Goal: Information Seeking & Learning: Learn about a topic

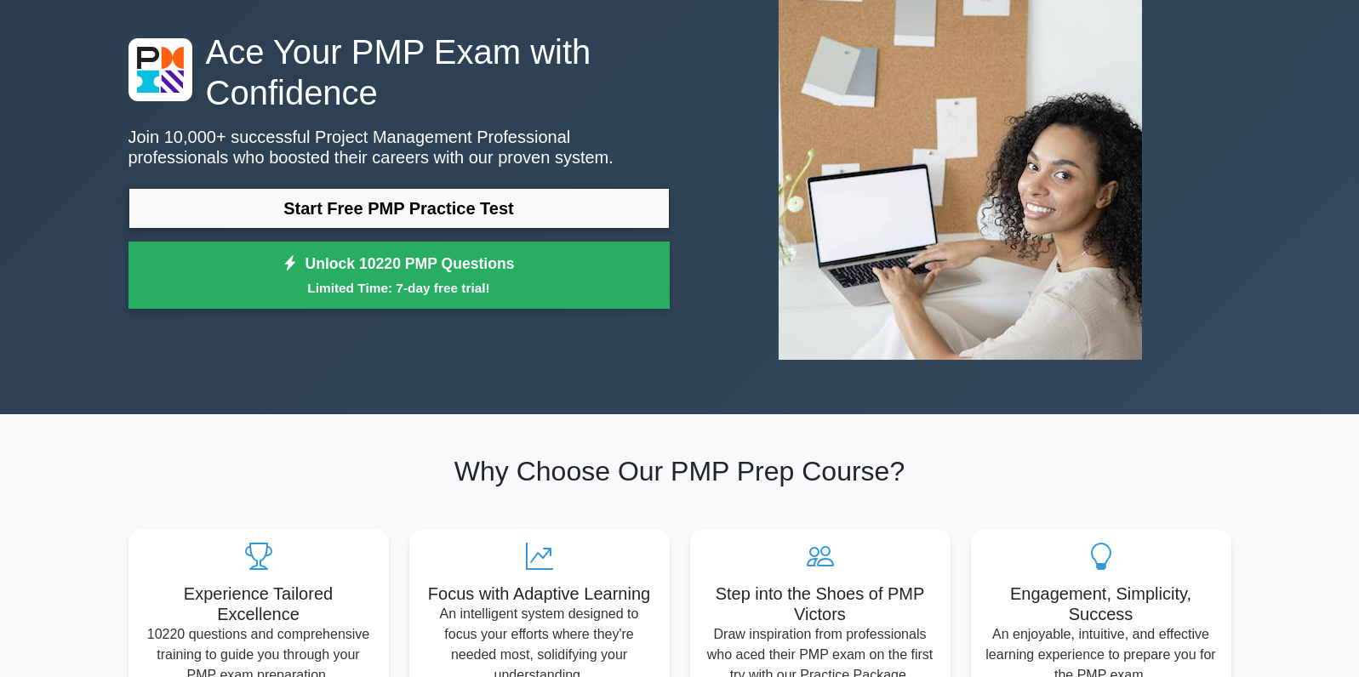
scroll to position [93, 0]
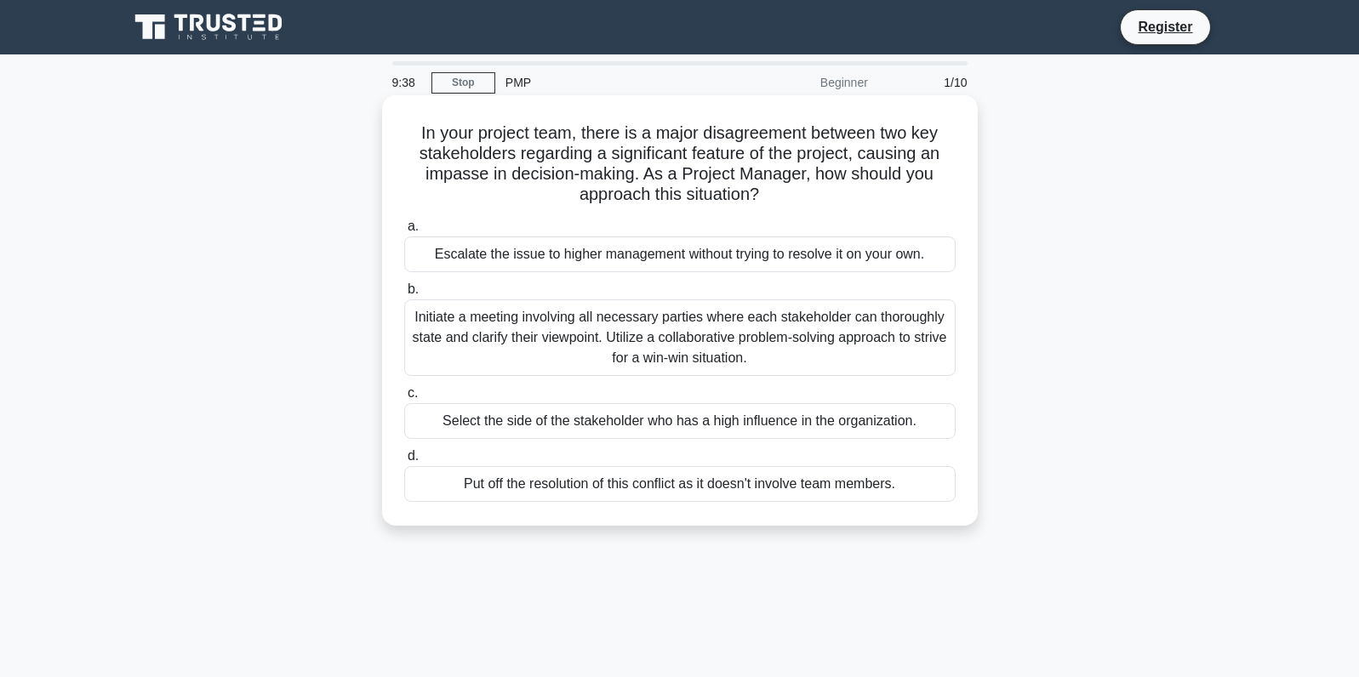
click at [558, 356] on div "Initiate a meeting involving all necessary parties where each stakeholder can t…" at bounding box center [679, 337] width 551 height 77
click at [404, 295] on input "b. Initiate a meeting involving all necessary parties where each stakeholder ca…" at bounding box center [404, 289] width 0 height 11
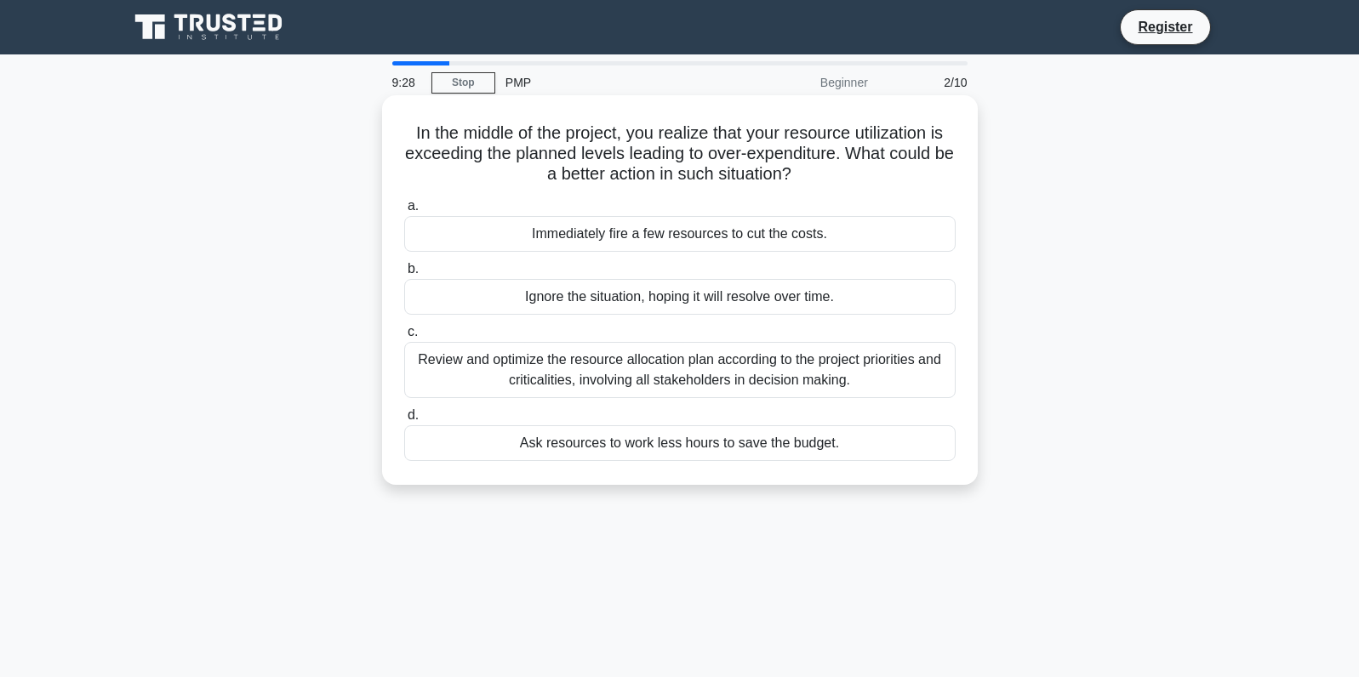
click at [487, 366] on div "Review and optimize the resource allocation plan according to the project prior…" at bounding box center [679, 370] width 551 height 56
click at [404, 338] on input "c. Review and optimize the resource allocation plan according to the project pr…" at bounding box center [404, 332] width 0 height 11
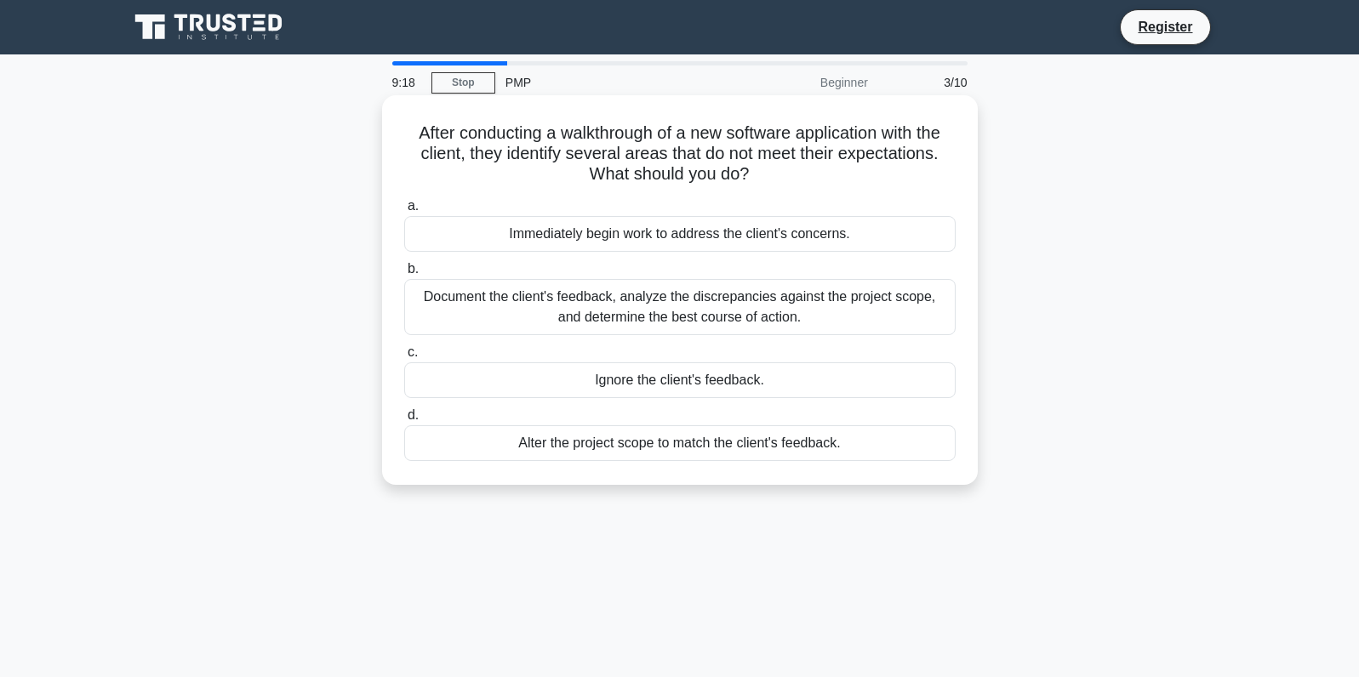
click at [512, 305] on div "Document the client's feedback, analyze the discrepancies against the project s…" at bounding box center [679, 307] width 551 height 56
click at [404, 275] on input "b. Document the client's feedback, analyze the discrepancies against the projec…" at bounding box center [404, 269] width 0 height 11
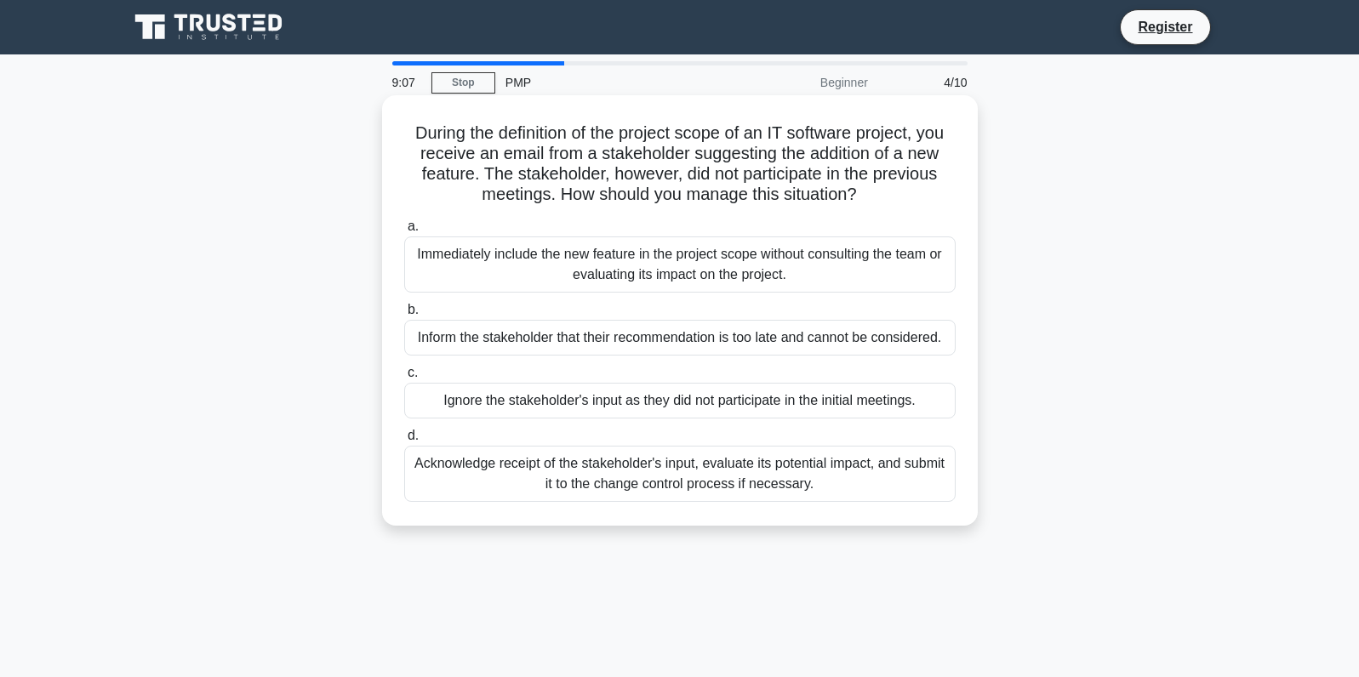
click at [461, 472] on div "Acknowledge receipt of the stakeholder's input, evaluate its potential impact, …" at bounding box center [679, 474] width 551 height 56
click at [404, 442] on input "d. Acknowledge receipt of the stakeholder's input, evaluate its potential impac…" at bounding box center [404, 436] width 0 height 11
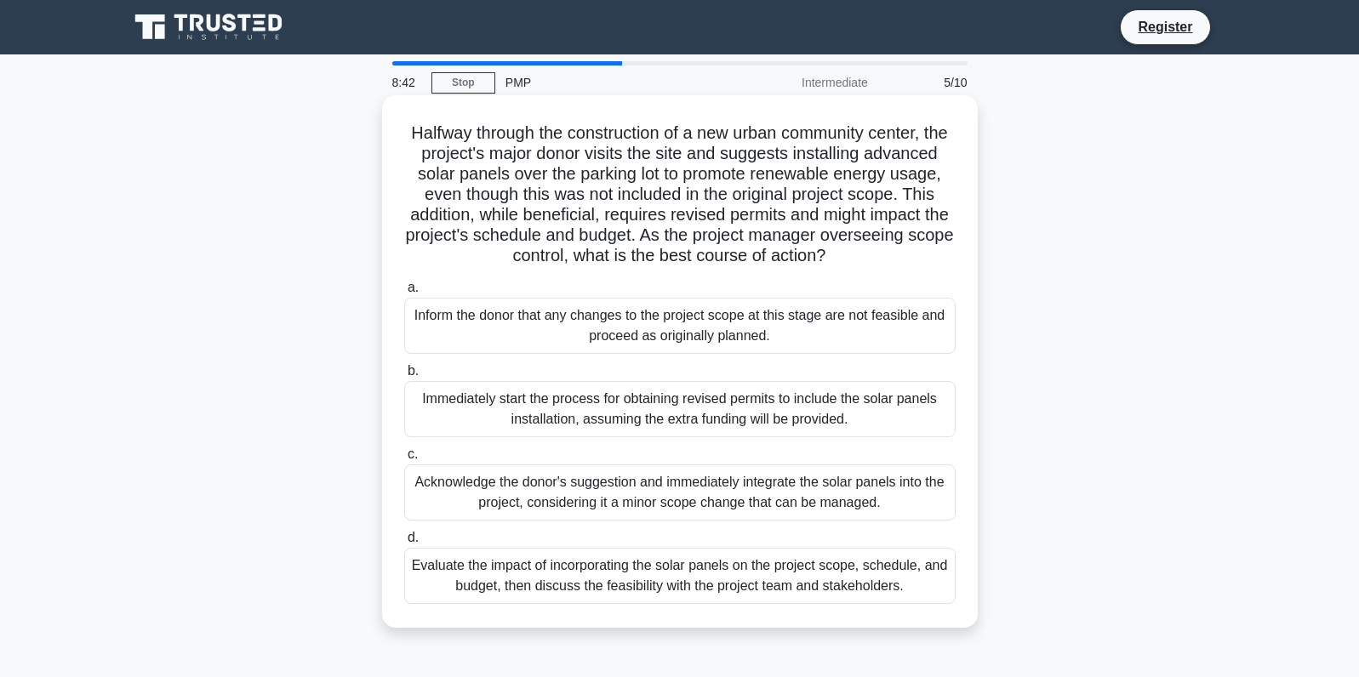
click at [486, 569] on div "Evaluate the impact of incorporating the solar panels on the project scope, sch…" at bounding box center [679, 576] width 551 height 56
click at [404, 544] on input "d. Evaluate the impact of incorporating the solar panels on the project scope, …" at bounding box center [404, 538] width 0 height 11
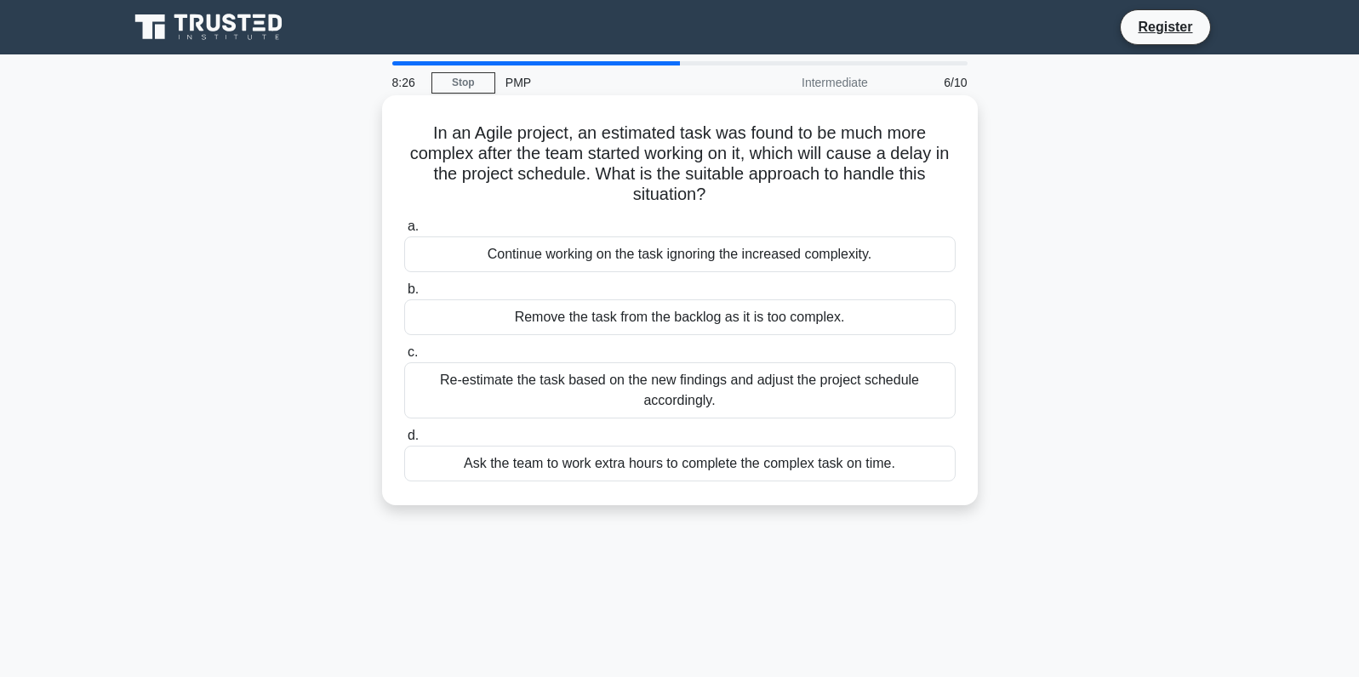
click at [535, 392] on div "Re-estimate the task based on the new findings and adjust the project schedule …" at bounding box center [679, 390] width 551 height 56
click at [404, 358] on input "c. Re-estimate the task based on the new findings and adjust the project schedu…" at bounding box center [404, 352] width 0 height 11
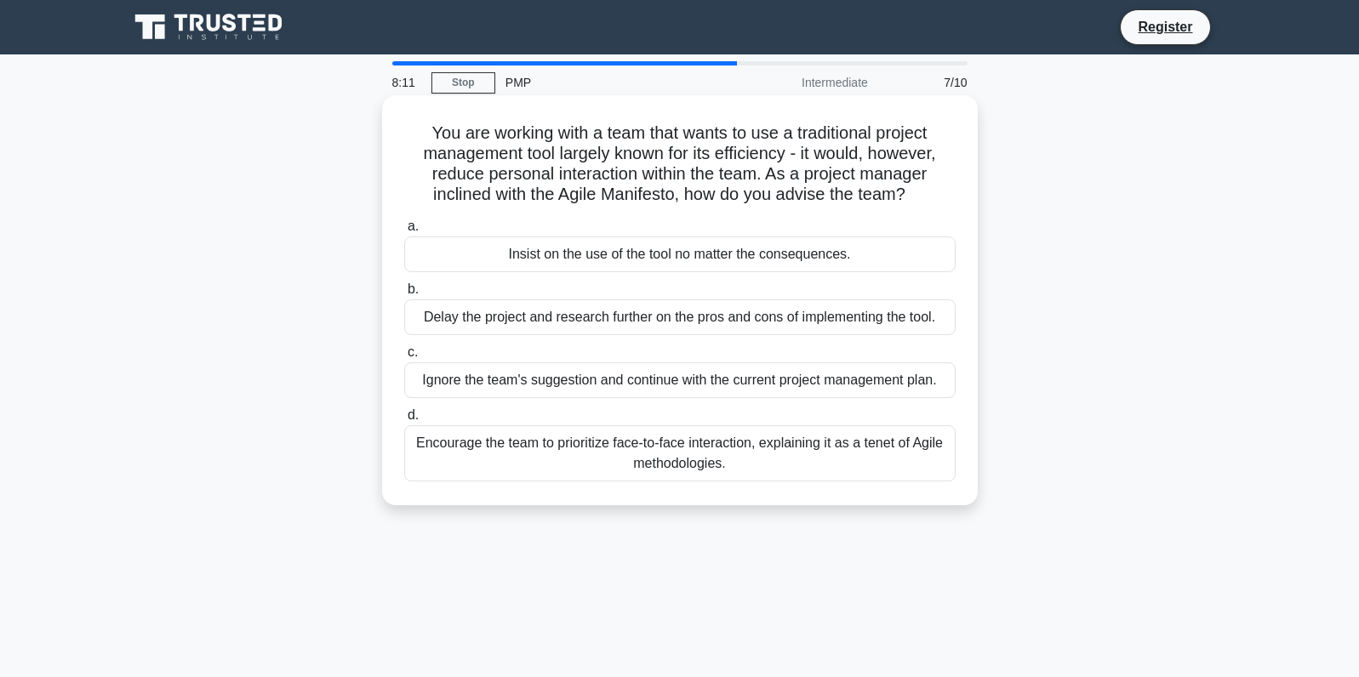
click at [539, 451] on div "Encourage the team to prioritize face-to-face interaction, explaining it as a t…" at bounding box center [679, 453] width 551 height 56
click at [404, 421] on input "d. Encourage the team to prioritize face-to-face interaction, explaining it as …" at bounding box center [404, 415] width 0 height 11
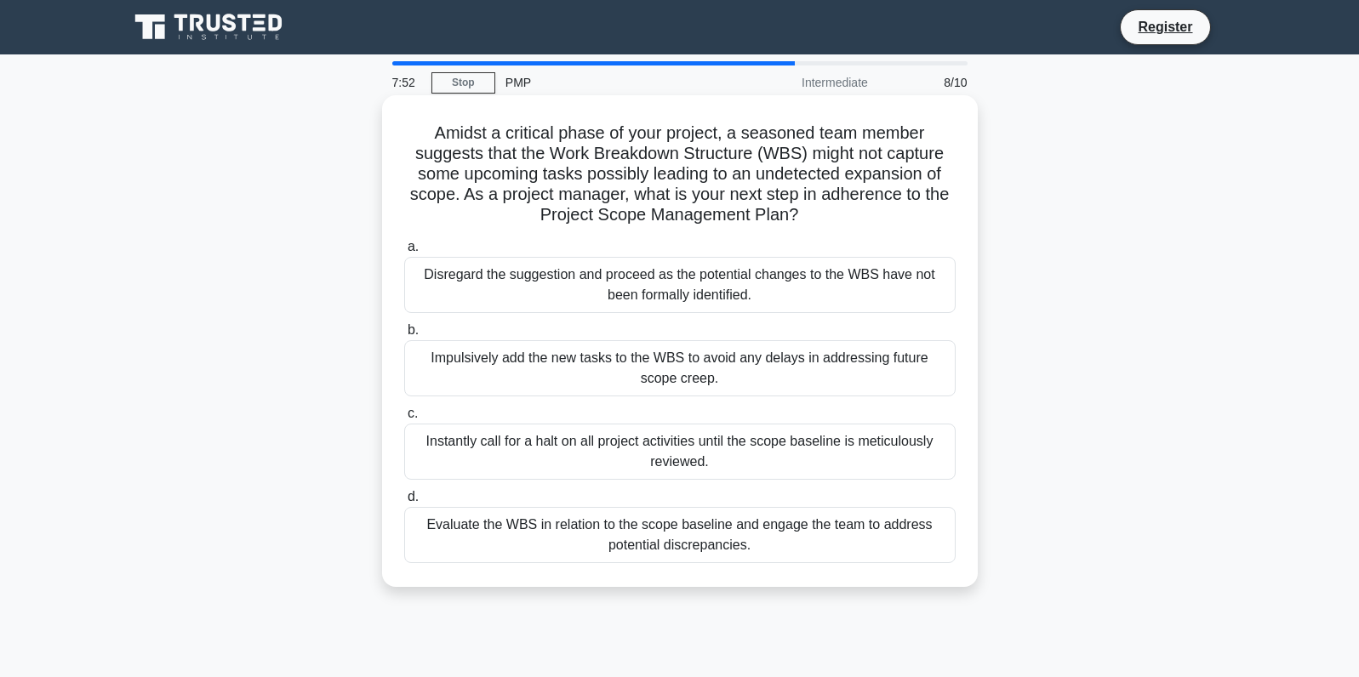
click at [553, 537] on div "Evaluate the WBS in relation to the scope baseline and engage the team to addre…" at bounding box center [679, 535] width 551 height 56
click at [404, 503] on input "d. Evaluate the WBS in relation to the scope baseline and engage the team to ad…" at bounding box center [404, 497] width 0 height 11
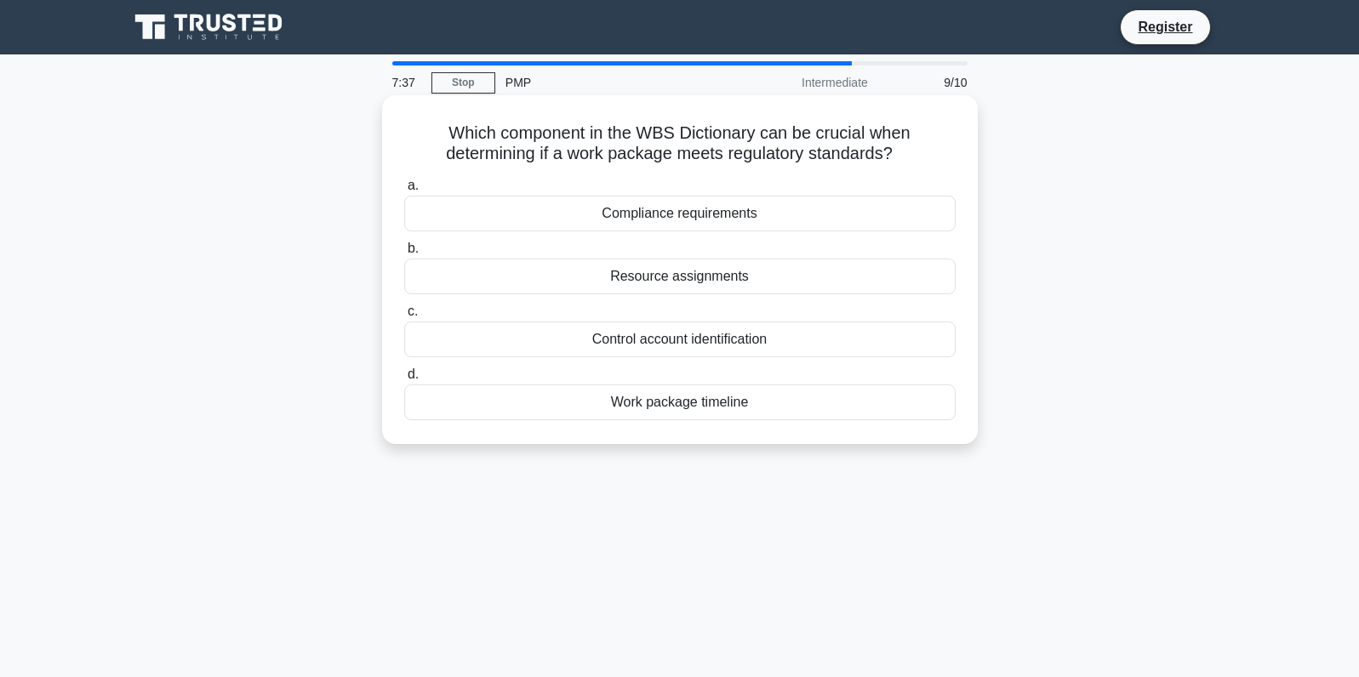
click at [682, 220] on div "Compliance requirements" at bounding box center [679, 214] width 551 height 36
click at [404, 191] on input "a. Compliance requirements" at bounding box center [404, 185] width 0 height 11
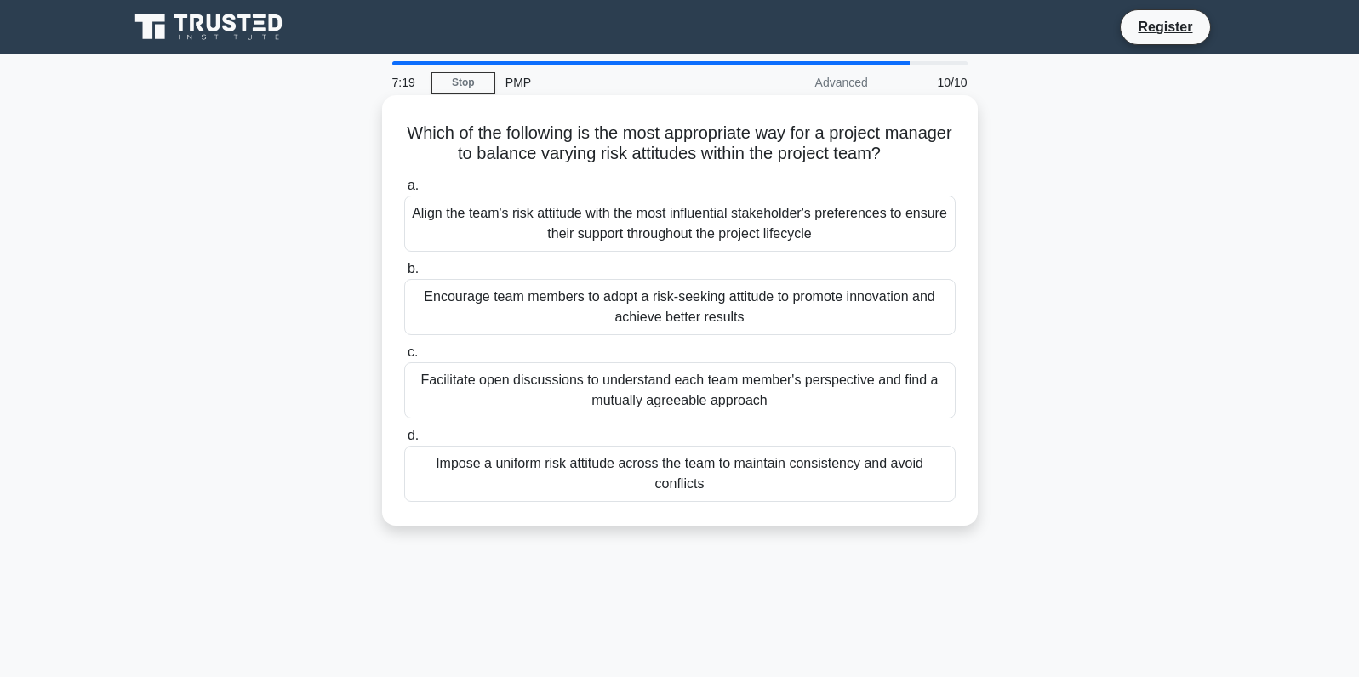
click at [554, 387] on div "Facilitate open discussions to understand each team member's perspective and fi…" at bounding box center [679, 390] width 551 height 56
click at [404, 358] on input "c. Facilitate open discussions to understand each team member's perspective and…" at bounding box center [404, 352] width 0 height 11
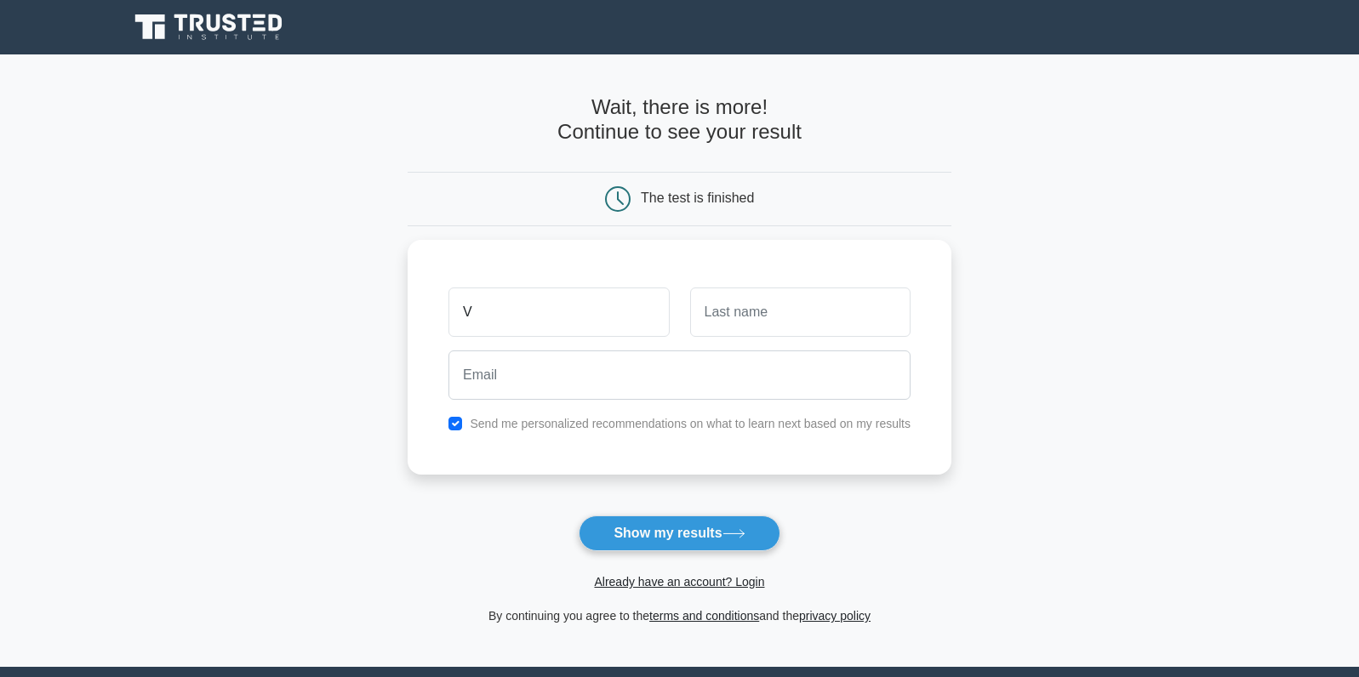
type input "V"
type input "Carlson"
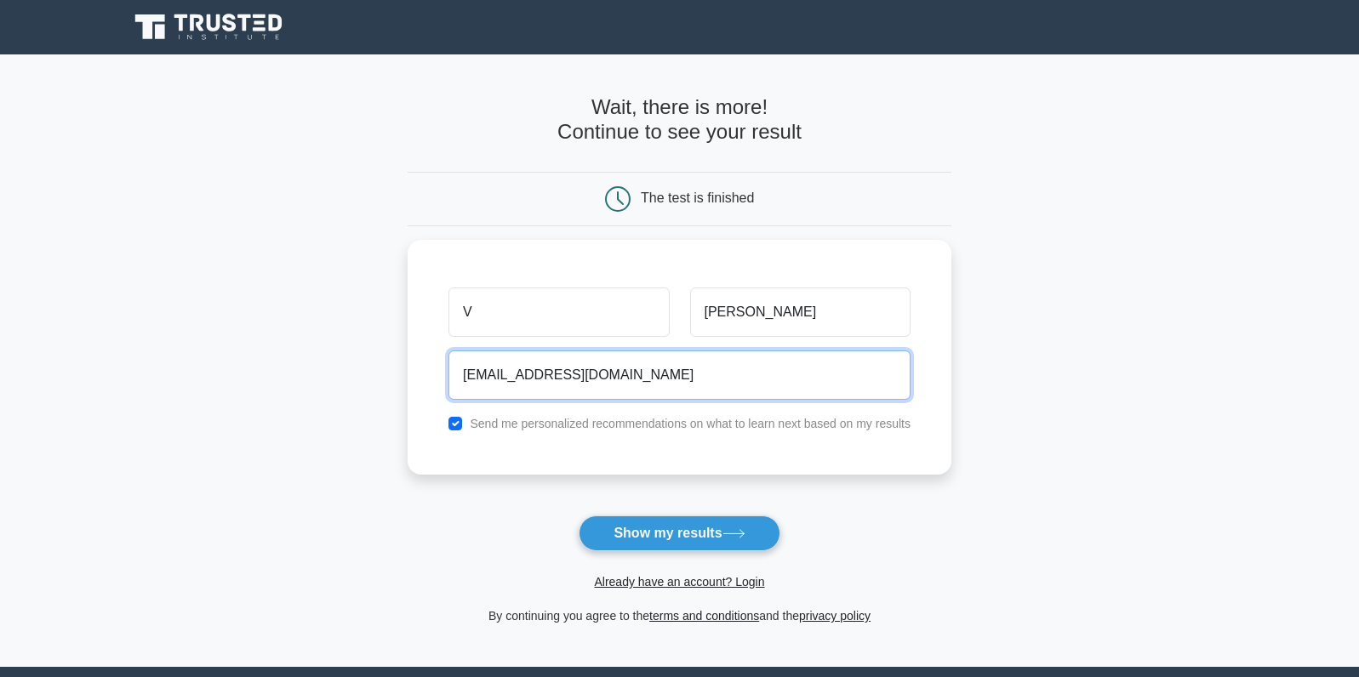
type input "valc2323@yahoo.com"
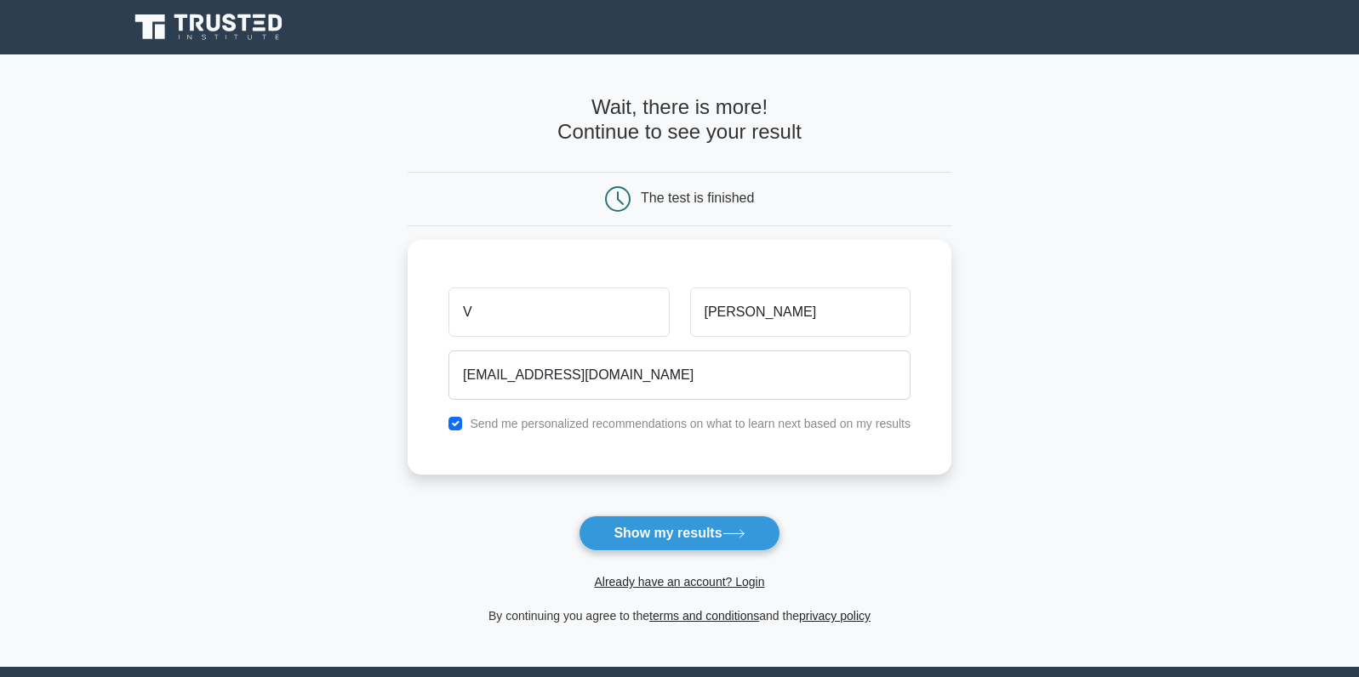
click at [257, 522] on main "Wait, there is more! Continue to see your result The test is finished V Carlson" at bounding box center [679, 360] width 1359 height 613
click at [453, 419] on input "checkbox" at bounding box center [455, 420] width 14 height 14
checkbox input "false"
click at [628, 538] on button "Show my results" at bounding box center [679, 534] width 201 height 36
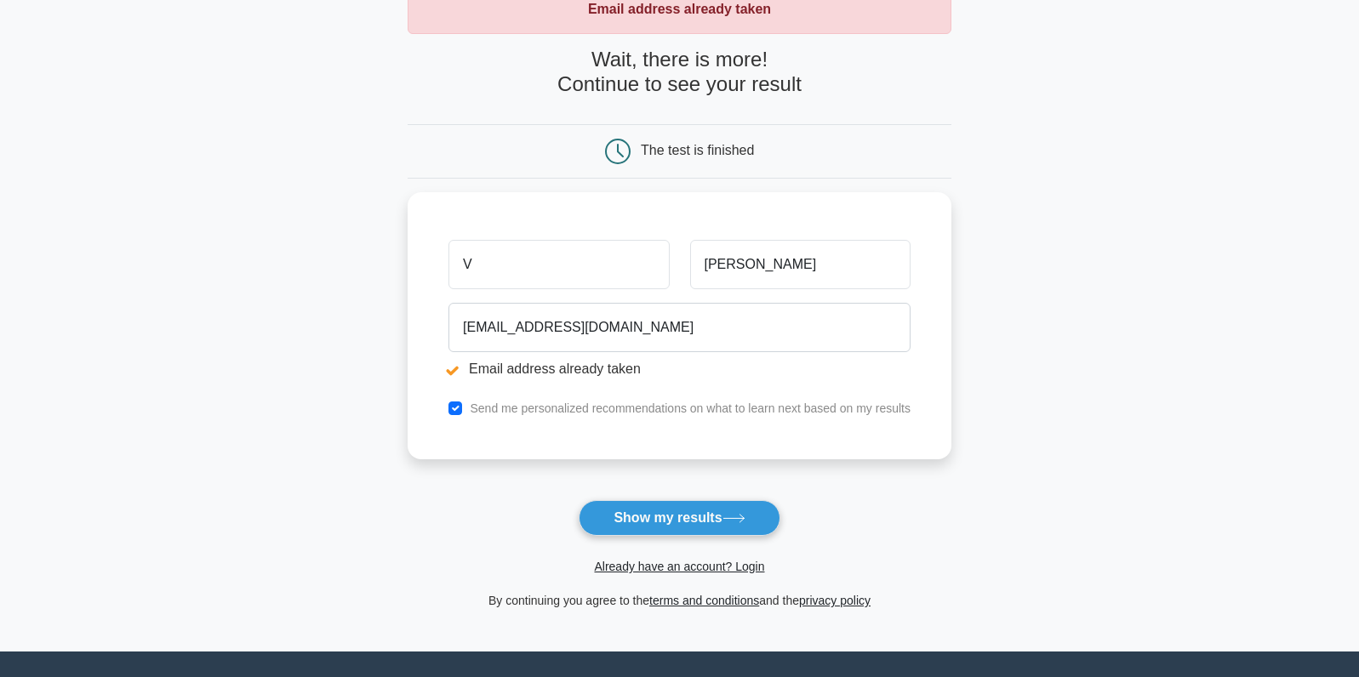
scroll to position [140, 0]
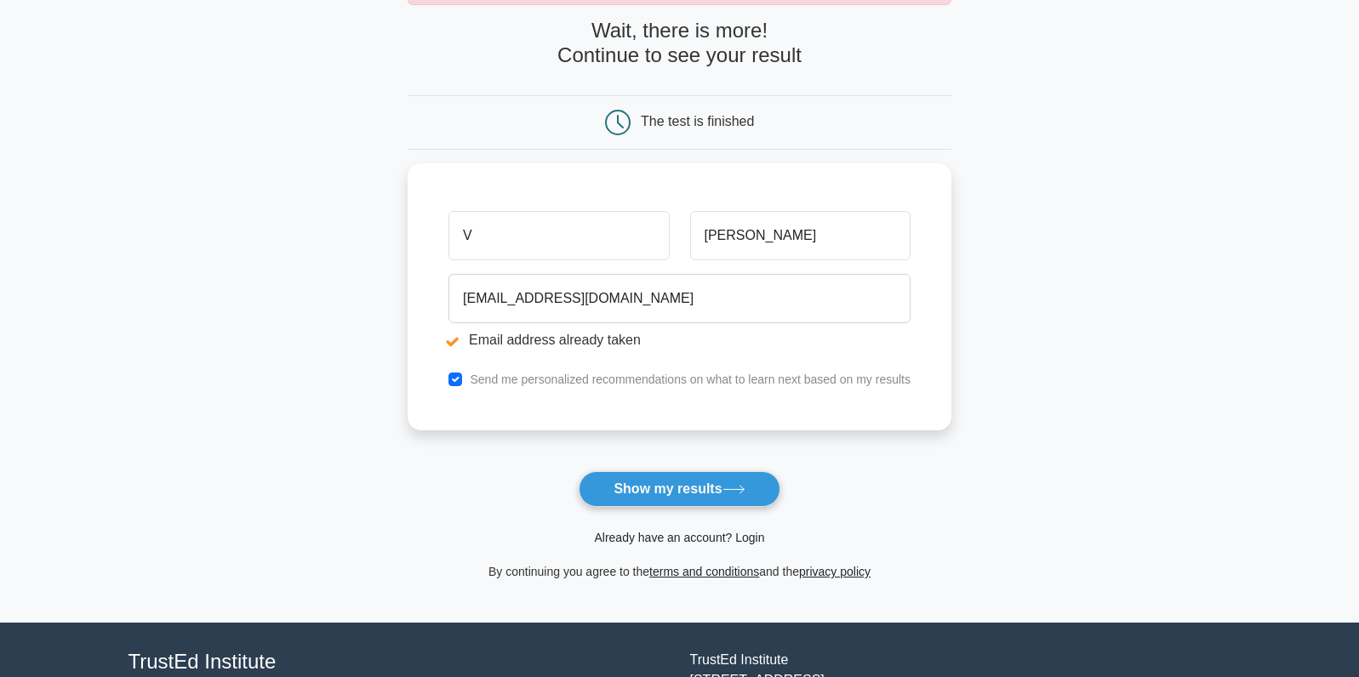
click at [671, 542] on link "Already have an account? Login" at bounding box center [679, 538] width 170 height 14
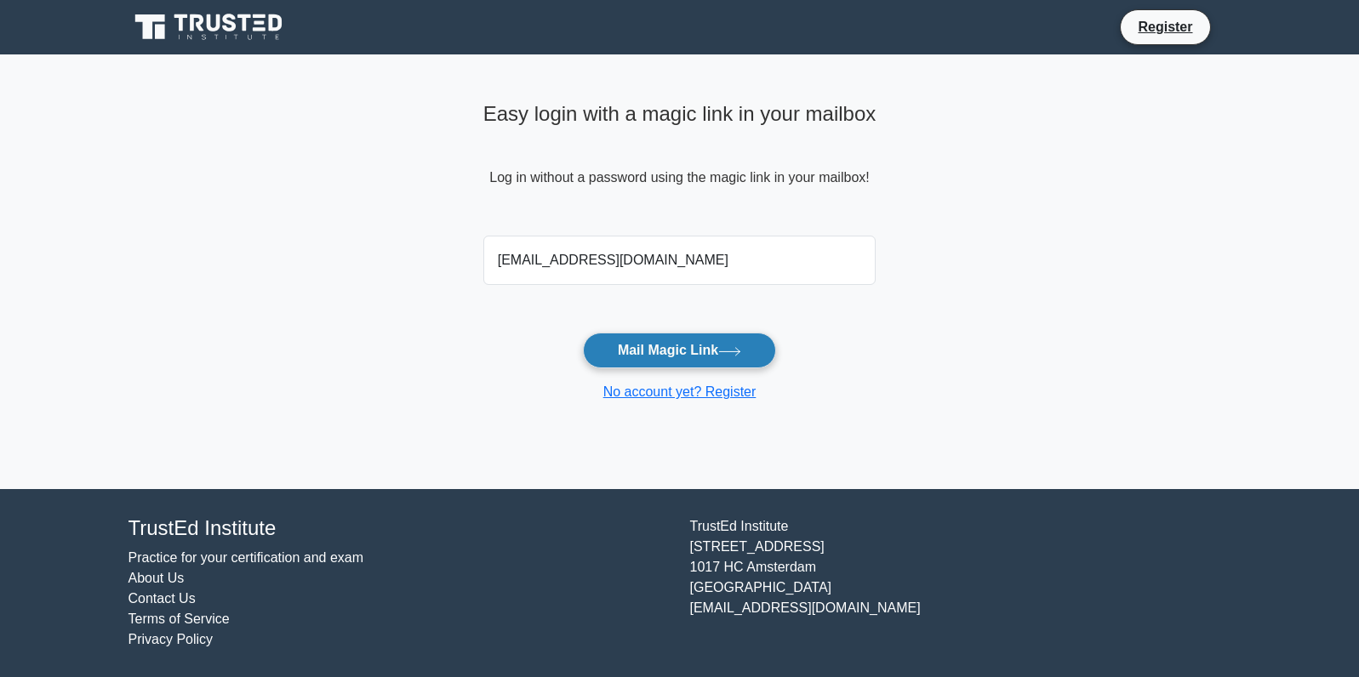
type input "[EMAIL_ADDRESS][DOMAIN_NAME]"
click at [667, 354] on button "Mail Magic Link" at bounding box center [679, 351] width 193 height 36
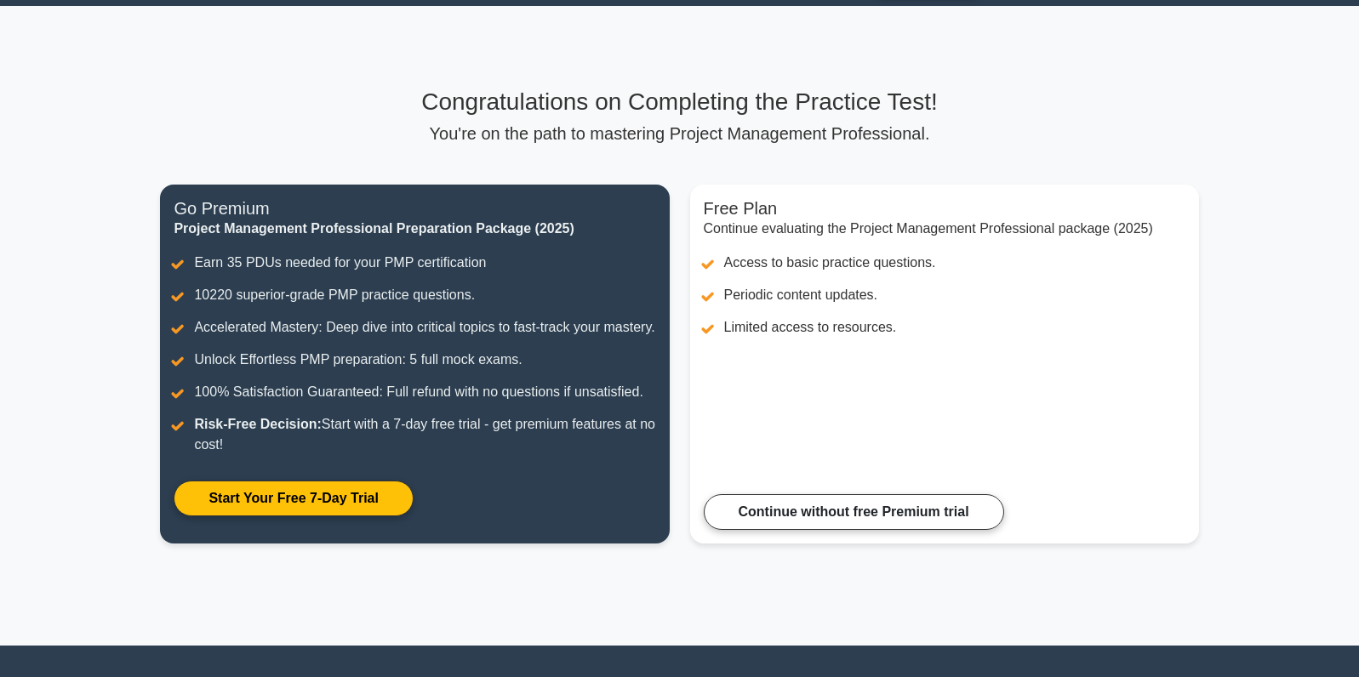
scroll to position [41, 0]
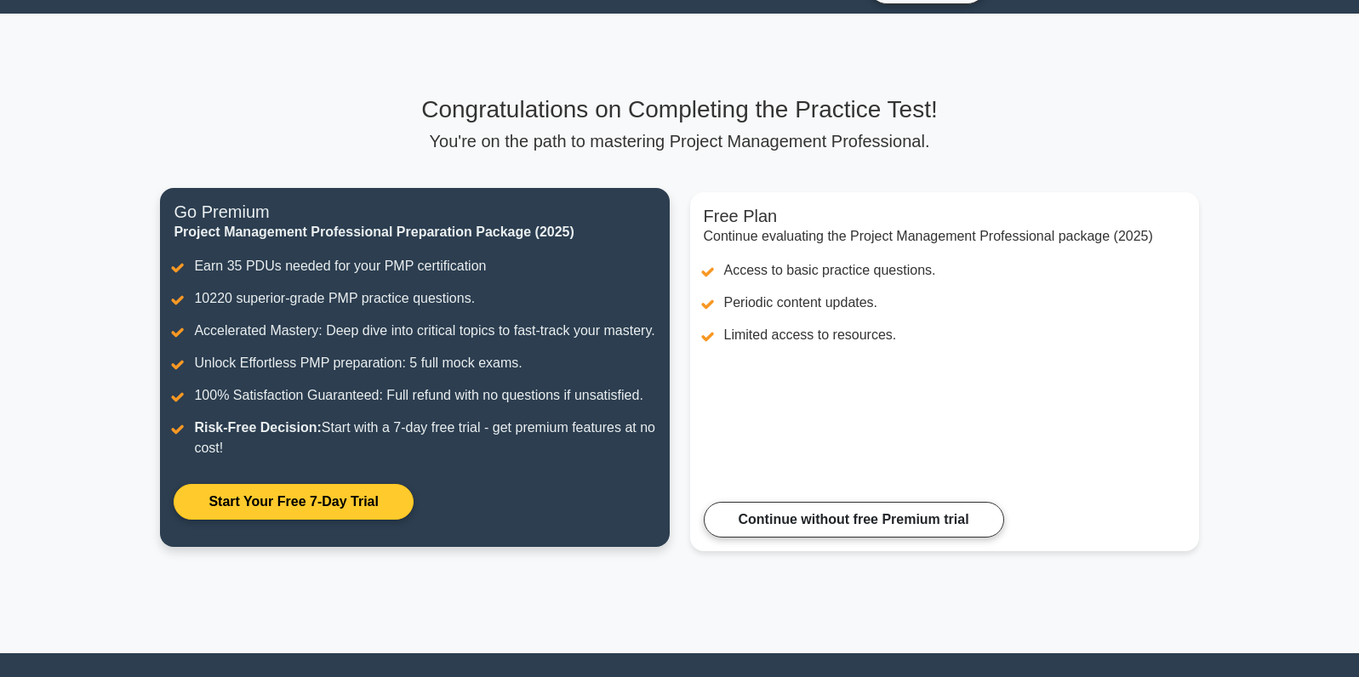
click at [311, 502] on link "Start Your Free 7-Day Trial" at bounding box center [293, 502] width 239 height 36
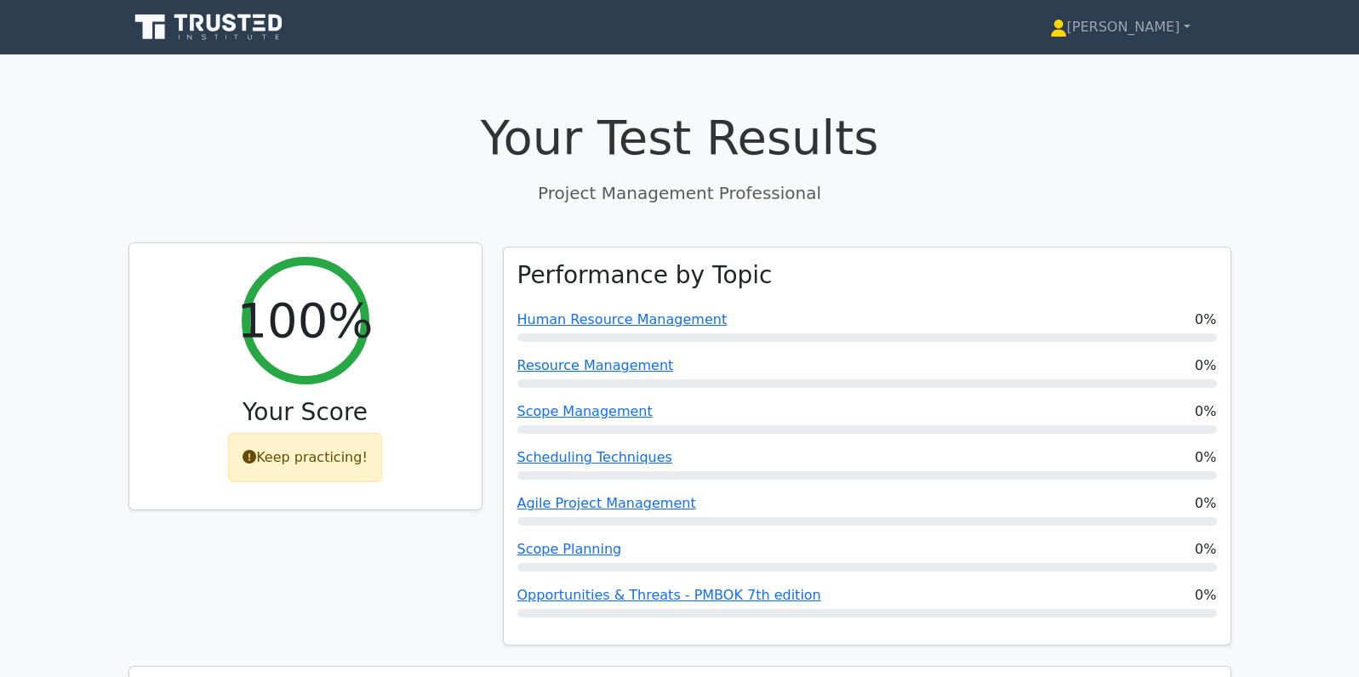
click at [274, 459] on div "Keep practicing!" at bounding box center [305, 457] width 154 height 49
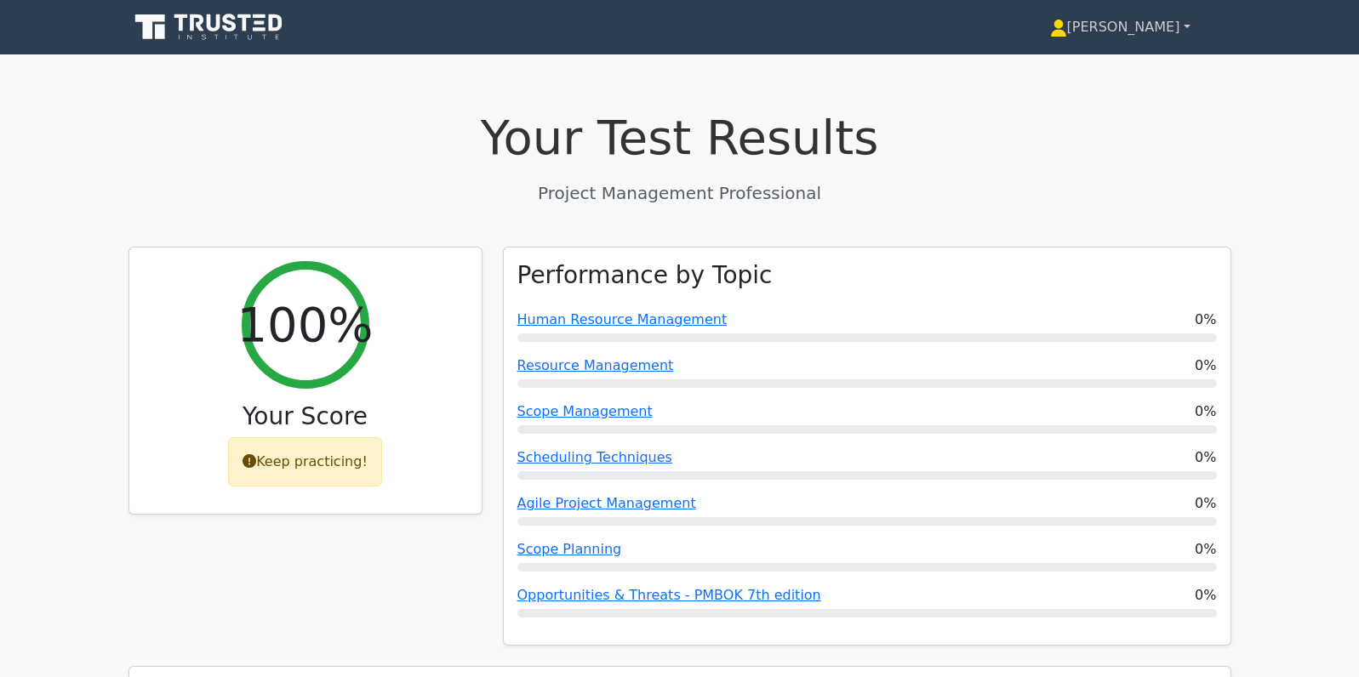
click at [1181, 32] on link "[PERSON_NAME]" at bounding box center [1120, 27] width 222 height 34
click at [317, 151] on h1 "Your Test Results" at bounding box center [679, 137] width 1103 height 57
click at [222, 26] on icon at bounding box center [209, 27] width 163 height 32
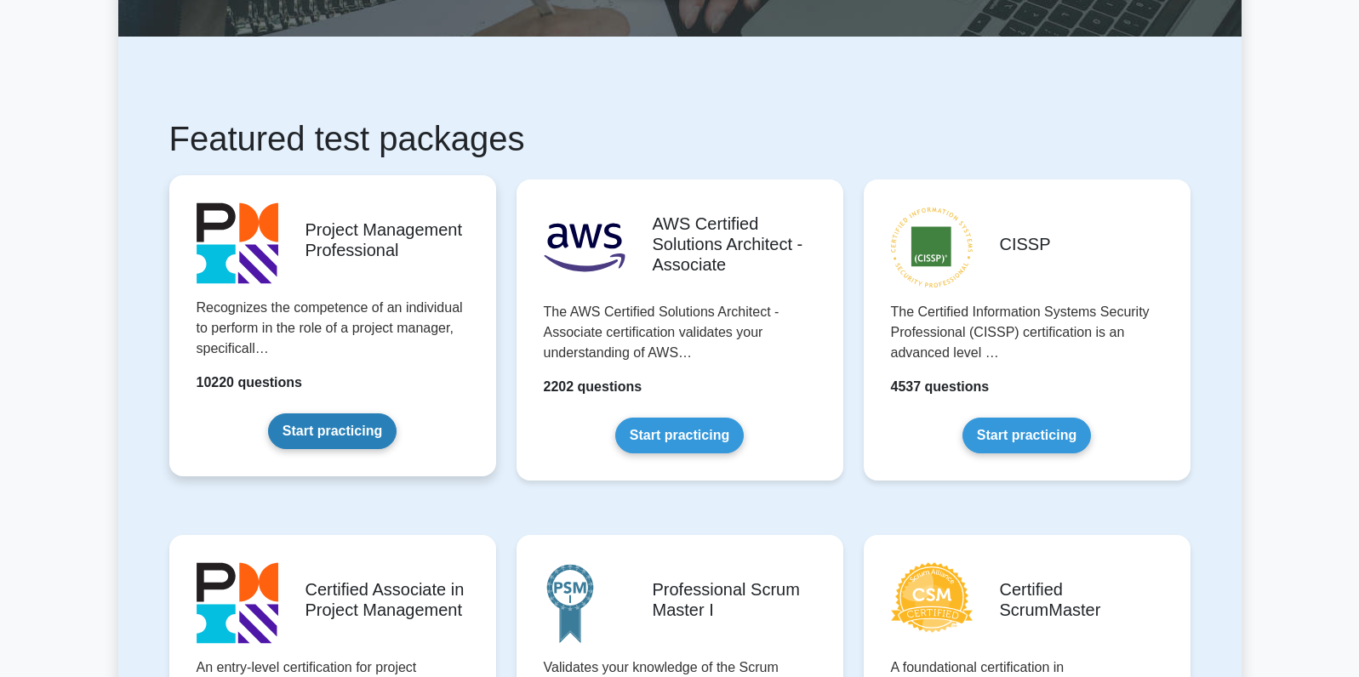
scroll to position [299, 0]
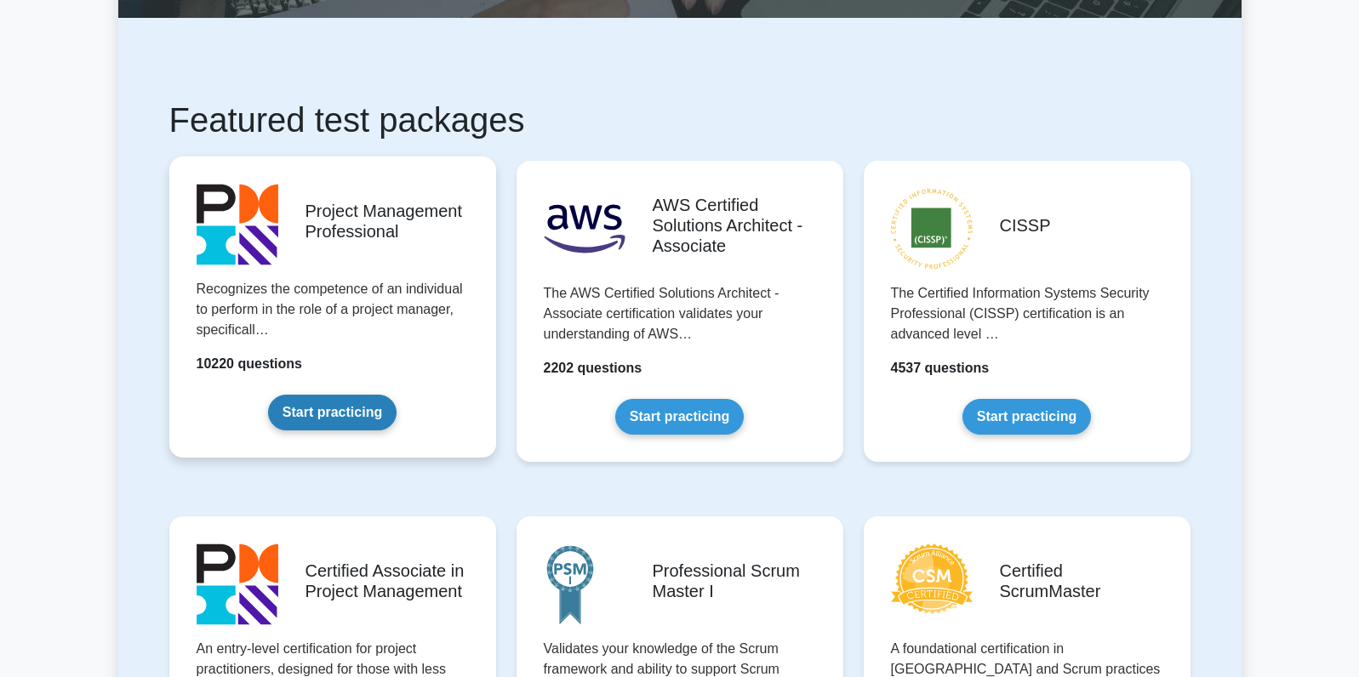
click at [300, 419] on link "Start practicing" at bounding box center [332, 413] width 128 height 36
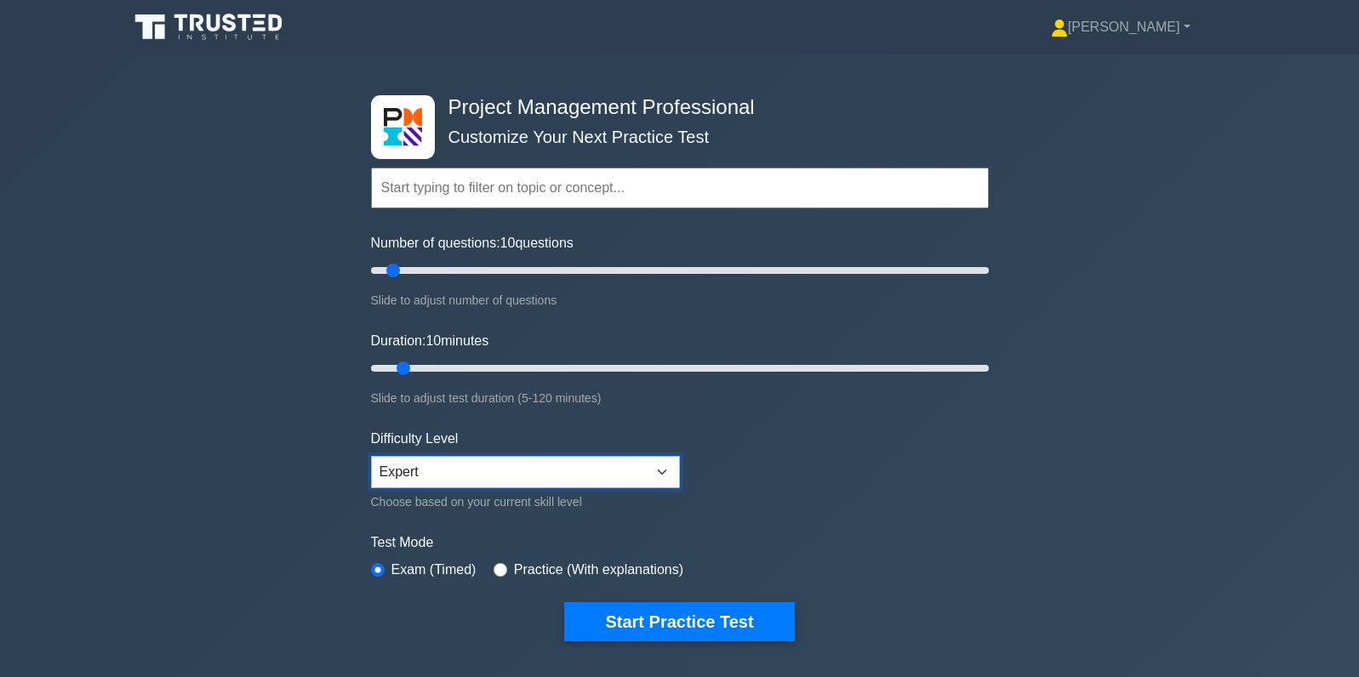
click option "Expert" at bounding box center [0, 0] width 0 height 0
drag, startPoint x: 393, startPoint y: 269, endPoint x: 674, endPoint y: 280, distance: 281.0
type input "100"
click at [674, 280] on input "Number of questions: 100 questions" at bounding box center [680, 270] width 618 height 20
drag, startPoint x: 405, startPoint y: 374, endPoint x: 655, endPoint y: 364, distance: 250.3
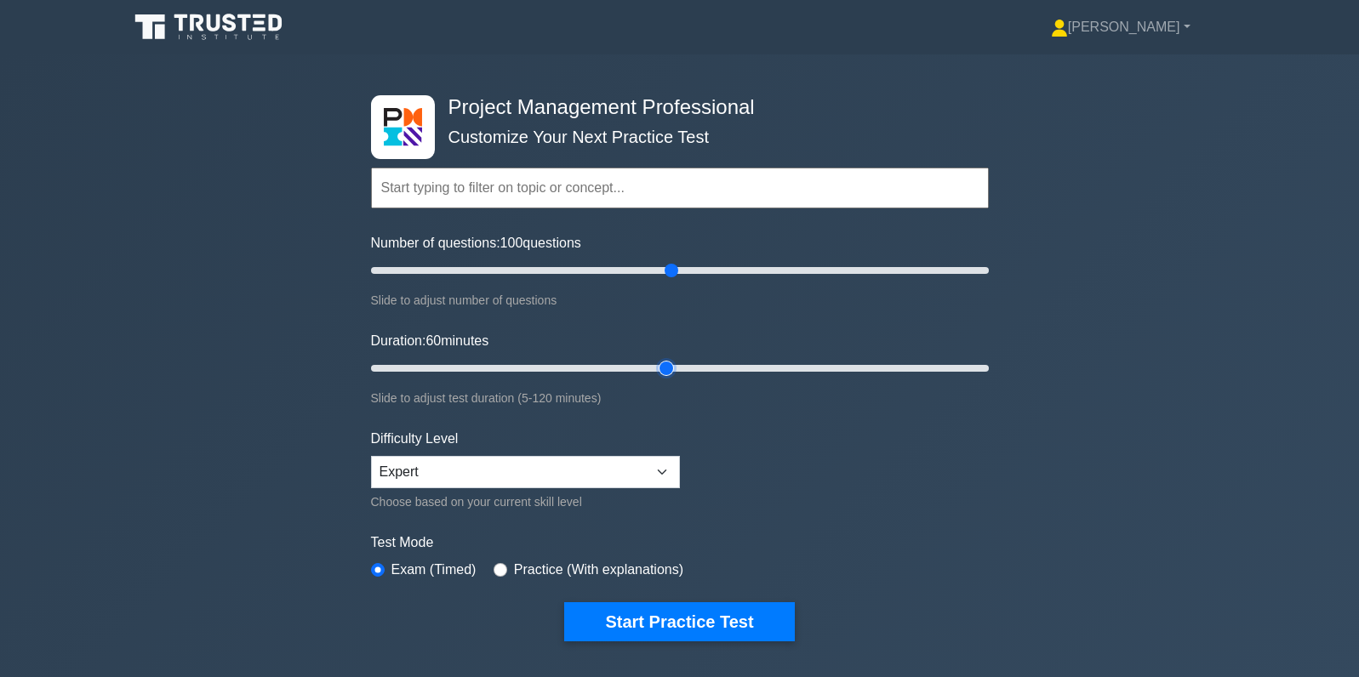
click at [655, 364] on input "Duration: 60 minutes" at bounding box center [680, 368] width 618 height 20
drag, startPoint x: 667, startPoint y: 373, endPoint x: 1021, endPoint y: 361, distance: 354.1
type input "120"
click at [989, 361] on input "Duration: 120 minutes" at bounding box center [680, 368] width 618 height 20
drag, startPoint x: 668, startPoint y: 268, endPoint x: 1004, endPoint y: 315, distance: 339.3
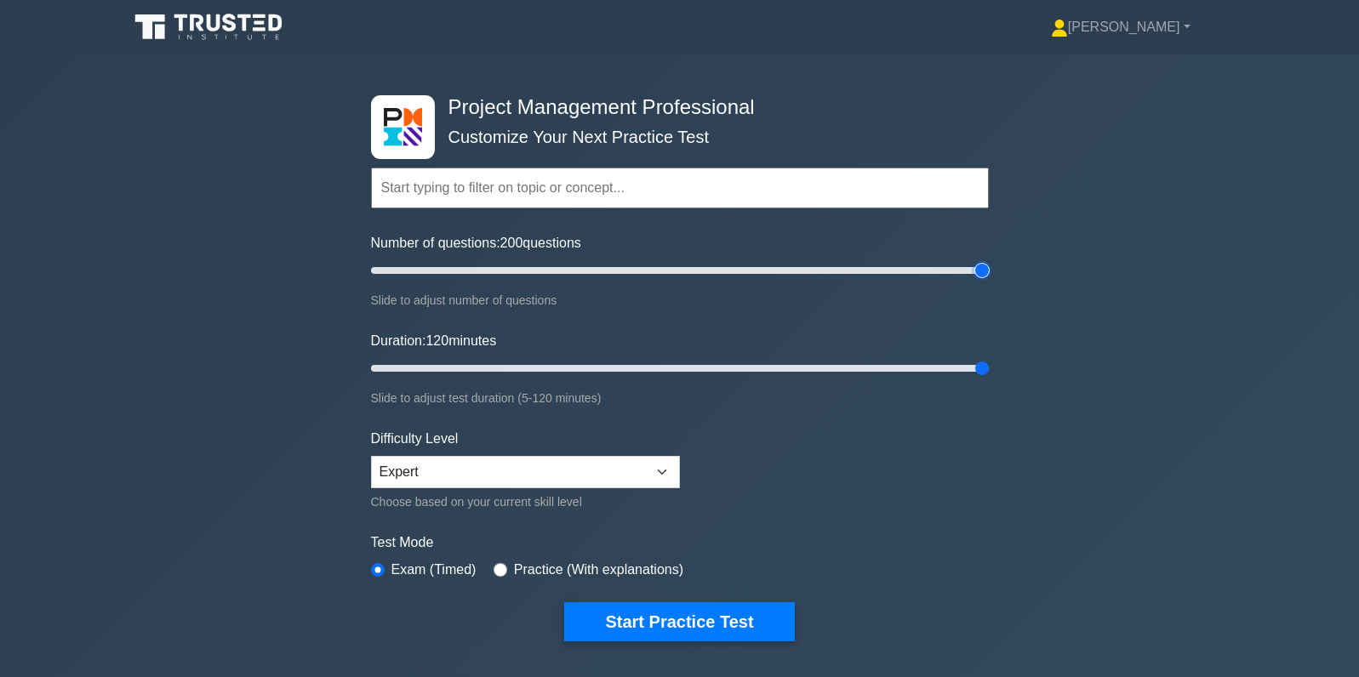
click at [989, 281] on input "Number of questions: 200 questions" at bounding box center [680, 270] width 618 height 20
drag, startPoint x: 979, startPoint y: 275, endPoint x: 914, endPoint y: 271, distance: 65.6
click at [914, 271] on input "Number of questions: 180 questions" at bounding box center [680, 270] width 618 height 20
drag, startPoint x: 920, startPoint y: 271, endPoint x: 675, endPoint y: 254, distance: 245.6
type input "100"
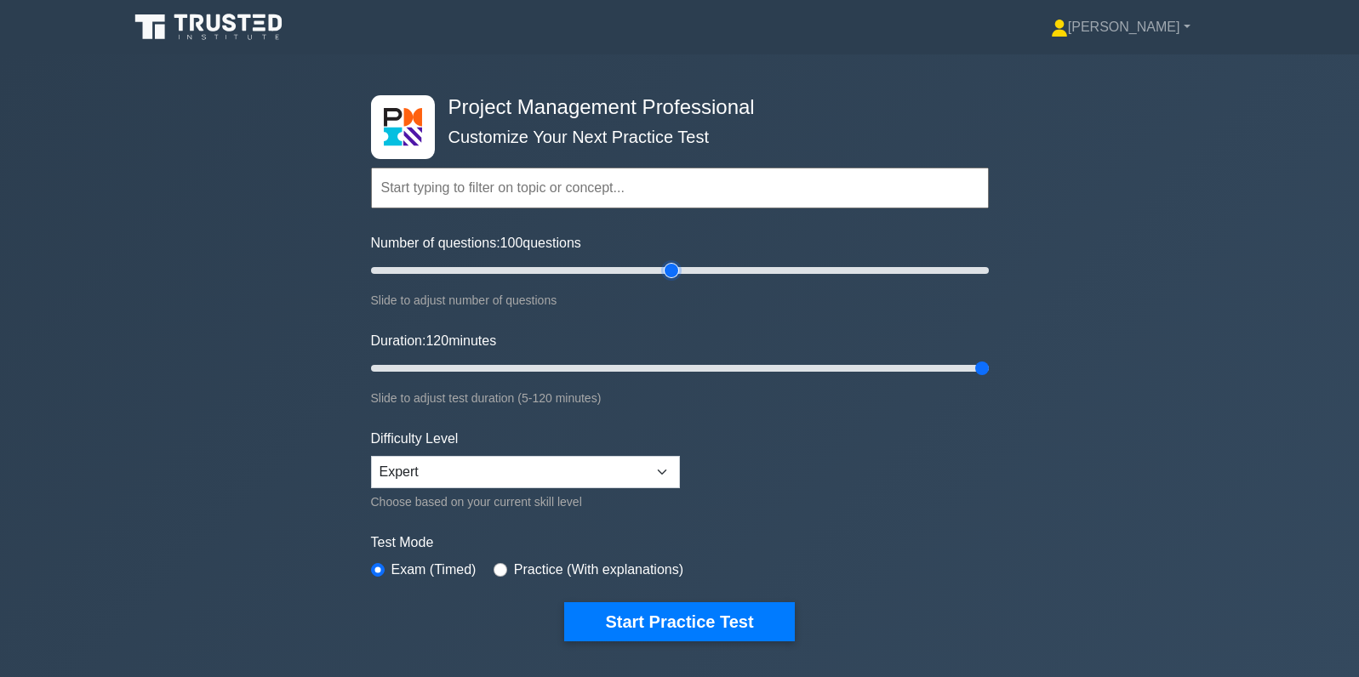
click at [675, 260] on input "Number of questions: 100 questions" at bounding box center [680, 270] width 618 height 20
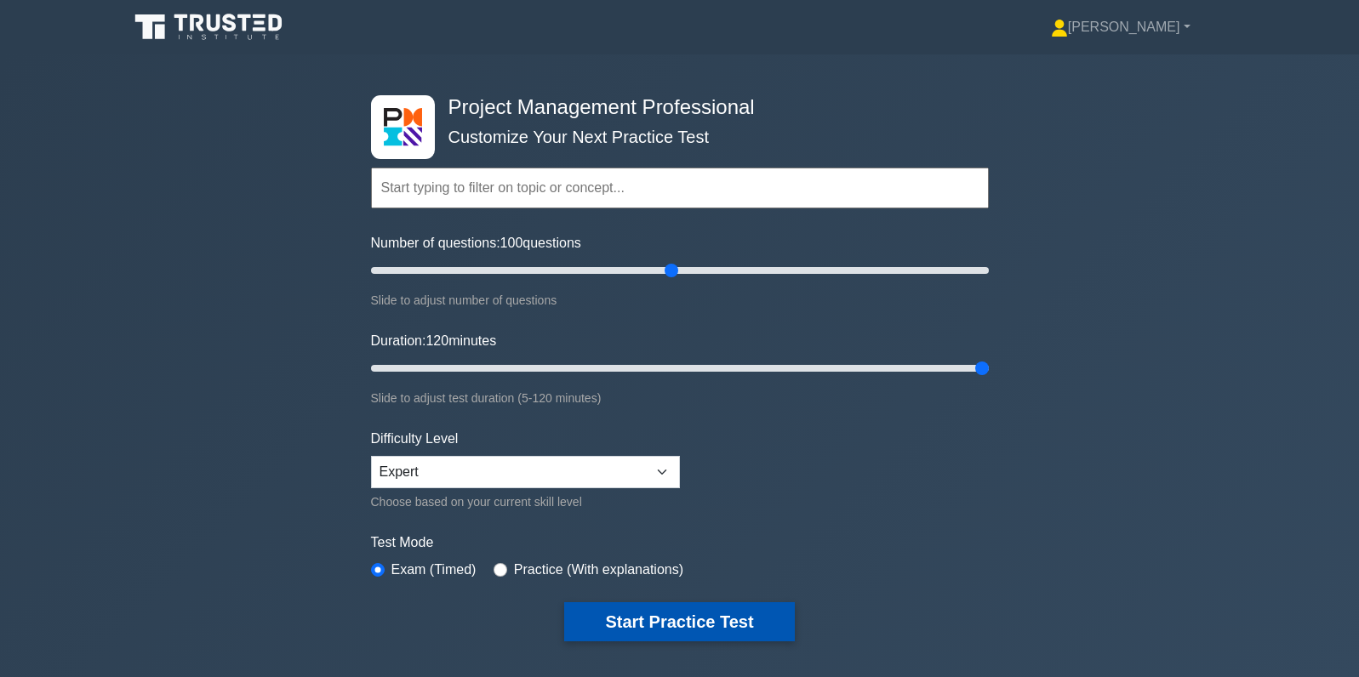
click at [630, 622] on button "Start Practice Test" at bounding box center [679, 621] width 230 height 39
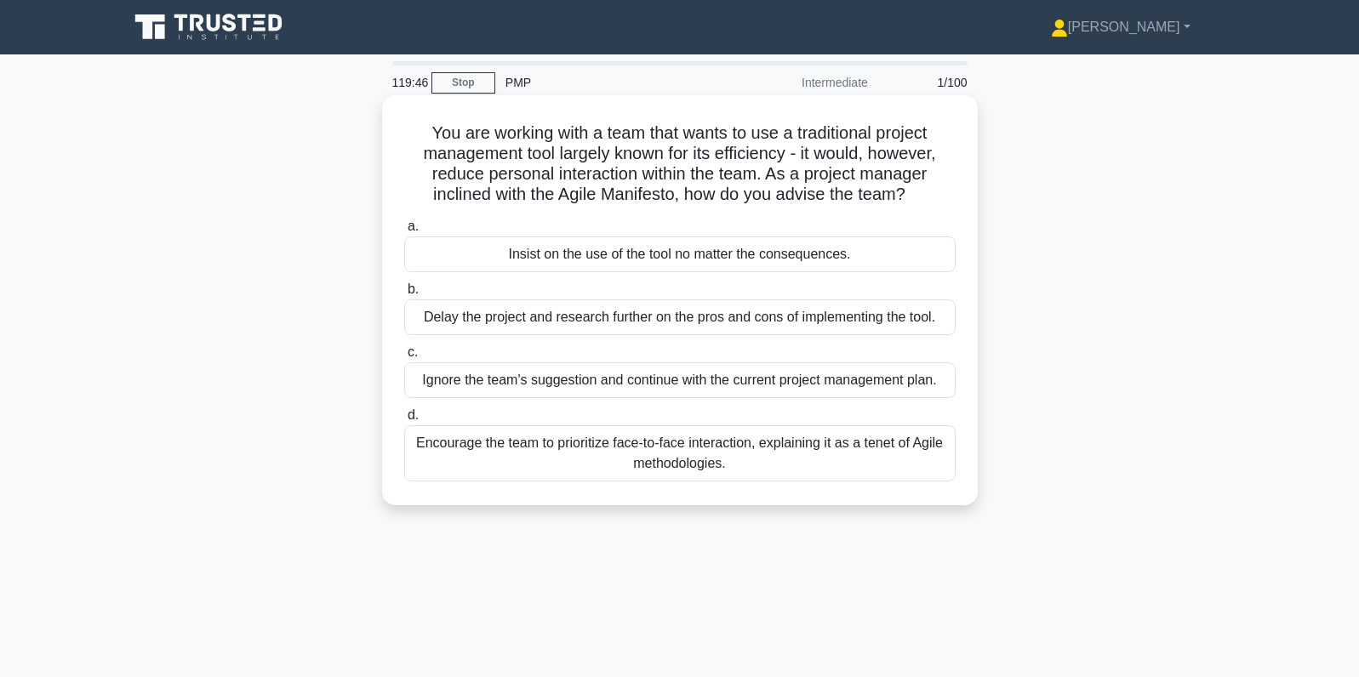
click at [586, 472] on div "Encourage the team to prioritize face-to-face interaction, explaining it as a t…" at bounding box center [679, 453] width 551 height 56
click at [404, 421] on input "d. Encourage the team to prioritize face-to-face interaction, explaining it as …" at bounding box center [404, 415] width 0 height 11
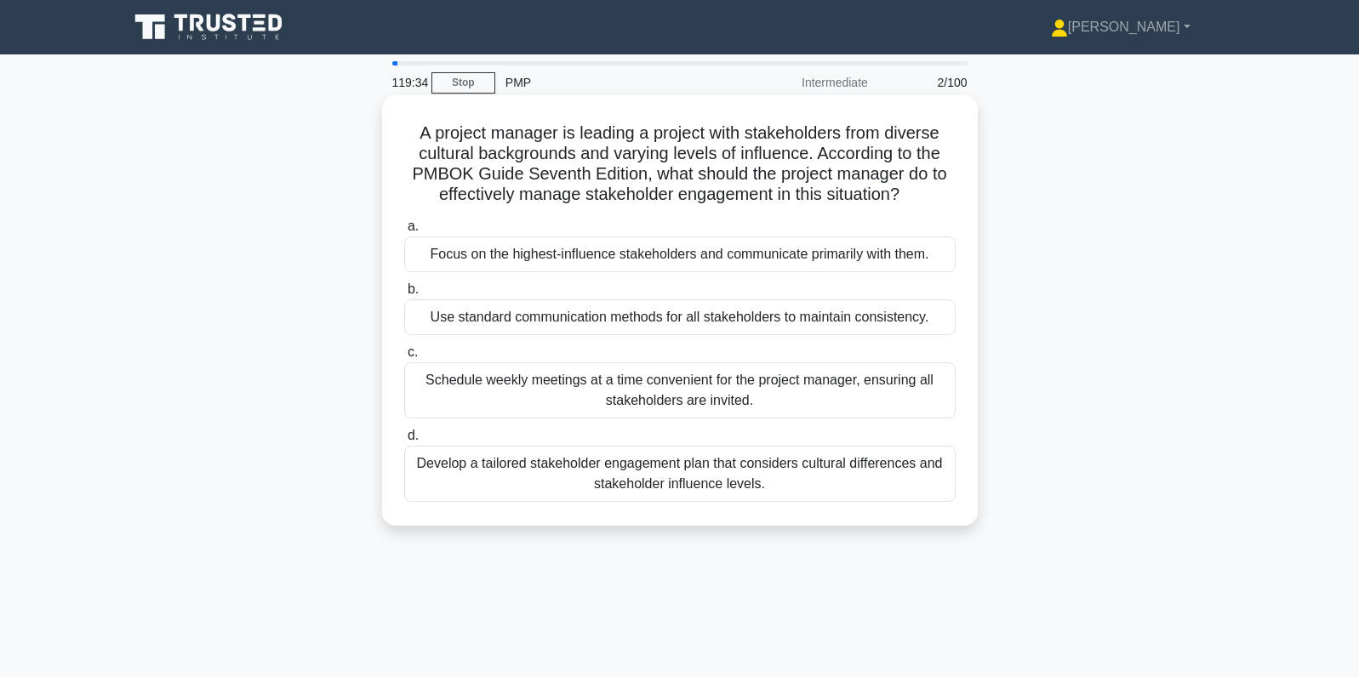
click at [908, 478] on div "Develop a tailored stakeholder engagement plan that considers cultural differen…" at bounding box center [679, 474] width 551 height 56
click at [404, 442] on input "d. Develop a tailored stakeholder engagement plan that considers cultural diffe…" at bounding box center [404, 436] width 0 height 11
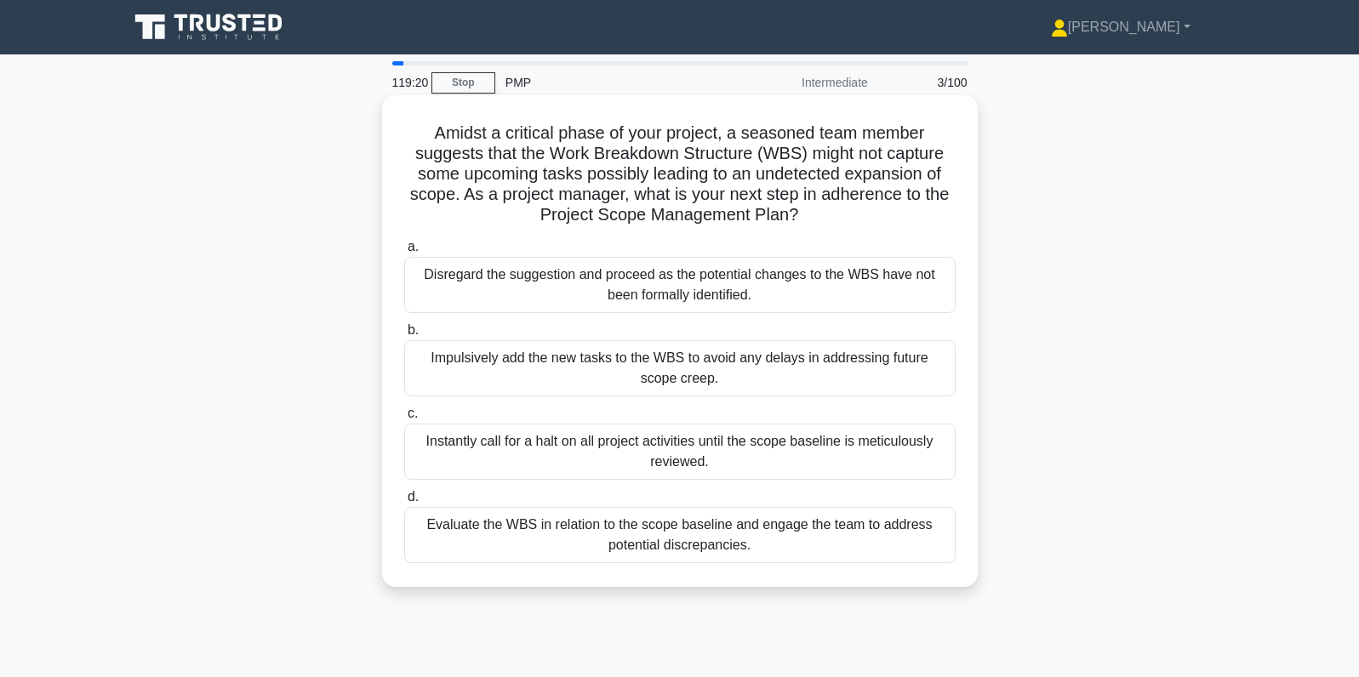
click at [909, 535] on div "Evaluate the WBS in relation to the scope baseline and engage the team to addre…" at bounding box center [679, 535] width 551 height 56
click at [404, 503] on input "d. Evaluate the WBS in relation to the scope baseline and engage the team to ad…" at bounding box center [404, 497] width 0 height 11
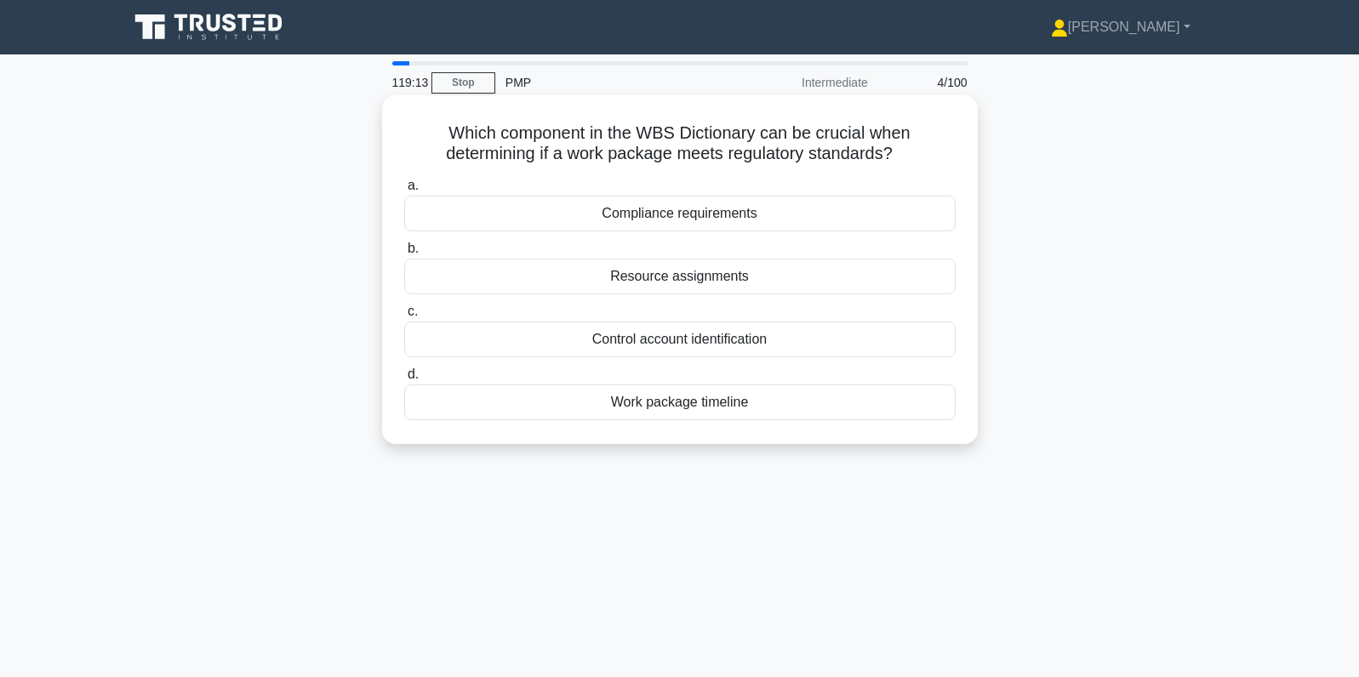
click at [821, 220] on div "Compliance requirements" at bounding box center [679, 214] width 551 height 36
click at [404, 191] on input "a. Compliance requirements" at bounding box center [404, 185] width 0 height 11
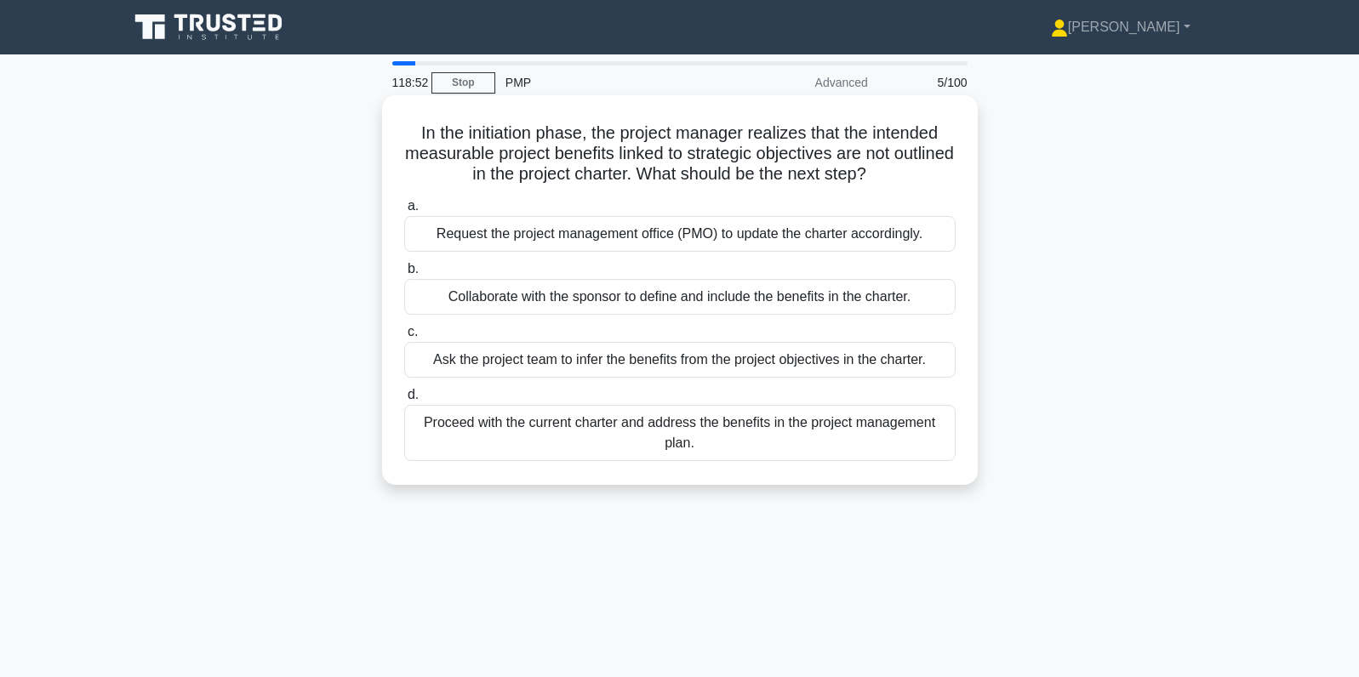
click at [882, 294] on div "Collaborate with the sponsor to define and include the benefits in the charter." at bounding box center [679, 297] width 551 height 36
click at [404, 275] on input "b. Collaborate with the sponsor to define and include the benefits in the chart…" at bounding box center [404, 269] width 0 height 11
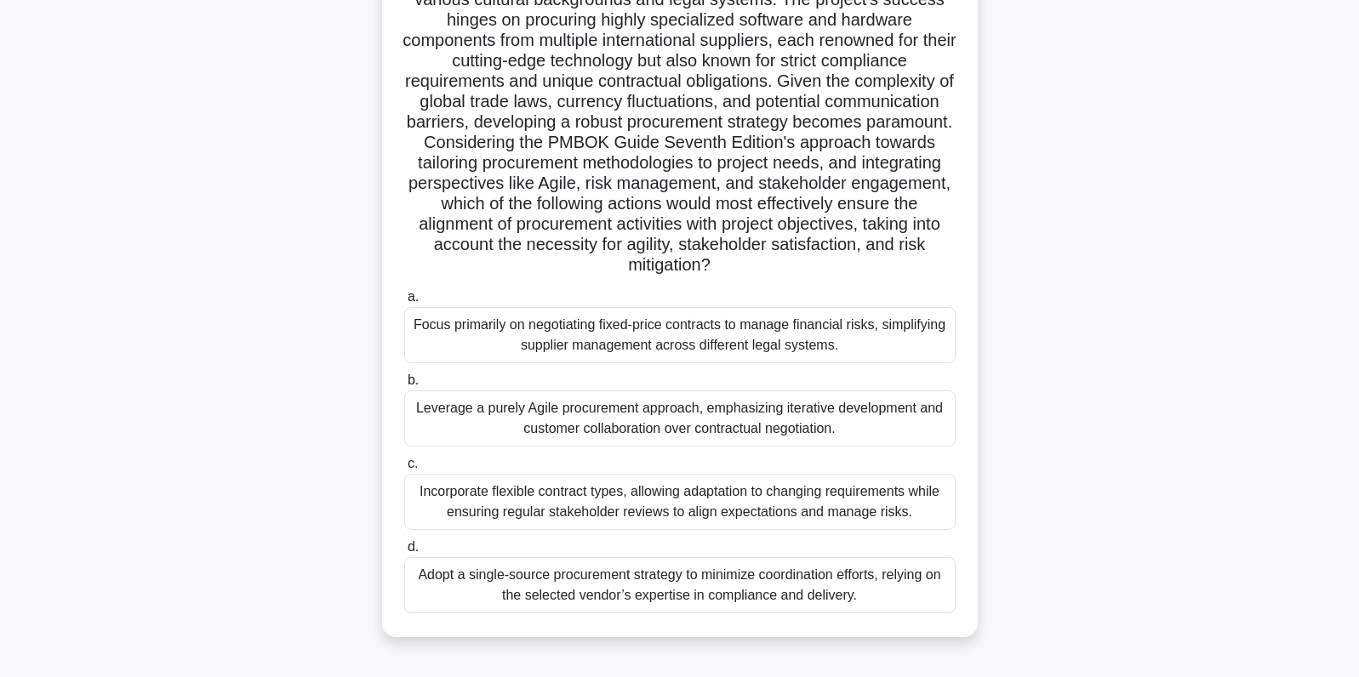
scroll to position [144, 0]
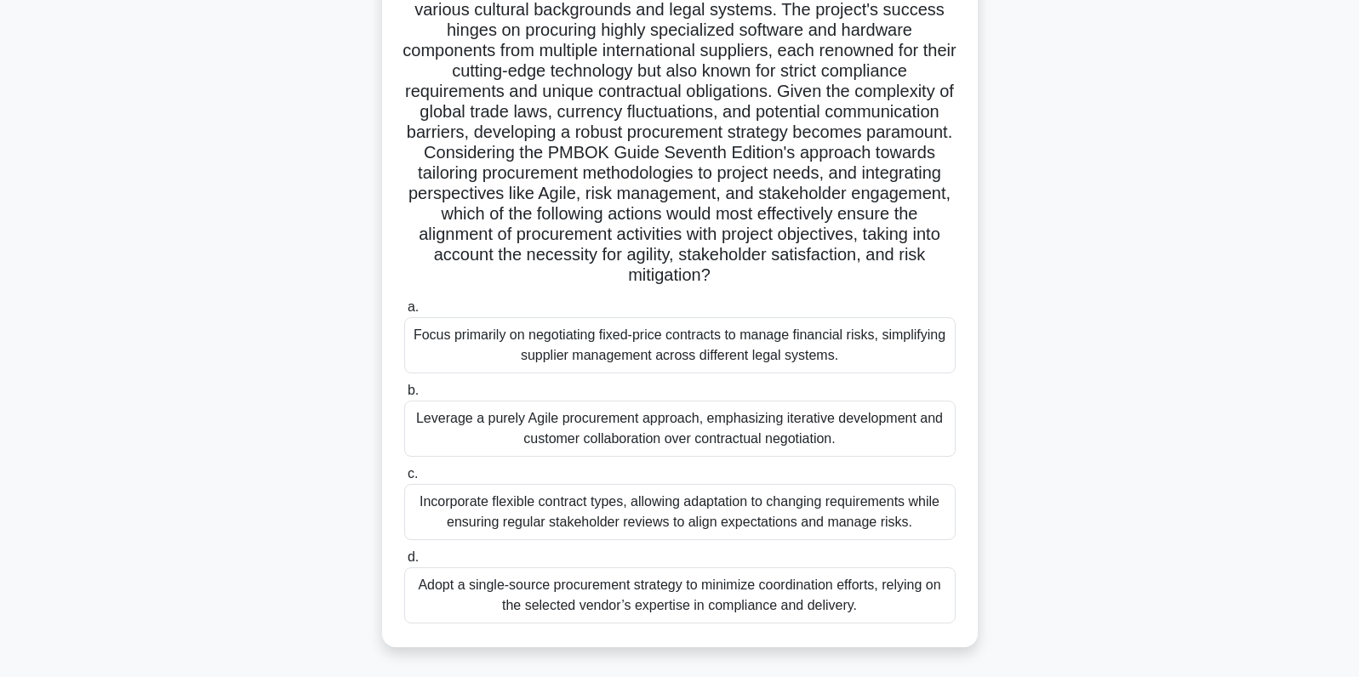
click at [832, 512] on div "Incorporate flexible contract types, allowing adaptation to changing requiremen…" at bounding box center [679, 512] width 551 height 56
click at [404, 480] on input "c. Incorporate flexible contract types, allowing adaptation to changing require…" at bounding box center [404, 474] width 0 height 11
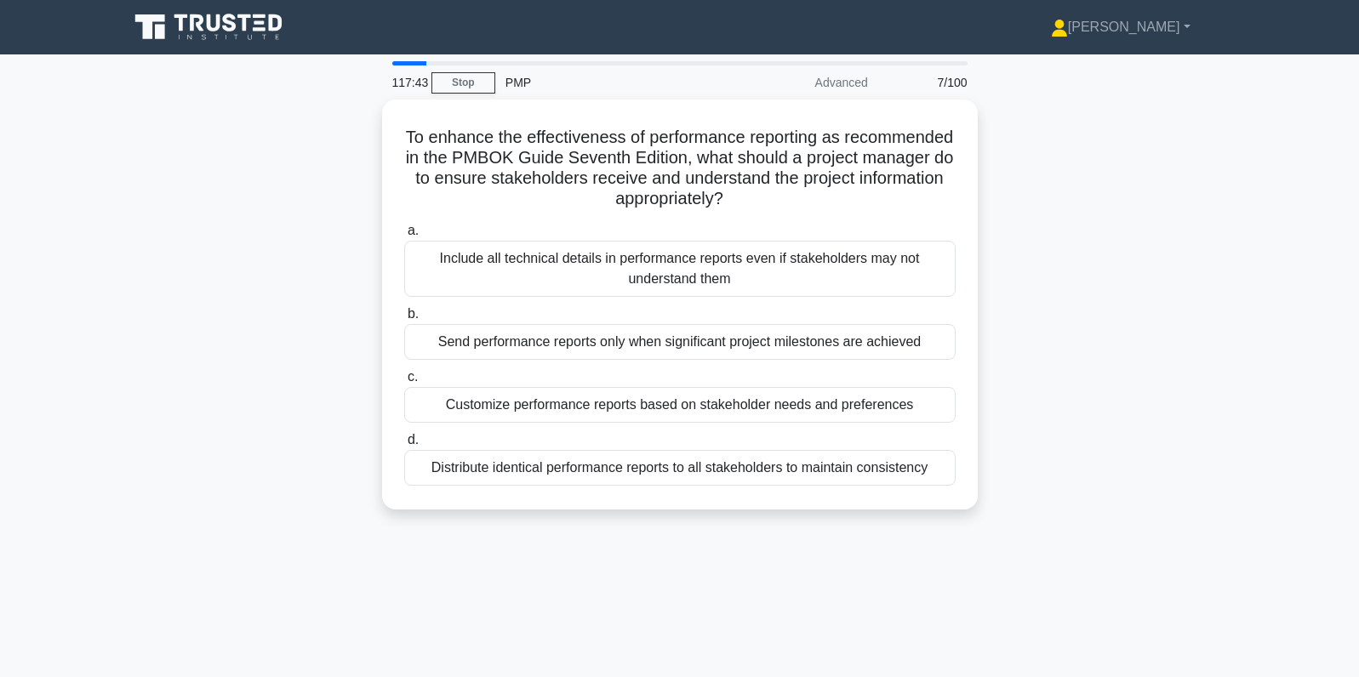
scroll to position [0, 0]
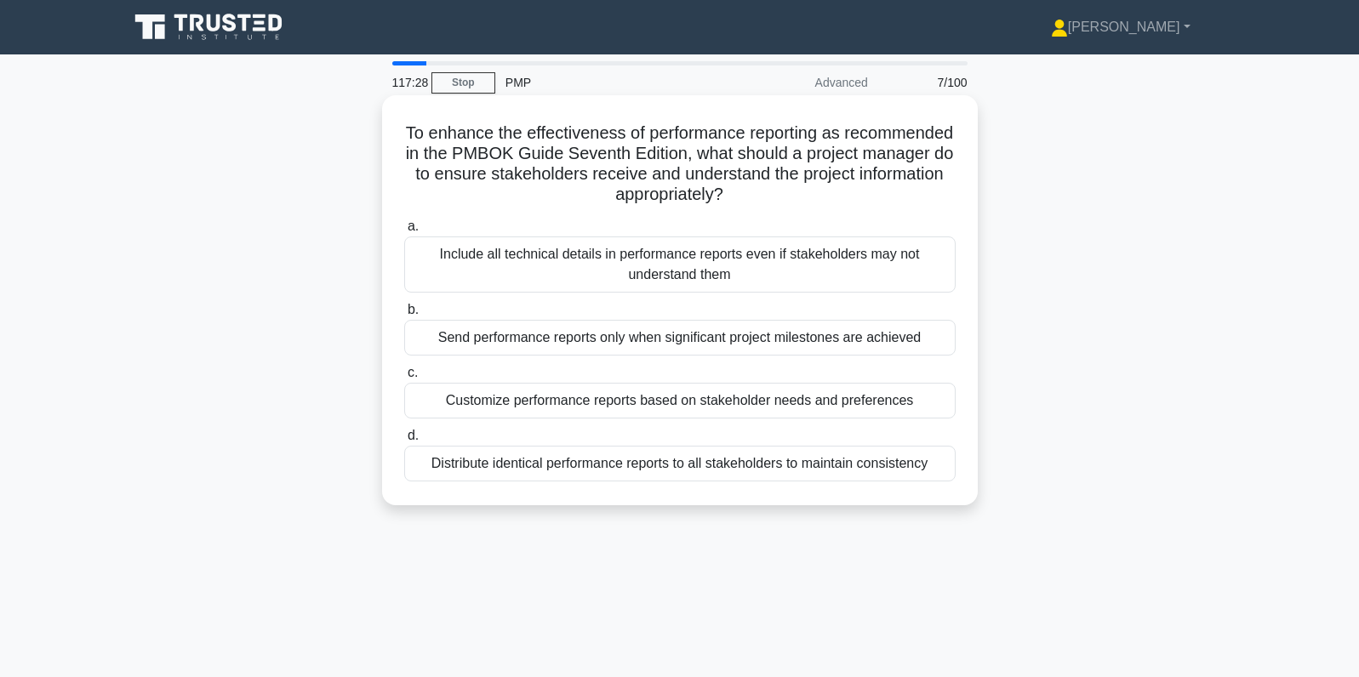
click at [775, 402] on div "Customize performance reports based on stakeholder needs and preferences" at bounding box center [679, 401] width 551 height 36
click at [404, 379] on input "c. Customize performance reports based on stakeholder needs and preferences" at bounding box center [404, 373] width 0 height 11
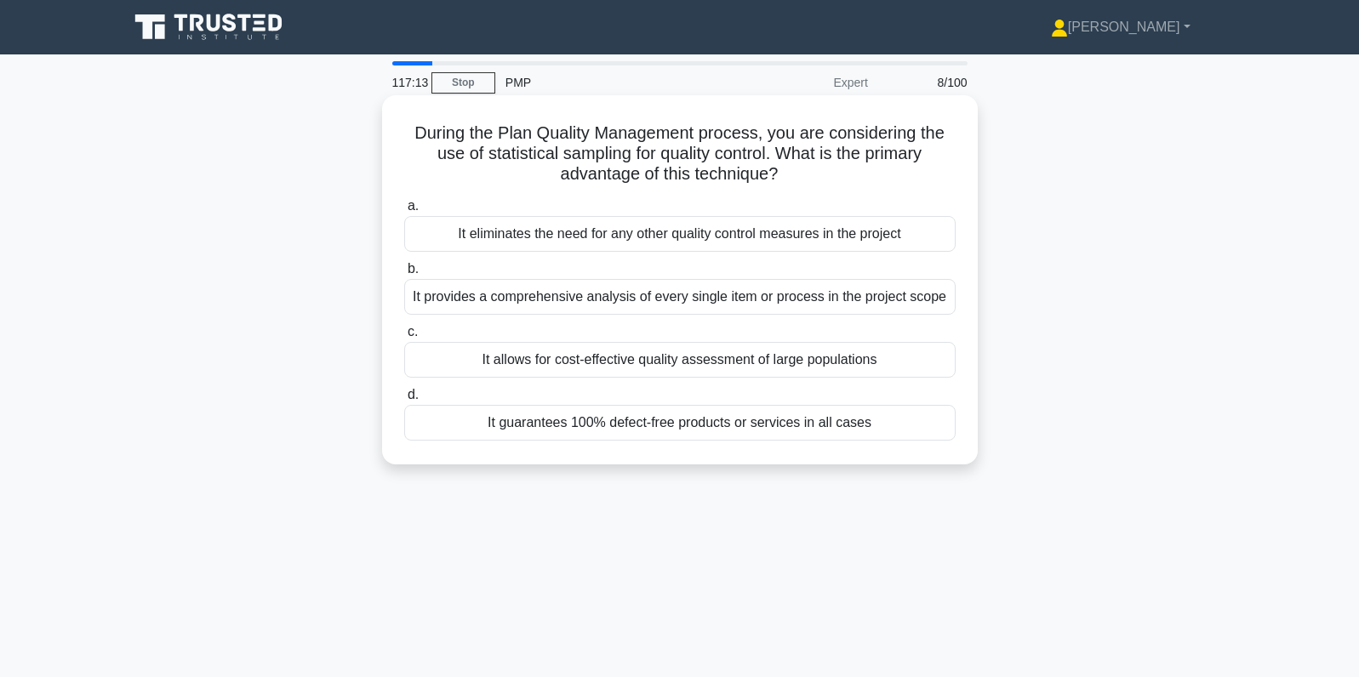
click at [760, 367] on div "It allows for cost-effective quality assessment of large populations" at bounding box center [679, 360] width 551 height 36
click at [404, 338] on input "c. It allows for cost-effective quality assessment of large populations" at bounding box center [404, 332] width 0 height 11
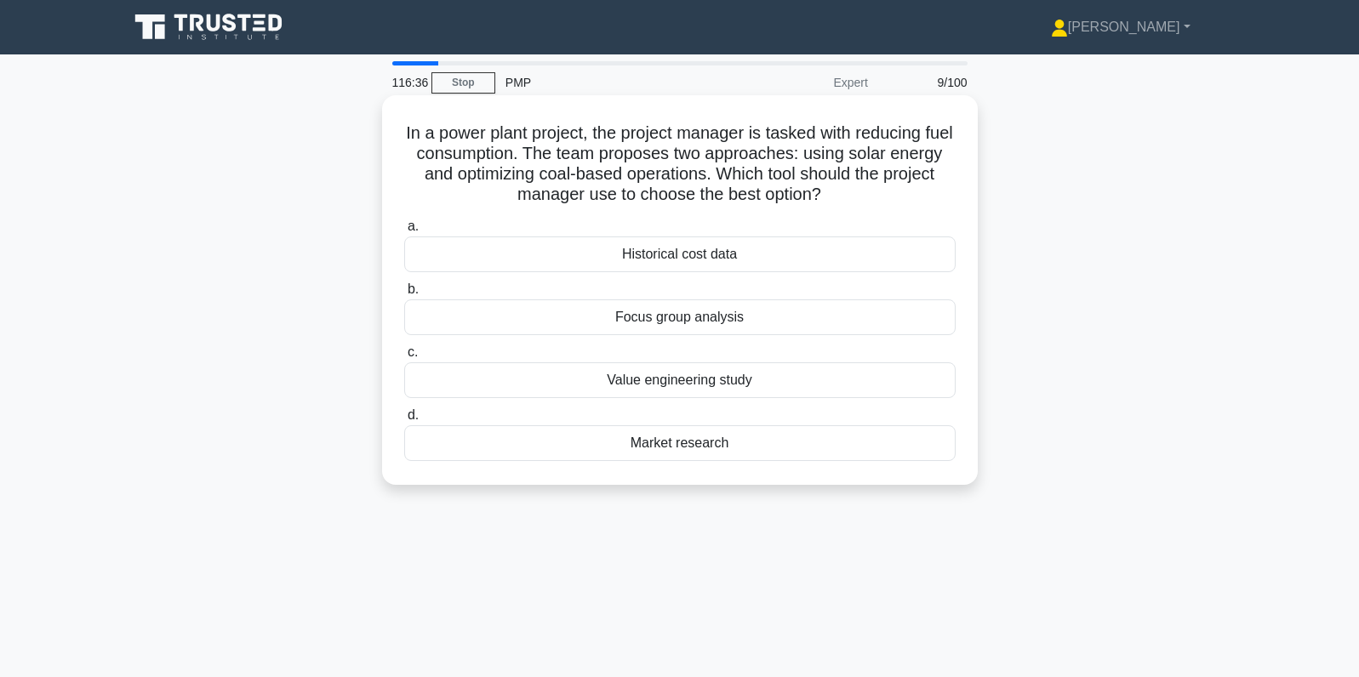
click at [756, 446] on div "Market research" at bounding box center [679, 443] width 551 height 36
click at [404, 421] on input "d. Market research" at bounding box center [404, 415] width 0 height 11
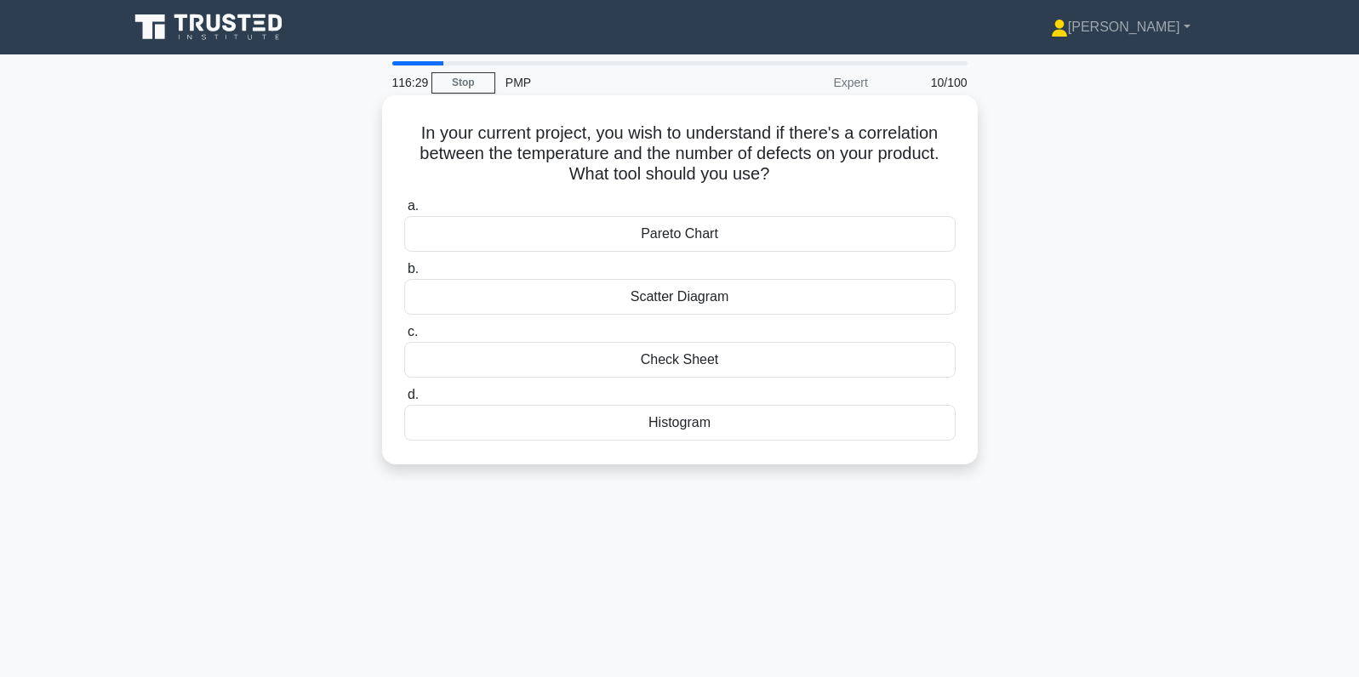
click at [710, 297] on div "Scatter Diagram" at bounding box center [679, 297] width 551 height 36
click at [404, 275] on input "b. Scatter Diagram" at bounding box center [404, 269] width 0 height 11
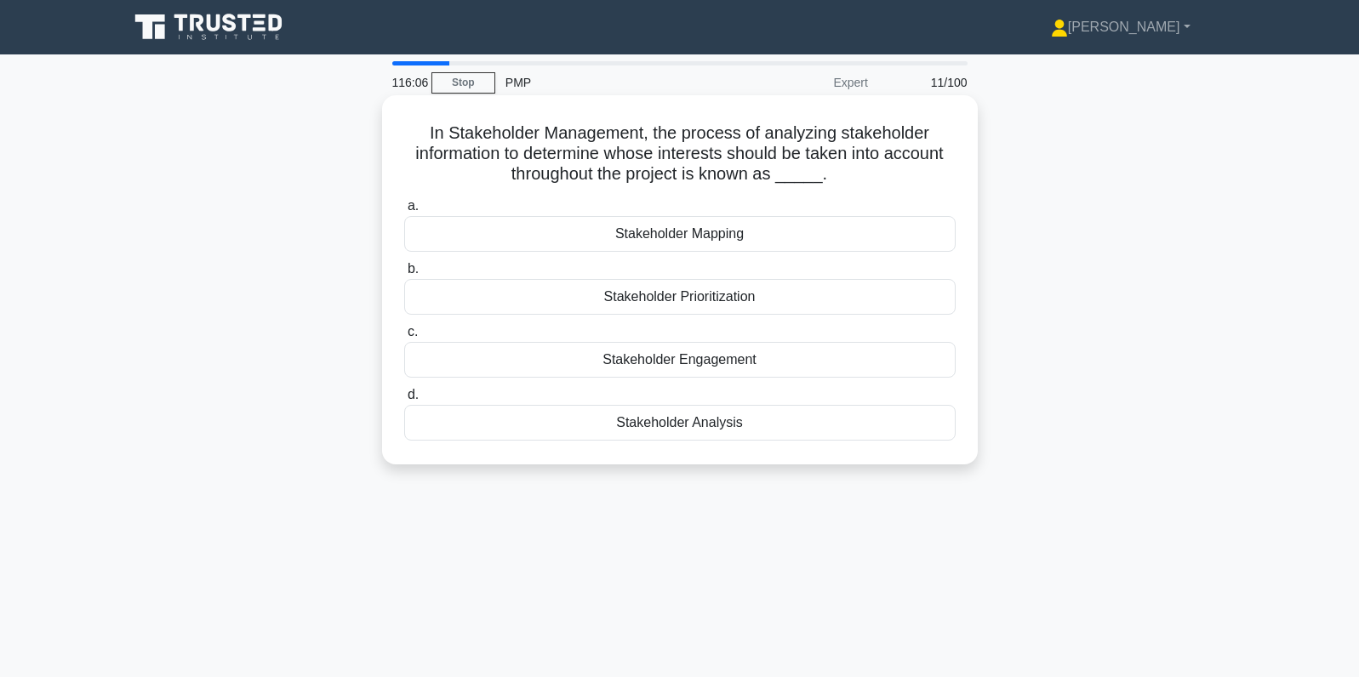
click at [616, 424] on div "Stakeholder Analysis" at bounding box center [679, 423] width 551 height 36
click at [404, 401] on input "d. Stakeholder Analysis" at bounding box center [404, 395] width 0 height 11
click at [535, 434] on div "Task coordination" at bounding box center [679, 423] width 551 height 36
click at [404, 401] on input "d. Task coordination" at bounding box center [404, 395] width 0 height 11
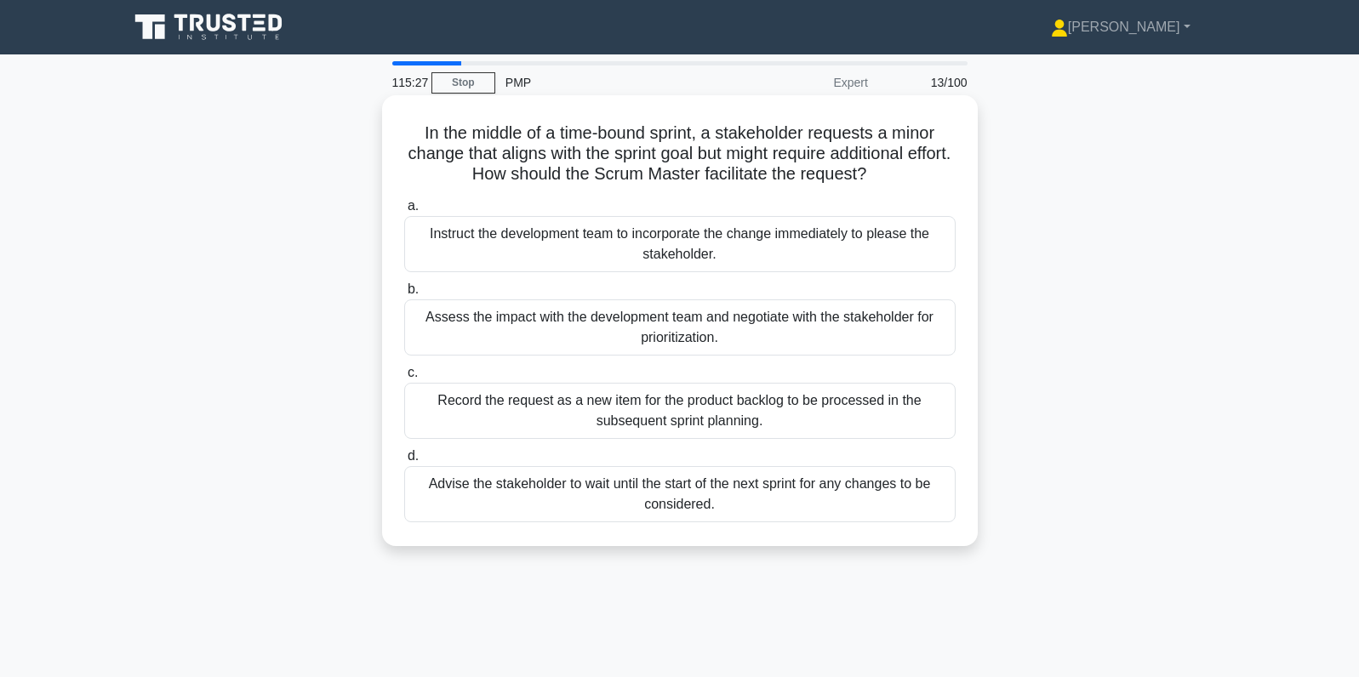
click at [495, 411] on div "Record the request as a new item for the product backlog to be processed in the…" at bounding box center [679, 411] width 551 height 56
click at [404, 379] on input "c. Record the request as a new item for the product backlog to be processed in …" at bounding box center [404, 373] width 0 height 11
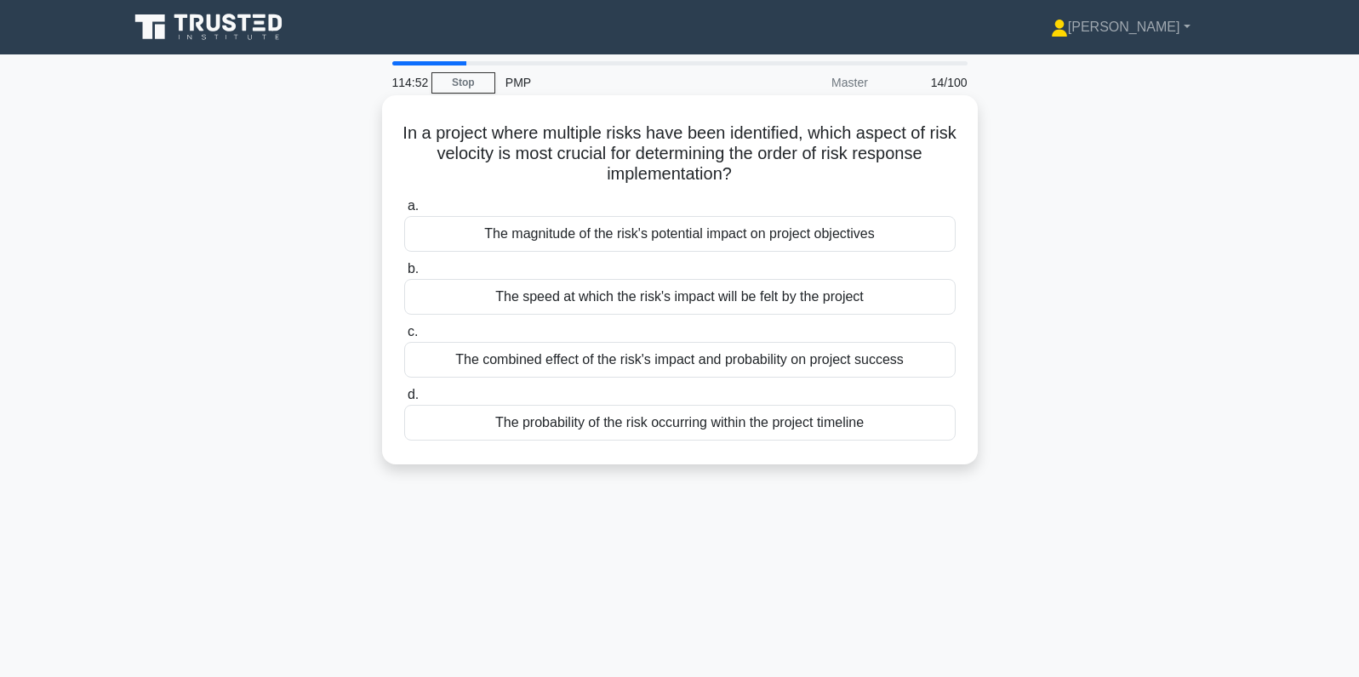
click at [530, 369] on div "The combined effect of the risk's impact and probability on project success" at bounding box center [679, 360] width 551 height 36
click at [404, 338] on input "c. The combined effect of the risk's impact and probability on project success" at bounding box center [404, 332] width 0 height 11
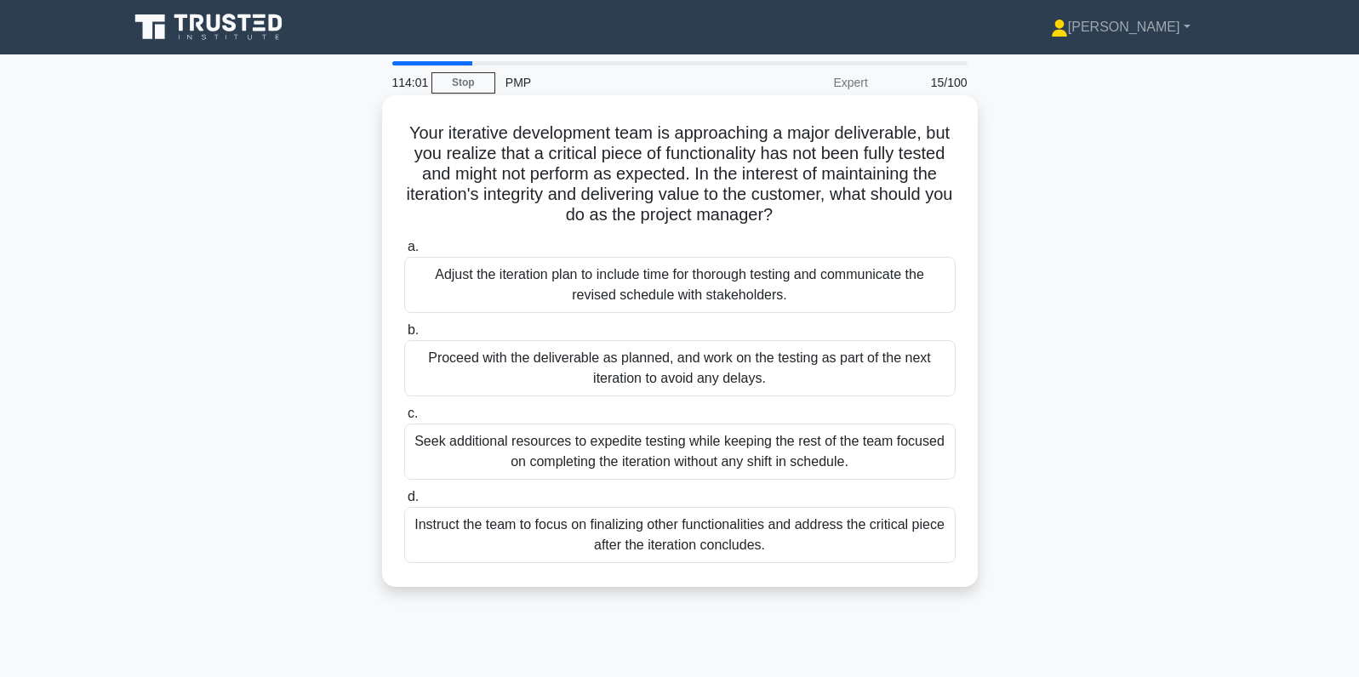
click at [904, 460] on div "Seek additional resources to expedite testing while keeping the rest of the tea…" at bounding box center [679, 452] width 551 height 56
click at [404, 419] on input "c. Seek additional resources to expedite testing while keeping the rest of the …" at bounding box center [404, 413] width 0 height 11
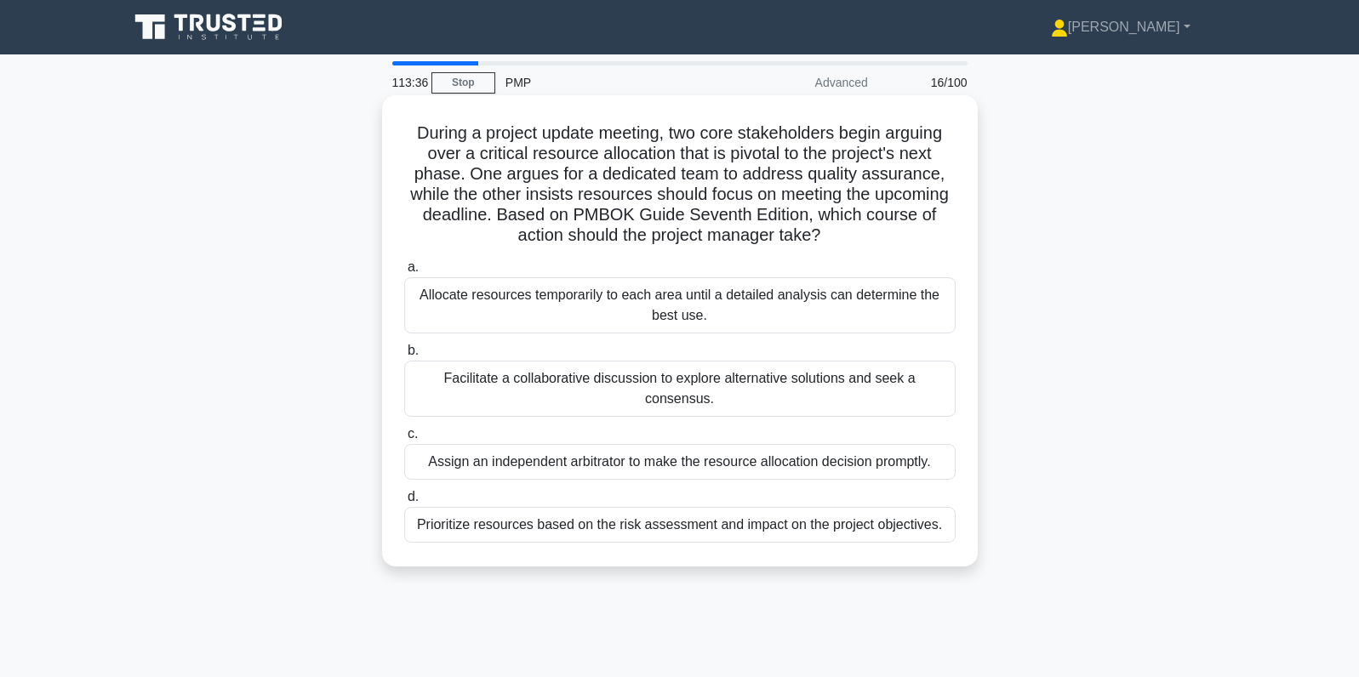
click at [801, 389] on div "Facilitate a collaborative discussion to explore alternative solutions and seek…" at bounding box center [679, 389] width 551 height 56
click at [404, 356] on input "b. Facilitate a collaborative discussion to explore alternative solutions and s…" at bounding box center [404, 350] width 0 height 11
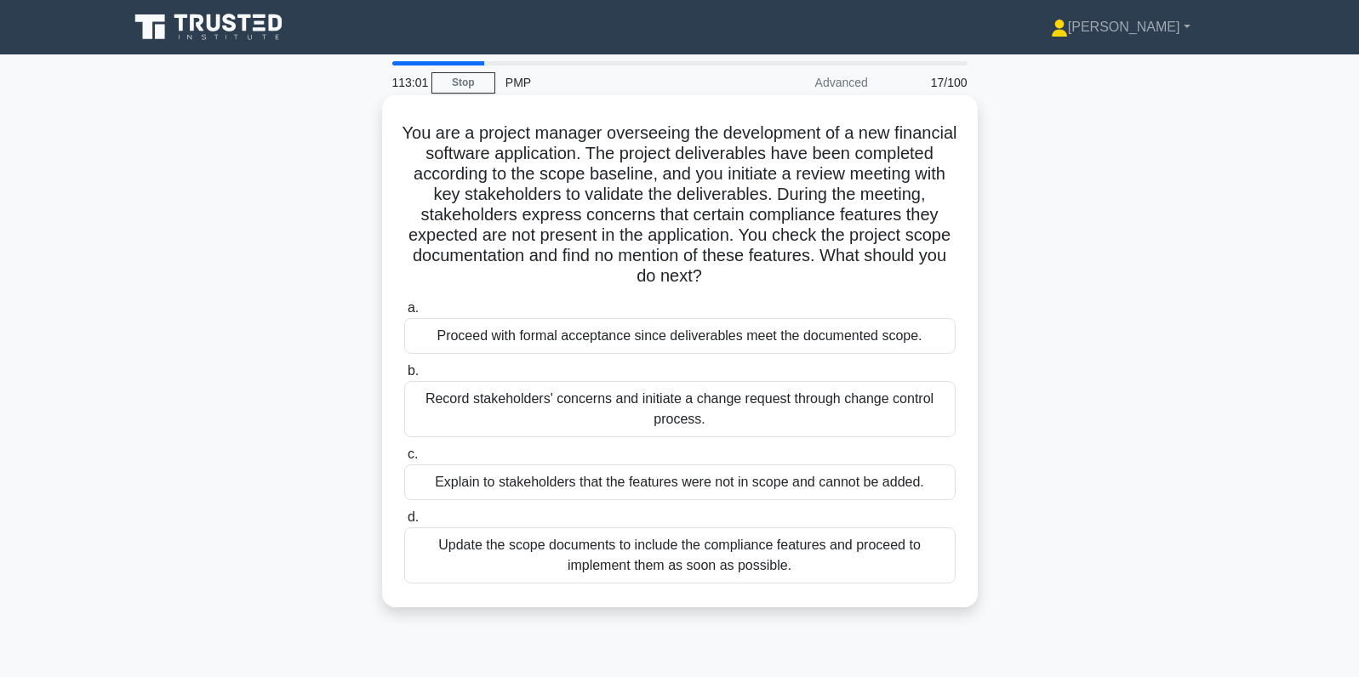
click at [813, 409] on div "Record stakeholders' concerns and initiate a change request through change cont…" at bounding box center [679, 409] width 551 height 56
click at [404, 377] on input "b. Record stakeholders' concerns and initiate a change request through change c…" at bounding box center [404, 371] width 0 height 11
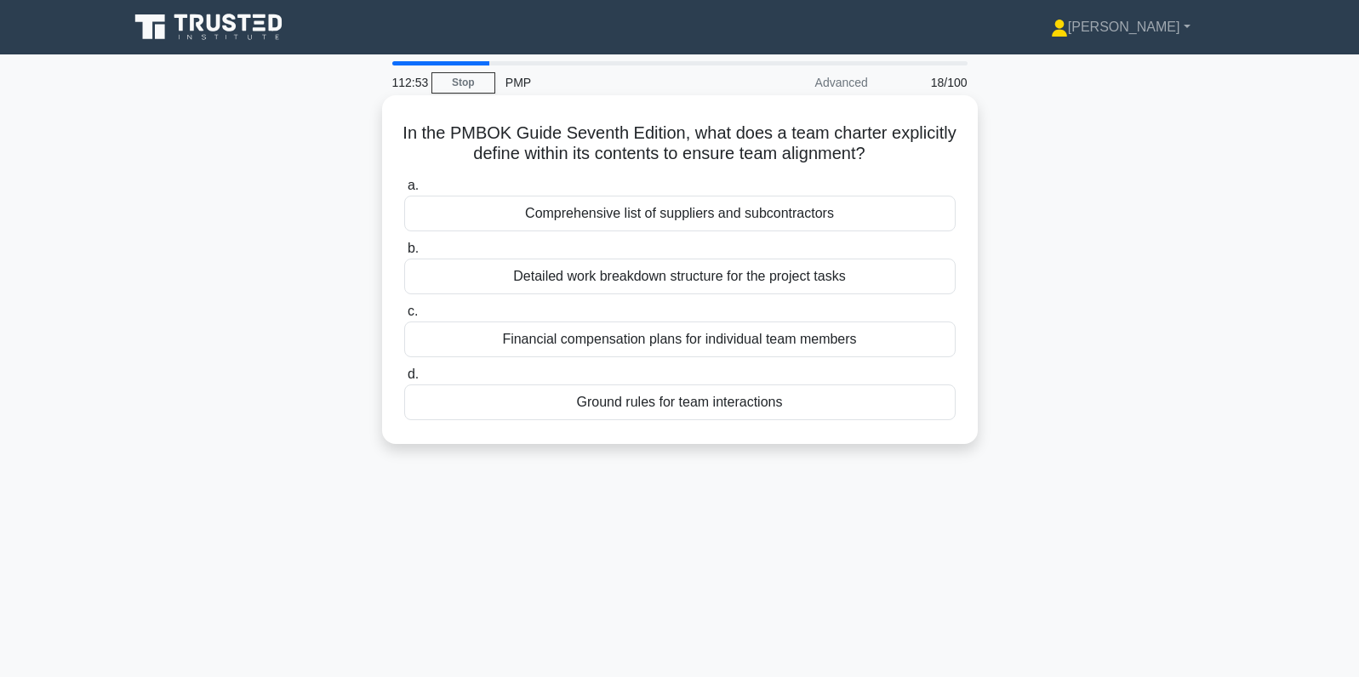
click at [818, 412] on div "Ground rules for team interactions" at bounding box center [679, 403] width 551 height 36
click at [404, 380] on input "d. Ground rules for team interactions" at bounding box center [404, 374] width 0 height 11
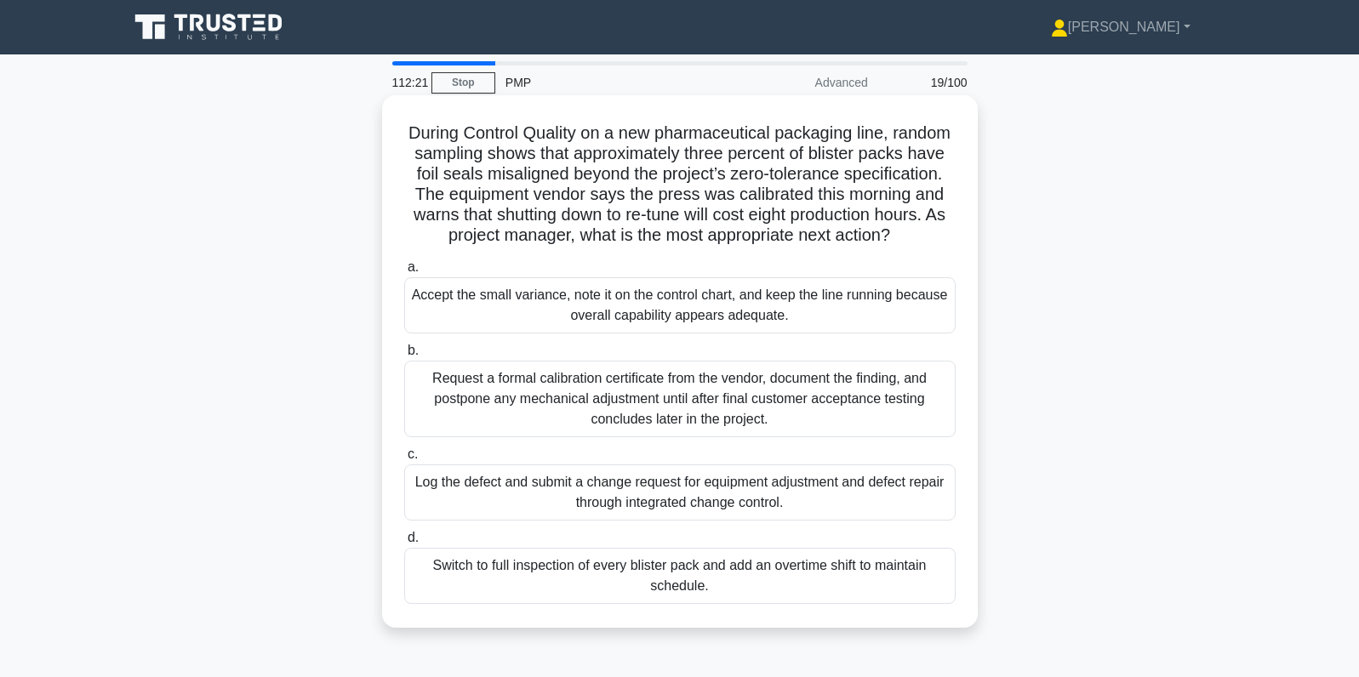
click at [814, 505] on div "Log the defect and submit a change request for equipment adjustment and defect …" at bounding box center [679, 493] width 551 height 56
click at [404, 460] on input "c. Log the defect and submit a change request for equipment adjustment and defe…" at bounding box center [404, 454] width 0 height 11
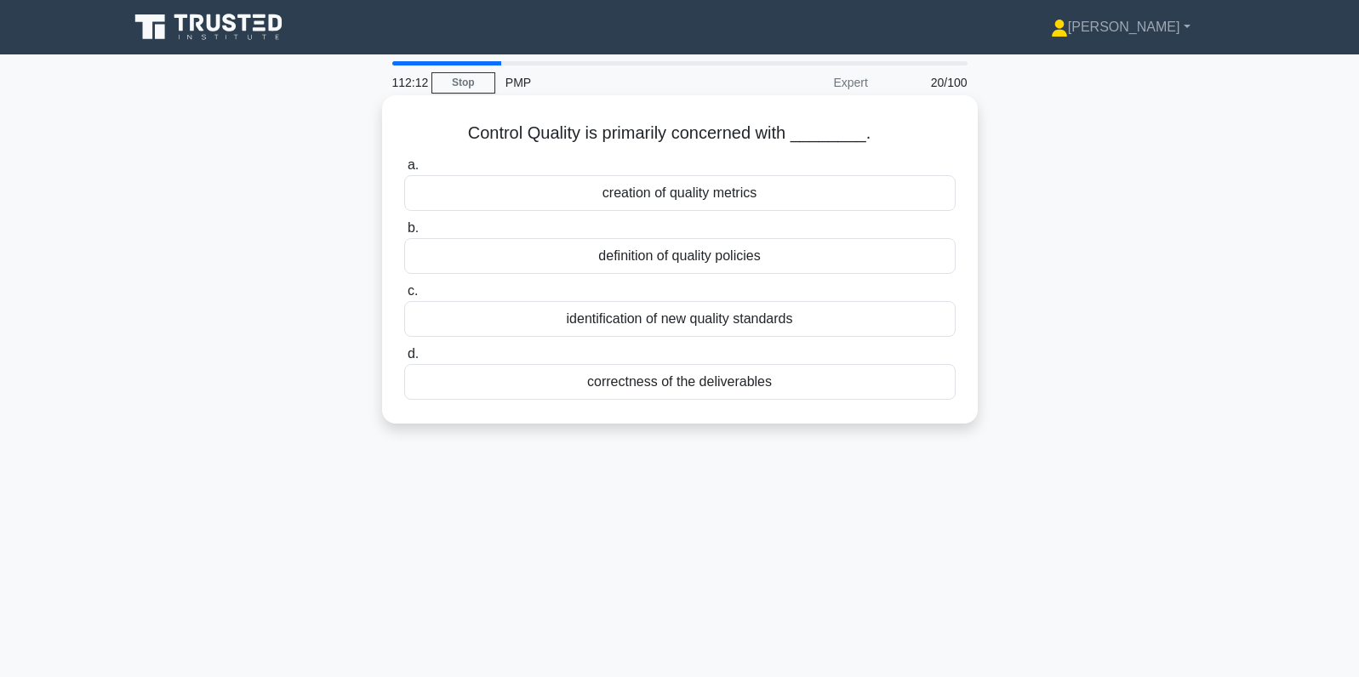
click at [887, 391] on div "correctness of the deliverables" at bounding box center [679, 382] width 551 height 36
click at [404, 360] on input "d. correctness of the deliverables" at bounding box center [404, 354] width 0 height 11
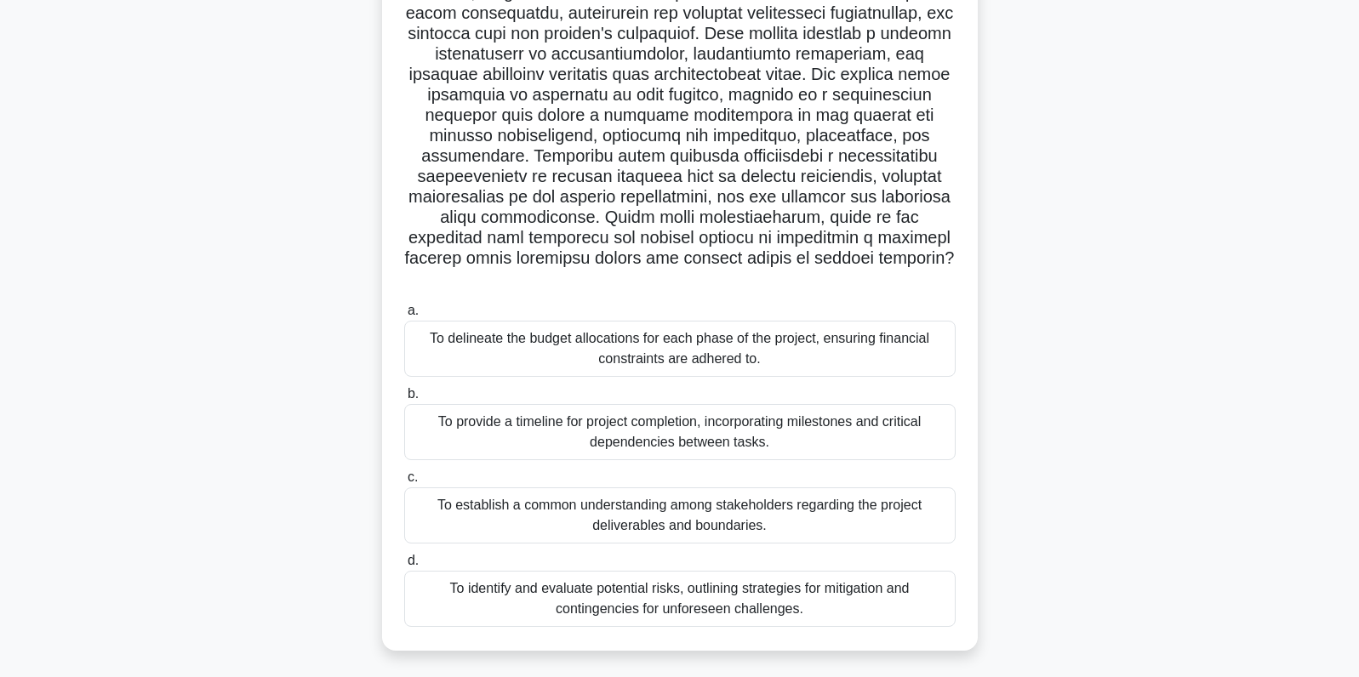
scroll to position [188, 0]
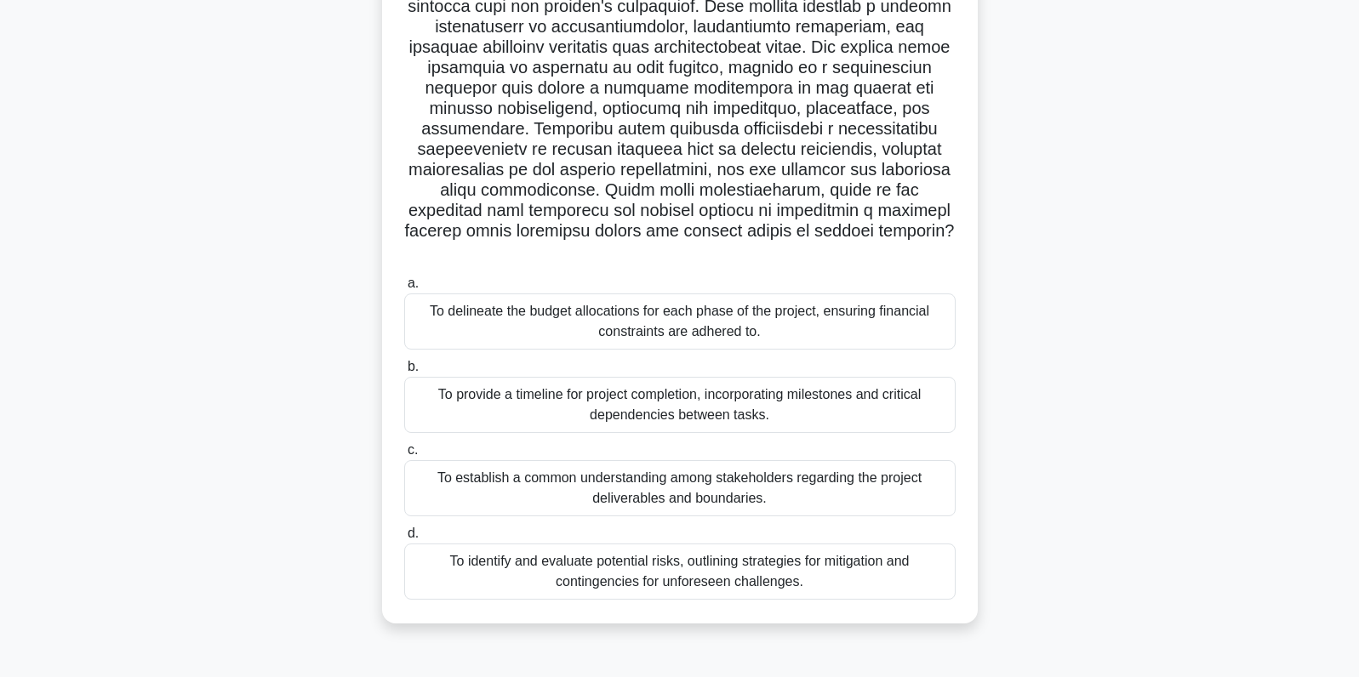
click at [892, 460] on div "To establish a common understanding among stakeholders regarding the project de…" at bounding box center [679, 488] width 551 height 56
click at [404, 456] on input "c. To establish a common understanding among stakeholders regarding the project…" at bounding box center [404, 450] width 0 height 11
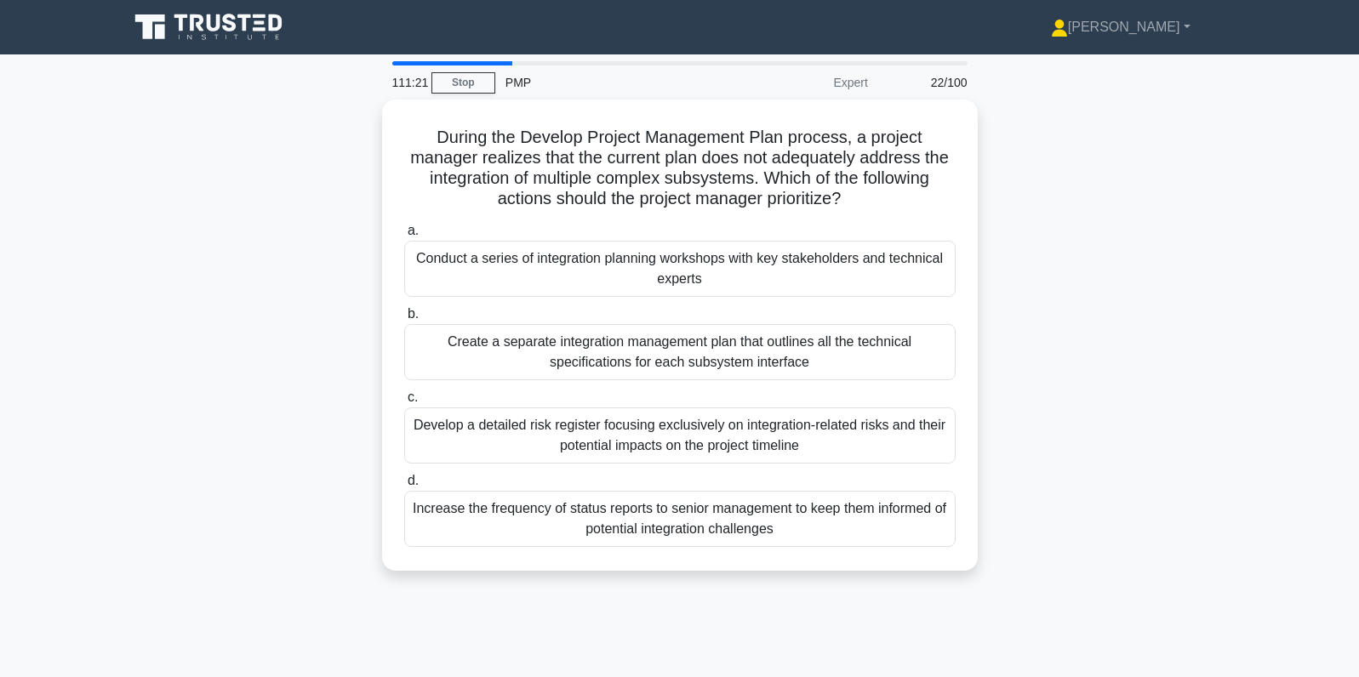
scroll to position [0, 0]
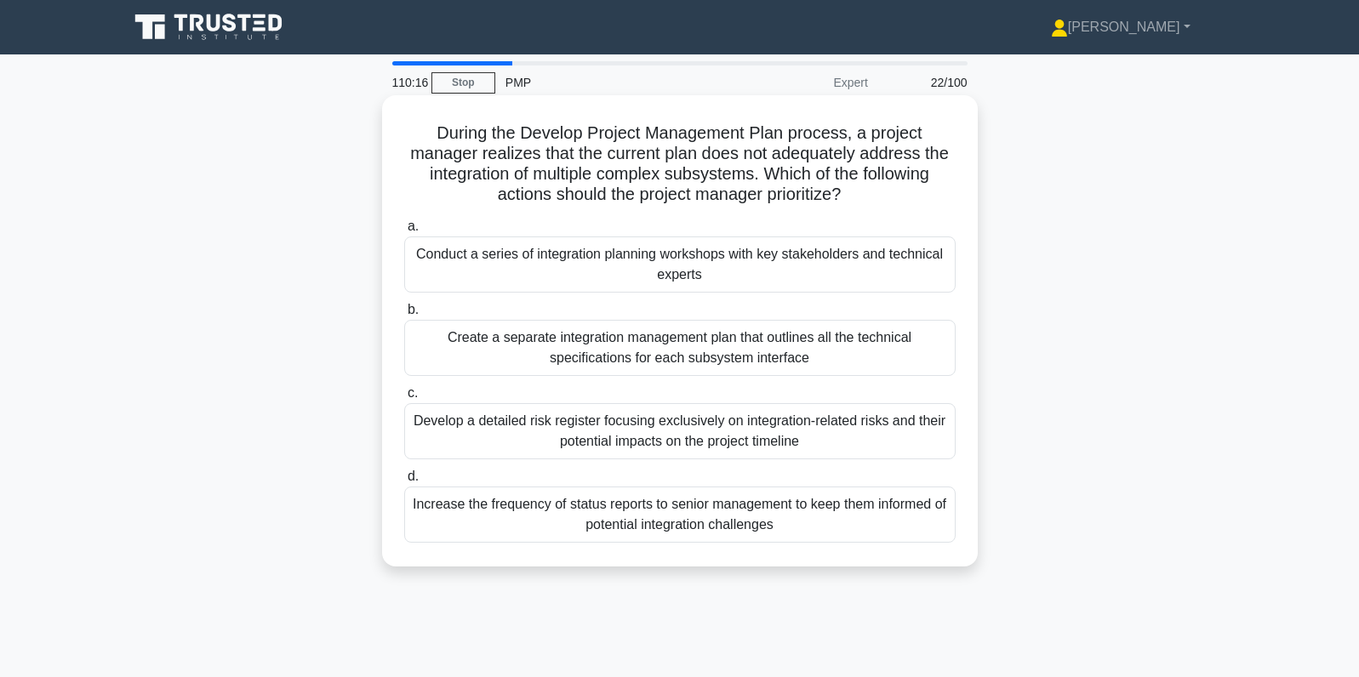
click at [888, 278] on div "Conduct a series of integration planning workshops with key stakeholders and te…" at bounding box center [679, 265] width 551 height 56
click at [404, 232] on input "a. Conduct a series of integration planning workshops with key stakeholders and…" at bounding box center [404, 226] width 0 height 11
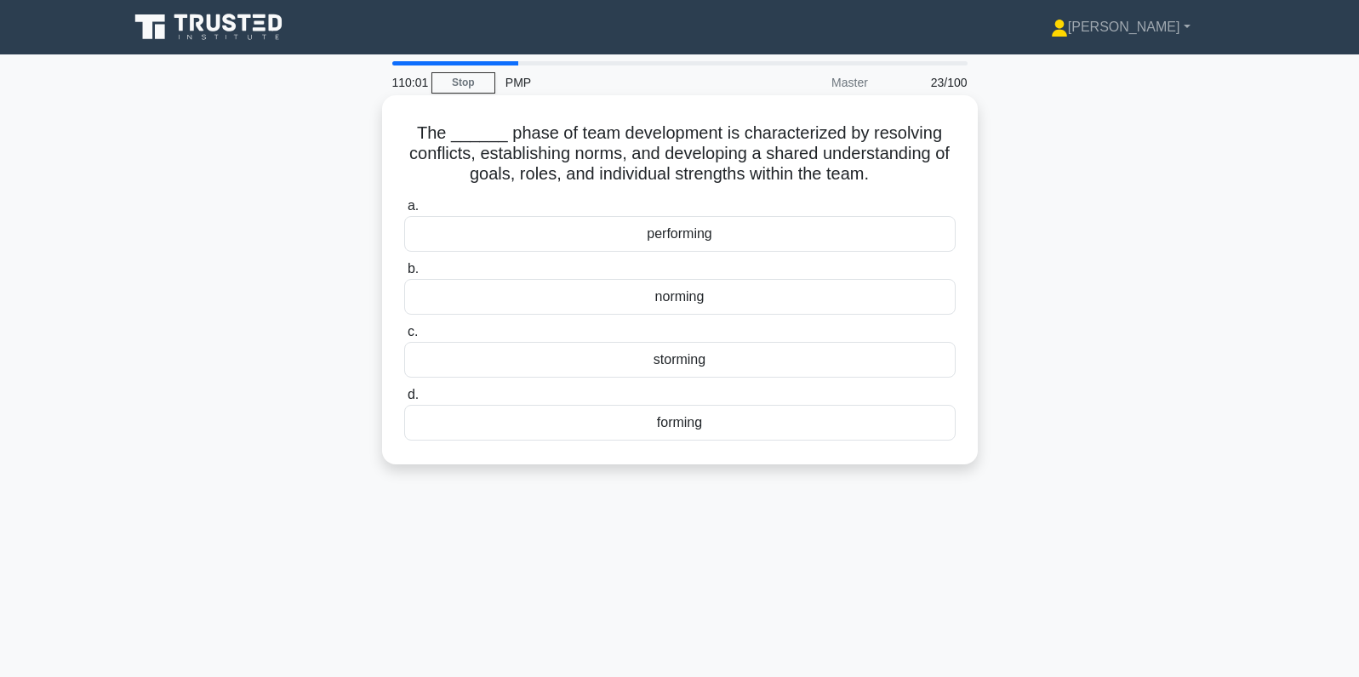
click at [847, 298] on div "norming" at bounding box center [679, 297] width 551 height 36
click at [404, 275] on input "b. norming" at bounding box center [404, 269] width 0 height 11
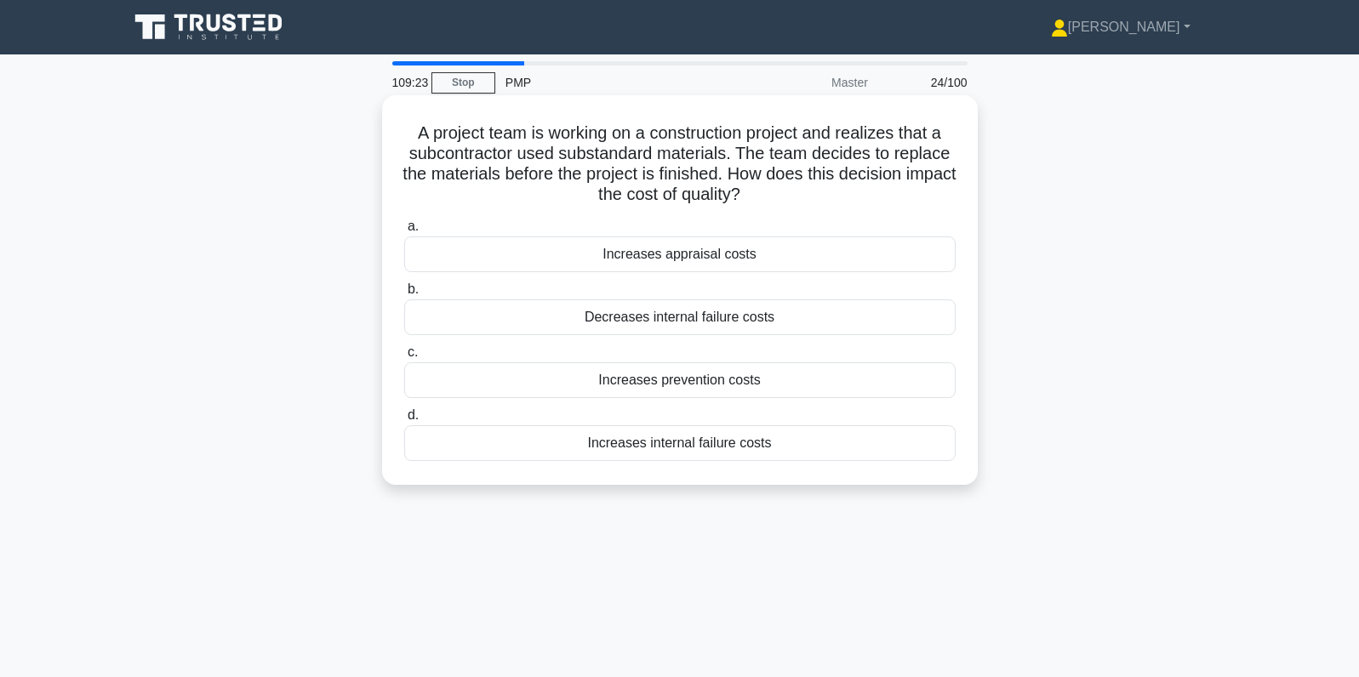
click at [894, 442] on div "Increases internal failure costs" at bounding box center [679, 443] width 551 height 36
click at [404, 421] on input "d. Increases internal failure costs" at bounding box center [404, 415] width 0 height 11
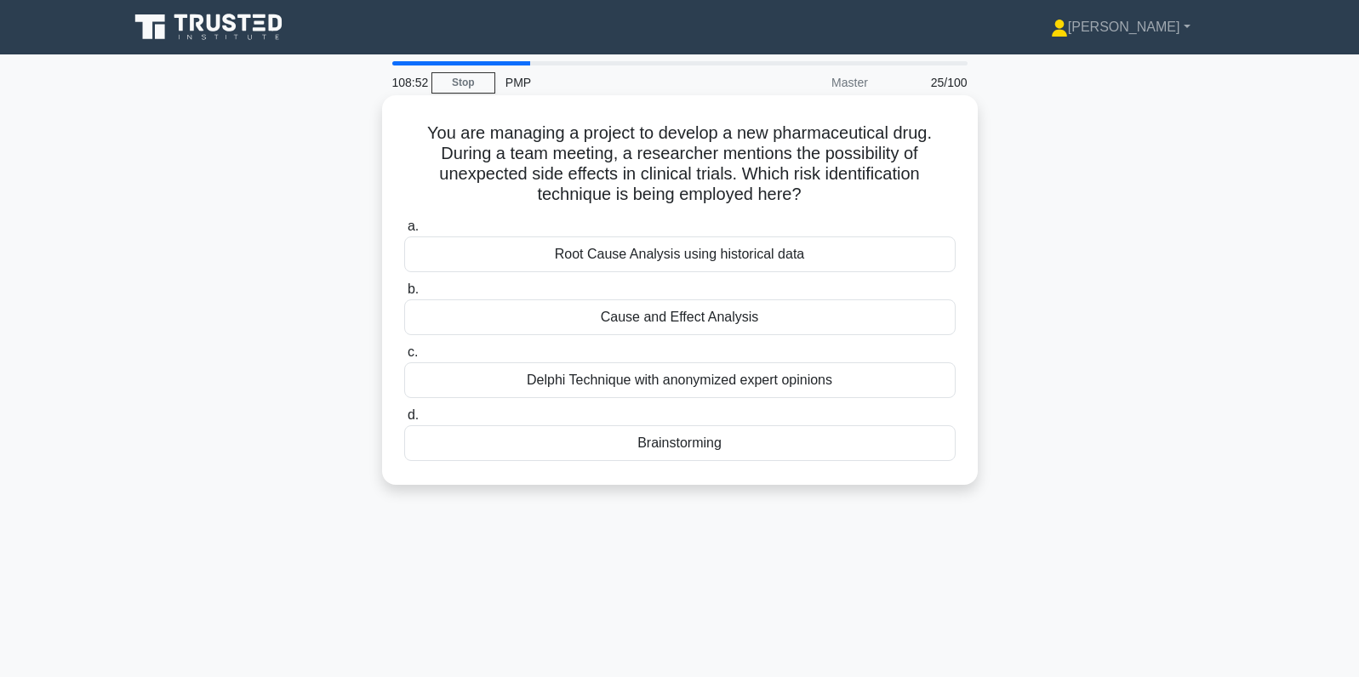
click at [826, 446] on div "Brainstorming" at bounding box center [679, 443] width 551 height 36
click at [404, 421] on input "d. Brainstorming" at bounding box center [404, 415] width 0 height 11
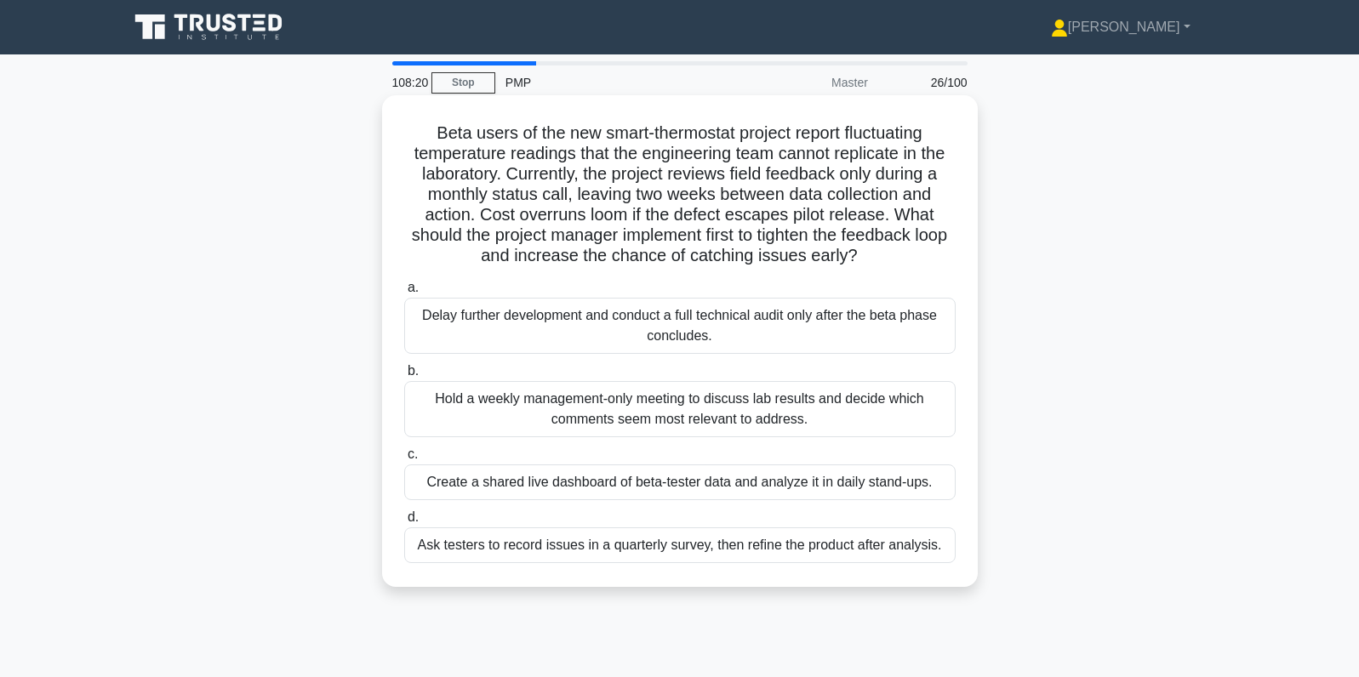
click at [883, 475] on div "Create a shared live dashboard of beta-tester data and analyze it in daily stan…" at bounding box center [679, 483] width 551 height 36
click at [404, 460] on input "c. Create a shared live dashboard of beta-tester data and analyze it in daily s…" at bounding box center [404, 454] width 0 height 11
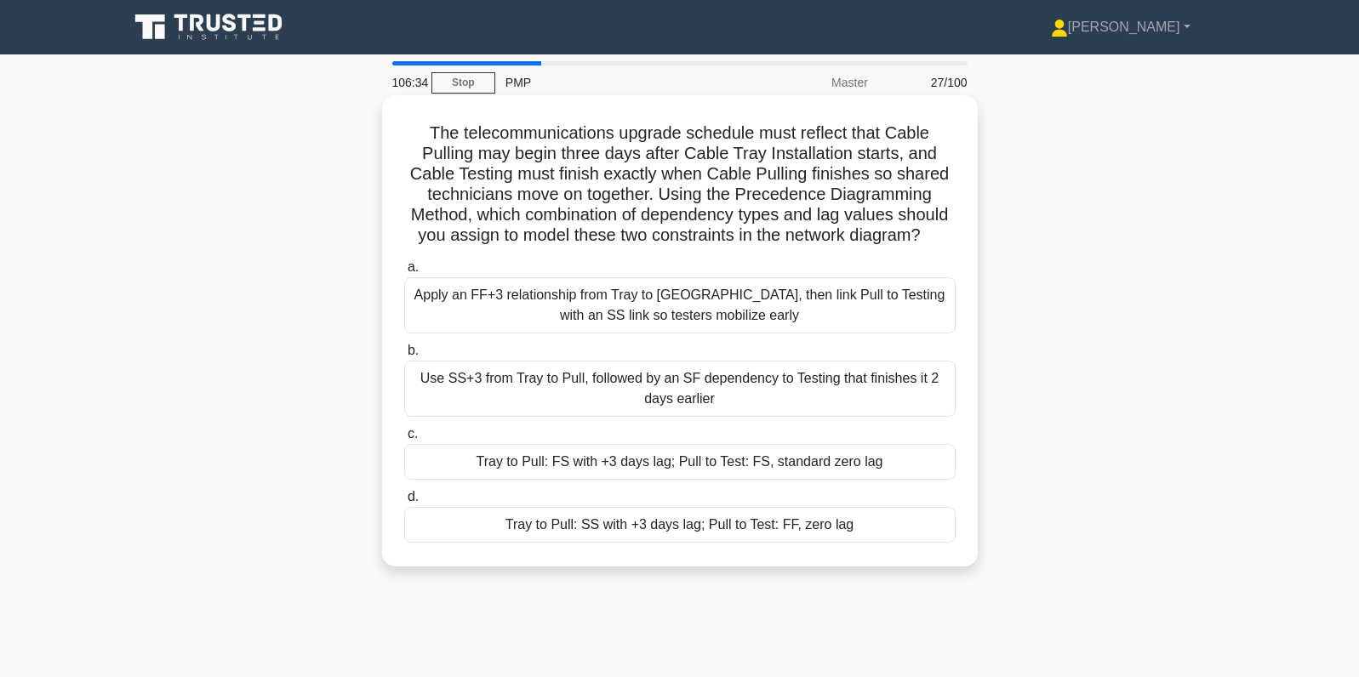
click at [850, 525] on div "Tray to Pull: SS with +3 days lag; Pull to Test: FF, zero lag" at bounding box center [679, 525] width 551 height 36
click at [404, 503] on input "d. Tray to Pull: SS with +3 days lag; Pull to Test: FF, zero lag" at bounding box center [404, 497] width 0 height 11
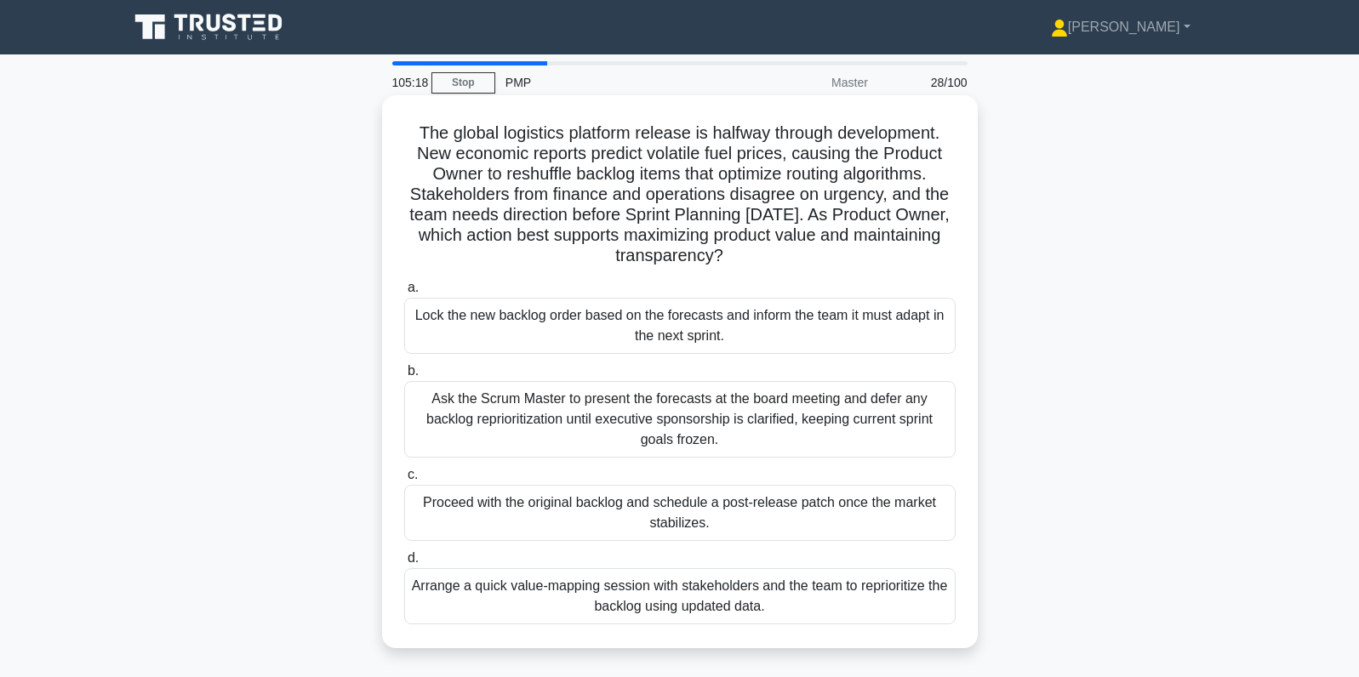
click at [648, 590] on div "Arrange a quick value-mapping session with stakeholders and the team to reprior…" at bounding box center [679, 596] width 551 height 56
click at [404, 564] on input "d. Arrange a quick value-mapping session with stakeholders and the team to repr…" at bounding box center [404, 558] width 0 height 11
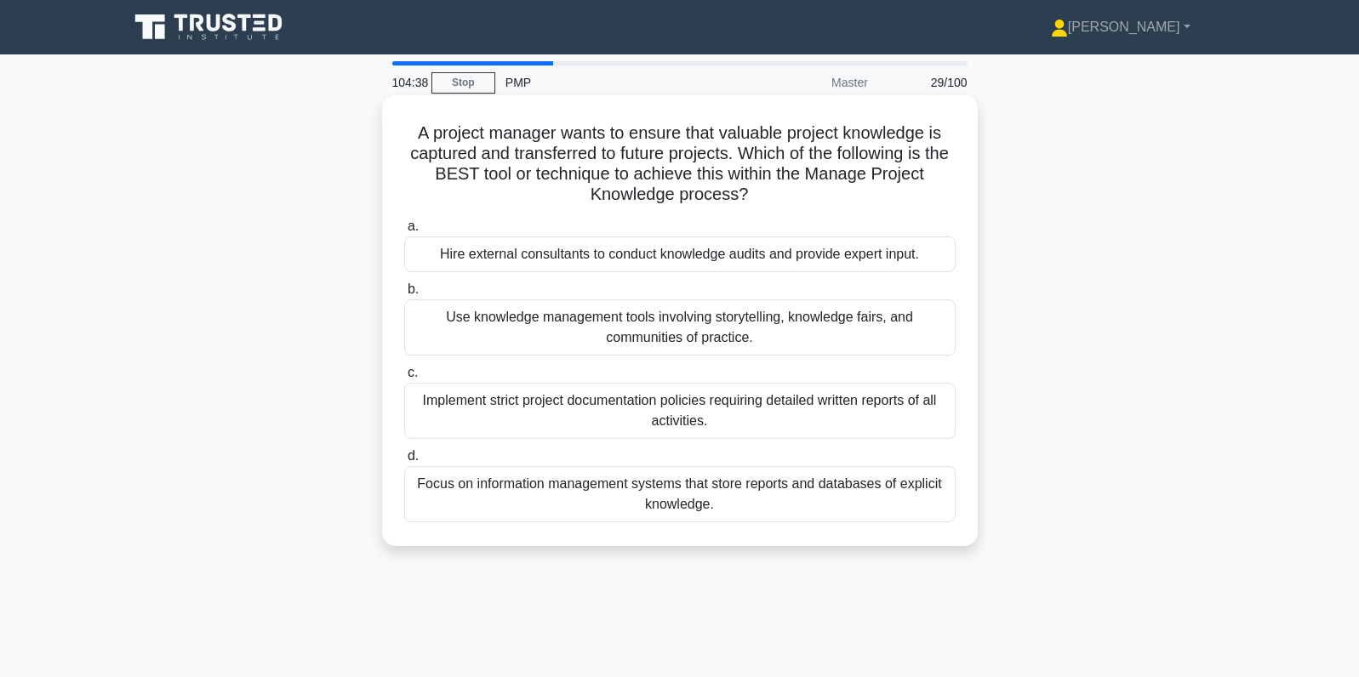
click at [670, 488] on div "Focus on information management systems that store reports and databases of exp…" at bounding box center [679, 494] width 551 height 56
click at [404, 462] on input "d. Focus on information management systems that store reports and databases of …" at bounding box center [404, 456] width 0 height 11
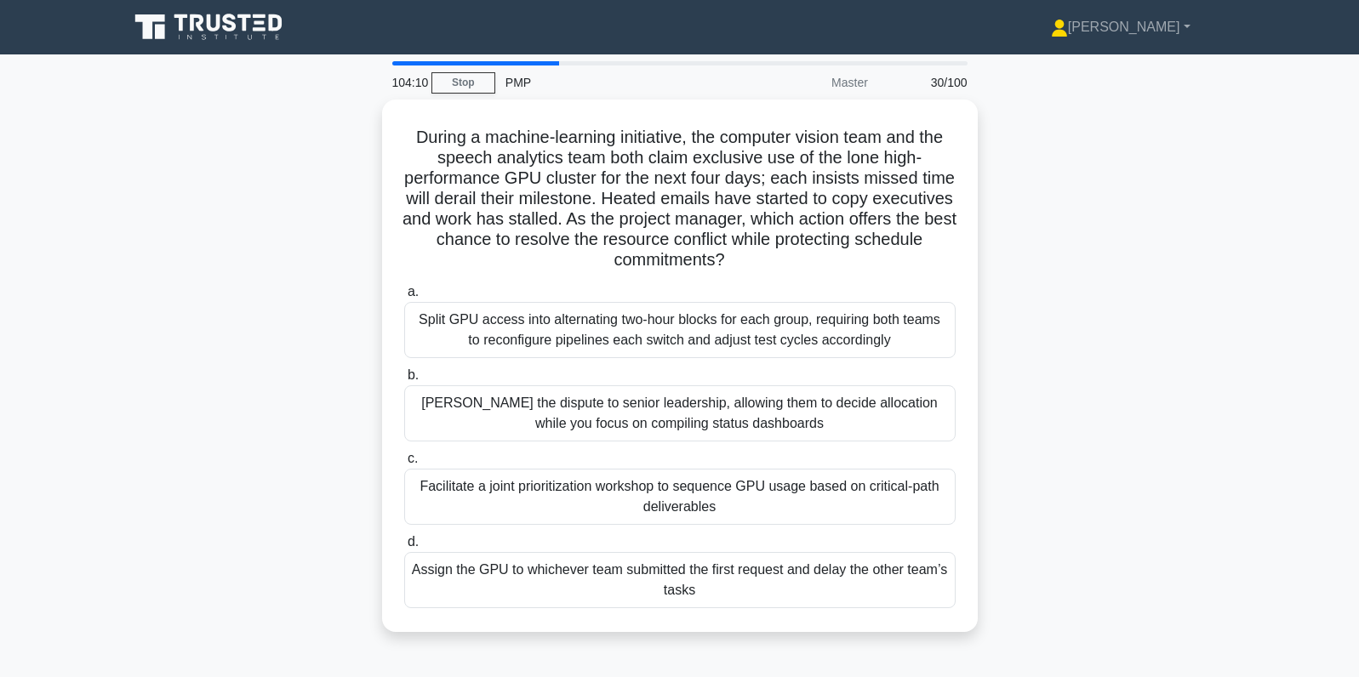
click at [670, 488] on div "Facilitate a joint prioritization workshop to sequence GPU usage based on criti…" at bounding box center [679, 497] width 551 height 56
click at [404, 465] on input "c. Facilitate a joint prioritization workshop to sequence GPU usage based on cr…" at bounding box center [404, 458] width 0 height 11
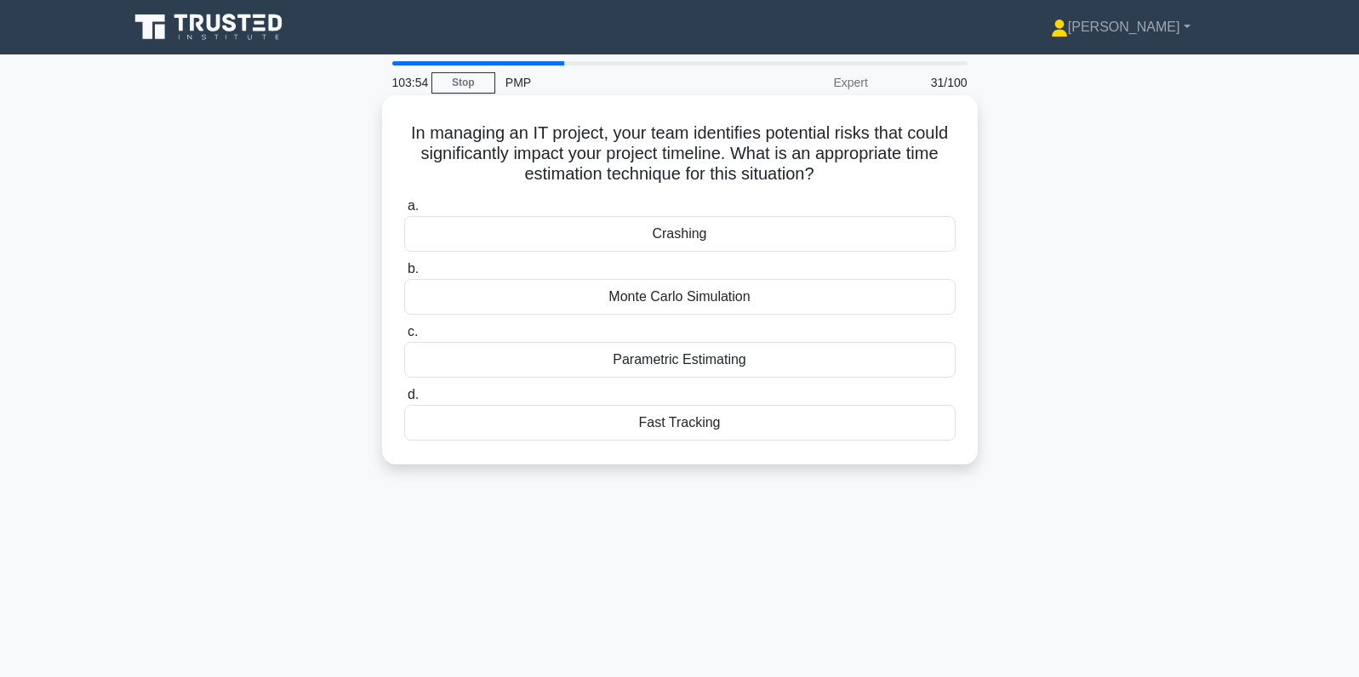
click at [741, 299] on div "Monte Carlo Simulation" at bounding box center [679, 297] width 551 height 36
click at [404, 275] on input "b. Monte Carlo Simulation" at bounding box center [404, 269] width 0 height 11
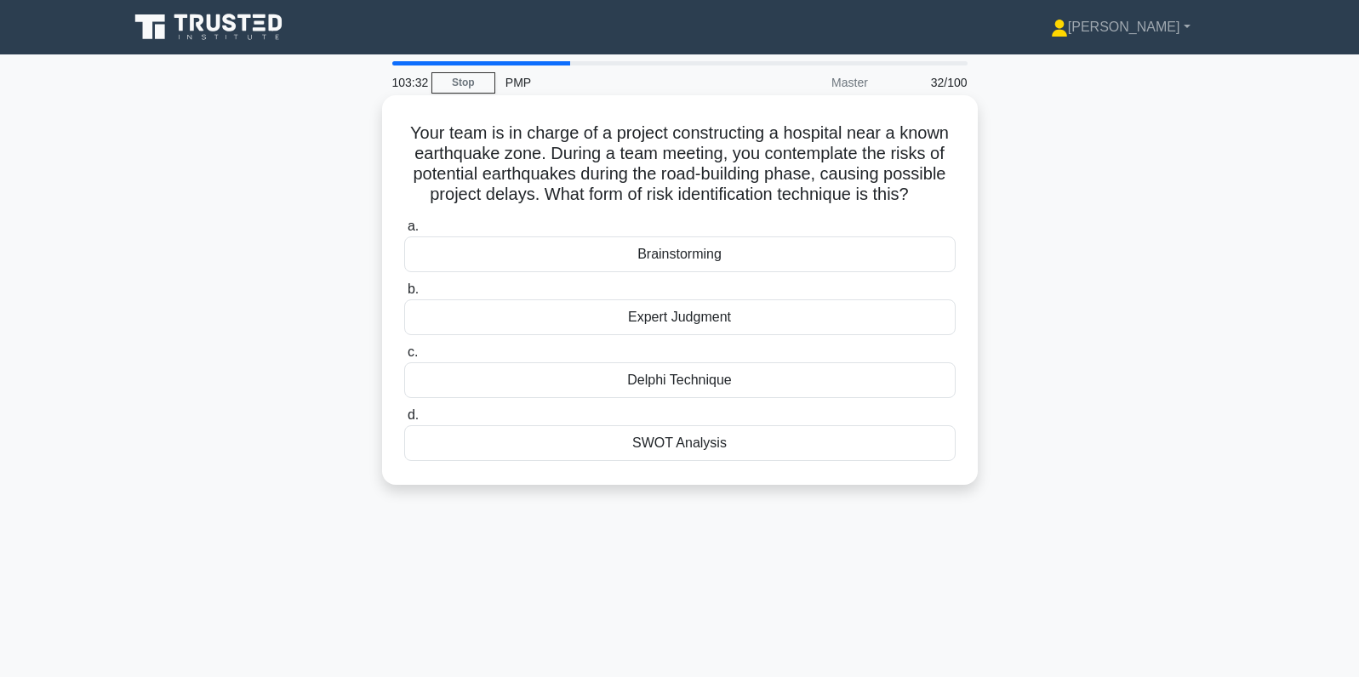
click at [825, 451] on div "SWOT Analysis" at bounding box center [679, 443] width 551 height 36
click at [404, 421] on input "d. SWOT Analysis" at bounding box center [404, 415] width 0 height 11
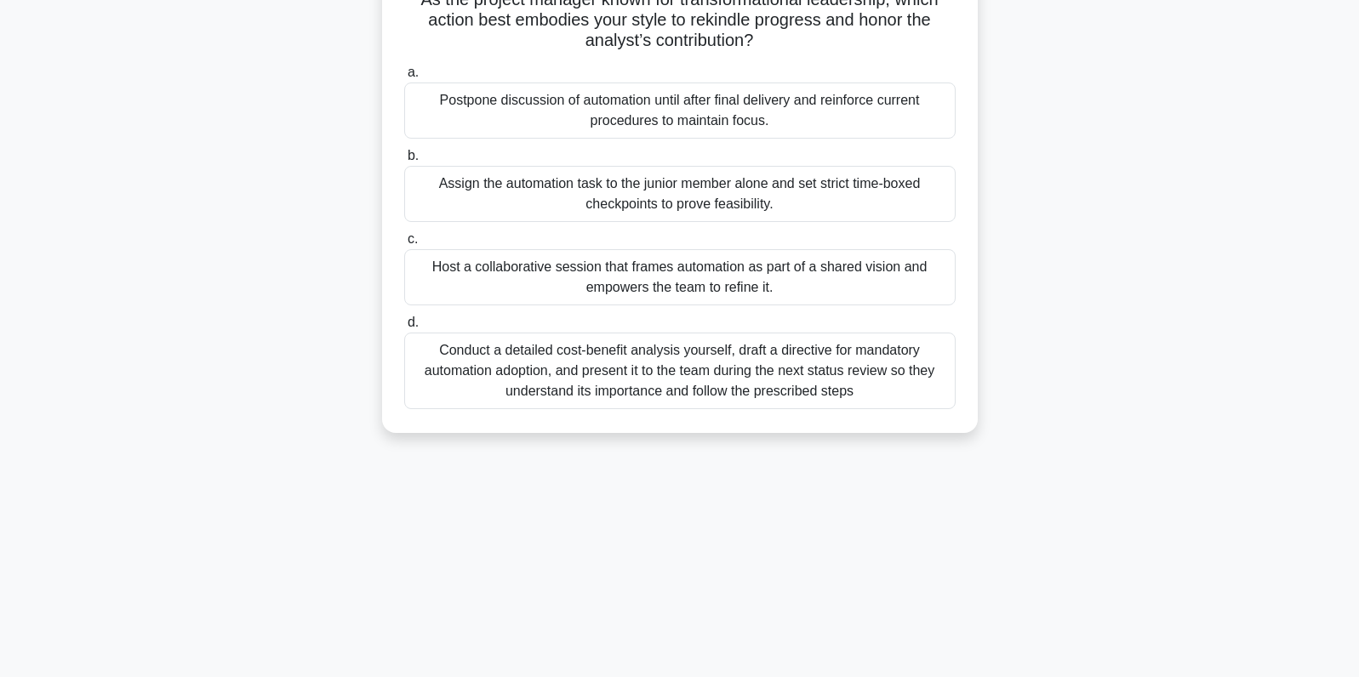
scroll to position [230, 0]
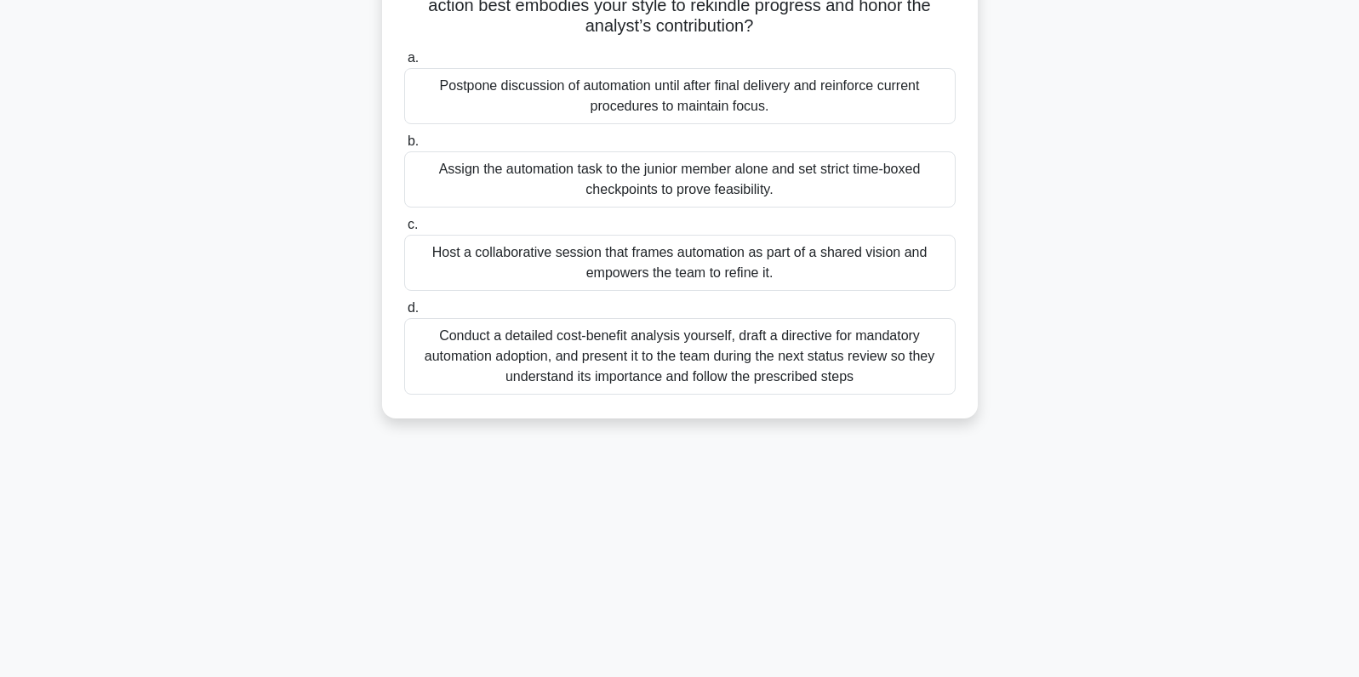
click at [761, 265] on div "Host a collaborative session that frames automation as part of a shared vision …" at bounding box center [679, 263] width 551 height 56
click at [404, 231] on input "c. Host a collaborative session that frames automation as part of a shared visi…" at bounding box center [404, 225] width 0 height 11
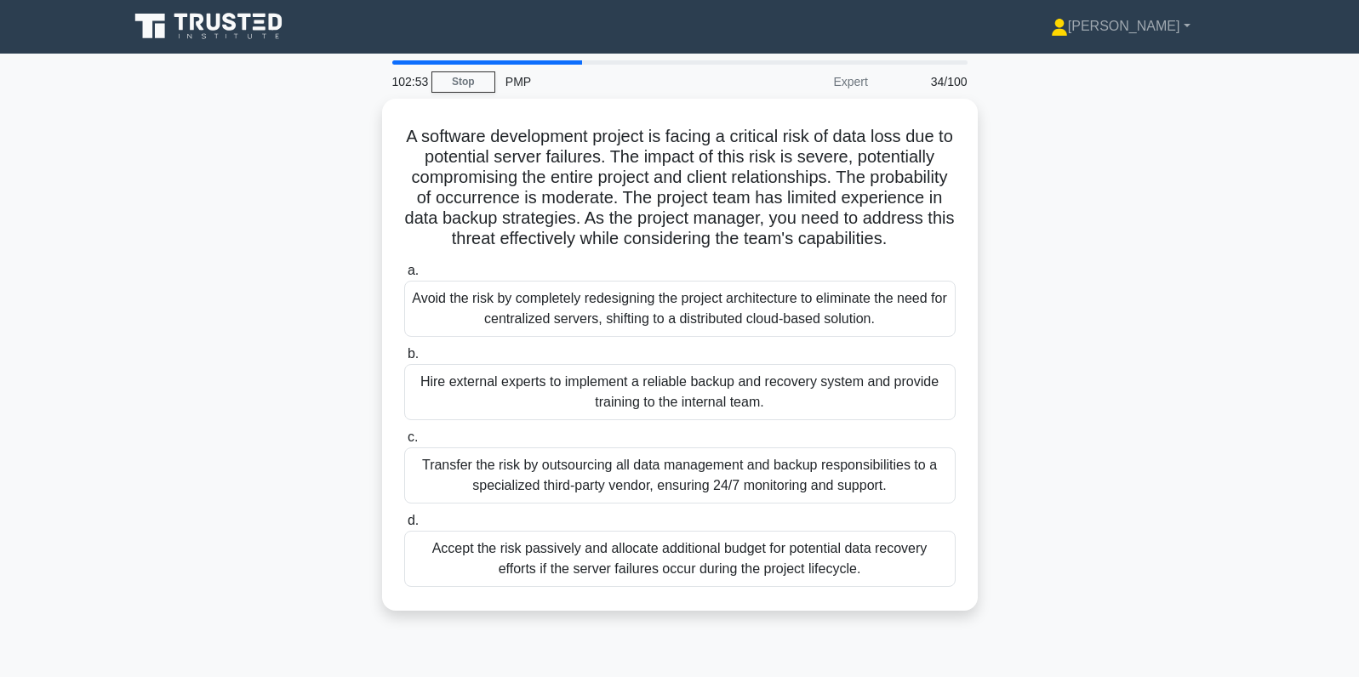
scroll to position [0, 0]
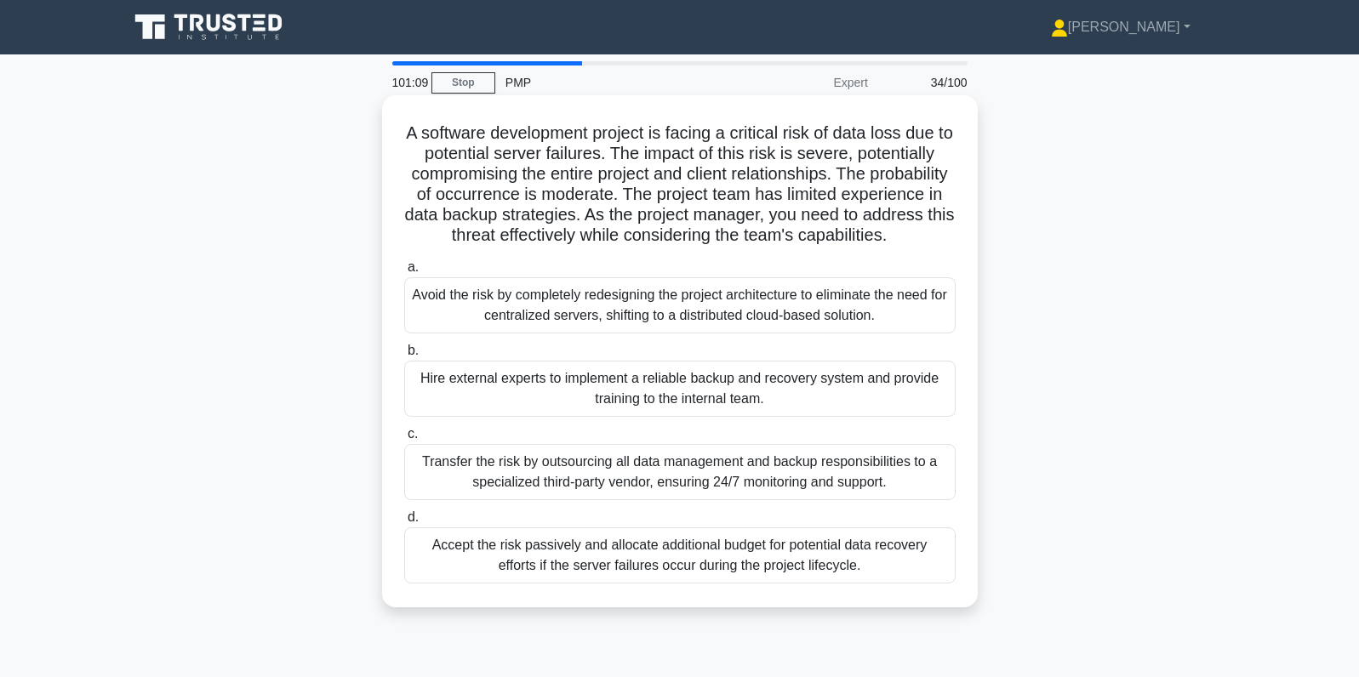
click at [538, 392] on div "Hire external experts to implement a reliable backup and recovery system and pr…" at bounding box center [679, 389] width 551 height 56
click at [404, 356] on input "b. Hire external experts to implement a reliable backup and recovery system and…" at bounding box center [404, 350] width 0 height 11
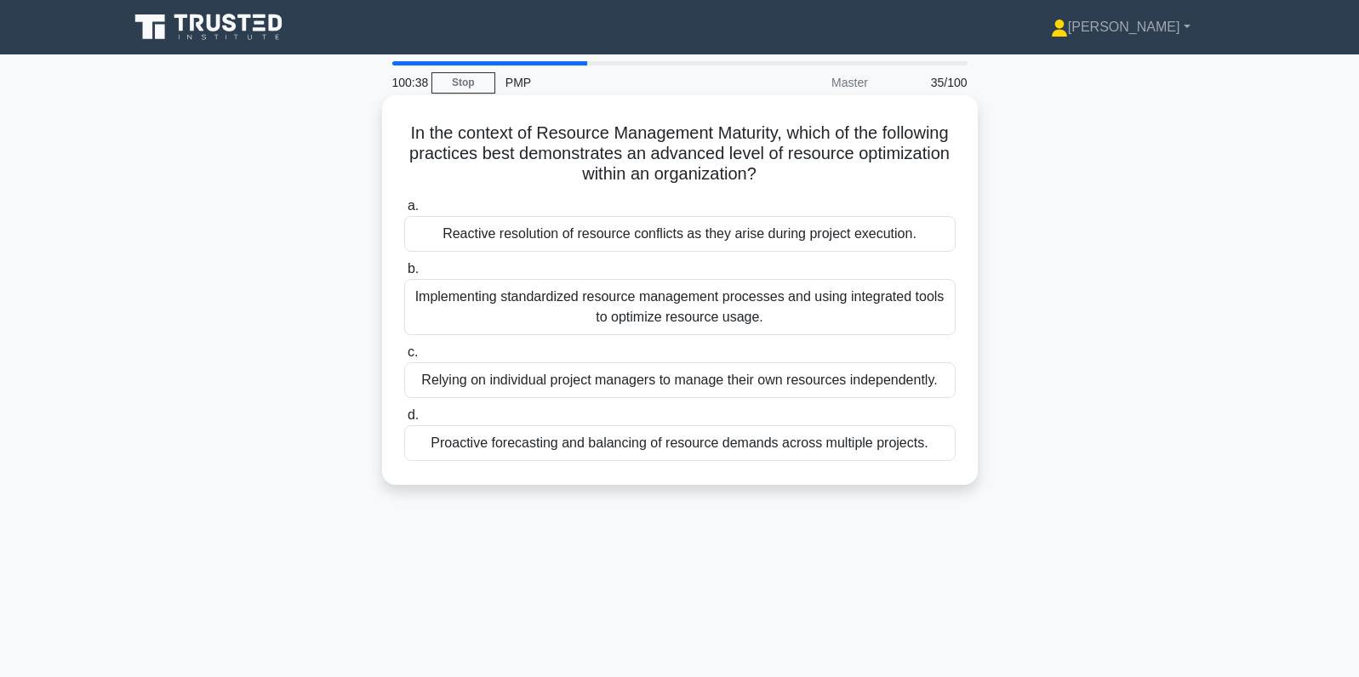
click at [866, 302] on div "Implementing standardized resource management processes and using integrated to…" at bounding box center [679, 307] width 551 height 56
click at [404, 275] on input "b. Implementing standardized resource management processes and using integrated…" at bounding box center [404, 269] width 0 height 11
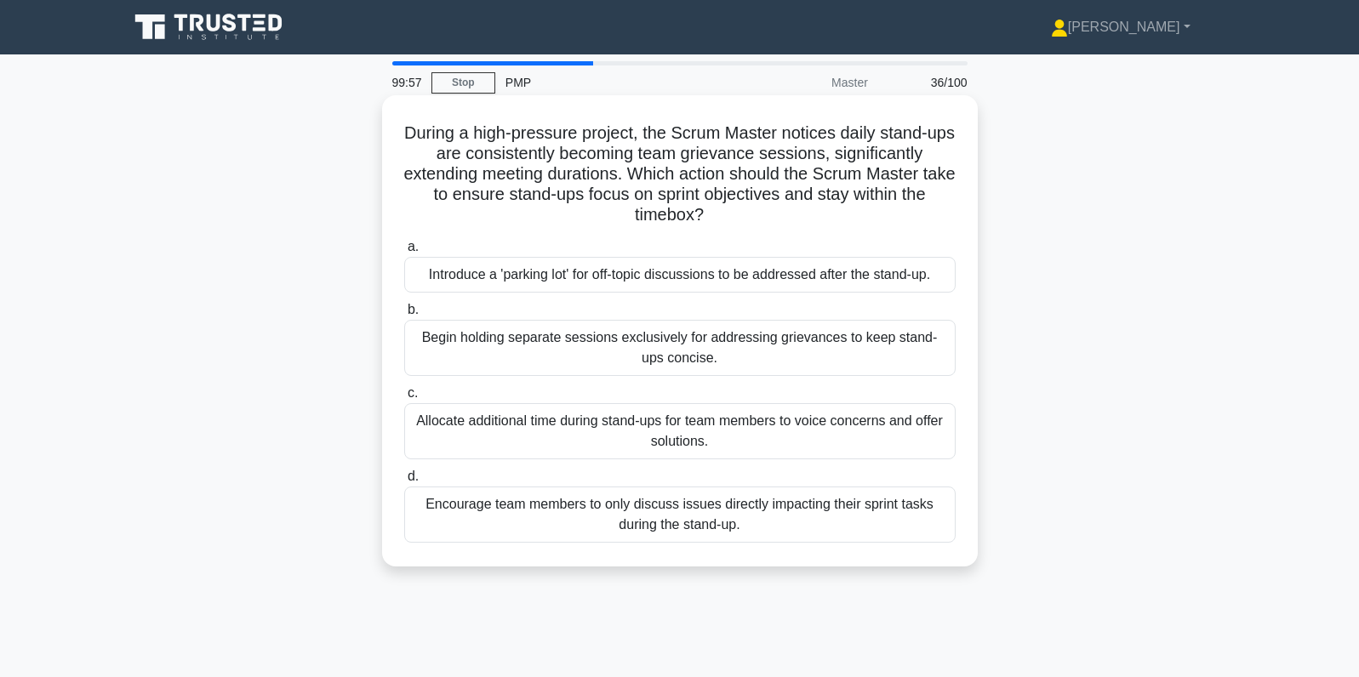
click at [882, 281] on div "Introduce a 'parking lot' for off-topic discussions to be addressed after the s…" at bounding box center [679, 275] width 551 height 36
click at [404, 253] on input "a. Introduce a 'parking lot' for off-topic discussions to be addressed after th…" at bounding box center [404, 247] width 0 height 11
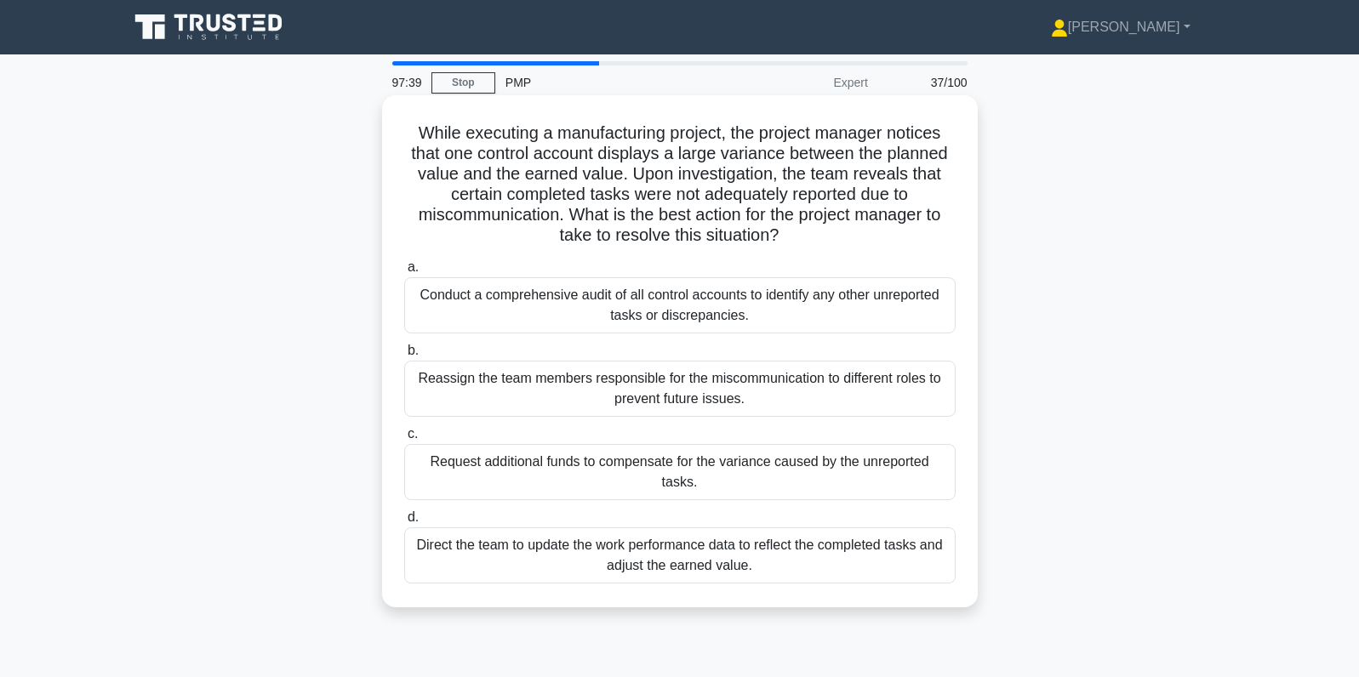
click at [793, 559] on div "Direct the team to update the work performance data to reflect the completed ta…" at bounding box center [679, 556] width 551 height 56
click at [404, 523] on input "d. Direct the team to update the work performance data to reflect the completed…" at bounding box center [404, 517] width 0 height 11
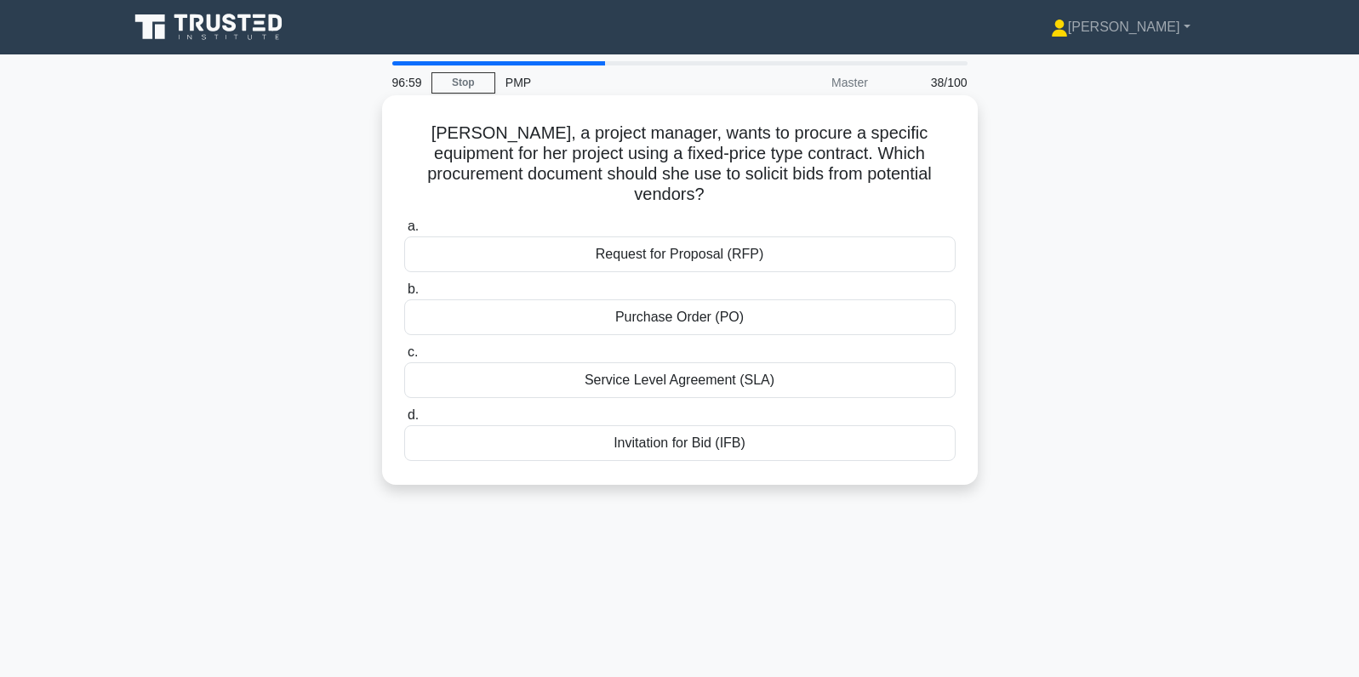
click at [746, 431] on div "Invitation for Bid (IFB)" at bounding box center [679, 443] width 551 height 36
click at [404, 421] on input "d. Invitation for Bid (IFB)" at bounding box center [404, 415] width 0 height 11
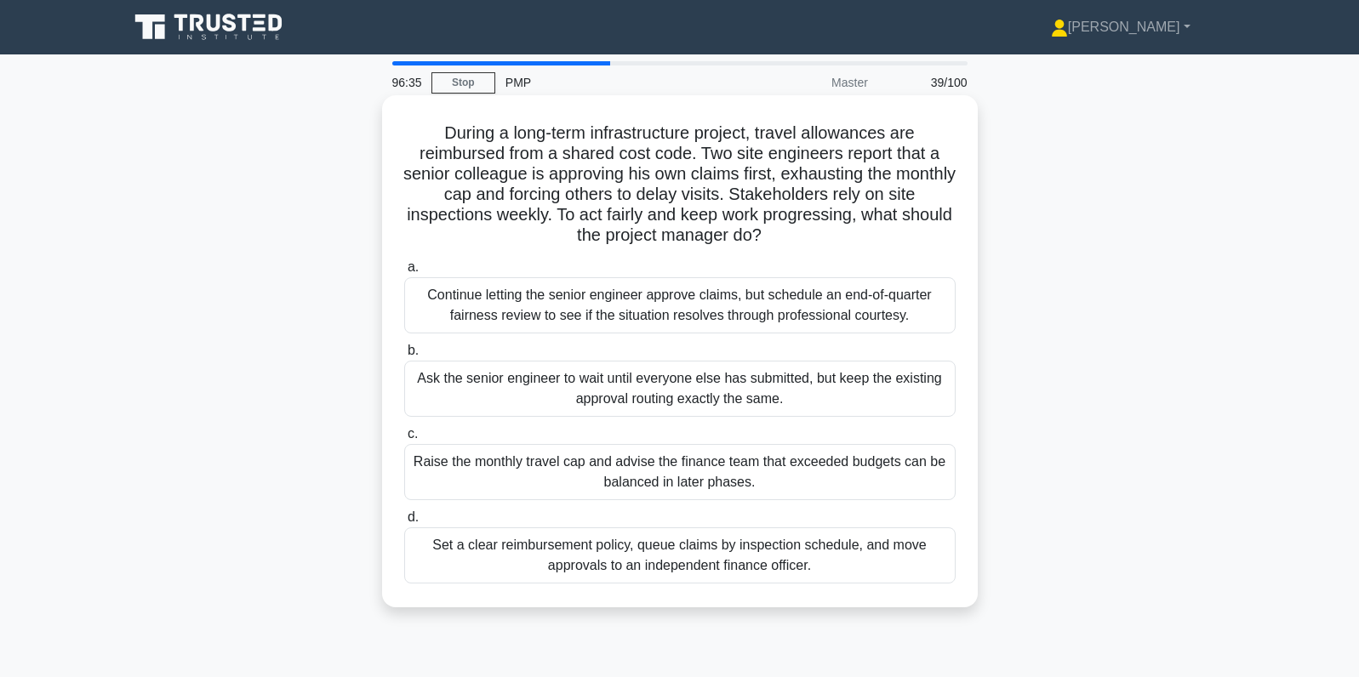
click at [882, 545] on div "Set a clear reimbursement policy, queue claims by inspection schedule, and move…" at bounding box center [679, 556] width 551 height 56
click at [404, 523] on input "d. Set a clear reimbursement policy, queue claims by inspection schedule, and m…" at bounding box center [404, 517] width 0 height 11
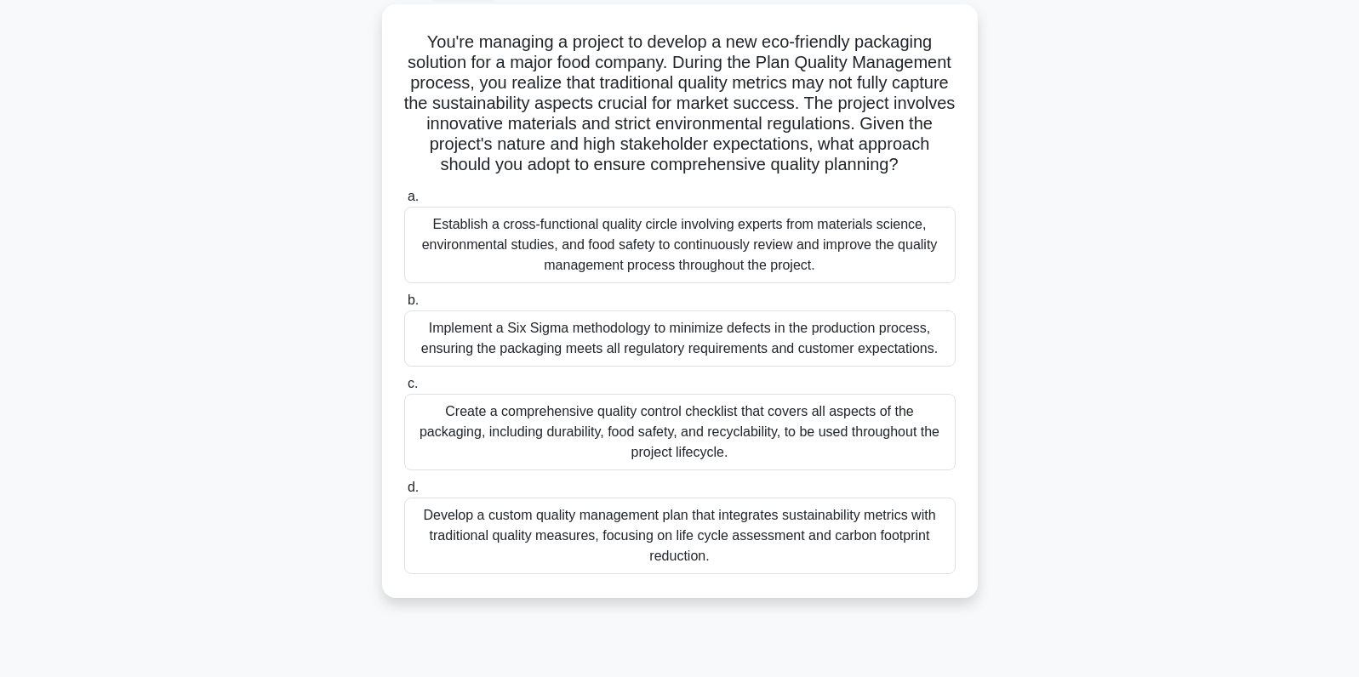
scroll to position [104, 0]
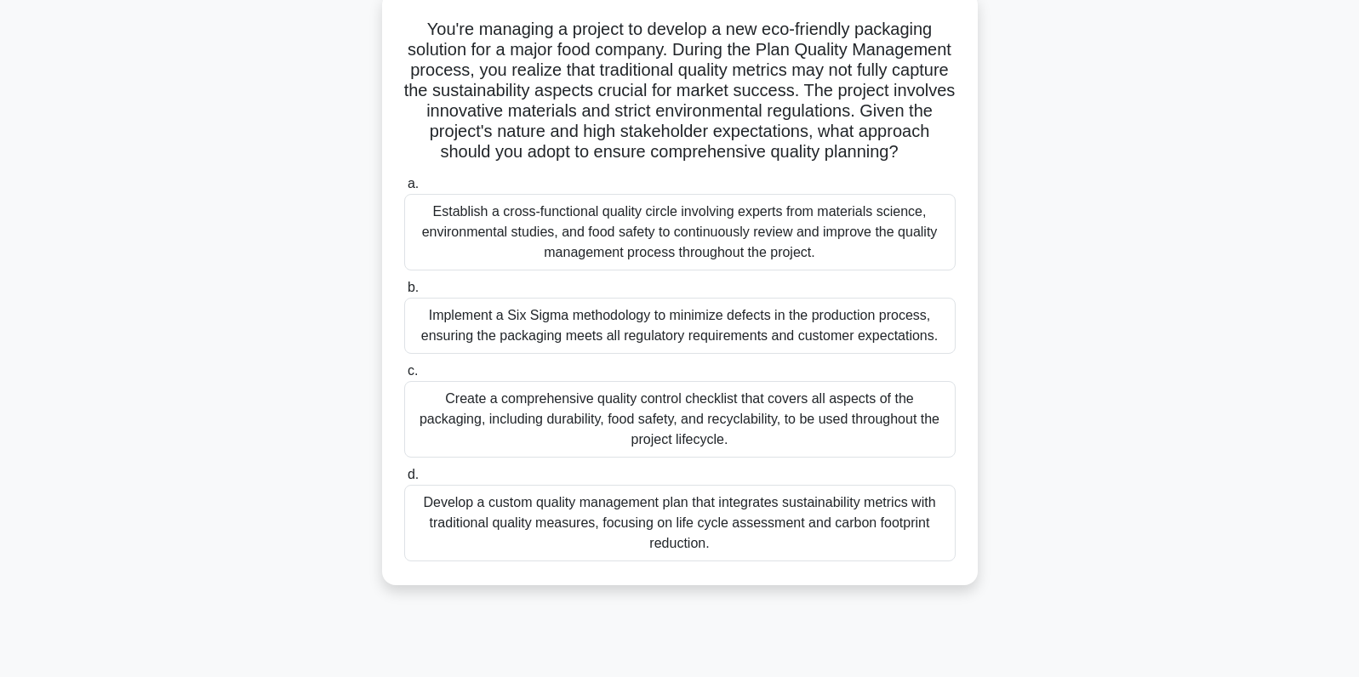
click at [687, 237] on div "Establish a cross-functional quality circle involving experts from materials sc…" at bounding box center [679, 232] width 551 height 77
click at [404, 190] on input "a. Establish a cross-functional quality circle involving experts from materials…" at bounding box center [404, 184] width 0 height 11
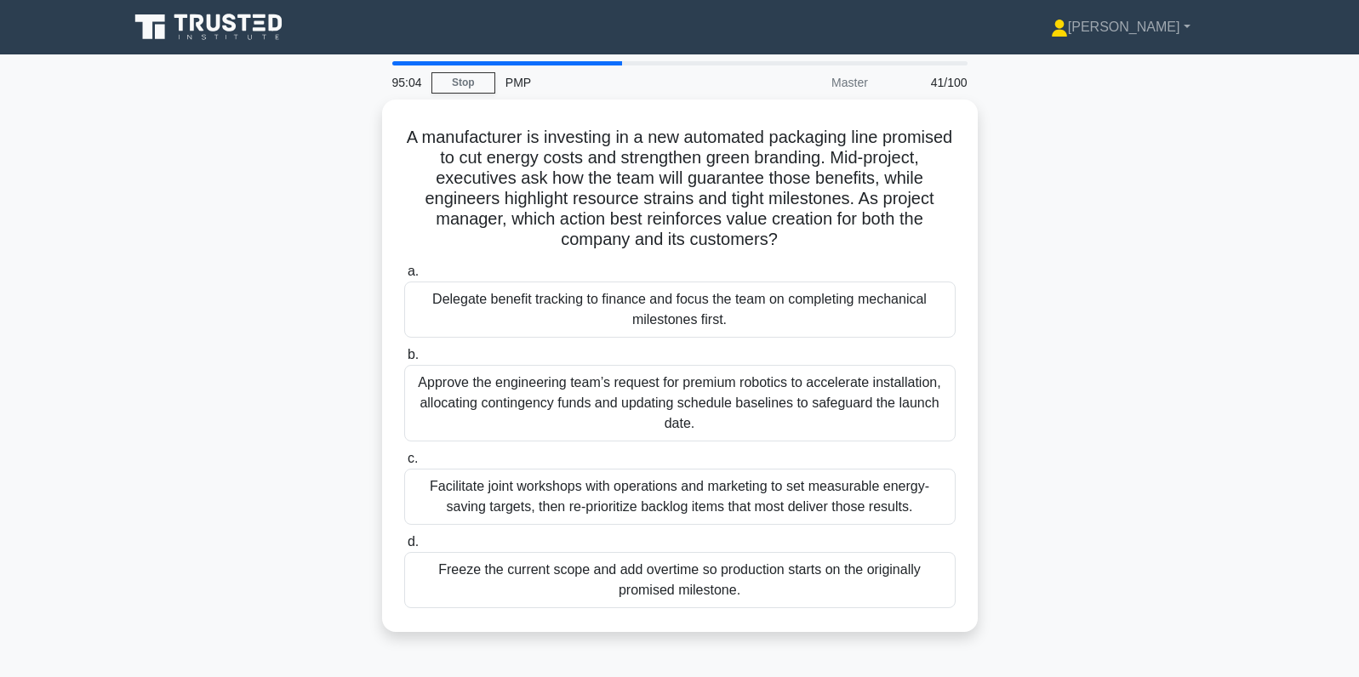
scroll to position [0, 0]
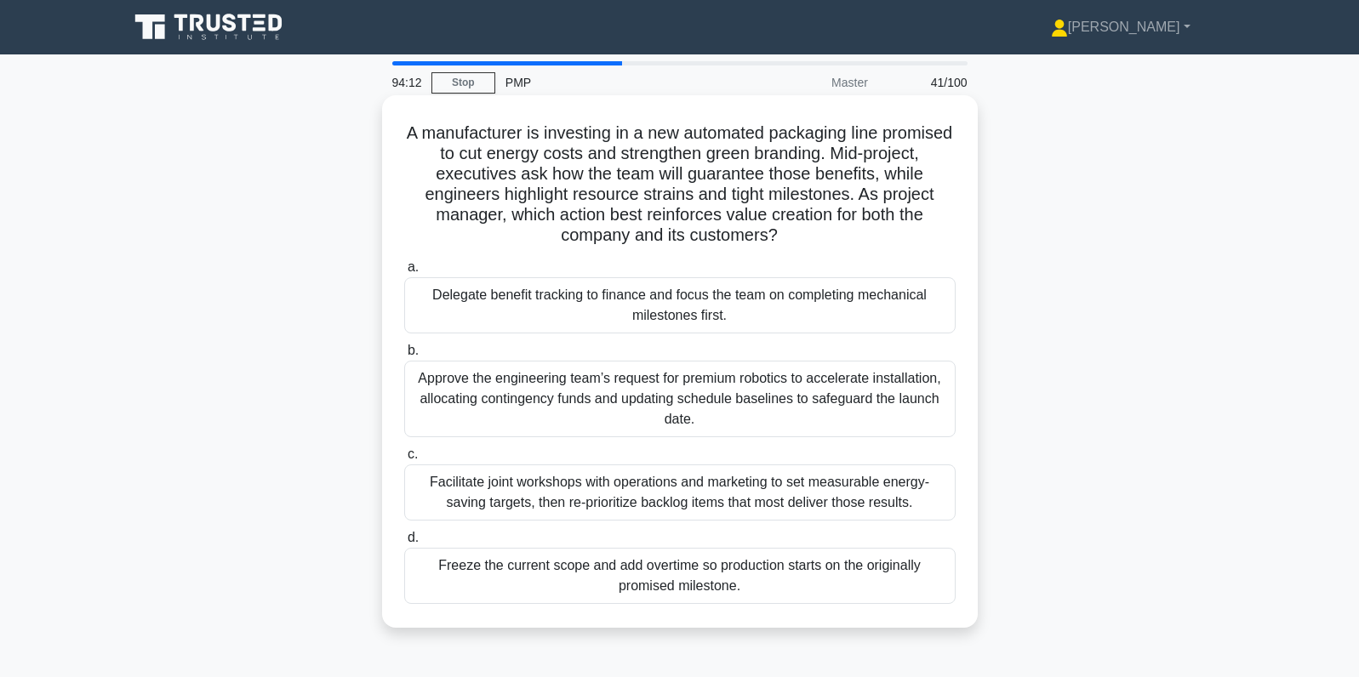
click at [789, 484] on div "Facilitate joint workshops with operations and marketing to set measurable ener…" at bounding box center [679, 493] width 551 height 56
click at [404, 460] on input "c. Facilitate joint workshops with operations and marketing to set measurable e…" at bounding box center [404, 454] width 0 height 11
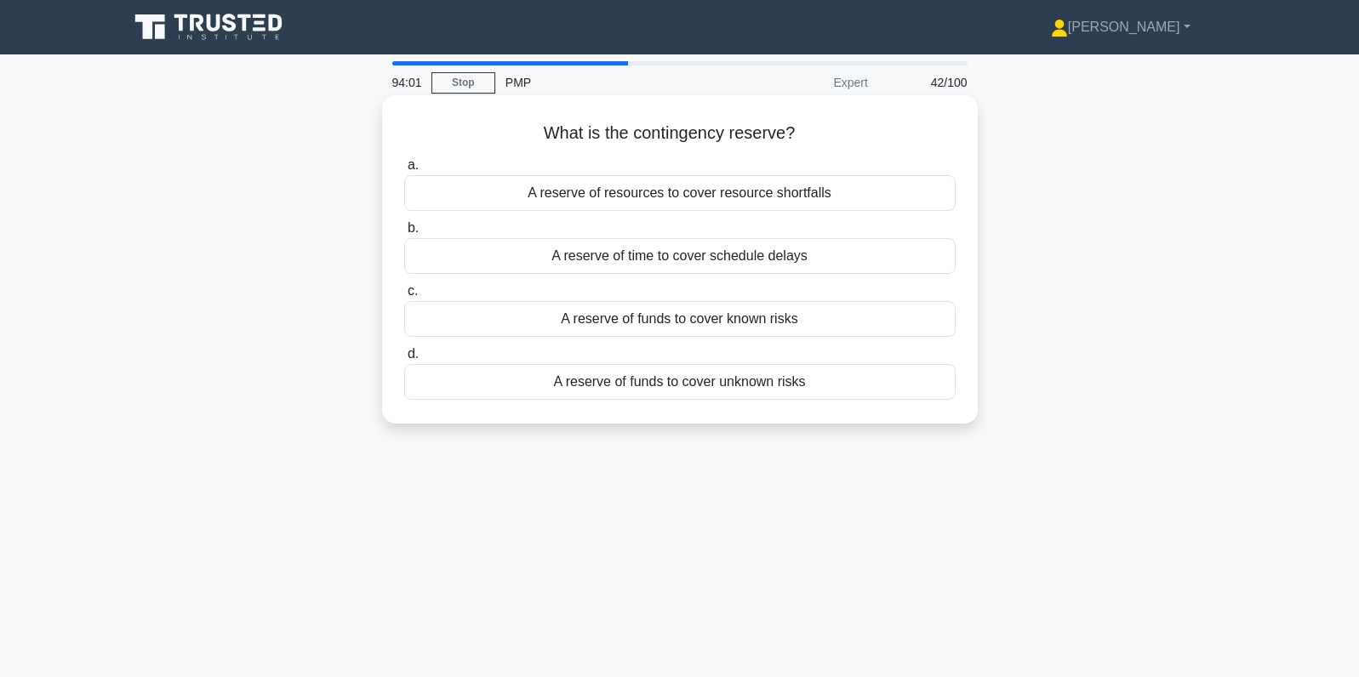
click at [763, 322] on div "A reserve of funds to cover known risks" at bounding box center [679, 319] width 551 height 36
click at [404, 297] on input "c. A reserve of funds to cover known risks" at bounding box center [404, 291] width 0 height 11
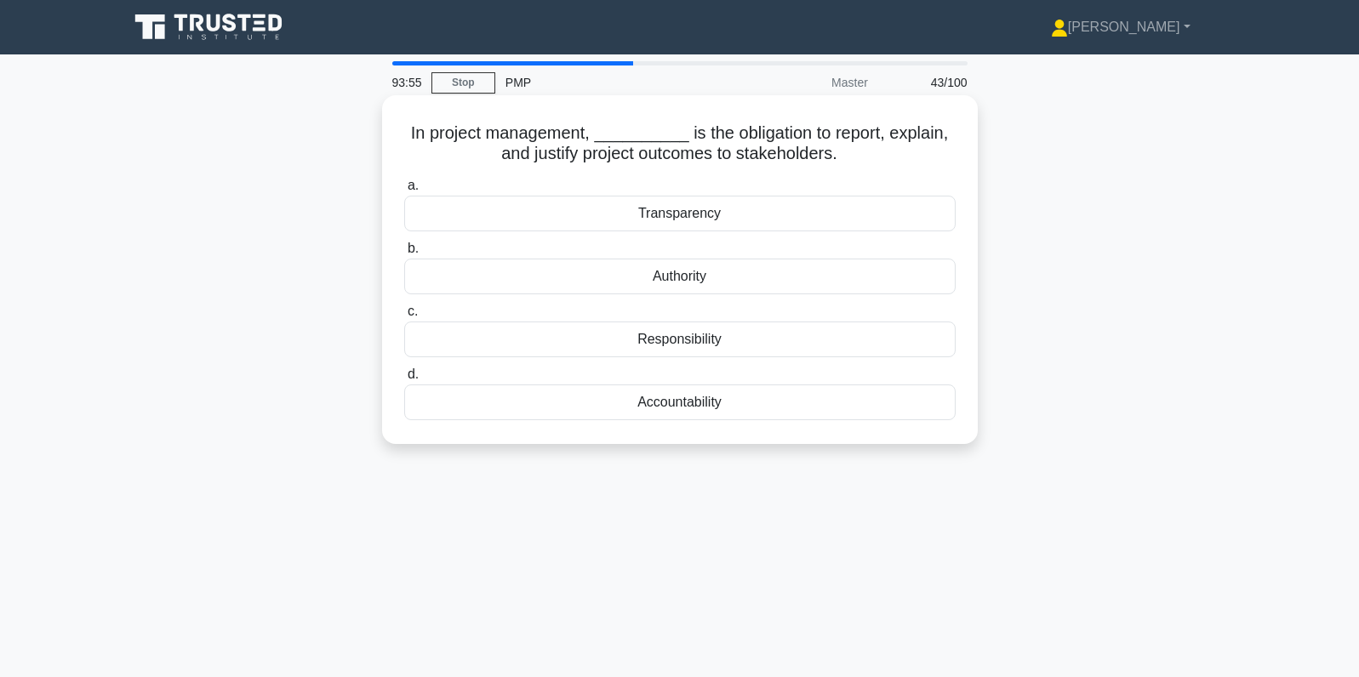
click at [877, 409] on div "Accountability" at bounding box center [679, 403] width 551 height 36
click at [404, 380] on input "d. Accountability" at bounding box center [404, 374] width 0 height 11
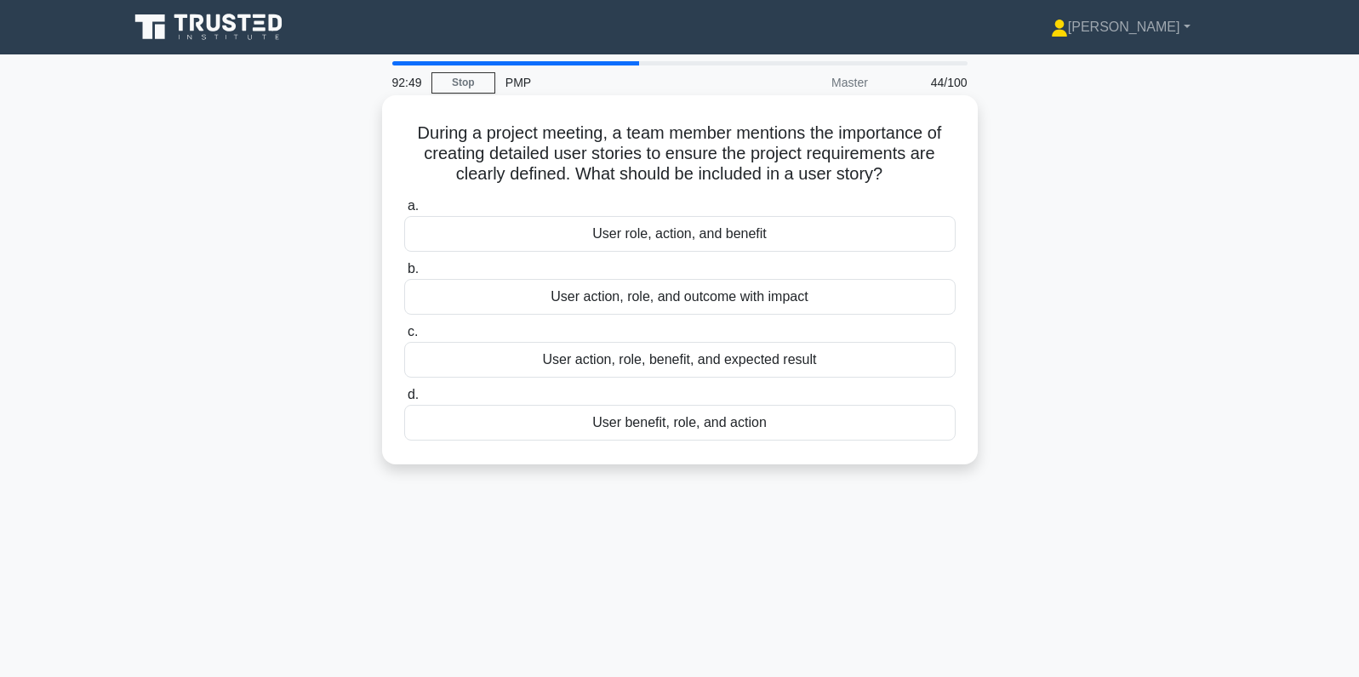
click at [714, 357] on div "User action, role, benefit, and expected result" at bounding box center [679, 360] width 551 height 36
click at [404, 338] on input "c. User action, role, benefit, and expected result" at bounding box center [404, 332] width 0 height 11
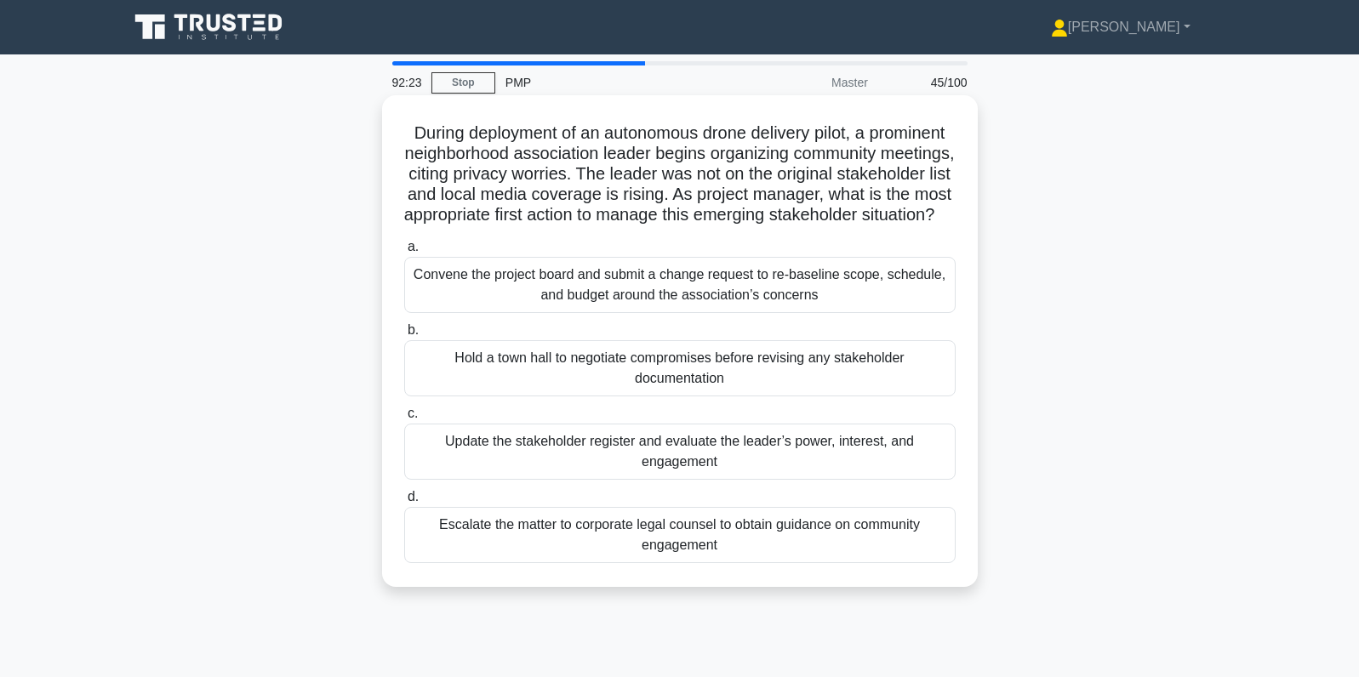
click at [712, 469] on div "Update the stakeholder register and evaluate the leader’s power, interest, and …" at bounding box center [679, 452] width 551 height 56
click at [404, 419] on input "c. Update the stakeholder register and evaluate the leader’s power, interest, a…" at bounding box center [404, 413] width 0 height 11
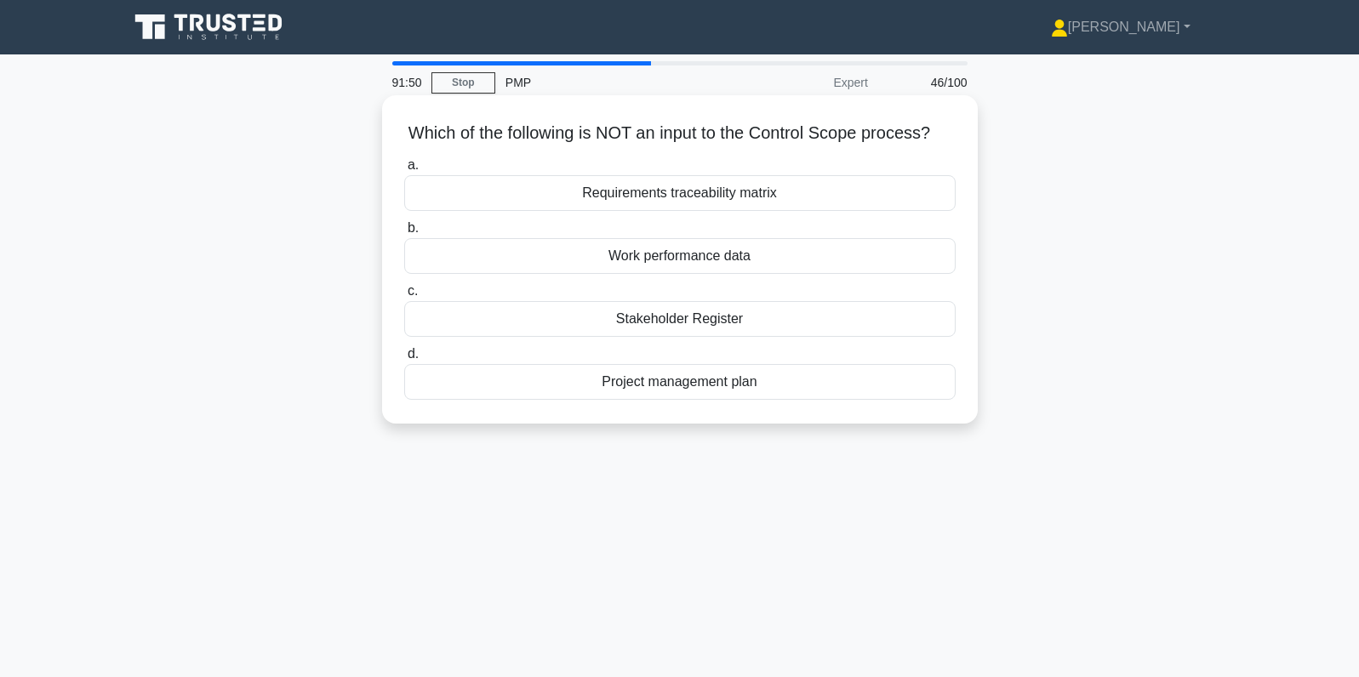
click at [746, 201] on div "Requirements traceability matrix" at bounding box center [679, 193] width 551 height 36
click at [404, 171] on input "a. Requirements traceability matrix" at bounding box center [404, 165] width 0 height 11
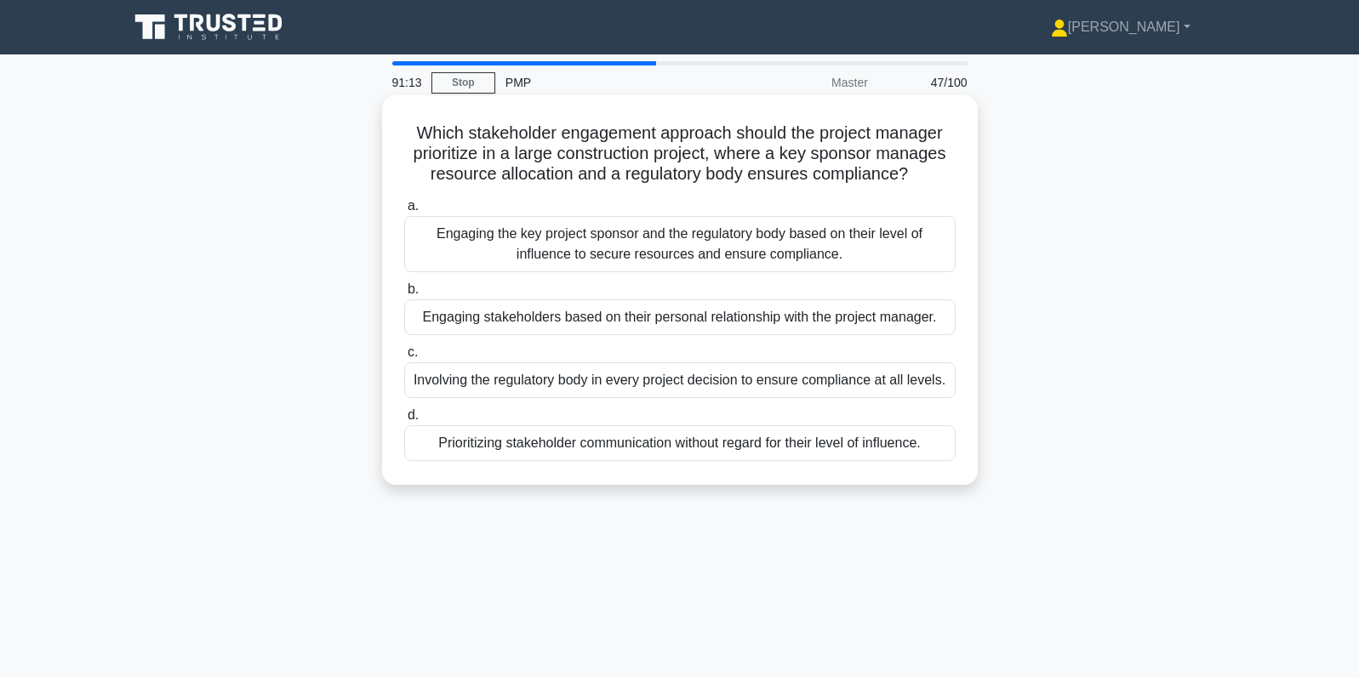
click at [774, 260] on div "Engaging the key project sponsor and the regulatory body based on their level o…" at bounding box center [679, 244] width 551 height 56
click at [404, 212] on input "a. Engaging the key project sponsor and the regulatory body based on their leve…" at bounding box center [404, 206] width 0 height 11
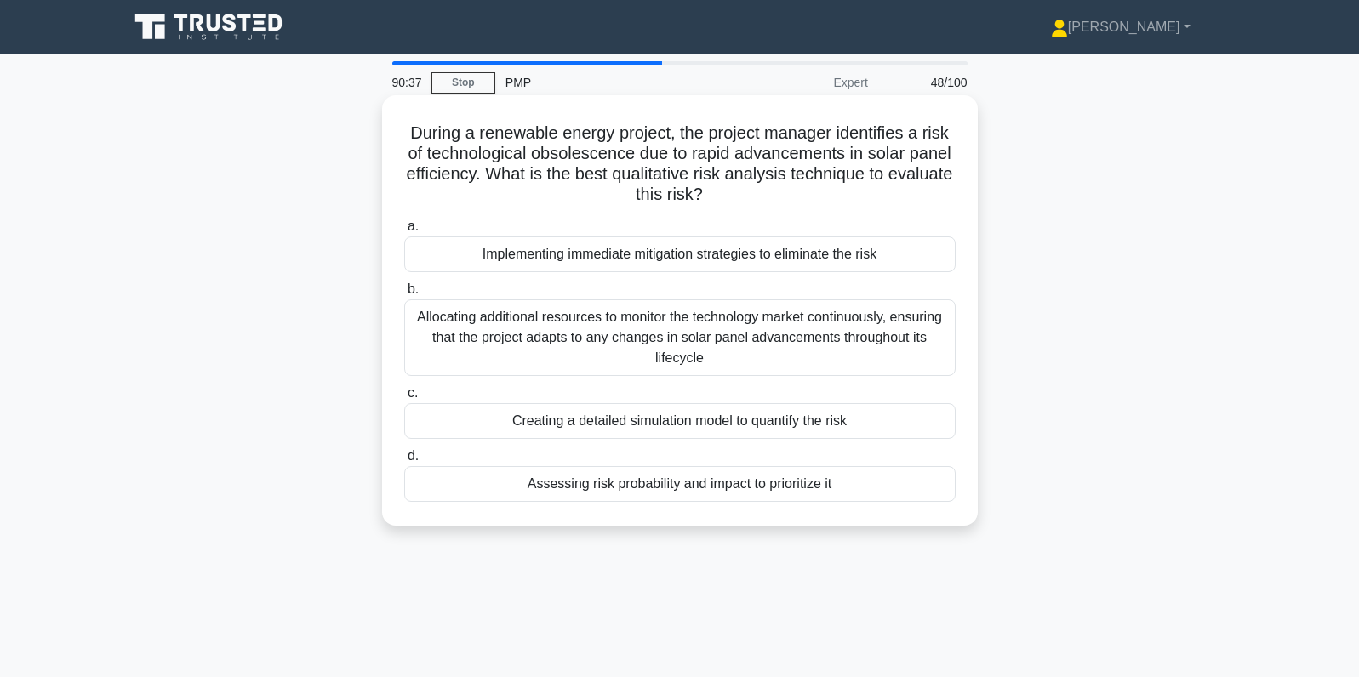
click at [767, 480] on div "Assessing risk probability and impact to prioritize it" at bounding box center [679, 484] width 551 height 36
click at [404, 462] on input "d. Assessing risk probability and impact to prioritize it" at bounding box center [404, 456] width 0 height 11
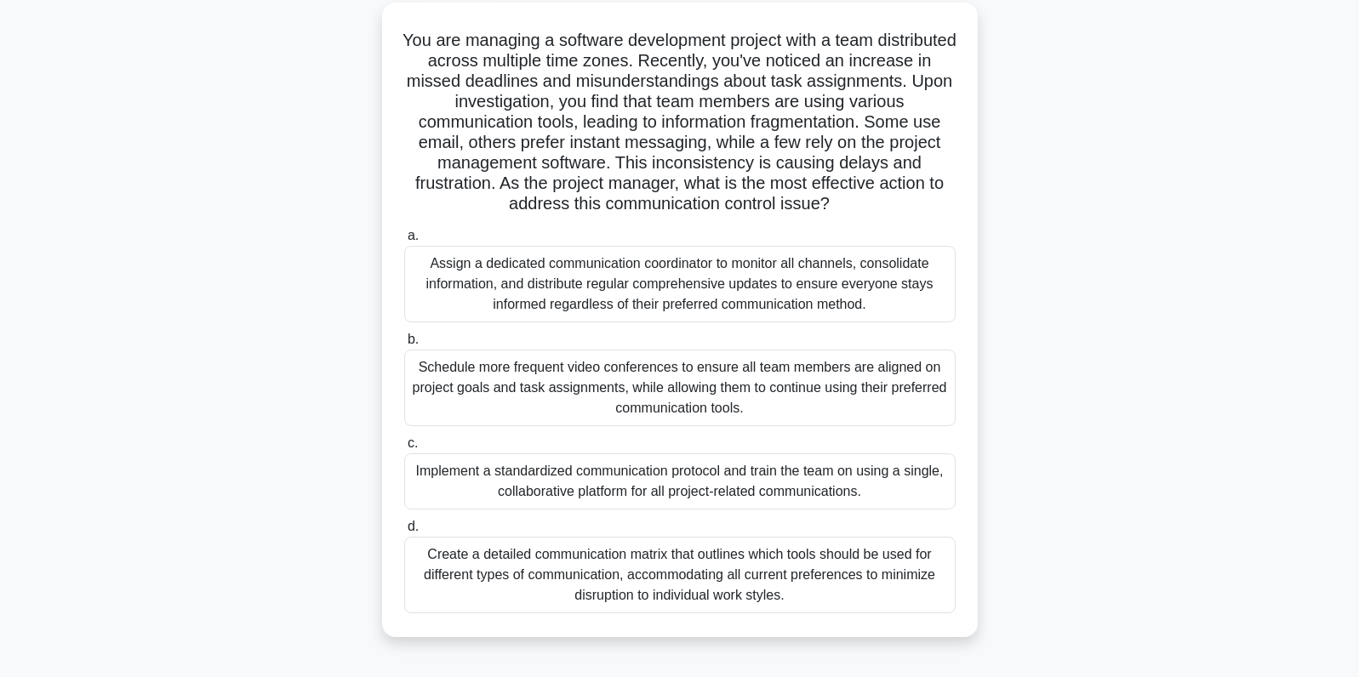
scroll to position [88, 0]
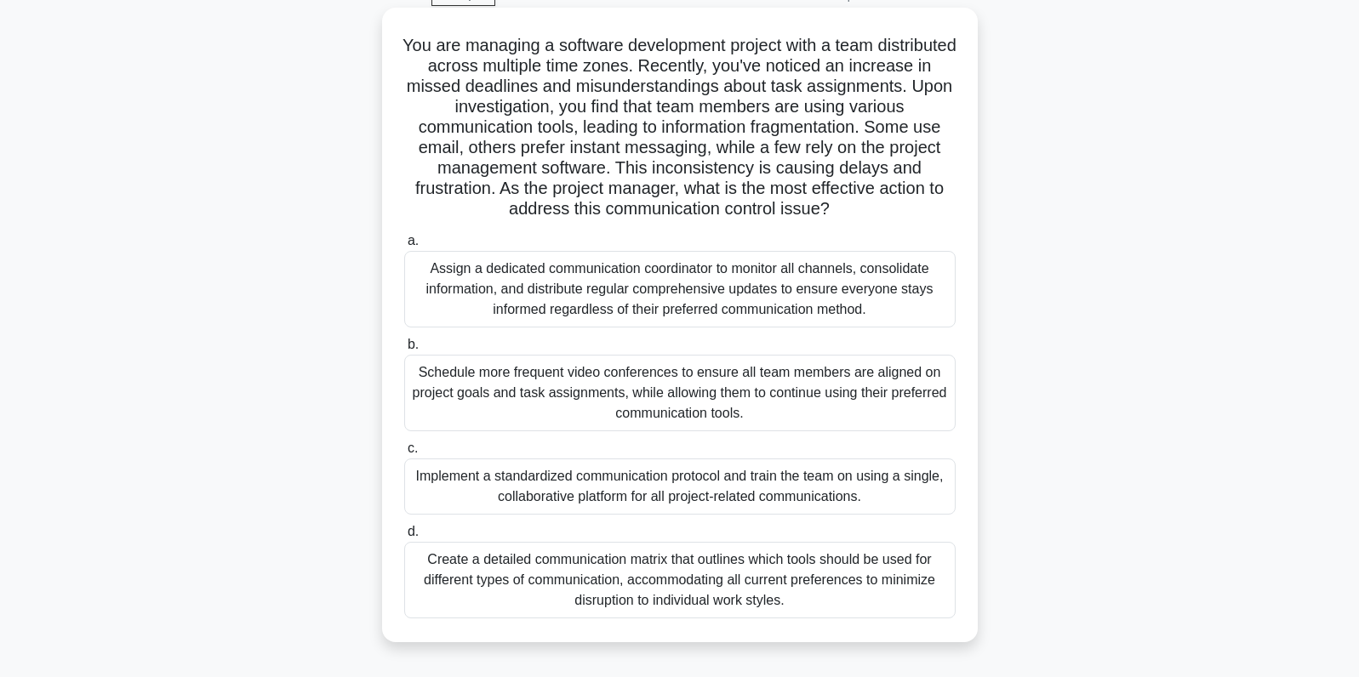
click at [772, 408] on div "Schedule more frequent video conferences to ensure all team members are aligned…" at bounding box center [679, 393] width 551 height 77
click at [404, 351] on input "b. Schedule more frequent video conferences to ensure all team members are alig…" at bounding box center [404, 344] width 0 height 11
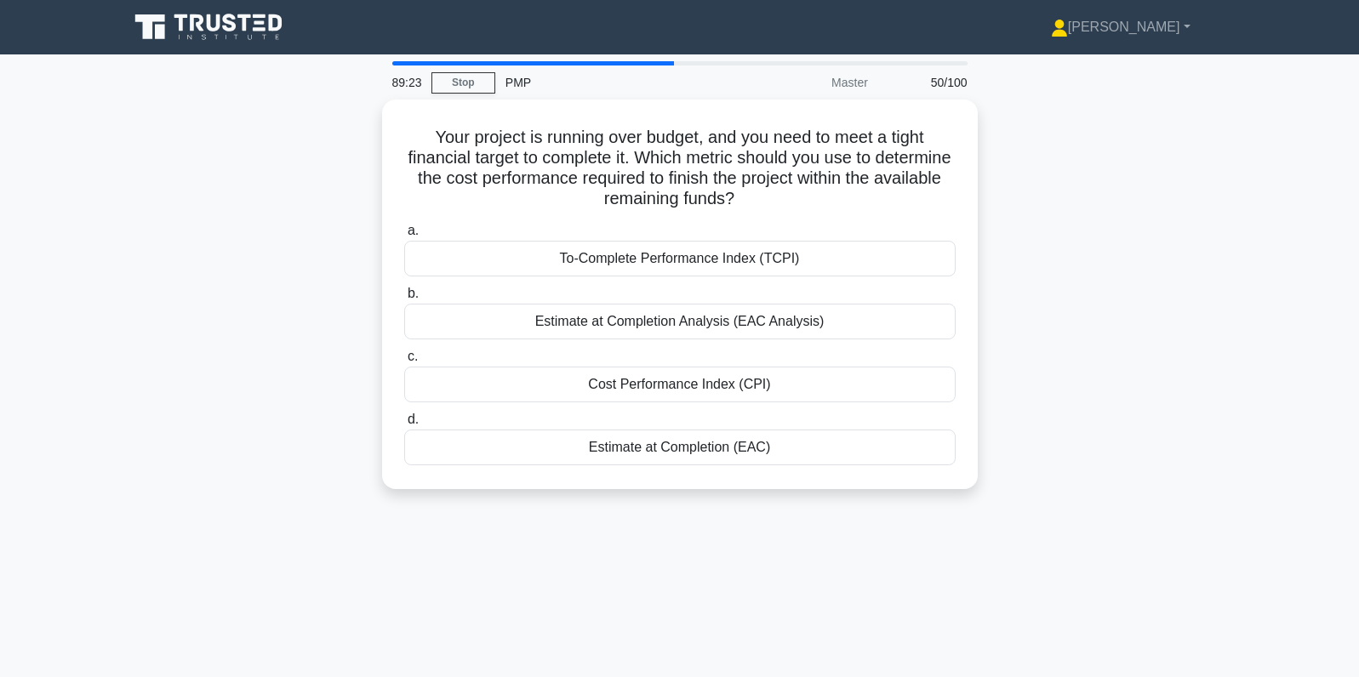
scroll to position [0, 0]
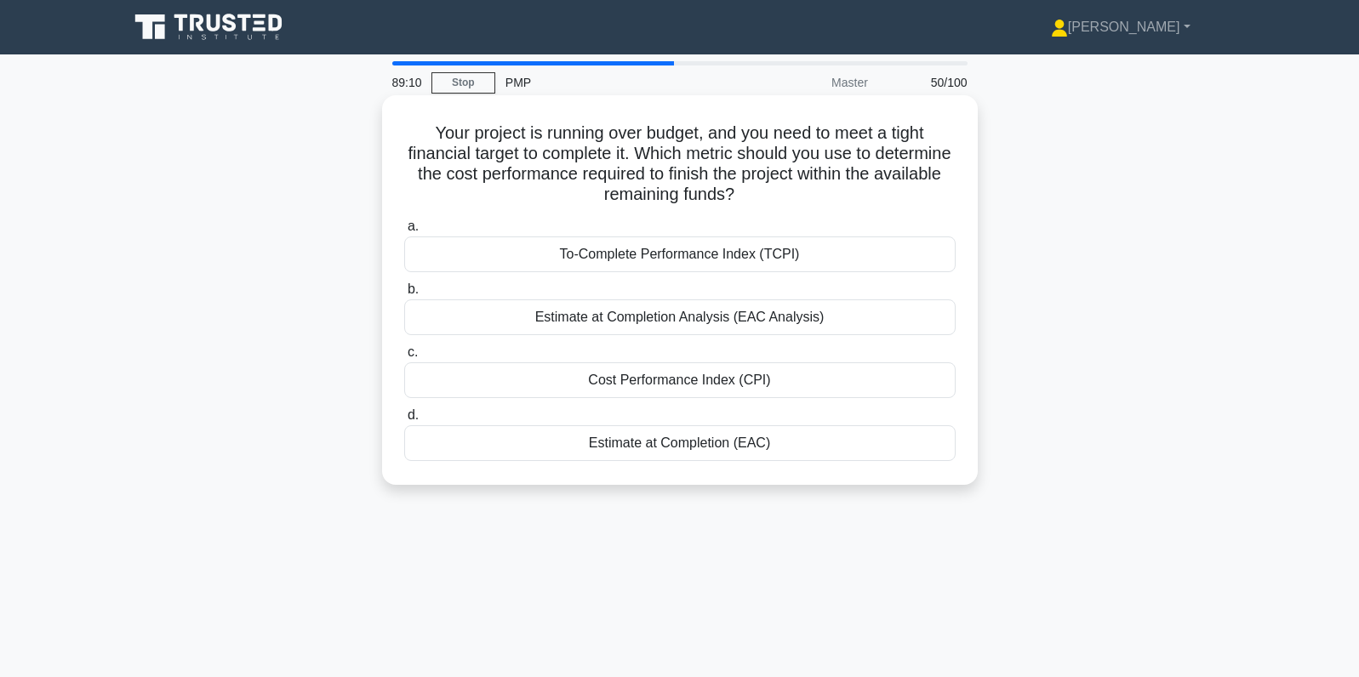
click at [785, 265] on div "To-Complete Performance Index (TCPI)" at bounding box center [679, 255] width 551 height 36
click at [404, 232] on input "a. To-Complete Performance Index (TCPI)" at bounding box center [404, 226] width 0 height 11
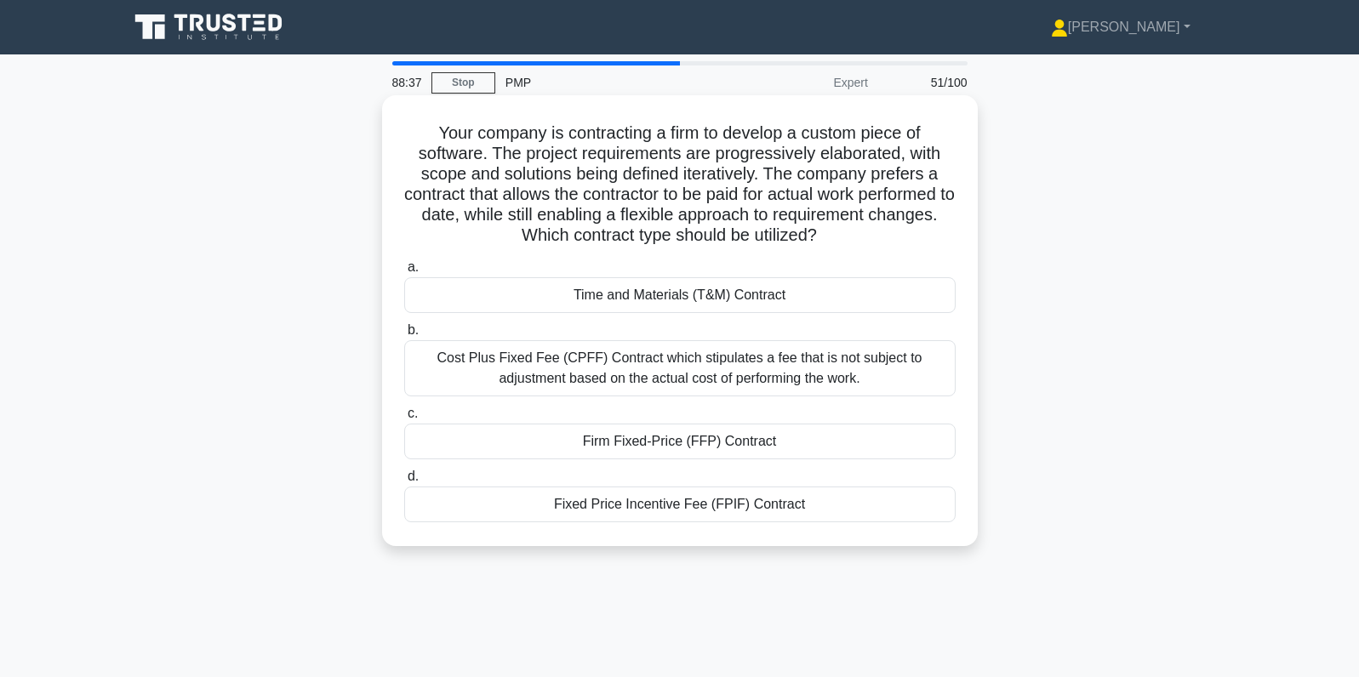
click at [785, 293] on div "Time and Materials (T&M) Contract" at bounding box center [679, 295] width 551 height 36
click at [404, 273] on input "a. Time and Materials (T&M) Contract" at bounding box center [404, 267] width 0 height 11
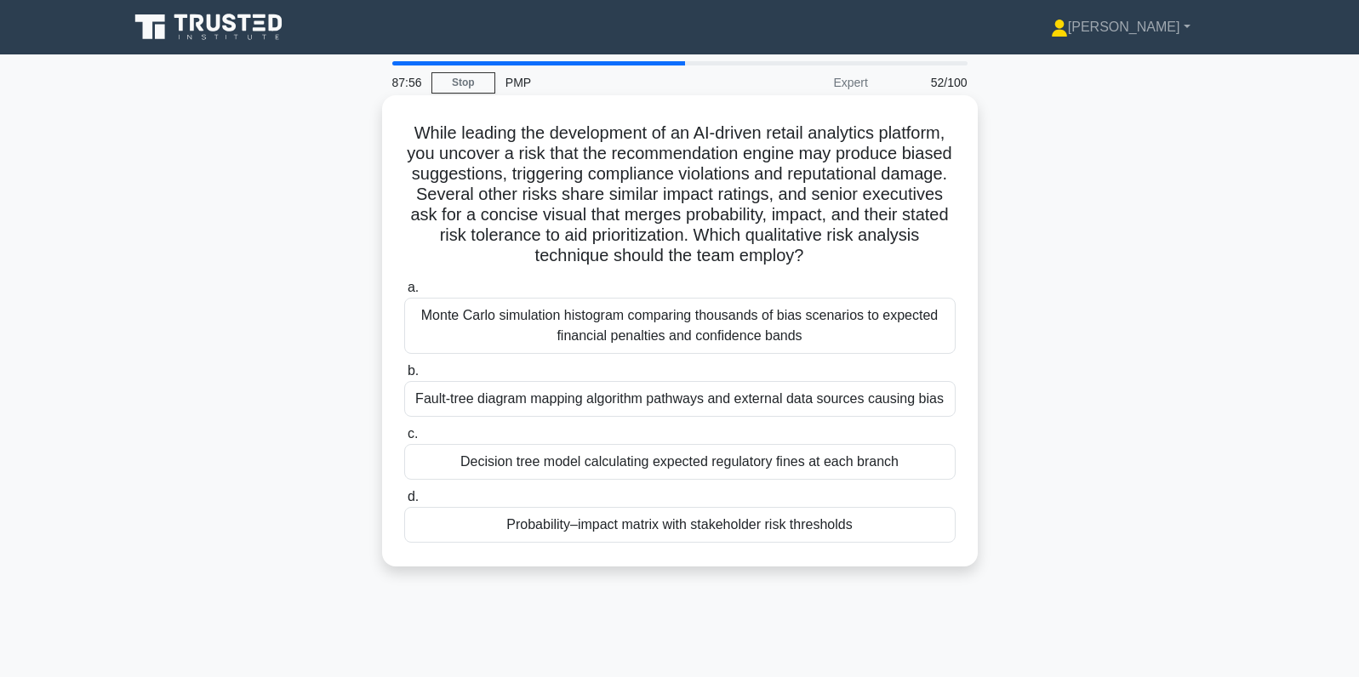
click at [728, 531] on div "Probability–impact matrix with stakeholder risk thresholds" at bounding box center [679, 525] width 551 height 36
click at [404, 503] on input "d. Probability–impact matrix with stakeholder risk thresholds" at bounding box center [404, 497] width 0 height 11
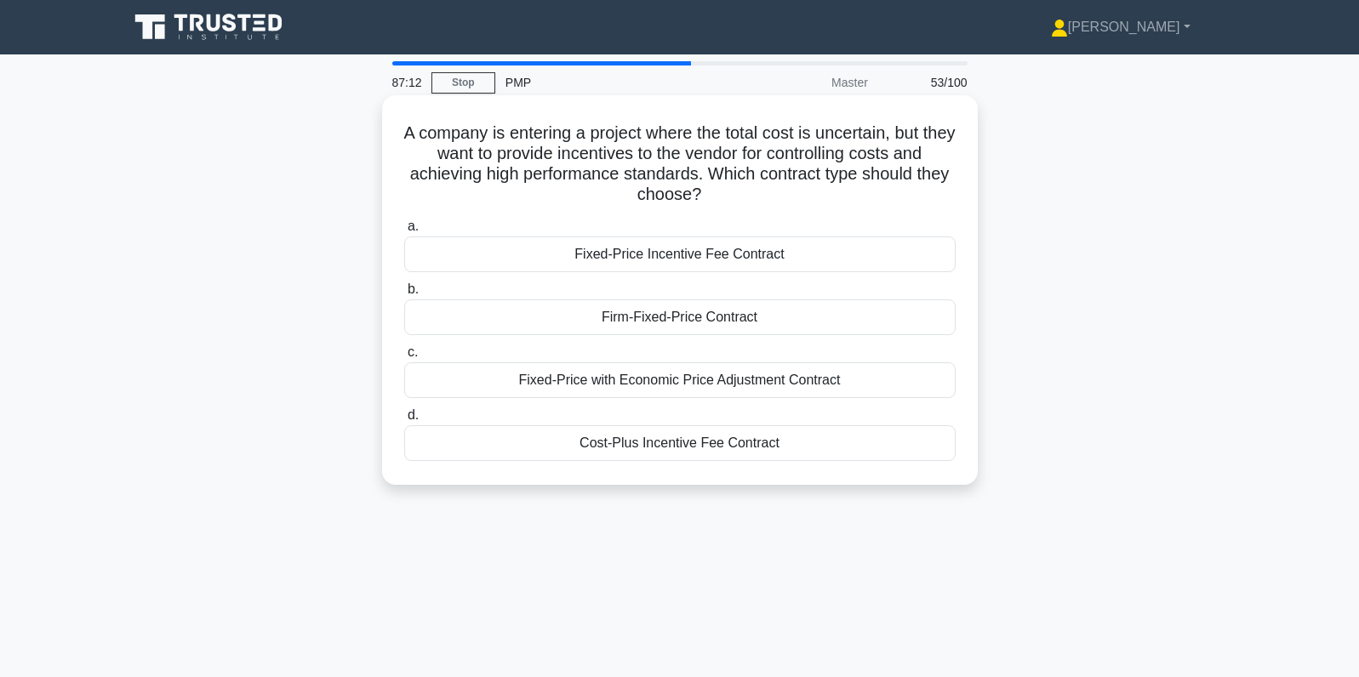
click at [590, 442] on div "Cost-Plus Incentive Fee Contract" at bounding box center [679, 443] width 551 height 36
click at [404, 421] on input "d. Cost-Plus Incentive Fee Contract" at bounding box center [404, 415] width 0 height 11
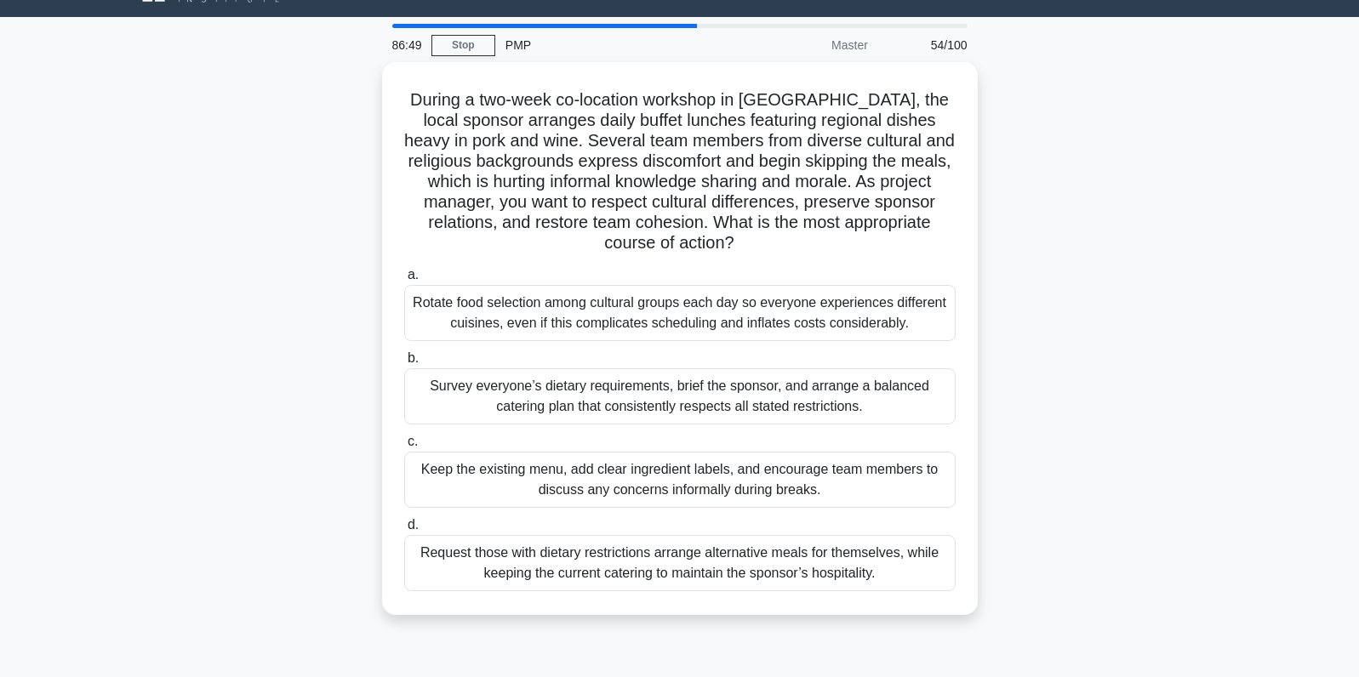
scroll to position [40, 0]
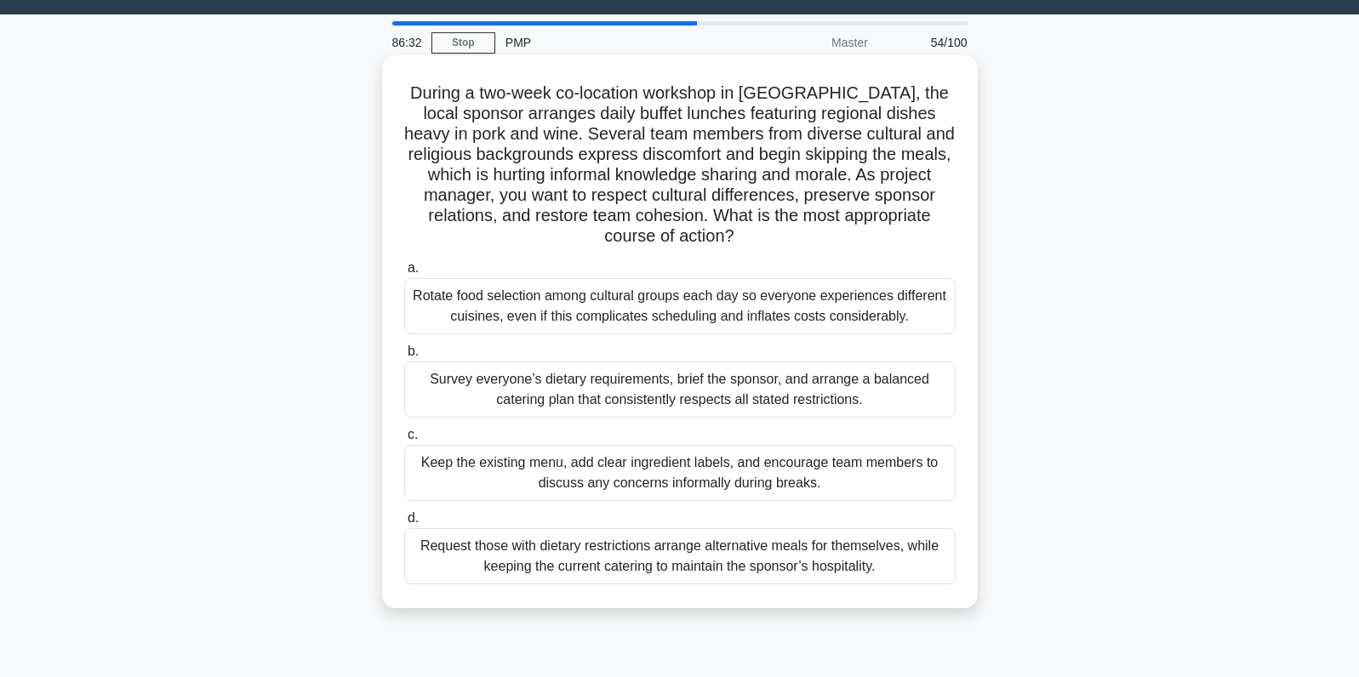
click at [702, 385] on div "Survey everyone’s dietary requirements, brief the sponsor, and arrange a balanc…" at bounding box center [679, 390] width 551 height 56
click at [404, 357] on input "b. Survey everyone’s dietary requirements, brief the sponsor, and arrange a bal…" at bounding box center [404, 351] width 0 height 11
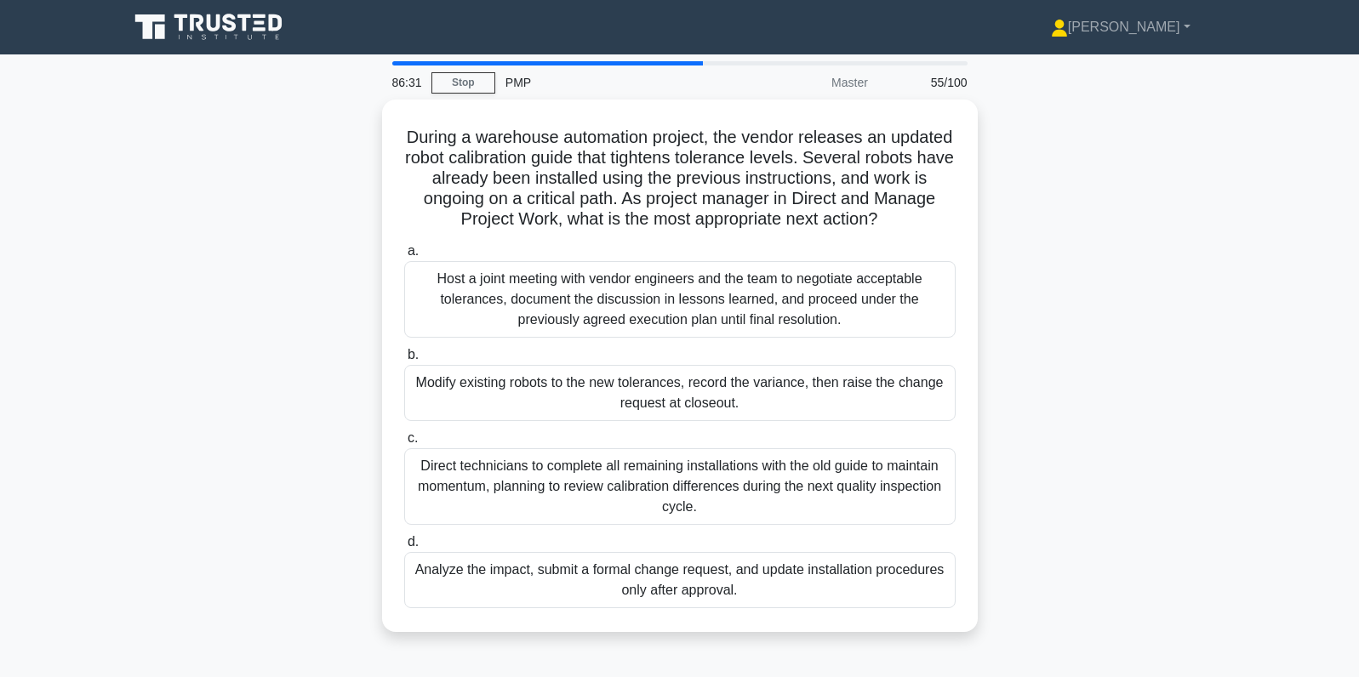
scroll to position [0, 0]
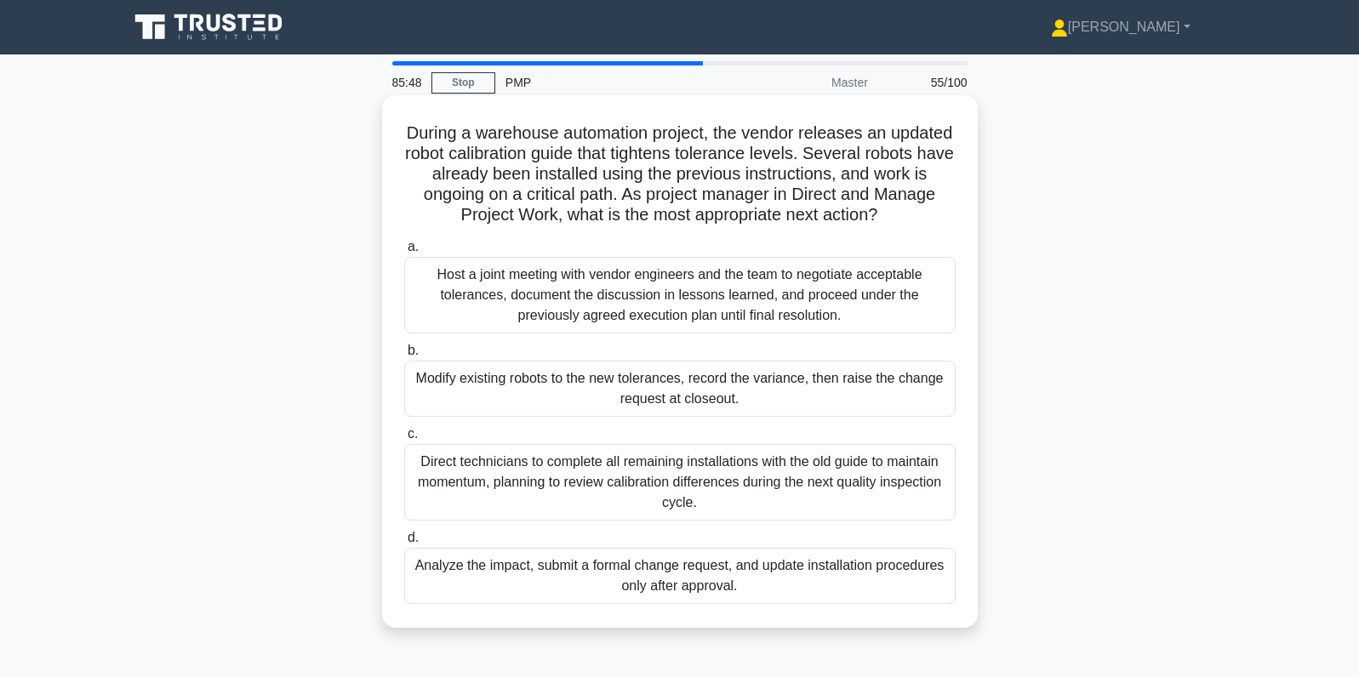
click at [828, 564] on div "Analyze the impact, submit a formal change request, and update installation pro…" at bounding box center [679, 576] width 551 height 56
click at [404, 544] on input "d. Analyze the impact, submit a formal change request, and update installation …" at bounding box center [404, 538] width 0 height 11
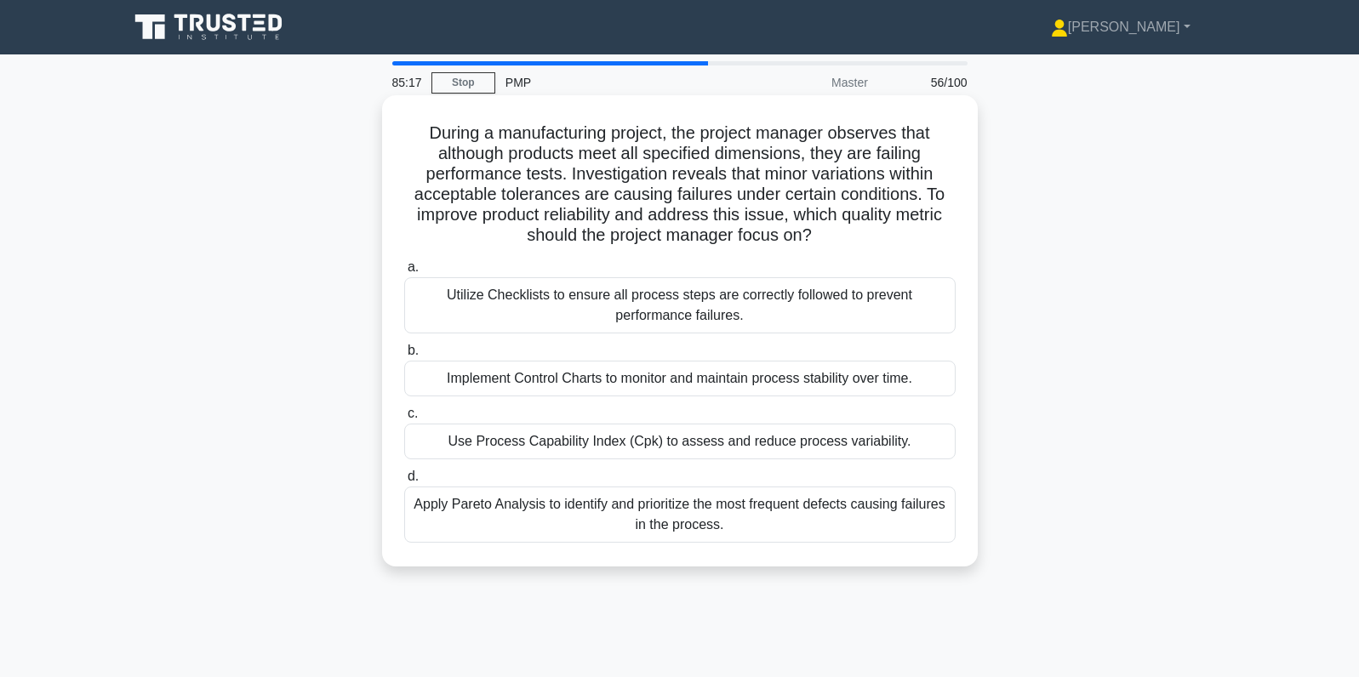
click at [820, 529] on div "Apply Pareto Analysis to identify and prioritize the most frequent defects caus…" at bounding box center [679, 515] width 551 height 56
click at [404, 482] on input "d. Apply Pareto Analysis to identify and prioritize the most frequent defects c…" at bounding box center [404, 476] width 0 height 11
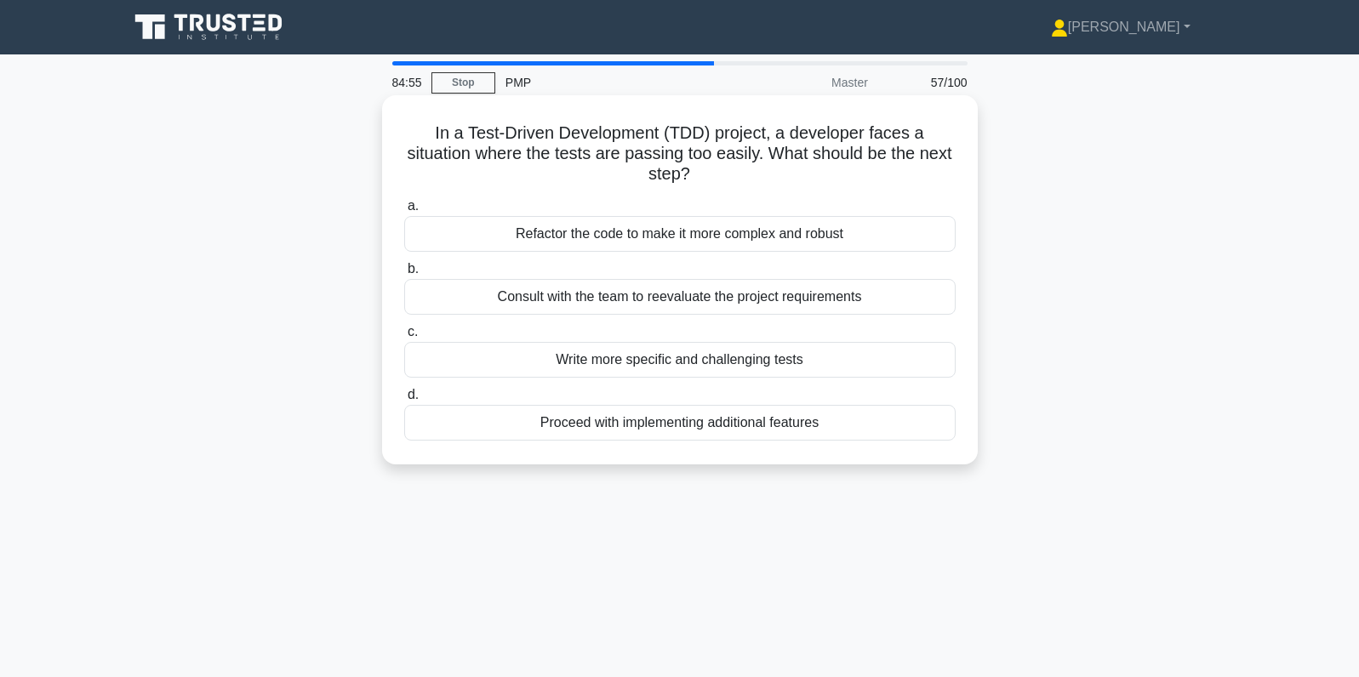
click at [869, 365] on div "Write more specific and challenging tests" at bounding box center [679, 360] width 551 height 36
click at [404, 338] on input "c. Write more specific and challenging tests" at bounding box center [404, 332] width 0 height 11
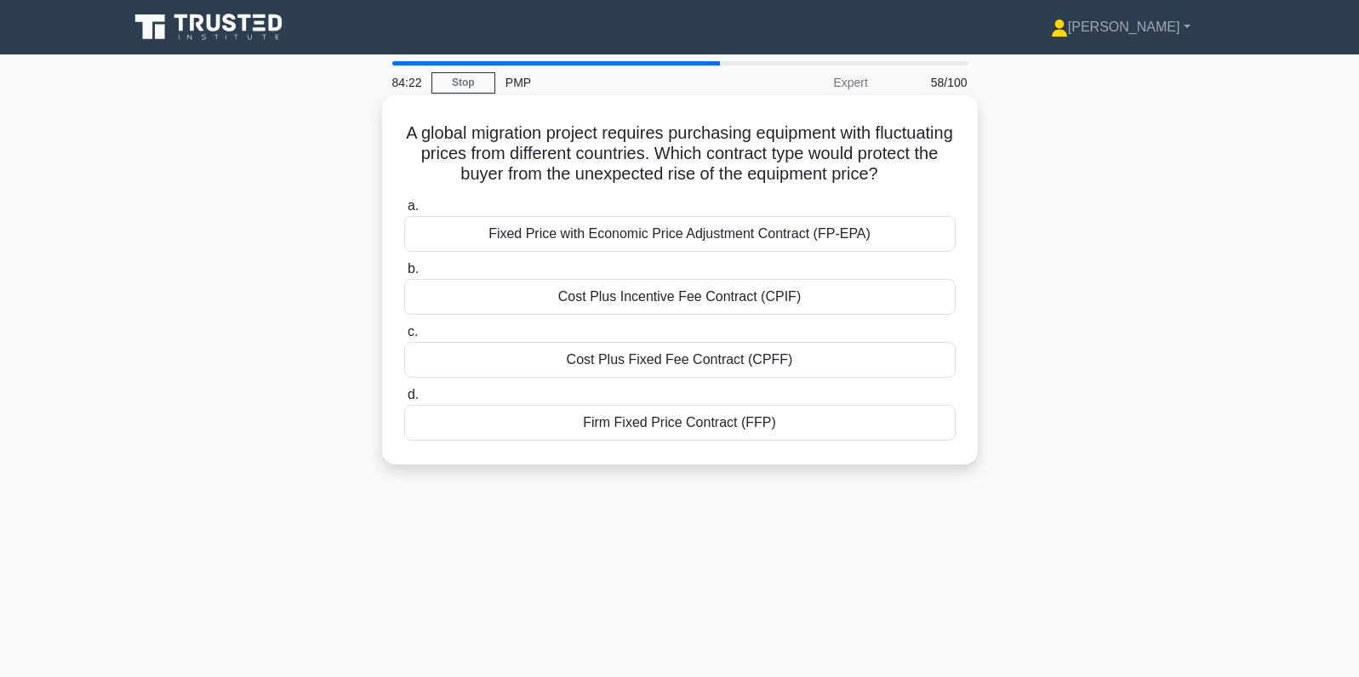
click at [641, 427] on div "Firm Fixed Price Contract (FFP)" at bounding box center [679, 423] width 551 height 36
click at [404, 401] on input "d. Firm Fixed Price Contract (FFP)" at bounding box center [404, 395] width 0 height 11
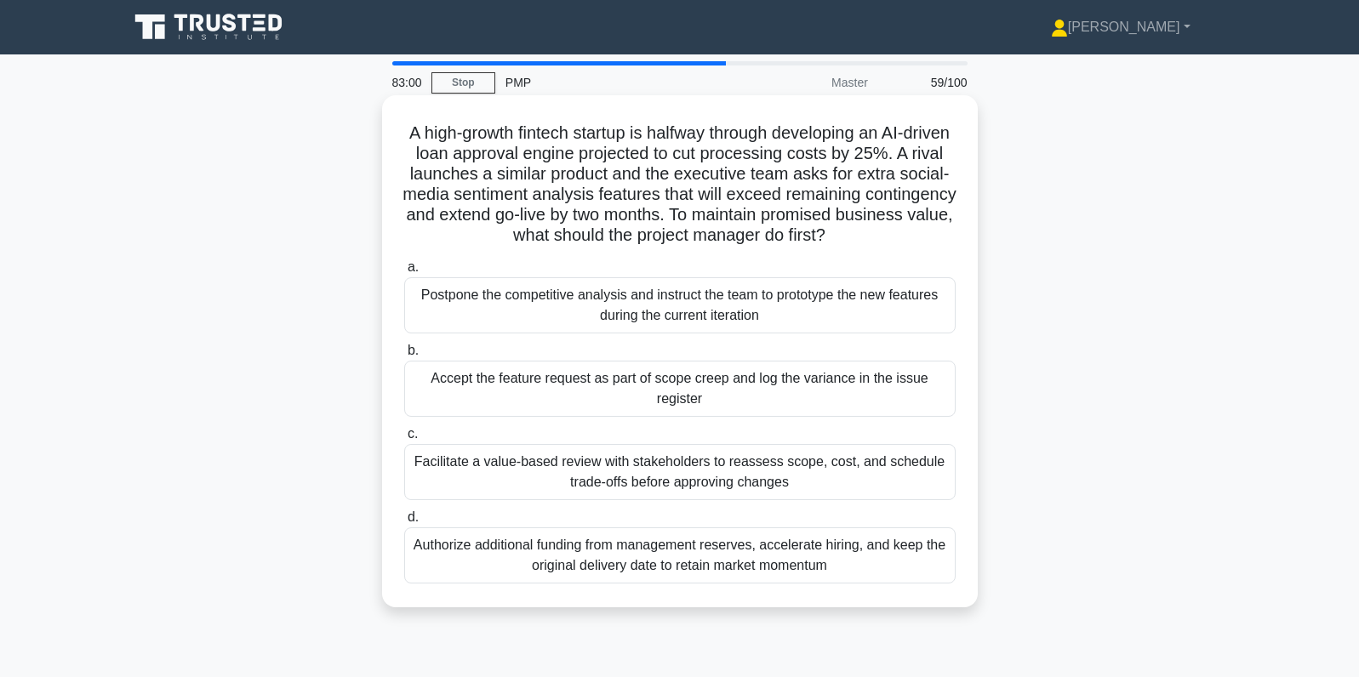
click at [612, 468] on div "Facilitate a value-based review with stakeholders to reassess scope, cost, and …" at bounding box center [679, 472] width 551 height 56
click at [404, 440] on input "c. Facilitate a value-based review with stakeholders to reassess scope, cost, a…" at bounding box center [404, 434] width 0 height 11
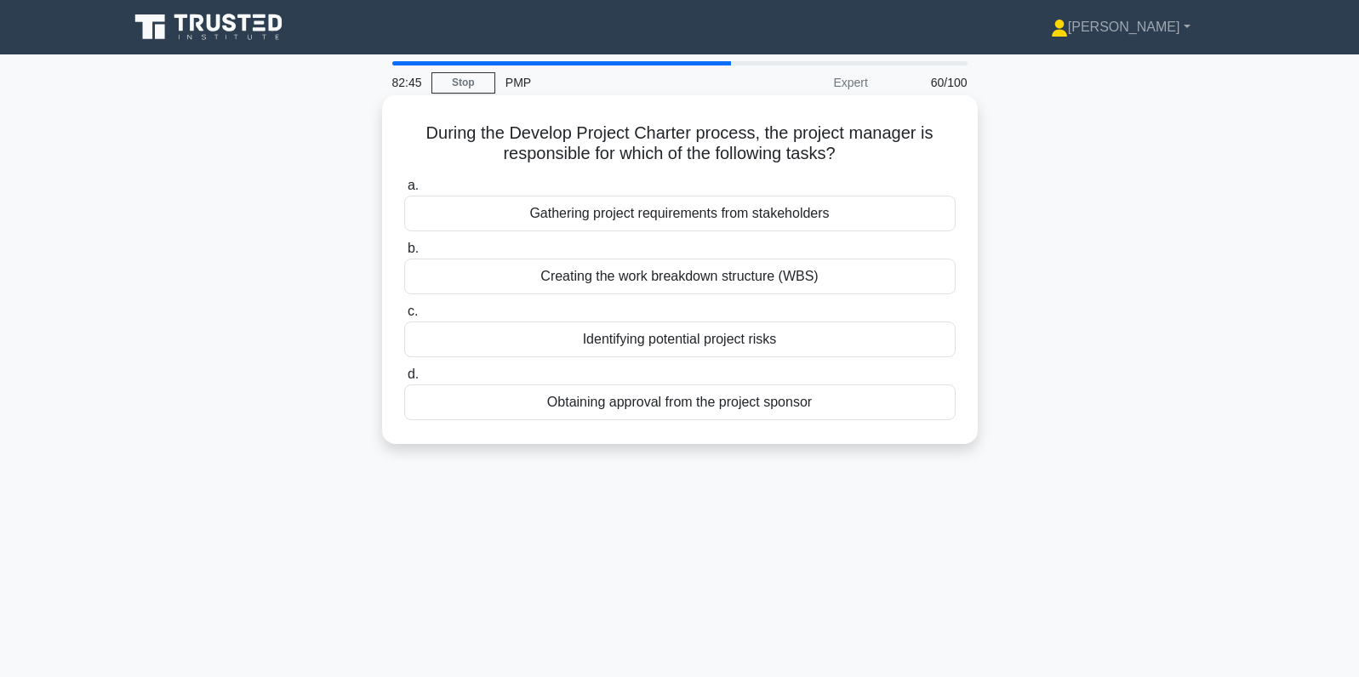
click at [863, 405] on div "Obtaining approval from the project sponsor" at bounding box center [679, 403] width 551 height 36
click at [404, 380] on input "d. Obtaining approval from the project sponsor" at bounding box center [404, 374] width 0 height 11
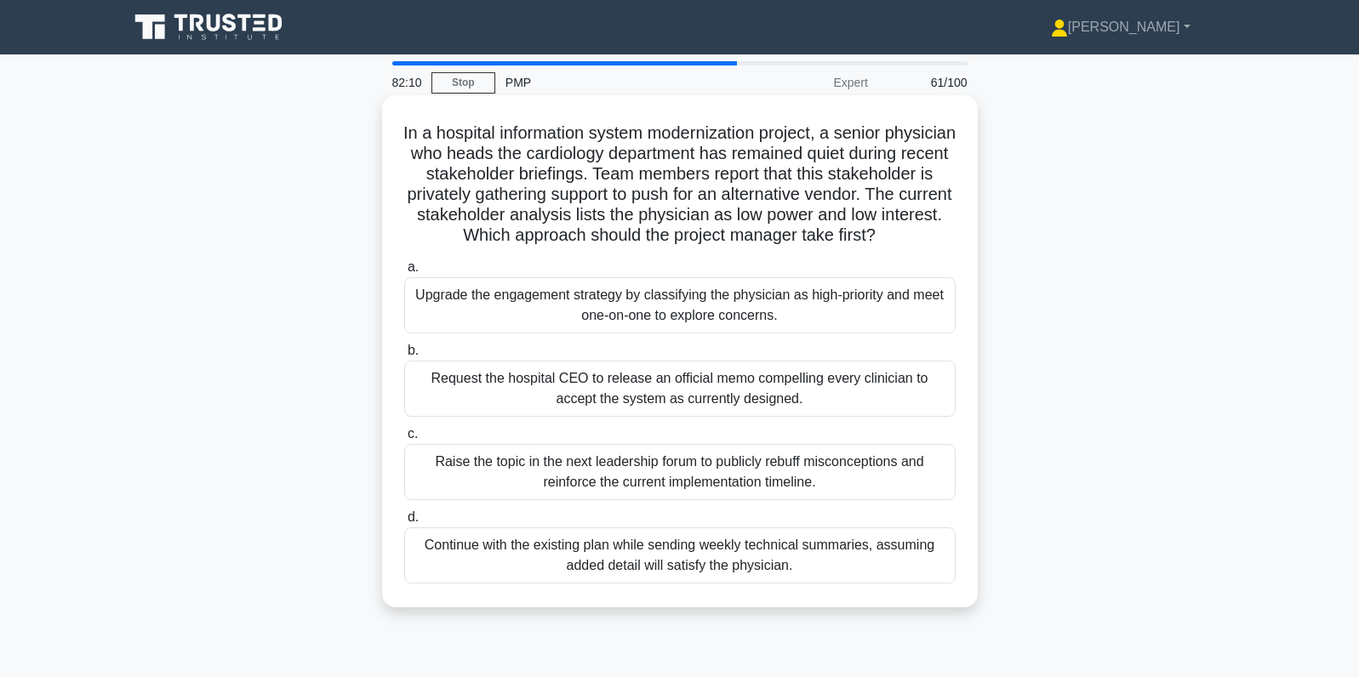
click at [595, 327] on div "Upgrade the engagement strategy by classifying the physician as high-priority a…" at bounding box center [679, 305] width 551 height 56
click at [404, 273] on input "a. Upgrade the engagement strategy by classifying the physician as high-priorit…" at bounding box center [404, 267] width 0 height 11
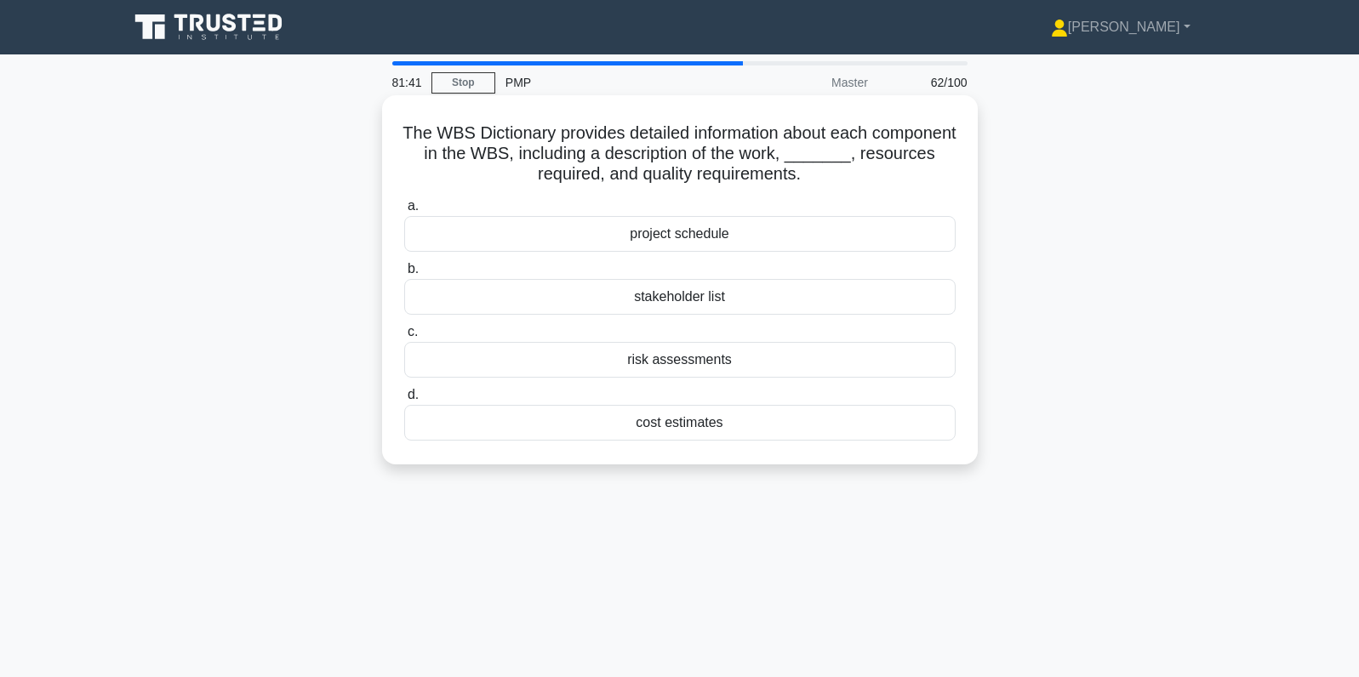
click at [783, 431] on div "cost estimates" at bounding box center [679, 423] width 551 height 36
click at [404, 401] on input "d. cost estimates" at bounding box center [404, 395] width 0 height 11
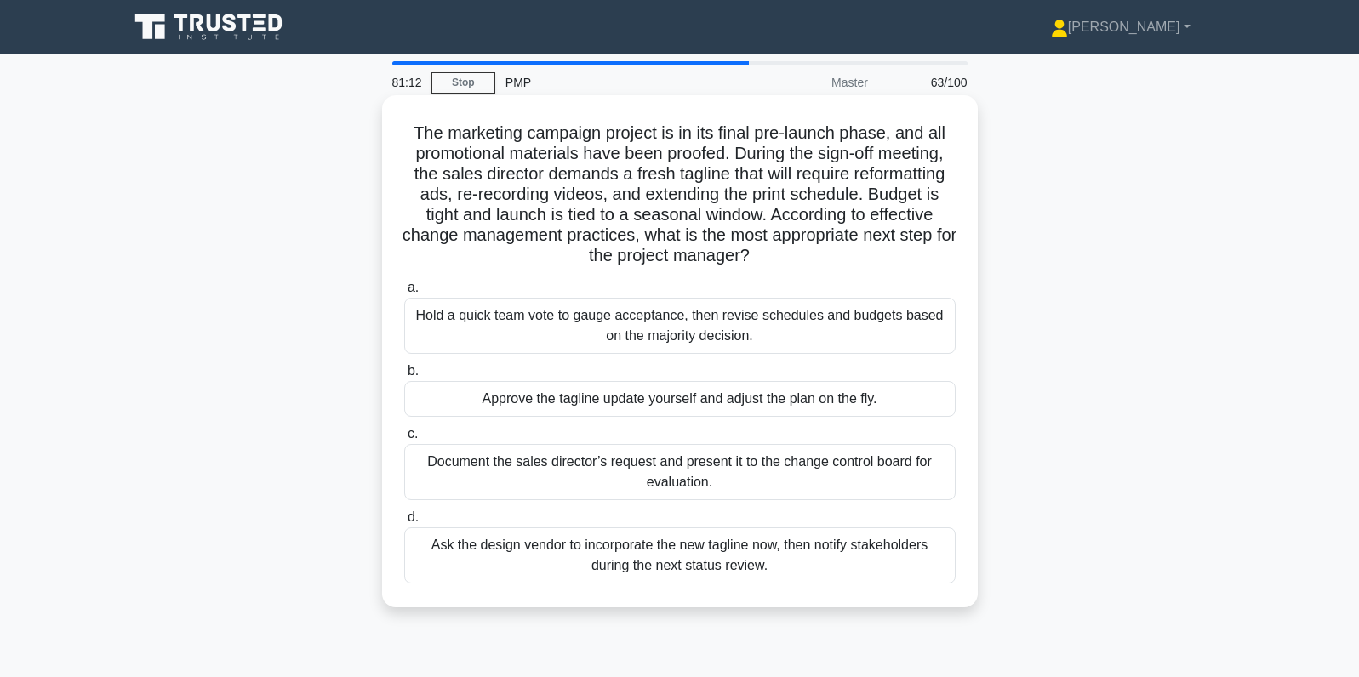
click at [936, 481] on div "Document the sales director’s request and present it to the change control boar…" at bounding box center [679, 472] width 551 height 56
click at [404, 440] on input "c. Document the sales director’s request and present it to the change control b…" at bounding box center [404, 434] width 0 height 11
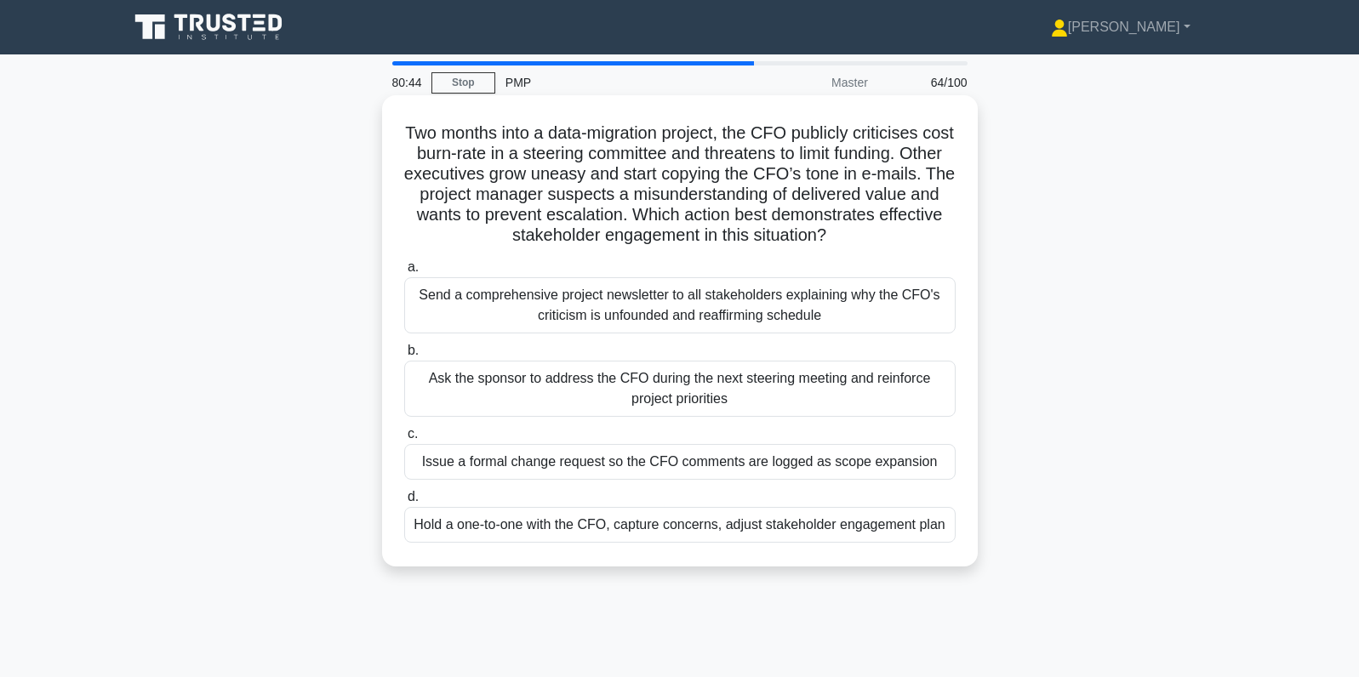
click at [932, 527] on div "Hold a one-to-one with the CFO, capture concerns, adjust stakeholder engagement…" at bounding box center [679, 525] width 551 height 36
click at [404, 503] on input "d. Hold a one-to-one with the CFO, capture concerns, adjust stakeholder engagem…" at bounding box center [404, 497] width 0 height 11
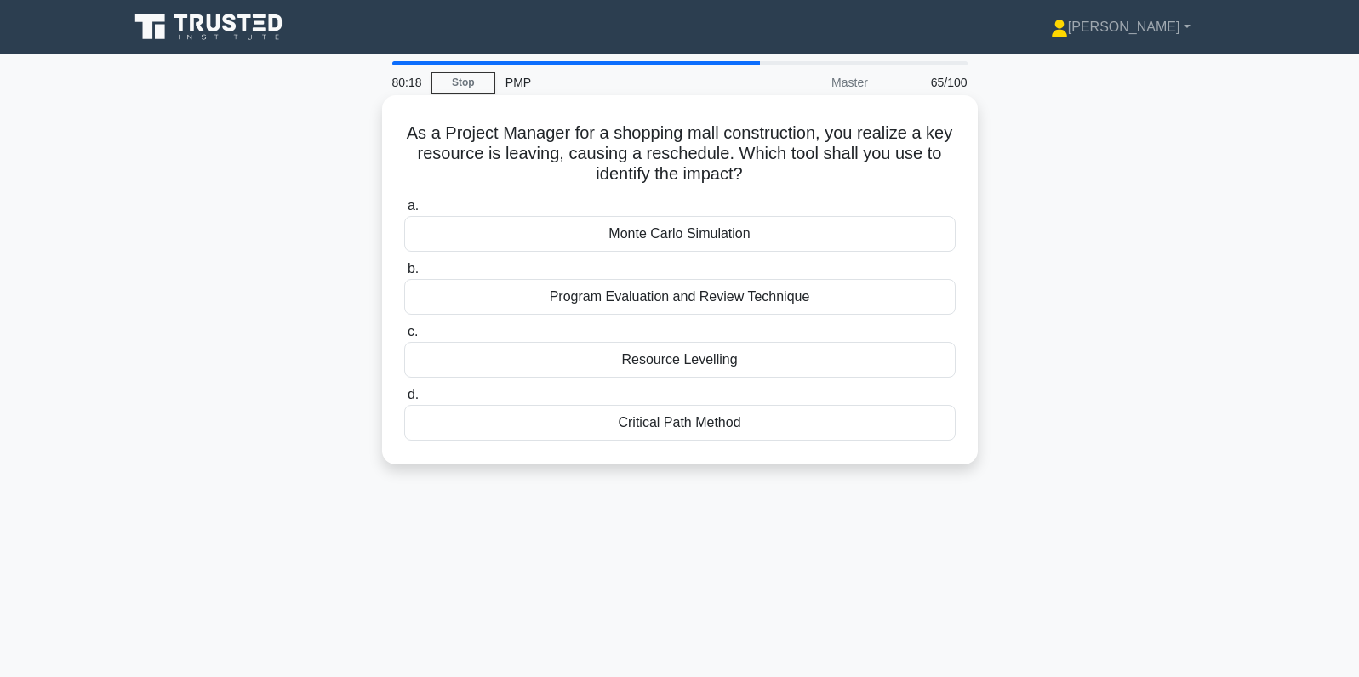
click at [928, 418] on div "Critical Path Method" at bounding box center [679, 423] width 551 height 36
click at [404, 401] on input "d. Critical Path Method" at bounding box center [404, 395] width 0 height 11
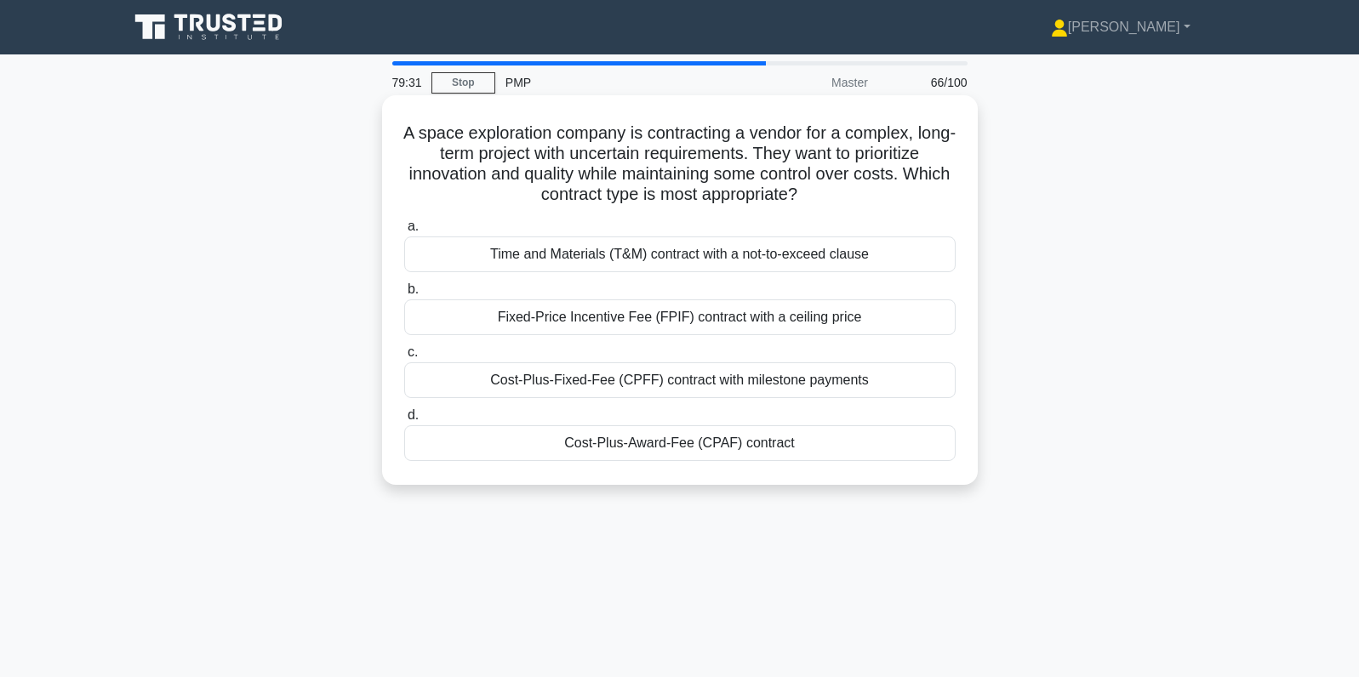
click at [916, 379] on div "Cost-Plus-Fixed-Fee (CPFF) contract with milestone payments" at bounding box center [679, 380] width 551 height 36
click at [404, 358] on input "c. Cost-Plus-Fixed-Fee (CPFF) contract with milestone payments" at bounding box center [404, 352] width 0 height 11
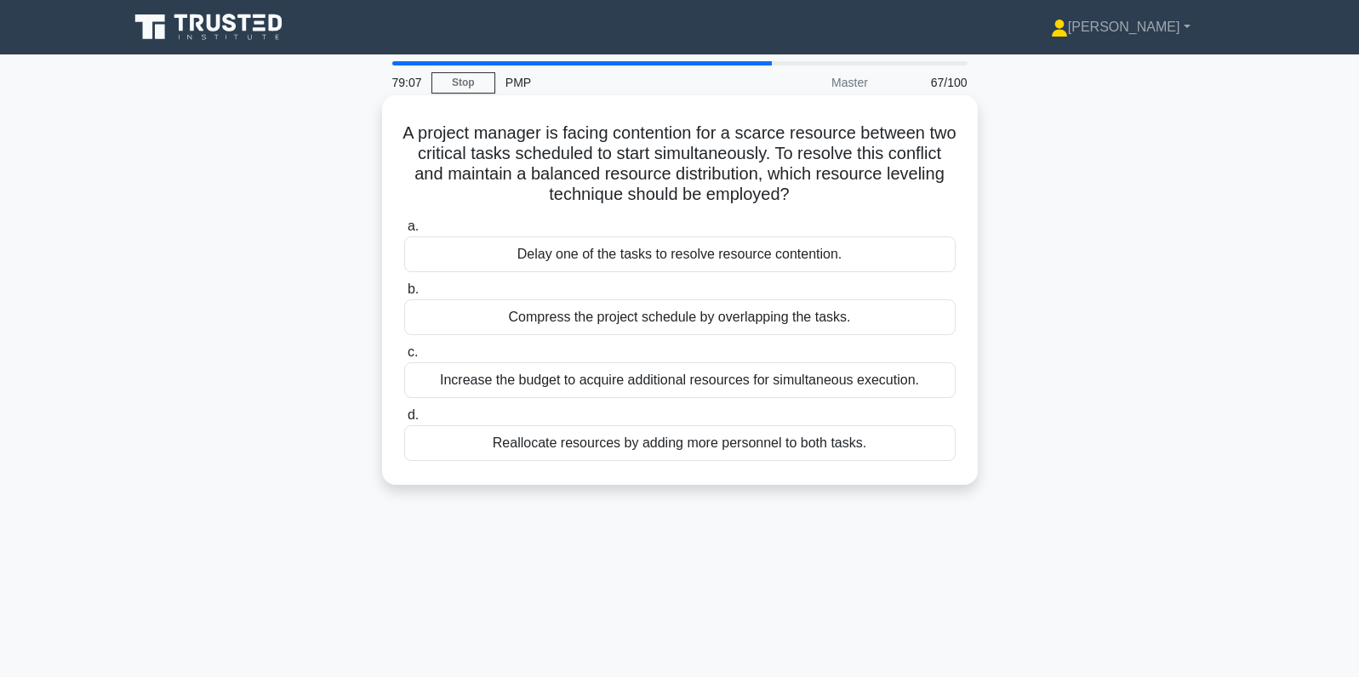
click at [906, 249] on div "Delay one of the tasks to resolve resource contention." at bounding box center [679, 255] width 551 height 36
click at [404, 232] on input "a. Delay one of the tasks to resolve resource contention." at bounding box center [404, 226] width 0 height 11
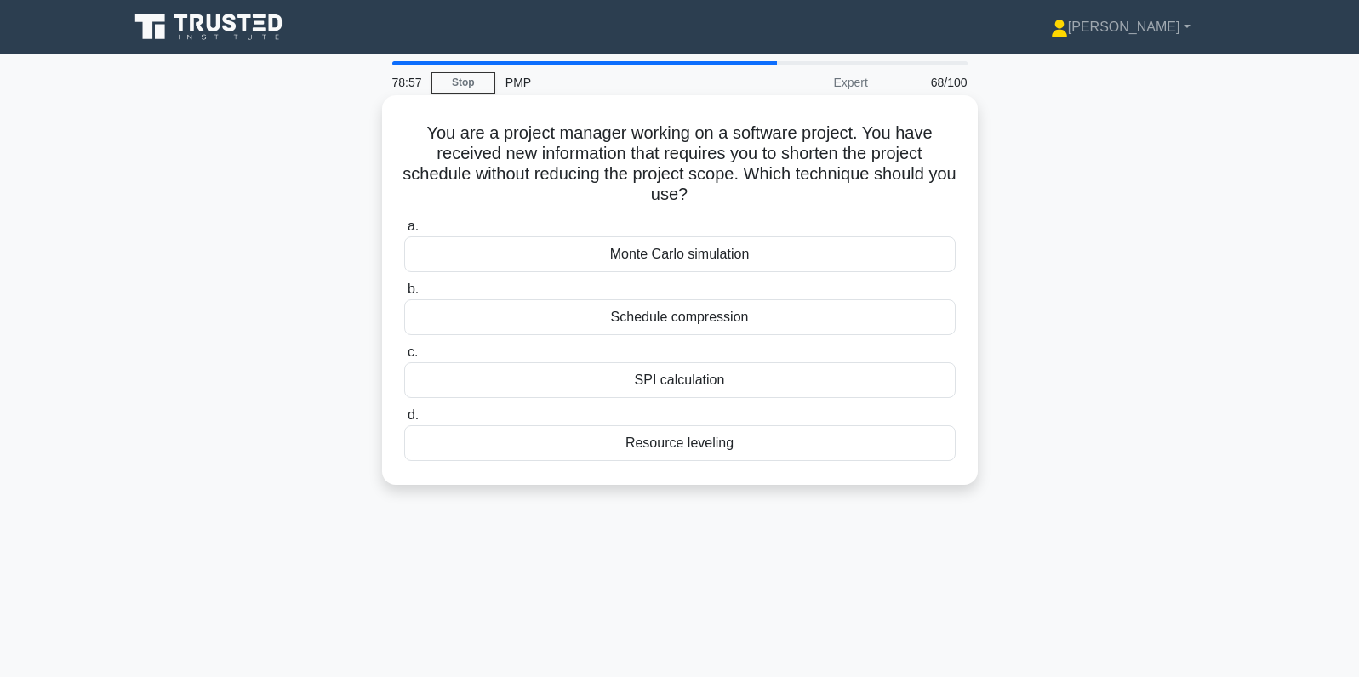
click at [875, 317] on div "Schedule compression" at bounding box center [679, 317] width 551 height 36
click at [404, 295] on input "b. Schedule compression" at bounding box center [404, 289] width 0 height 11
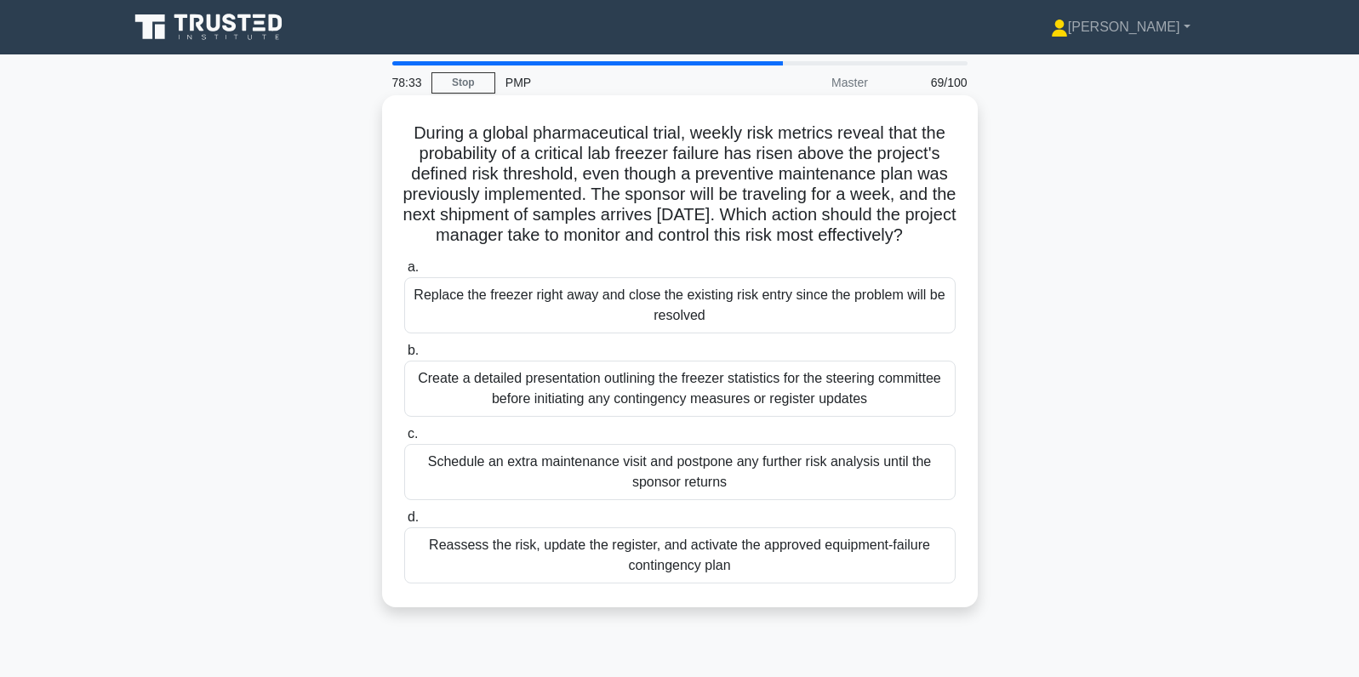
click at [834, 581] on div "Reassess the risk, update the register, and activate the approved equipment-fai…" at bounding box center [679, 556] width 551 height 56
click at [404, 523] on input "d. Reassess the risk, update the register, and activate the approved equipment-…" at bounding box center [404, 517] width 0 height 11
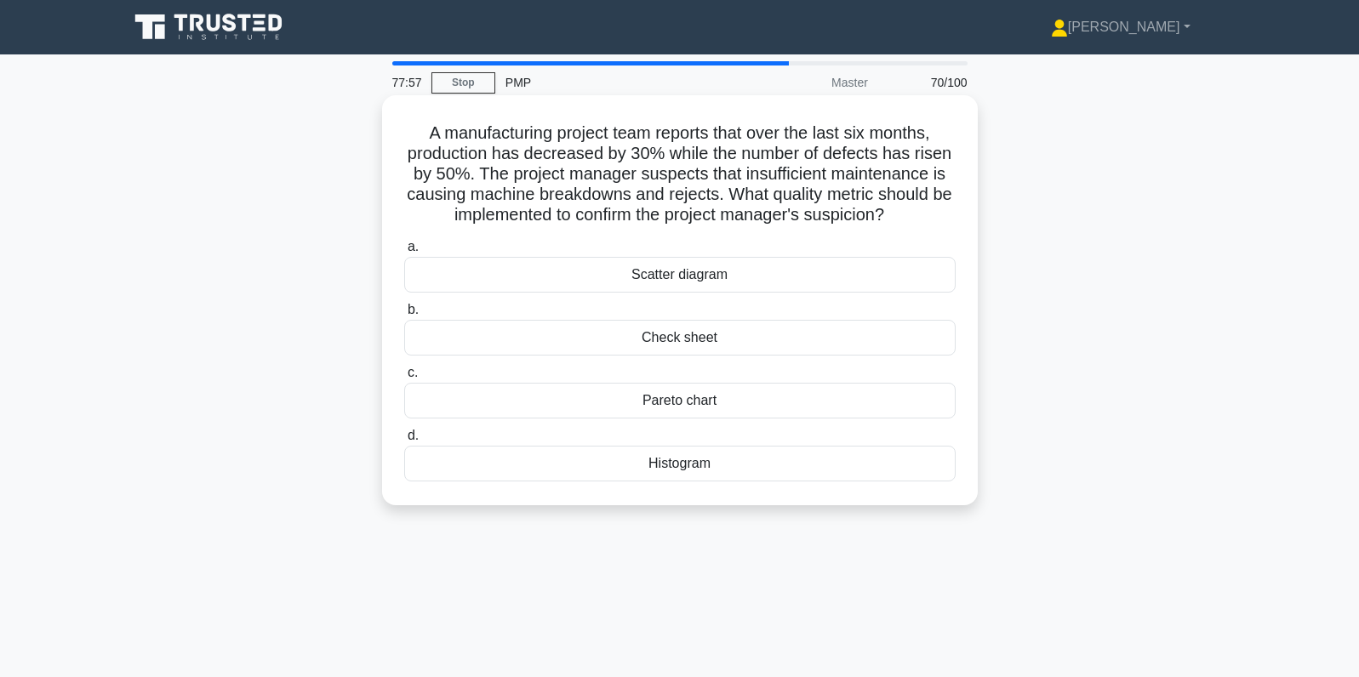
click at [790, 405] on div "Pareto chart" at bounding box center [679, 401] width 551 height 36
click at [404, 379] on input "c. Pareto chart" at bounding box center [404, 373] width 0 height 11
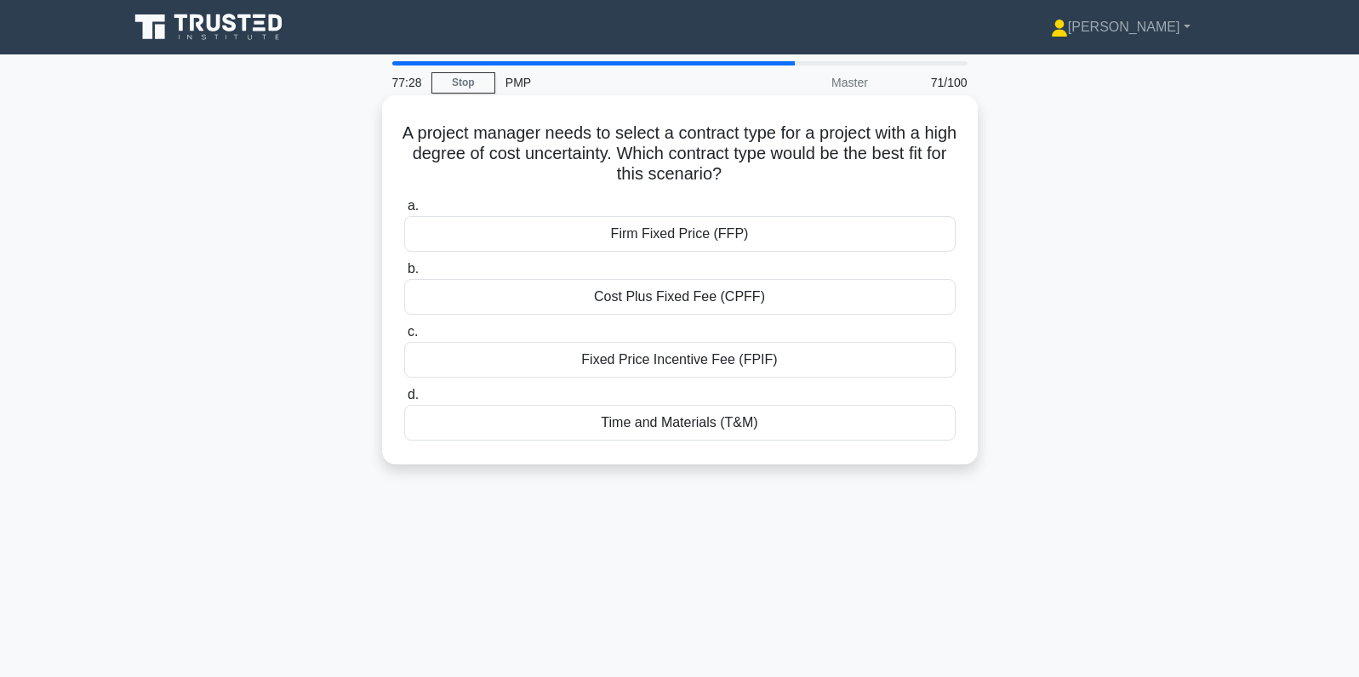
click at [886, 296] on div "Cost Plus Fixed Fee (CPFF)" at bounding box center [679, 297] width 551 height 36
click at [404, 275] on input "b. Cost Plus Fixed Fee (CPFF)" at bounding box center [404, 269] width 0 height 11
click at [883, 367] on div "Organizational Process Assets" at bounding box center [679, 360] width 551 height 36
click at [404, 338] on input "c. Organizational Process Assets" at bounding box center [404, 332] width 0 height 11
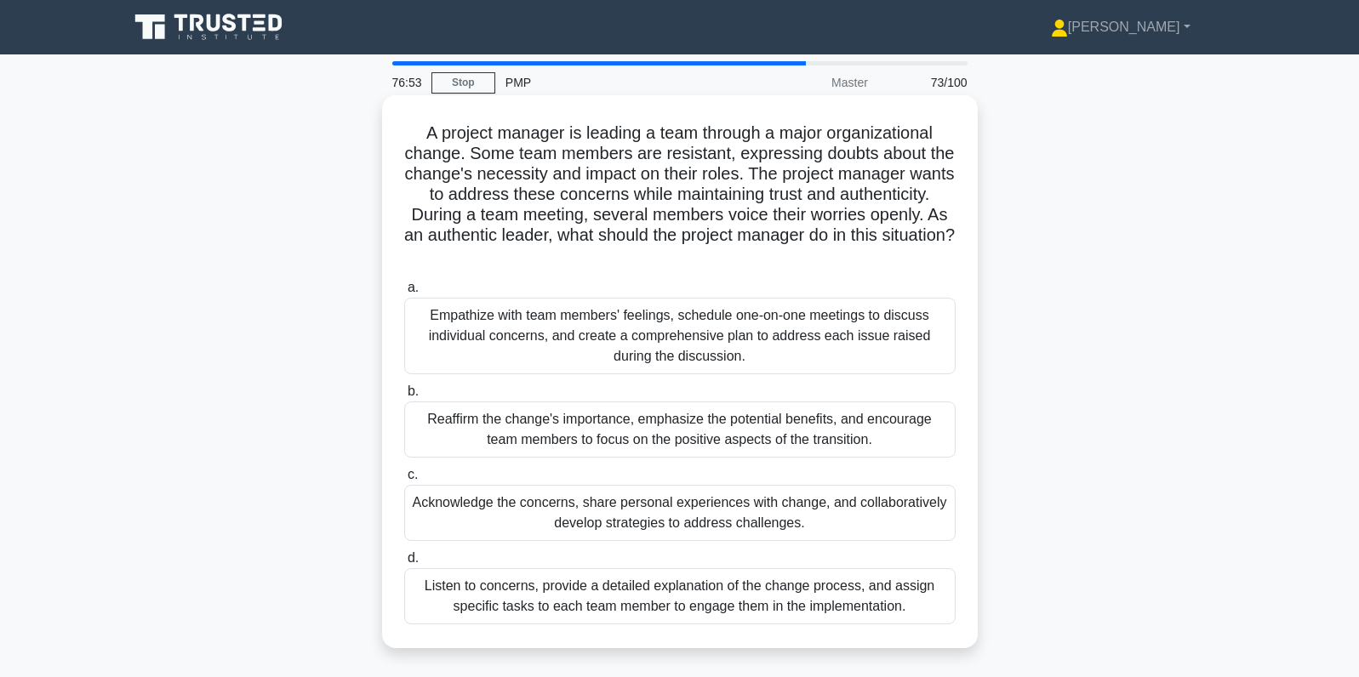
click at [829, 511] on div "Acknowledge the concerns, share personal experiences with change, and collabora…" at bounding box center [679, 513] width 551 height 56
click at [404, 481] on input "c. Acknowledge the concerns, share personal experiences with change, and collab…" at bounding box center [404, 475] width 0 height 11
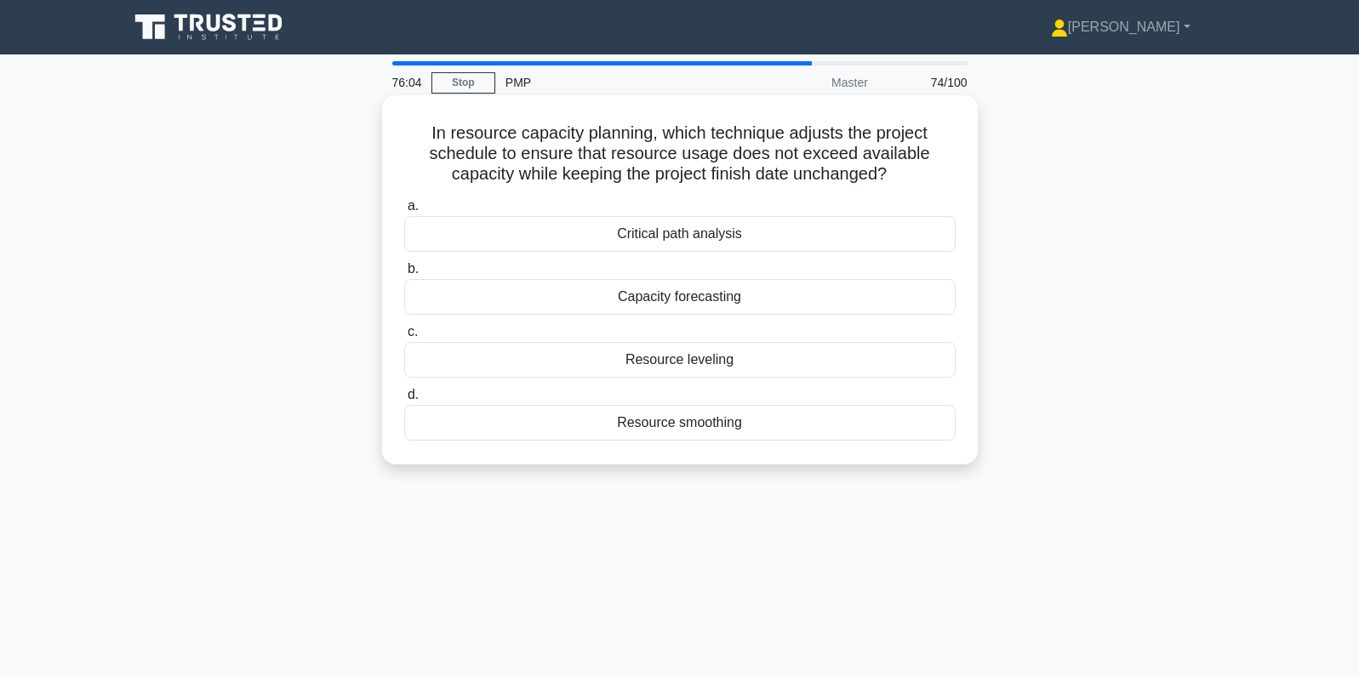
click at [853, 427] on div "Resource smoothing" at bounding box center [679, 423] width 551 height 36
click at [404, 401] on input "d. Resource smoothing" at bounding box center [404, 395] width 0 height 11
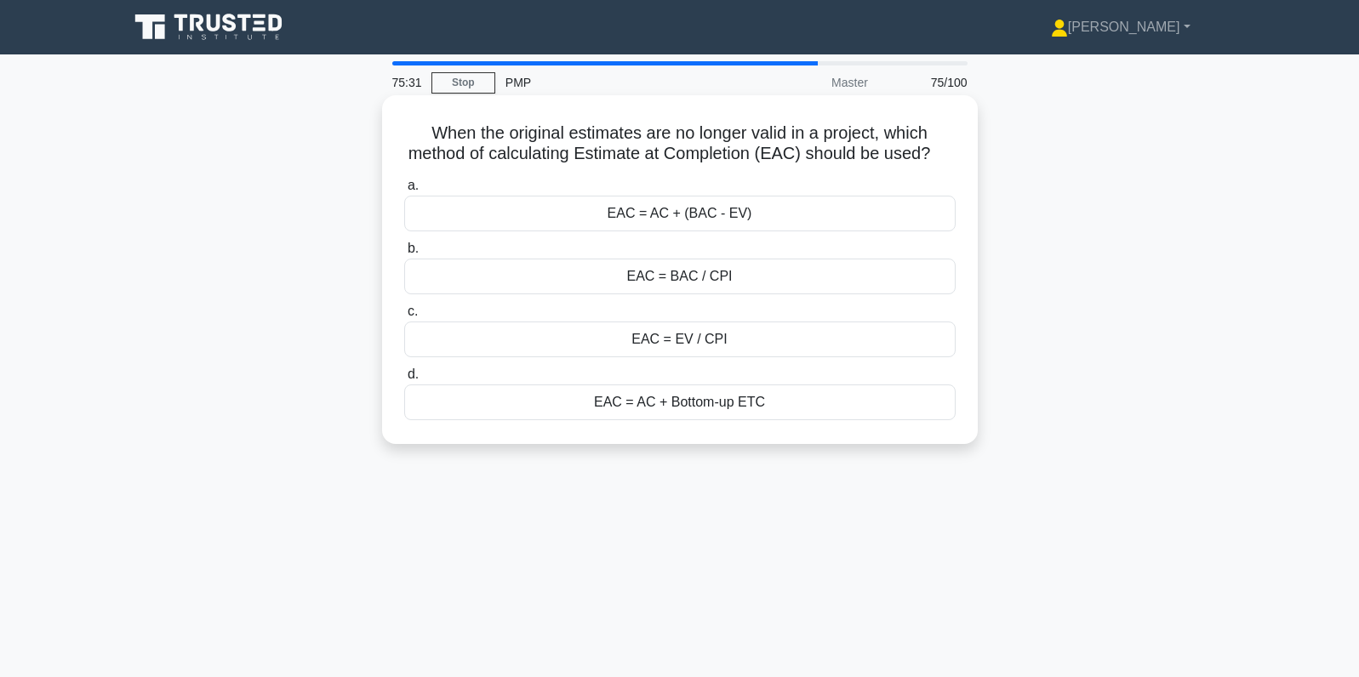
click at [787, 408] on div "EAC = AC + Bottom-up ETC" at bounding box center [679, 403] width 551 height 36
click at [404, 380] on input "d. EAC = AC + Bottom-up ETC" at bounding box center [404, 374] width 0 height 11
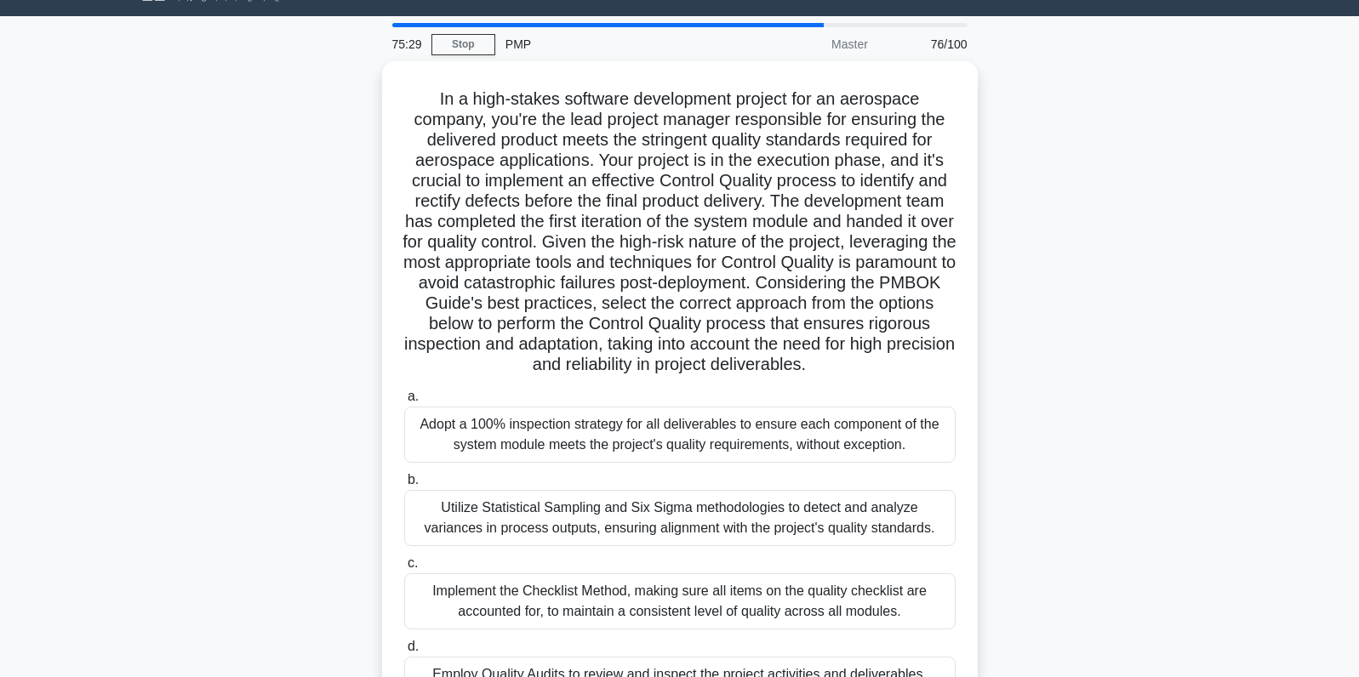
scroll to position [43, 0]
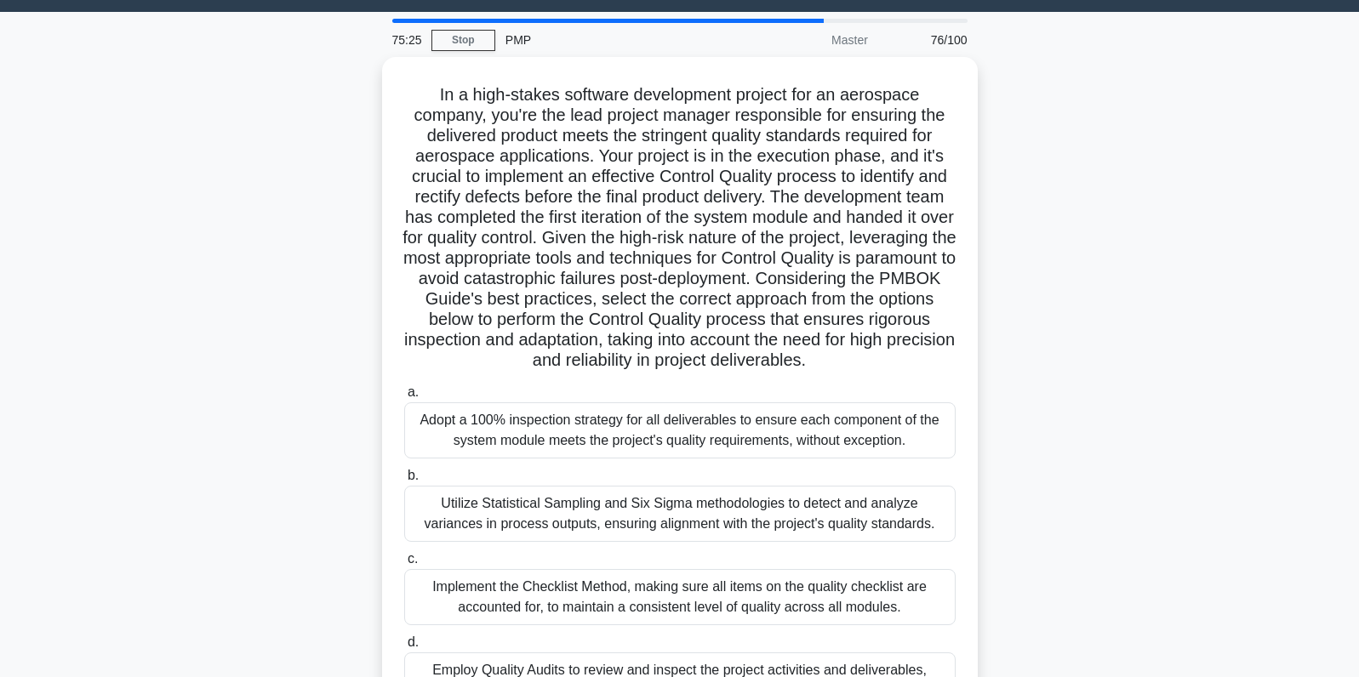
click at [1034, 434] on div ".spinner_0XTQ{transform-origin:center;animation:spinner_y6GP .75s linear infini…" at bounding box center [679, 405] width 1123 height 696
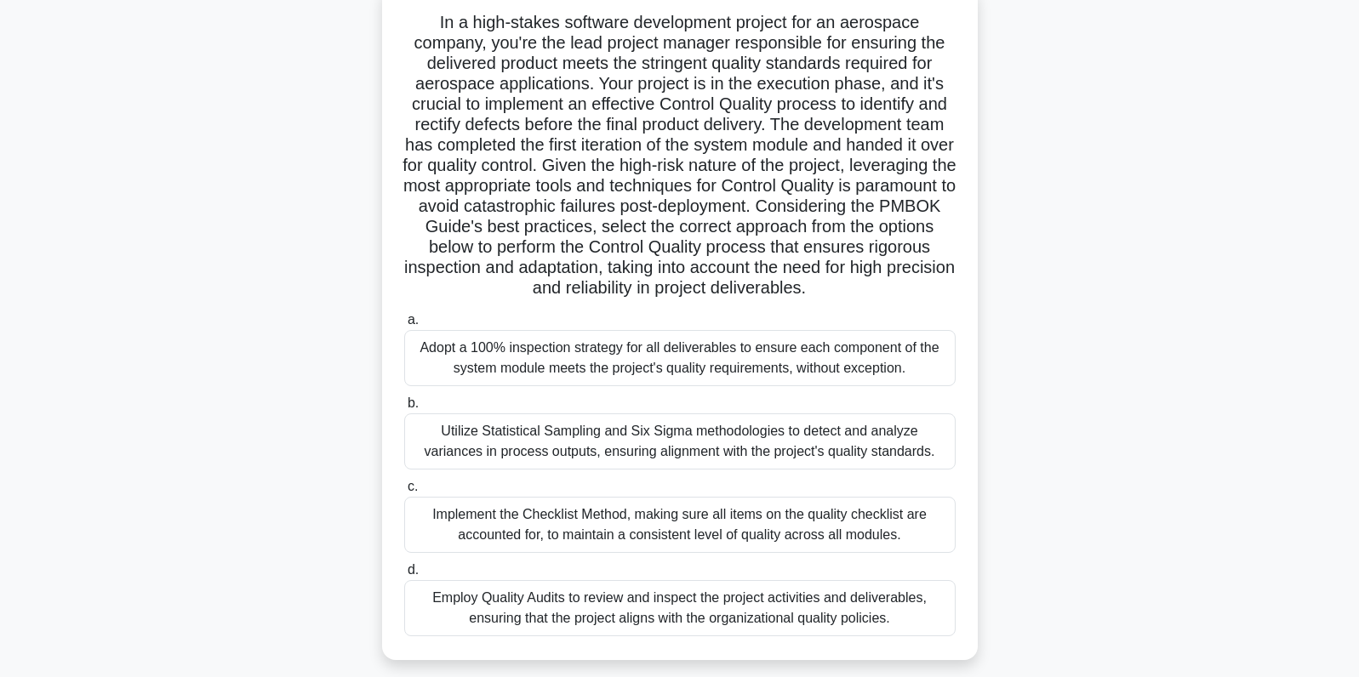
scroll to position [100, 0]
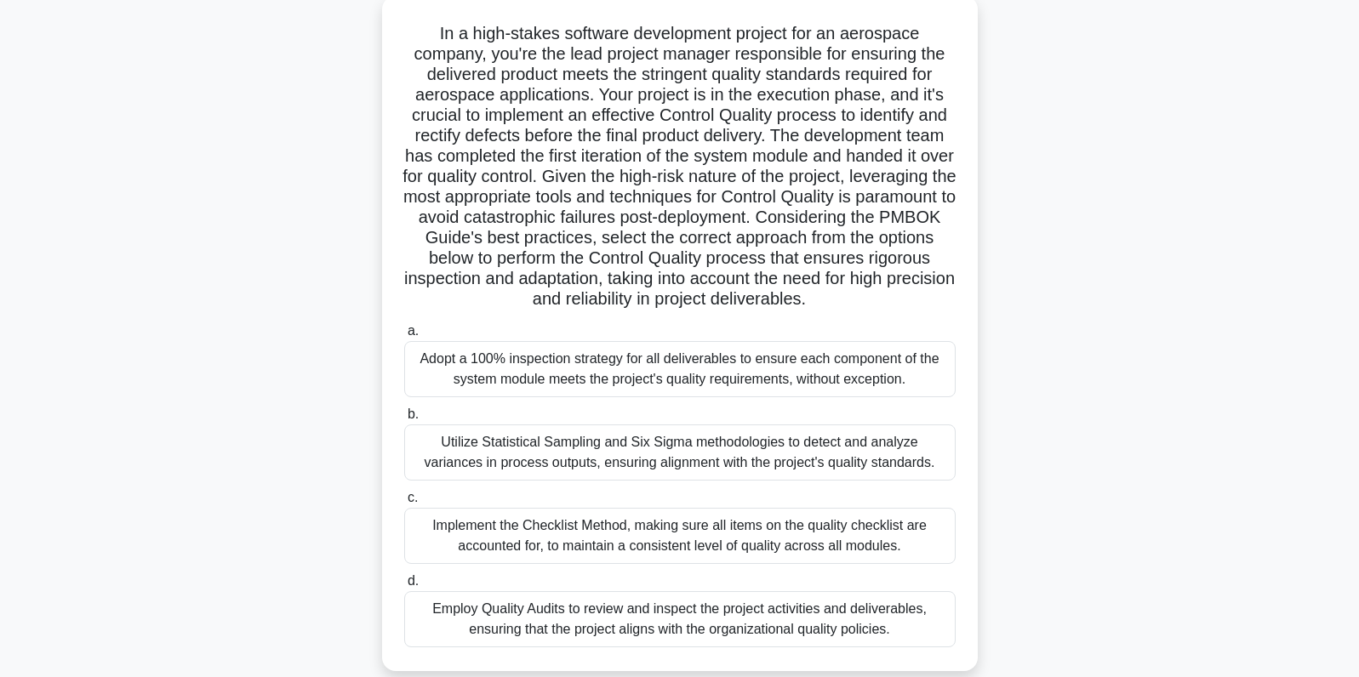
click at [818, 372] on div "Adopt a 100% inspection strategy for all deliverables to ensure each component …" at bounding box center [679, 369] width 551 height 56
click at [404, 337] on input "a. Adopt a 100% inspection strategy for all deliverables to ensure each compone…" at bounding box center [404, 331] width 0 height 11
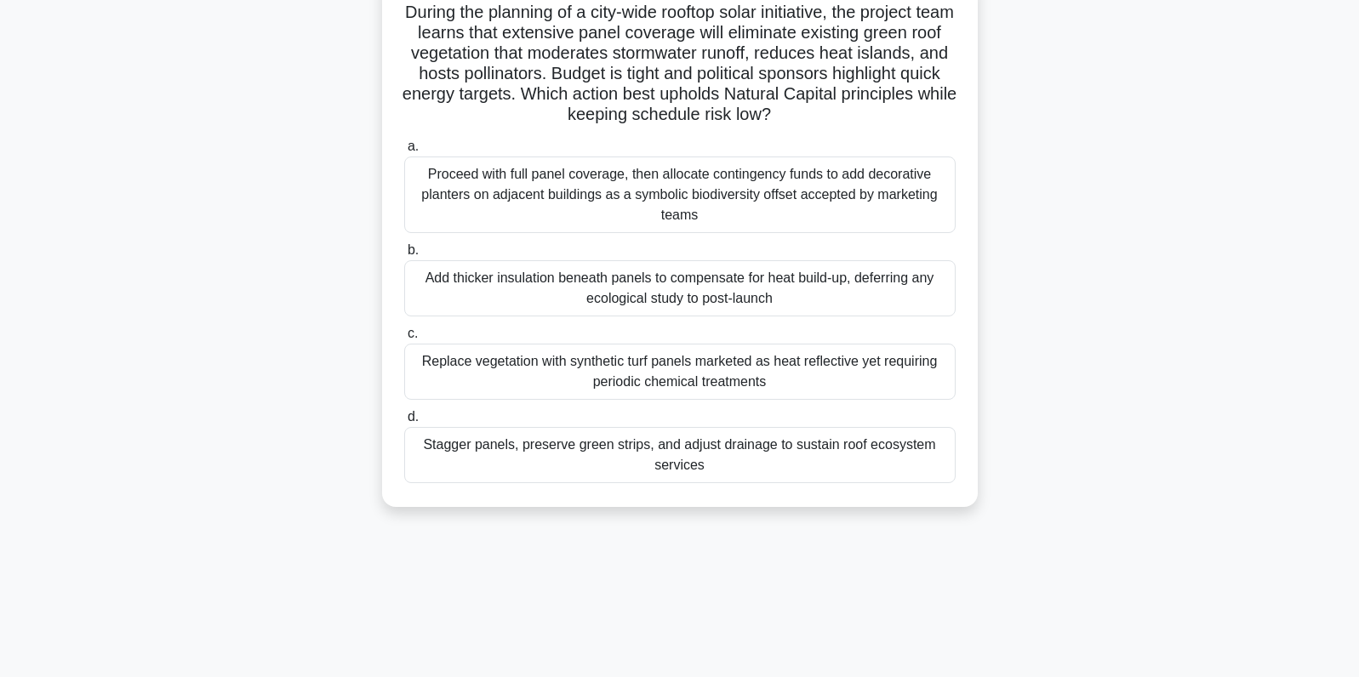
scroll to position [131, 0]
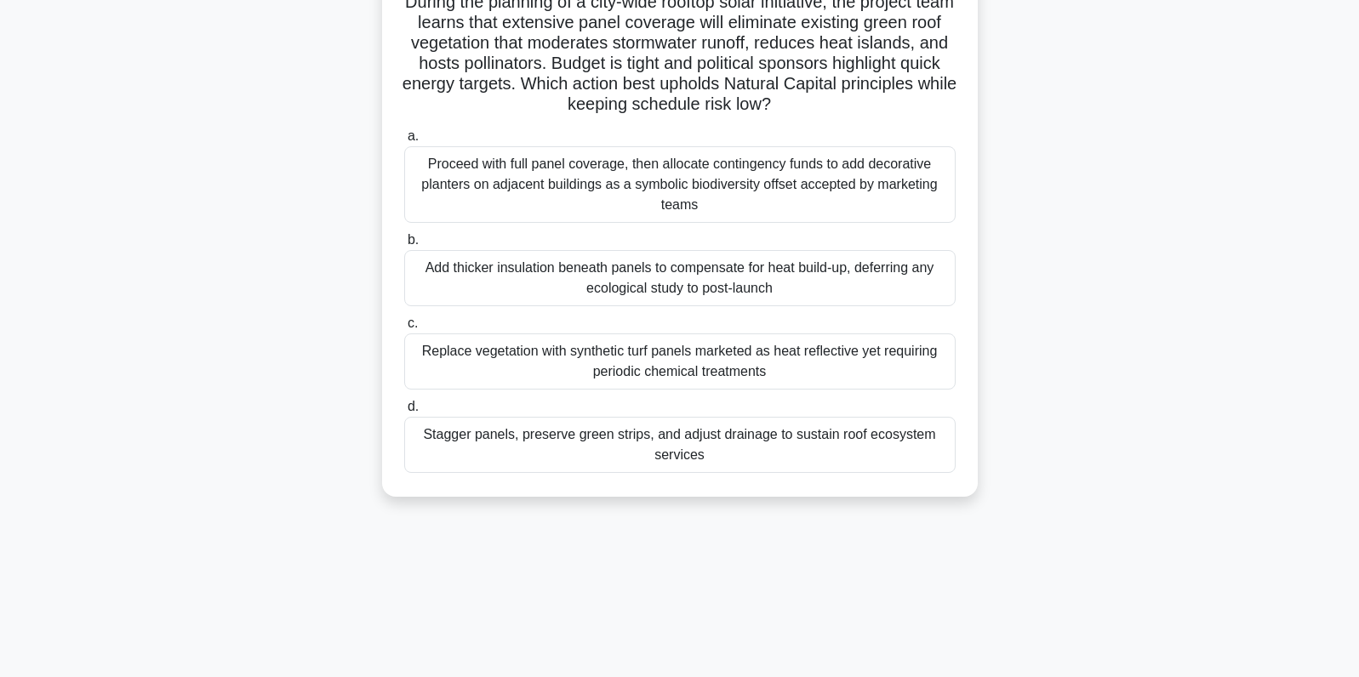
click at [775, 453] on div "Stagger panels, preserve green strips, and adjust drainage to sustain roof ecos…" at bounding box center [679, 445] width 551 height 56
click at [404, 413] on input "d. Stagger panels, preserve green strips, and adjust drainage to sustain roof e…" at bounding box center [404, 407] width 0 height 11
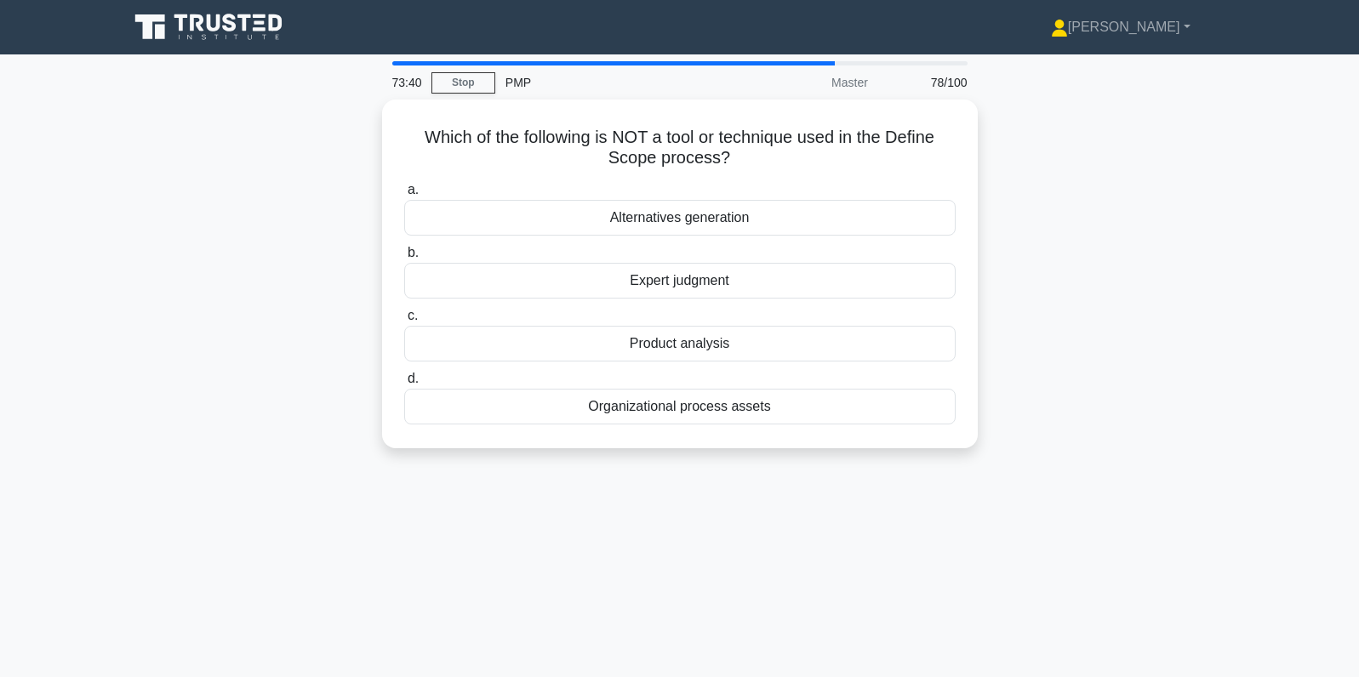
scroll to position [0, 0]
click at [894, 346] on div "Product analysis" at bounding box center [679, 340] width 551 height 36
click at [404, 317] on input "c. Product analysis" at bounding box center [404, 311] width 0 height 11
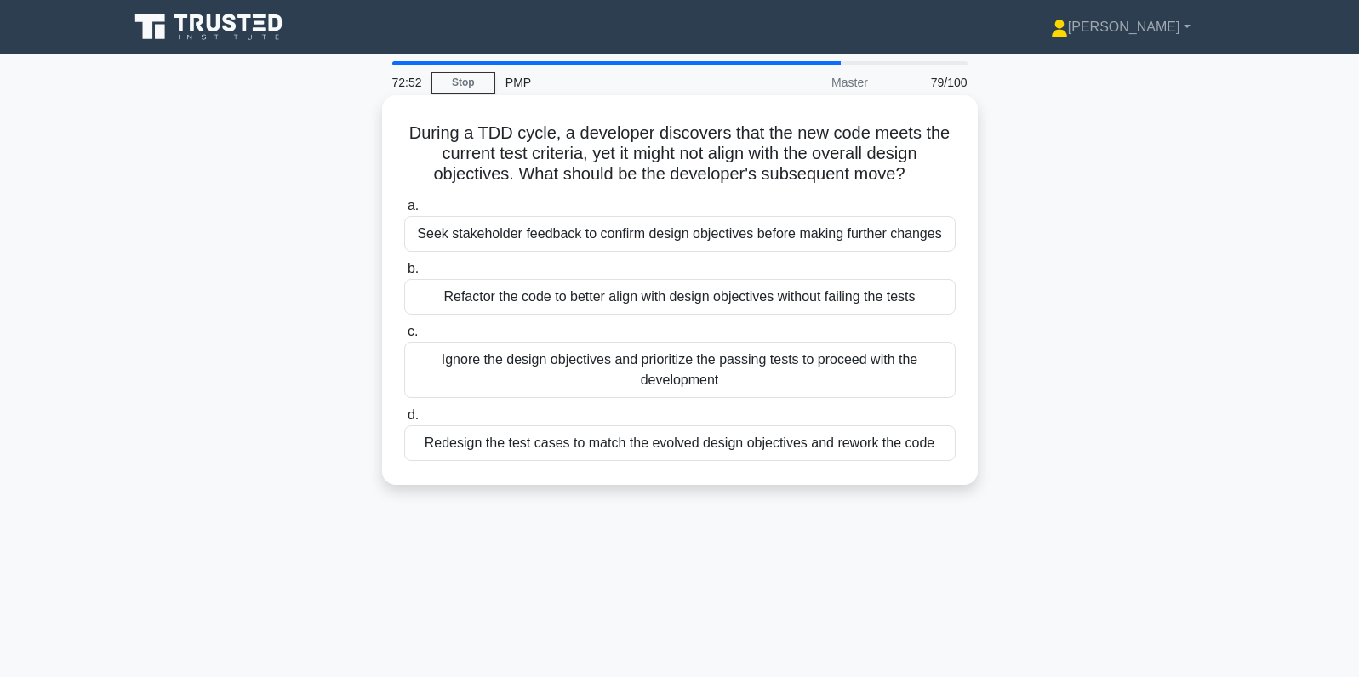
click at [896, 454] on div "Redesign the test cases to match the evolved design objectives and rework the c…" at bounding box center [679, 443] width 551 height 36
click at [404, 421] on input "d. Redesign the test cases to match the evolved design objectives and rework th…" at bounding box center [404, 415] width 0 height 11
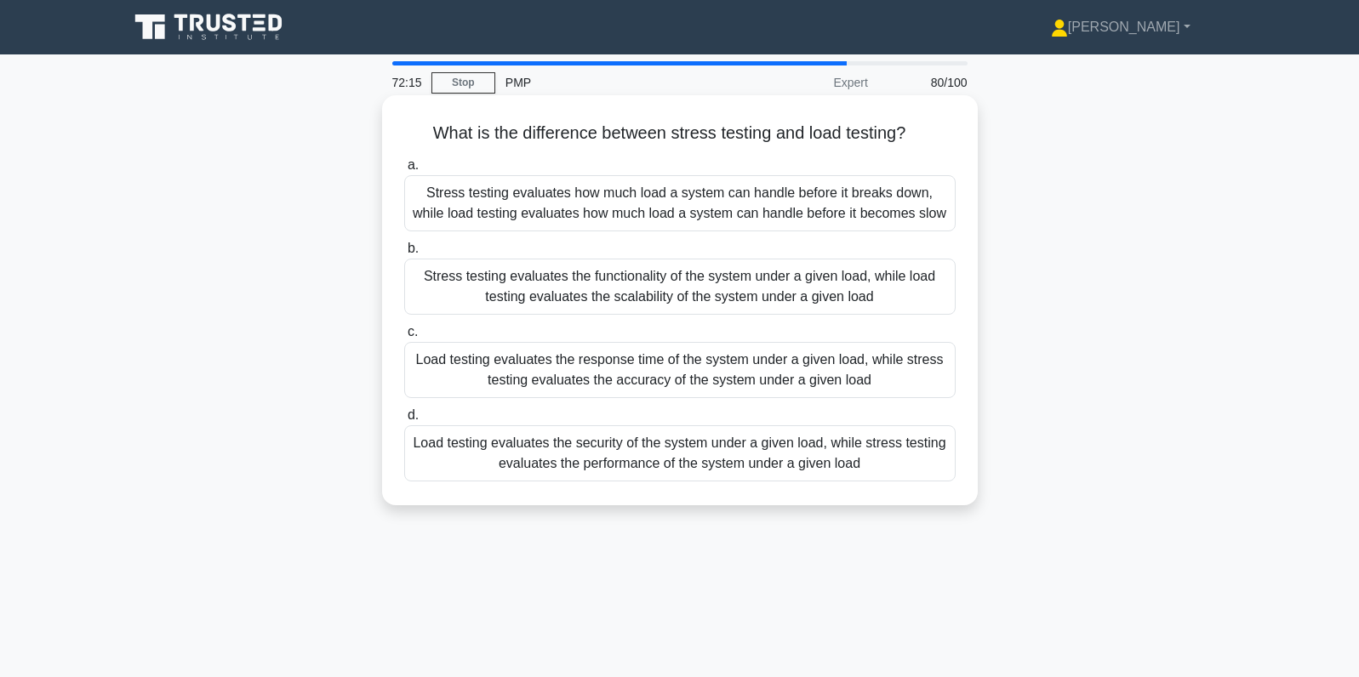
click at [854, 199] on div "Stress testing evaluates how much load a system can handle before it breaks dow…" at bounding box center [679, 203] width 551 height 56
click at [404, 171] on input "a. Stress testing evaluates how much load a system can handle before it breaks …" at bounding box center [404, 165] width 0 height 11
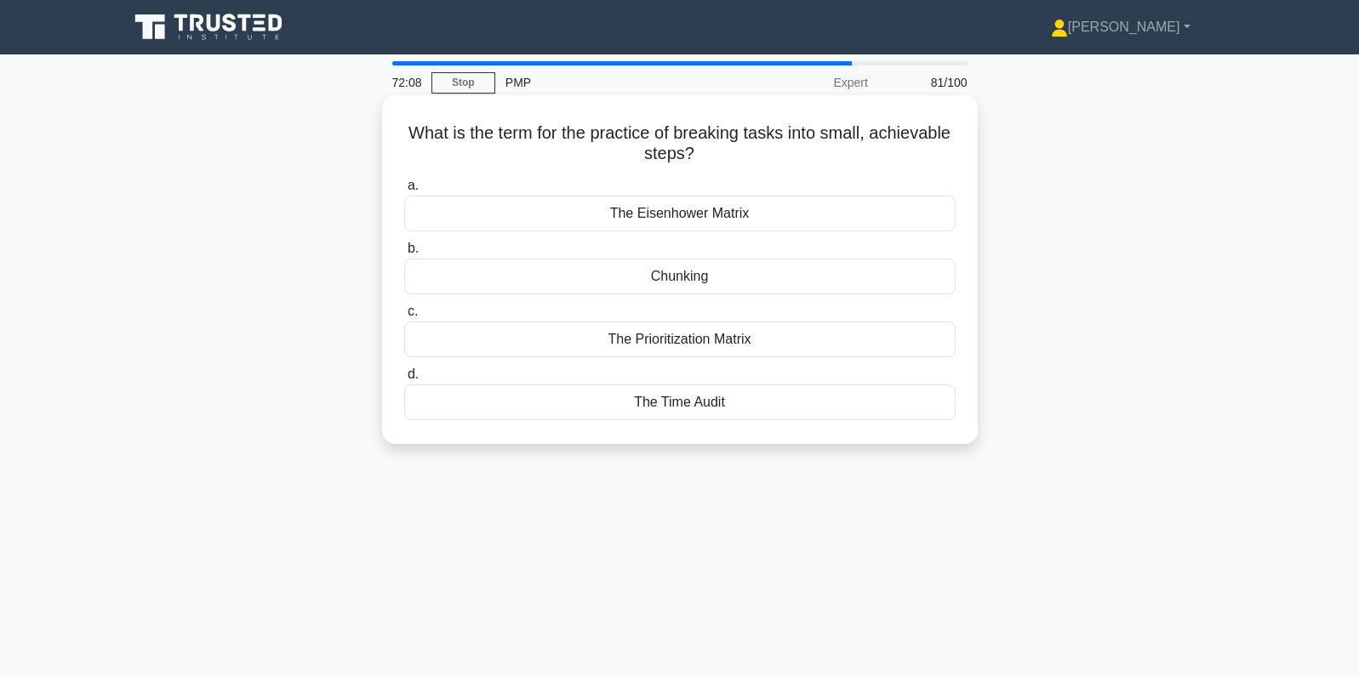
click at [928, 273] on div "Chunking" at bounding box center [679, 277] width 551 height 36
click at [404, 254] on input "b. Chunking" at bounding box center [404, 248] width 0 height 11
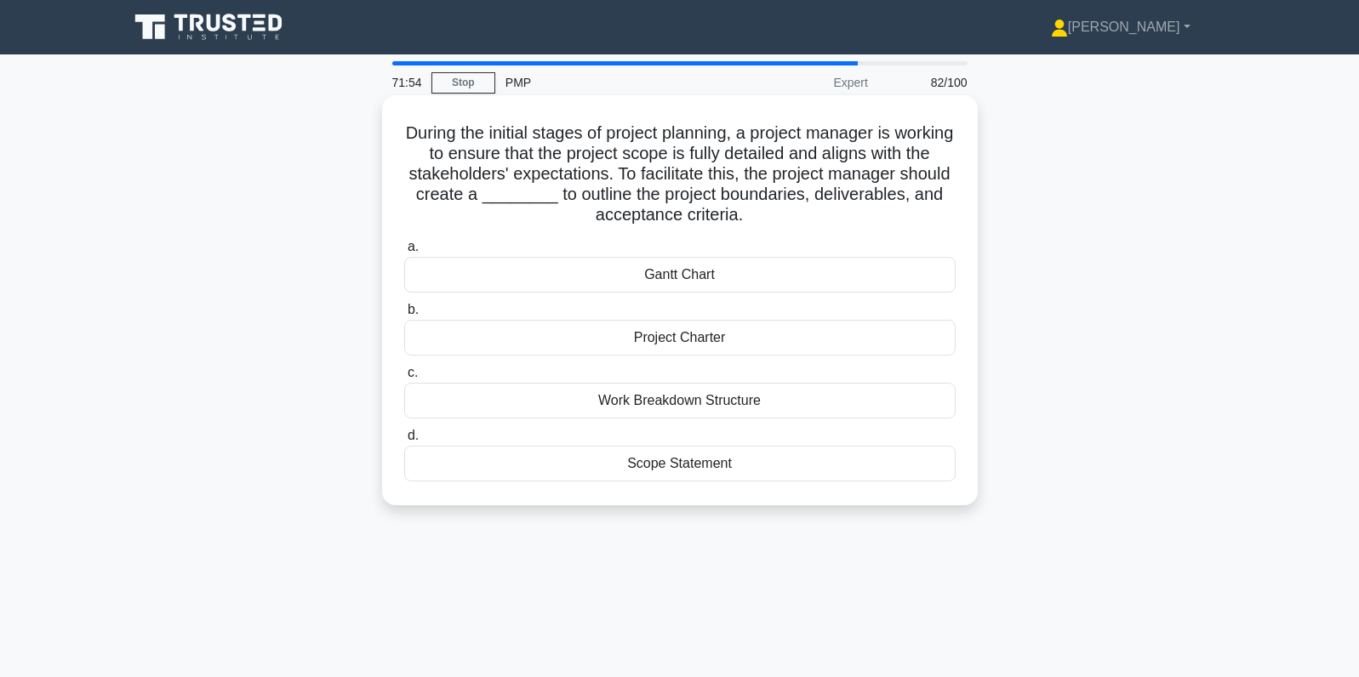
click at [790, 339] on div "Project Charter" at bounding box center [679, 338] width 551 height 36
click at [404, 316] on input "b. Project Charter" at bounding box center [404, 310] width 0 height 11
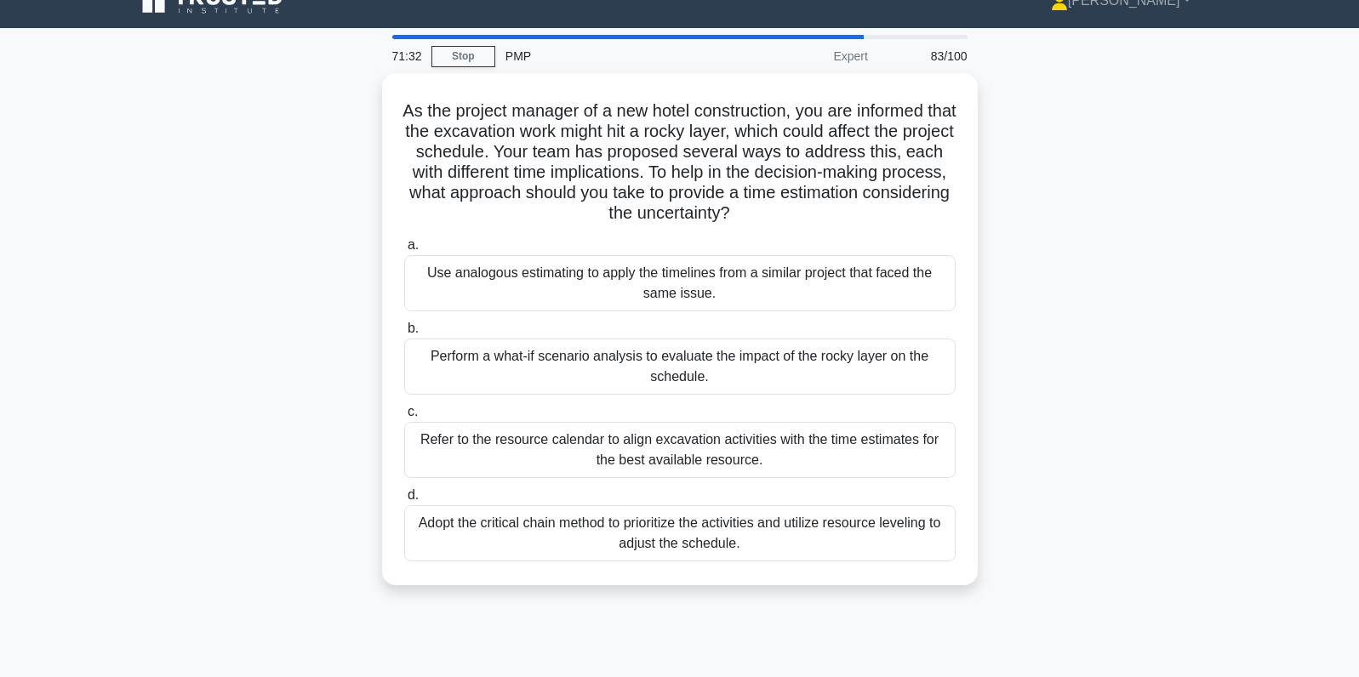
scroll to position [39, 0]
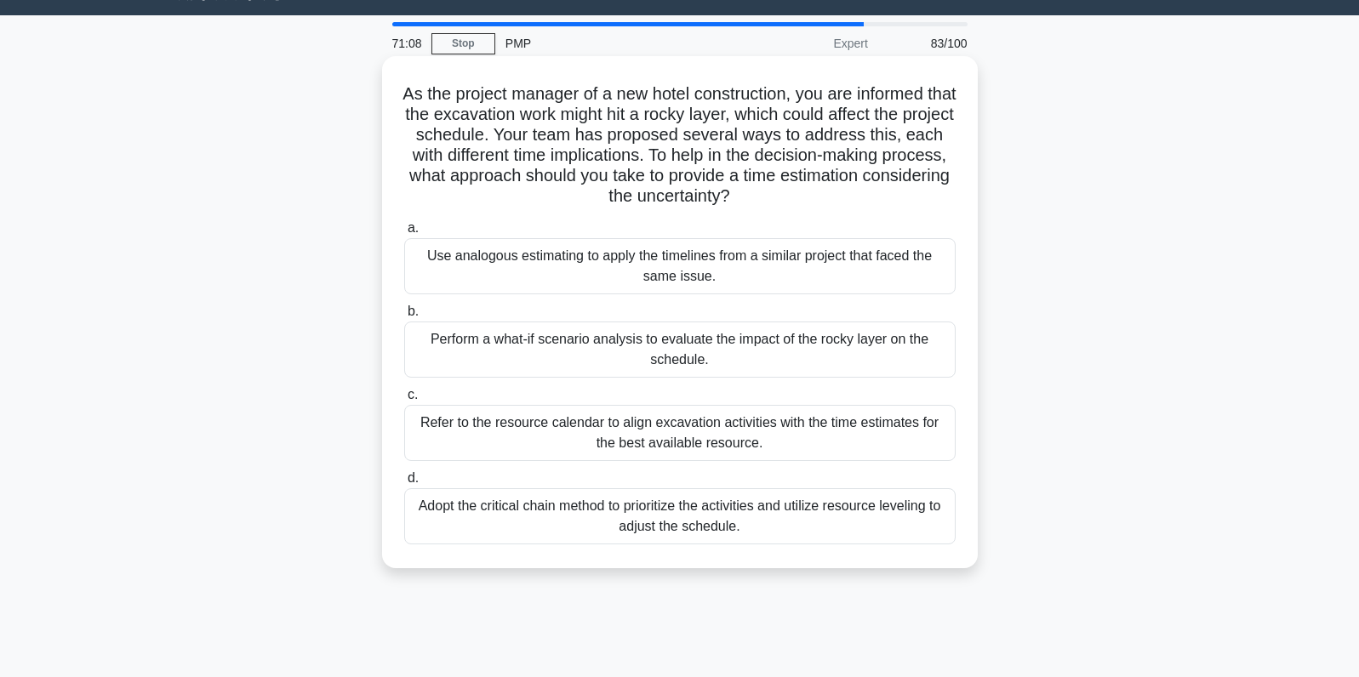
click at [761, 271] on div "Use analogous estimating to apply the timelines from a similar project that fac…" at bounding box center [679, 266] width 551 height 56
click at [404, 234] on input "a. Use analogous estimating to apply the timelines from a similar project that …" at bounding box center [404, 228] width 0 height 11
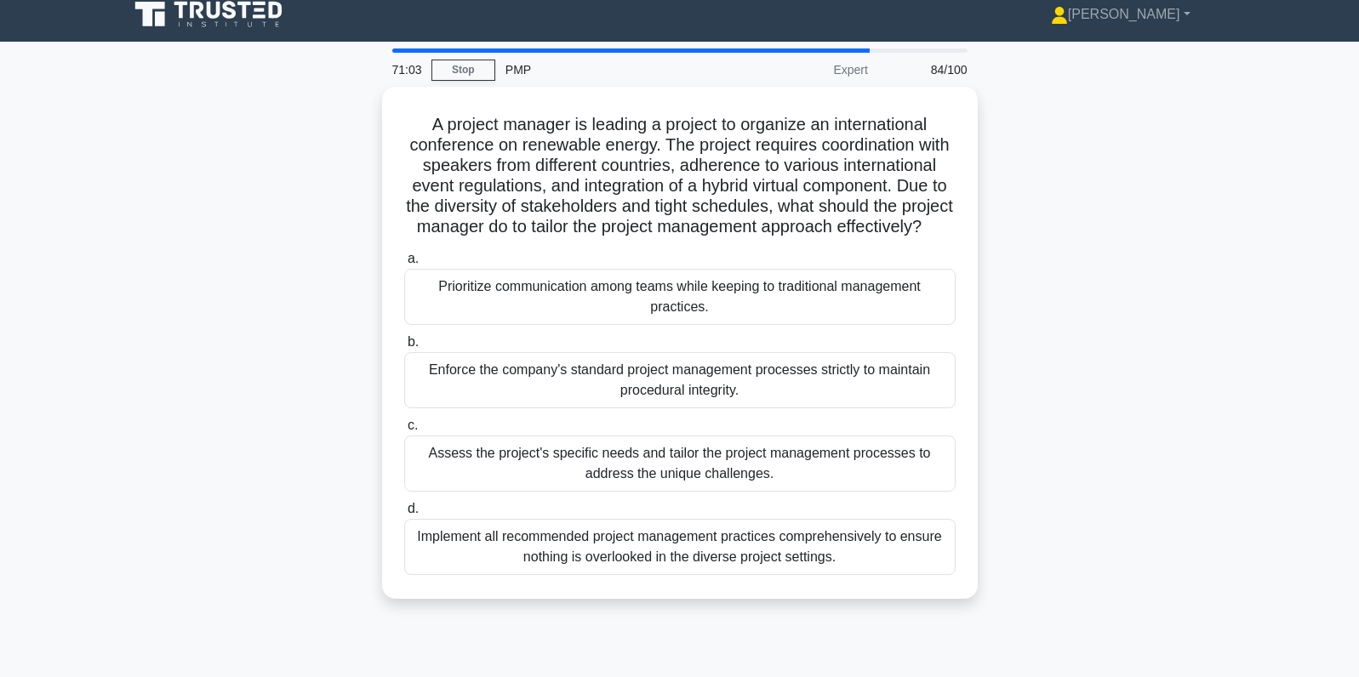
scroll to position [16, 0]
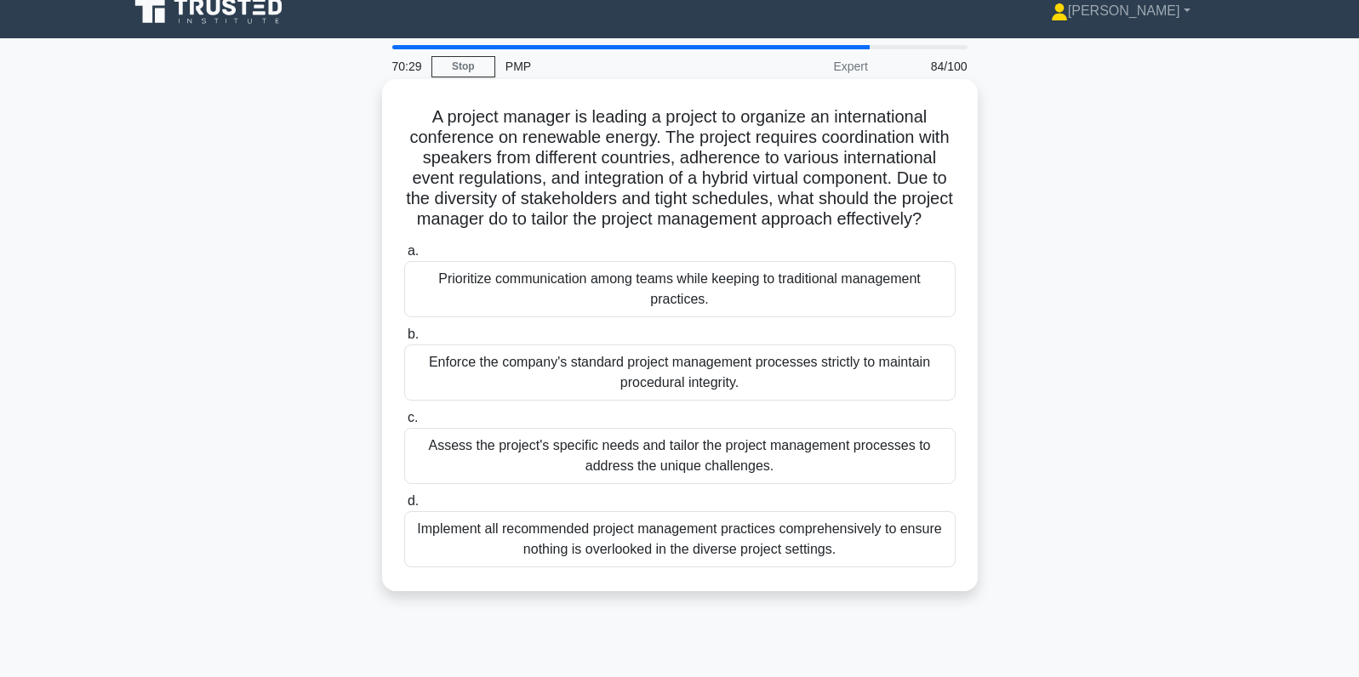
click at [773, 456] on div "Assess the project's specific needs and tailor the project management processes…" at bounding box center [679, 456] width 551 height 56
click at [404, 424] on input "c. Assess the project's specific needs and tailor the project management proces…" at bounding box center [404, 418] width 0 height 11
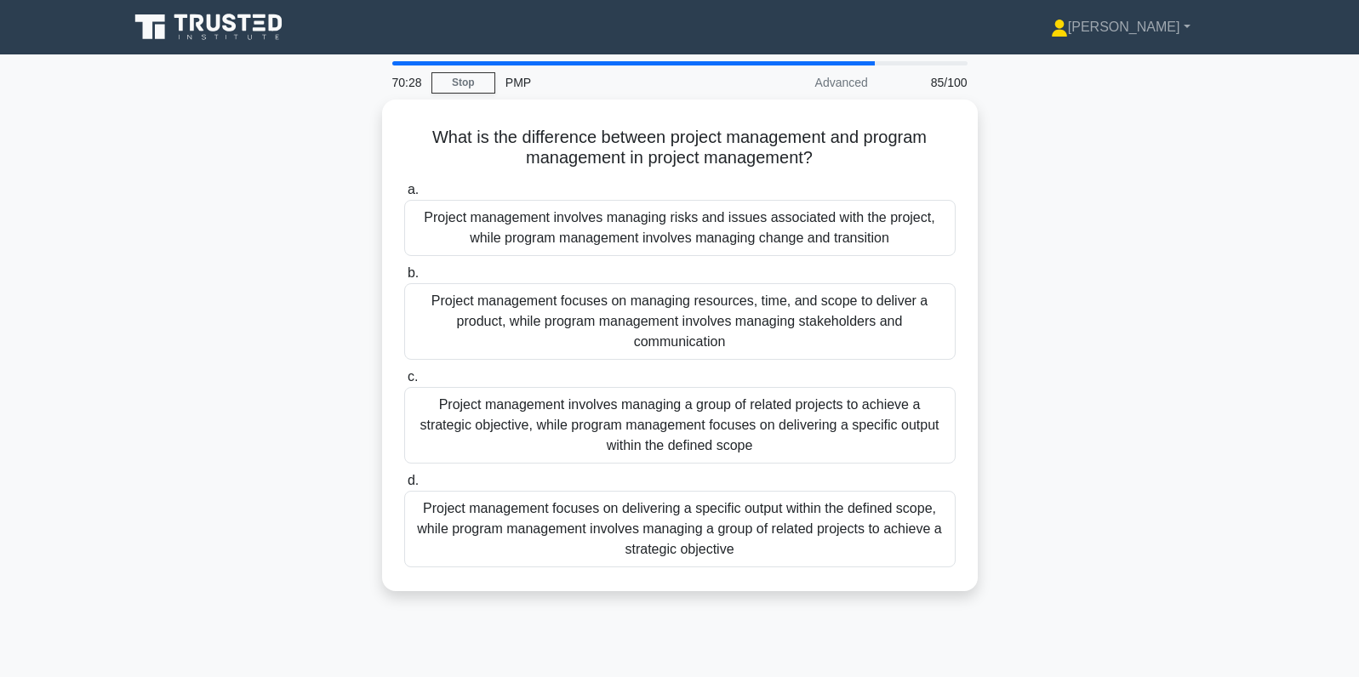
scroll to position [0, 0]
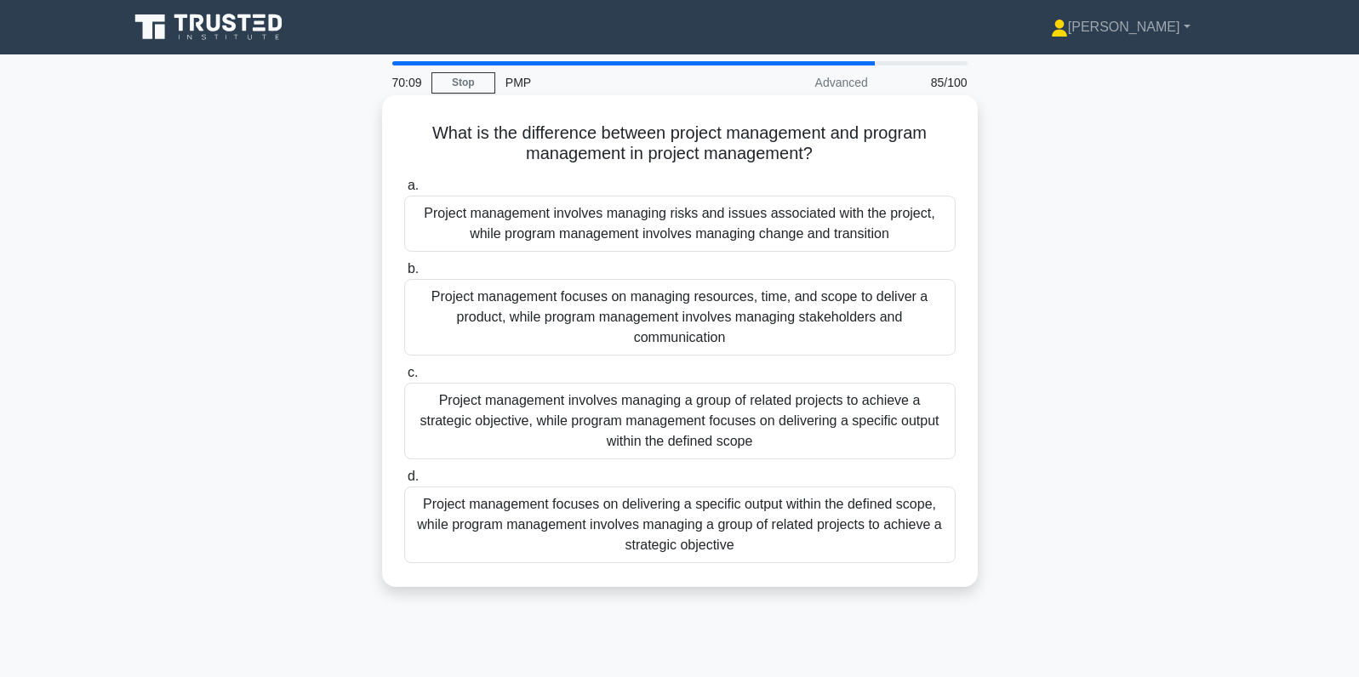
click at [911, 510] on div "Project management focuses on delivering a specific output within the defined s…" at bounding box center [679, 525] width 551 height 77
click at [404, 482] on input "d. Project management focuses on delivering a specific output within the define…" at bounding box center [404, 476] width 0 height 11
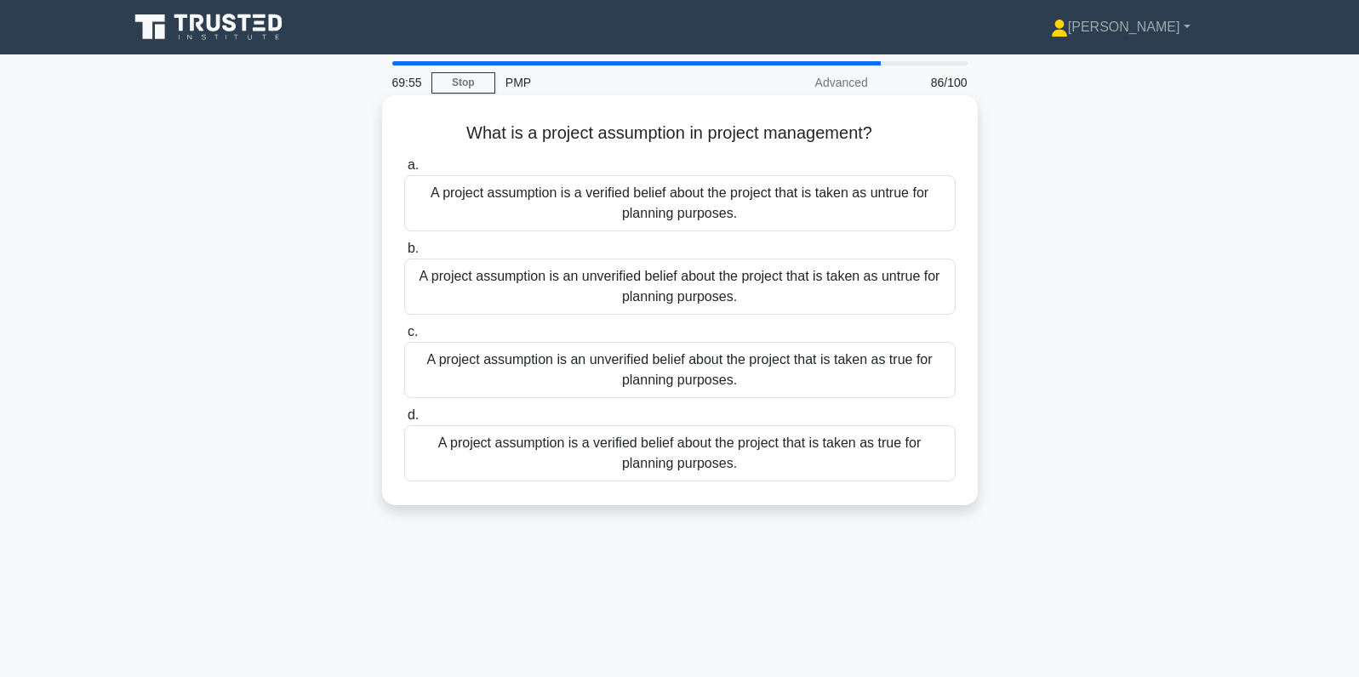
click at [834, 366] on div "A project assumption is an unverified belief about the project that is taken as…" at bounding box center [679, 370] width 551 height 56
click at [404, 338] on input "c. A project assumption is an unverified belief about the project that is taken…" at bounding box center [404, 332] width 0 height 11
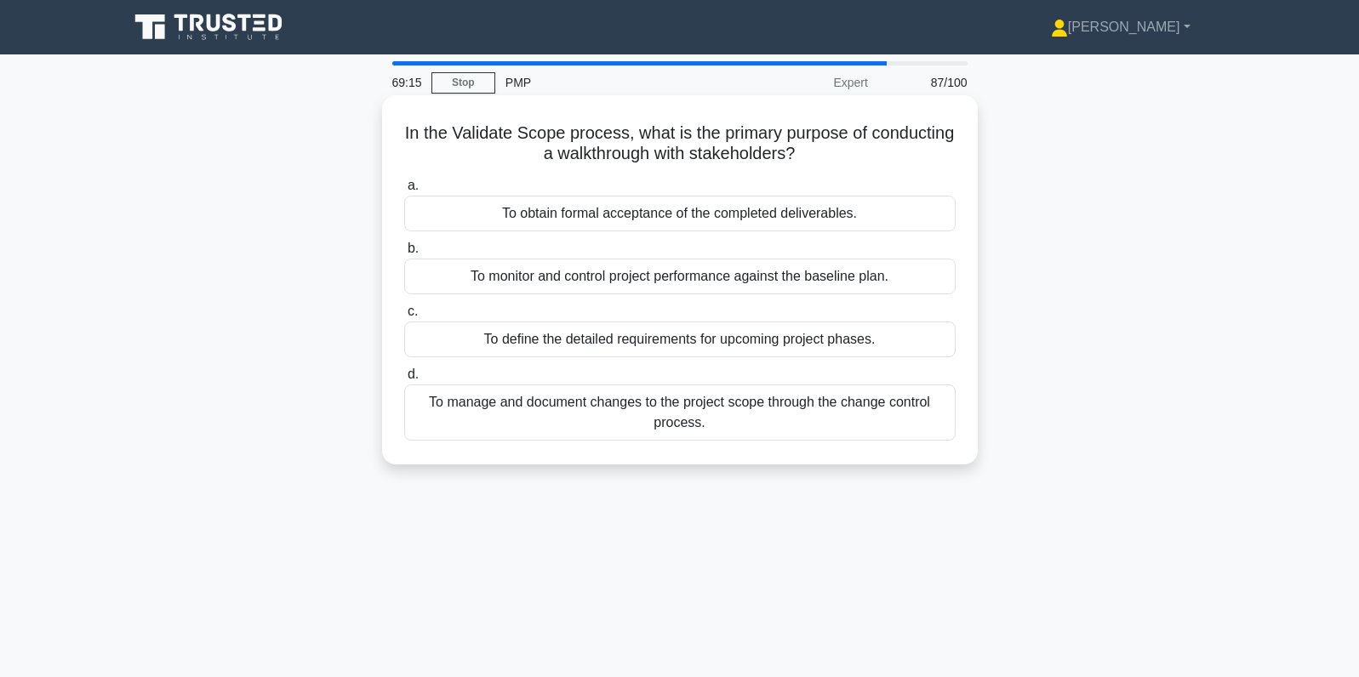
click at [904, 211] on div "To obtain formal acceptance of the completed deliverables." at bounding box center [679, 214] width 551 height 36
click at [404, 191] on input "a. To obtain formal acceptance of the completed deliverables." at bounding box center [404, 185] width 0 height 11
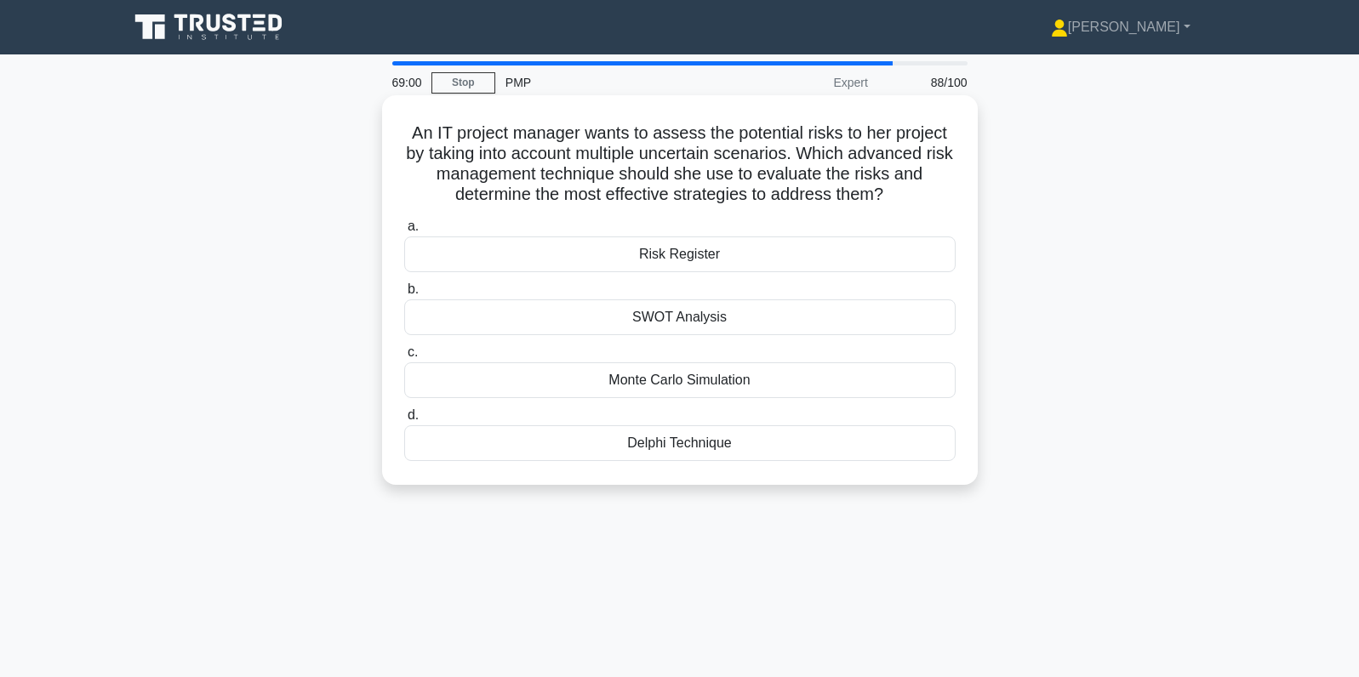
click at [895, 386] on div "Monte Carlo Simulation" at bounding box center [679, 380] width 551 height 36
click at [404, 358] on input "c. Monte Carlo Simulation" at bounding box center [404, 352] width 0 height 11
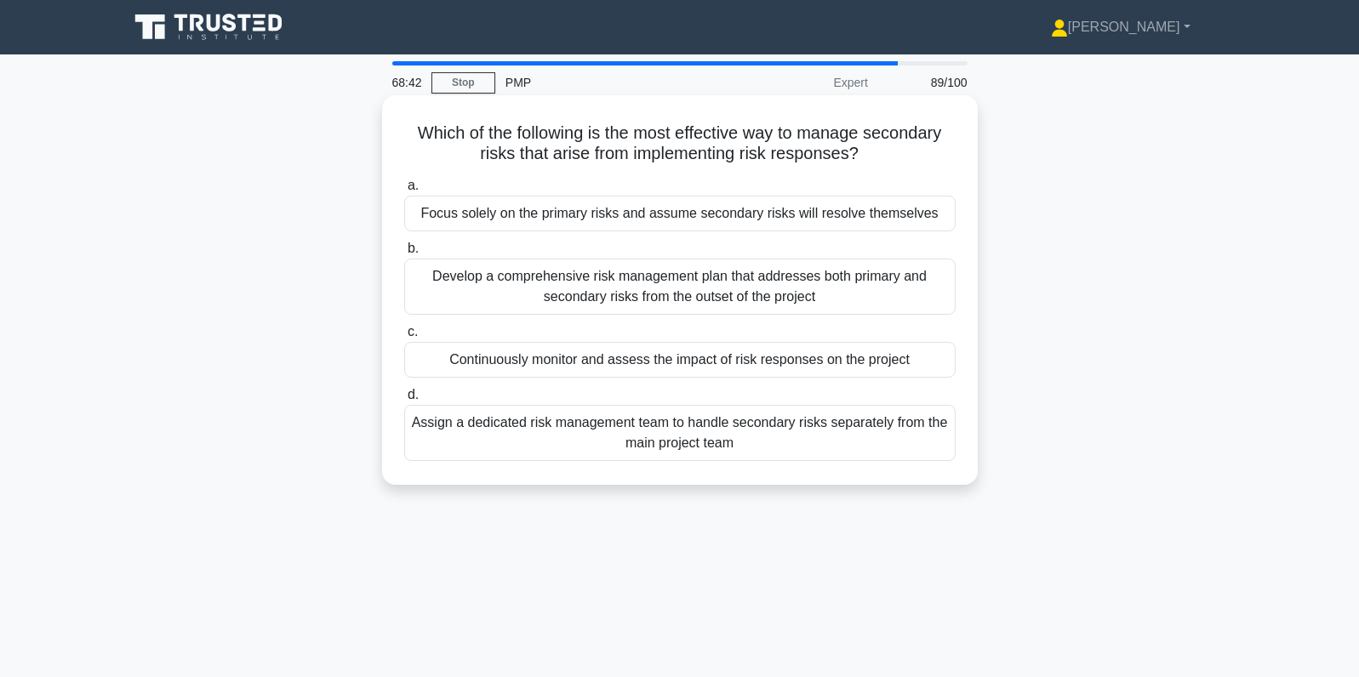
click at [867, 357] on div "Continuously monitor and assess the impact of risk responses on the project" at bounding box center [679, 360] width 551 height 36
click at [404, 338] on input "c. Continuously monitor and assess the impact of risk responses on the project" at bounding box center [404, 332] width 0 height 11
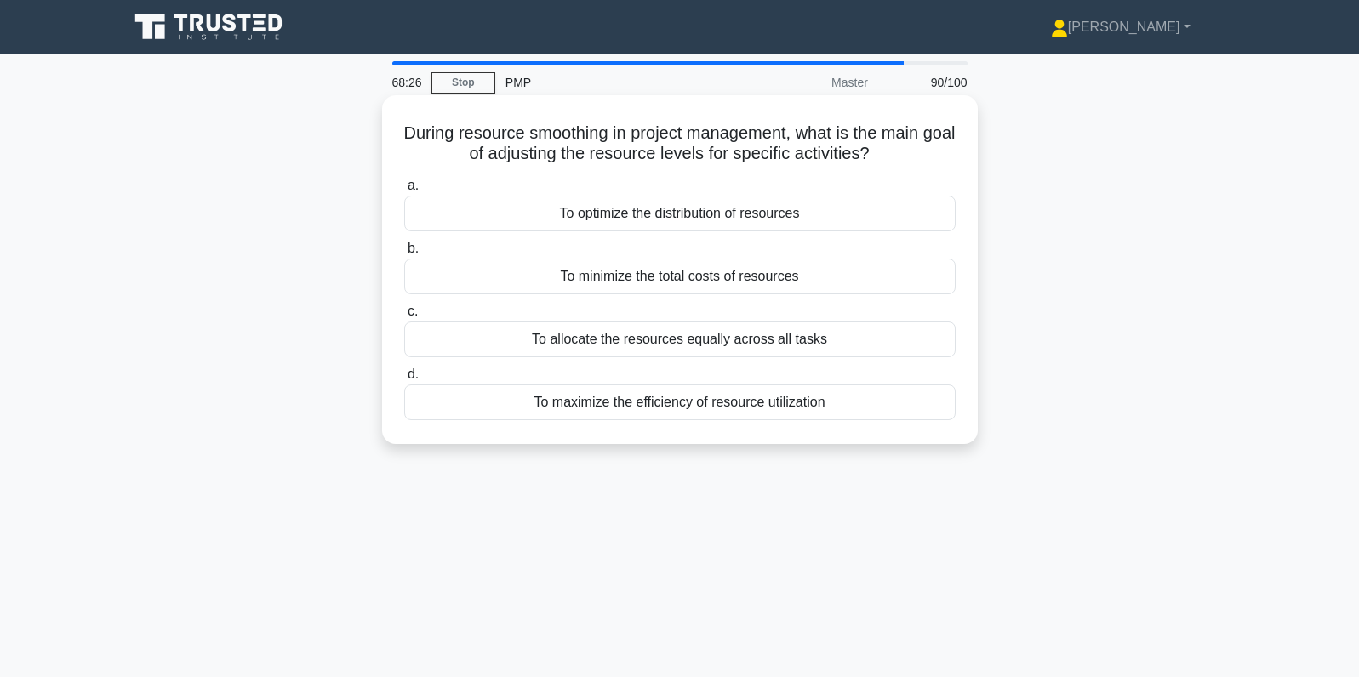
click at [873, 406] on div "To maximize the efficiency of resource utilization" at bounding box center [679, 403] width 551 height 36
click at [404, 380] on input "d. To maximize the efficiency of resource utilization" at bounding box center [404, 374] width 0 height 11
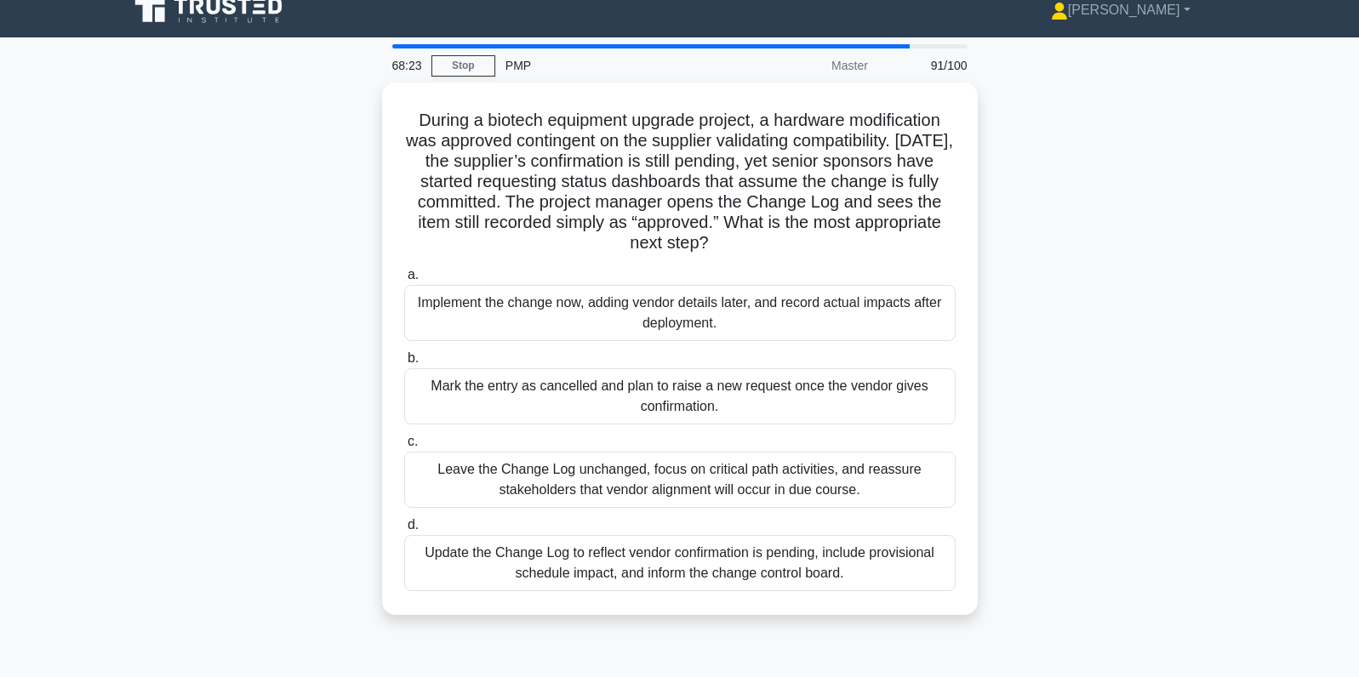
scroll to position [19, 0]
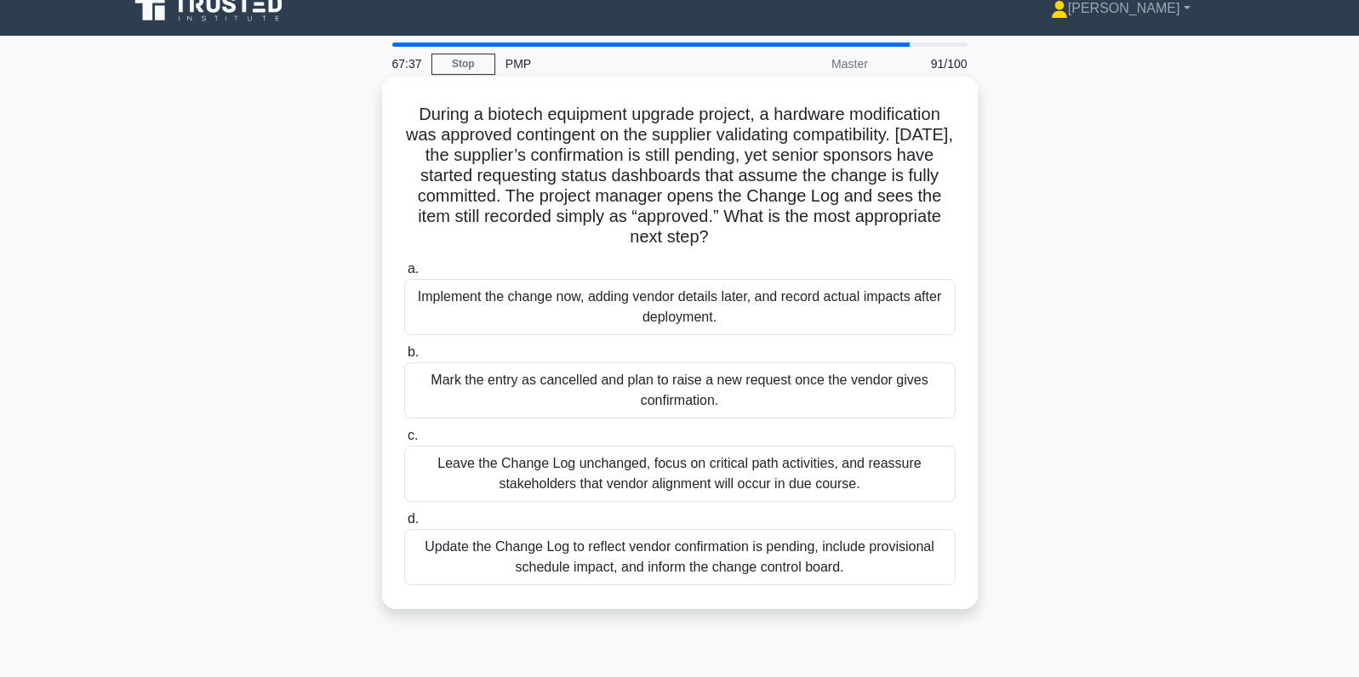
click at [872, 563] on div "Update the Change Log to reflect vendor confirmation is pending, include provis…" at bounding box center [679, 557] width 551 height 56
click at [404, 525] on input "d. Update the Change Log to reflect vendor confirmation is pending, include pro…" at bounding box center [404, 519] width 0 height 11
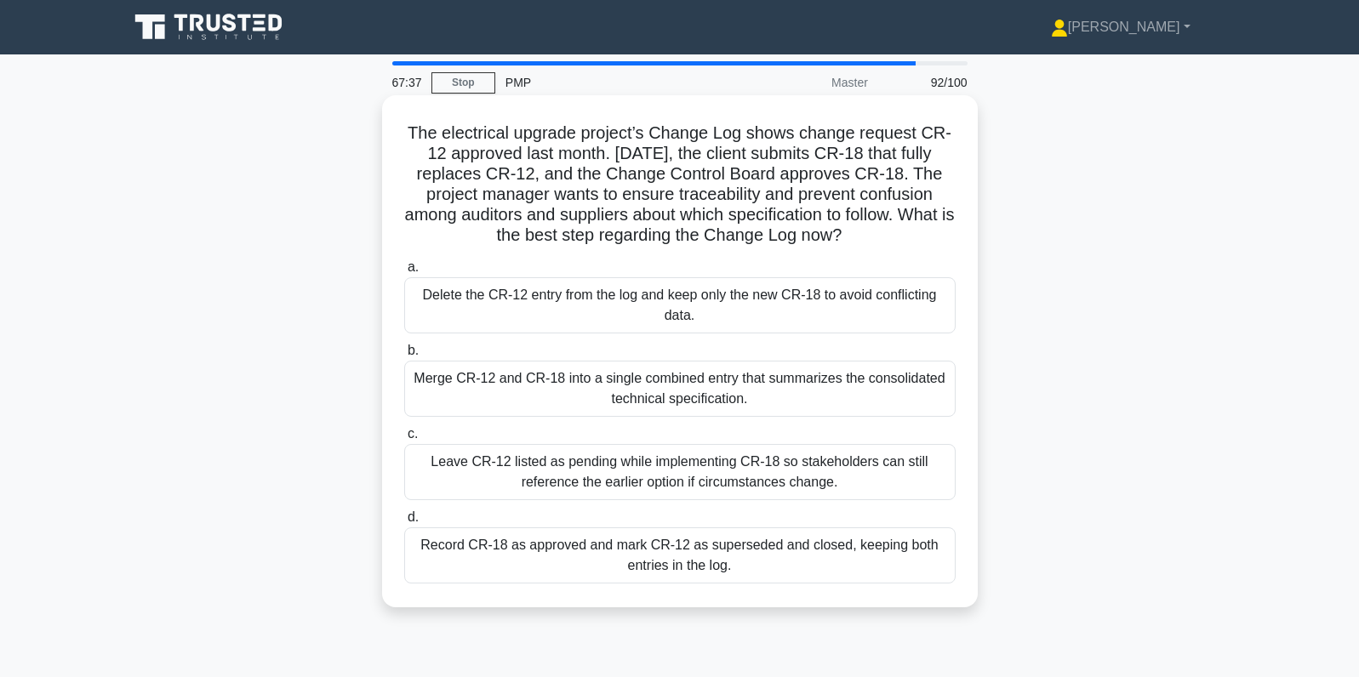
scroll to position [0, 0]
click at [871, 554] on div "Record CR-18 as approved and mark CR-12 as superseded and closed, keeping both …" at bounding box center [679, 556] width 551 height 56
click at [404, 523] on input "d. Record CR-18 as approved and mark CR-12 as superseded and closed, keeping bo…" at bounding box center [404, 517] width 0 height 11
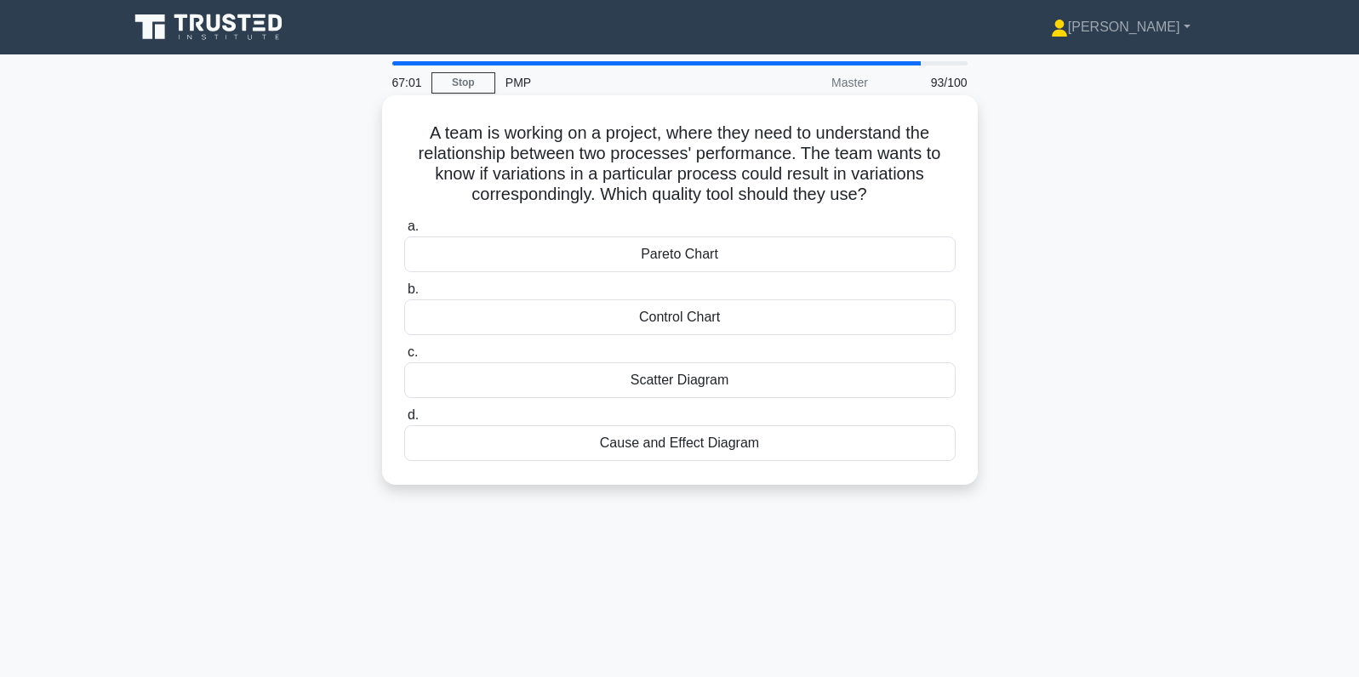
click at [838, 385] on div "Scatter Diagram" at bounding box center [679, 380] width 551 height 36
click at [404, 358] on input "c. Scatter Diagram" at bounding box center [404, 352] width 0 height 11
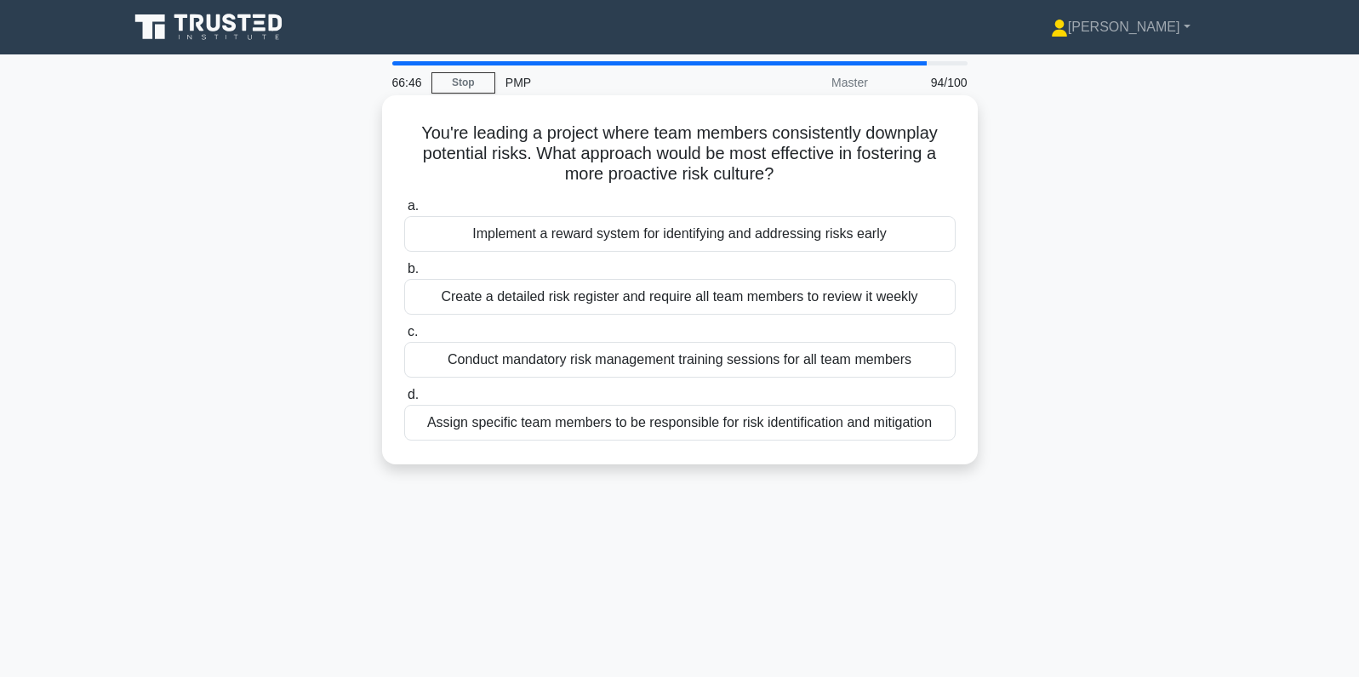
click at [924, 237] on div "Implement a reward system for identifying and addressing risks early" at bounding box center [679, 234] width 551 height 36
click at [404, 212] on input "a. Implement a reward system for identifying and addressing risks early" at bounding box center [404, 206] width 0 height 11
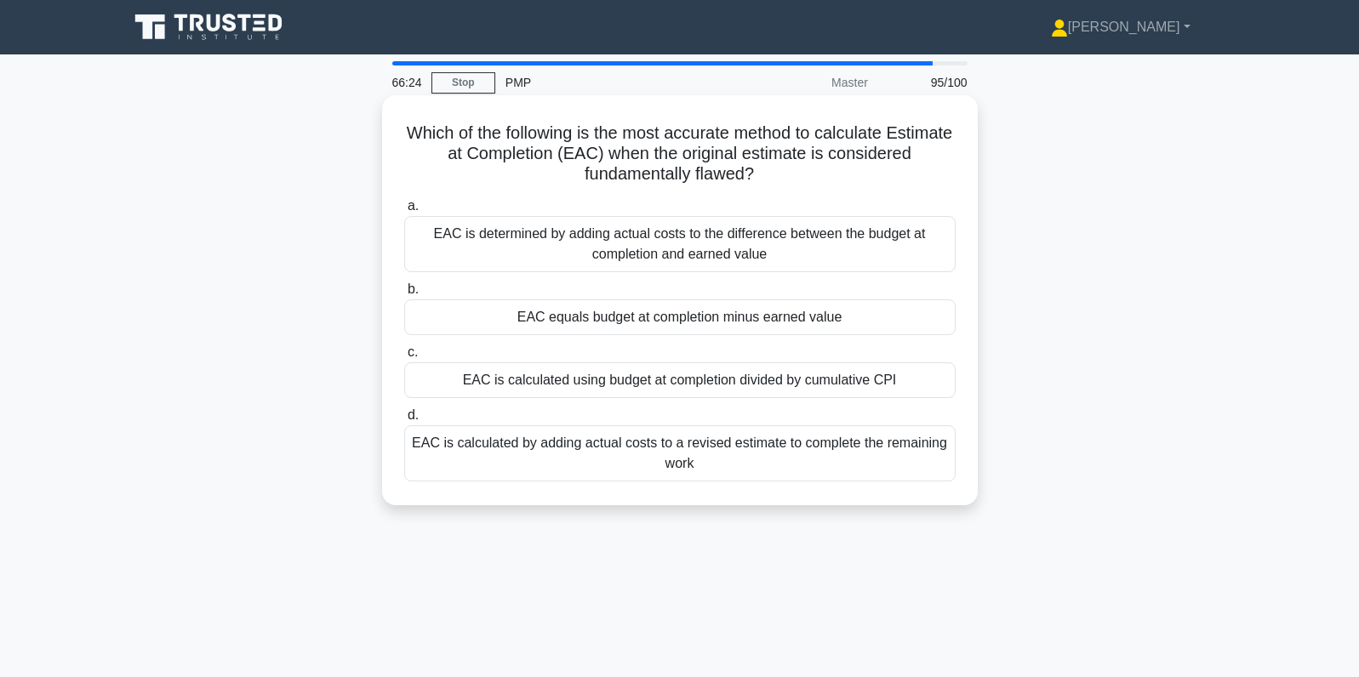
click at [863, 463] on div "EAC is calculated by adding actual costs to a revised estimate to complete the …" at bounding box center [679, 453] width 551 height 56
click at [404, 421] on input "d. EAC is calculated by adding actual costs to a revised estimate to complete t…" at bounding box center [404, 415] width 0 height 11
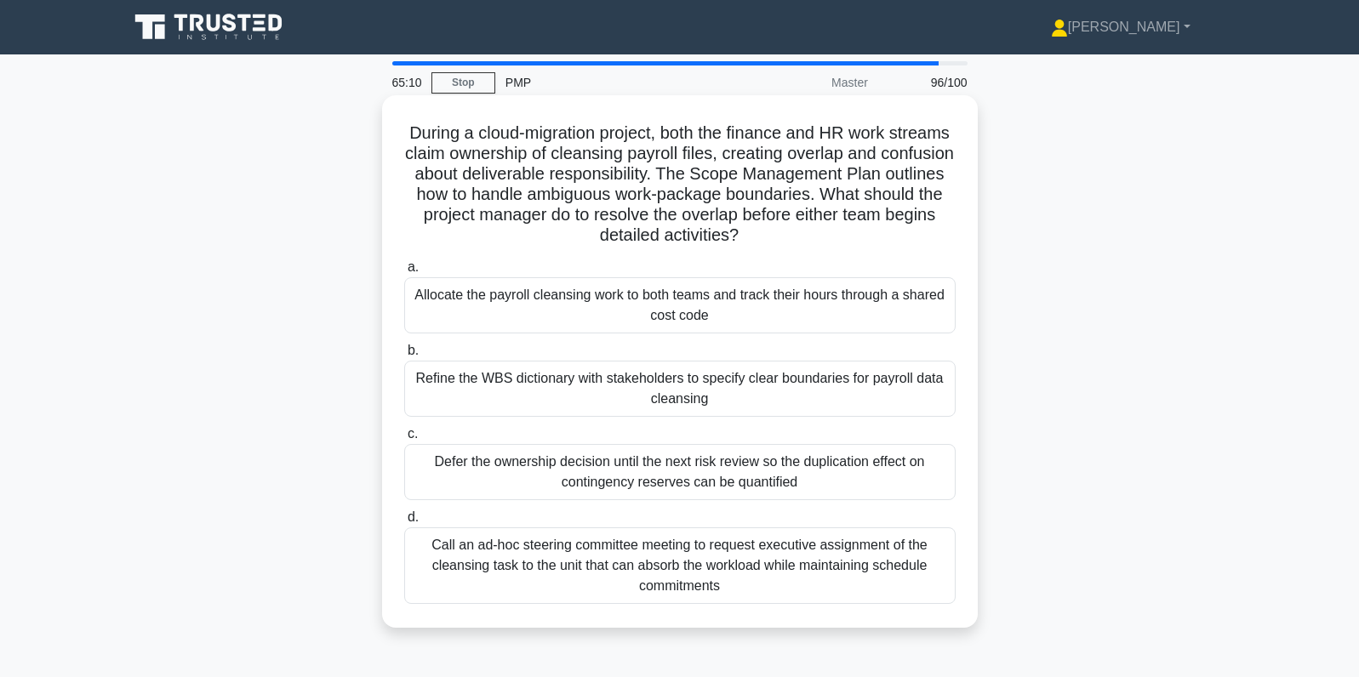
click at [812, 385] on div "Refine the WBS dictionary with stakeholders to specify clear boundaries for pay…" at bounding box center [679, 389] width 551 height 56
click at [404, 356] on input "b. Refine the WBS dictionary with stakeholders to specify clear boundaries for …" at bounding box center [404, 350] width 0 height 11
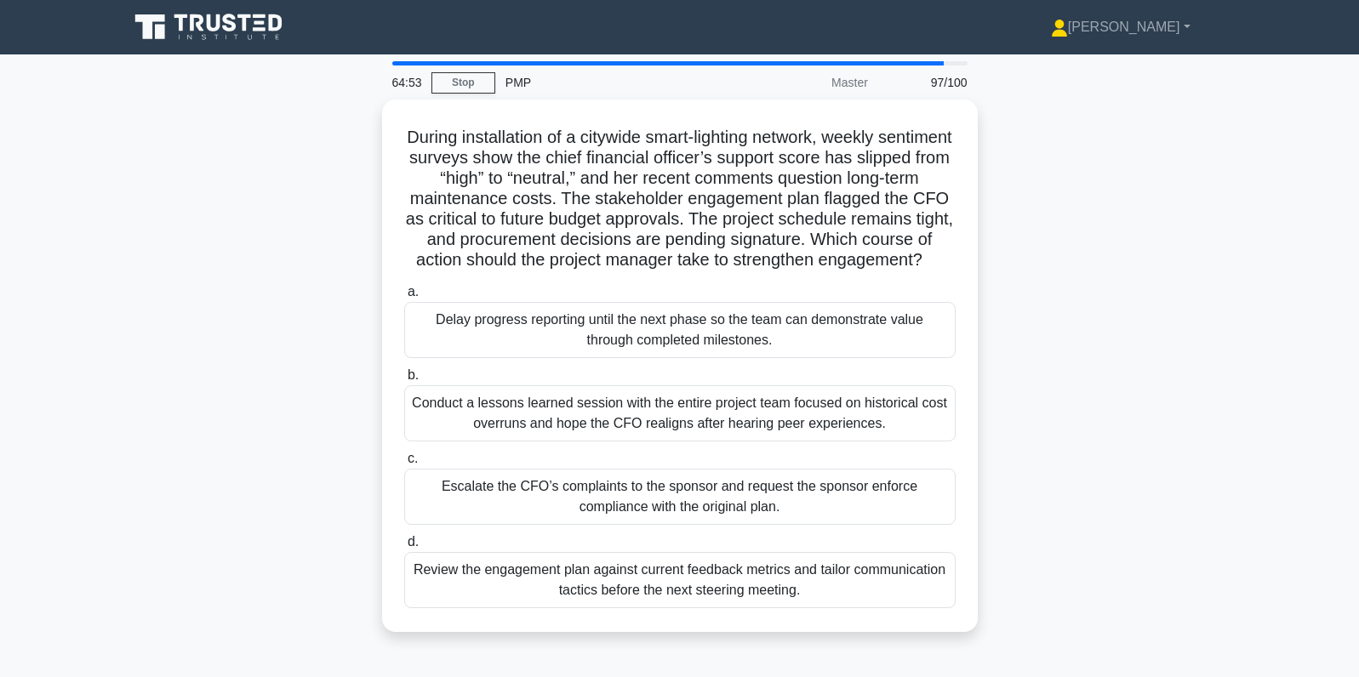
click at [995, 374] on div "During installation of a citywide smart-lighting network, weekly sentiment surv…" at bounding box center [679, 376] width 1123 height 553
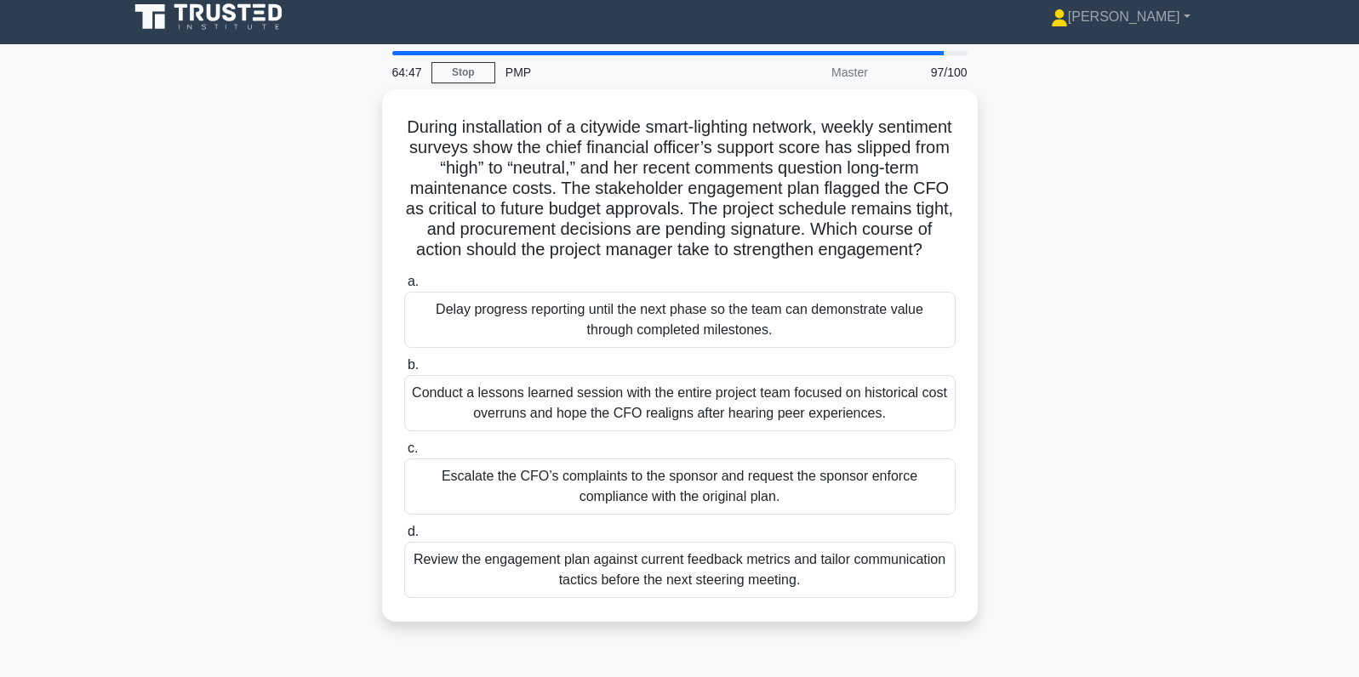
scroll to position [9, 0]
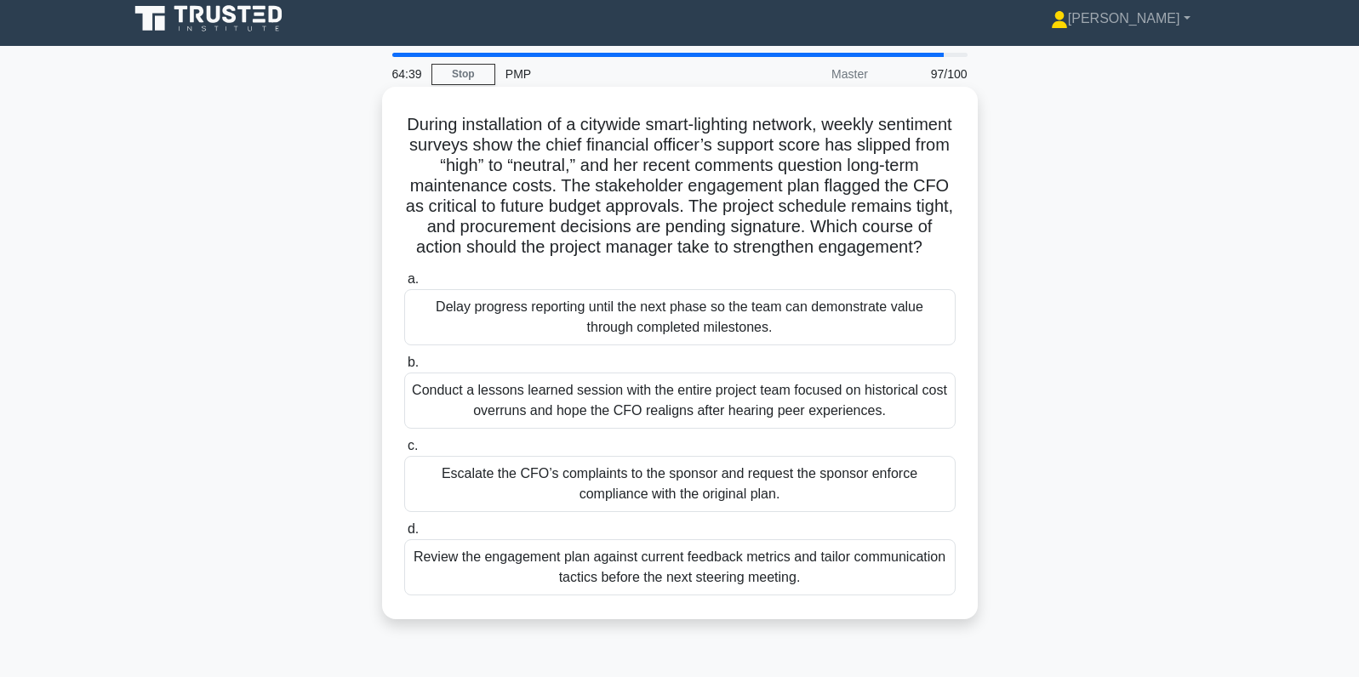
click at [741, 562] on div "Review the engagement plan against current feedback metrics and tailor communic…" at bounding box center [679, 567] width 551 height 56
click at [404, 535] on input "d. Review the engagement plan against current feedback metrics and tailor commu…" at bounding box center [404, 529] width 0 height 11
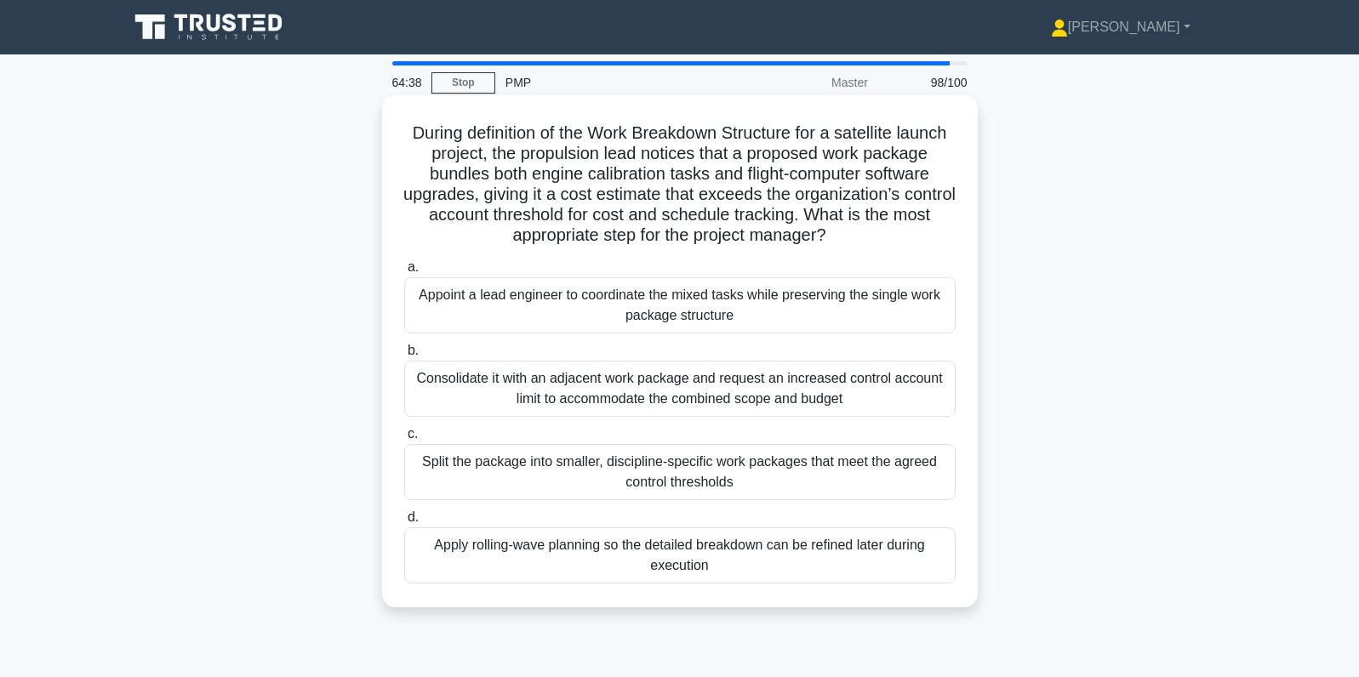
scroll to position [0, 0]
click at [893, 475] on div "Split the package into smaller, discipline-specific work packages that meet the…" at bounding box center [679, 472] width 551 height 56
click at [404, 440] on input "c. Split the package into smaller, discipline-specific work packages that meet …" at bounding box center [404, 434] width 0 height 11
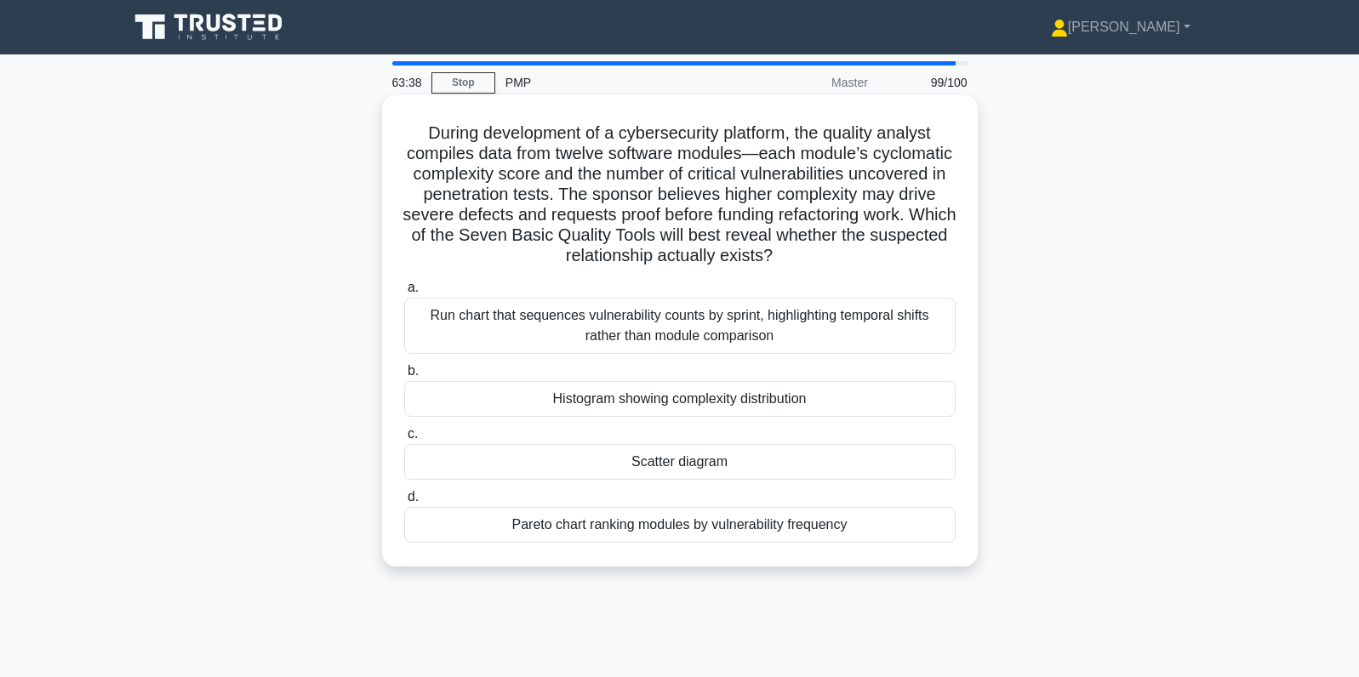
click at [857, 467] on div "Scatter diagram" at bounding box center [679, 462] width 551 height 36
click at [404, 440] on input "c. Scatter diagram" at bounding box center [404, 434] width 0 height 11
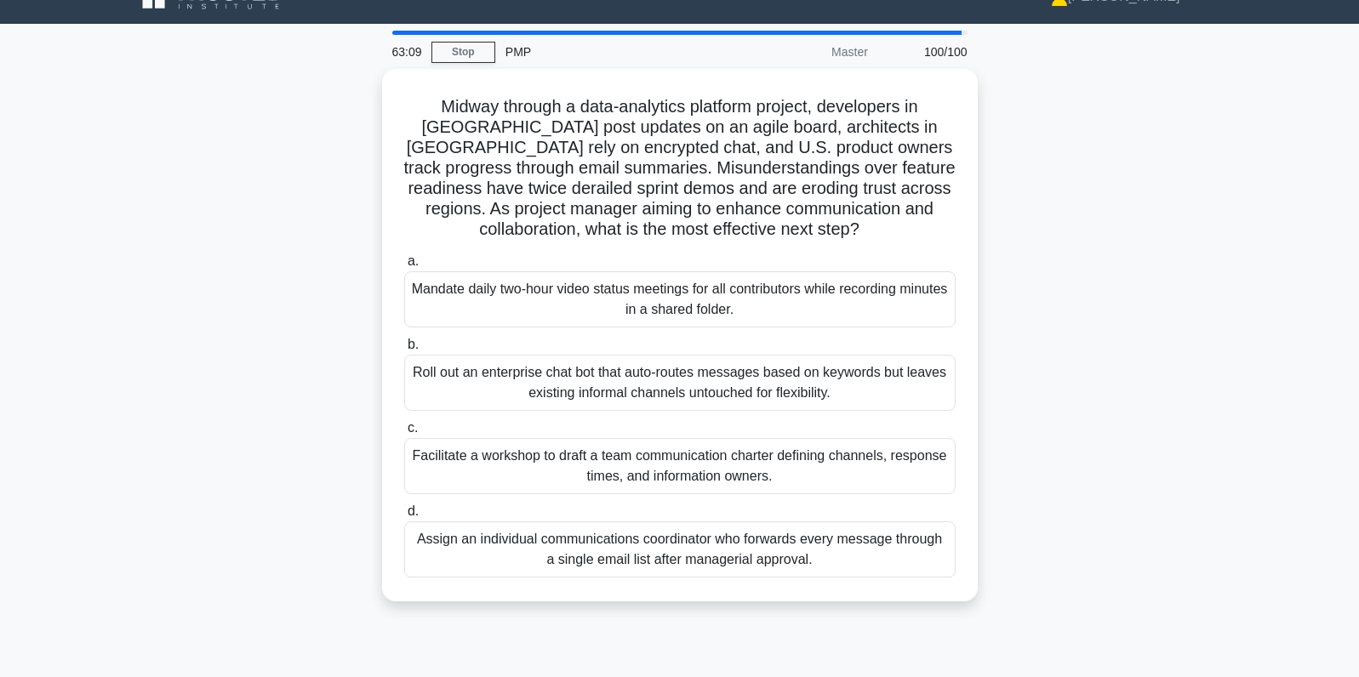
scroll to position [33, 0]
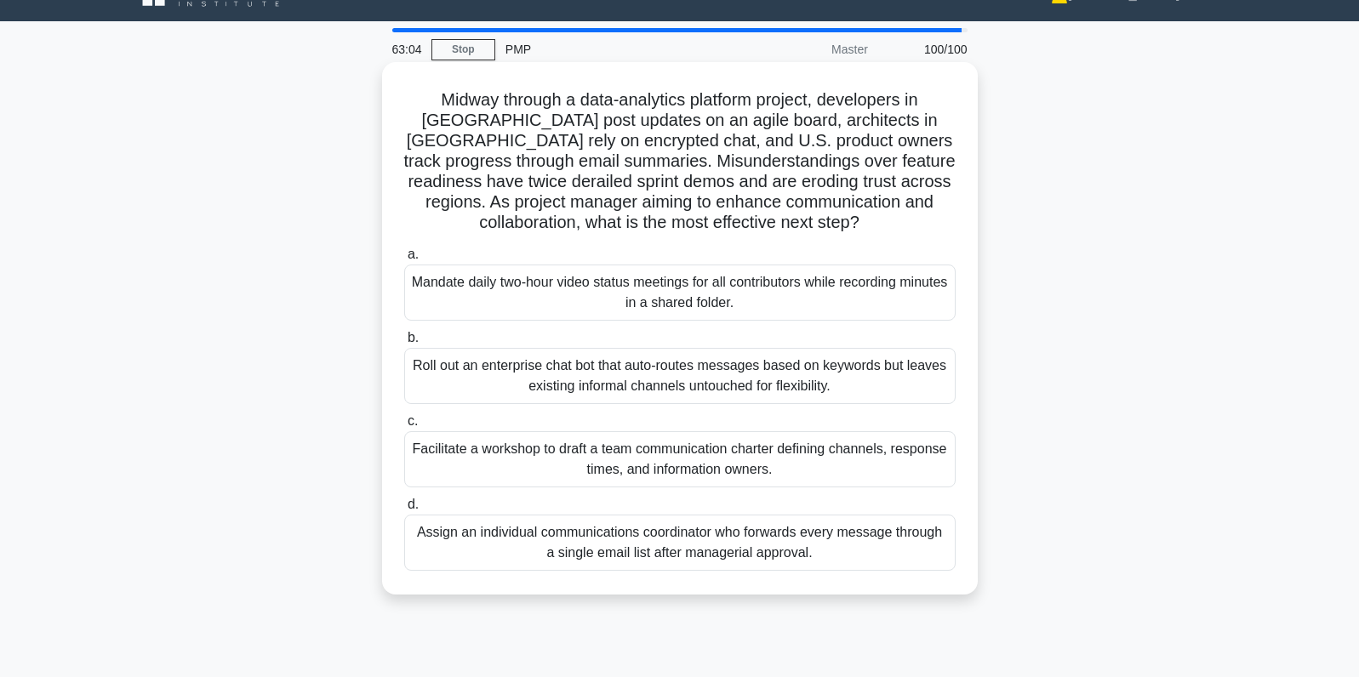
click at [810, 453] on div "Facilitate a workshop to draft a team communication charter defining channels, …" at bounding box center [679, 459] width 551 height 56
click at [404, 427] on input "c. Facilitate a workshop to draft a team communication charter defining channel…" at bounding box center [404, 421] width 0 height 11
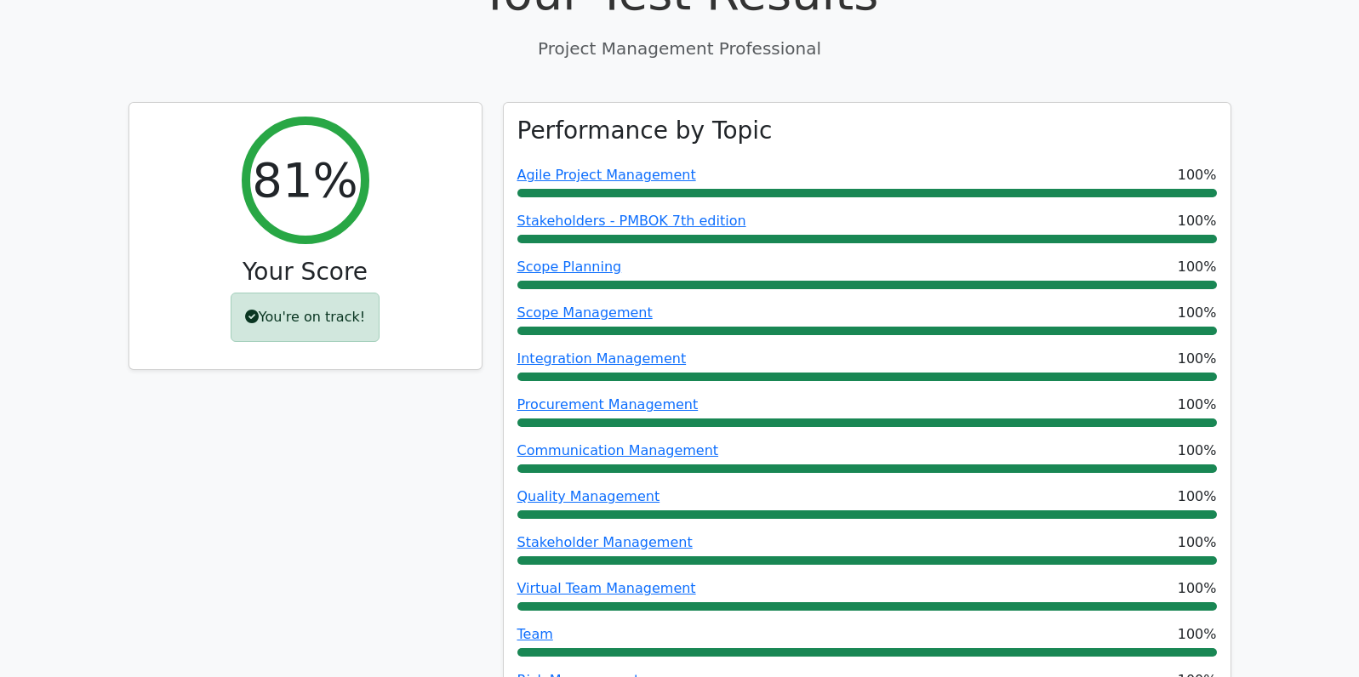
scroll to position [121, 0]
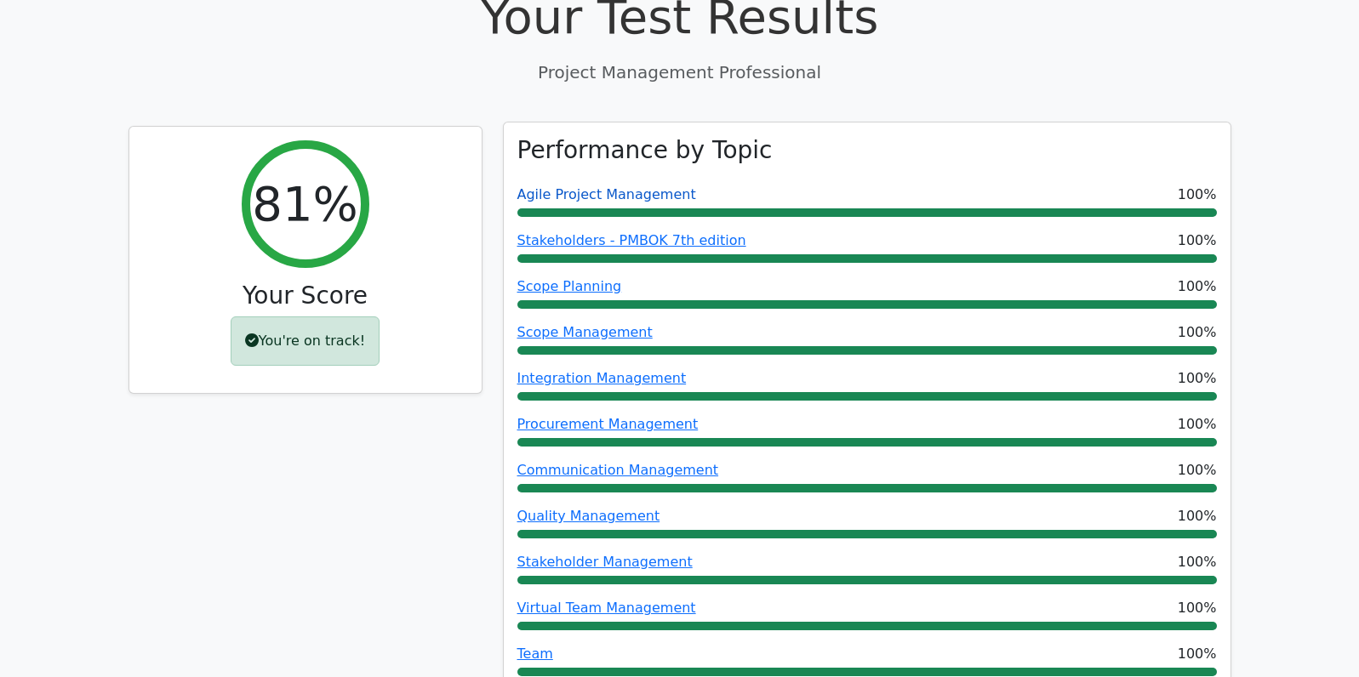
click at [545, 193] on link "Agile Project Management" at bounding box center [606, 194] width 179 height 16
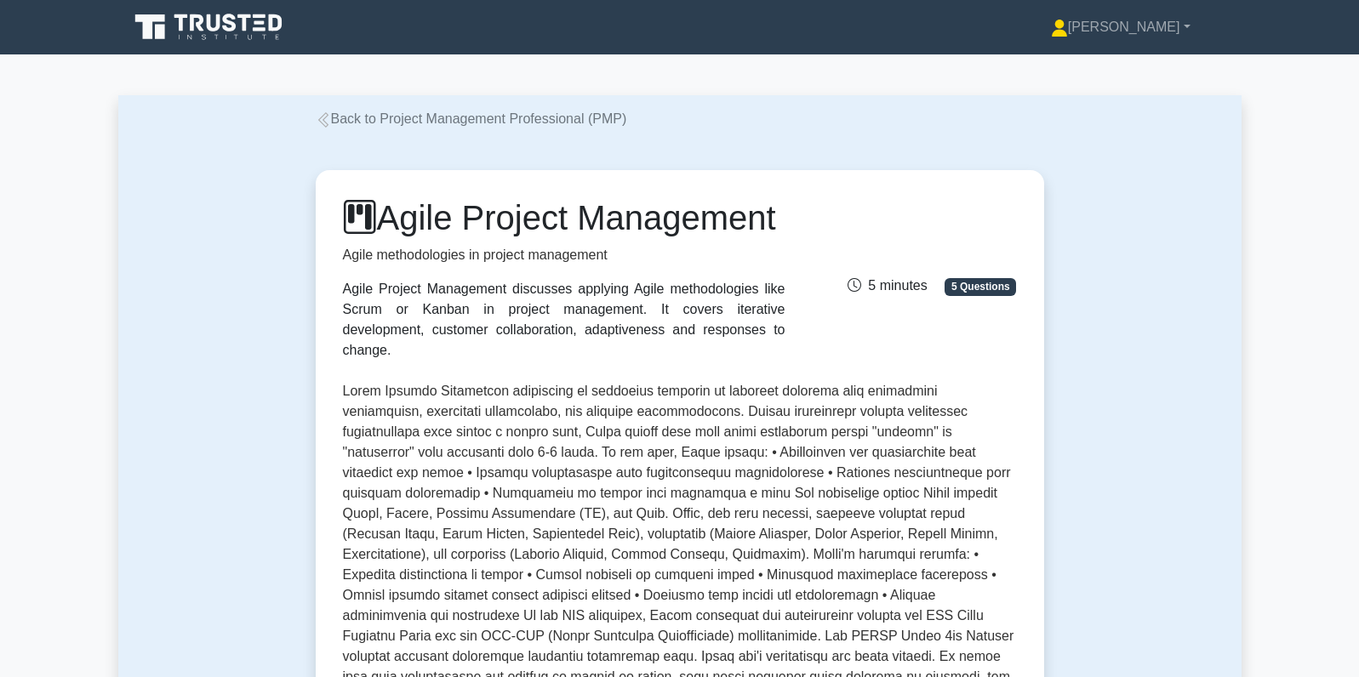
click at [320, 123] on icon at bounding box center [323, 119] width 15 height 15
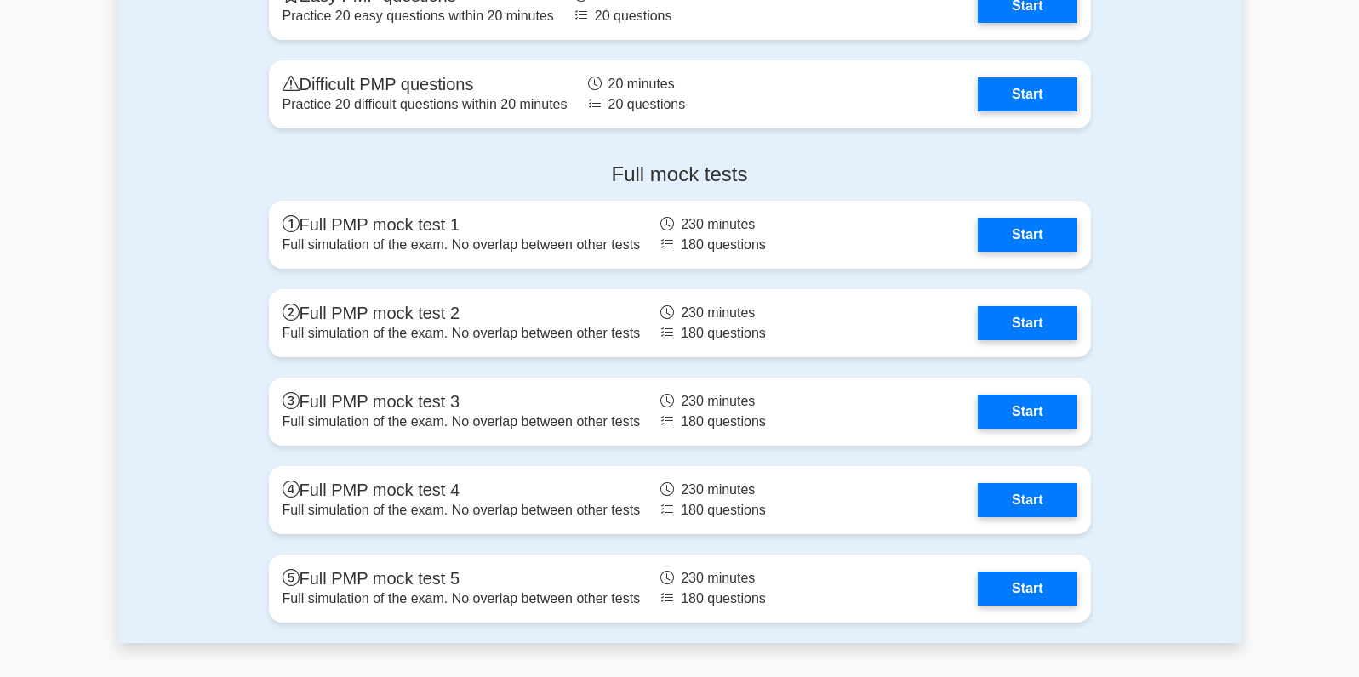
scroll to position [5500, 0]
drag, startPoint x: 1301, startPoint y: 346, endPoint x: 1315, endPoint y: 335, distance: 18.2
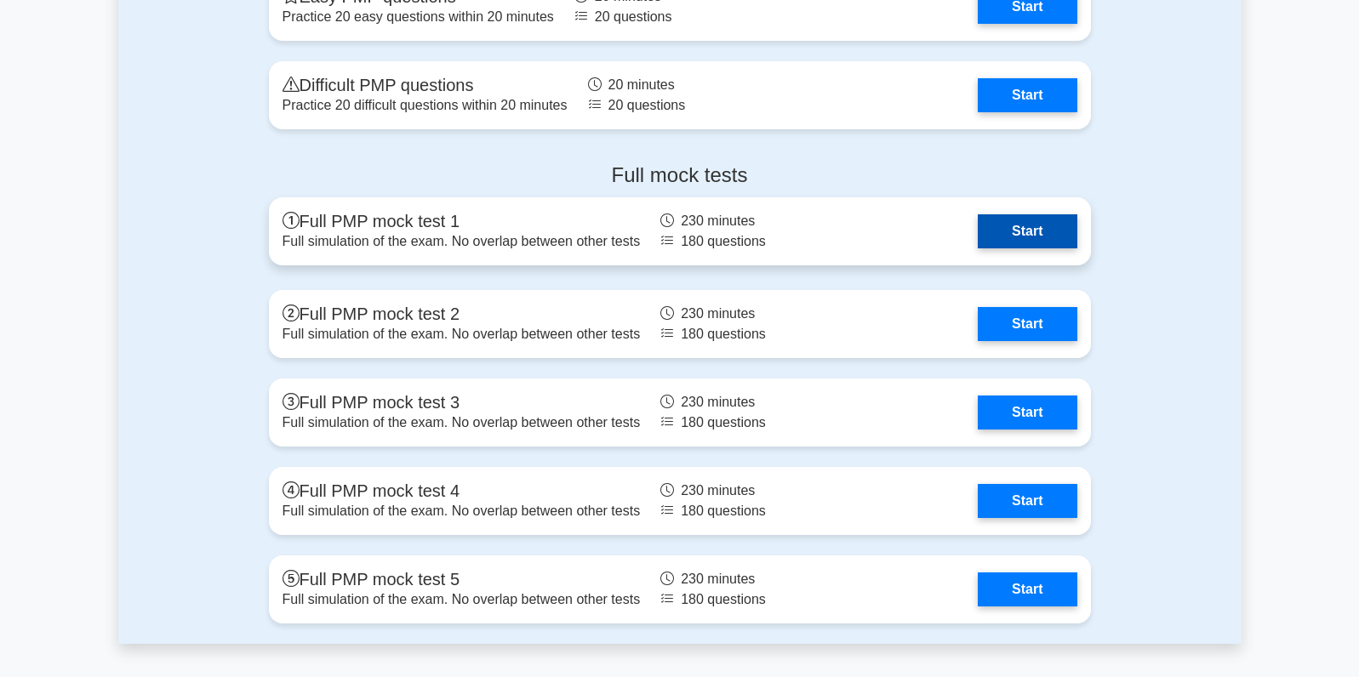
click at [1047, 245] on link "Start" at bounding box center [1027, 231] width 99 height 34
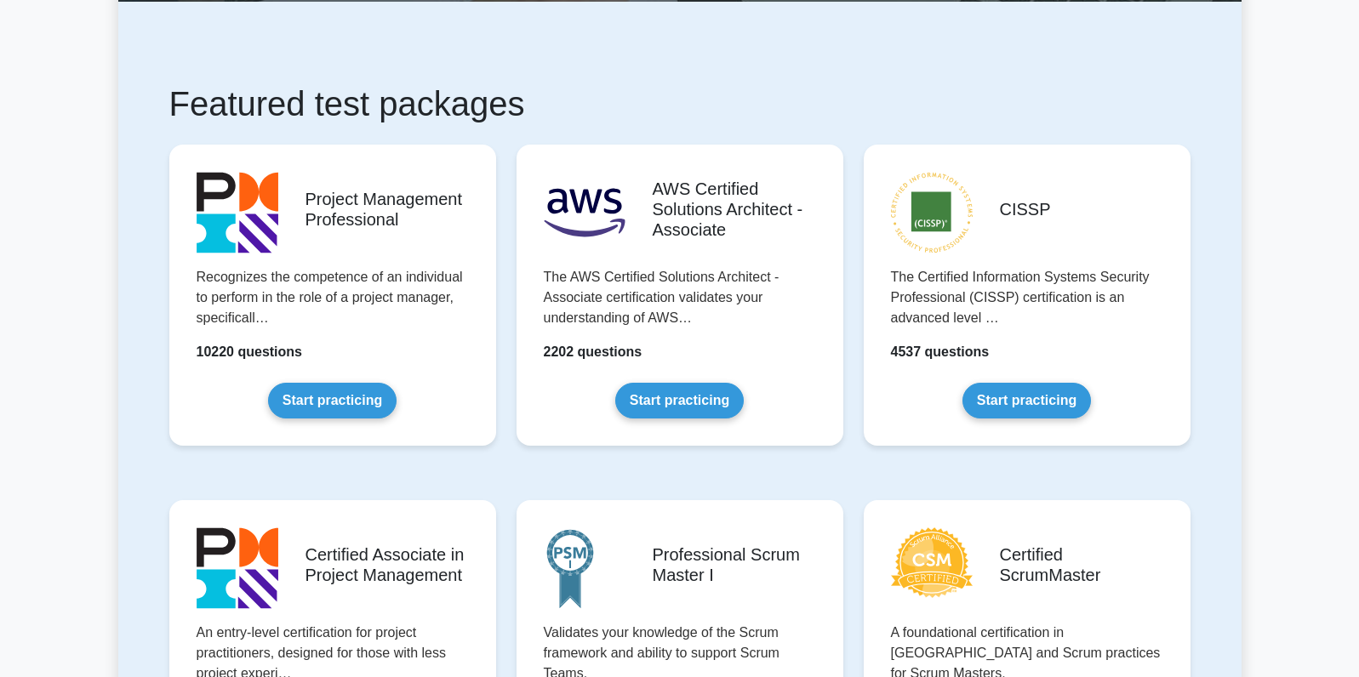
scroll to position [262, 0]
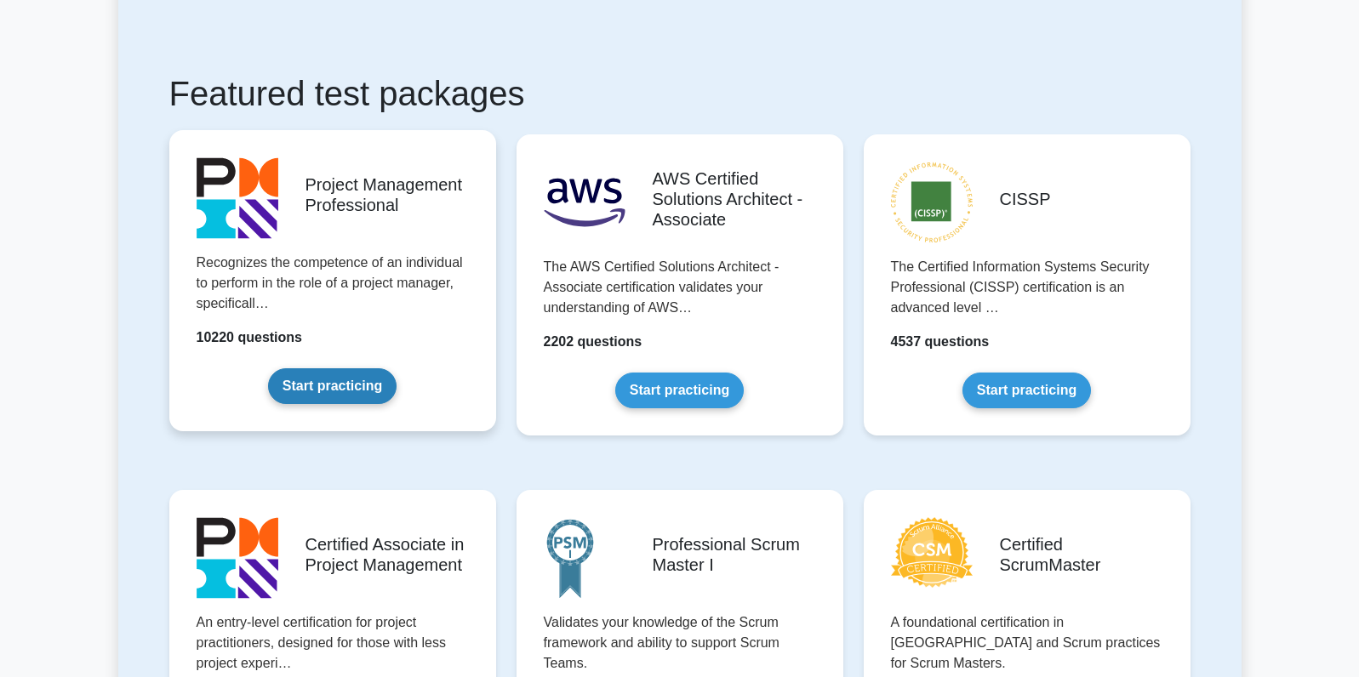
click at [363, 379] on link "Start practicing" at bounding box center [332, 386] width 128 height 36
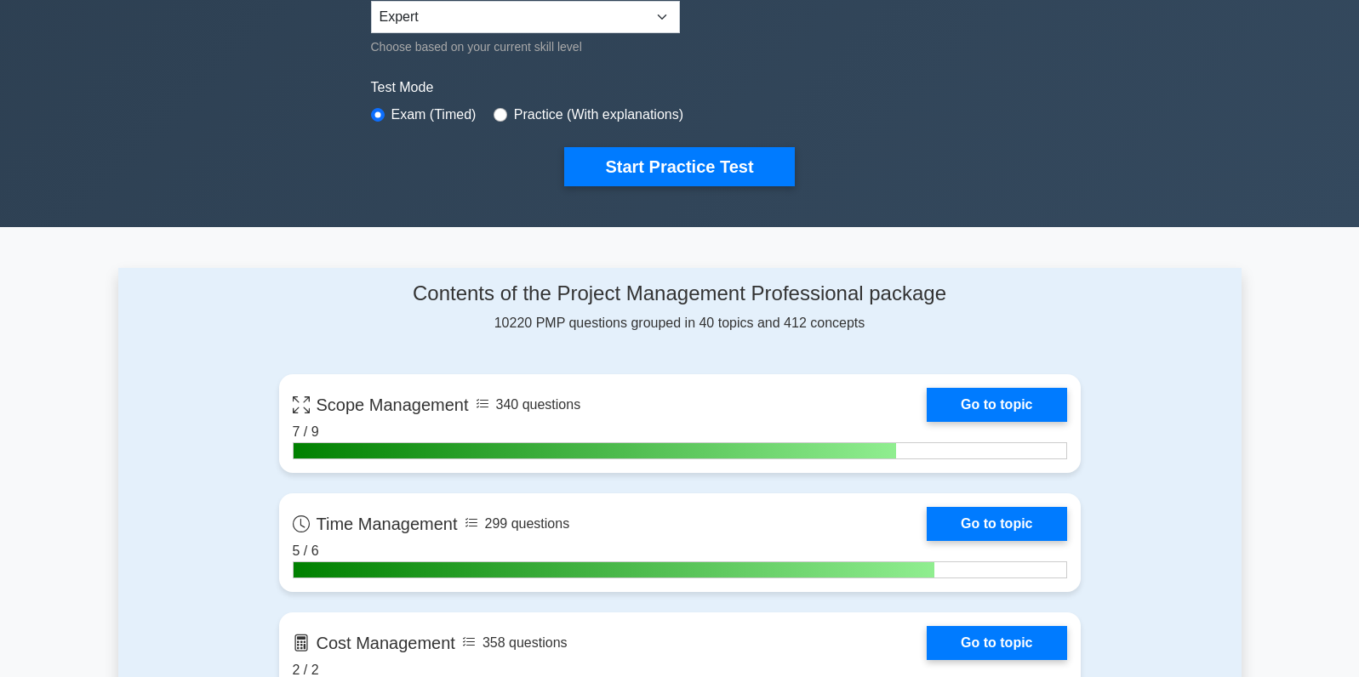
scroll to position [242, 0]
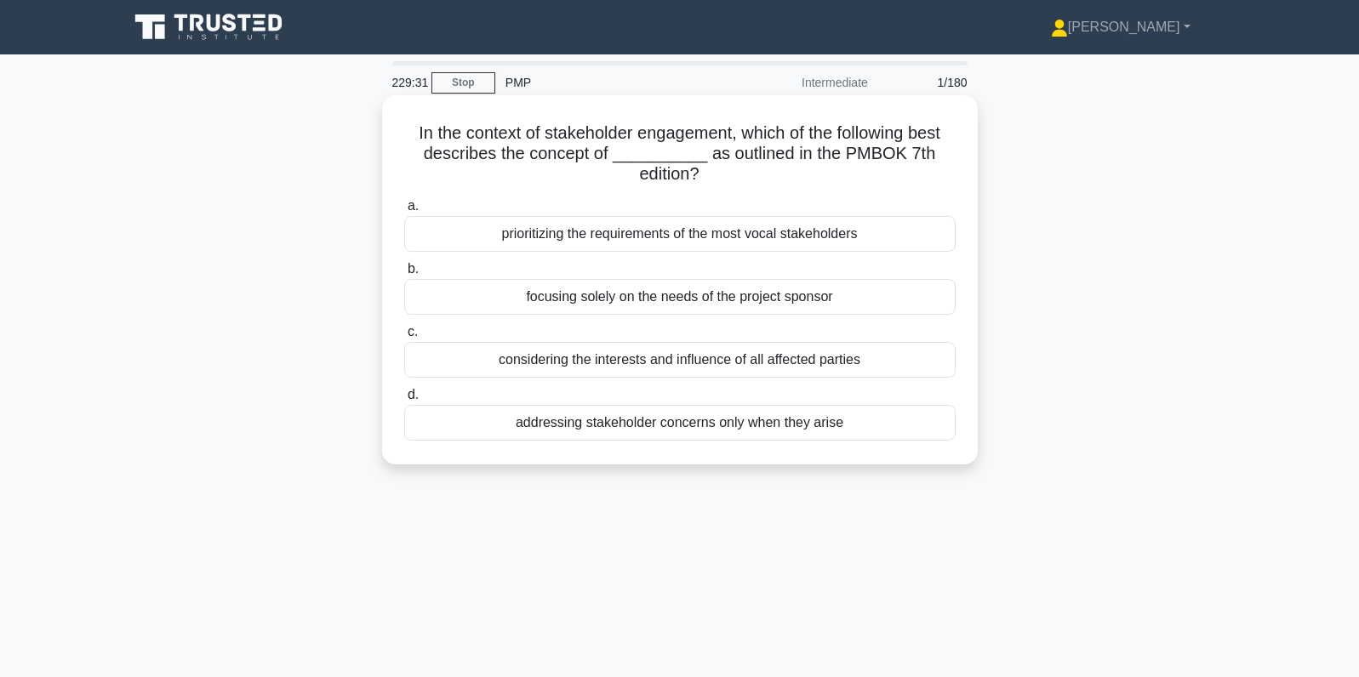
click at [915, 359] on div "considering the interests and influence of all affected parties" at bounding box center [679, 360] width 551 height 36
click at [404, 338] on input "c. considering the interests and influence of all affected parties" at bounding box center [404, 332] width 0 height 11
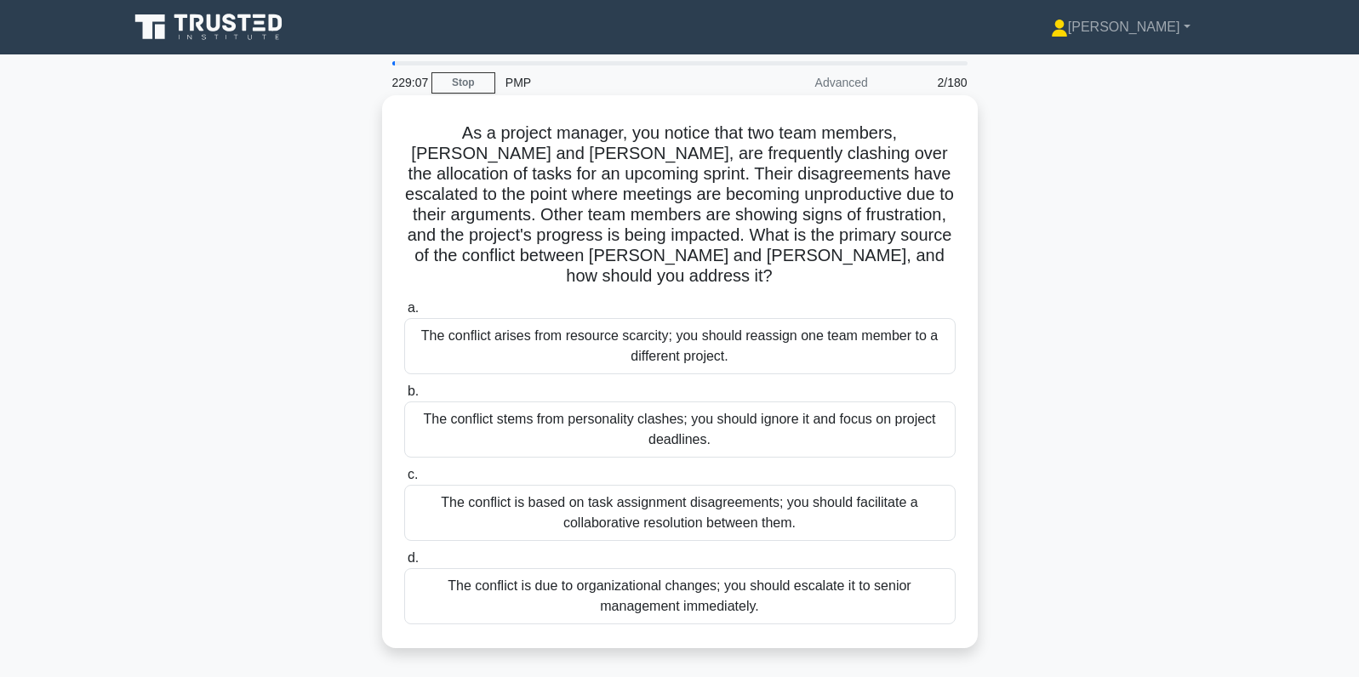
click at [864, 494] on div "The conflict is based on task assignment disagreements; you should facilitate a…" at bounding box center [679, 513] width 551 height 56
click at [404, 481] on input "c. The conflict is based on task assignment disagreements; you should facilitat…" at bounding box center [404, 475] width 0 height 11
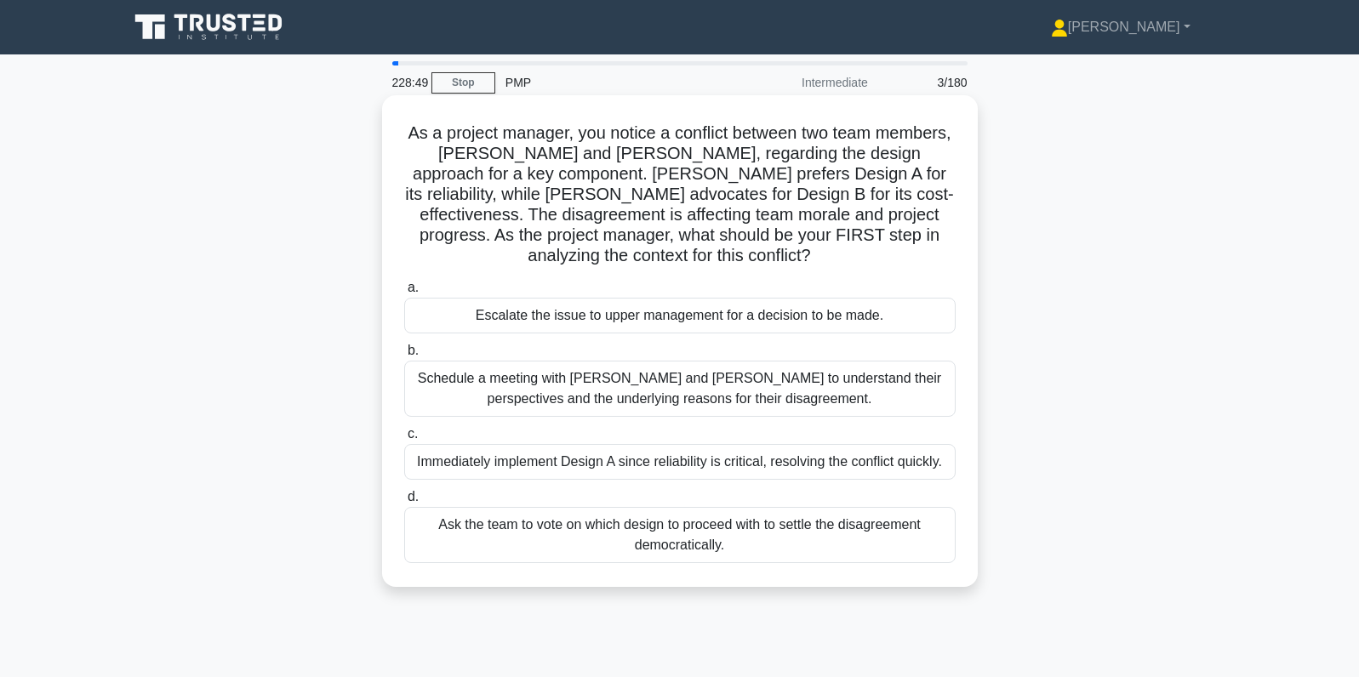
click at [825, 376] on div "Schedule a meeting with [PERSON_NAME] and [PERSON_NAME] to understand their per…" at bounding box center [679, 389] width 551 height 56
click at [404, 356] on input "b. Schedule a meeting with Sarah and John to understand their perspectives and …" at bounding box center [404, 350] width 0 height 11
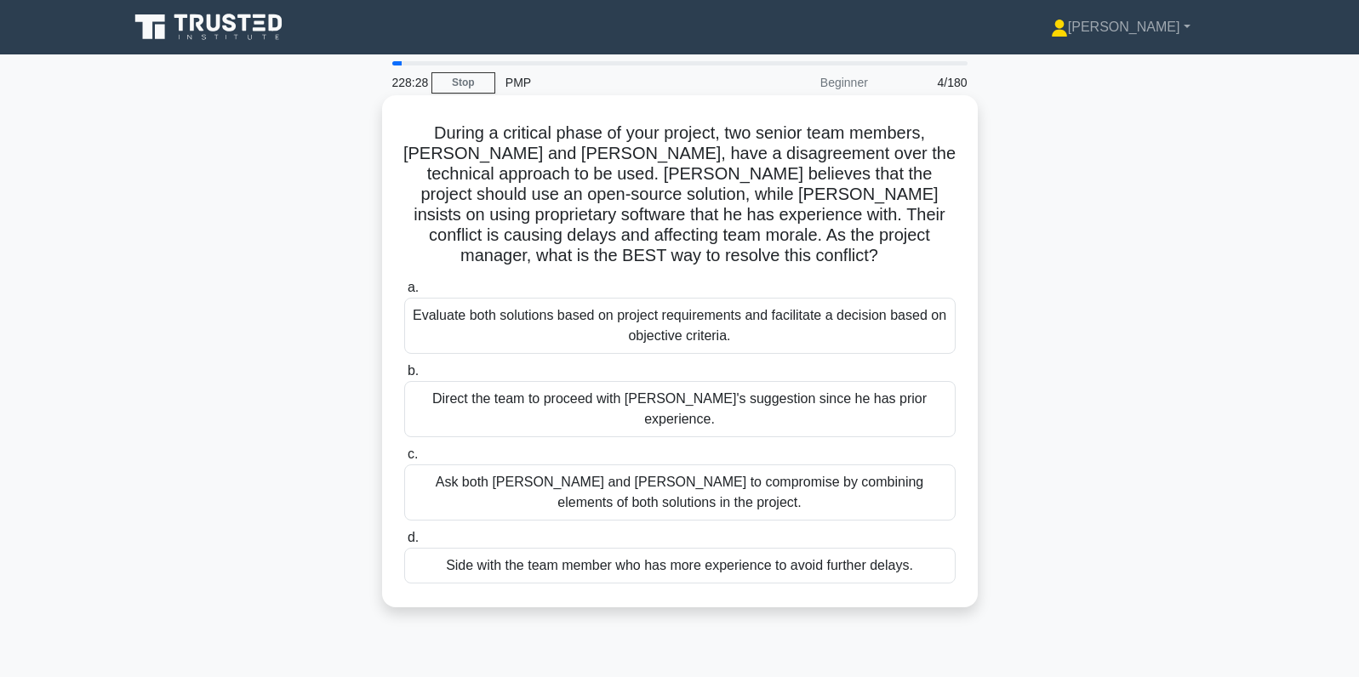
click at [710, 302] on div "Evaluate both solutions based on project requirements and facilitate a decision…" at bounding box center [679, 326] width 551 height 56
click at [404, 294] on input "a. Evaluate both solutions based on project requirements and facilitate a decis…" at bounding box center [404, 287] width 0 height 11
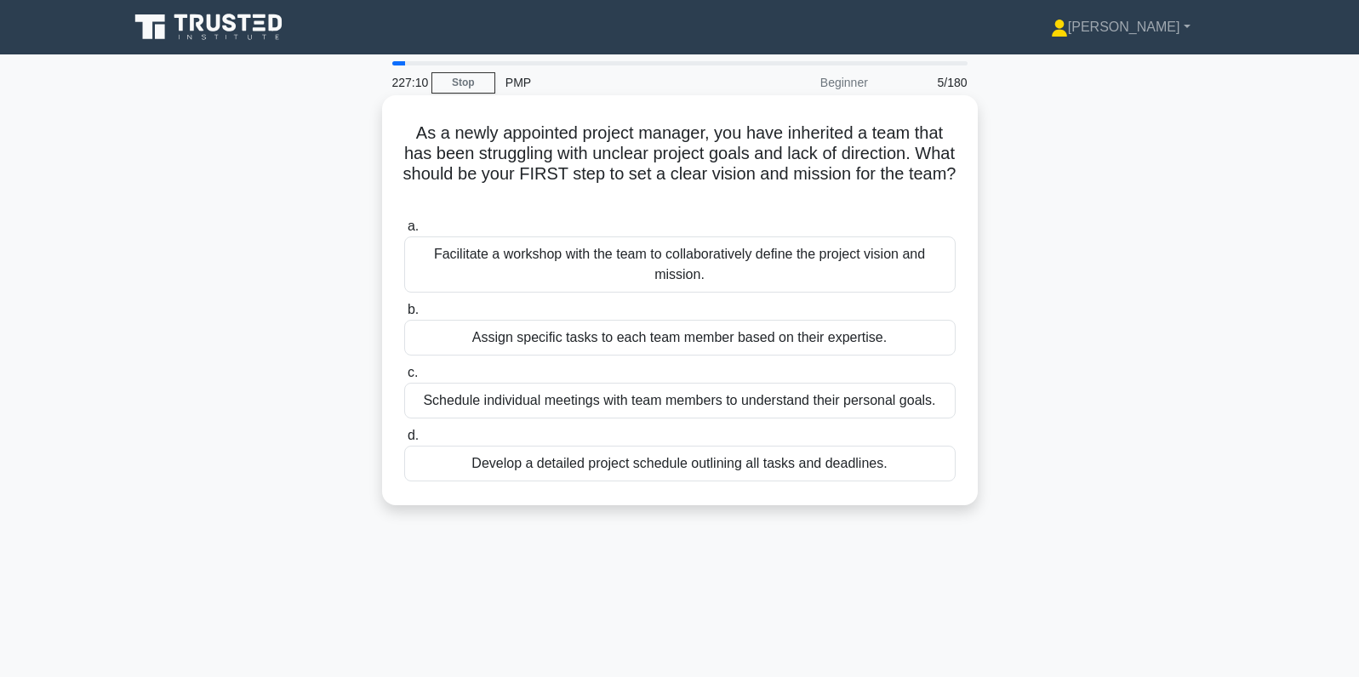
click at [663, 260] on div "Facilitate a workshop with the team to collaboratively define the project visio…" at bounding box center [679, 265] width 551 height 56
click at [404, 232] on input "a. Facilitate a workshop with the team to collaboratively define the project vi…" at bounding box center [404, 226] width 0 height 11
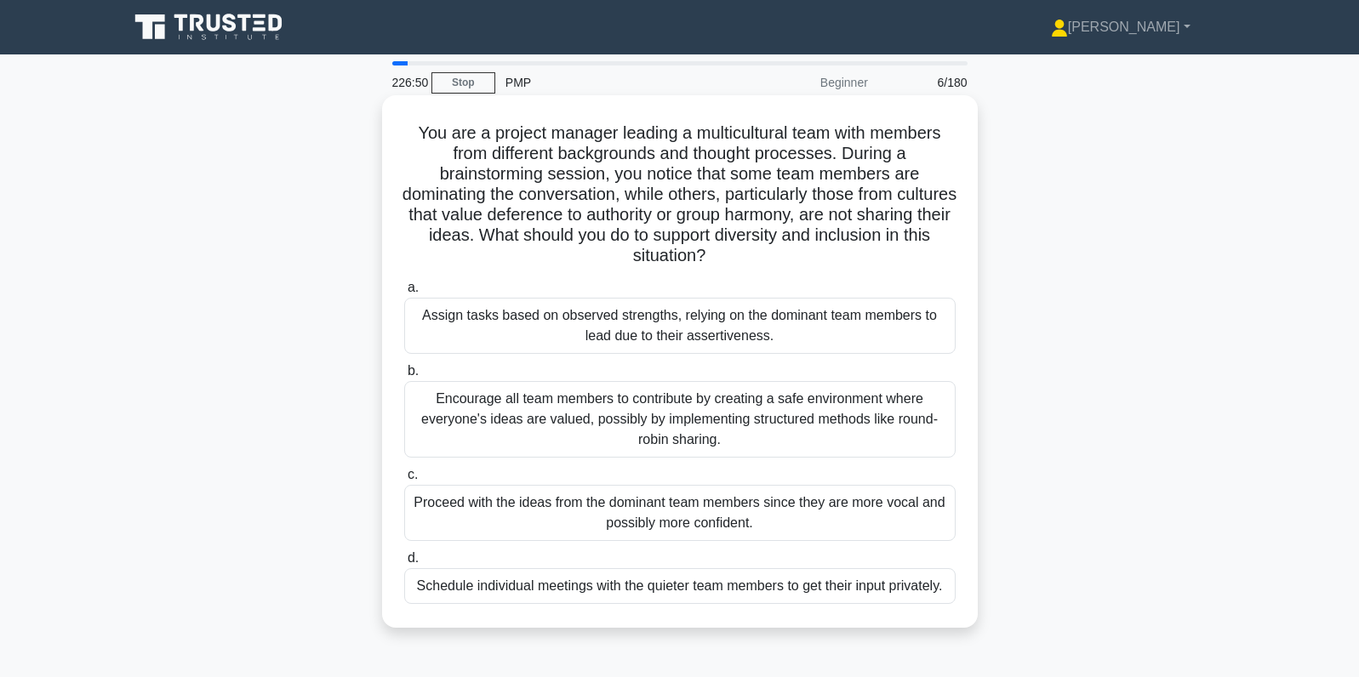
click at [751, 403] on div "Encourage all team members to contribute by creating a safe environment where e…" at bounding box center [679, 419] width 551 height 77
click at [404, 377] on input "b. Encourage all team members to contribute by creating a safe environment wher…" at bounding box center [404, 371] width 0 height 11
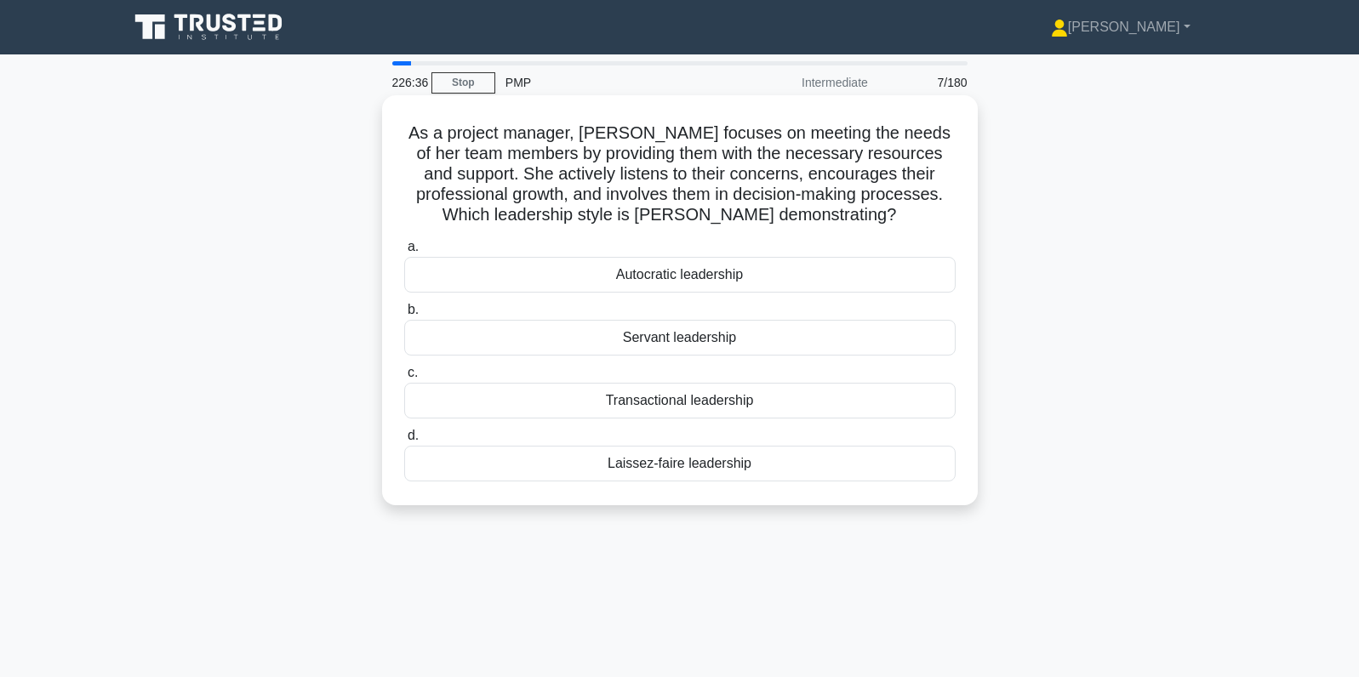
click at [473, 342] on div "Servant leadership" at bounding box center [679, 338] width 551 height 36
click at [404, 316] on input "b. Servant leadership" at bounding box center [404, 310] width 0 height 11
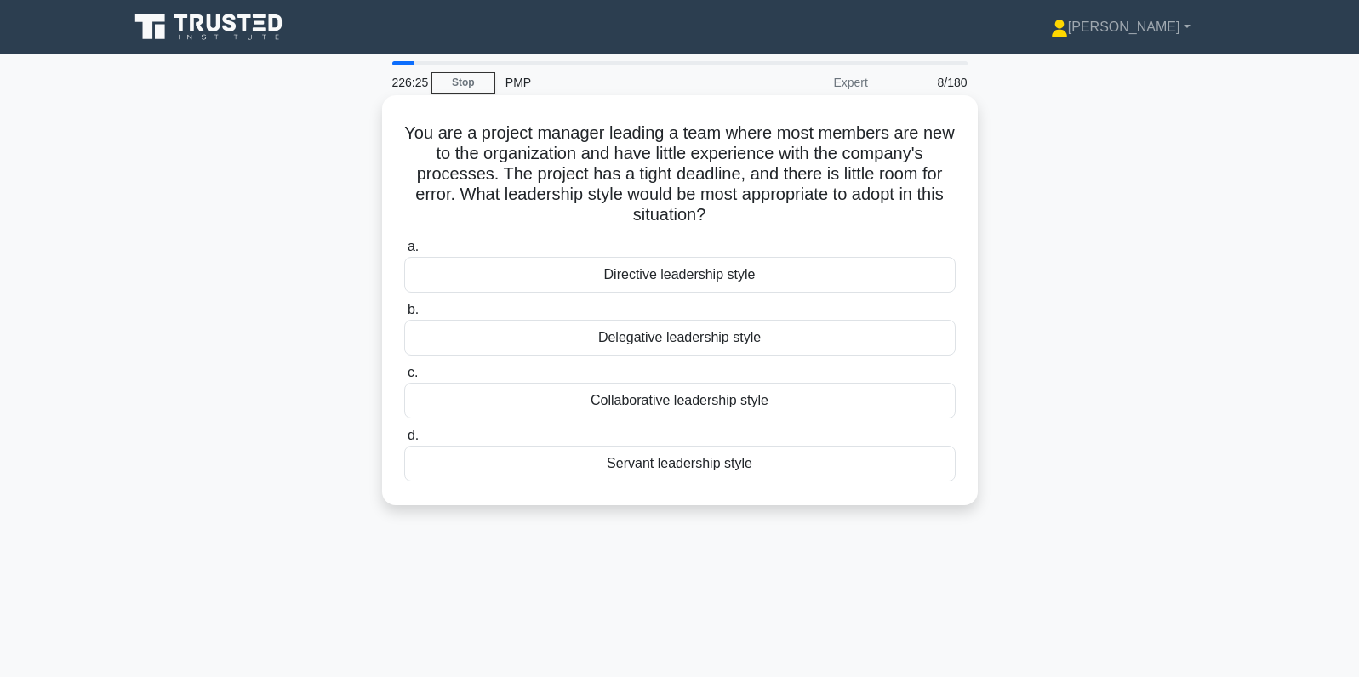
click at [500, 281] on div "Directive leadership style" at bounding box center [679, 275] width 551 height 36
click at [404, 253] on input "a. Directive leadership style" at bounding box center [404, 247] width 0 height 11
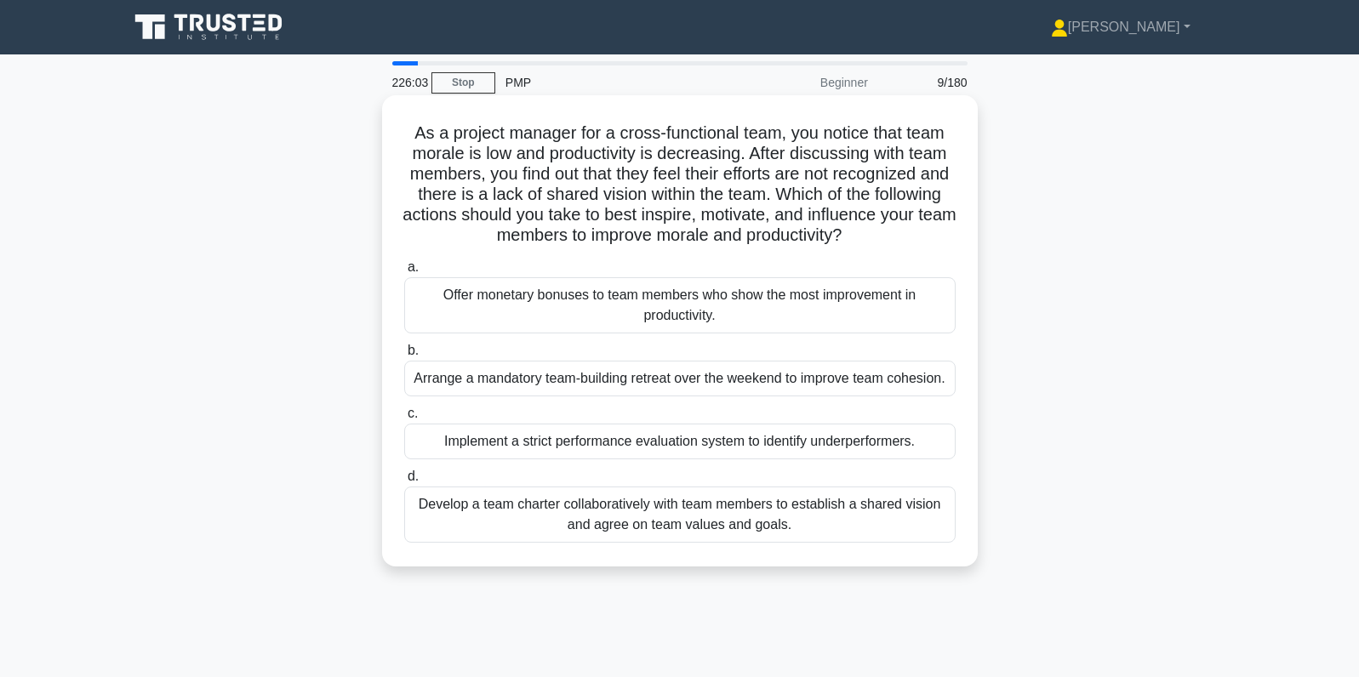
click at [550, 520] on div "Develop a team charter collaboratively with team members to establish a shared …" at bounding box center [679, 515] width 551 height 56
click at [404, 482] on input "d. Develop a team charter collaboratively with team members to establish a shar…" at bounding box center [404, 476] width 0 height 11
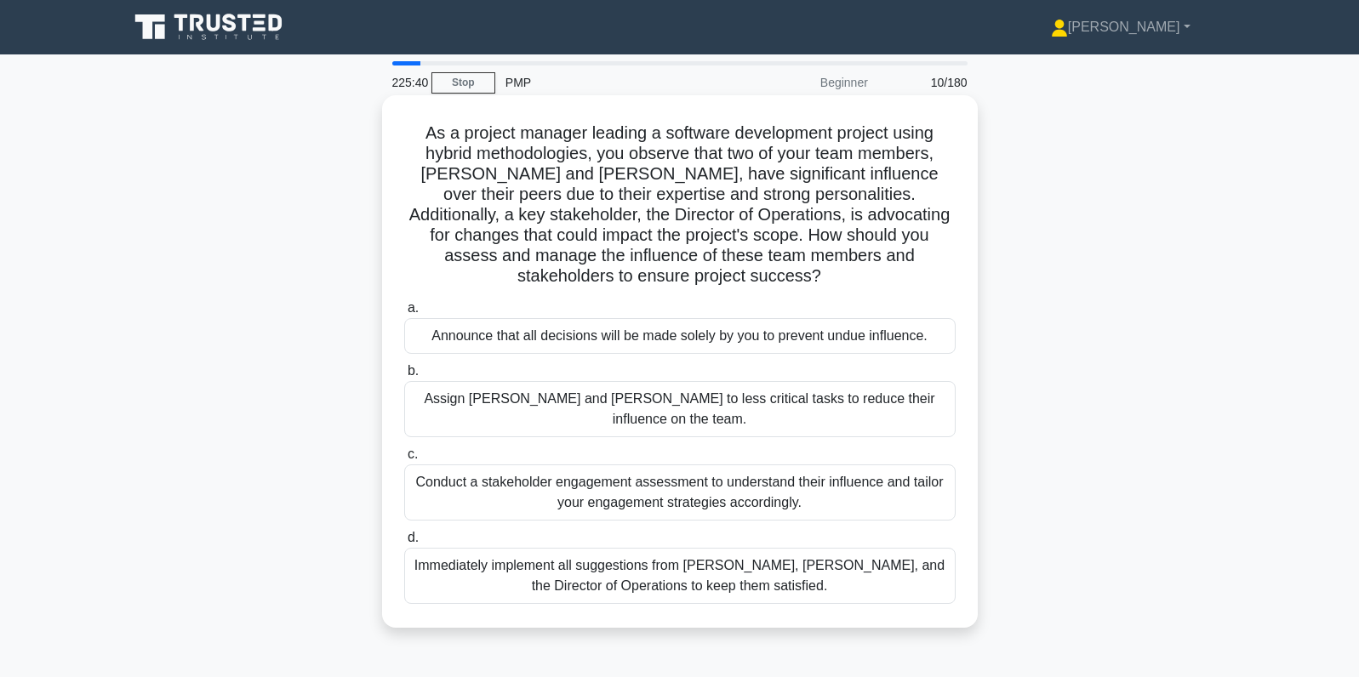
click at [853, 465] on div "Conduct a stakeholder engagement assessment to understand their influence and t…" at bounding box center [679, 493] width 551 height 56
click at [404, 460] on input "c. Conduct a stakeholder engagement assessment to understand their influence an…" at bounding box center [404, 454] width 0 height 11
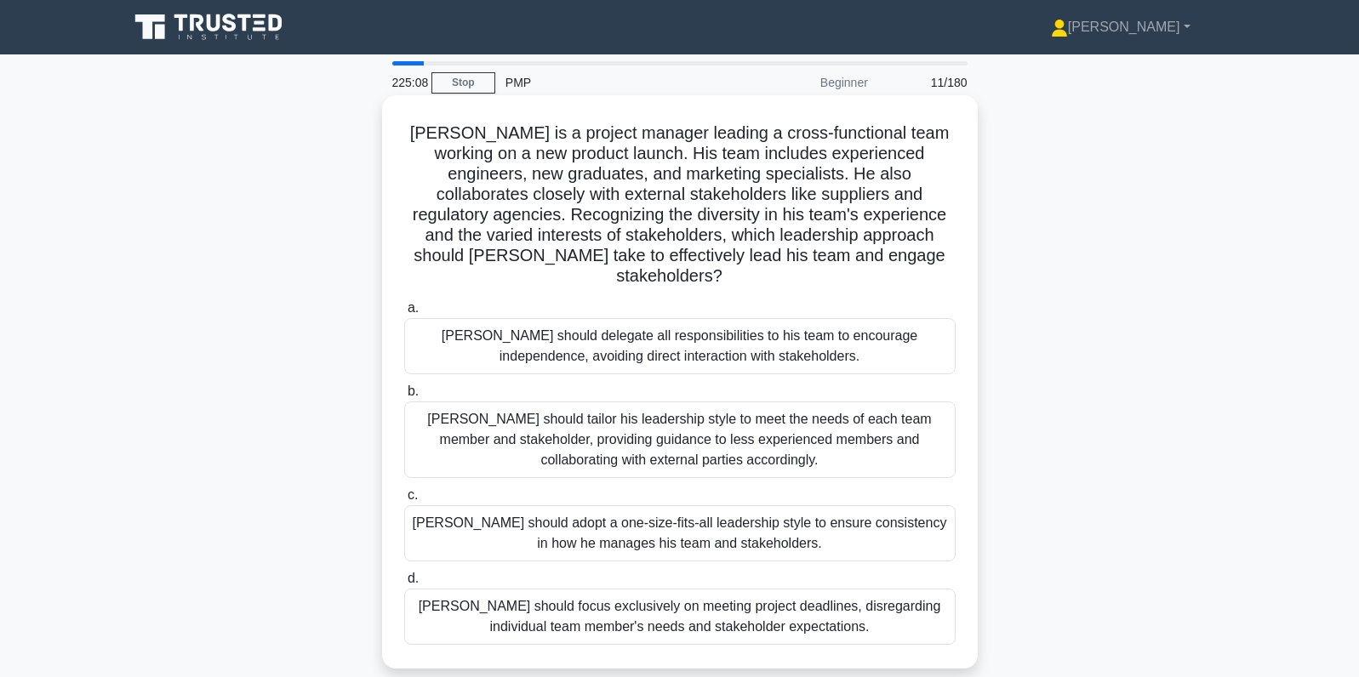
click at [684, 404] on div "John should tailor his leadership style to meet the needs of each team member a…" at bounding box center [679, 440] width 551 height 77
click at [404, 397] on input "b. John should tailor his leadership style to meet the needs of each team membe…" at bounding box center [404, 391] width 0 height 11
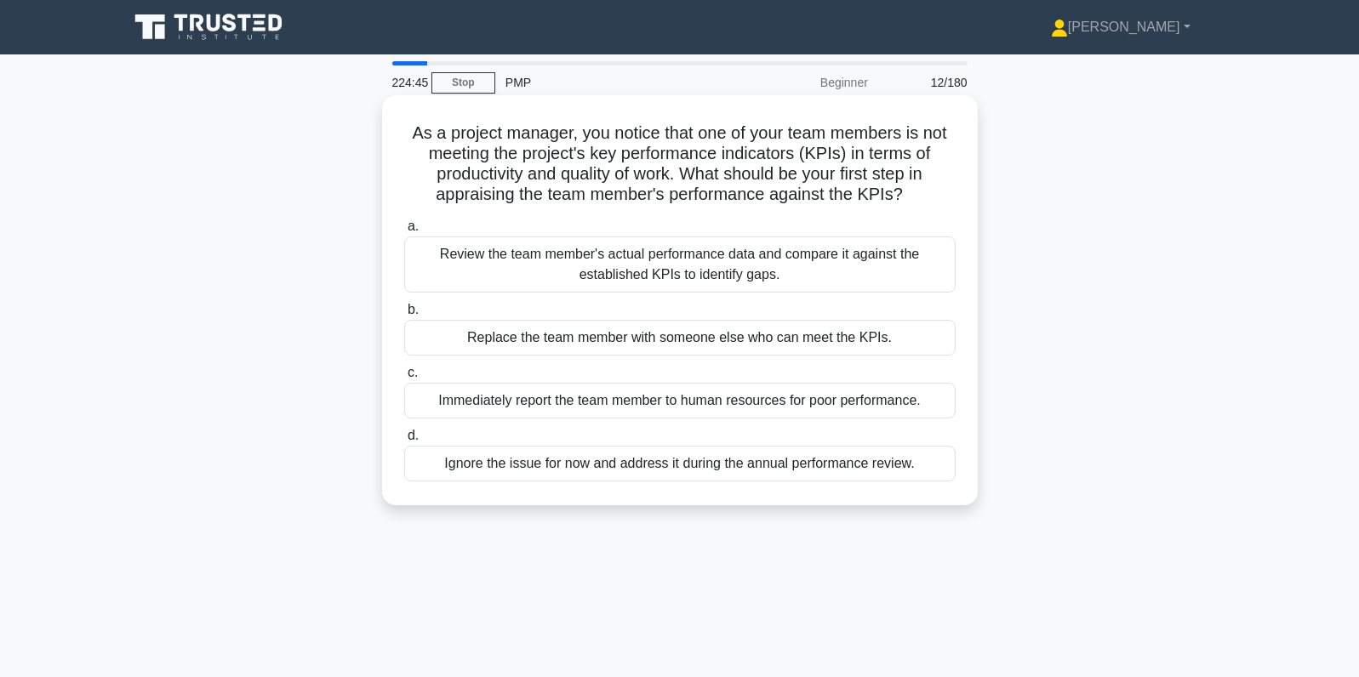
click at [876, 272] on div "Review the team member's actual performance data and compare it against the est…" at bounding box center [679, 265] width 551 height 56
click at [404, 232] on input "a. Review the team member's actual performance data and compare it against the …" at bounding box center [404, 226] width 0 height 11
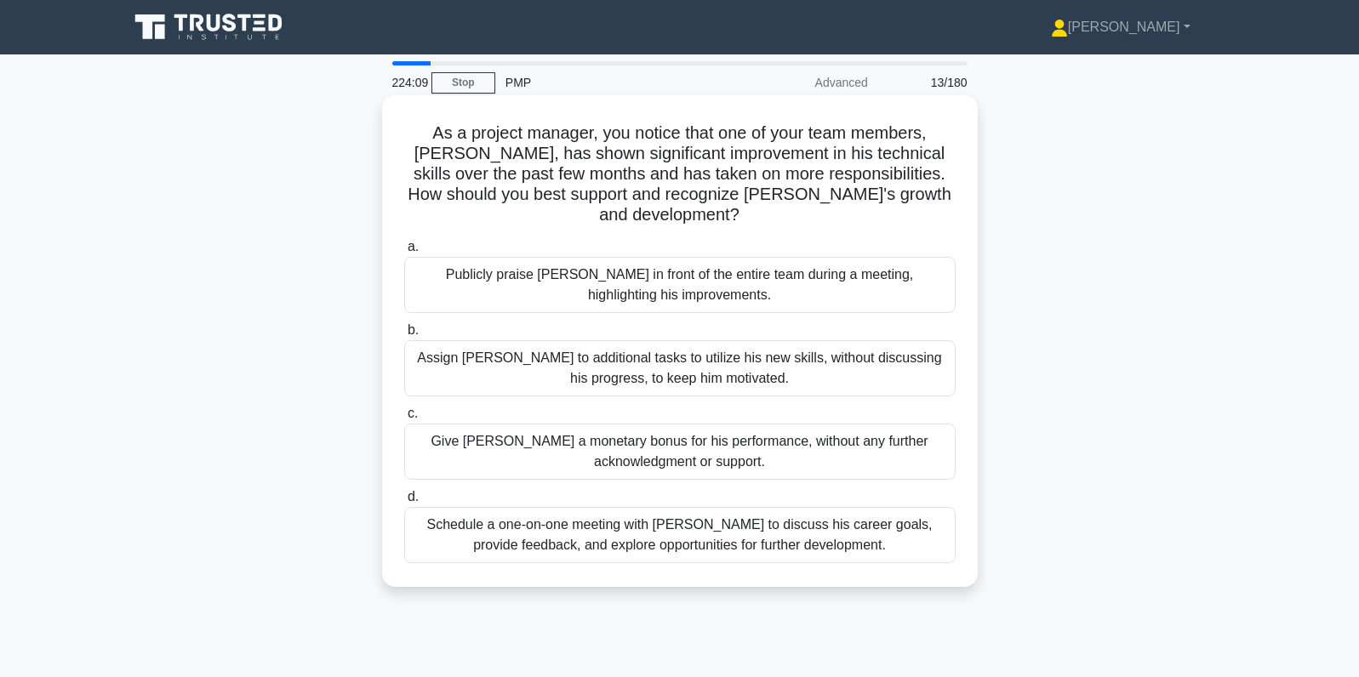
click at [492, 519] on div "Schedule a one-on-one meeting with Alex to discuss his career goals, provide fe…" at bounding box center [679, 535] width 551 height 56
click at [404, 503] on input "d. Schedule a one-on-one meeting with Alex to discuss his career goals, provide…" at bounding box center [404, 497] width 0 height 11
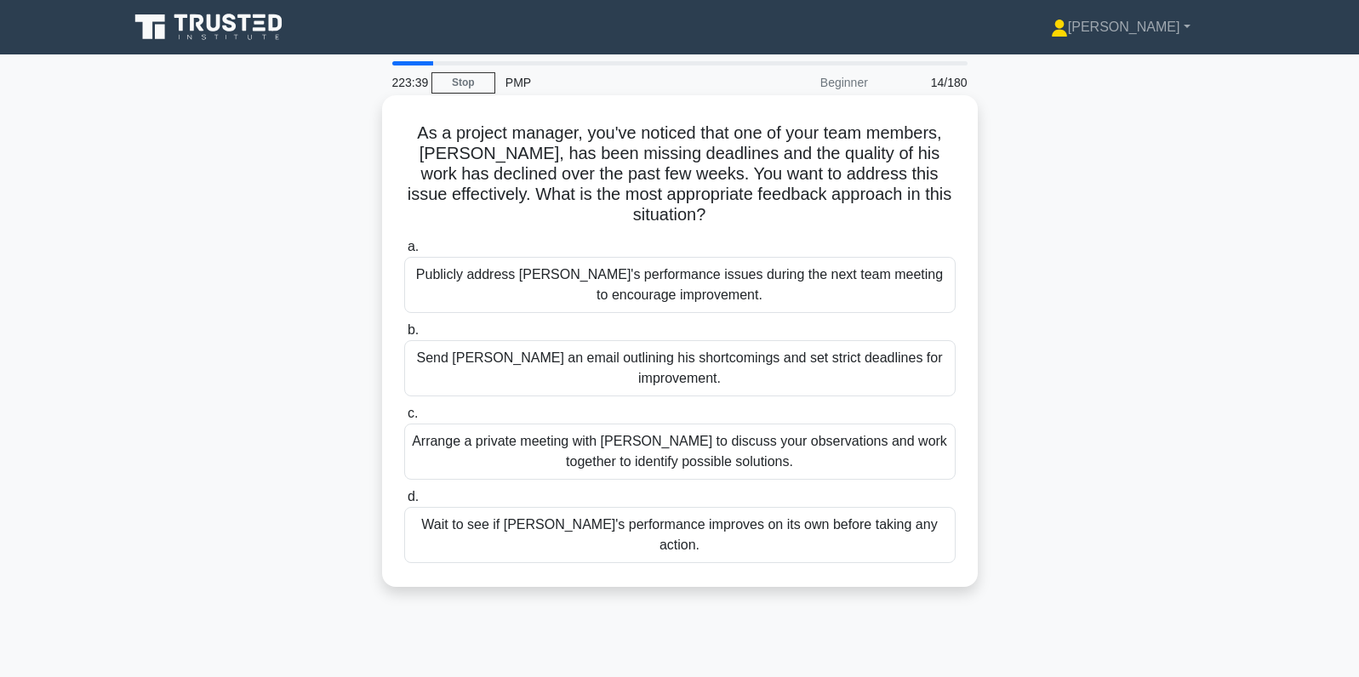
click at [508, 424] on div "Arrange a private meeting with Alex to discuss your observations and work toget…" at bounding box center [679, 452] width 551 height 56
click at [404, 408] on input "c. Arrange a private meeting with Alex to discuss your observations and work to…" at bounding box center [404, 413] width 0 height 11
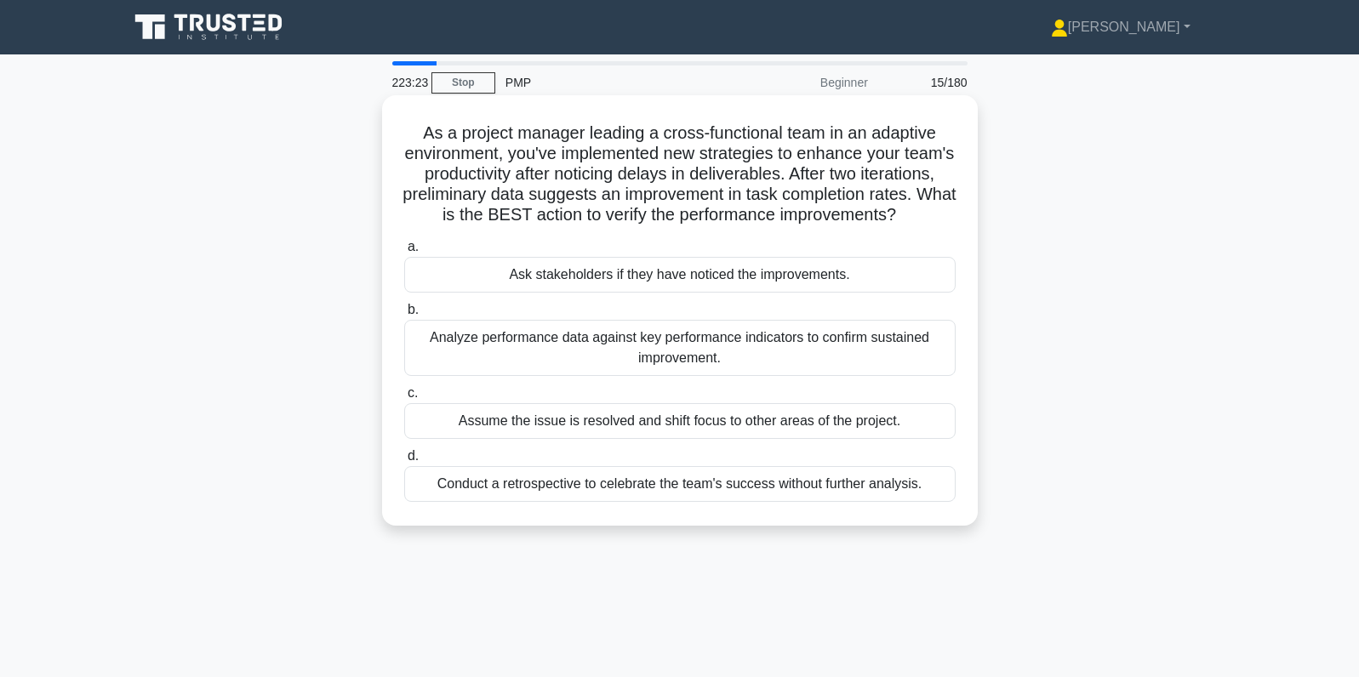
click at [539, 347] on div "Analyze performance data against key performance indicators to confirm sustaine…" at bounding box center [679, 348] width 551 height 56
click at [404, 316] on input "b. Analyze performance data against key performance indicators to confirm susta…" at bounding box center [404, 310] width 0 height 11
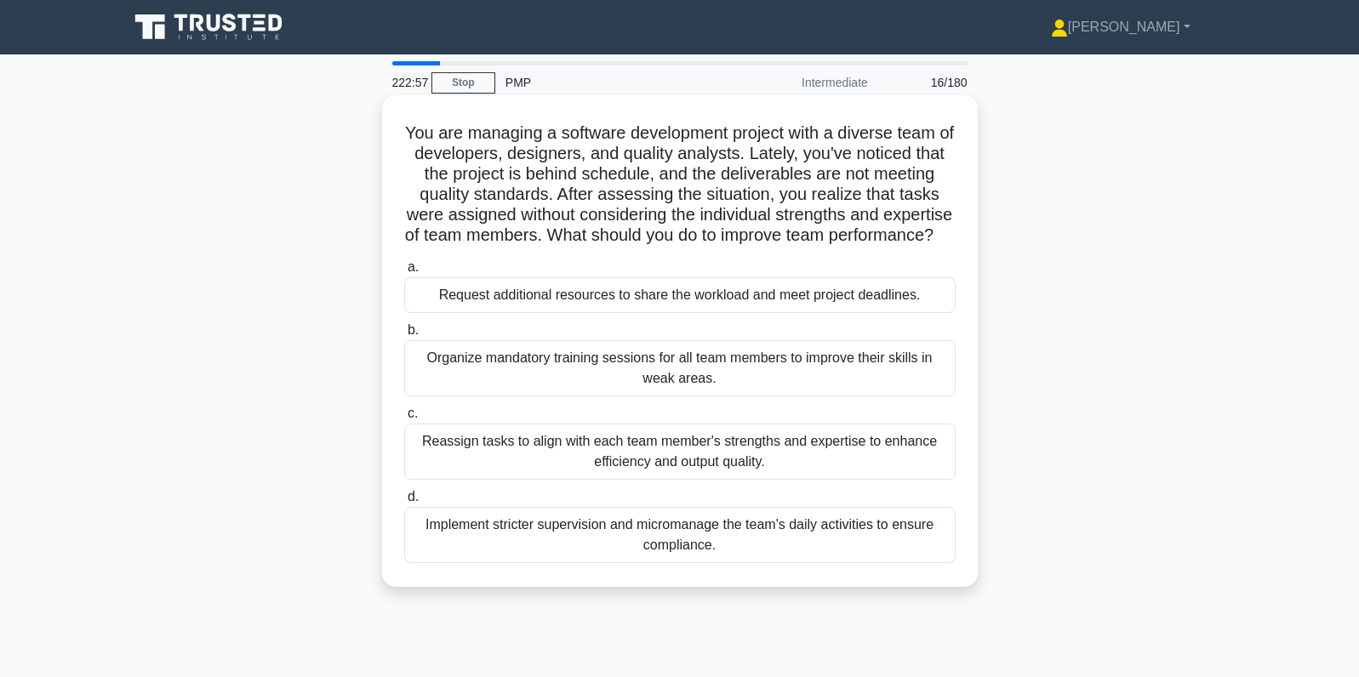
click at [530, 478] on div "Reassign tasks to align with each team member's strengths and expertise to enha…" at bounding box center [679, 452] width 551 height 56
click at [404, 419] on input "c. Reassign tasks to align with each team member's strengths and expertise to e…" at bounding box center [404, 413] width 0 height 11
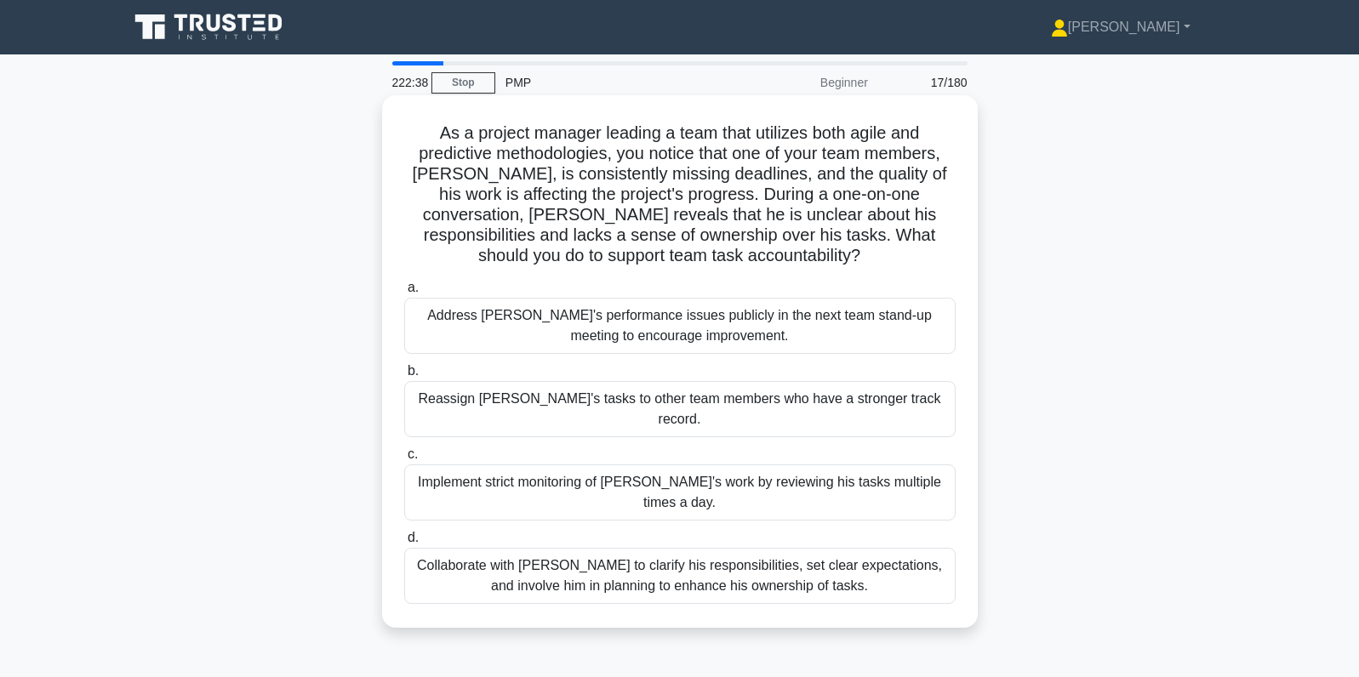
click at [574, 548] on div "Collaborate with Alex to clarify his responsibilities, set clear expectations, …" at bounding box center [679, 576] width 551 height 56
click at [404, 534] on input "d. Collaborate with Alex to clarify his responsibilities, set clear expectation…" at bounding box center [404, 538] width 0 height 11
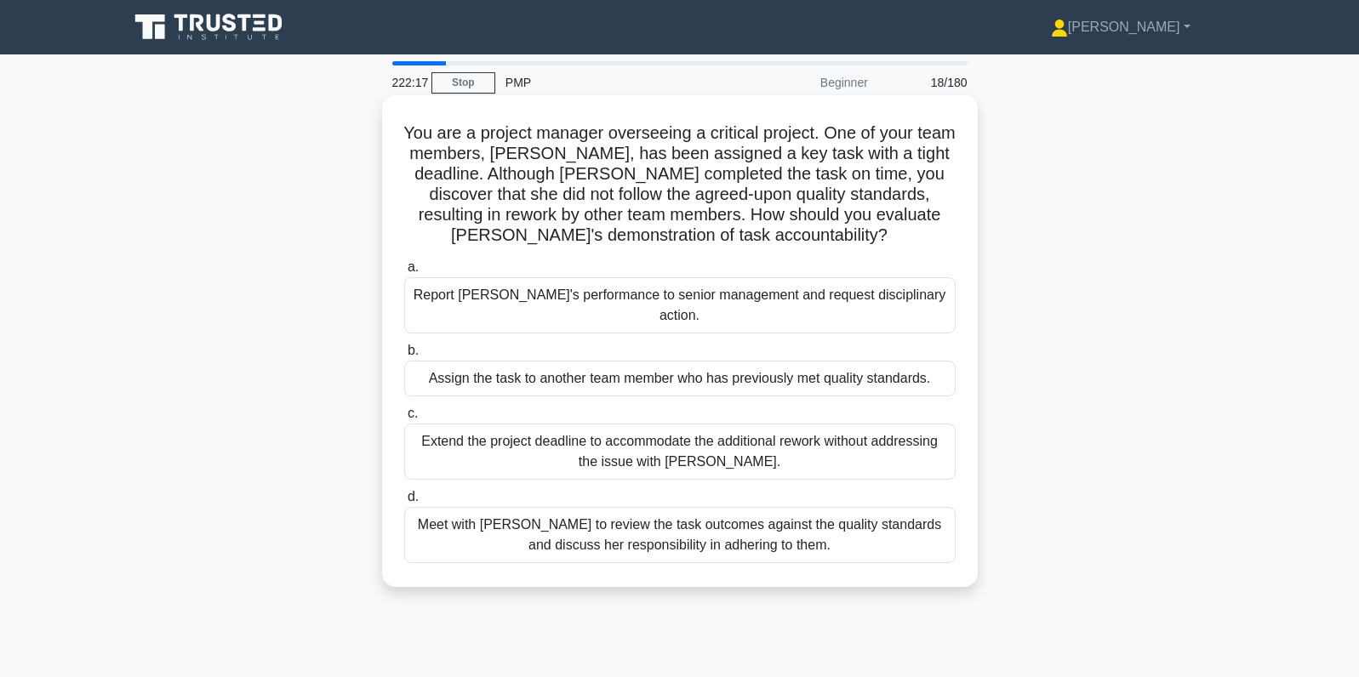
click at [539, 517] on div "Meet with Priya to review the task outcomes against the quality standards and d…" at bounding box center [679, 535] width 551 height 56
click at [404, 503] on input "d. Meet with Priya to review the task outcomes against the quality standards an…" at bounding box center [404, 497] width 0 height 11
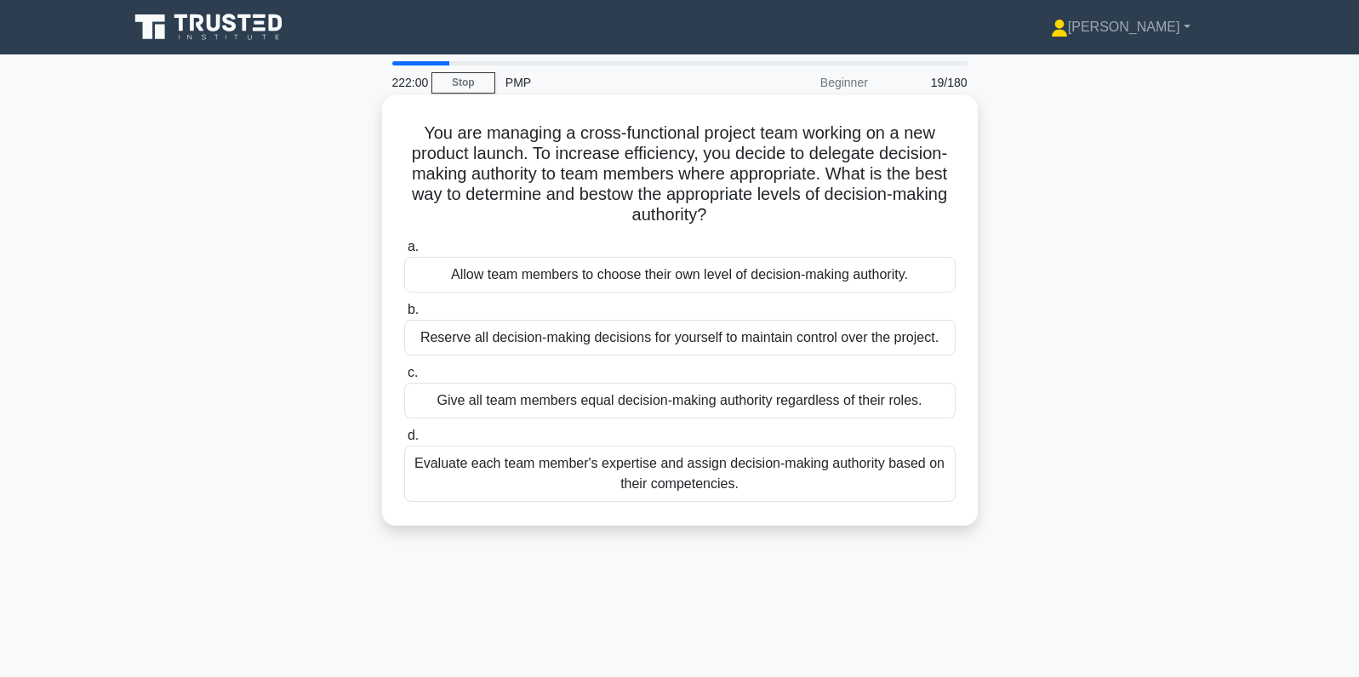
click at [499, 482] on div "Evaluate each team member's expertise and assign decision-making authority base…" at bounding box center [679, 474] width 551 height 56
click at [404, 442] on input "d. Evaluate each team member's expertise and assign decision-making authority b…" at bounding box center [404, 436] width 0 height 11
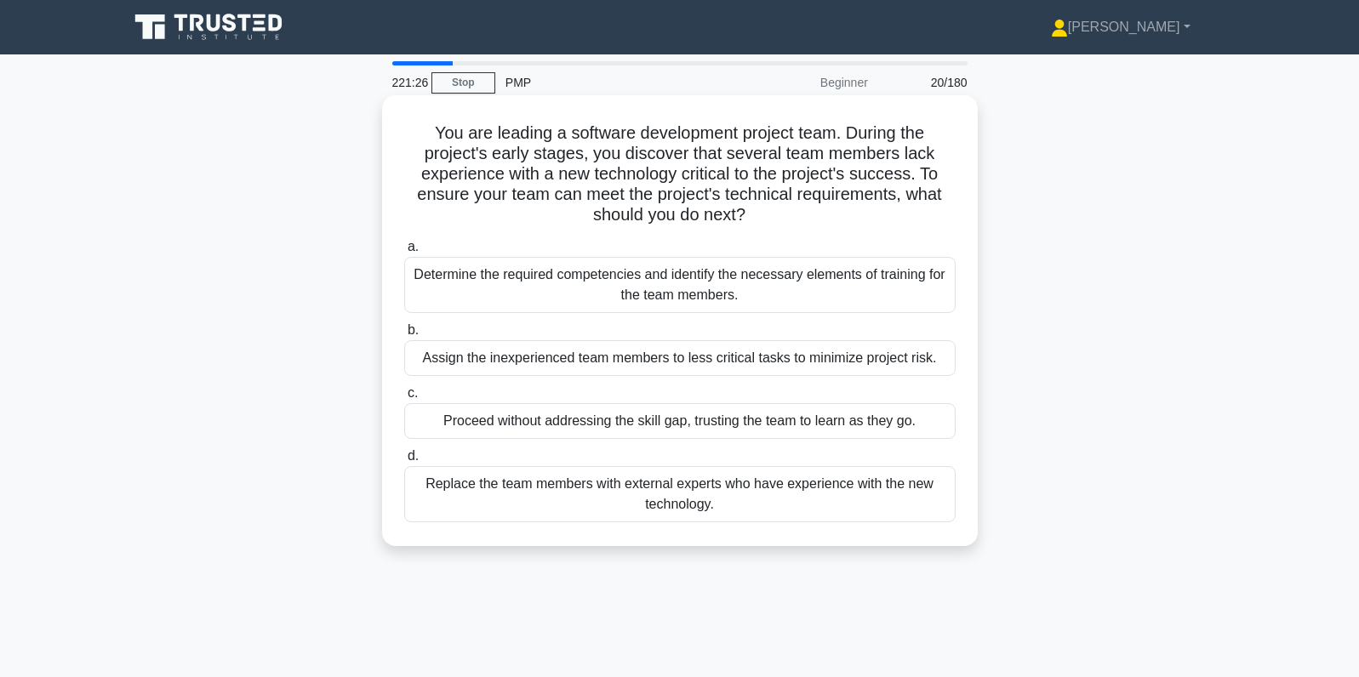
click at [459, 266] on div "Determine the required competencies and identify the necessary elements of trai…" at bounding box center [679, 285] width 551 height 56
click at [404, 253] on input "a. Determine the required competencies and identify the necessary elements of t…" at bounding box center [404, 247] width 0 height 11
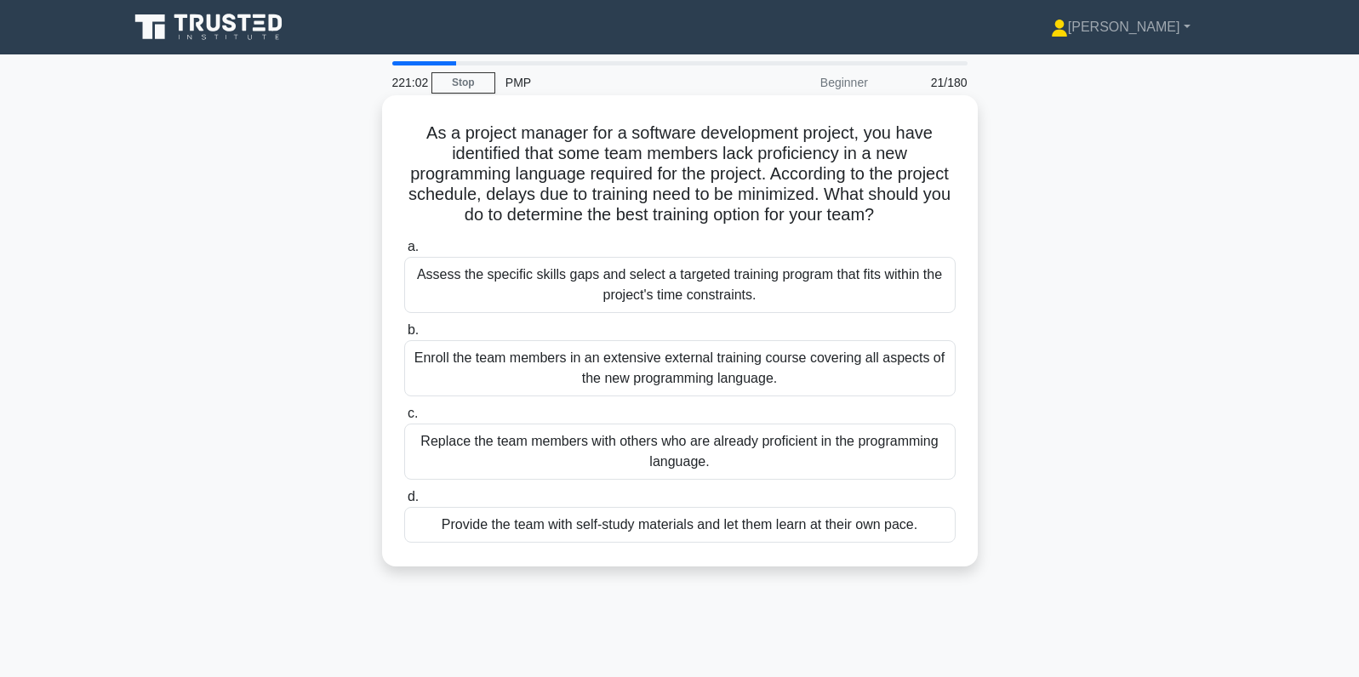
click at [484, 275] on div "Assess the specific skills gaps and select a targeted training program that fit…" at bounding box center [679, 285] width 551 height 56
click at [404, 253] on input "a. Assess the specific skills gaps and select a targeted training program that …" at bounding box center [404, 247] width 0 height 11
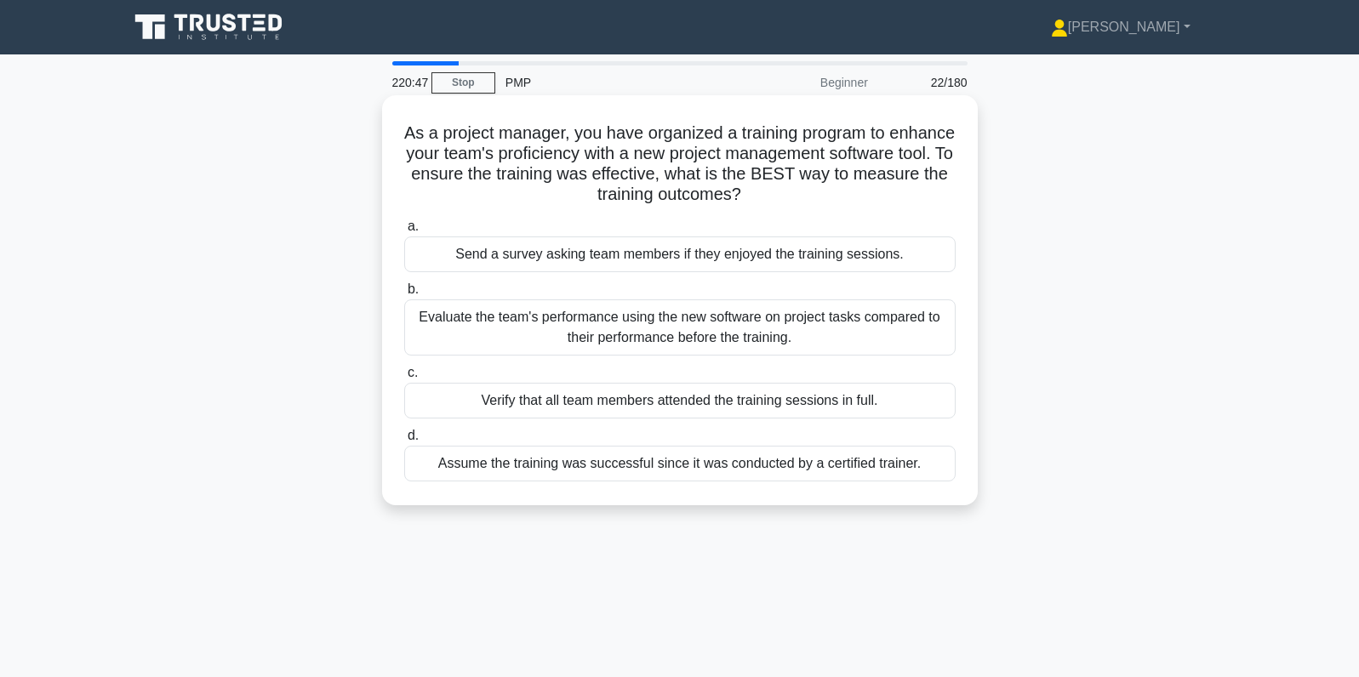
click at [502, 316] on div "Evaluate the team's performance using the new software on project tasks compare…" at bounding box center [679, 327] width 551 height 56
click at [404, 295] on input "b. Evaluate the team's performance using the new software on project tasks comp…" at bounding box center [404, 289] width 0 height 11
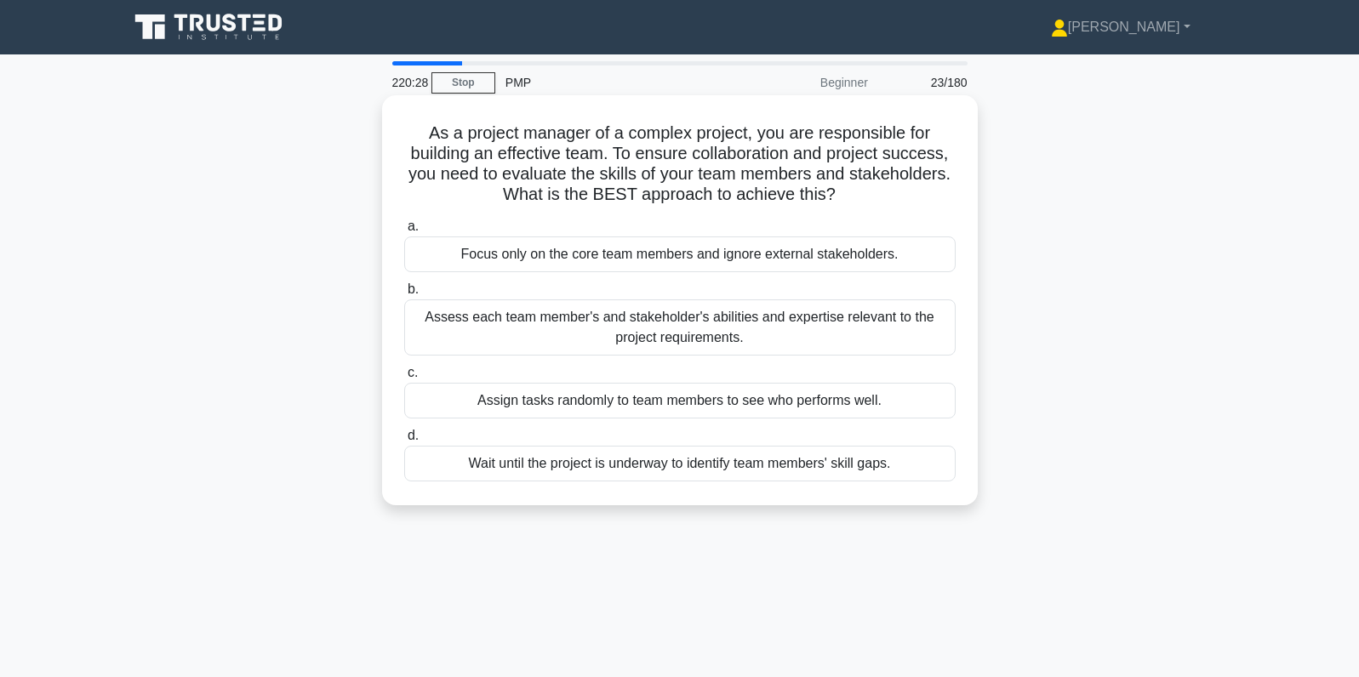
click at [493, 339] on div "Assess each team member's and stakeholder's abilities and expertise relevant to…" at bounding box center [679, 327] width 551 height 56
click at [404, 295] on input "b. Assess each team member's and stakeholder's abilities and expertise relevant…" at bounding box center [404, 289] width 0 height 11
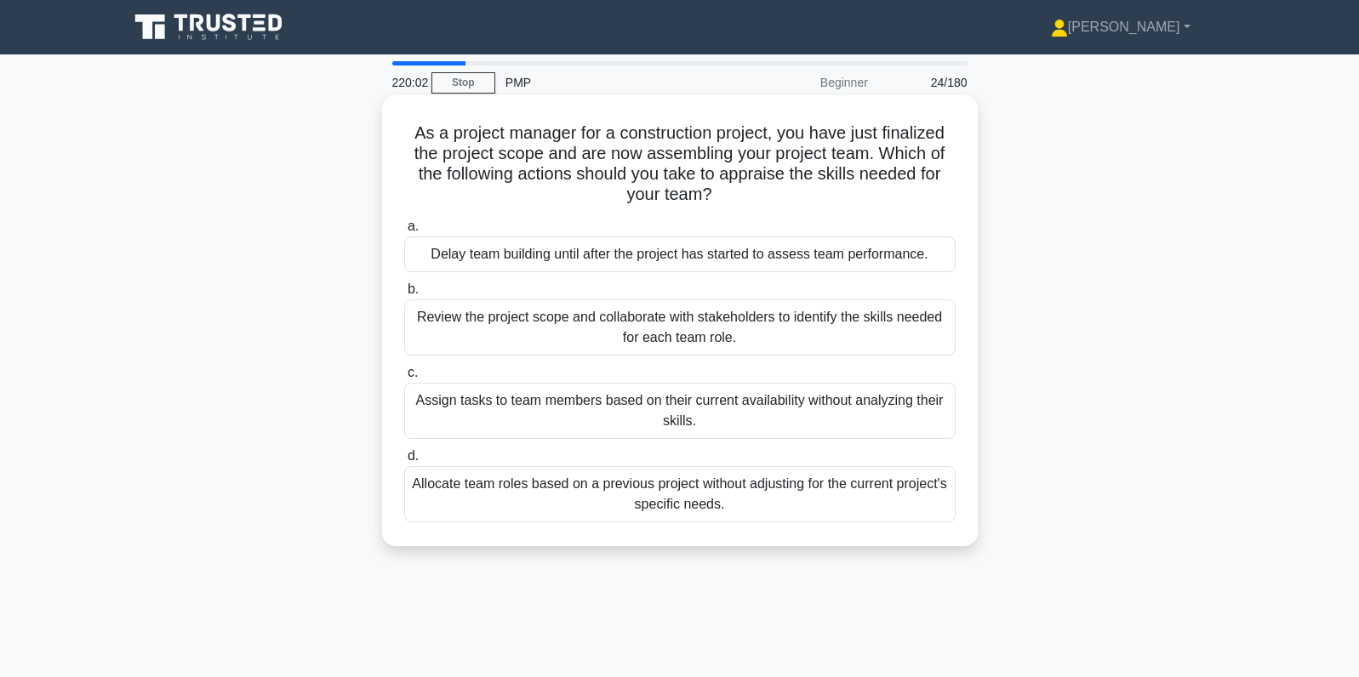
click at [493, 321] on div "Review the project scope and collaborate with stakeholders to identify the skil…" at bounding box center [679, 327] width 551 height 56
click at [404, 295] on input "b. Review the project scope and collaborate with stakeholders to identify the s…" at bounding box center [404, 289] width 0 height 11
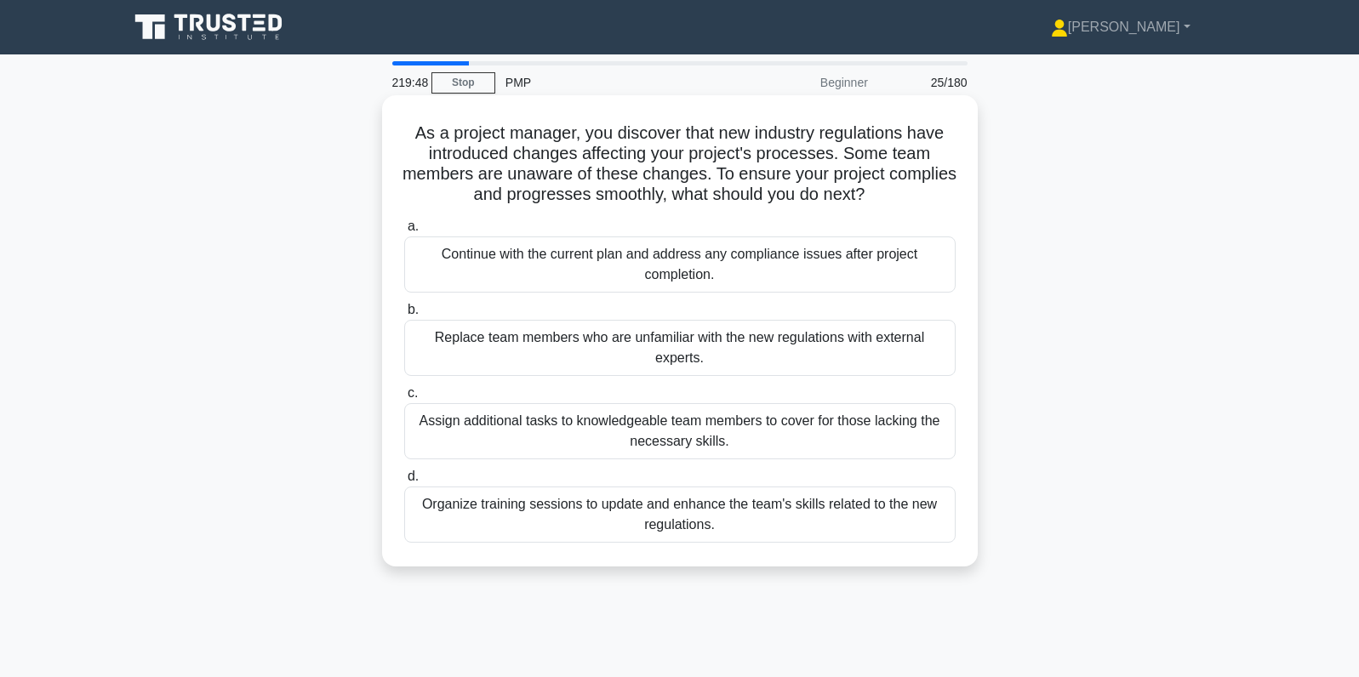
click at [503, 513] on div "Organize training sessions to update and enhance the team's skills related to t…" at bounding box center [679, 515] width 551 height 56
click at [404, 482] on input "d. Organize training sessions to update and enhance the team's skills related t…" at bounding box center [404, 476] width 0 height 11
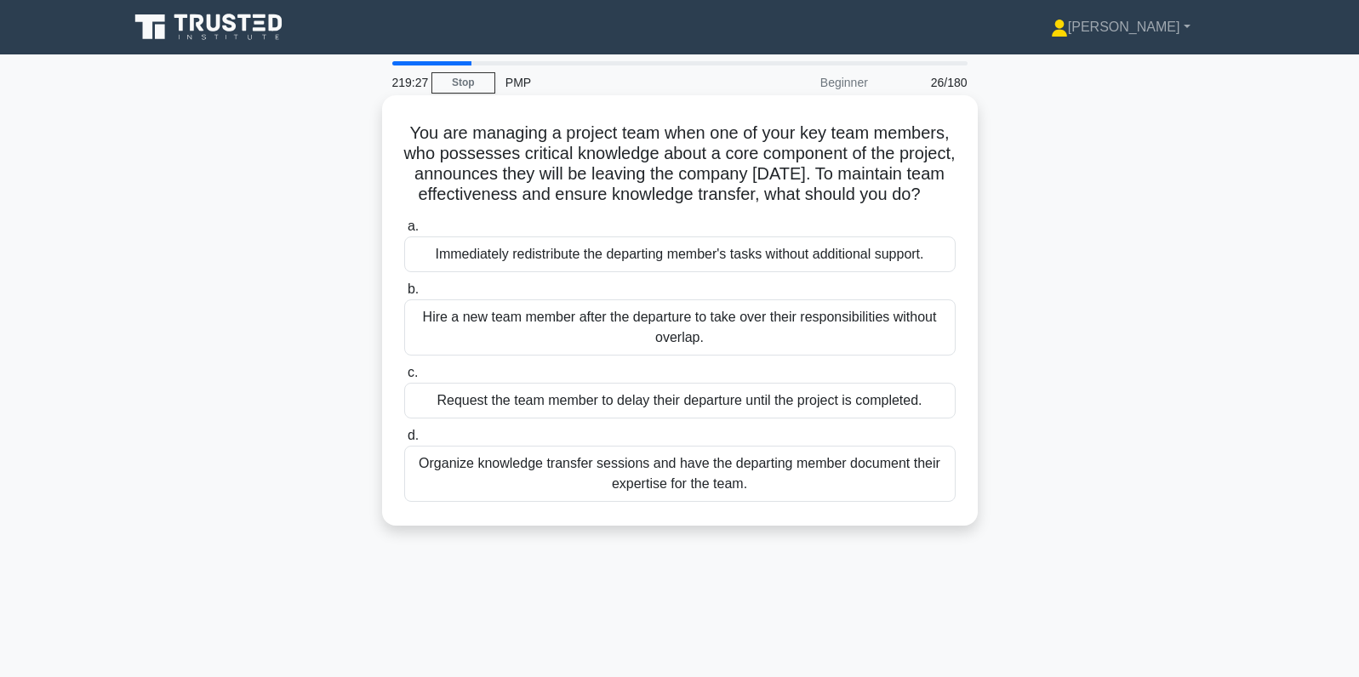
click at [546, 502] on div "Organize knowledge transfer sessions and have the departing member document the…" at bounding box center [679, 474] width 551 height 56
click at [404, 442] on input "d. Organize knowledge transfer sessions and have the departing member document …" at bounding box center [404, 436] width 0 height 11
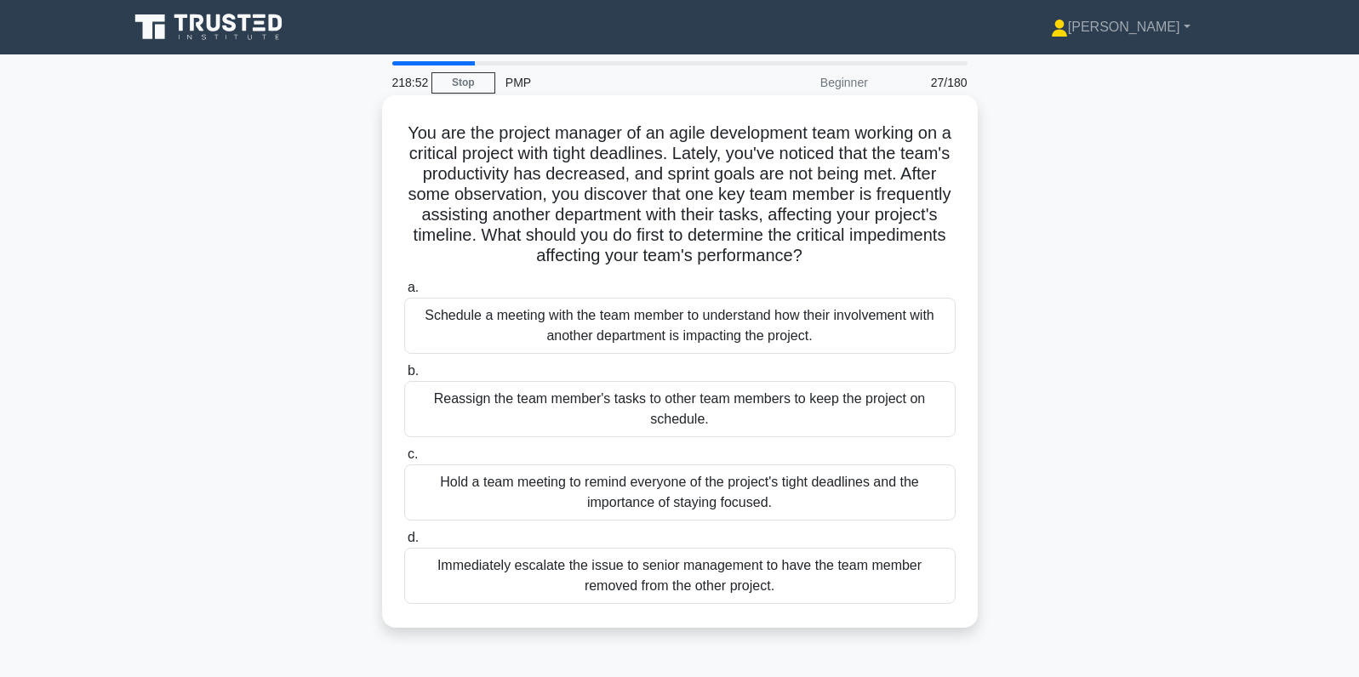
click at [465, 324] on div "Schedule a meeting with the team member to understand how their involvement wit…" at bounding box center [679, 326] width 551 height 56
click at [404, 294] on input "a. Schedule a meeting with the team member to understand how their involvement …" at bounding box center [404, 287] width 0 height 11
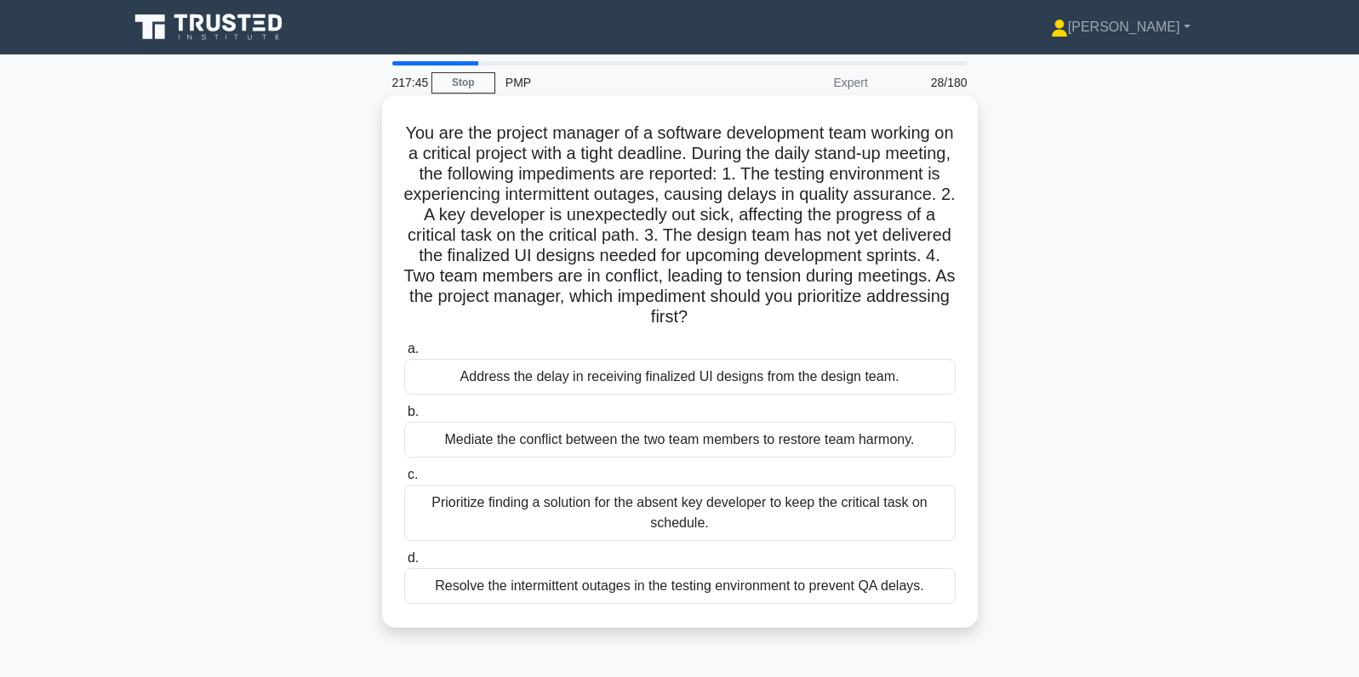
click at [557, 510] on div "Prioritize finding a solution for the absent key developer to keep the critical…" at bounding box center [679, 513] width 551 height 56
click at [404, 481] on input "c. Prioritize finding a solution for the absent key developer to keep the criti…" at bounding box center [404, 475] width 0 height 11
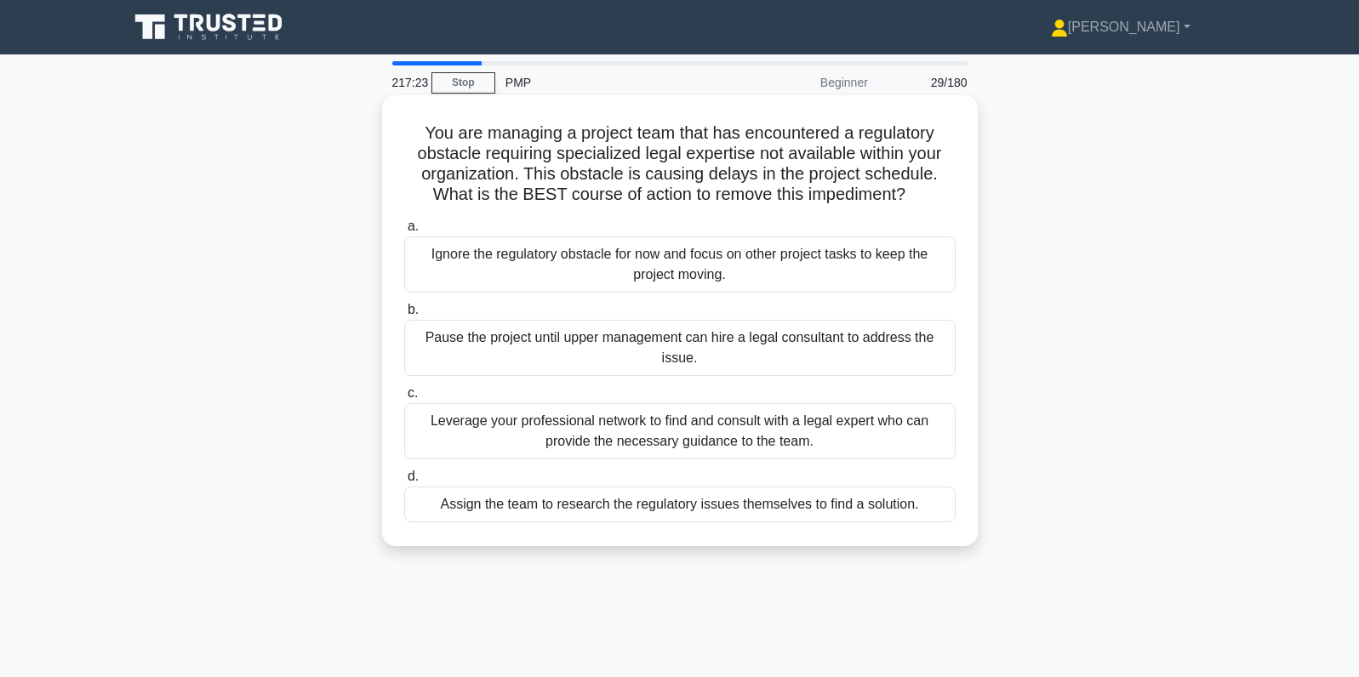
click at [915, 425] on div "Leverage your professional network to find and consult with a legal expert who …" at bounding box center [679, 431] width 551 height 56
click at [404, 399] on input "c. Leverage your professional network to find and consult with a legal expert w…" at bounding box center [404, 393] width 0 height 11
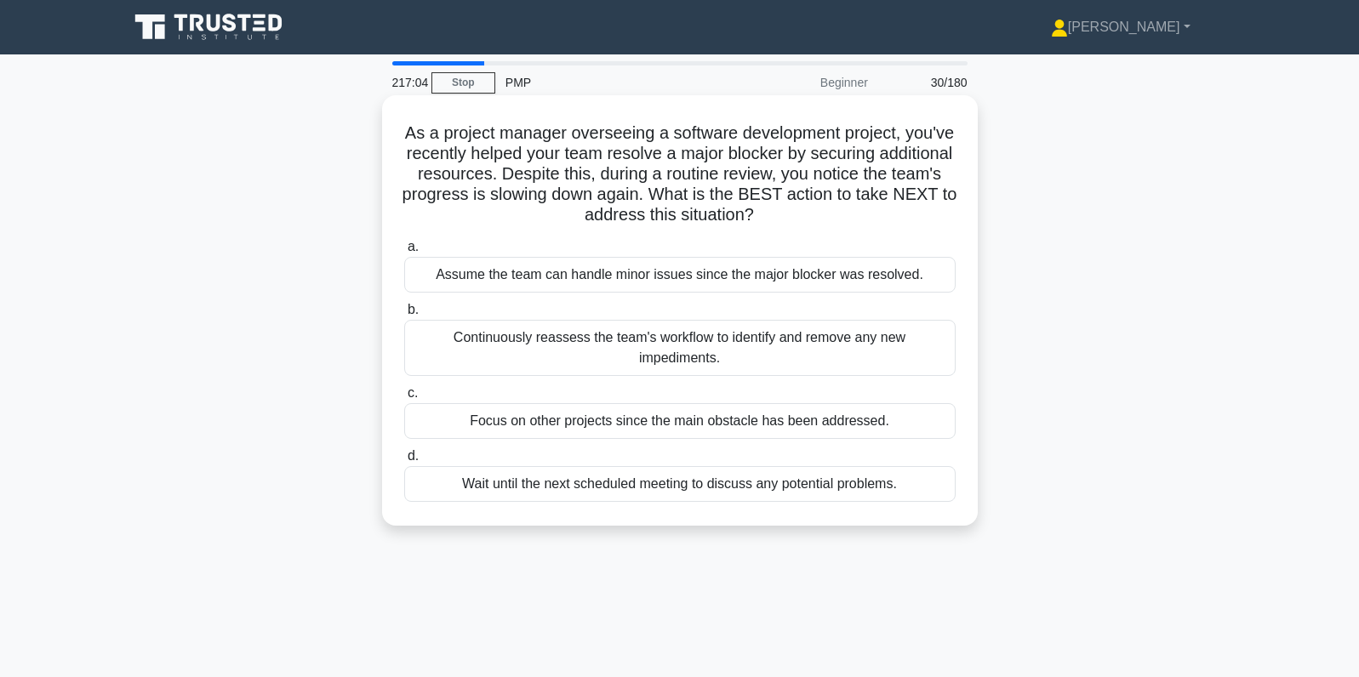
click at [836, 350] on div "Continuously reassess the team's workflow to identify and remove any new impedi…" at bounding box center [679, 348] width 551 height 56
click at [404, 316] on input "b. Continuously reassess the team's workflow to identify and remove any new imp…" at bounding box center [404, 310] width 0 height 11
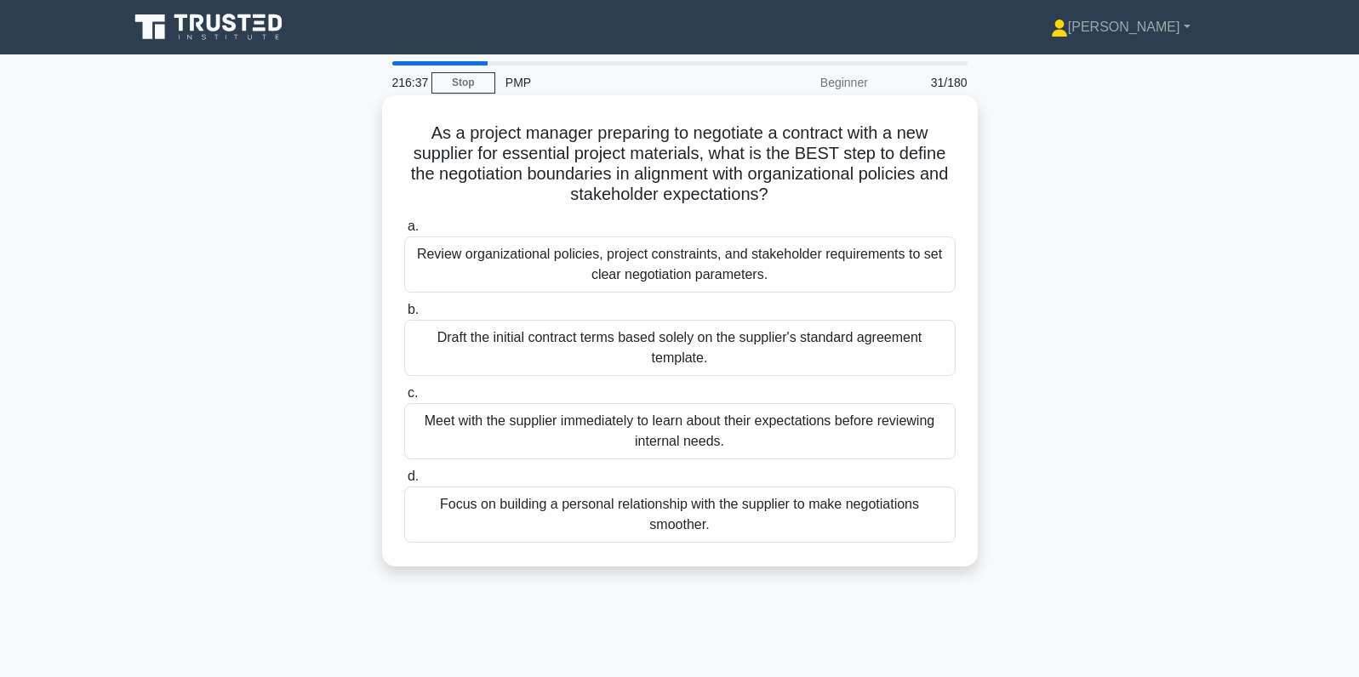
click at [694, 266] on div "Review organizational policies, project constraints, and stakeholder requiremen…" at bounding box center [679, 265] width 551 height 56
click at [404, 232] on input "a. Review organizational policies, project constraints, and stakeholder require…" at bounding box center [404, 226] width 0 height 11
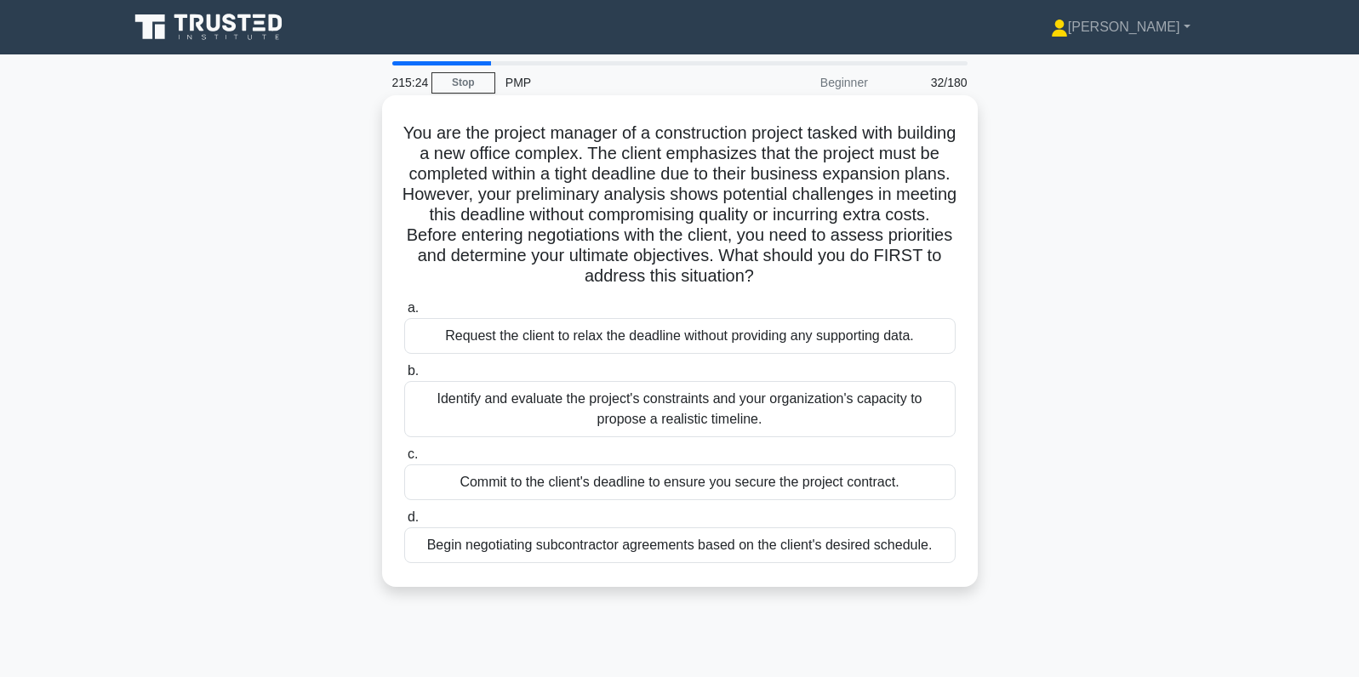
click at [900, 419] on div "Identify and evaluate the project's constraints and your organization's capacit…" at bounding box center [679, 409] width 551 height 56
click at [404, 377] on input "b. Identify and evaluate the project's constraints and your organization's capa…" at bounding box center [404, 371] width 0 height 11
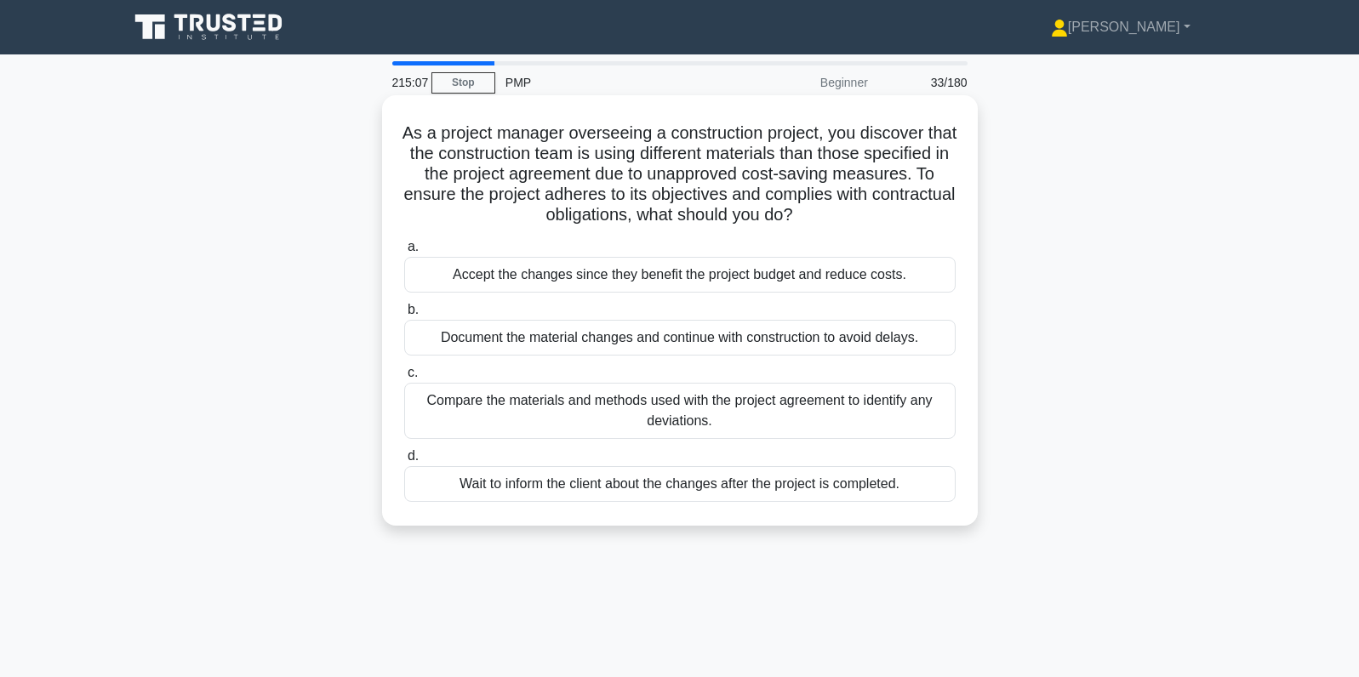
click at [847, 431] on div "Compare the materials and methods used with the project agreement to identify a…" at bounding box center [679, 411] width 551 height 56
click at [404, 379] on input "c. Compare the materials and methods used with the project agreement to identif…" at bounding box center [404, 373] width 0 height 11
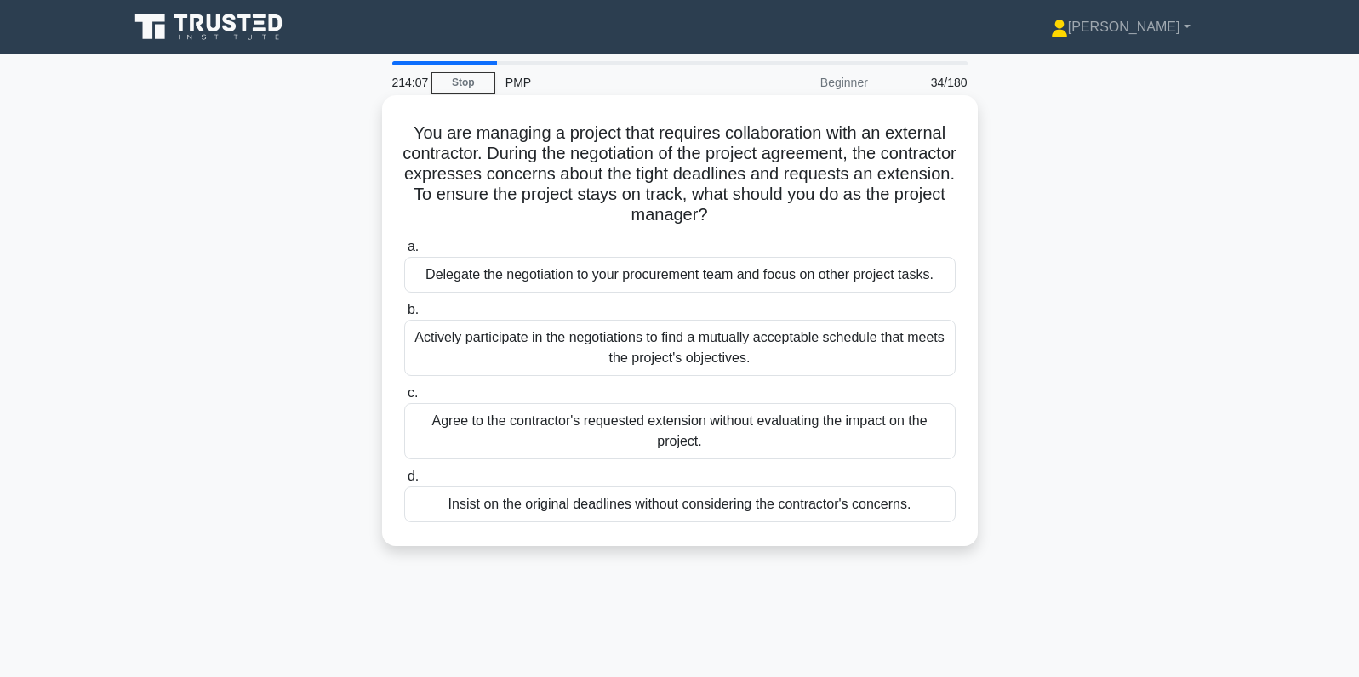
click at [938, 356] on div "Actively participate in the negotiations to find a mutually acceptable schedule…" at bounding box center [679, 348] width 551 height 56
click at [404, 316] on input "b. Actively participate in the negotiations to find a mutually acceptable sched…" at bounding box center [404, 310] width 0 height 11
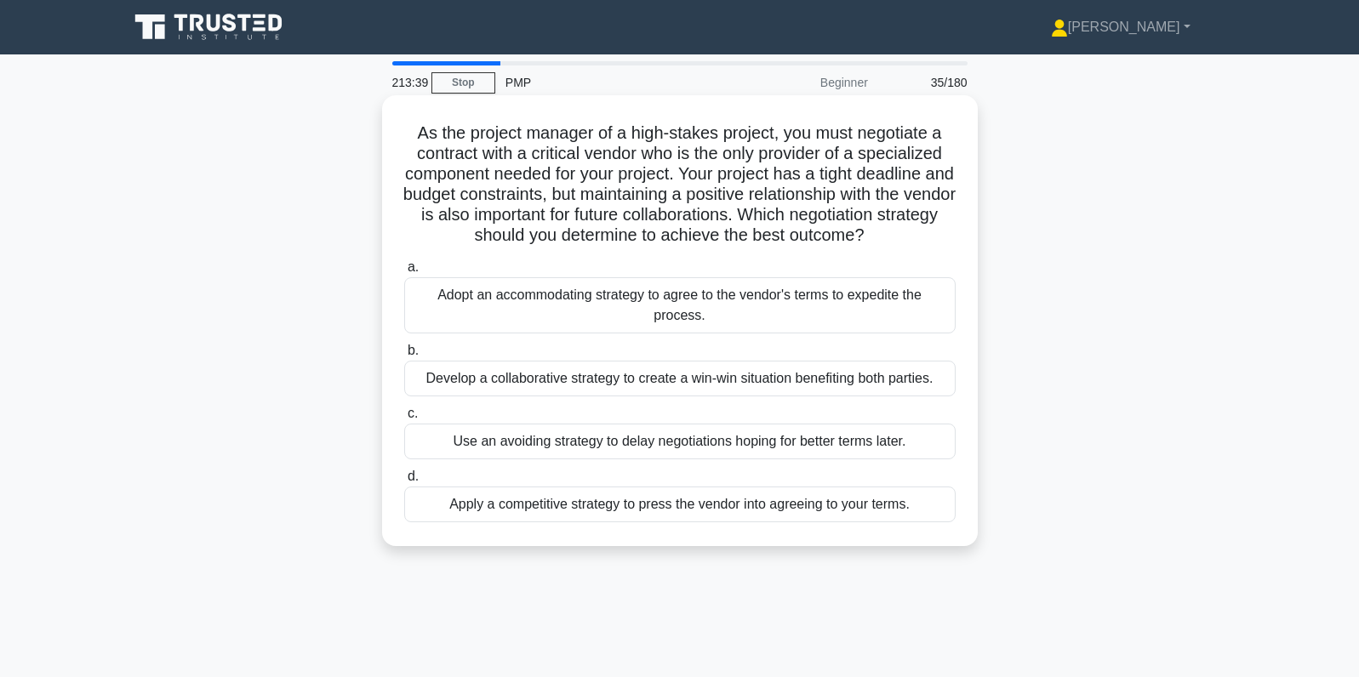
click at [934, 378] on div "Develop a collaborative strategy to create a win-win situation benefiting both …" at bounding box center [679, 379] width 551 height 36
click at [404, 356] on input "b. Develop a collaborative strategy to create a win-win situation benefiting bo…" at bounding box center [404, 350] width 0 height 11
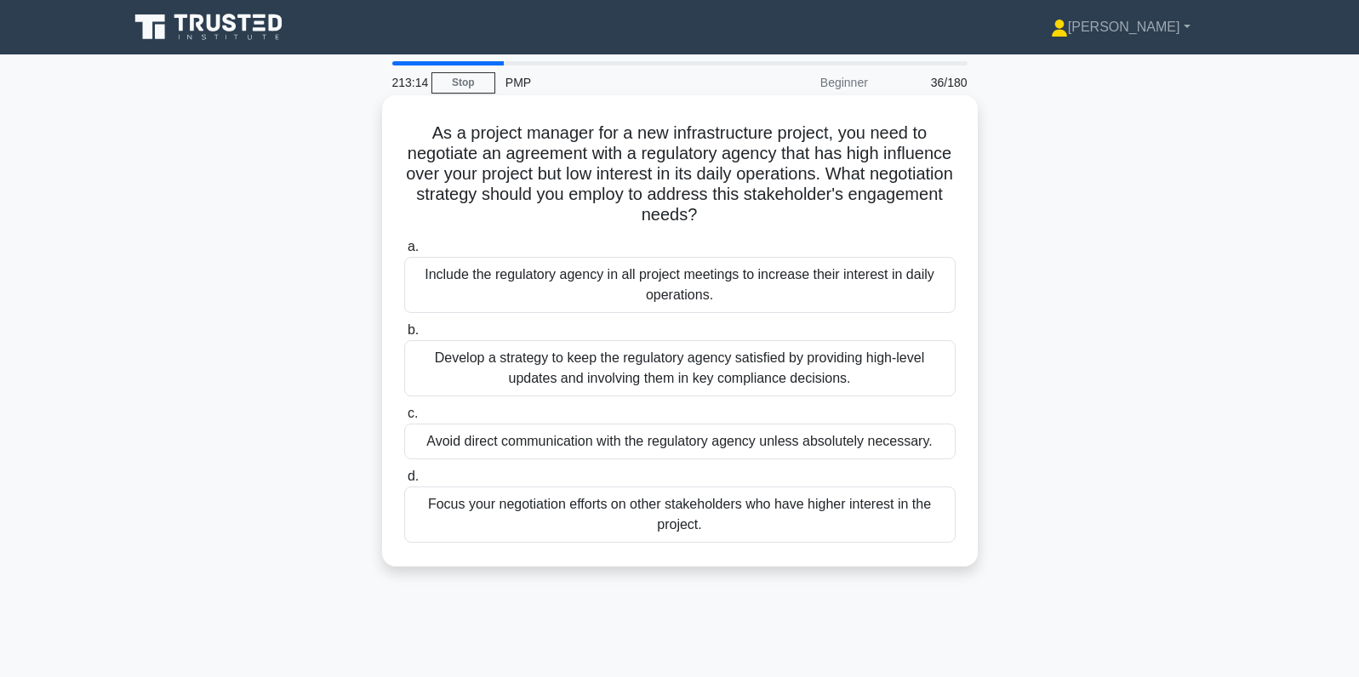
click at [936, 376] on div "Develop a strategy to keep the regulatory agency satisfied by providing high-le…" at bounding box center [679, 368] width 551 height 56
click at [404, 336] on input "b. Develop a strategy to keep the regulatory agency satisfied by providing high…" at bounding box center [404, 330] width 0 height 11
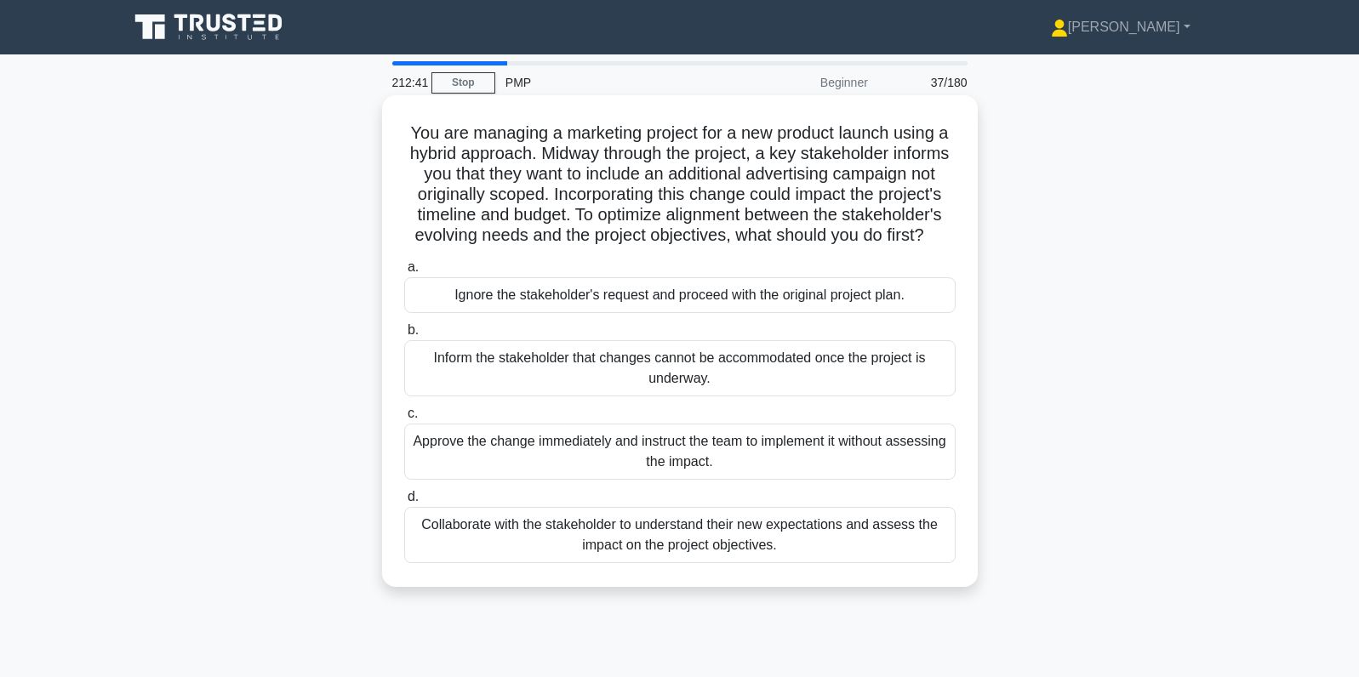
click at [925, 534] on div "Collaborate with the stakeholder to understand their new expectations and asses…" at bounding box center [679, 535] width 551 height 56
click at [404, 503] on input "d. Collaborate with the stakeholder to understand their new expectations and as…" at bounding box center [404, 497] width 0 height 11
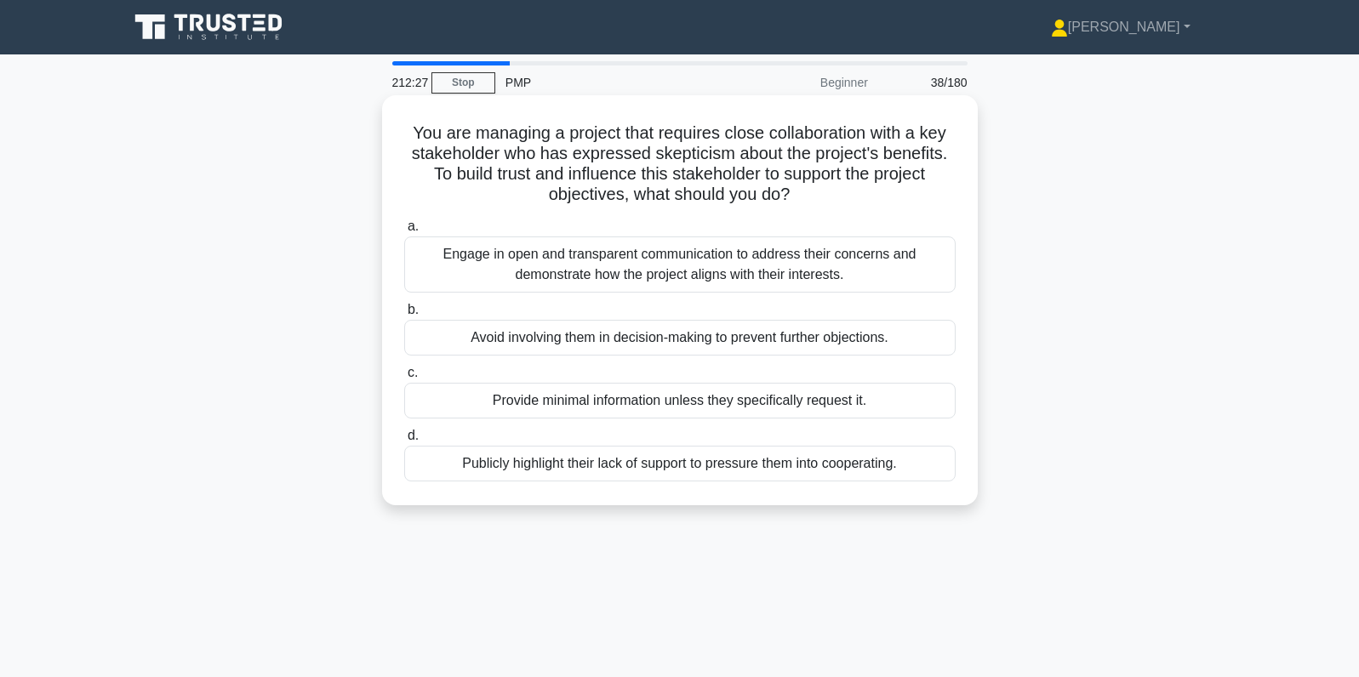
click at [931, 281] on div "Engage in open and transparent communication to address their concerns and demo…" at bounding box center [679, 265] width 551 height 56
click at [404, 232] on input "a. Engage in open and transparent communication to address their concerns and d…" at bounding box center [404, 226] width 0 height 11
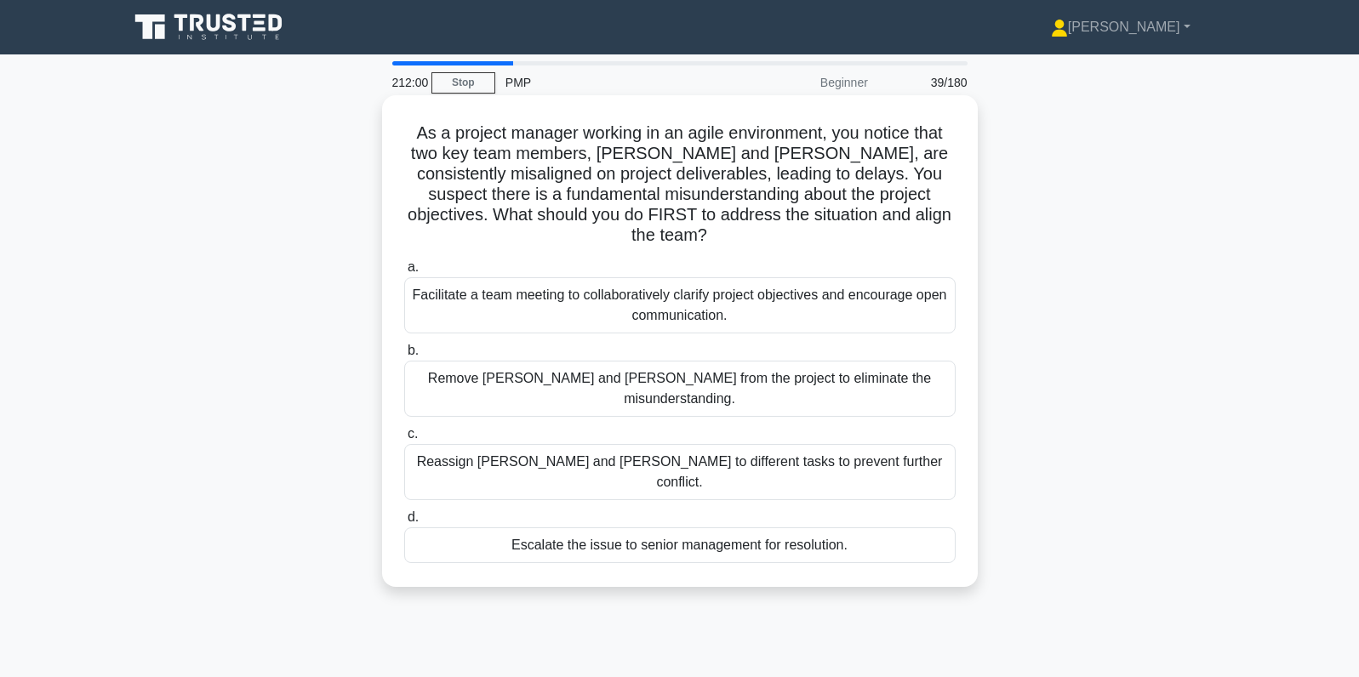
click at [908, 296] on div "Facilitate a team meeting to collaboratively clarify project objectives and enc…" at bounding box center [679, 305] width 551 height 56
click at [404, 273] on input "a. Facilitate a team meeting to collaboratively clarify project objectives and …" at bounding box center [404, 267] width 0 height 11
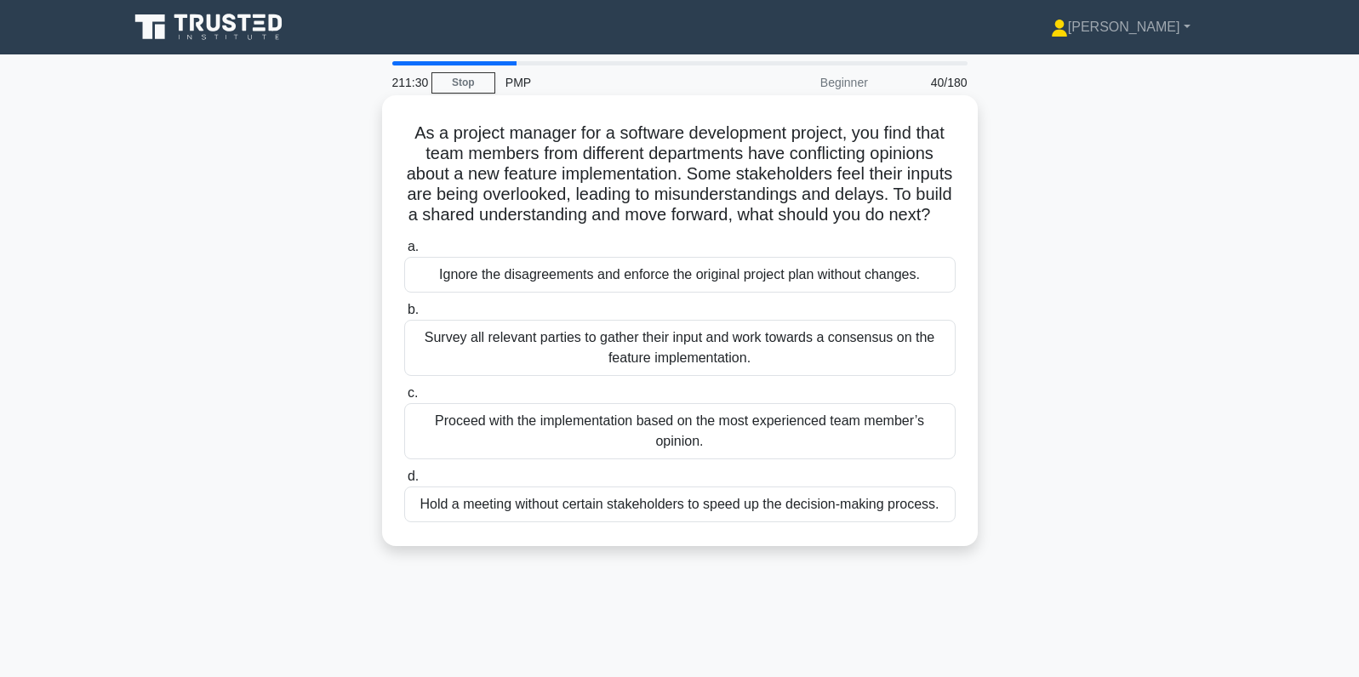
click at [873, 353] on div "Survey all relevant parties to gather their input and work towards a consensus …" at bounding box center [679, 348] width 551 height 56
click at [404, 316] on input "b. Survey all relevant parties to gather their input and work towards a consens…" at bounding box center [404, 310] width 0 height 11
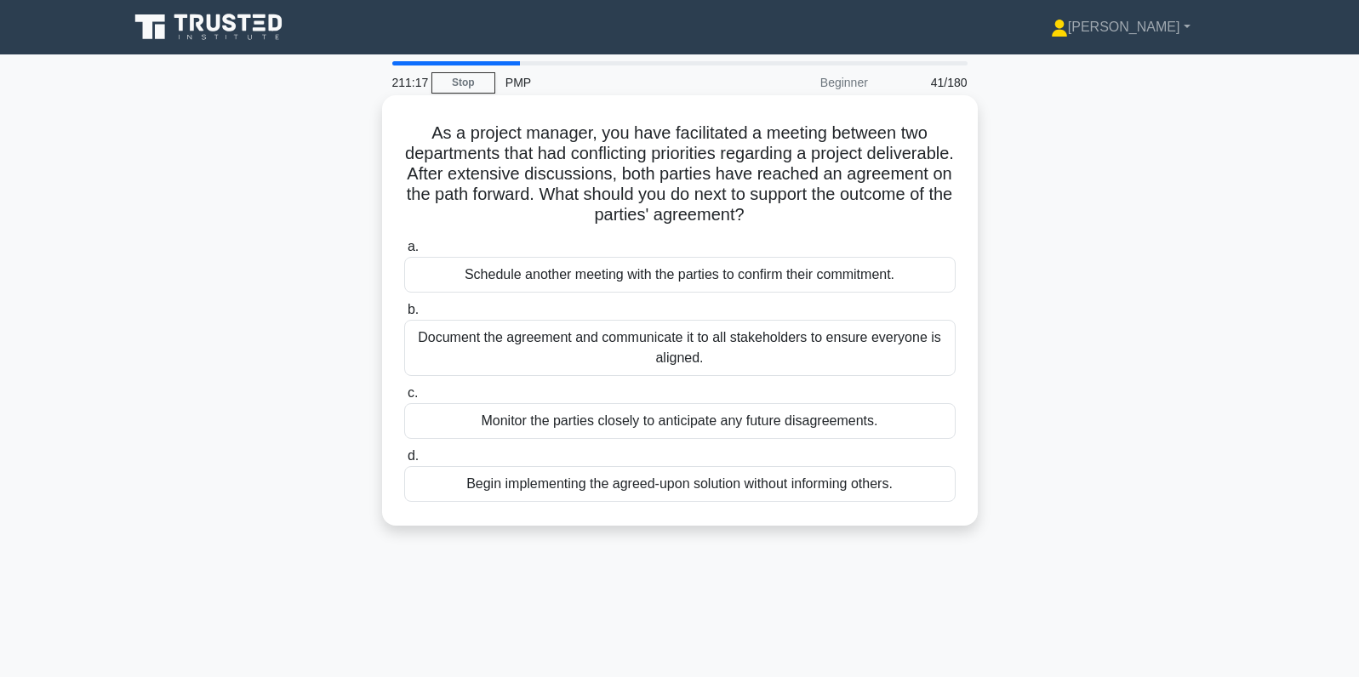
click at [918, 361] on div "Document the agreement and communicate it to all stakeholders to ensure everyon…" at bounding box center [679, 348] width 551 height 56
click at [404, 316] on input "b. Document the agreement and communicate it to all stakeholders to ensure ever…" at bounding box center [404, 310] width 0 height 11
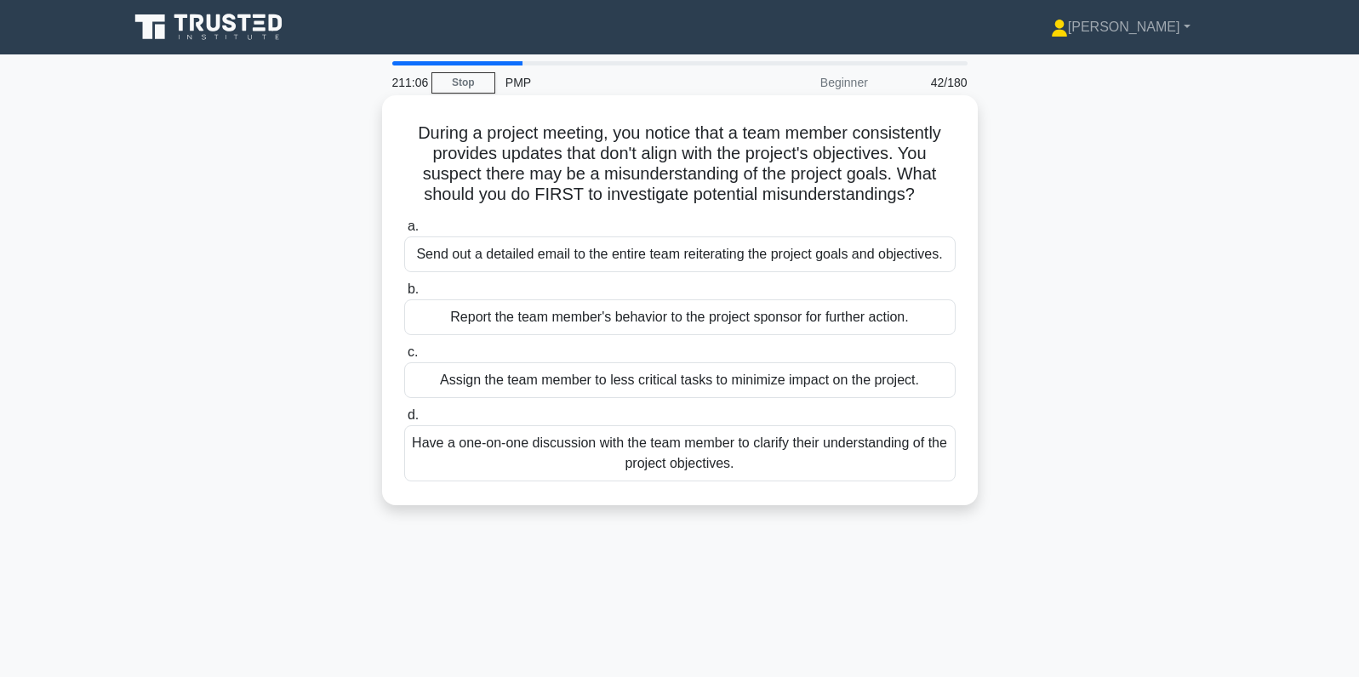
click at [915, 455] on div "Have a one-on-one discussion with the team member to clarify their understandin…" at bounding box center [679, 453] width 551 height 56
click at [404, 421] on input "d. Have a one-on-one discussion with the team member to clarify their understan…" at bounding box center [404, 415] width 0 height 11
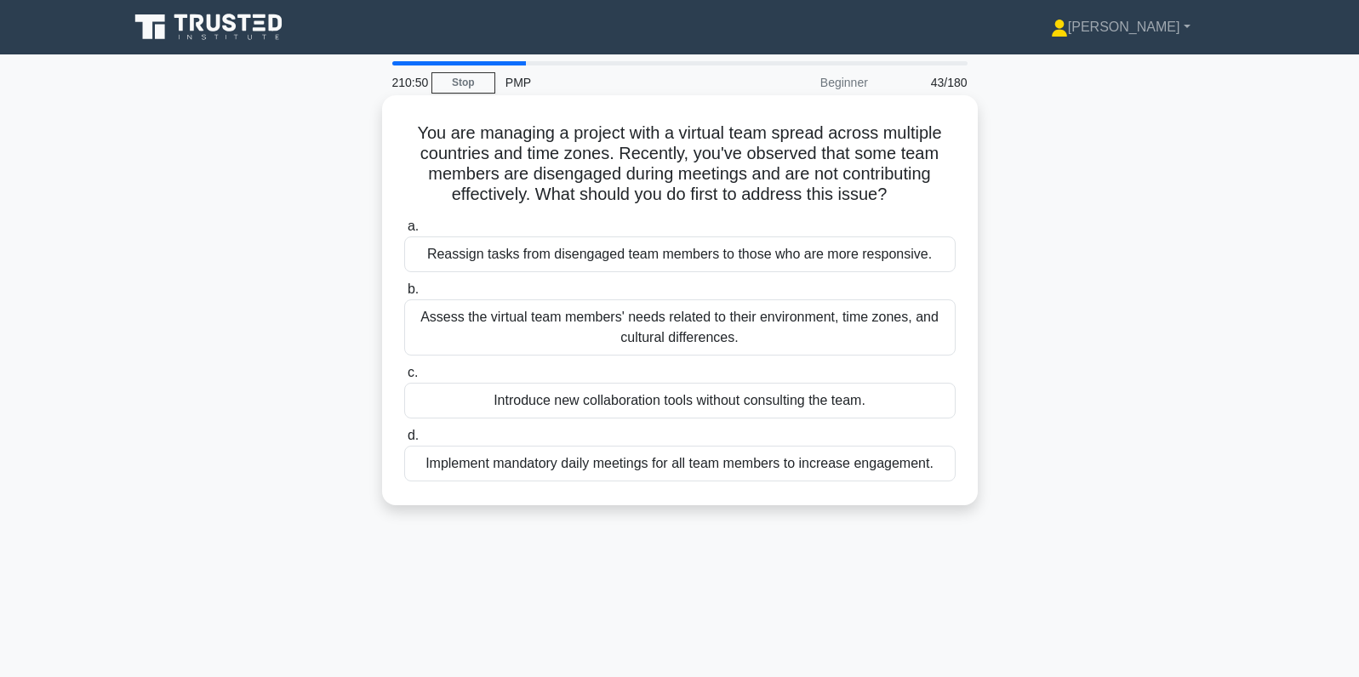
click at [927, 323] on div "Assess the virtual team members' needs related to their environment, time zones…" at bounding box center [679, 327] width 551 height 56
click at [404, 295] on input "b. Assess the virtual team members' needs related to their environment, time zo…" at bounding box center [404, 289] width 0 height 11
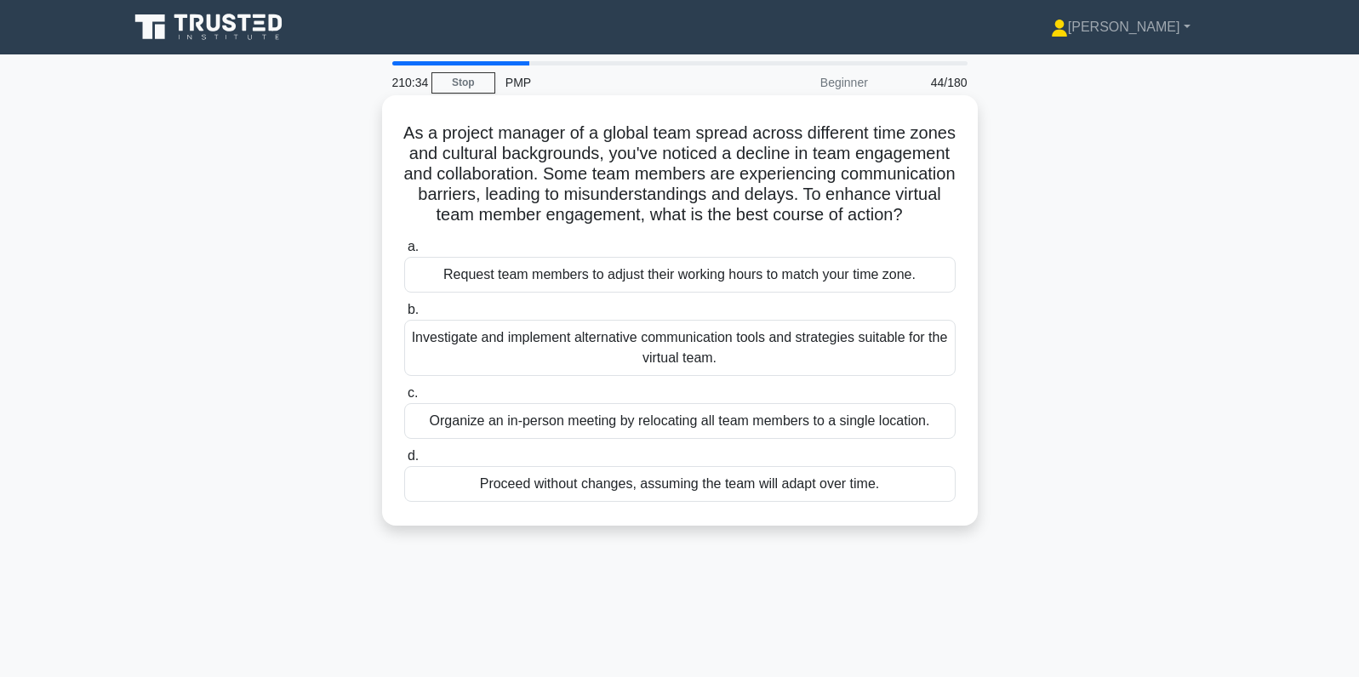
click at [944, 345] on div "Investigate and implement alternative communication tools and strategies suitab…" at bounding box center [679, 348] width 551 height 56
click at [404, 316] on input "b. Investigate and implement alternative communication tools and strategies sui…" at bounding box center [404, 310] width 0 height 11
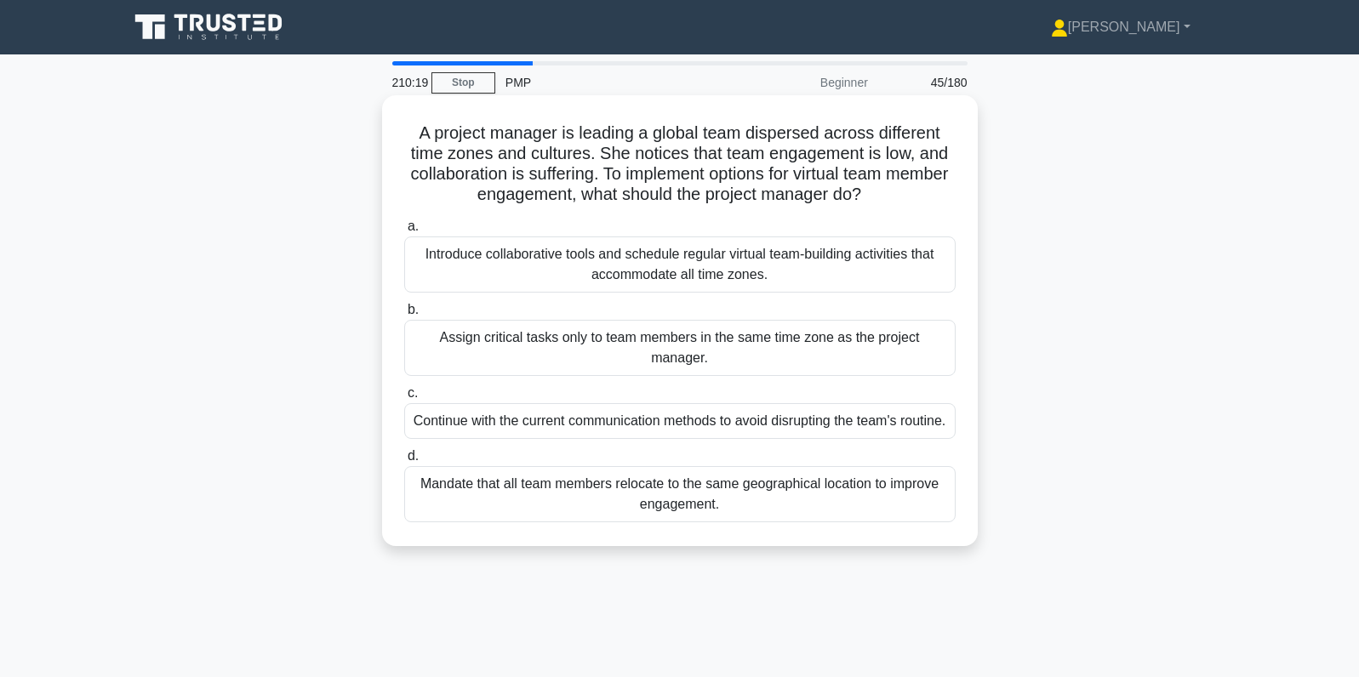
click at [938, 269] on div "Introduce collaborative tools and schedule regular virtual team-building activi…" at bounding box center [679, 265] width 551 height 56
click at [404, 232] on input "a. Introduce collaborative tools and schedule regular virtual team-building act…" at bounding box center [404, 226] width 0 height 11
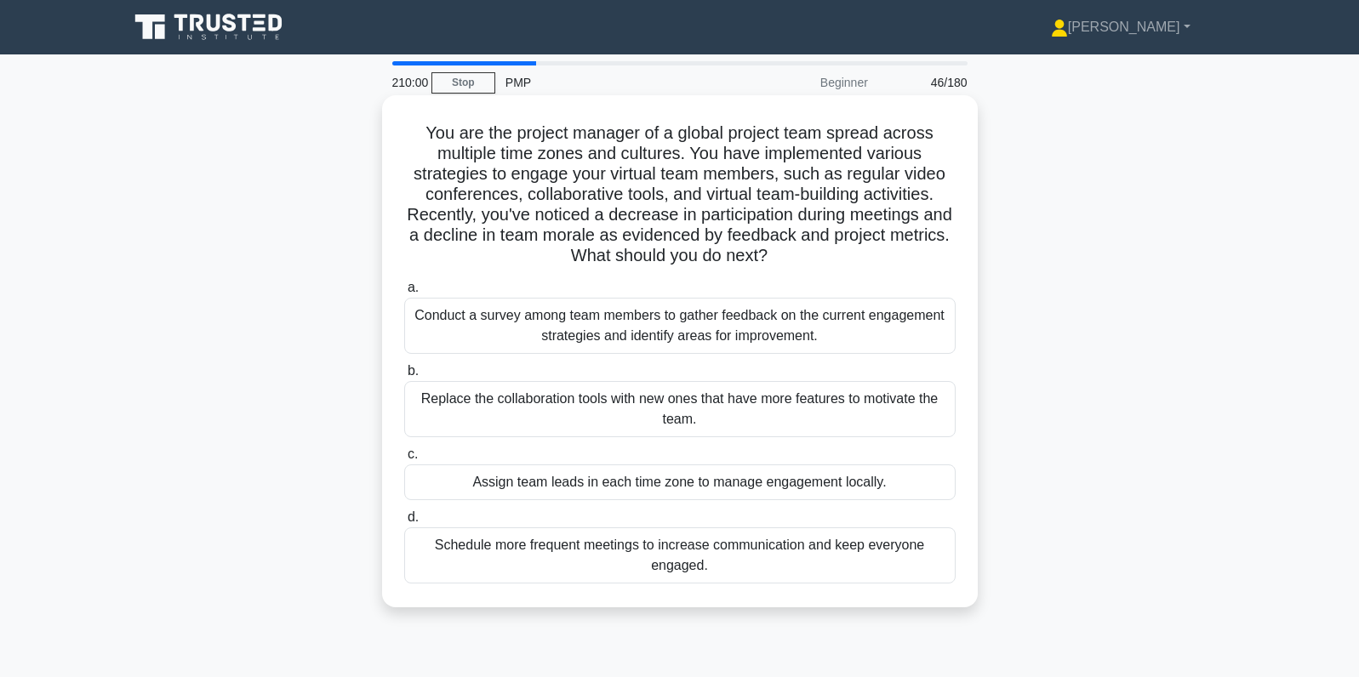
click at [890, 325] on div "Conduct a survey among team members to gather feedback on the current engagemen…" at bounding box center [679, 326] width 551 height 56
click at [404, 294] on input "a. Conduct a survey among team members to gather feedback on the current engage…" at bounding box center [404, 287] width 0 height 11
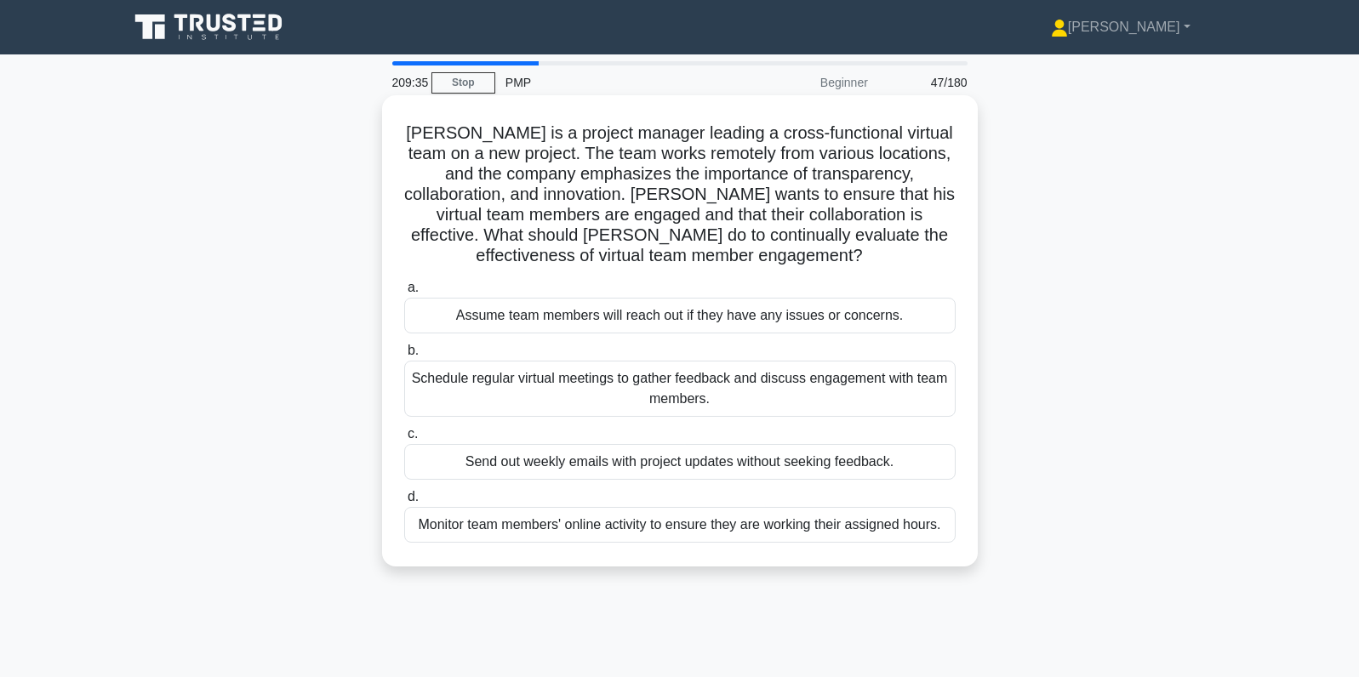
click at [885, 390] on div "Schedule regular virtual meetings to gather feedback and discuss engagement wit…" at bounding box center [679, 389] width 551 height 56
click at [404, 356] on input "b. Schedule regular virtual meetings to gather feedback and discuss engagement …" at bounding box center [404, 350] width 0 height 11
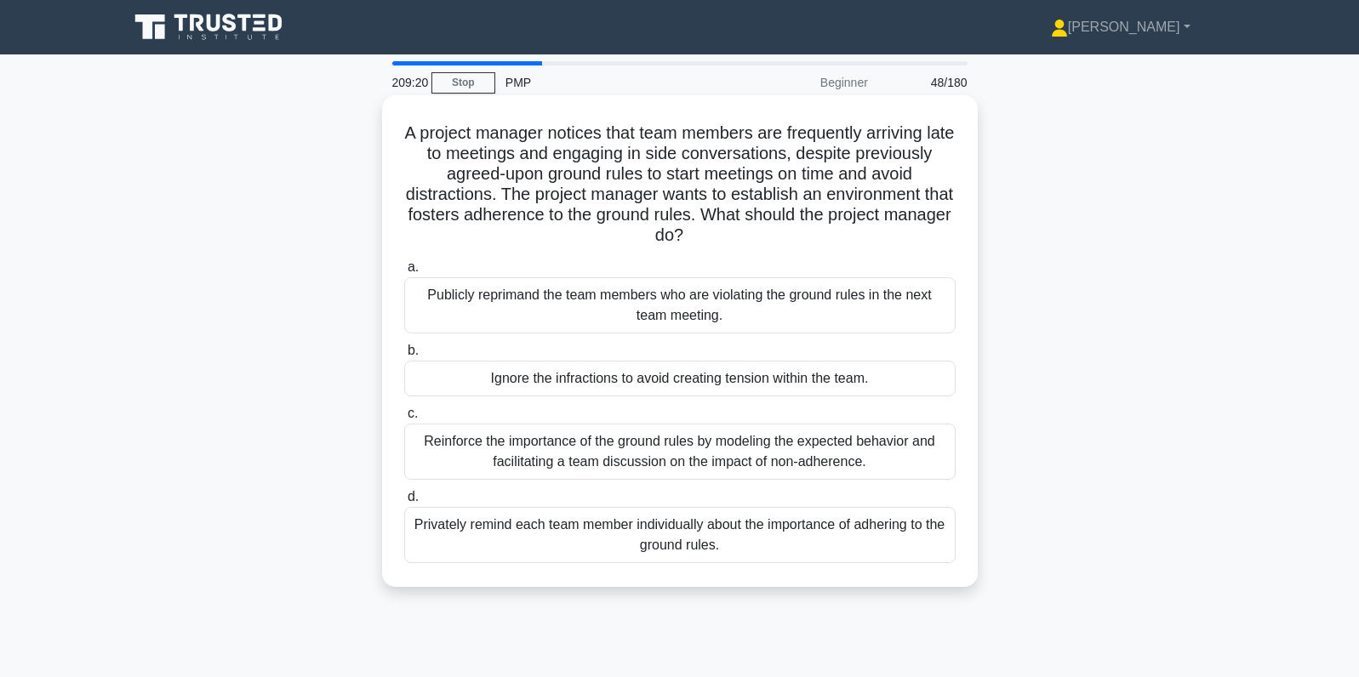
click at [926, 458] on div "Reinforce the importance of the ground rules by modeling the expected behavior …" at bounding box center [679, 452] width 551 height 56
click at [404, 419] on input "c. Reinforce the importance of the ground rules by modeling the expected behavi…" at bounding box center [404, 413] width 0 height 11
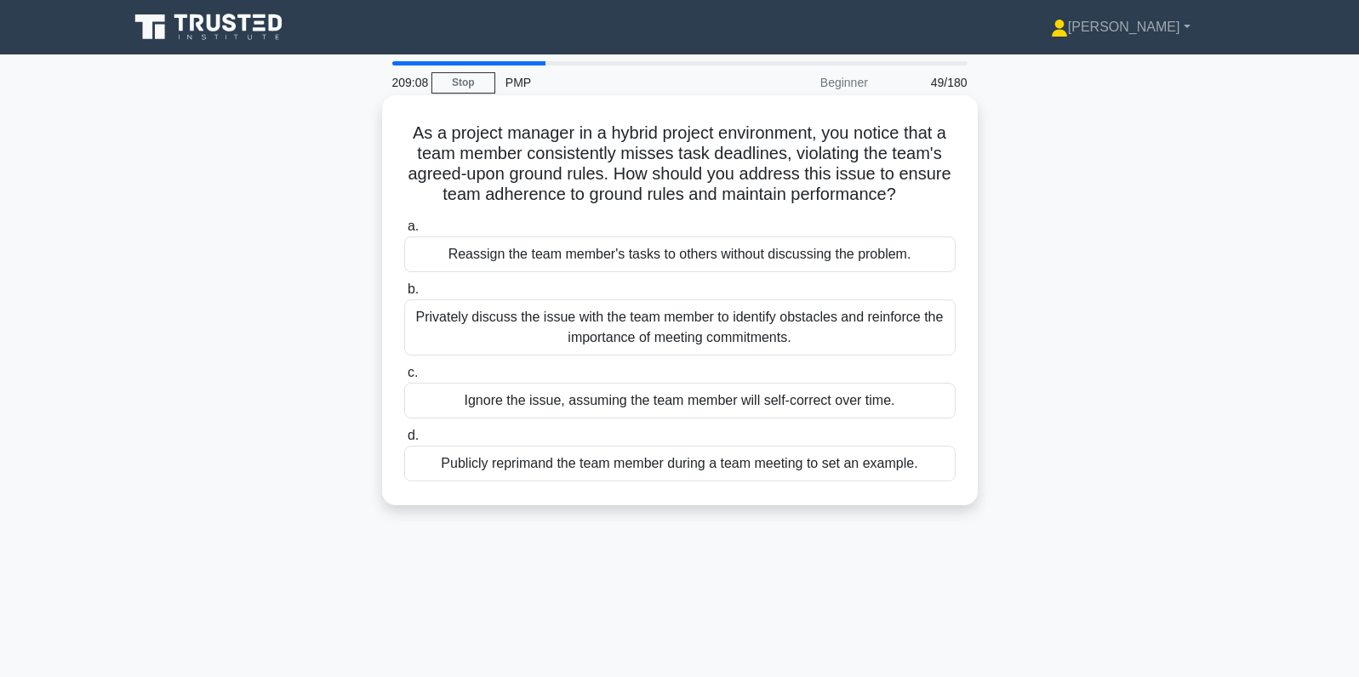
click at [863, 335] on div "Privately discuss the issue with the team member to identify obstacles and rein…" at bounding box center [679, 327] width 551 height 56
click at [404, 295] on input "b. Privately discuss the issue with the team member to identify obstacles and r…" at bounding box center [404, 289] width 0 height 11
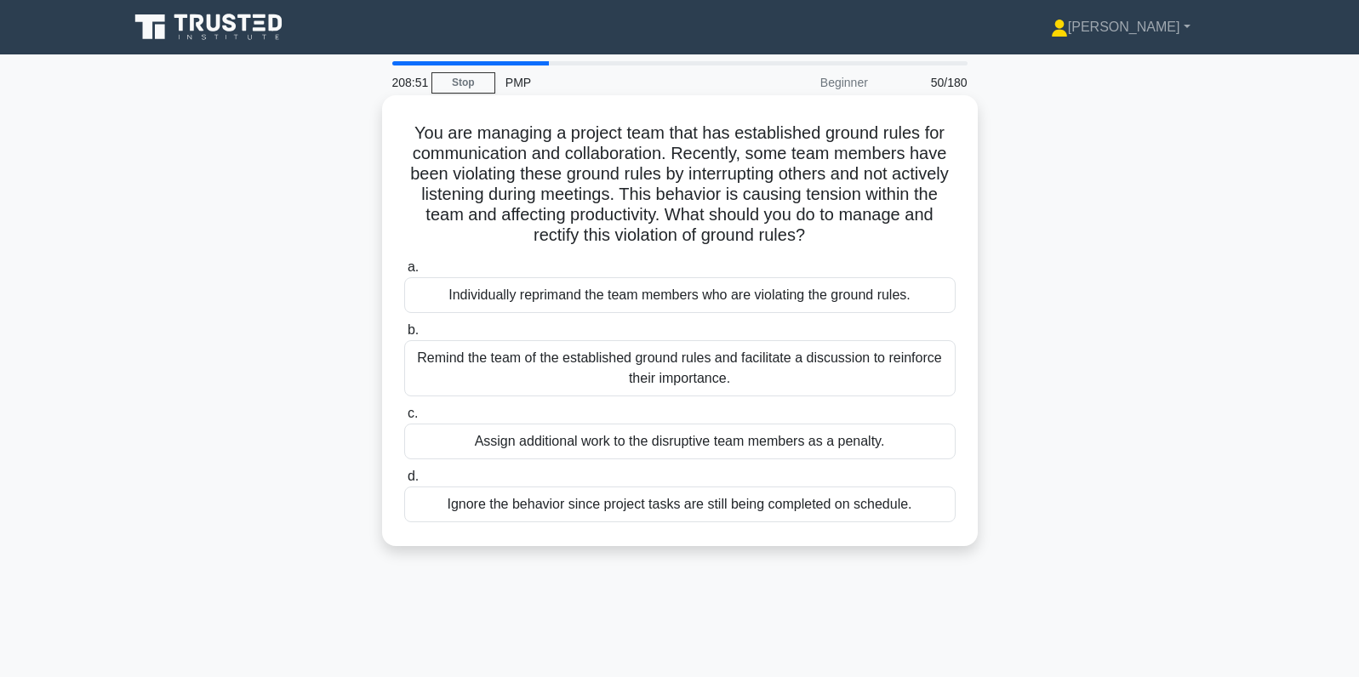
click at [918, 365] on div "Remind the team of the established ground rules and facilitate a discussion to …" at bounding box center [679, 368] width 551 height 56
click at [404, 336] on input "b. Remind the team of the established ground rules and facilitate a discussion …" at bounding box center [404, 330] width 0 height 11
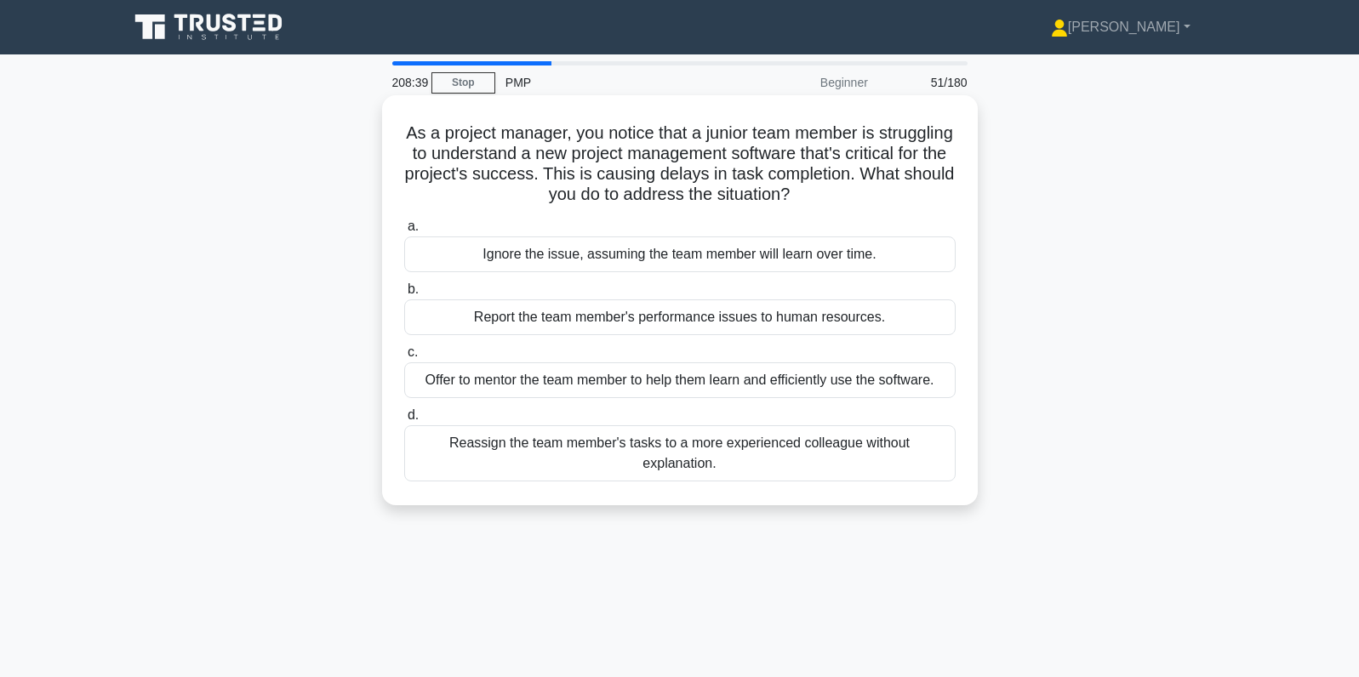
click at [917, 379] on div "Offer to mentor the team member to help them learn and efficiently use the soft…" at bounding box center [679, 380] width 551 height 36
click at [404, 358] on input "c. Offer to mentor the team member to help them learn and efficiently use the s…" at bounding box center [404, 352] width 0 height 11
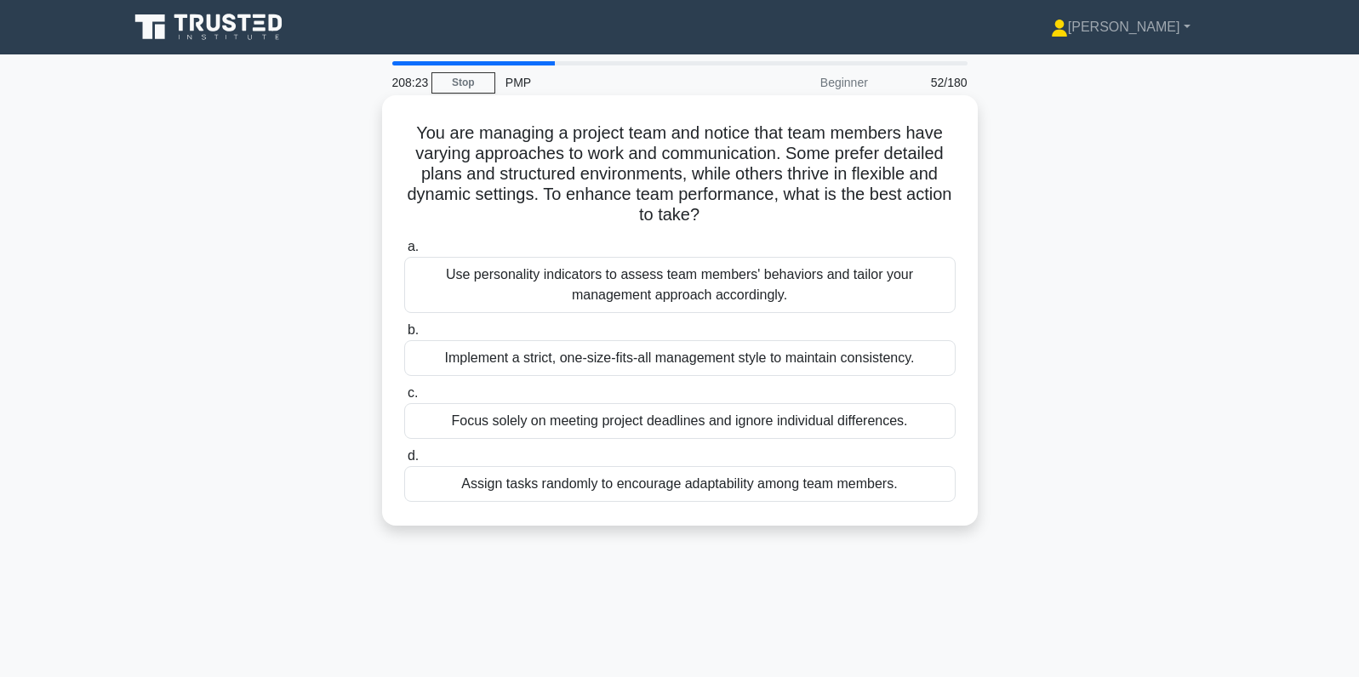
click at [919, 288] on div "Use personality indicators to assess team members' behaviors and tailor your ma…" at bounding box center [679, 285] width 551 height 56
click at [404, 253] on input "a. Use personality indicators to assess team members' behaviors and tailor your…" at bounding box center [404, 247] width 0 height 11
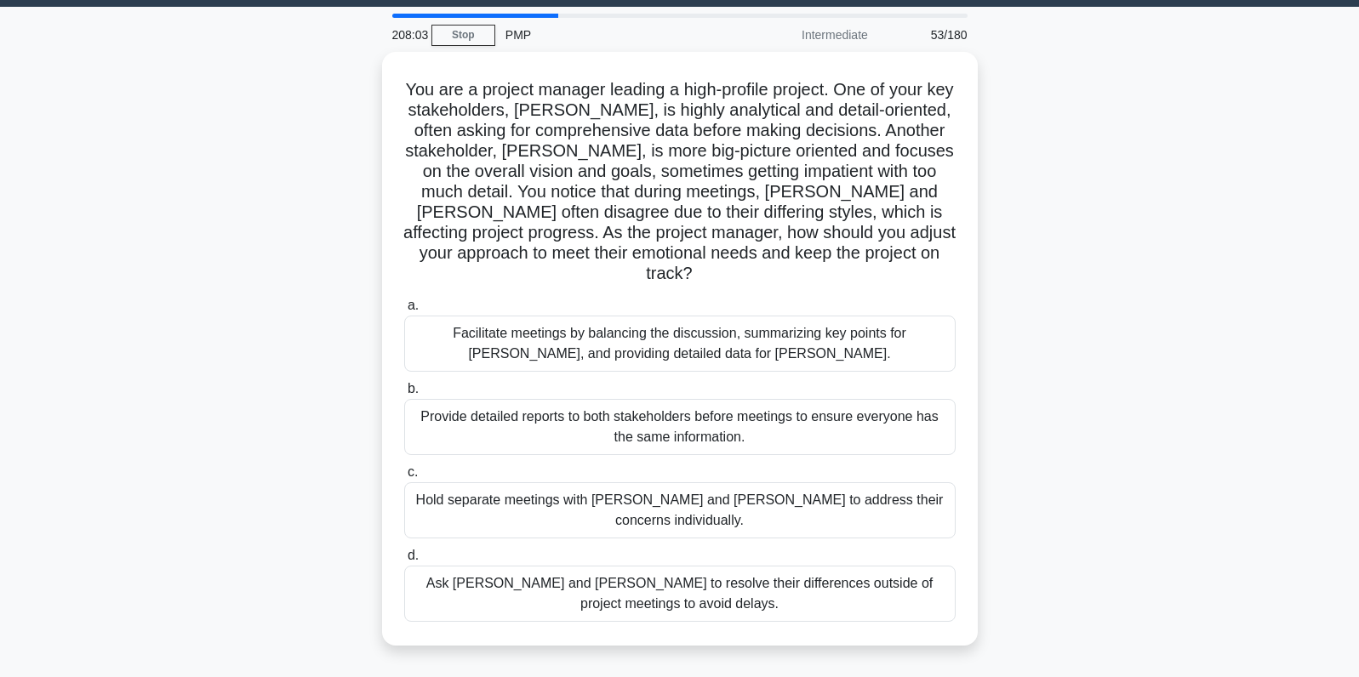
scroll to position [49, 0]
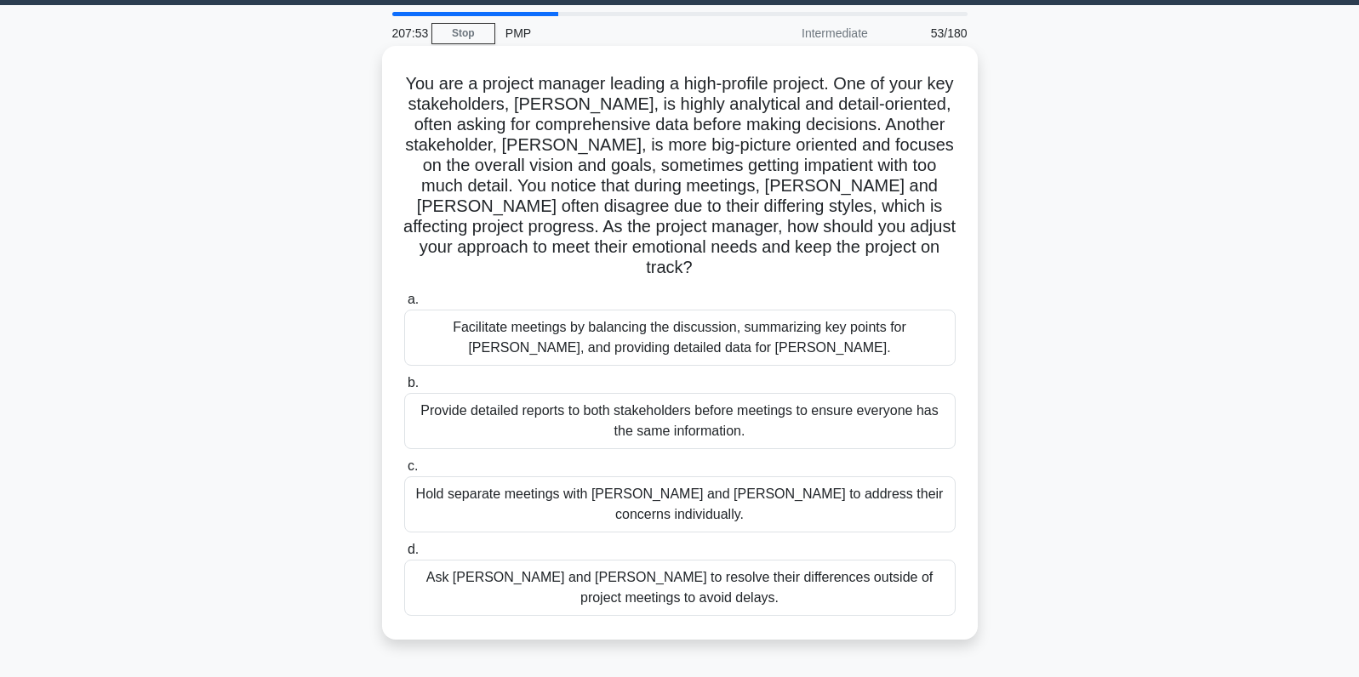
click at [906, 318] on div "Facilitate meetings by balancing the discussion, summarizing key points for Joh…" at bounding box center [679, 338] width 551 height 56
click at [404, 305] on input "a. Facilitate meetings by balancing the discussion, summarizing key points for …" at bounding box center [404, 299] width 0 height 11
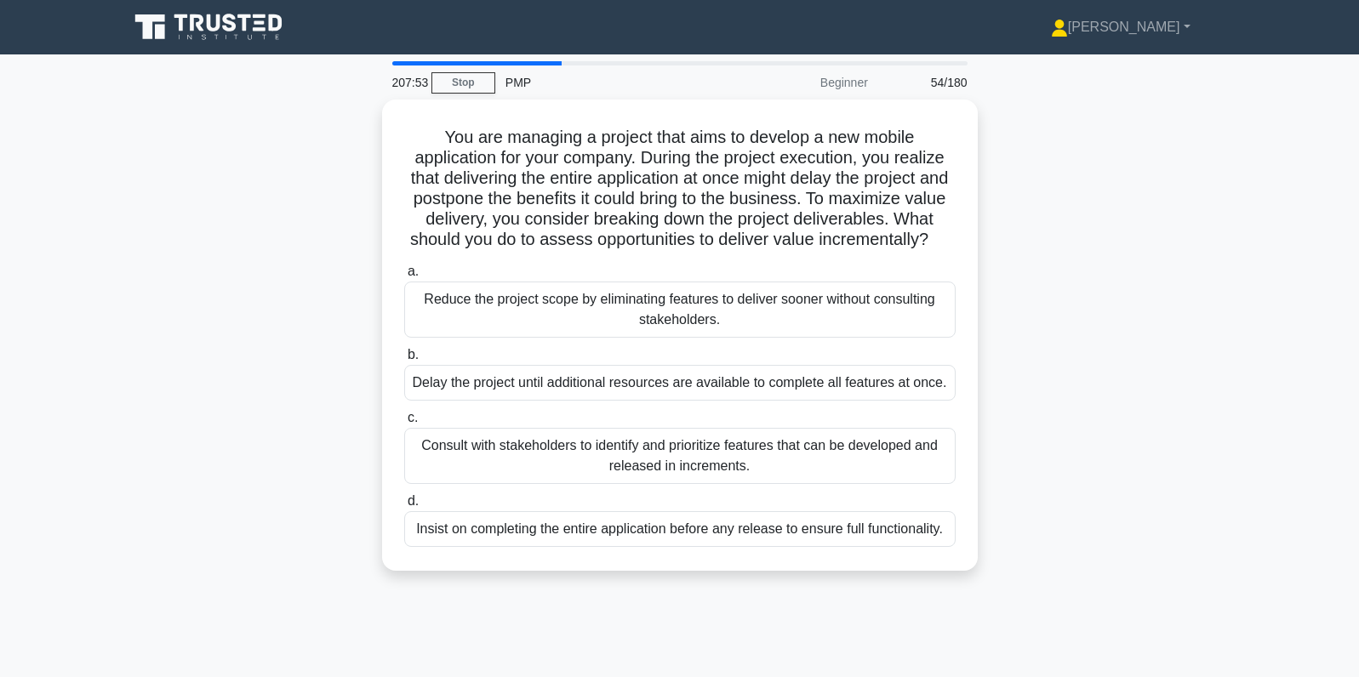
scroll to position [0, 0]
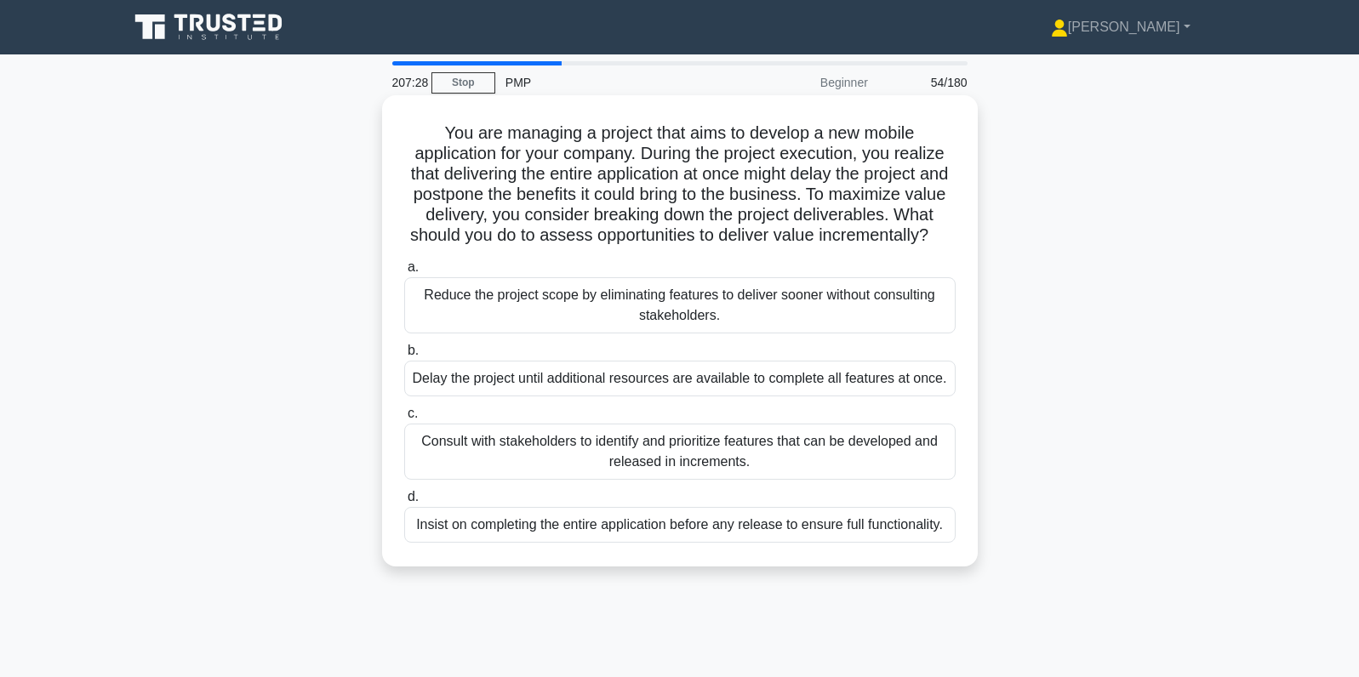
click at [841, 453] on div "Consult with stakeholders to identify and prioritize features that can be devel…" at bounding box center [679, 452] width 551 height 56
click at [404, 419] on input "c. Consult with stakeholders to identify and prioritize features that can be de…" at bounding box center [404, 413] width 0 height 11
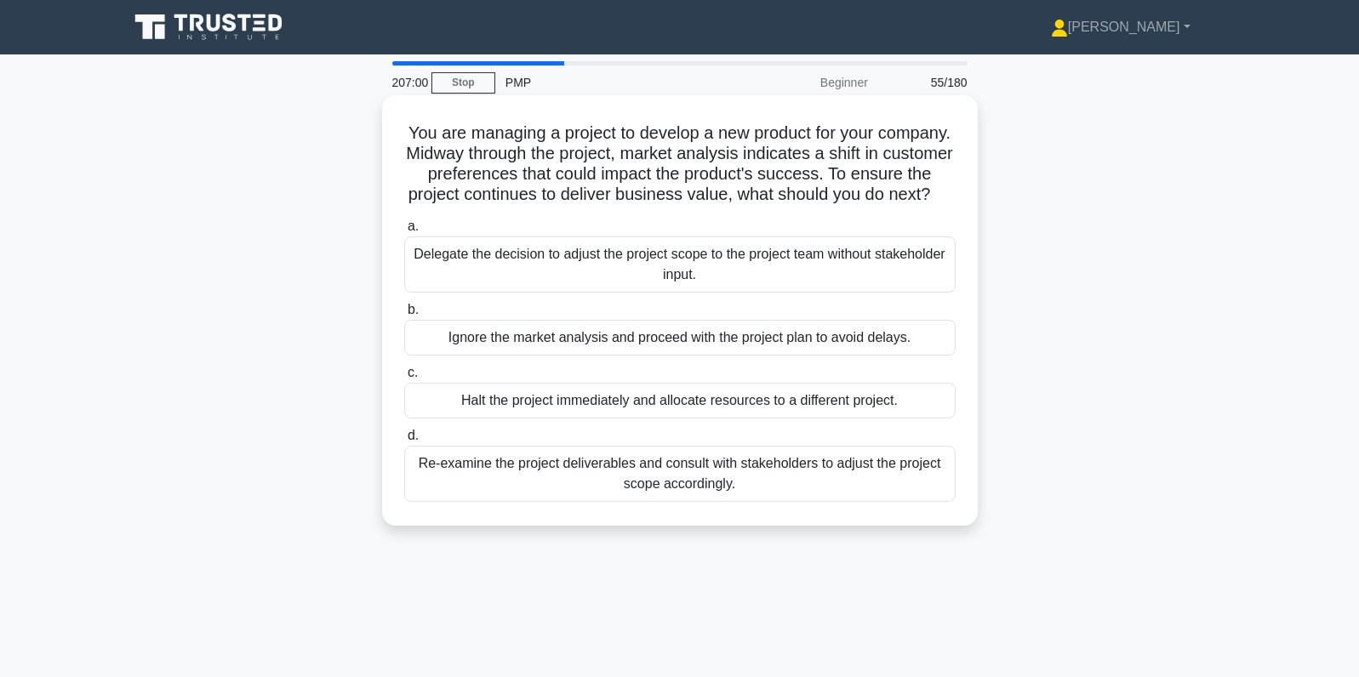
click at [795, 490] on div "Re-examine the project deliverables and consult with stakeholders to adjust the…" at bounding box center [679, 474] width 551 height 56
click at [404, 442] on input "d. Re-examine the project deliverables and consult with stakeholders to adjust …" at bounding box center [404, 436] width 0 height 11
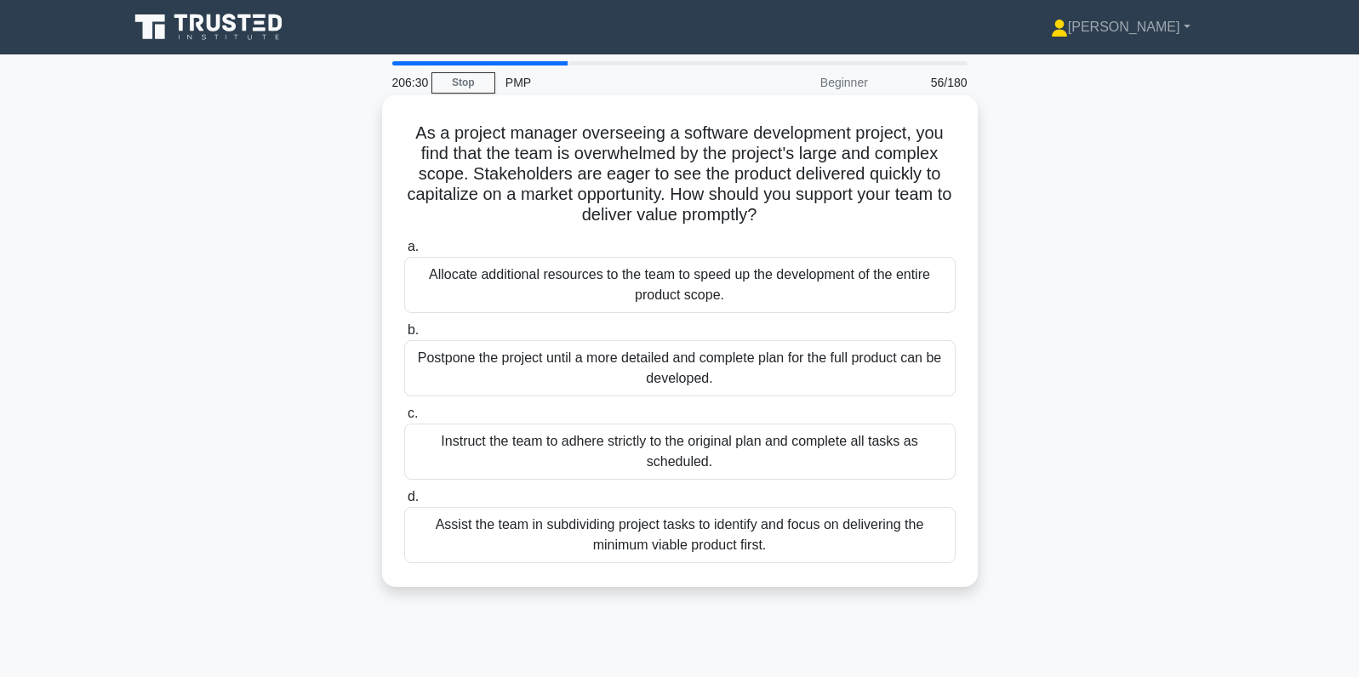
click at [895, 551] on div "Assist the team in subdividing project tasks to identify and focus on deliverin…" at bounding box center [679, 535] width 551 height 56
click at [404, 503] on input "d. Assist the team in subdividing project tasks to identify and focus on delive…" at bounding box center [404, 497] width 0 height 11
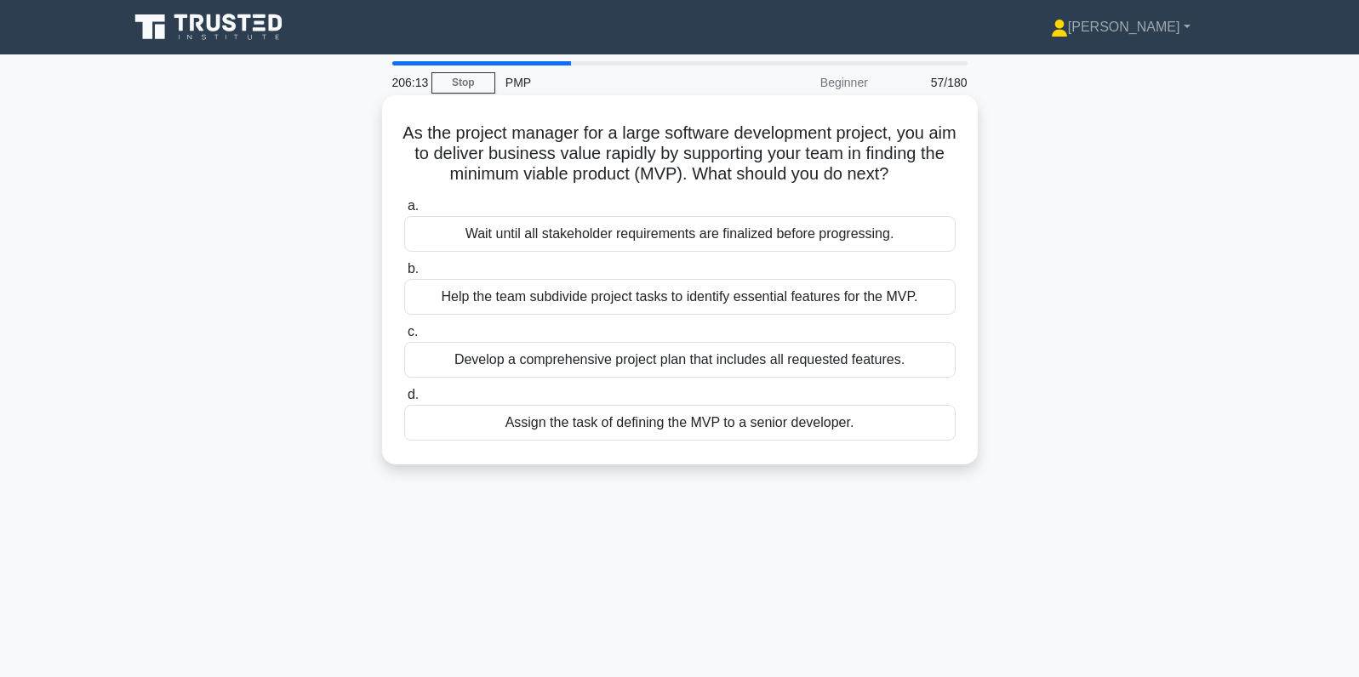
click at [931, 305] on div "Help the team subdivide project tasks to identify essential features for the MV…" at bounding box center [679, 297] width 551 height 36
click at [404, 275] on input "b. Help the team subdivide project tasks to identify essential features for the…" at bounding box center [404, 269] width 0 height 11
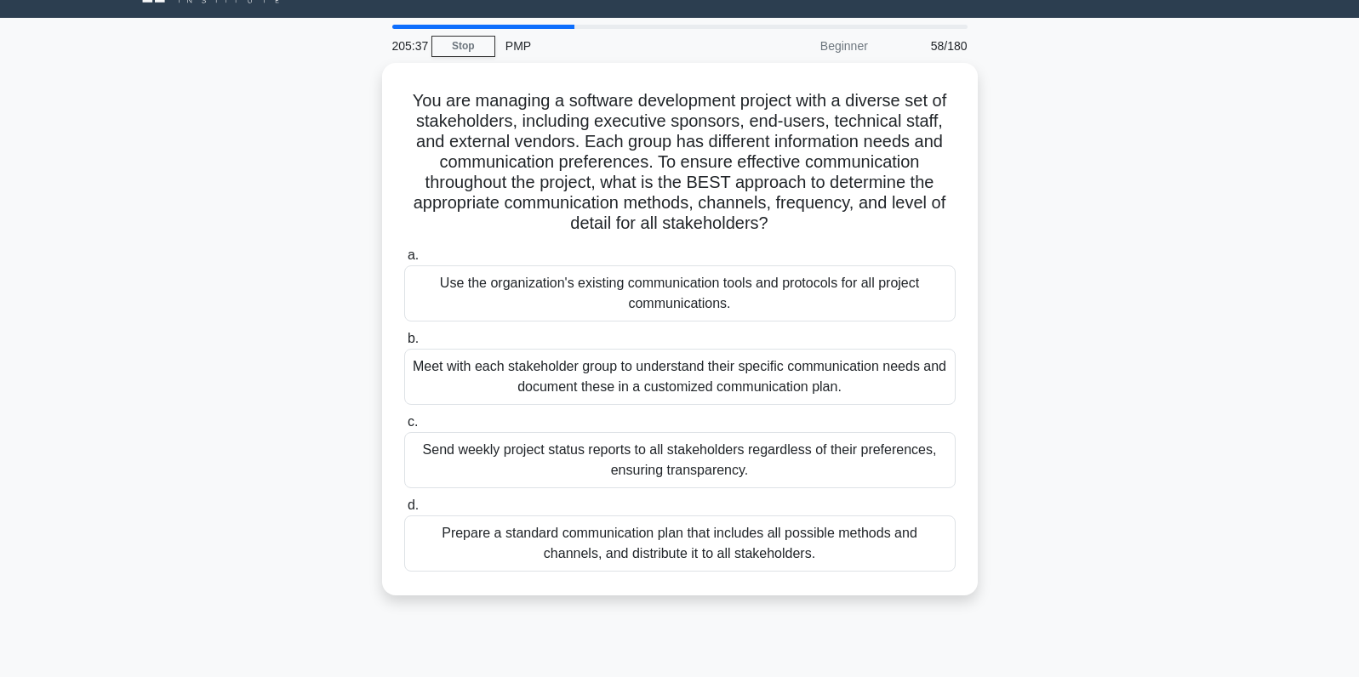
scroll to position [38, 0]
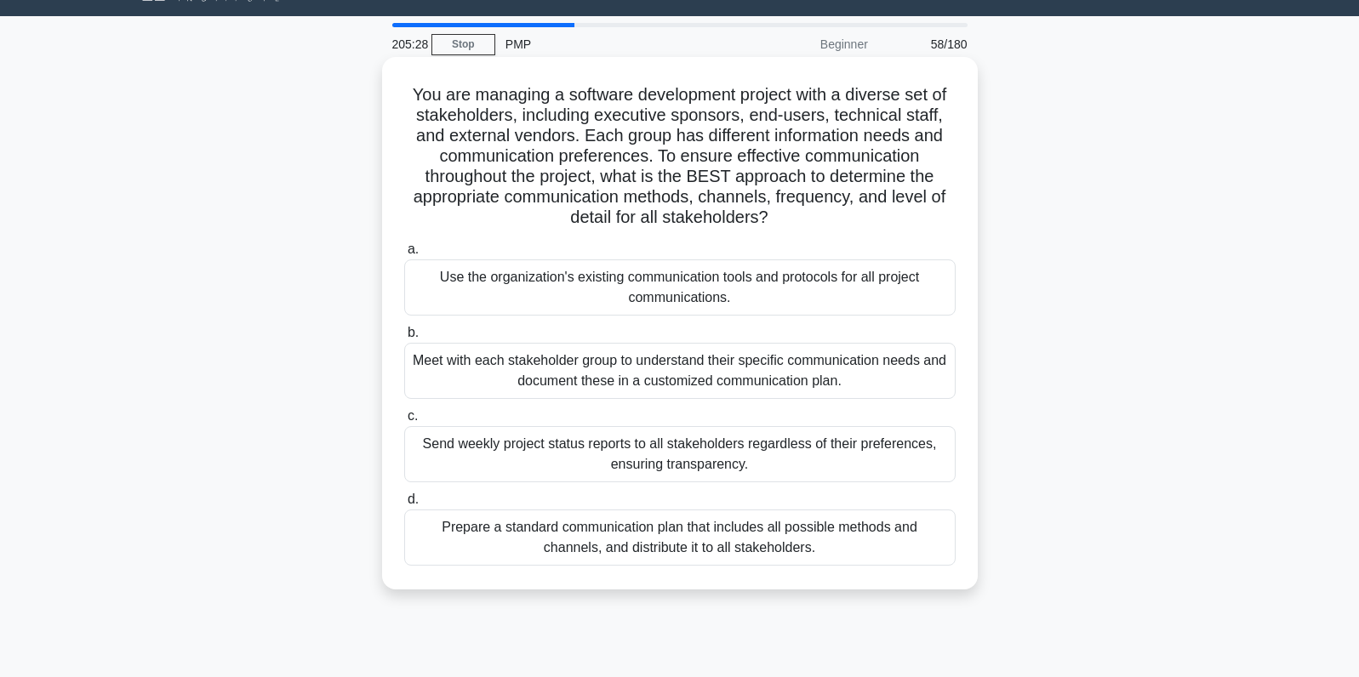
click at [884, 362] on div "Meet with each stakeholder group to understand their specific communication nee…" at bounding box center [679, 371] width 551 height 56
click at [404, 339] on input "b. Meet with each stakeholder group to understand their specific communication …" at bounding box center [404, 333] width 0 height 11
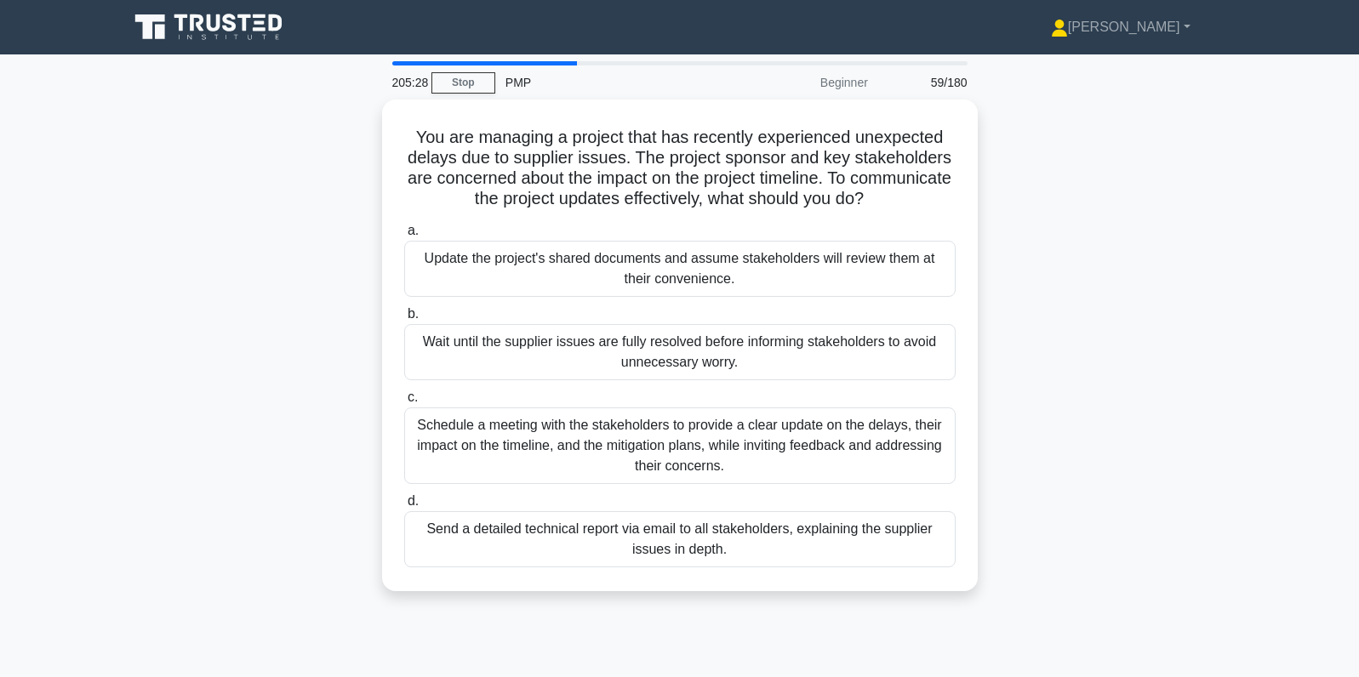
scroll to position [0, 0]
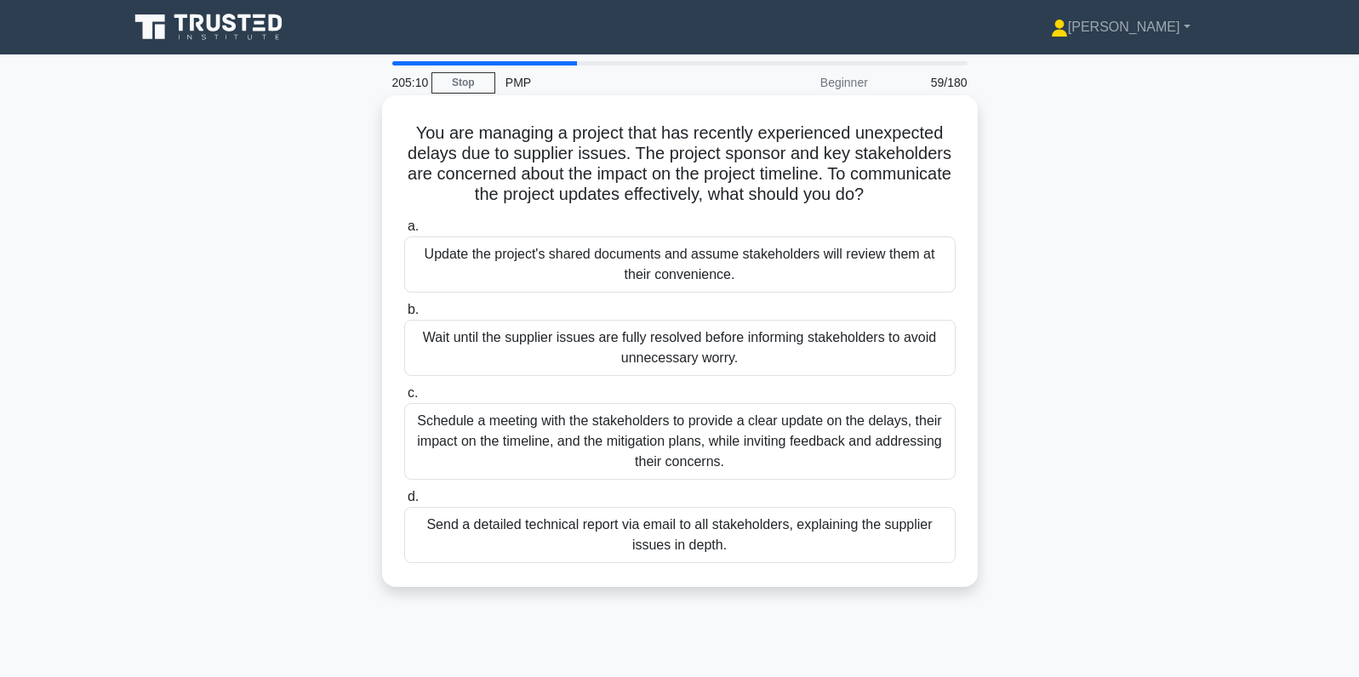
click at [895, 418] on div "Schedule a meeting with the stakeholders to provide a clear update on the delay…" at bounding box center [679, 441] width 551 height 77
click at [404, 399] on input "c. Schedule a meeting with the stakeholders to provide a clear update on the de…" at bounding box center [404, 393] width 0 height 11
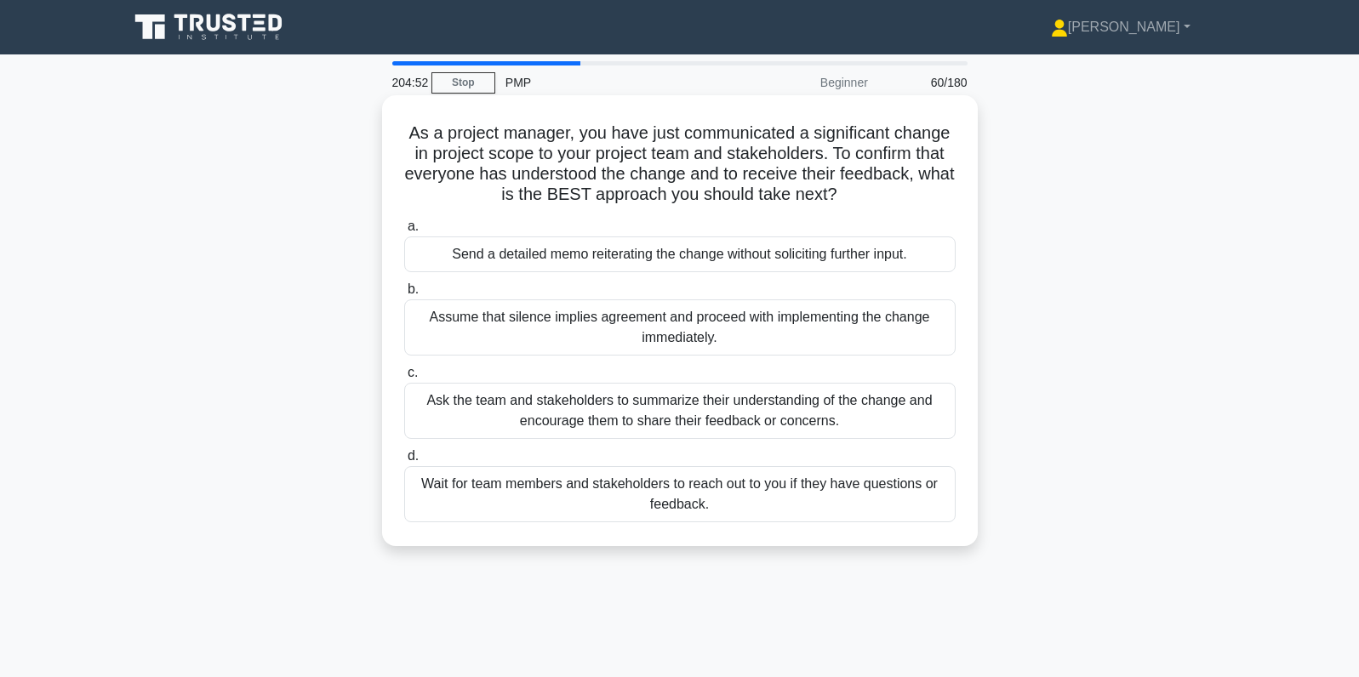
click at [856, 420] on div "Ask the team and stakeholders to summarize their understanding of the change an…" at bounding box center [679, 411] width 551 height 56
click at [404, 379] on input "c. Ask the team and stakeholders to summarize their understanding of the change…" at bounding box center [404, 373] width 0 height 11
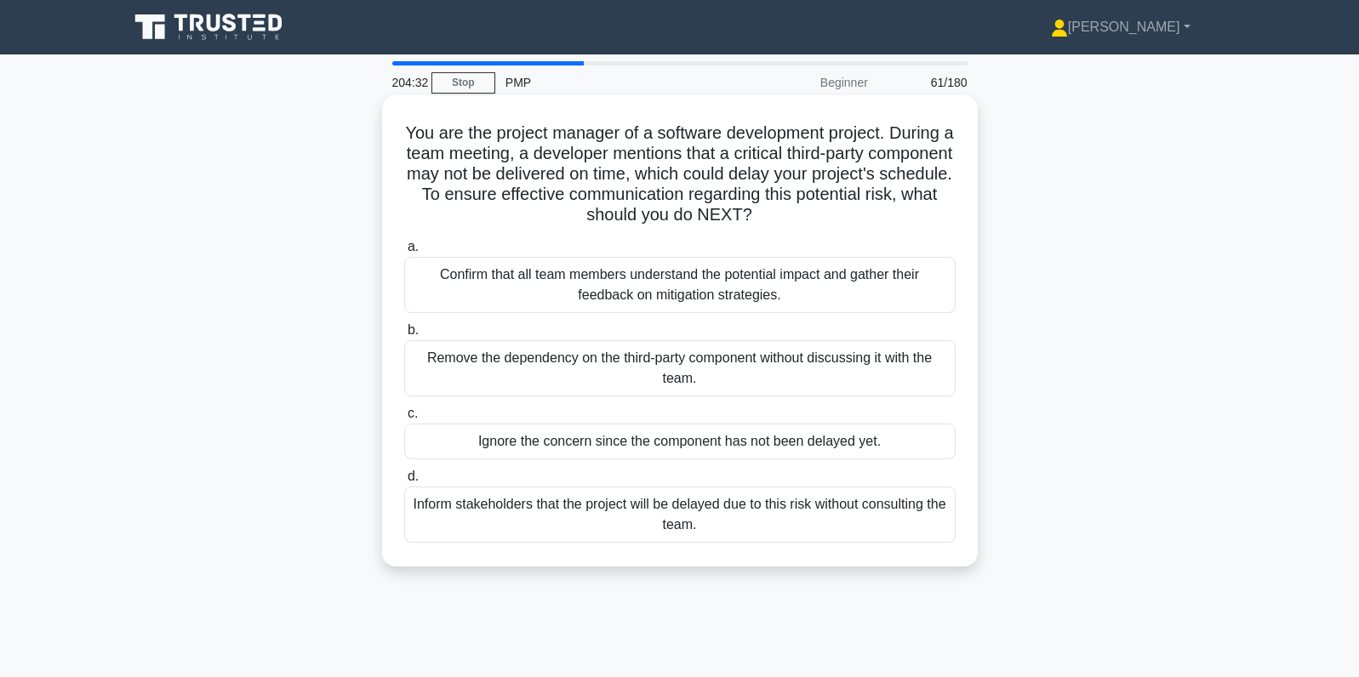
click at [801, 282] on div "Confirm that all team members understand the potential impact and gather their …" at bounding box center [679, 285] width 551 height 56
click at [404, 253] on input "a. Confirm that all team members understand the potential impact and gather the…" at bounding box center [404, 247] width 0 height 11
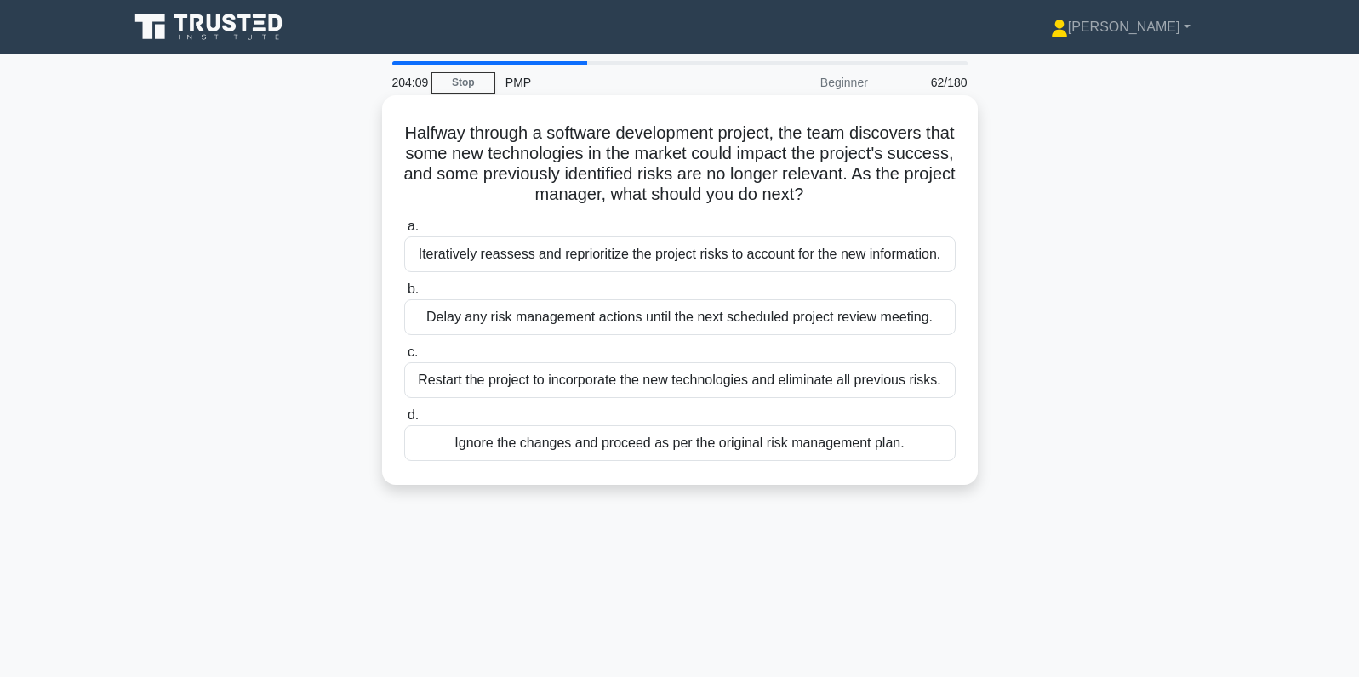
click at [826, 256] on div "Iteratively reassess and reprioritize the project risks to account for the new …" at bounding box center [679, 255] width 551 height 36
click at [404, 232] on input "a. Iteratively reassess and reprioritize the project risks to account for the n…" at bounding box center [404, 226] width 0 height 11
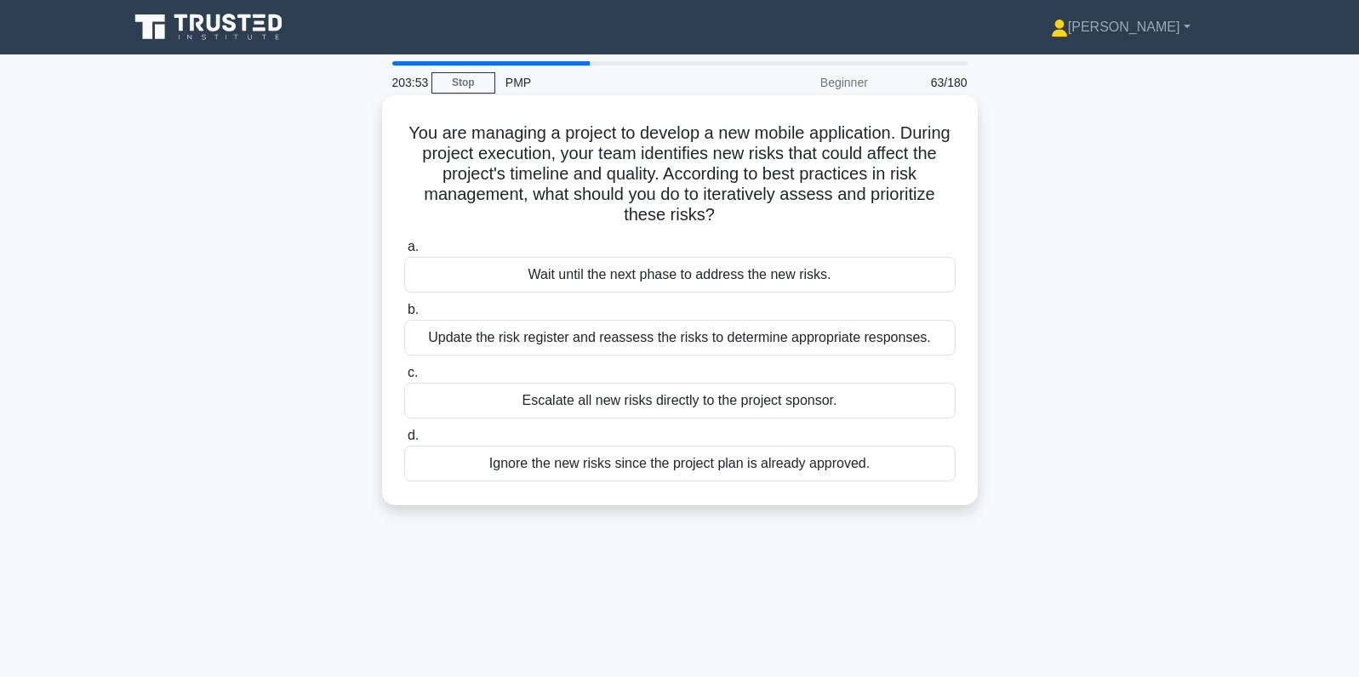
click at [933, 343] on div "Update the risk register and reassess the risks to determine appropriate respon…" at bounding box center [679, 338] width 551 height 36
click at [404, 316] on input "b. Update the risk register and reassess the risks to determine appropriate res…" at bounding box center [404, 310] width 0 height 11
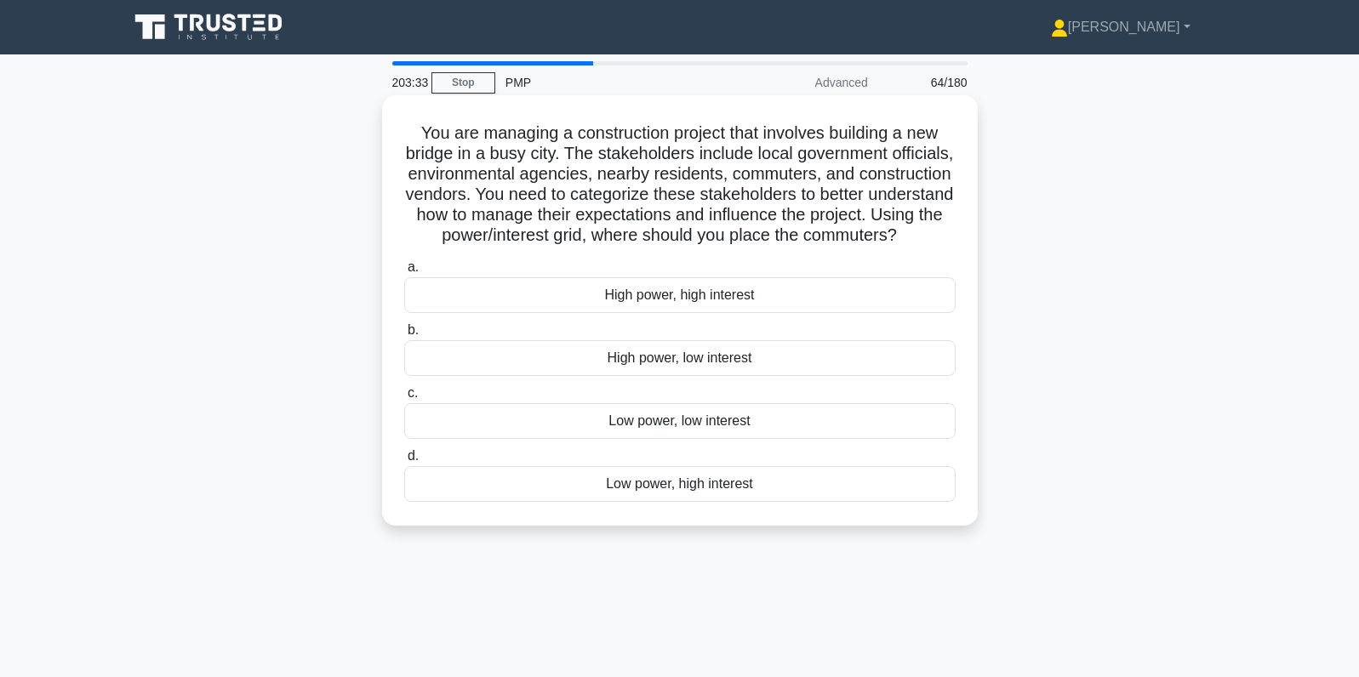
click at [768, 483] on div "Low power, high interest" at bounding box center [679, 484] width 551 height 36
click at [404, 462] on input "d. Low power, high interest" at bounding box center [404, 456] width 0 height 11
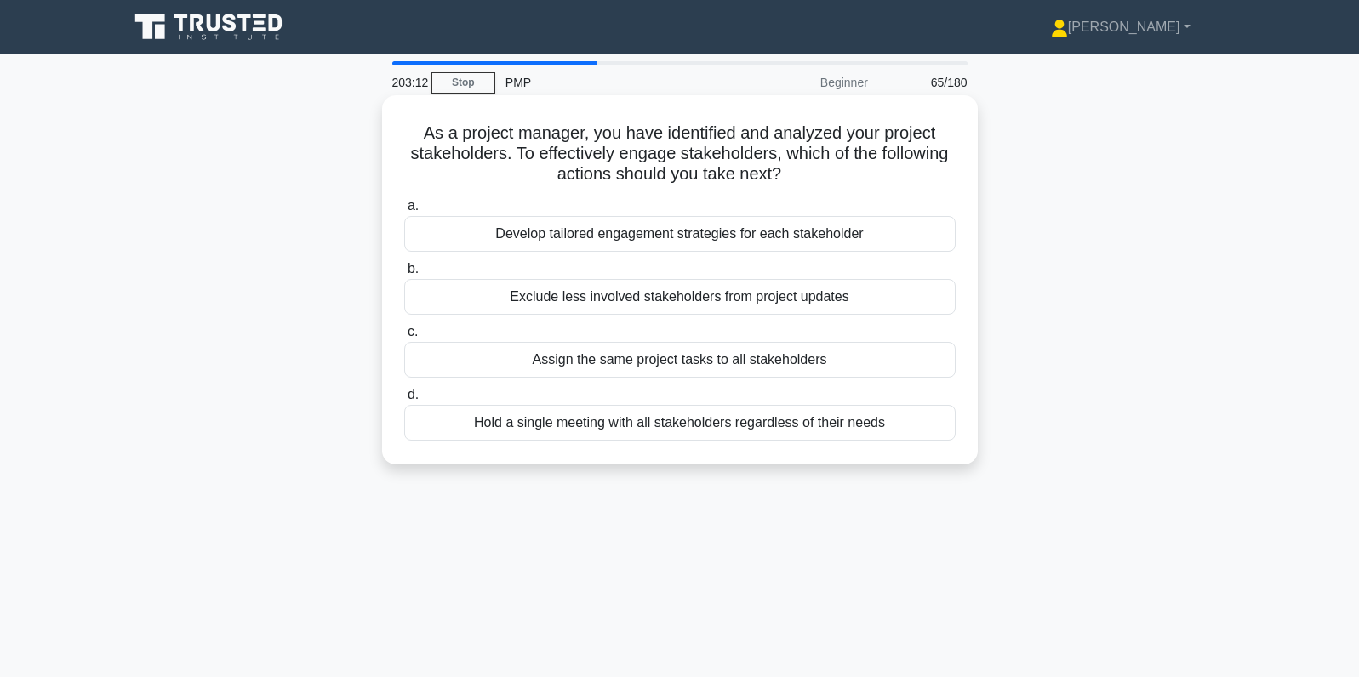
click at [906, 238] on div "Develop tailored engagement strategies for each stakeholder" at bounding box center [679, 234] width 551 height 36
click at [404, 212] on input "a. Develop tailored engagement strategies for each stakeholder" at bounding box center [404, 206] width 0 height 11
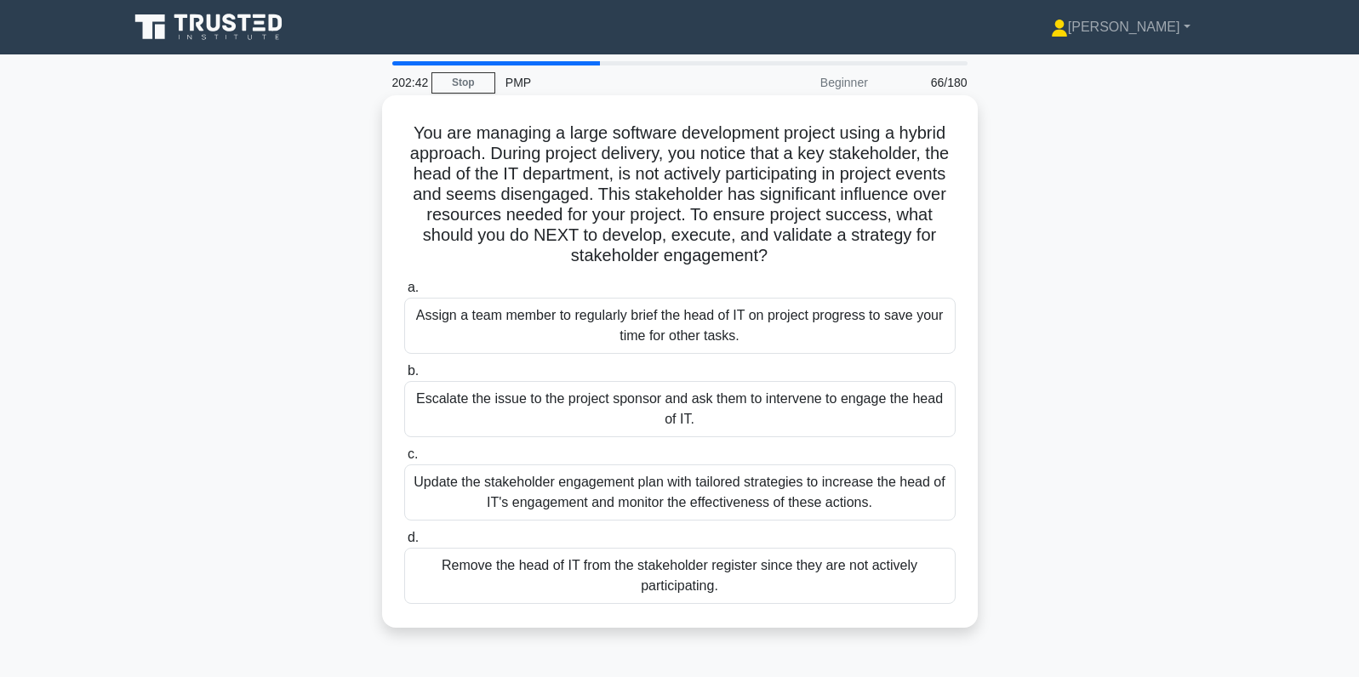
click at [918, 490] on div "Update the stakeholder engagement plan with tailored strategies to increase the…" at bounding box center [679, 493] width 551 height 56
click at [404, 460] on input "c. Update the stakeholder engagement plan with tailored strategies to increase …" at bounding box center [404, 454] width 0 height 11
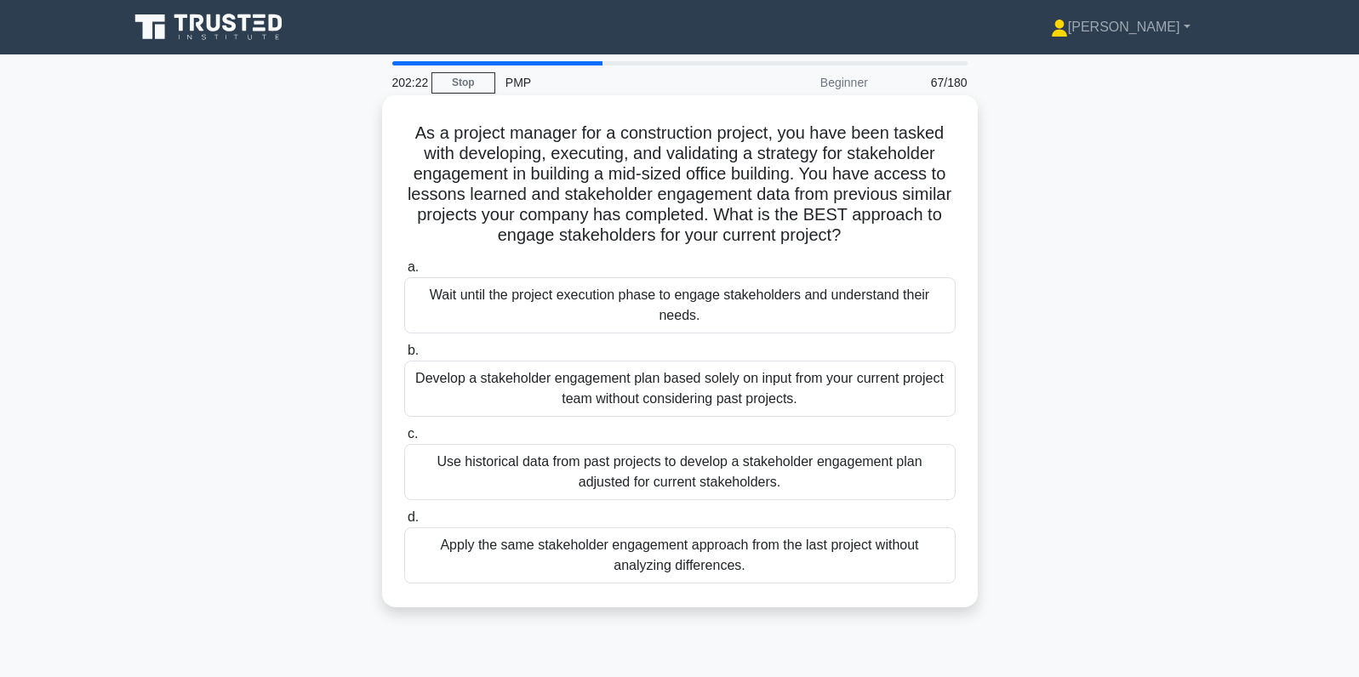
click at [902, 487] on div "Use historical data from past projects to develop a stakeholder engagement plan…" at bounding box center [679, 472] width 551 height 56
click at [404, 440] on input "c. Use historical data from past projects to develop a stakeholder engagement p…" at bounding box center [404, 434] width 0 height 11
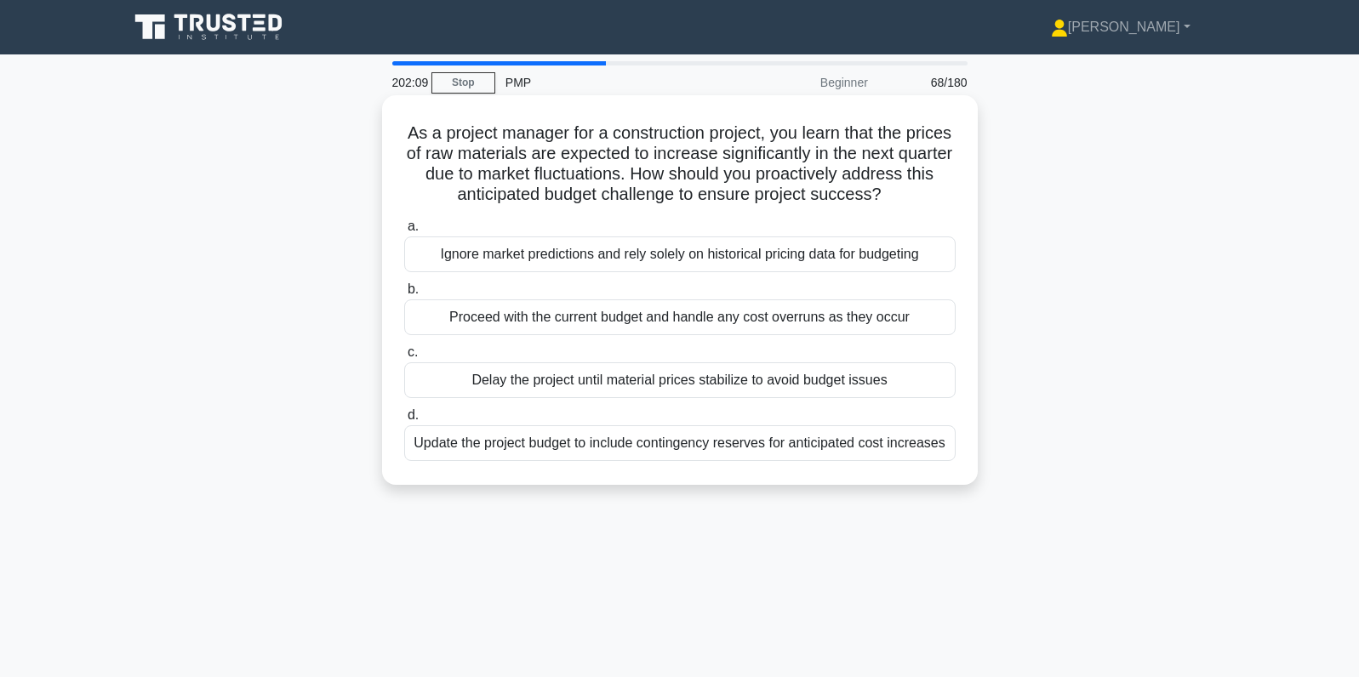
click at [938, 448] on div "Update the project budget to include contingency reserves for anticipated cost …" at bounding box center [679, 443] width 551 height 36
click at [404, 421] on input "d. Update the project budget to include contingency reserves for anticipated co…" at bounding box center [404, 415] width 0 height 11
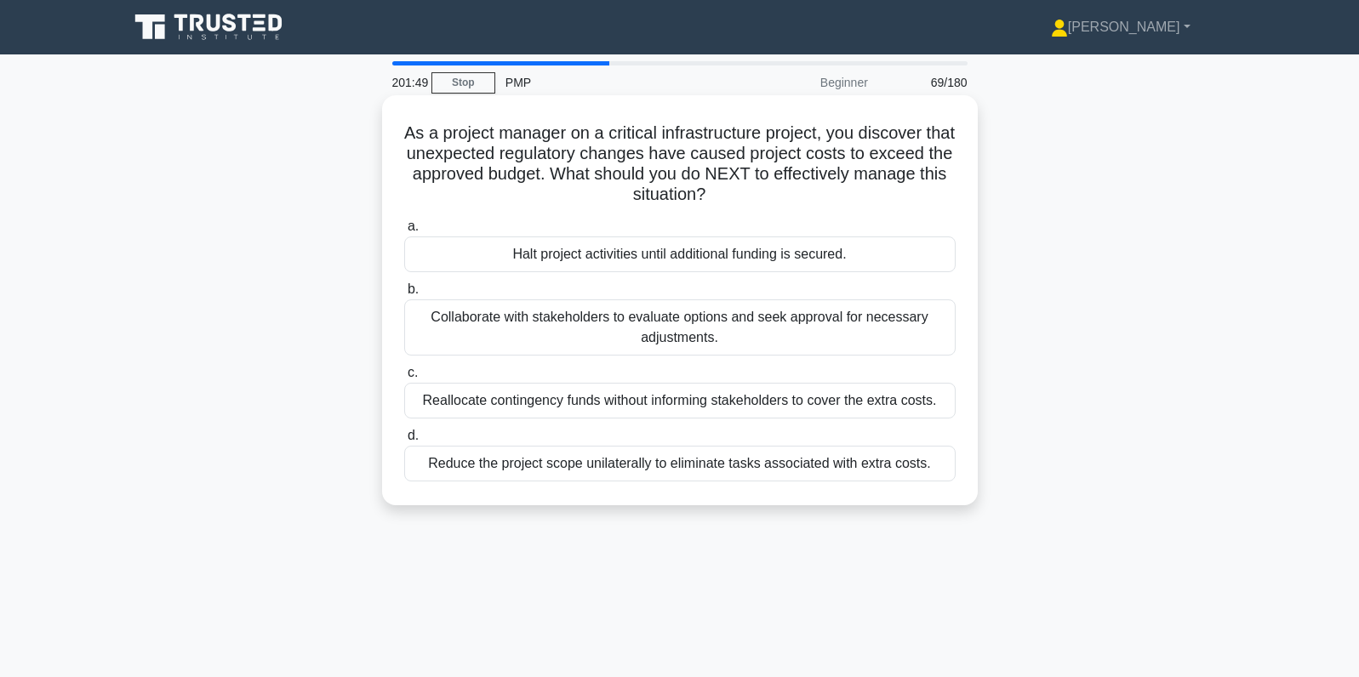
click at [884, 329] on div "Collaborate with stakeholders to evaluate options and seek approval for necessa…" at bounding box center [679, 327] width 551 height 56
click at [404, 295] on input "b. Collaborate with stakeholders to evaluate options and seek approval for nece…" at bounding box center [404, 289] width 0 height 11
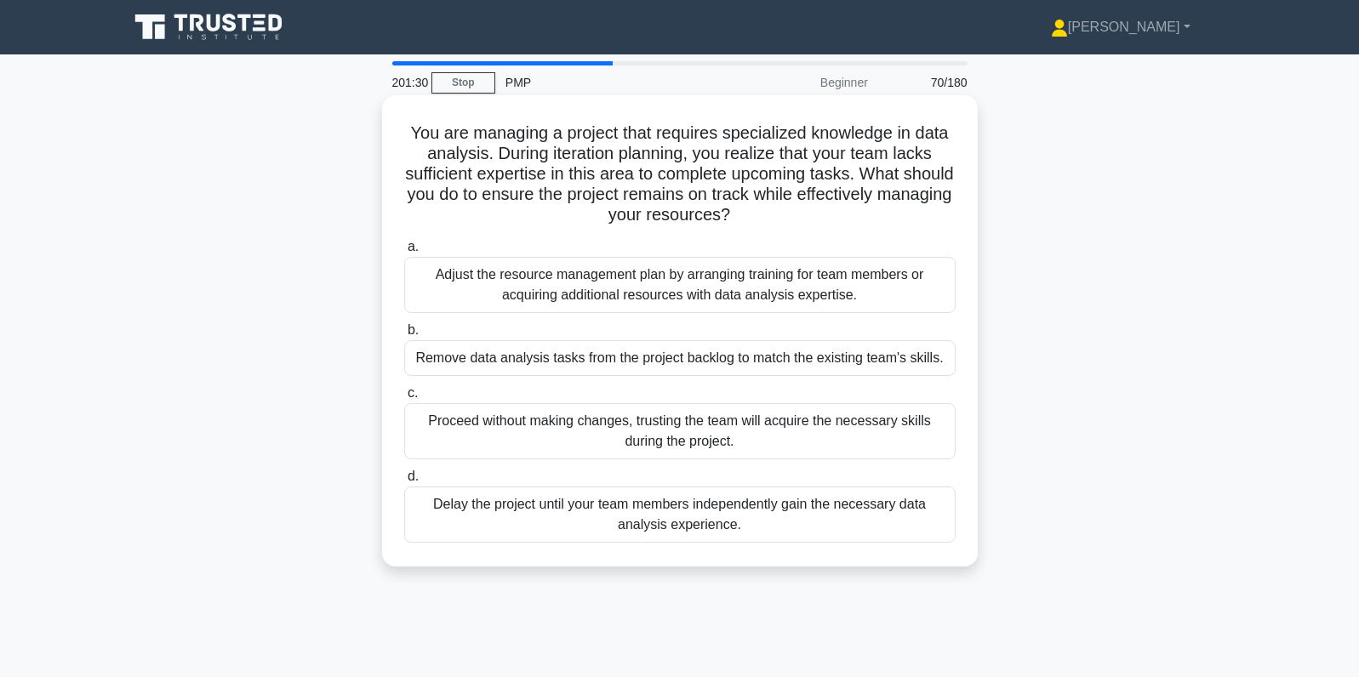
click at [876, 297] on div "Adjust the resource management plan by arranging training for team members or a…" at bounding box center [679, 285] width 551 height 56
click at [404, 253] on input "a. Adjust the resource management plan by arranging training for team members o…" at bounding box center [404, 247] width 0 height 11
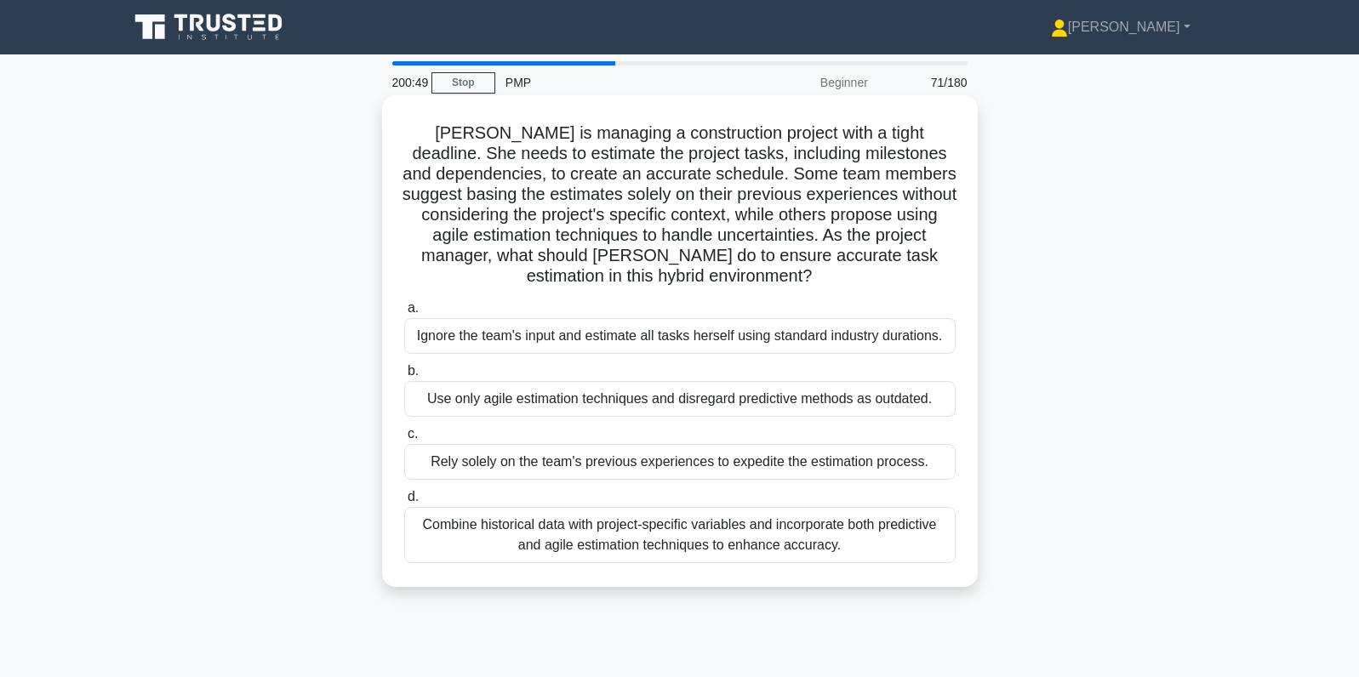
click at [602, 543] on div "Combine historical data with project-specific variables and incorporate both pr…" at bounding box center [679, 535] width 551 height 56
click at [404, 503] on input "d. Combine historical data with project-specific variables and incorporate both…" at bounding box center [404, 497] width 0 height 11
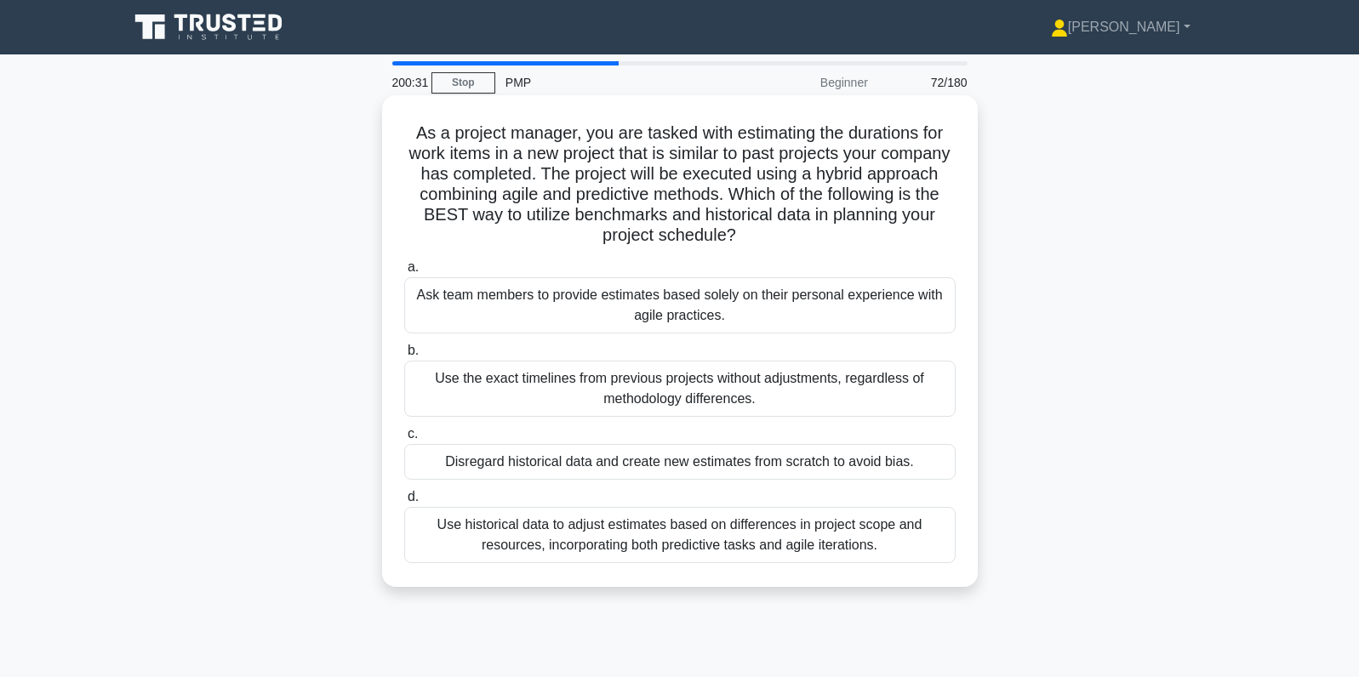
click at [929, 534] on div "Use historical data to adjust estimates based on differences in project scope a…" at bounding box center [679, 535] width 551 height 56
click at [404, 503] on input "d. Use historical data to adjust estimates based on differences in project scop…" at bounding box center [404, 497] width 0 height 11
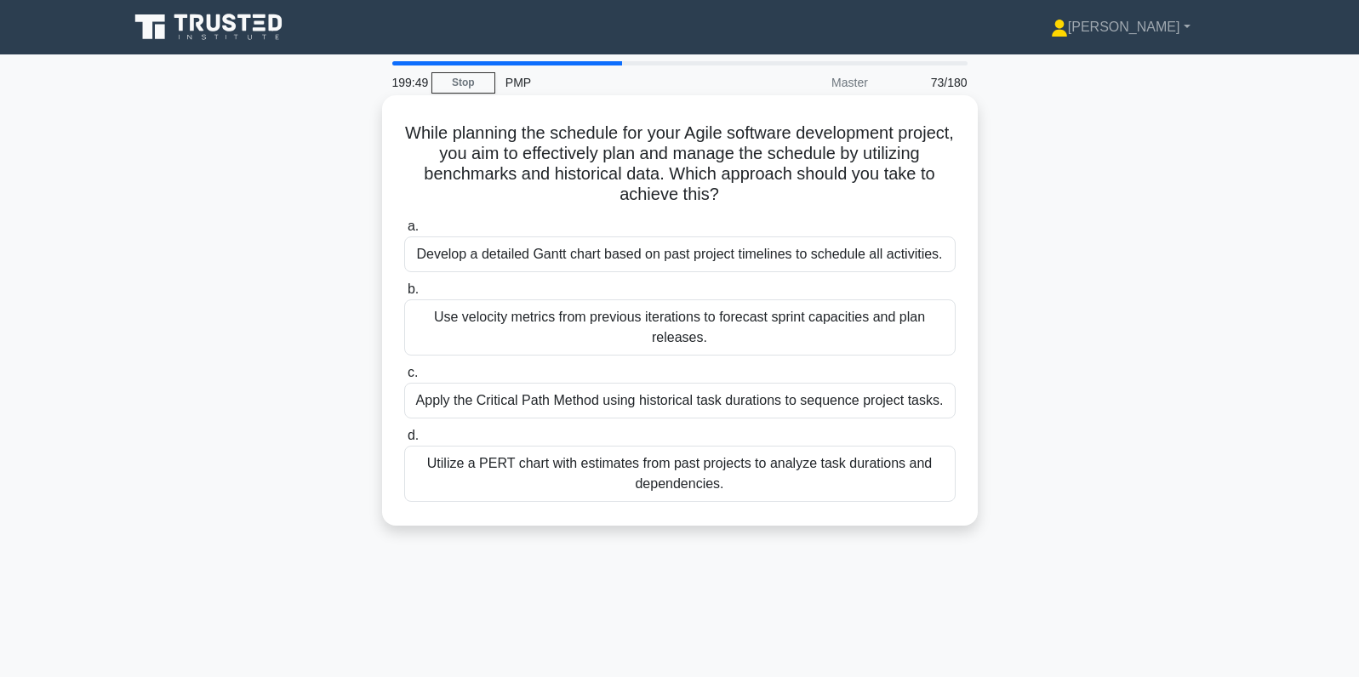
click at [847, 331] on div "Use velocity metrics from previous iterations to forecast sprint capacities and…" at bounding box center [679, 327] width 551 height 56
click at [404, 295] on input "b. Use velocity metrics from previous iterations to forecast sprint capacities …" at bounding box center [404, 289] width 0 height 11
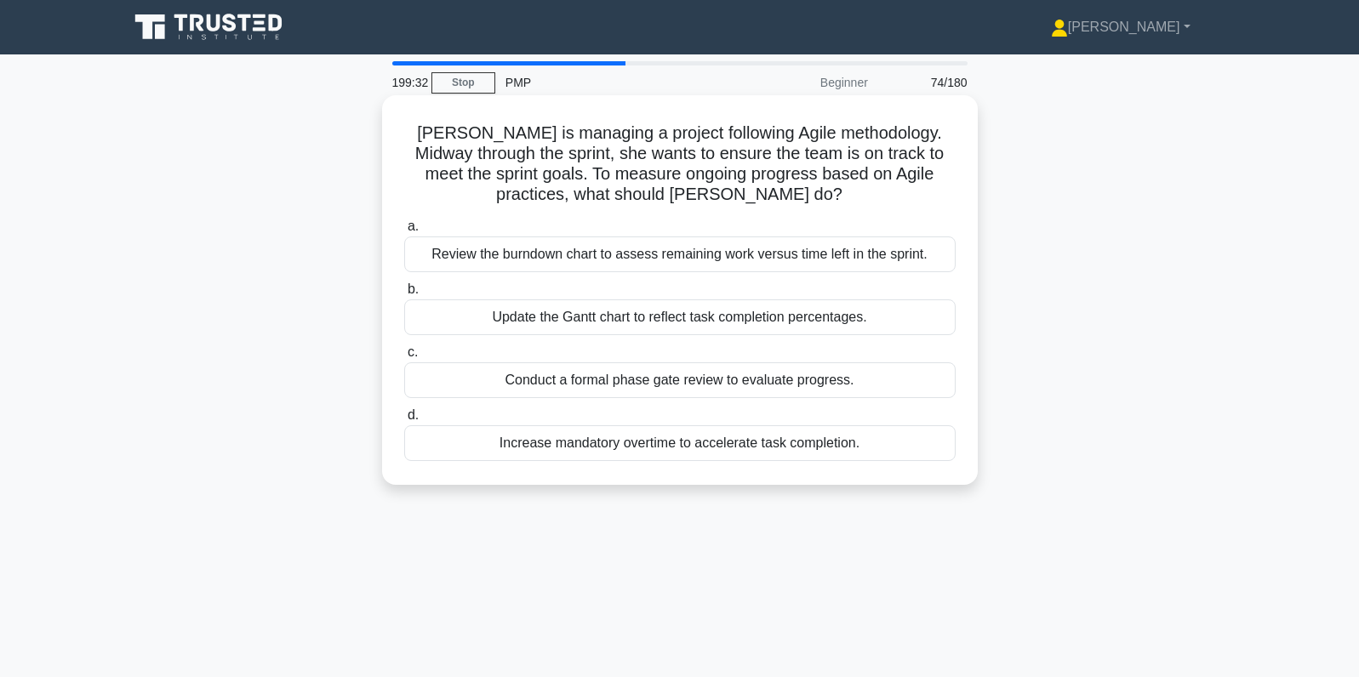
click at [659, 251] on div "Review the burndown chart to assess remaining work versus time left in the spri…" at bounding box center [679, 255] width 551 height 36
click at [404, 232] on input "a. Review the burndown chart to assess remaining work versus time left in the s…" at bounding box center [404, 226] width 0 height 11
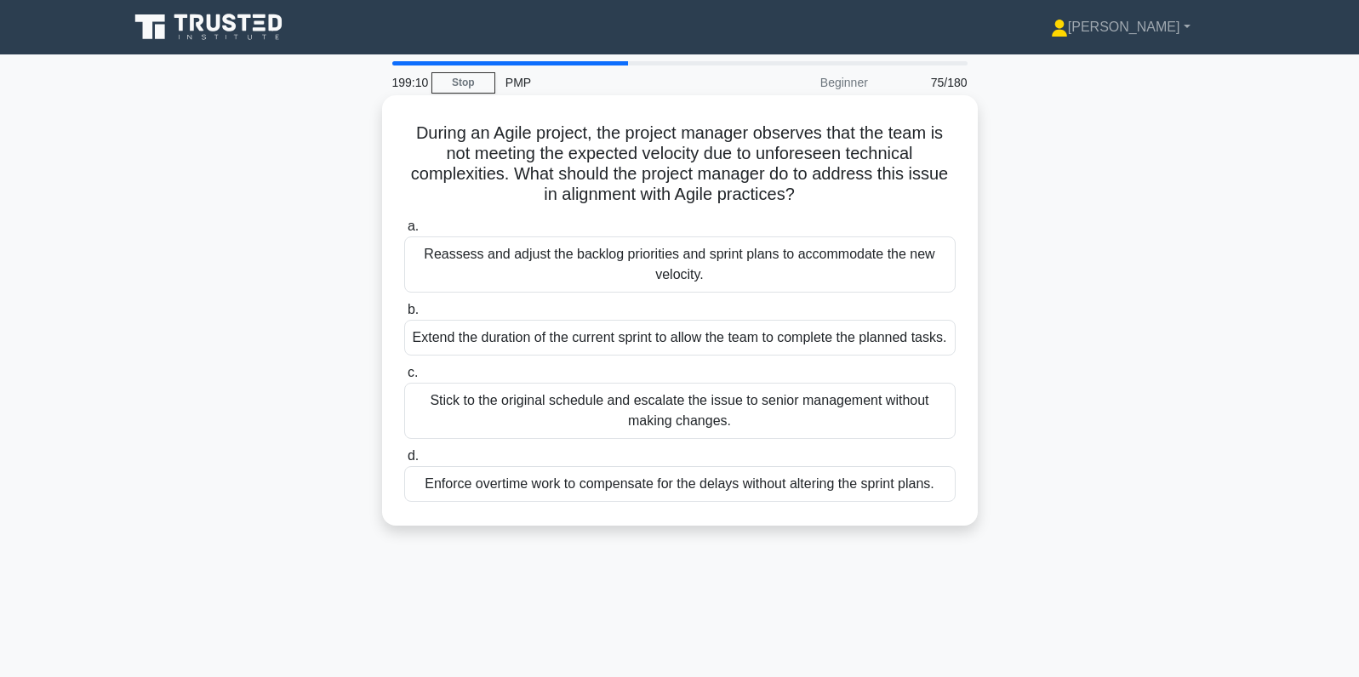
click at [914, 276] on div "Reassess and adjust the backlog priorities and sprint plans to accommodate the …" at bounding box center [679, 265] width 551 height 56
click at [404, 232] on input "a. Reassess and adjust the backlog priorities and sprint plans to accommodate t…" at bounding box center [404, 226] width 0 height 11
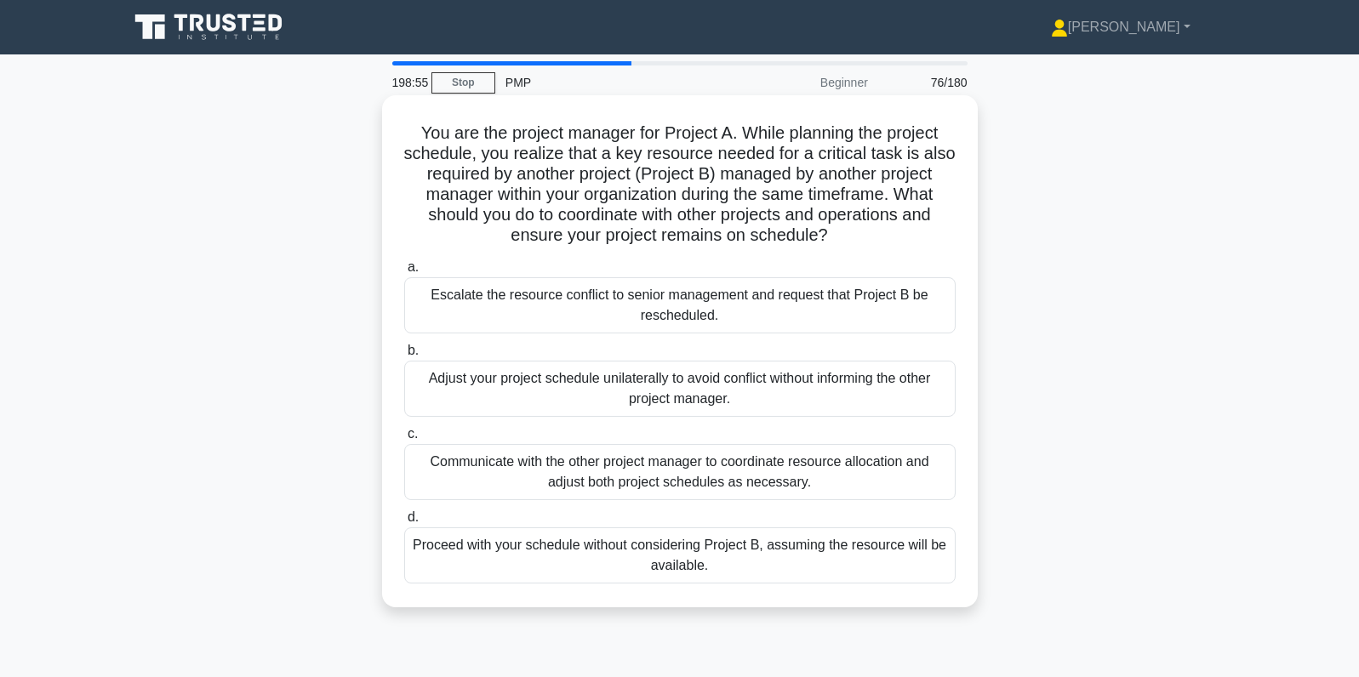
click at [896, 474] on div "Communicate with the other project manager to coordinate resource allocation an…" at bounding box center [679, 472] width 551 height 56
click at [404, 440] on input "c. Communicate with the other project manager to coordinate resource allocation…" at bounding box center [404, 434] width 0 height 11
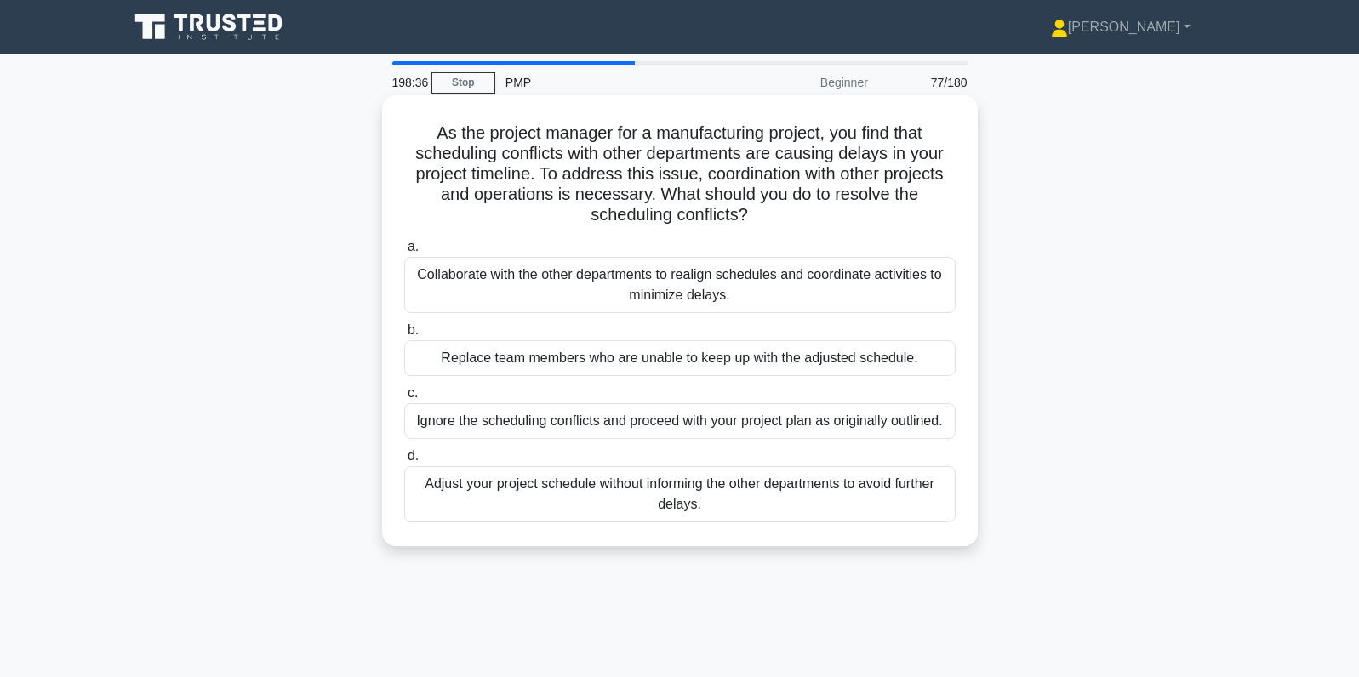
click at [870, 295] on div "Collaborate with the other departments to realign schedules and coordinate acti…" at bounding box center [679, 285] width 551 height 56
click at [404, 253] on input "a. Collaborate with the other departments to realign schedules and coordinate a…" at bounding box center [404, 247] width 0 height 11
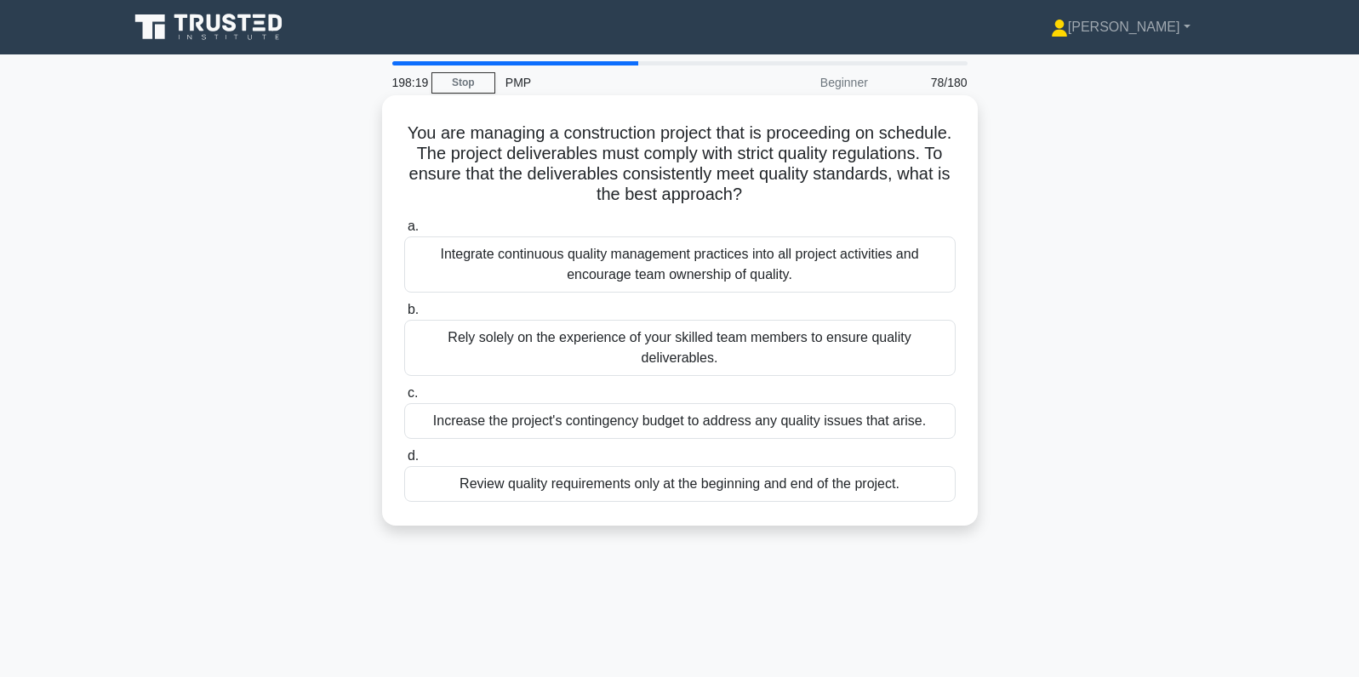
click at [919, 254] on div "Integrate continuous quality management practices into all project activities a…" at bounding box center [679, 265] width 551 height 56
click at [404, 232] on input "a. Integrate continuous quality management practices into all project activitie…" at bounding box center [404, 226] width 0 height 11
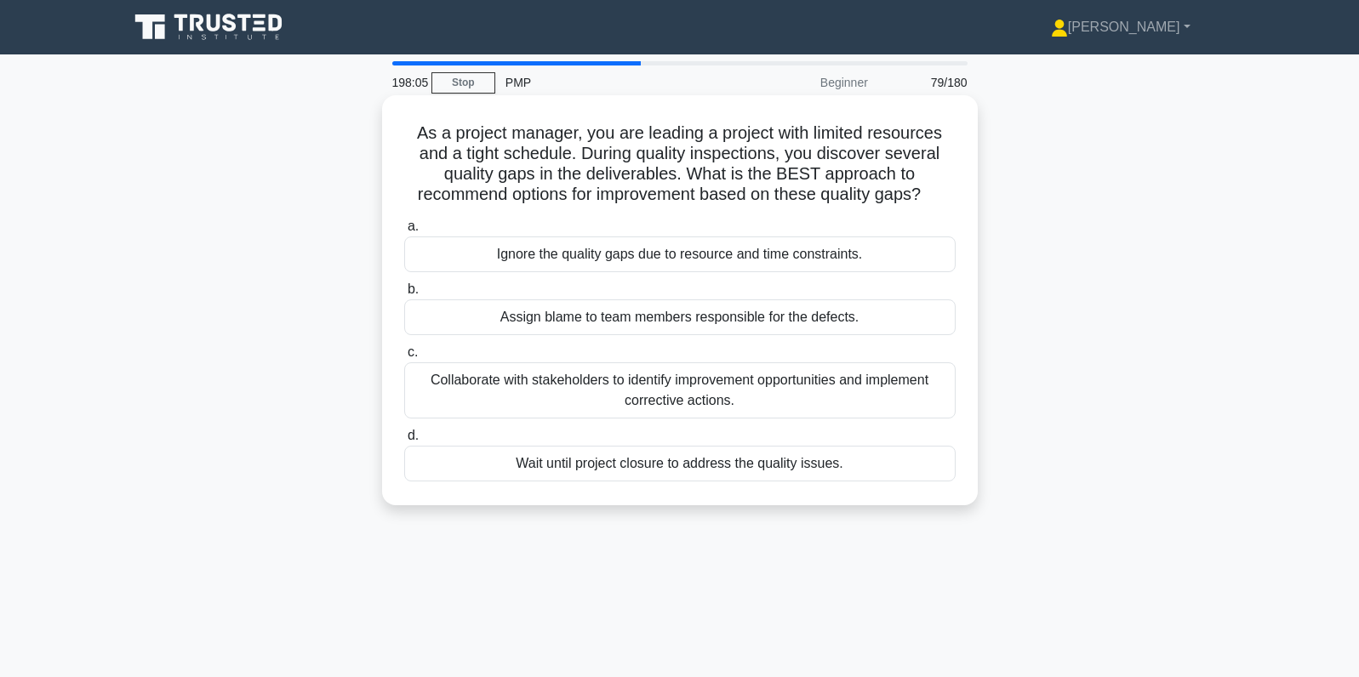
click at [931, 385] on div "Collaborate with stakeholders to identify improvement opportunities and impleme…" at bounding box center [679, 390] width 551 height 56
click at [404, 358] on input "c. Collaborate with stakeholders to identify improvement opportunities and impl…" at bounding box center [404, 352] width 0 height 11
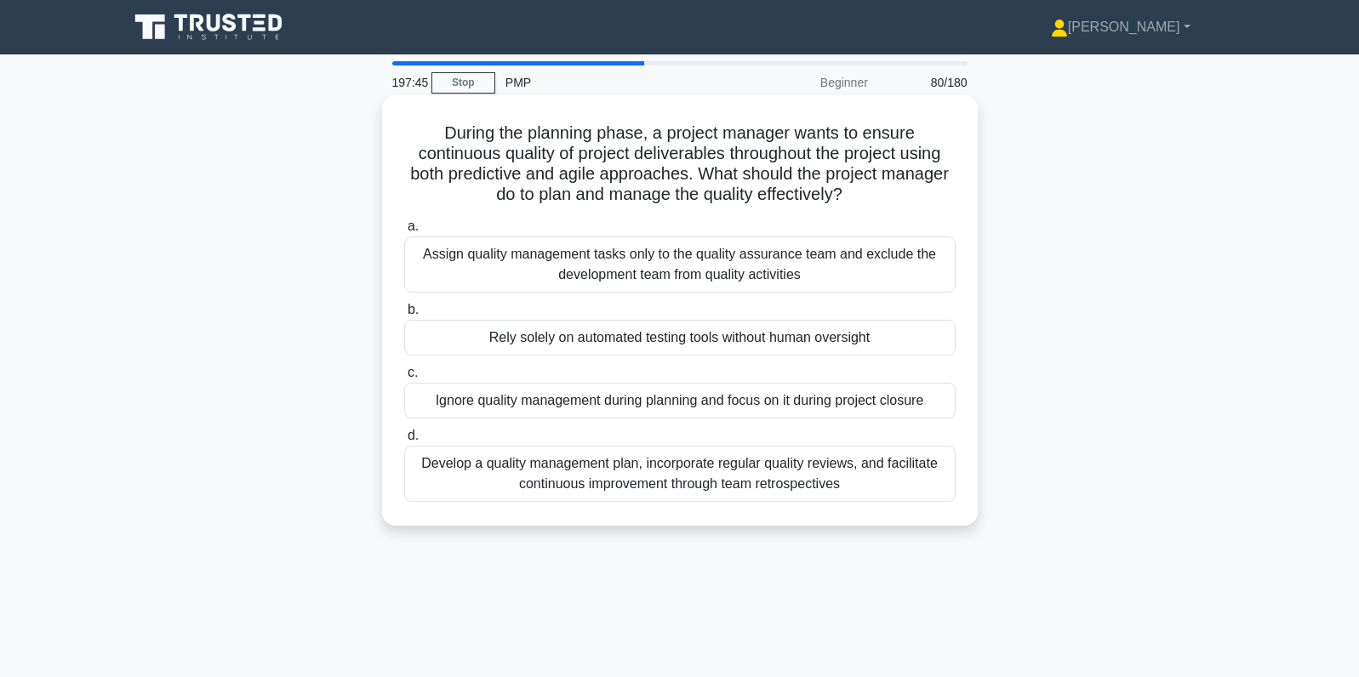
click at [868, 483] on div "Develop a quality management plan, incorporate regular quality reviews, and fac…" at bounding box center [679, 474] width 551 height 56
click at [404, 442] on input "d. Develop a quality management plan, incorporate regular quality reviews, and …" at bounding box center [404, 436] width 0 height 11
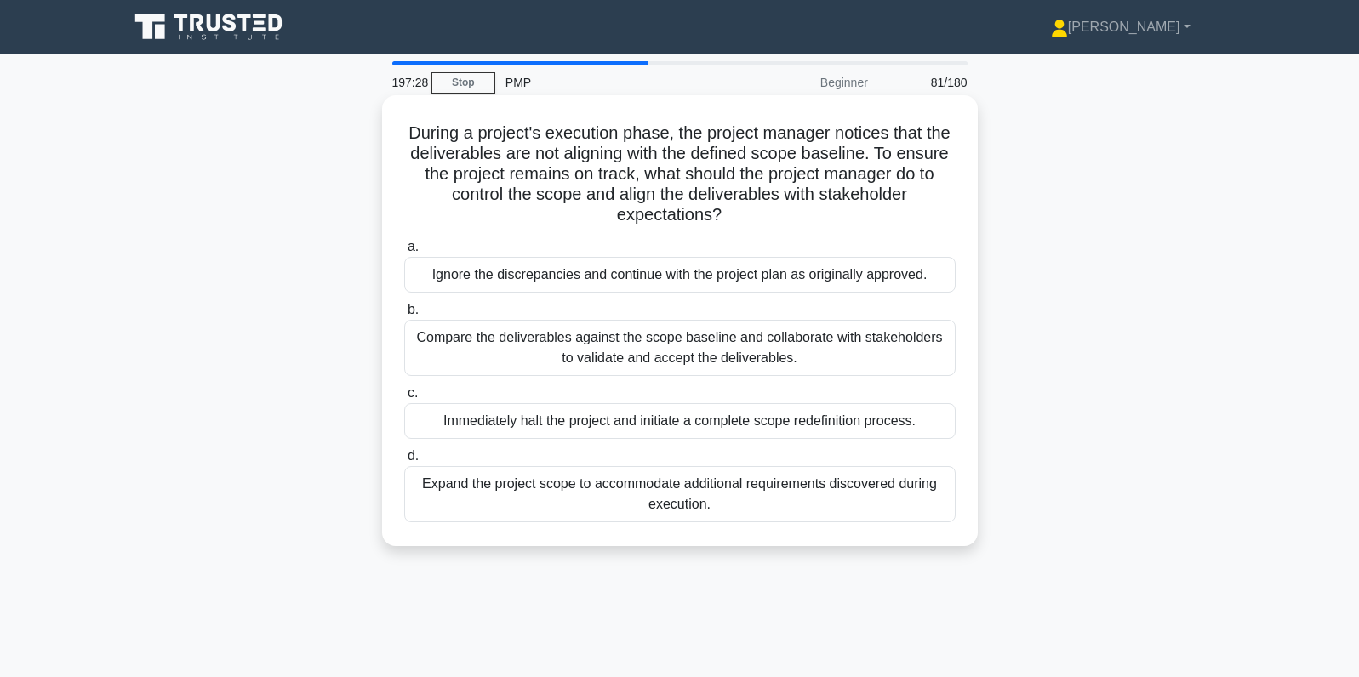
click at [945, 366] on div "Compare the deliverables against the scope baseline and collaborate with stakeh…" at bounding box center [679, 348] width 551 height 56
click at [404, 316] on input "b. Compare the deliverables against the scope baseline and collaborate with sta…" at bounding box center [404, 310] width 0 height 11
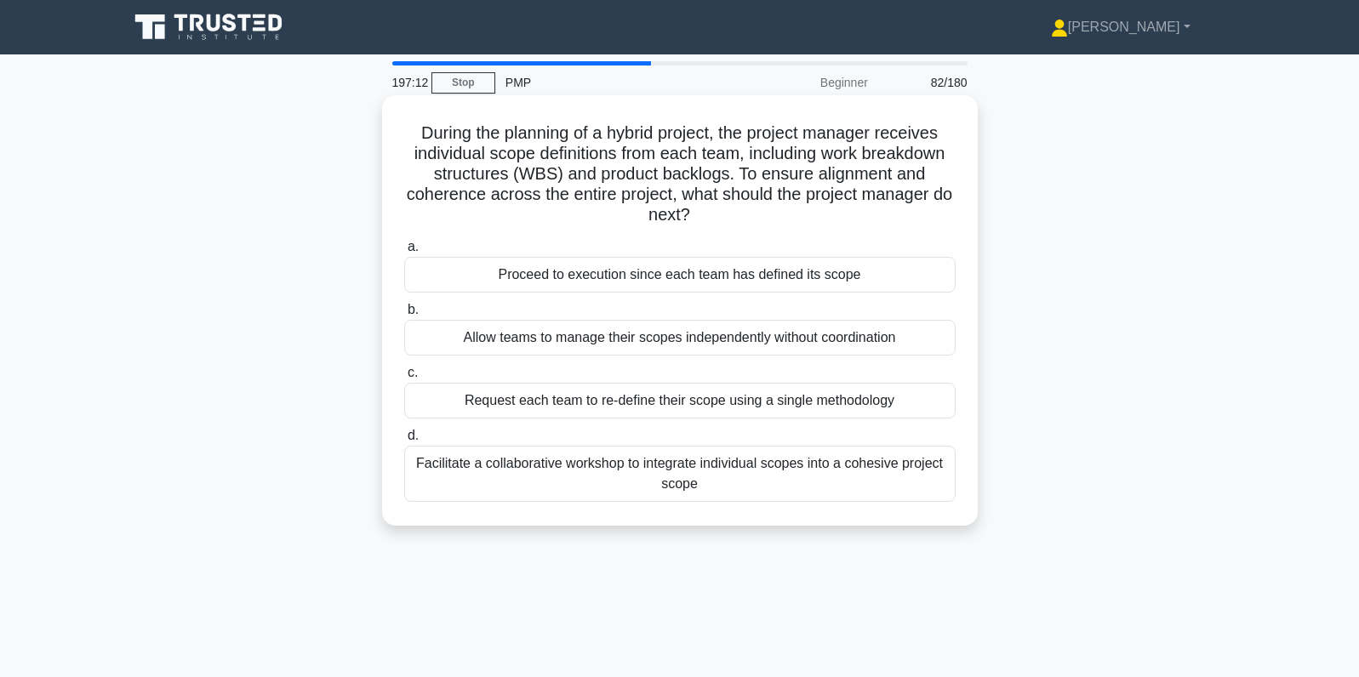
click at [935, 469] on div "Facilitate a collaborative workshop to integrate individual scopes into a cohes…" at bounding box center [679, 474] width 551 height 56
click at [404, 442] on input "d. Facilitate a collaborative workshop to integrate individual scopes into a co…" at bounding box center [404, 436] width 0 height 11
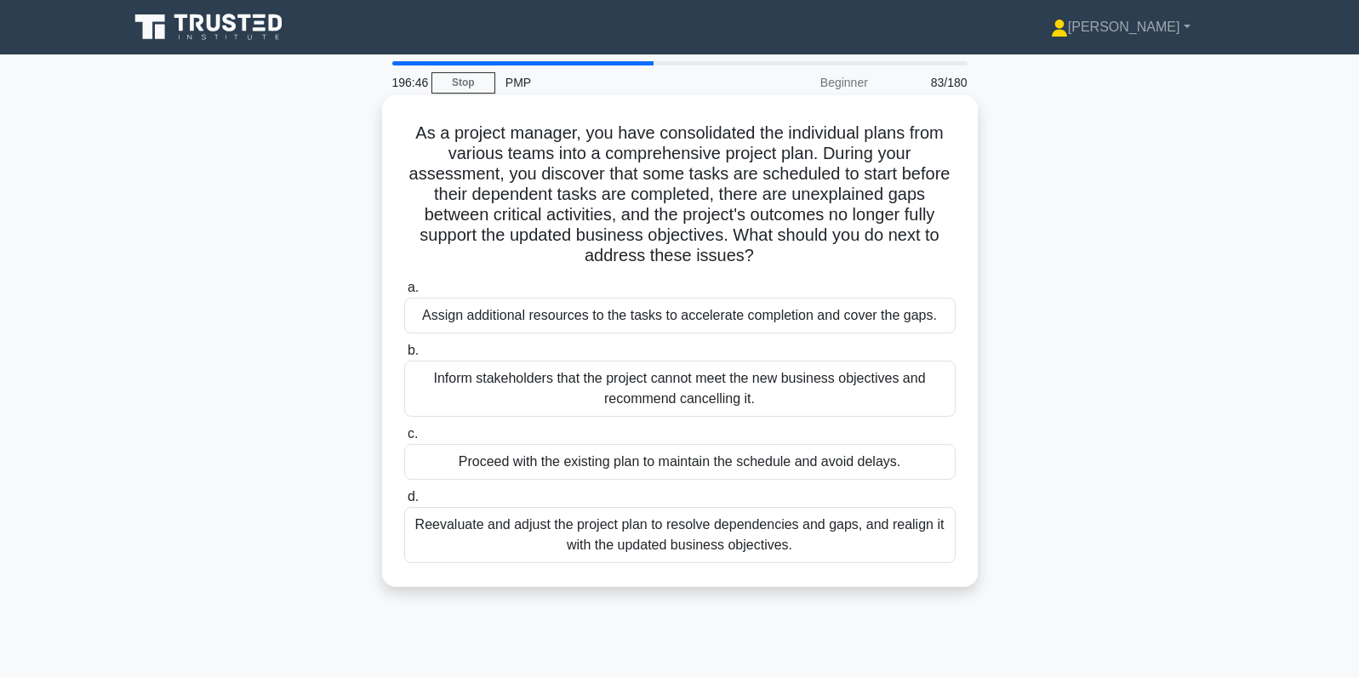
click at [900, 537] on div "Reevaluate and adjust the project plan to resolve dependencies and gaps, and re…" at bounding box center [679, 535] width 551 height 56
click at [404, 503] on input "d. Reevaluate and adjust the project plan to resolve dependencies and gaps, and…" at bounding box center [404, 497] width 0 height 11
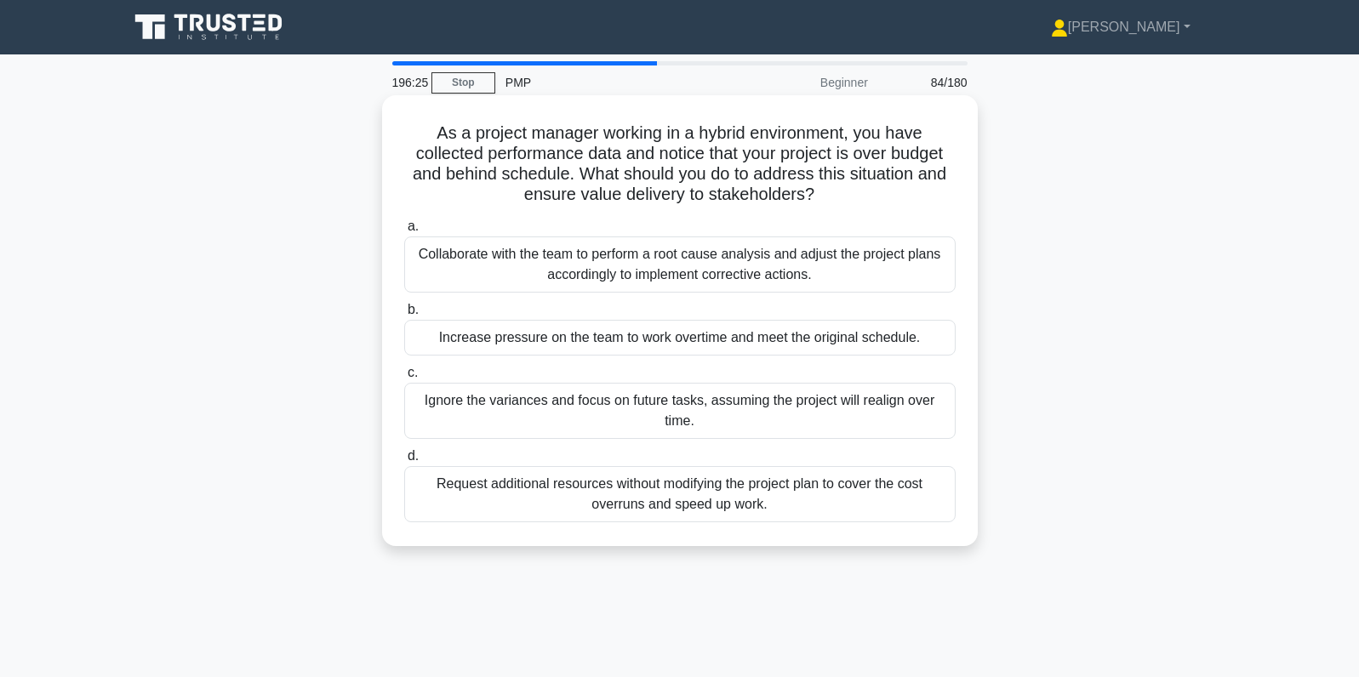
click at [940, 272] on div "Collaborate with the team to perform a root cause analysis and adjust the proje…" at bounding box center [679, 265] width 551 height 56
click at [404, 232] on input "a. Collaborate with the team to perform a root cause analysis and adjust the pr…" at bounding box center [404, 226] width 0 height 11
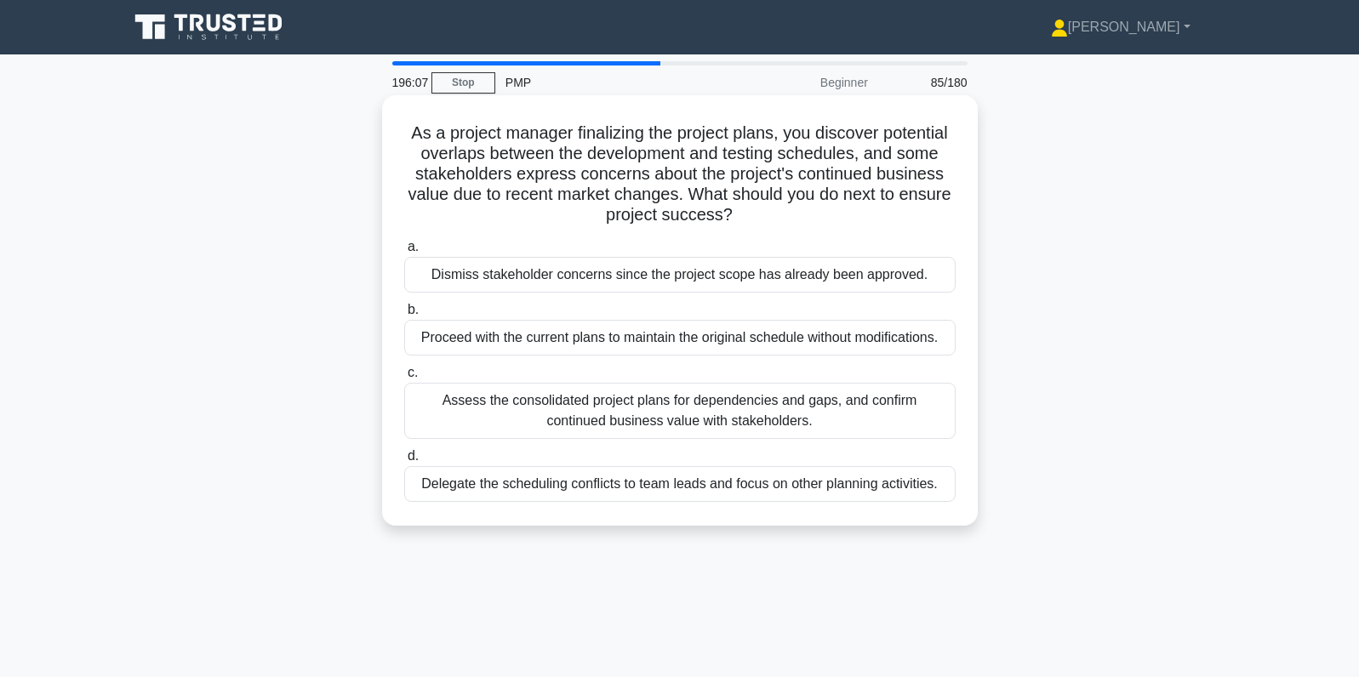
click at [950, 411] on div "Assess the consolidated project plans for dependencies and gaps, and confirm co…" at bounding box center [679, 411] width 551 height 56
click at [404, 379] on input "c. Assess the consolidated project plans for dependencies and gaps, and confirm…" at bounding box center [404, 373] width 0 height 11
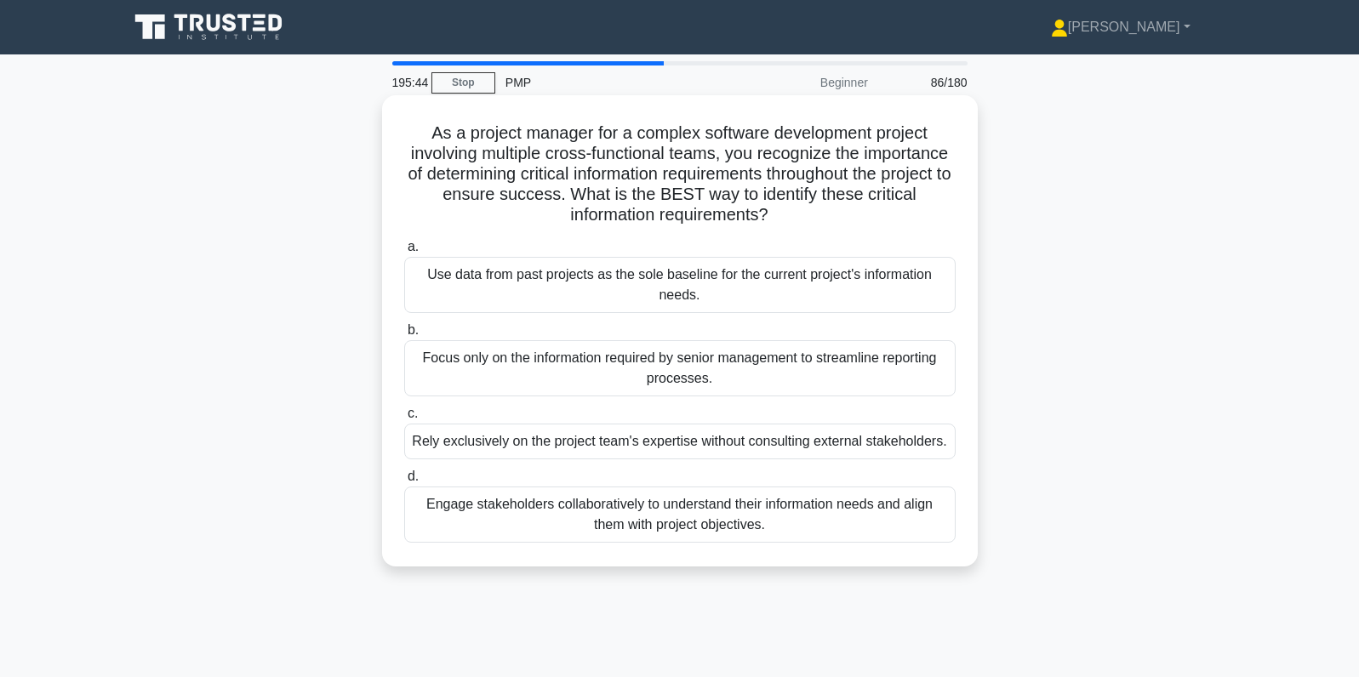
click at [915, 529] on div "Engage stakeholders collaboratively to understand their information needs and a…" at bounding box center [679, 515] width 551 height 56
click at [404, 482] on input "d. Engage stakeholders collaboratively to understand their information needs an…" at bounding box center [404, 476] width 0 height 11
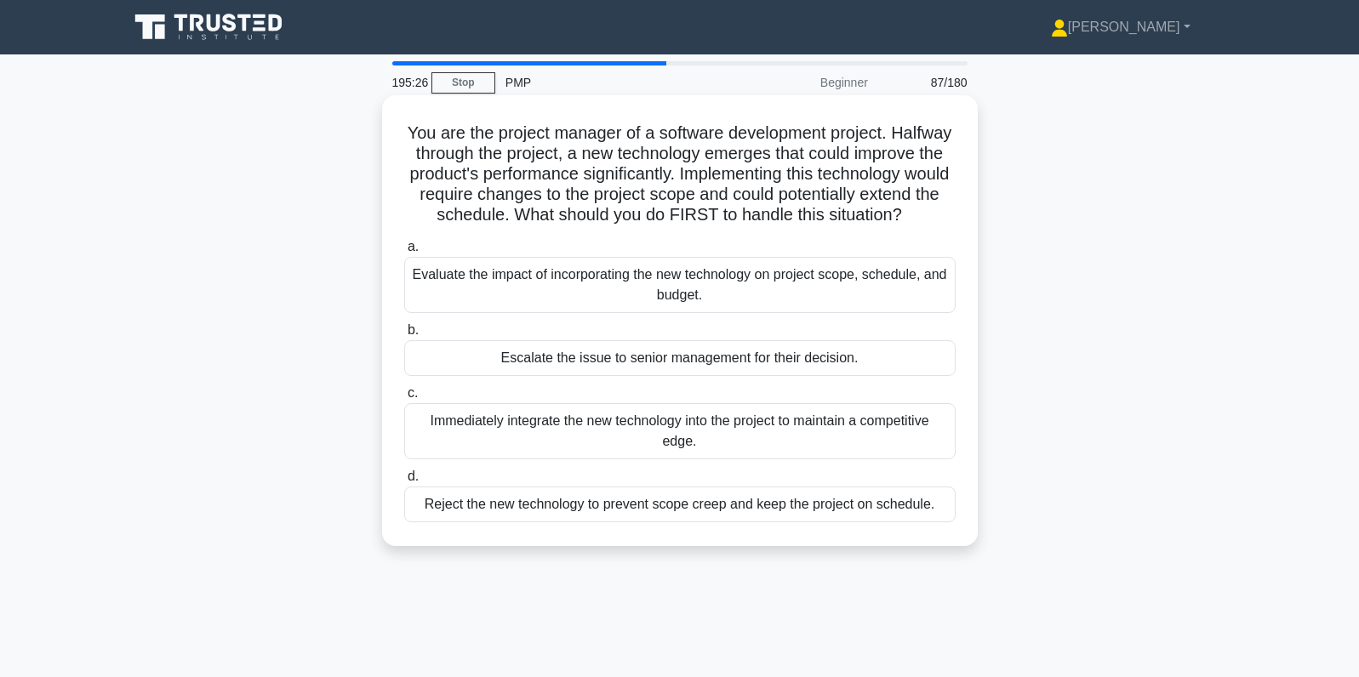
click at [850, 295] on div "Evaluate the impact of incorporating the new technology on project scope, sched…" at bounding box center [679, 285] width 551 height 56
click at [404, 253] on input "a. Evaluate the impact of incorporating the new technology on project scope, sc…" at bounding box center [404, 247] width 0 height 11
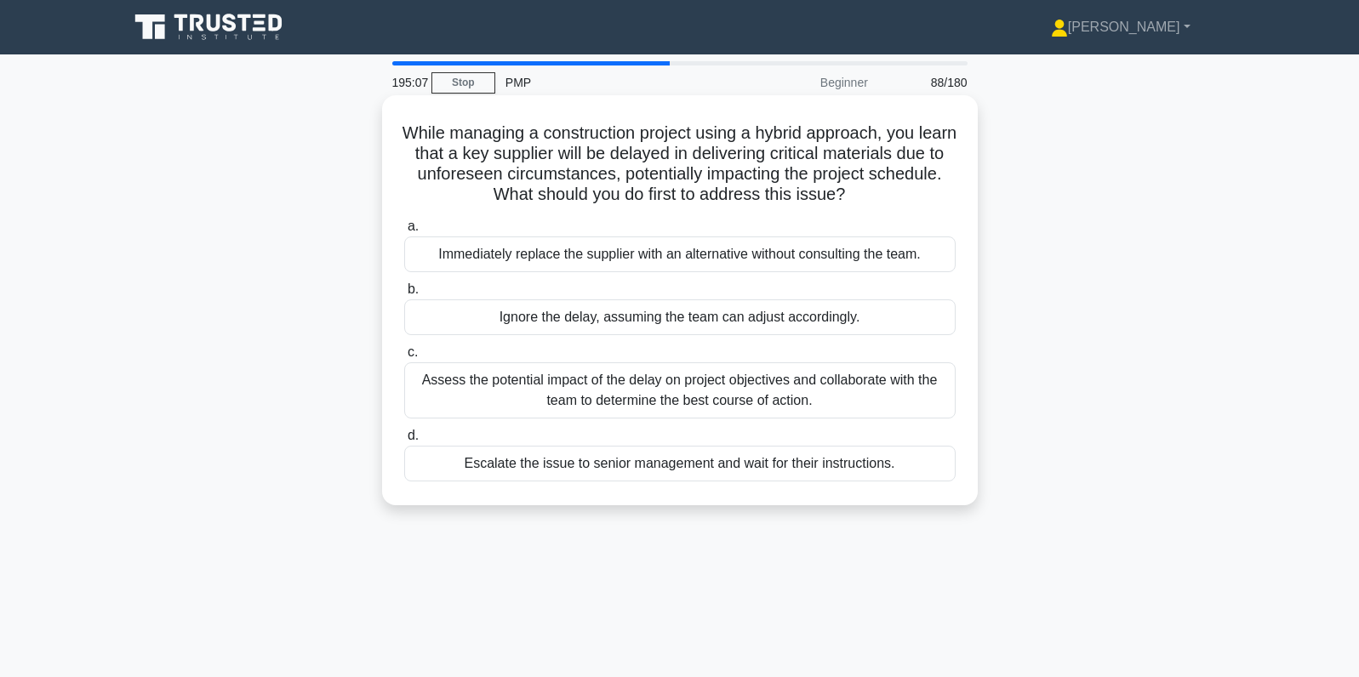
click at [942, 396] on div "Assess the potential impact of the delay on project objectives and collaborate …" at bounding box center [679, 390] width 551 height 56
click at [404, 358] on input "c. Assess the potential impact of the delay on project objectives and collabora…" at bounding box center [404, 352] width 0 height 11
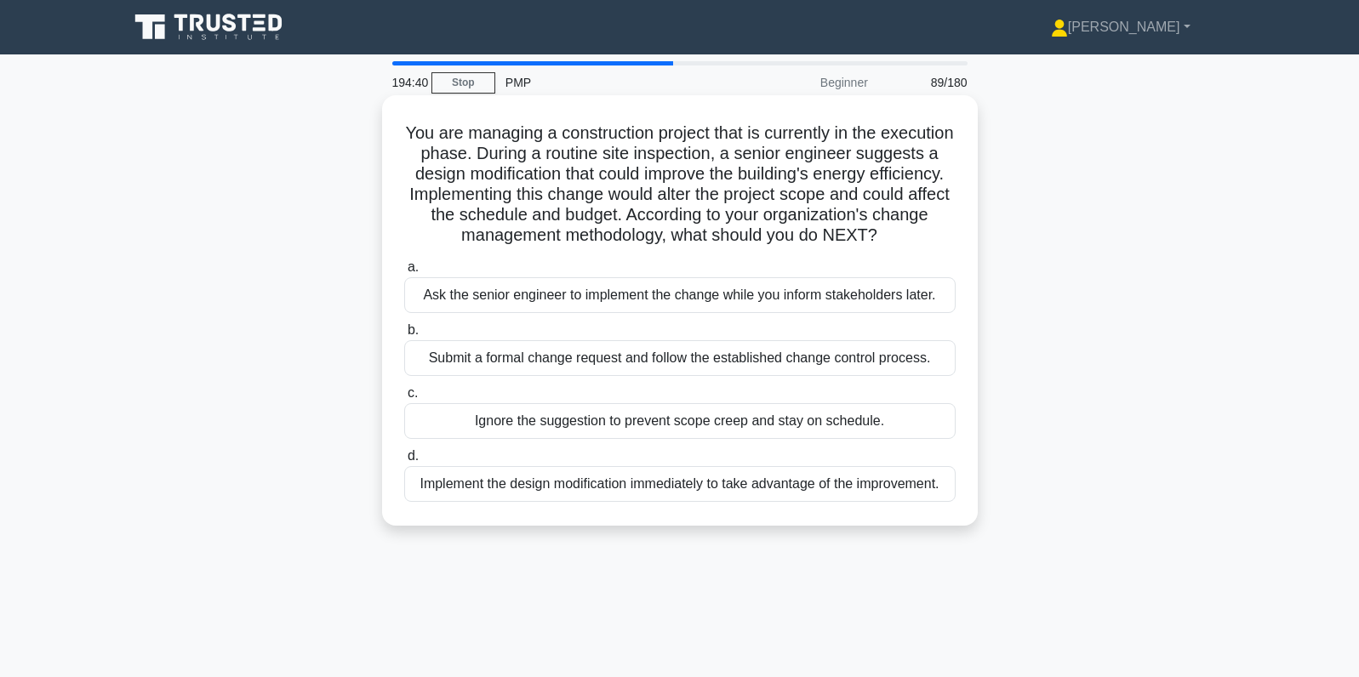
click at [952, 365] on div "Submit a formal change request and follow the established change control proces…" at bounding box center [679, 358] width 551 height 36
click at [404, 336] on input "b. Submit a formal change request and follow the established change control pro…" at bounding box center [404, 330] width 0 height 11
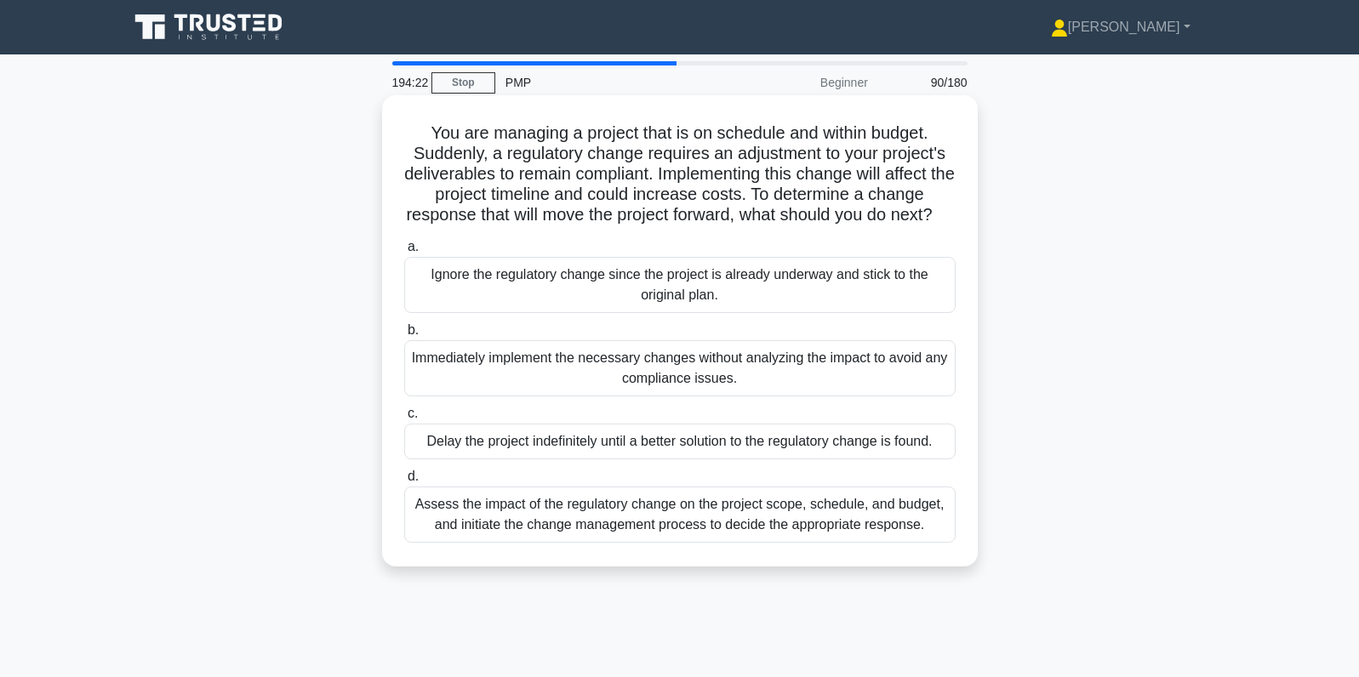
click at [788, 543] on div "Assess the impact of the regulatory change on the project scope, schedule, and …" at bounding box center [679, 515] width 551 height 56
click at [404, 482] on input "d. Assess the impact of the regulatory change on the project scope, schedule, a…" at bounding box center [404, 476] width 0 height 11
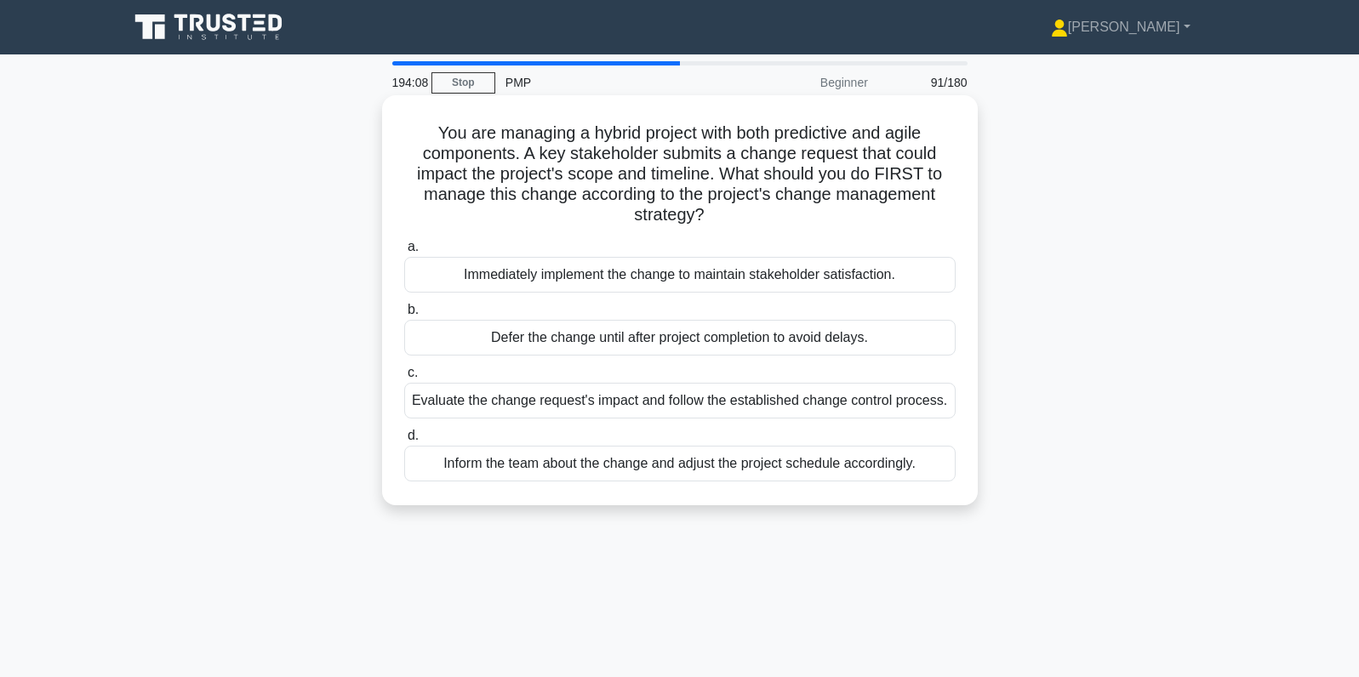
click at [887, 402] on div "Evaluate the change request's impact and follow the established change control …" at bounding box center [679, 401] width 551 height 36
click at [404, 379] on input "c. Evaluate the change request's impact and follow the established change contr…" at bounding box center [404, 373] width 0 height 11
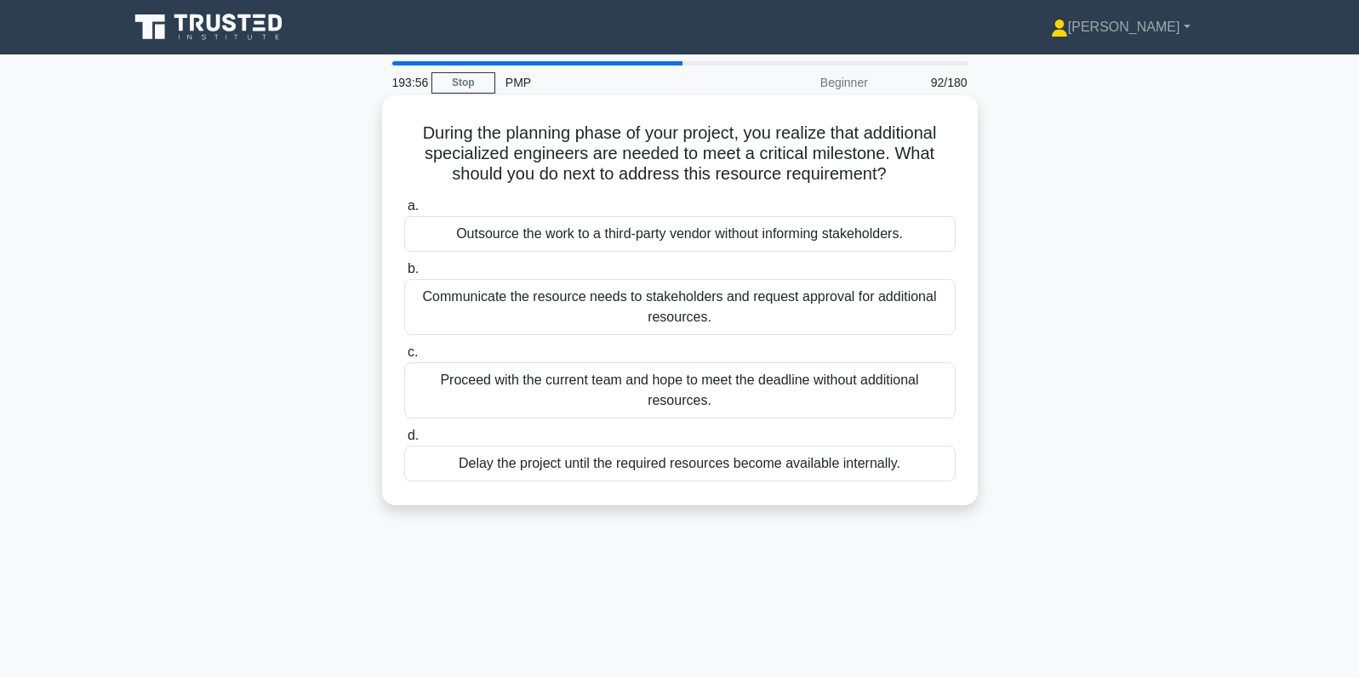
click at [892, 301] on div "Communicate the resource needs to stakeholders and request approval for additio…" at bounding box center [679, 307] width 551 height 56
click at [404, 275] on input "b. Communicate the resource needs to stakeholders and request approval for addi…" at bounding box center [404, 269] width 0 height 11
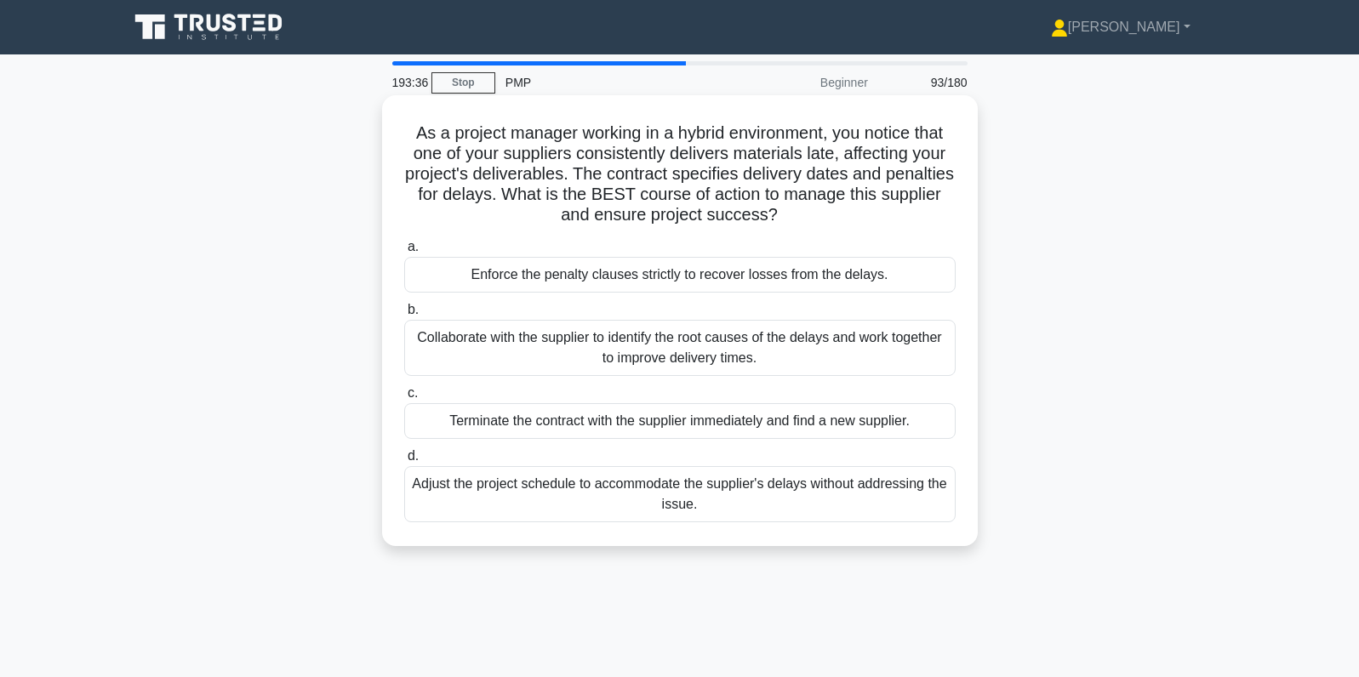
click at [810, 353] on div "Collaborate with the supplier to identify the root causes of the delays and wor…" at bounding box center [679, 348] width 551 height 56
click at [404, 316] on input "b. Collaborate with the supplier to identify the root causes of the delays and …" at bounding box center [404, 310] width 0 height 11
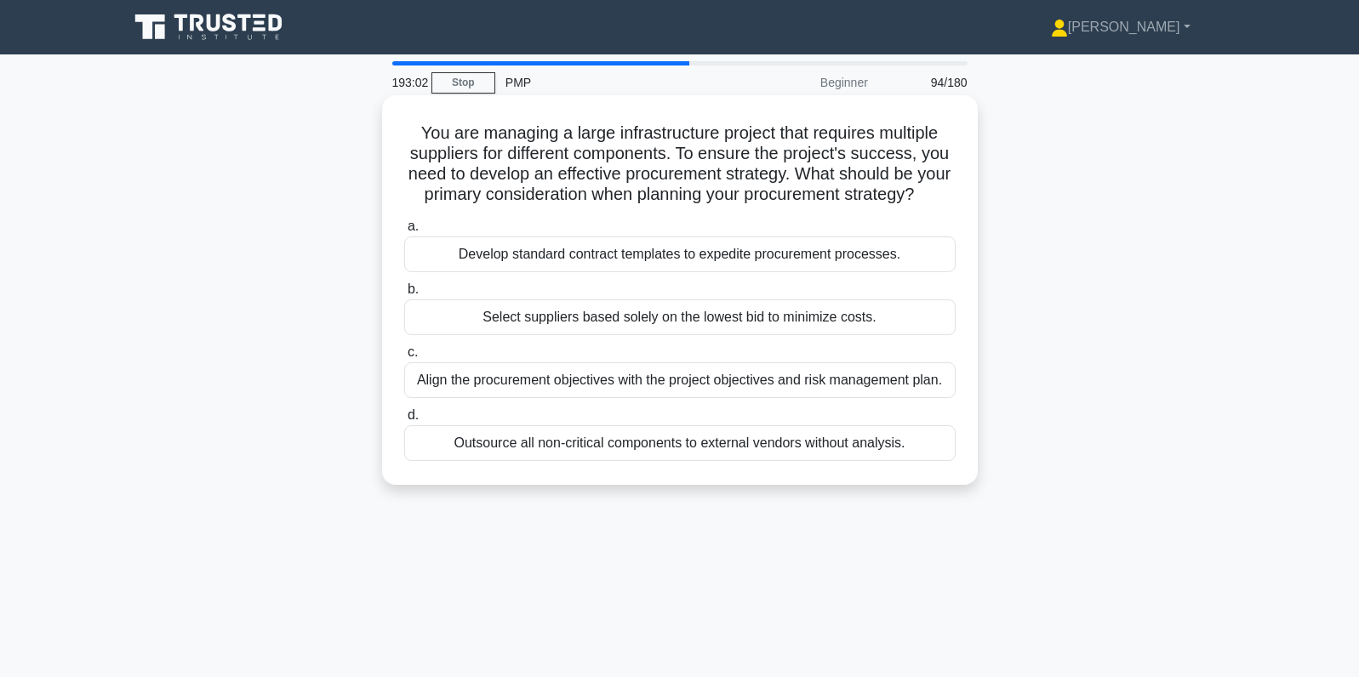
click at [823, 391] on div "Align the procurement objectives with the project objectives and risk managemen…" at bounding box center [679, 380] width 551 height 36
click at [404, 358] on input "c. Align the procurement objectives with the project objectives and risk manage…" at bounding box center [404, 352] width 0 height 11
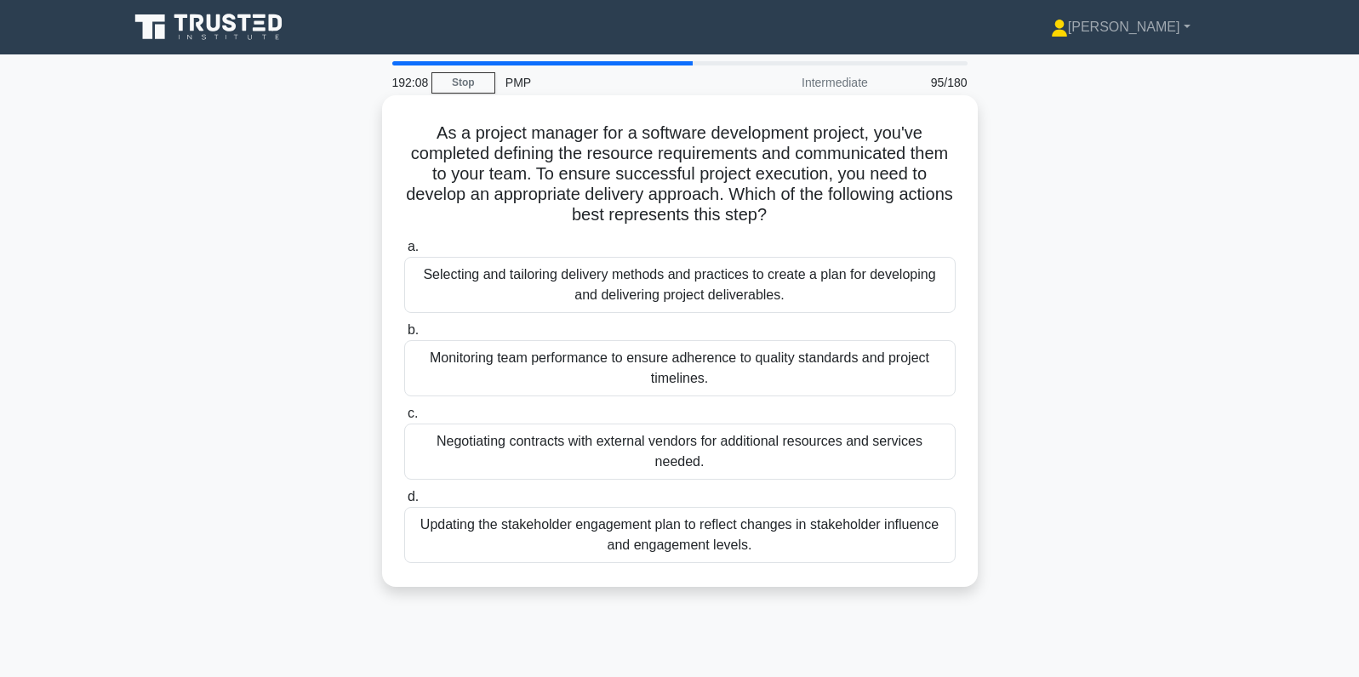
click at [898, 307] on div "Selecting and tailoring delivery methods and practices to create a plan for dev…" at bounding box center [679, 285] width 551 height 56
click at [404, 253] on input "a. Selecting and tailoring delivery methods and practices to create a plan for …" at bounding box center [404, 247] width 0 height 11
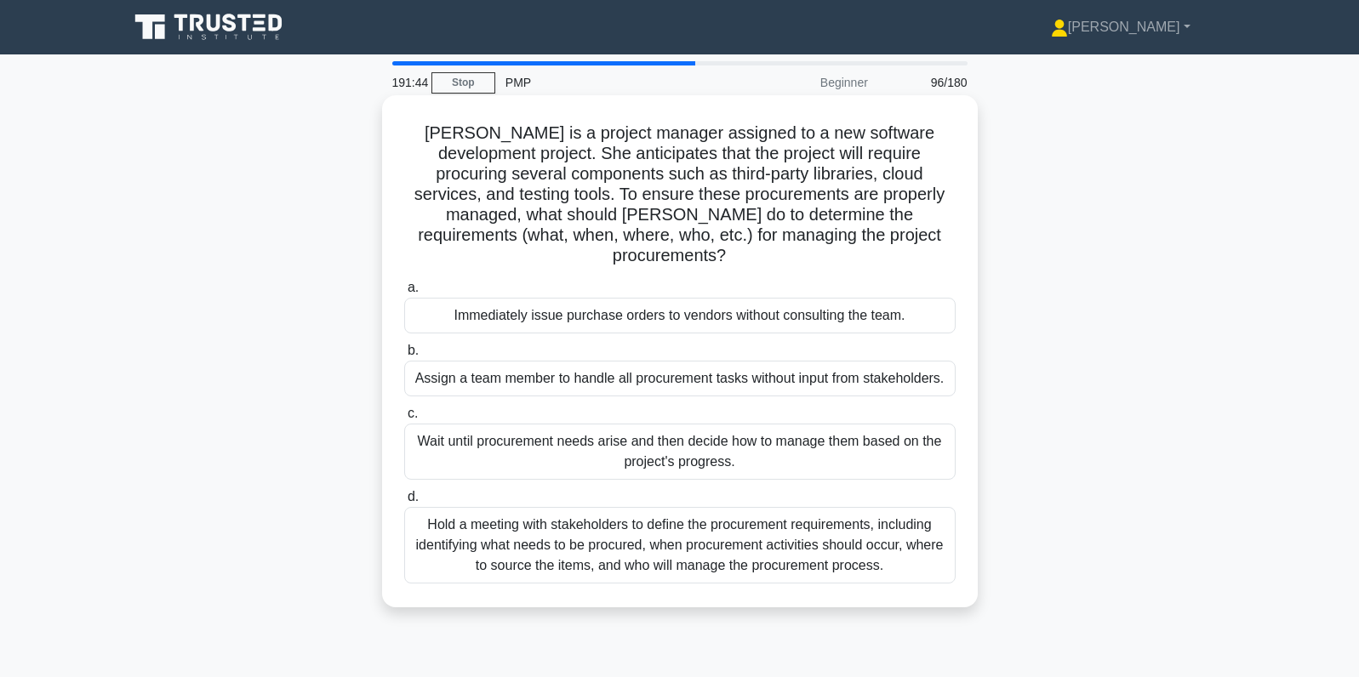
click at [921, 538] on div "Hold a meeting with stakeholders to define the procurement requirements, includ…" at bounding box center [679, 545] width 551 height 77
click at [404, 503] on input "d. Hold a meeting with stakeholders to define the procurement requirements, inc…" at bounding box center [404, 497] width 0 height 11
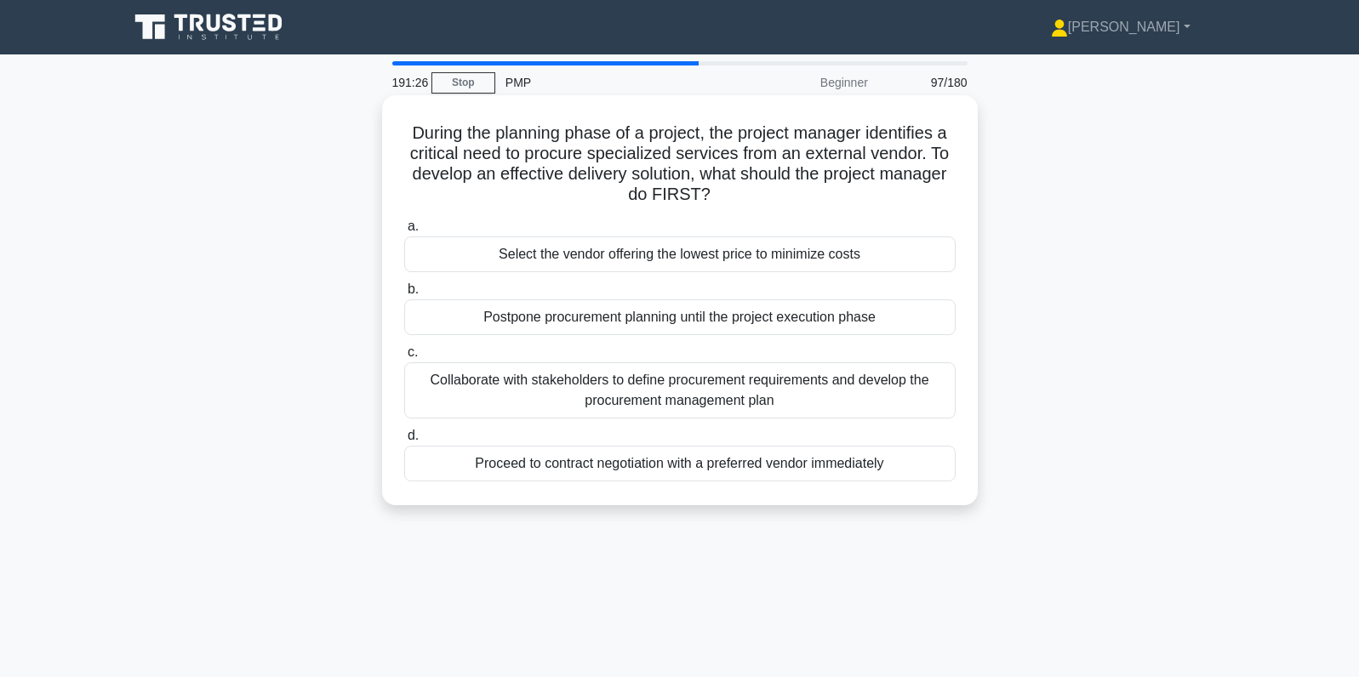
click at [901, 406] on div "Collaborate with stakeholders to define procurement requirements and develop th…" at bounding box center [679, 390] width 551 height 56
click at [404, 358] on input "c. Collaborate with stakeholders to define procurement requirements and develop…" at bounding box center [404, 352] width 0 height 11
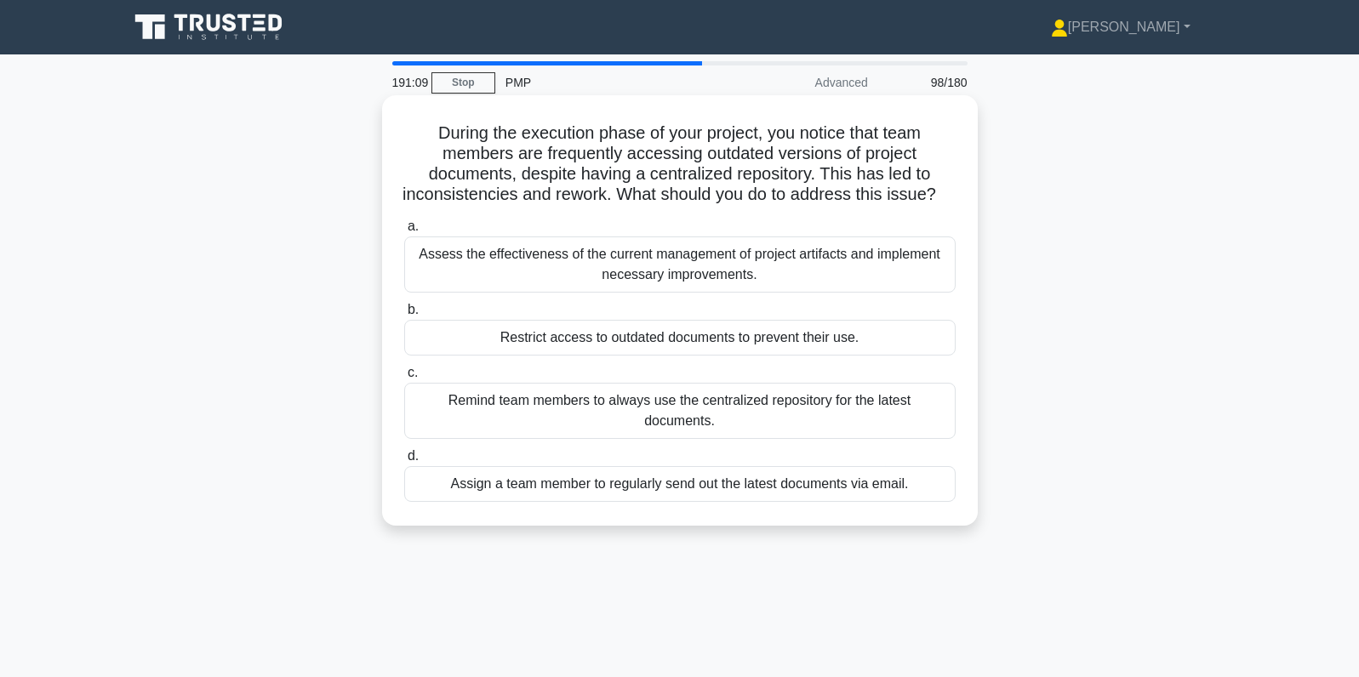
click at [876, 270] on div "Assess the effectiveness of the current management of project artifacts and imp…" at bounding box center [679, 265] width 551 height 56
click at [404, 232] on input "a. Assess the effectiveness of the current management of project artifacts and …" at bounding box center [404, 226] width 0 height 11
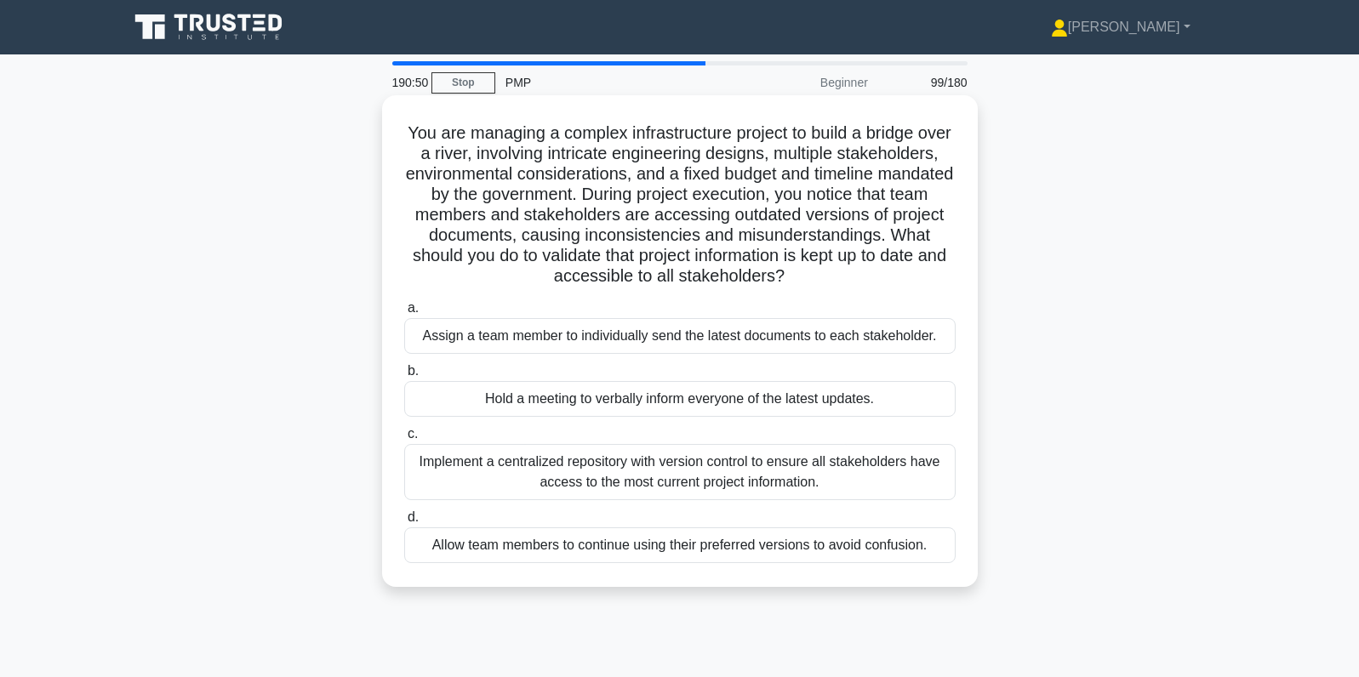
click at [916, 484] on div "Implement a centralized repository with version control to ensure all stakehold…" at bounding box center [679, 472] width 551 height 56
click at [404, 440] on input "c. Implement a centralized repository with version control to ensure all stakeh…" at bounding box center [404, 434] width 0 height 11
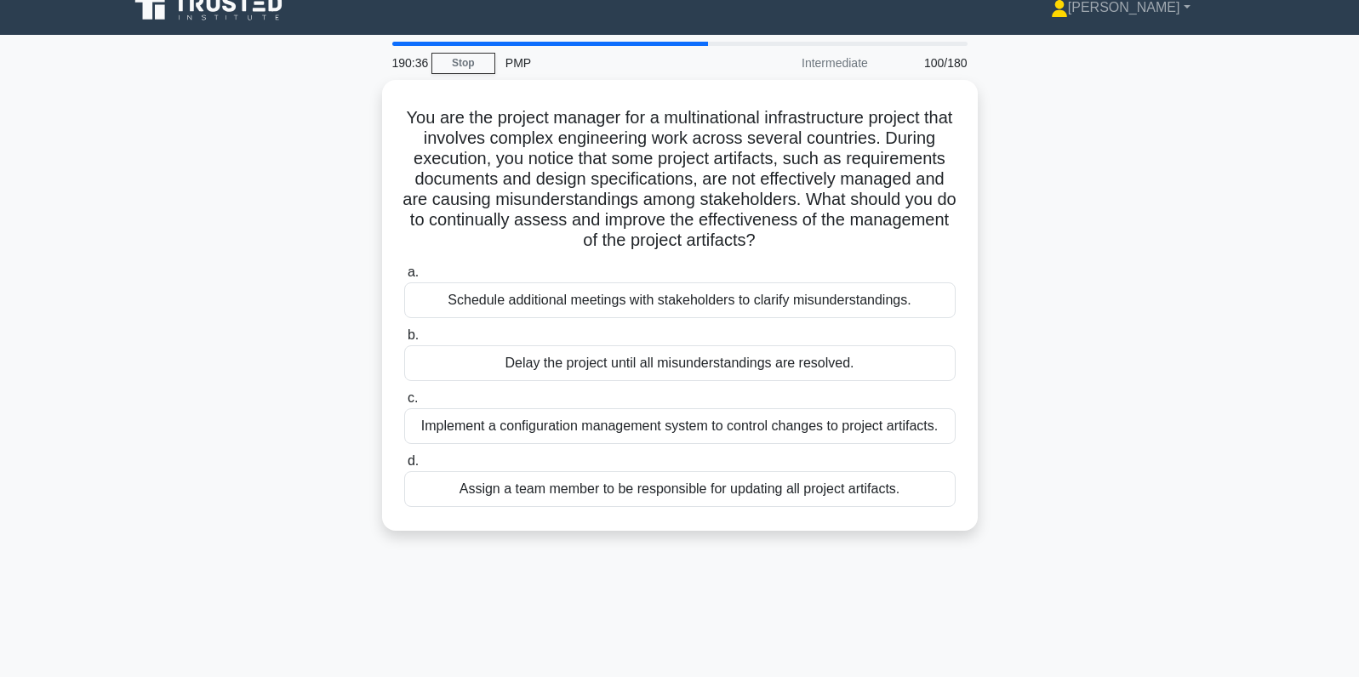
scroll to position [25, 0]
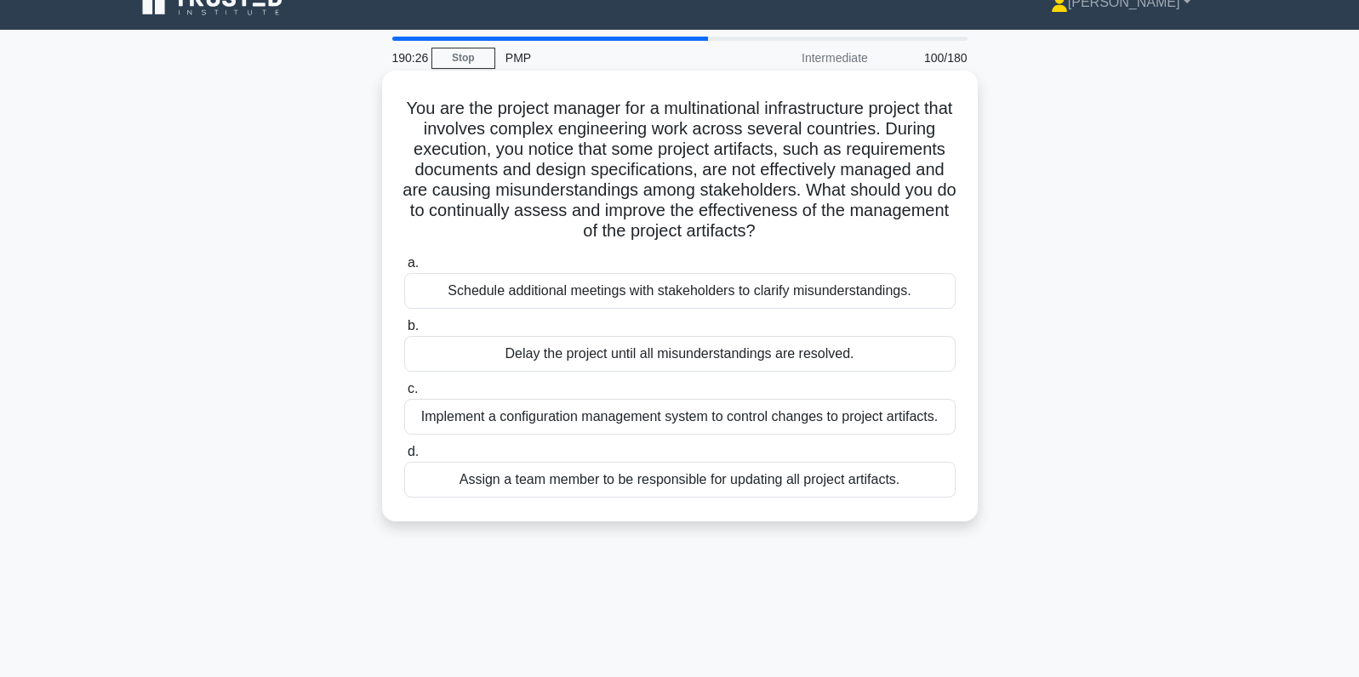
click at [929, 419] on div "Implement a configuration management system to control changes to project artif…" at bounding box center [679, 417] width 551 height 36
click at [404, 395] on input "c. Implement a configuration management system to control changes to project ar…" at bounding box center [404, 389] width 0 height 11
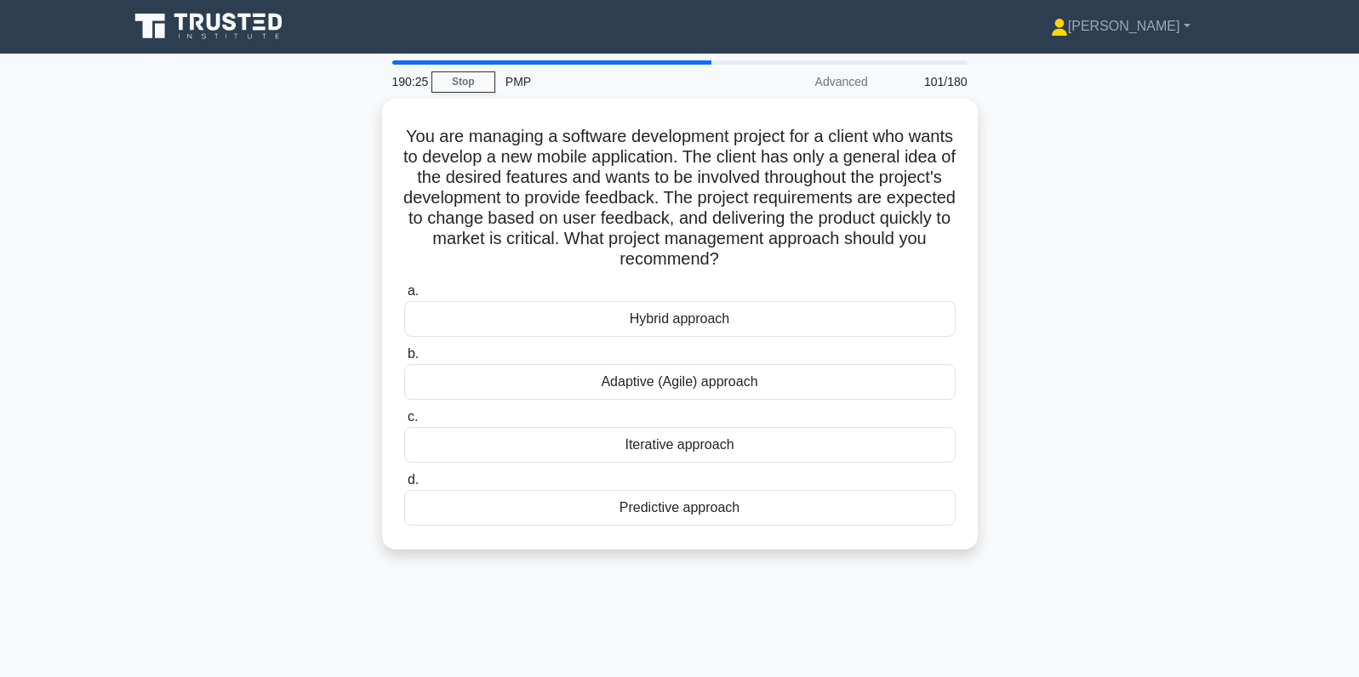
scroll to position [0, 0]
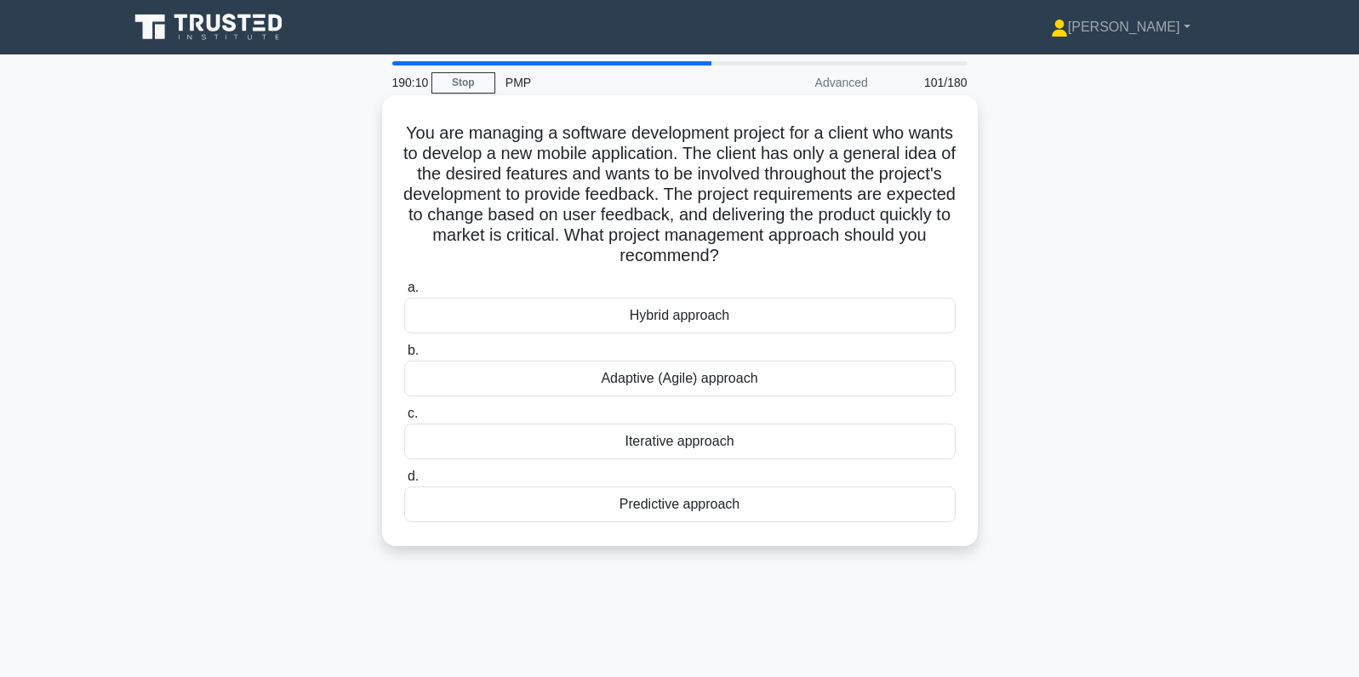
click at [728, 385] on div "Adaptive (Agile) approach" at bounding box center [679, 379] width 551 height 36
click at [404, 356] on input "b. Adaptive (Agile) approach" at bounding box center [404, 350] width 0 height 11
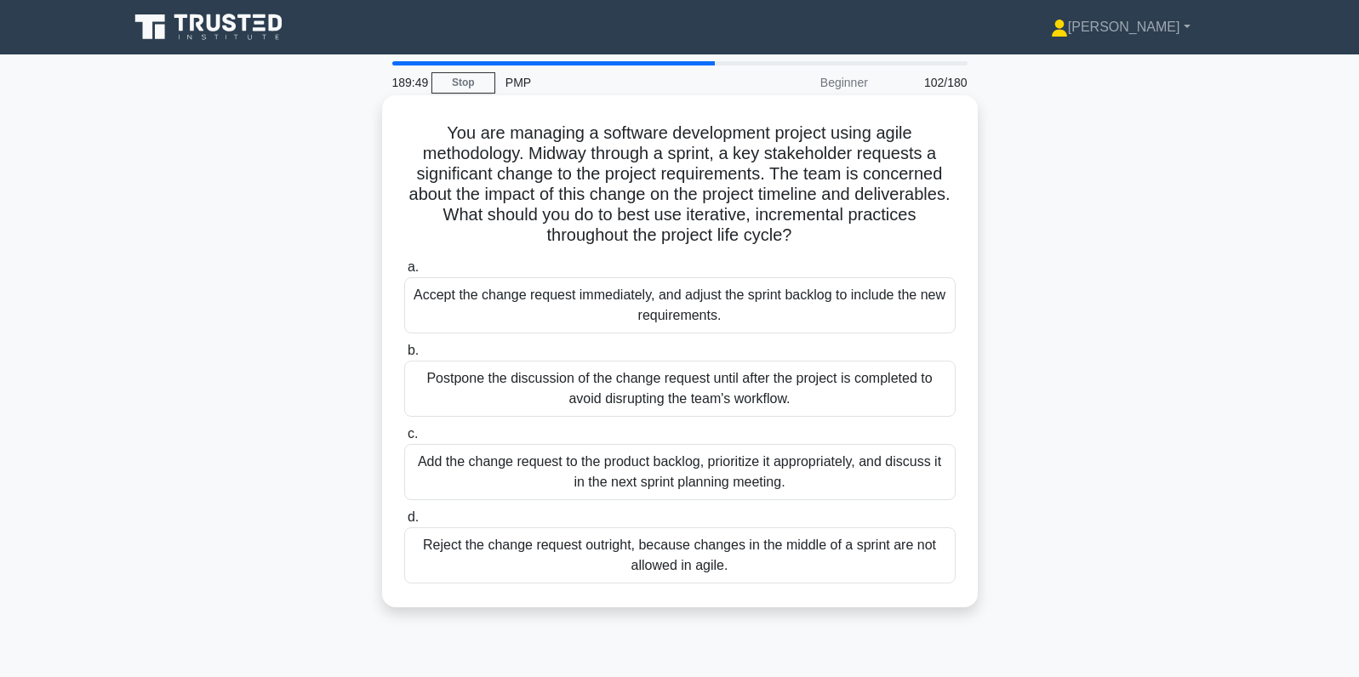
click at [722, 468] on div "Add the change request to the product backlog, prioritize it appropriately, and…" at bounding box center [679, 472] width 551 height 56
click at [404, 440] on input "c. Add the change request to the product backlog, prioritize it appropriately, …" at bounding box center [404, 434] width 0 height 11
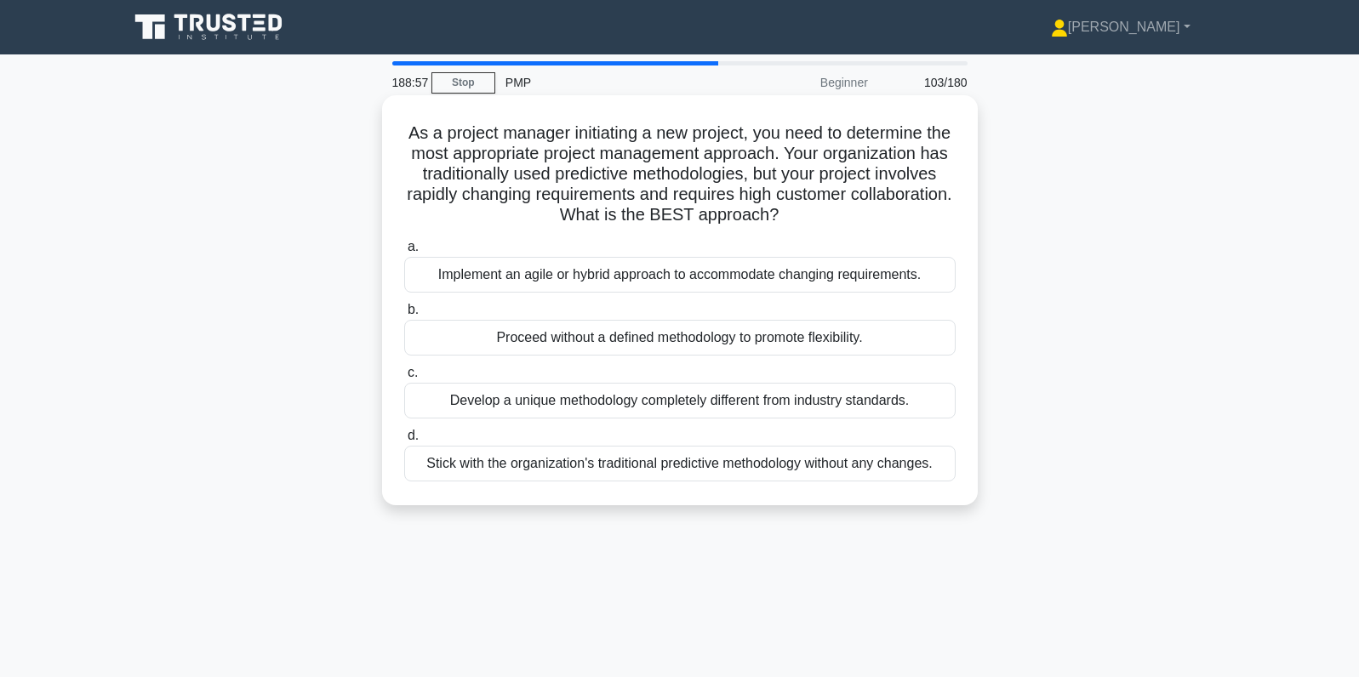
click at [572, 275] on div "Implement an agile or hybrid approach to accommodate changing requirements." at bounding box center [679, 275] width 551 height 36
click at [404, 253] on input "a. Implement an agile or hybrid approach to accommodate changing requirements." at bounding box center [404, 247] width 0 height 11
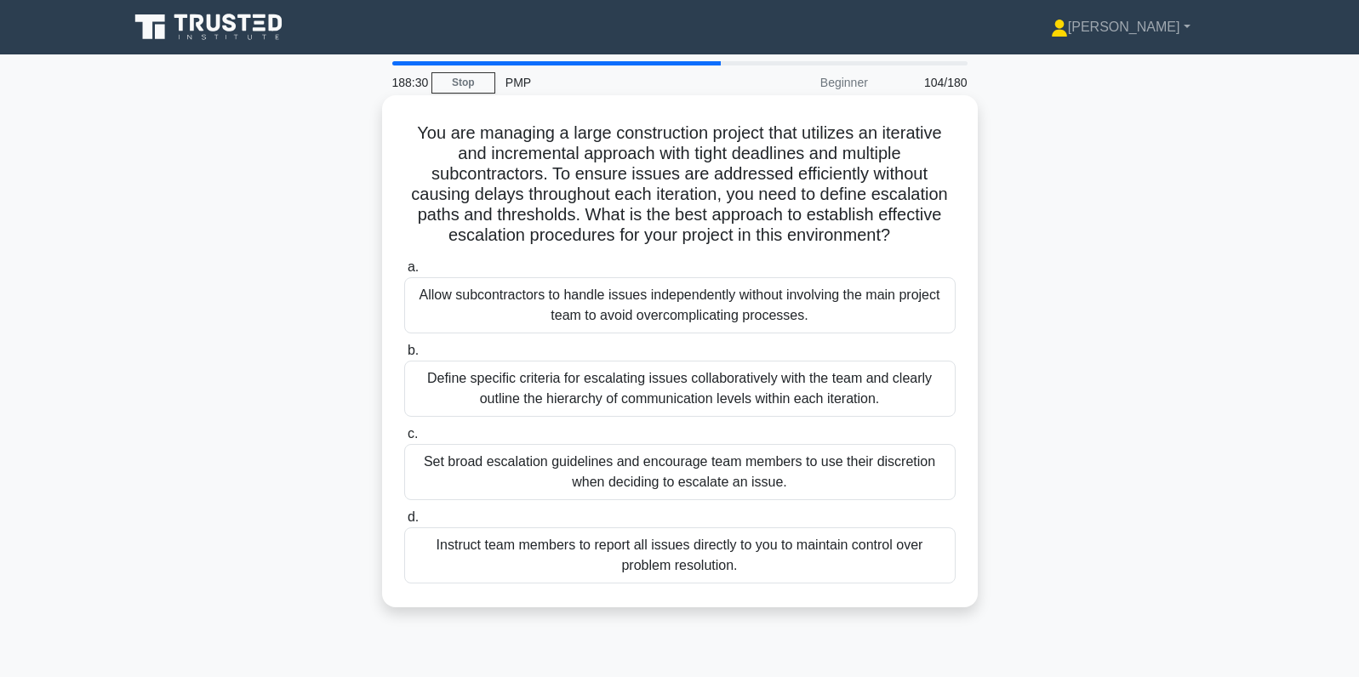
click at [915, 388] on div "Define specific criteria for escalating issues collaboratively with the team an…" at bounding box center [679, 389] width 551 height 56
click at [404, 356] on input "b. Define specific criteria for escalating issues collaboratively with the team…" at bounding box center [404, 350] width 0 height 11
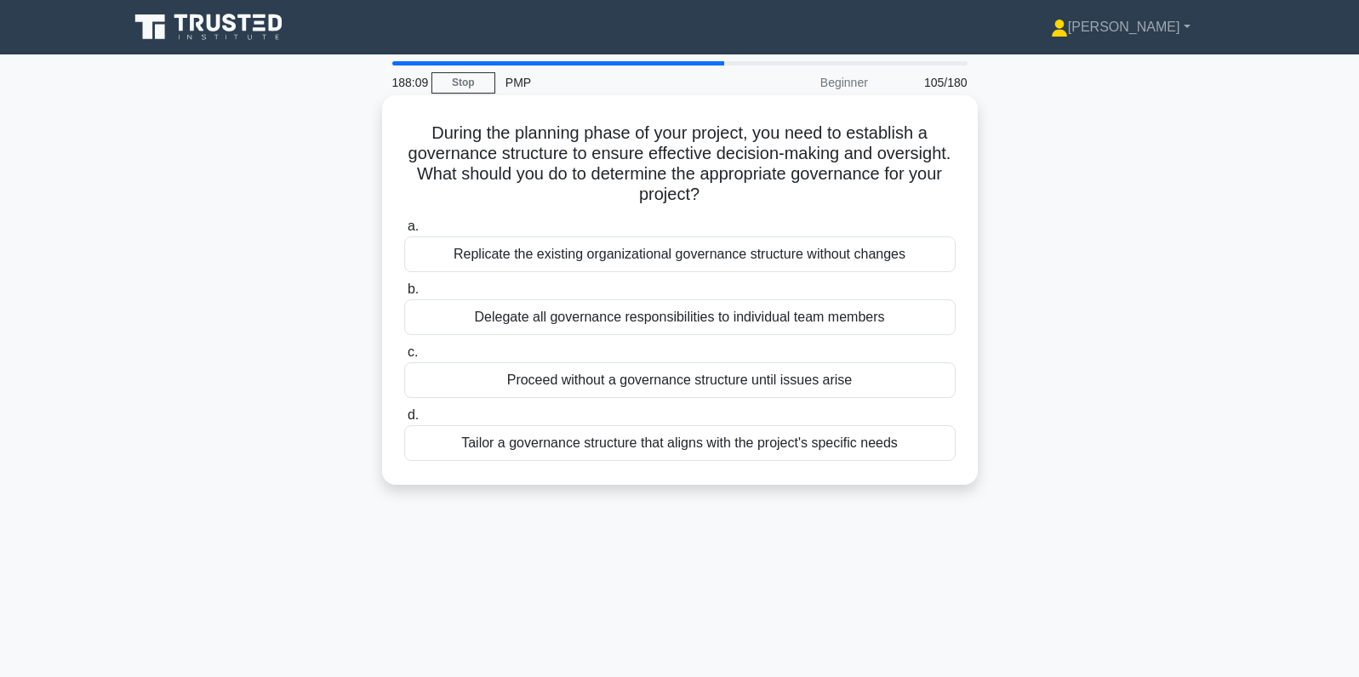
click at [941, 449] on div "Tailor a governance structure that aligns with the project's specific needs" at bounding box center [679, 443] width 551 height 36
click at [404, 421] on input "d. Tailor a governance structure that aligns with the project's specific needs" at bounding box center [404, 415] width 0 height 11
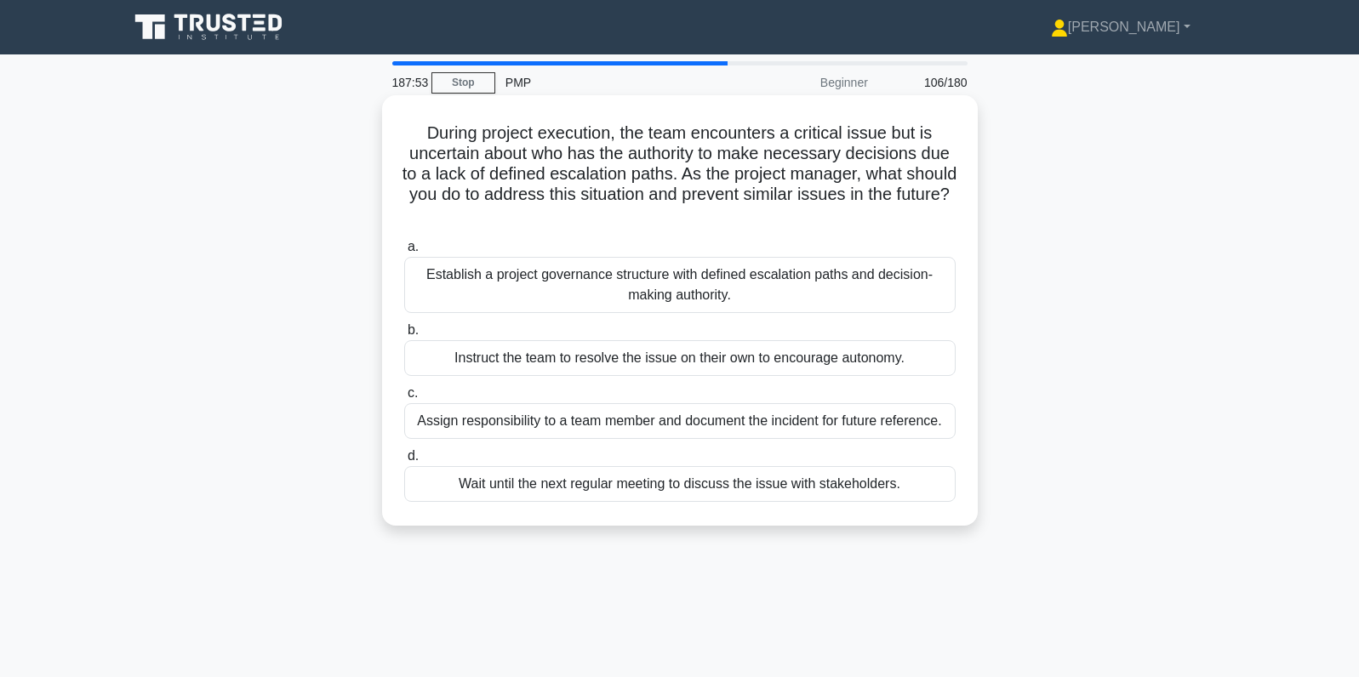
click at [941, 294] on div "Establish a project governance structure with defined escalation paths and deci…" at bounding box center [679, 285] width 551 height 56
click at [404, 253] on input "a. Establish a project governance structure with defined escalation paths and d…" at bounding box center [404, 247] width 0 height 11
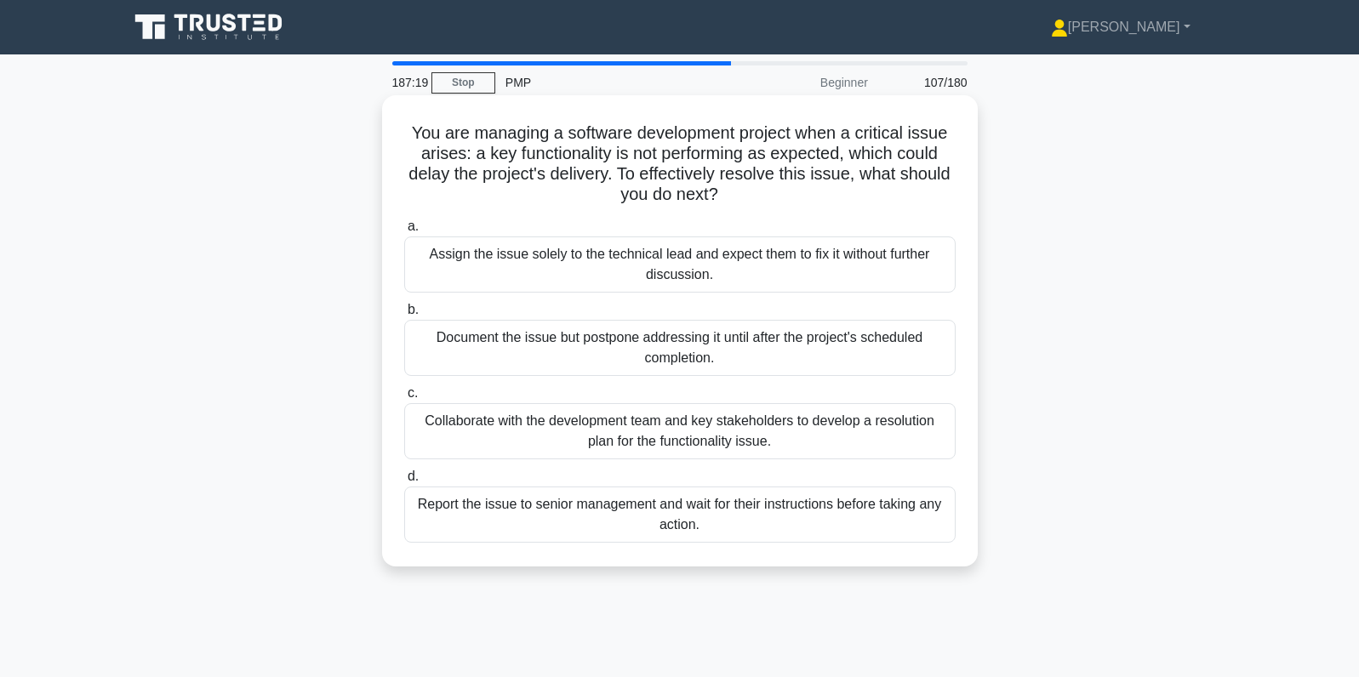
click at [812, 432] on div "Collaborate with the development team and key stakeholders to develop a resolut…" at bounding box center [679, 431] width 551 height 56
click at [404, 399] on input "c. Collaborate with the development team and key stakeholders to develop a reso…" at bounding box center [404, 393] width 0 height 11
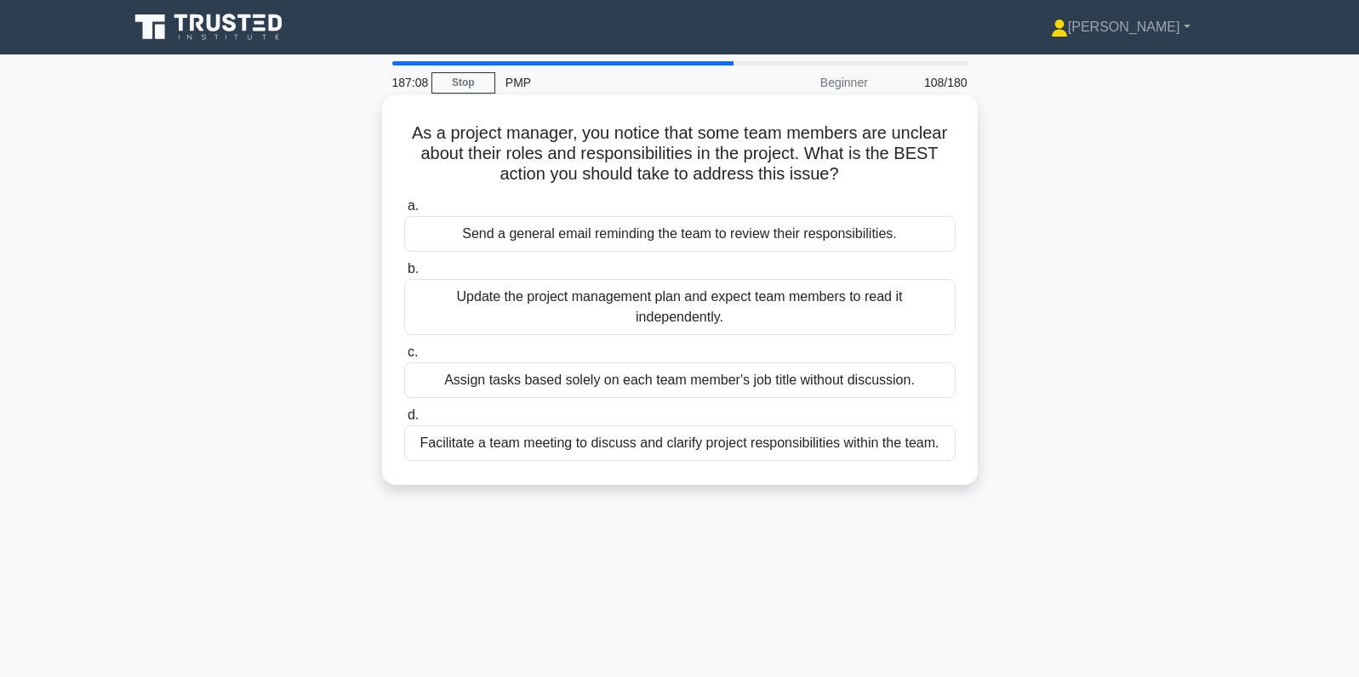
click at [916, 449] on div "Facilitate a team meeting to discuss and clarify project responsibilities withi…" at bounding box center [679, 443] width 551 height 36
click at [404, 421] on input "d. Facilitate a team meeting to discuss and clarify project responsibilities wi…" at bounding box center [404, 415] width 0 height 11
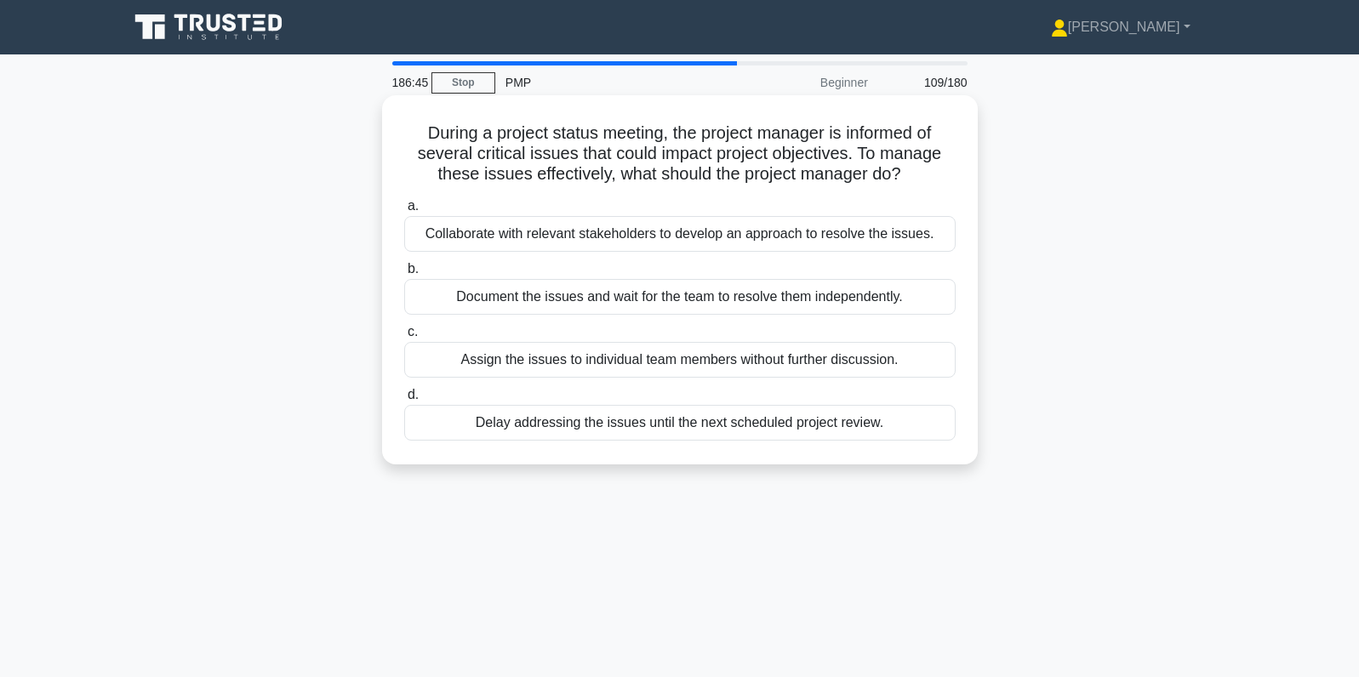
click at [929, 230] on div "Collaborate with relevant stakeholders to develop an approach to resolve the is…" at bounding box center [679, 234] width 551 height 36
click at [404, 212] on input "a. Collaborate with relevant stakeholders to develop an approach to resolve the…" at bounding box center [404, 206] width 0 height 11
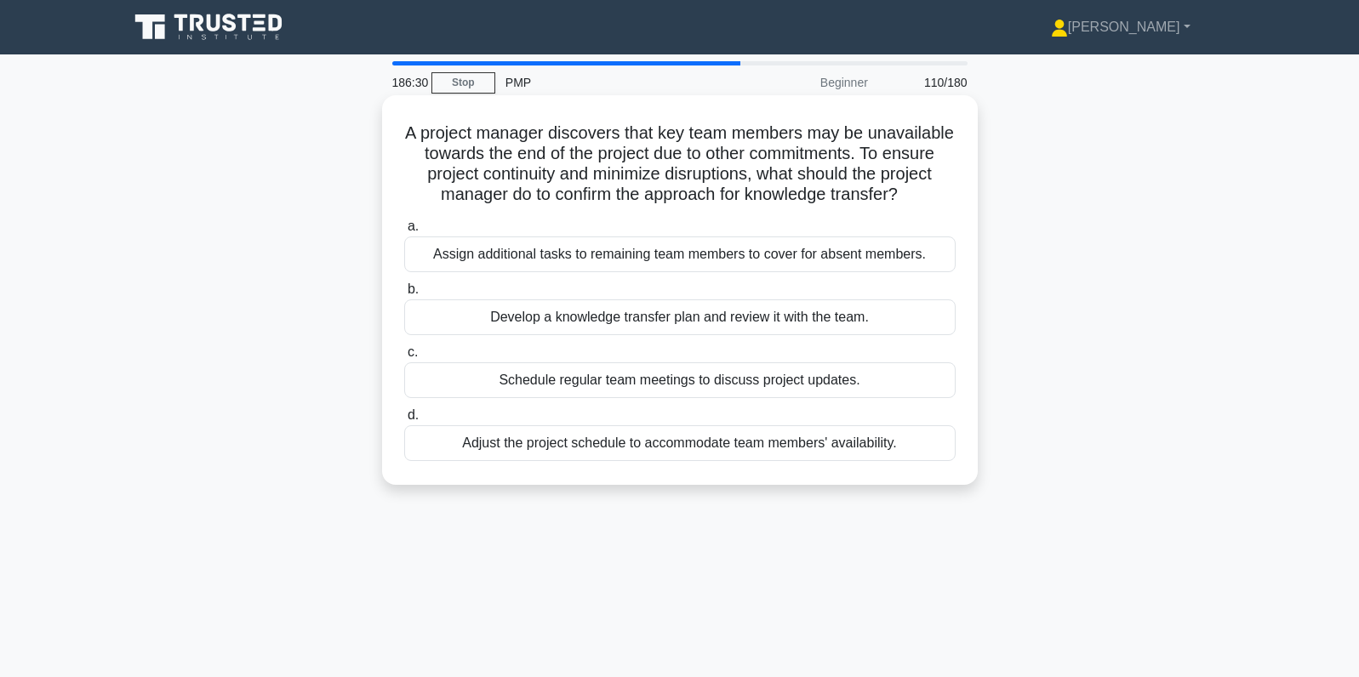
click at [948, 317] on div "Develop a knowledge transfer plan and review it with the team." at bounding box center [679, 317] width 551 height 36
click at [404, 295] on input "b. Develop a knowledge transfer plan and review it with the team." at bounding box center [404, 289] width 0 height 11
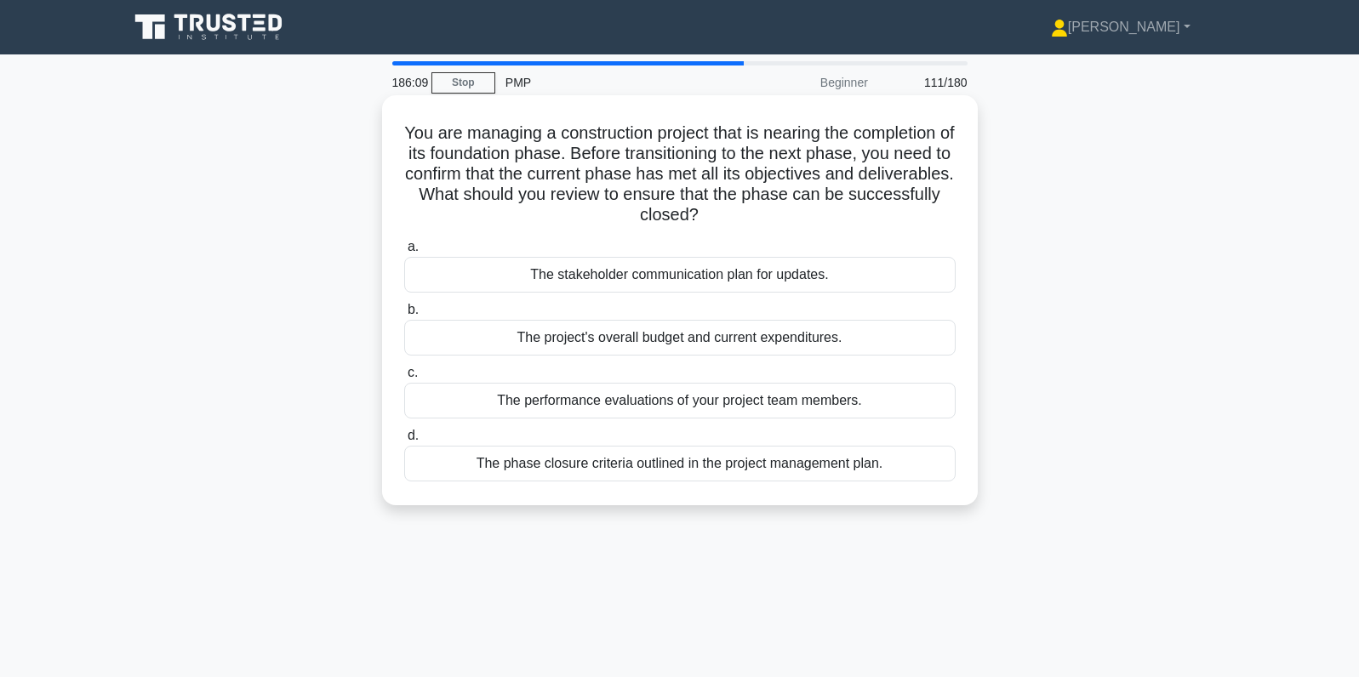
click at [865, 461] on div "The phase closure criteria outlined in the project management plan." at bounding box center [679, 464] width 551 height 36
click at [404, 442] on input "d. The phase closure criteria outlined in the project management plan." at bounding box center [404, 436] width 0 height 11
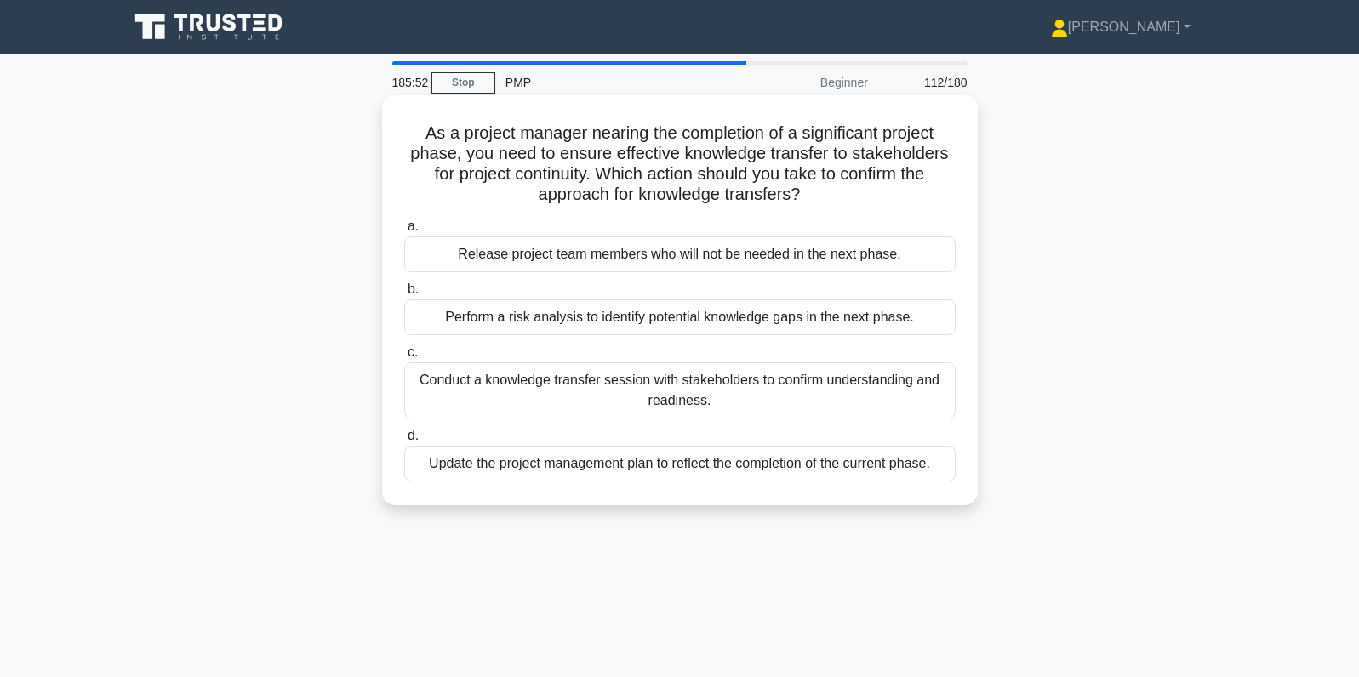
click at [931, 384] on div "Conduct a knowledge transfer session with stakeholders to confirm understanding…" at bounding box center [679, 390] width 551 height 56
click at [404, 358] on input "c. Conduct a knowledge transfer session with stakeholders to confirm understand…" at bounding box center [404, 352] width 0 height 11
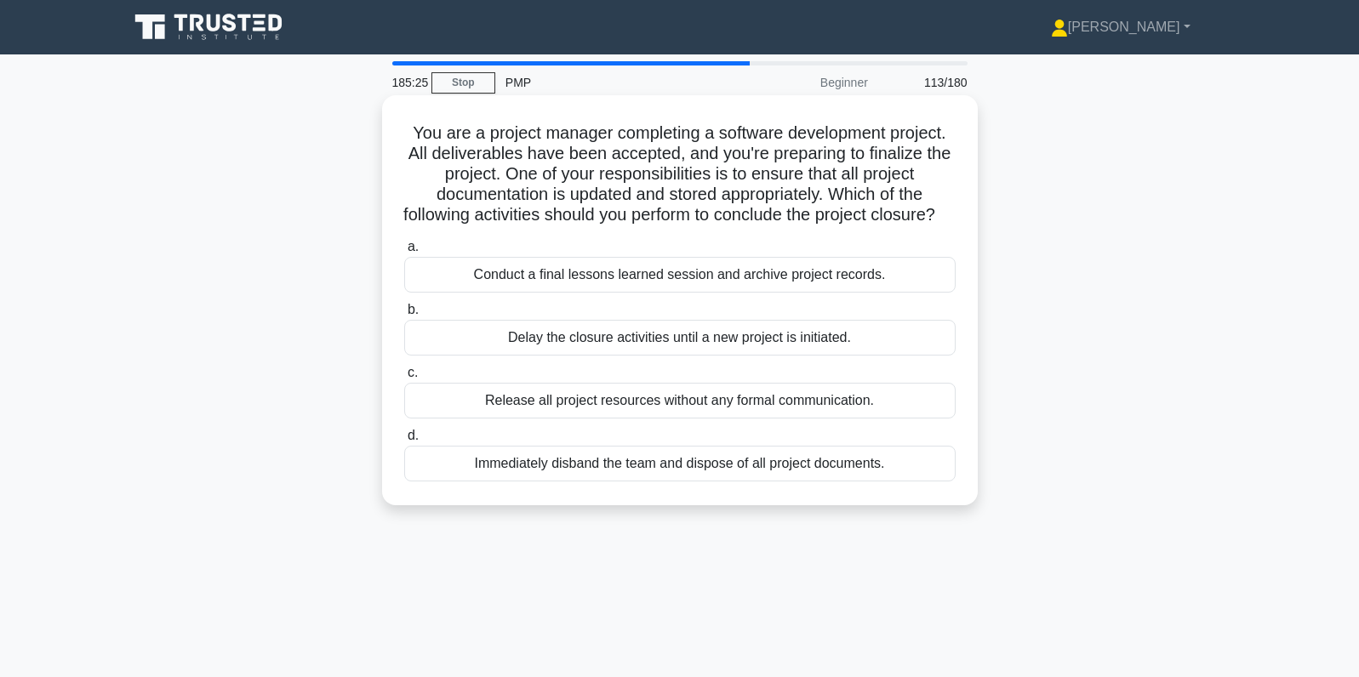
click at [920, 293] on div "Conduct a final lessons learned session and archive project records." at bounding box center [679, 275] width 551 height 36
click at [404, 253] on input "a. Conduct a final lessons learned session and archive project records." at bounding box center [404, 247] width 0 height 11
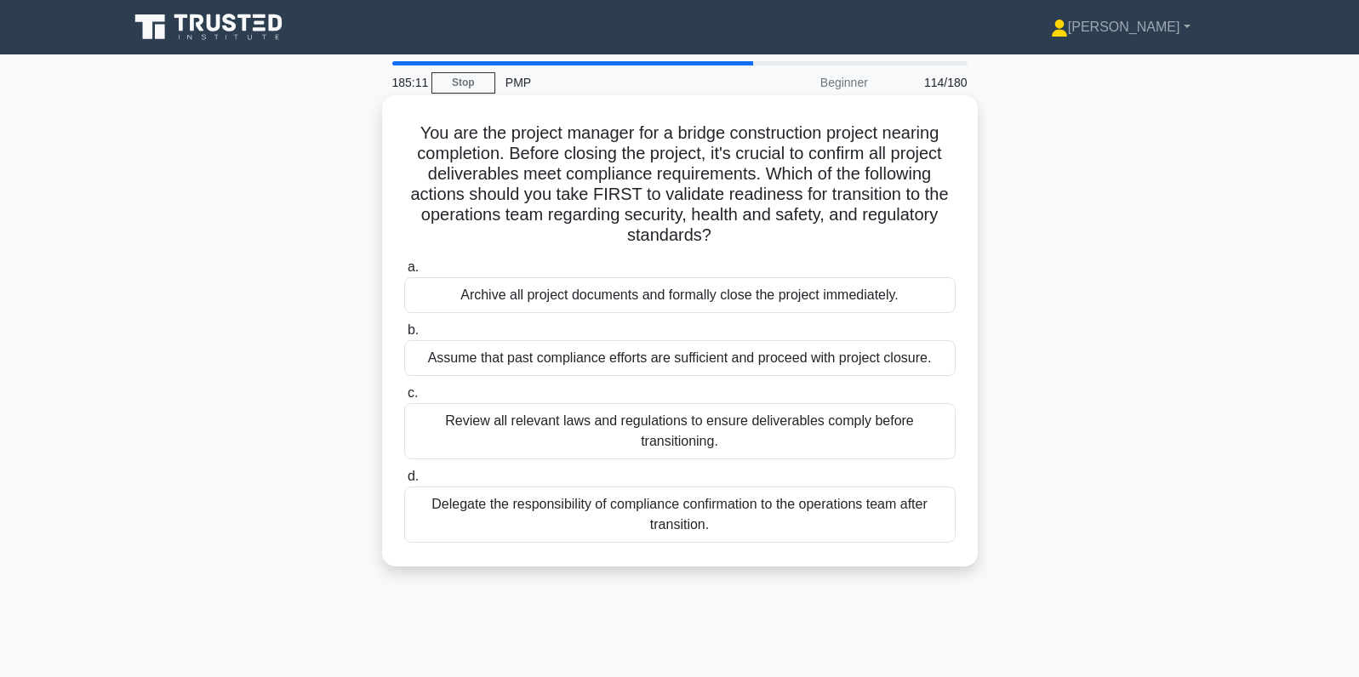
click at [936, 432] on div "Review all relevant laws and regulations to ensure deliverables comply before t…" at bounding box center [679, 431] width 551 height 56
click at [404, 399] on input "c. Review all relevant laws and regulations to ensure deliverables comply befor…" at bounding box center [404, 393] width 0 height 11
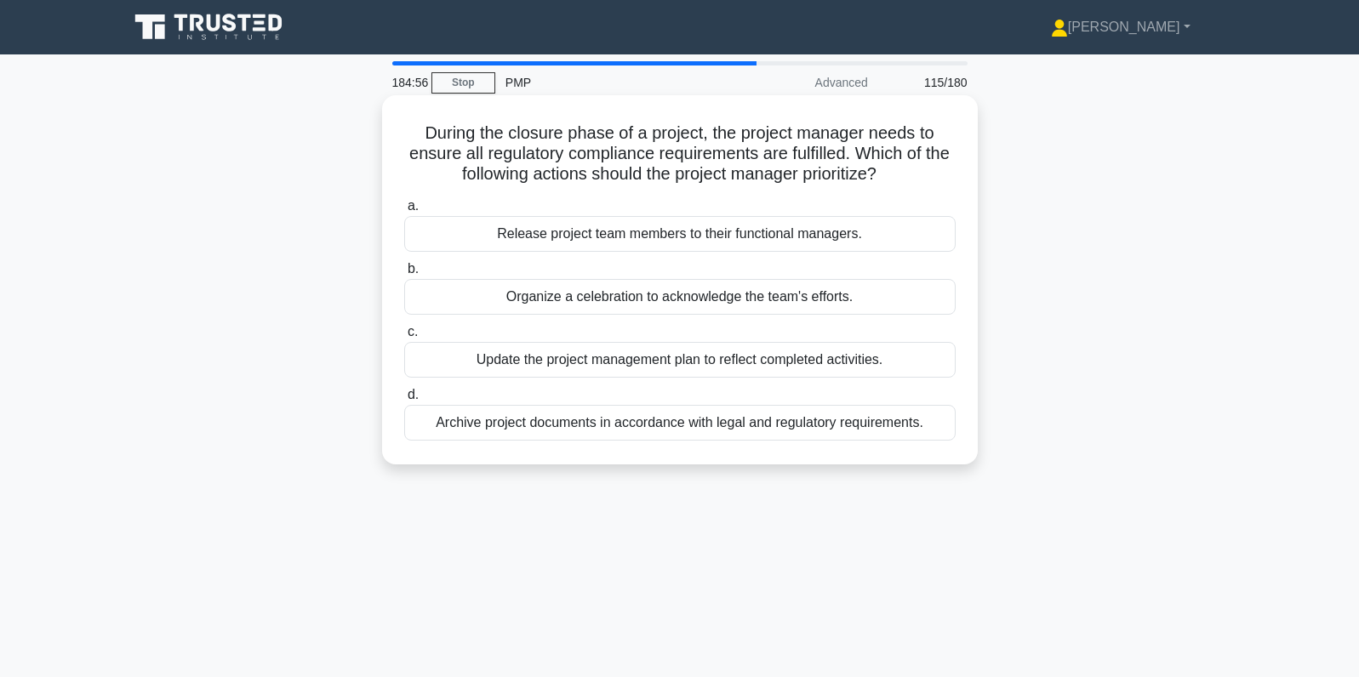
click at [942, 423] on div "Archive project documents in accordance with legal and regulatory requirements." at bounding box center [679, 423] width 551 height 36
click at [404, 401] on input "d. Archive project documents in accordance with legal and regulatory requiremen…" at bounding box center [404, 395] width 0 height 11
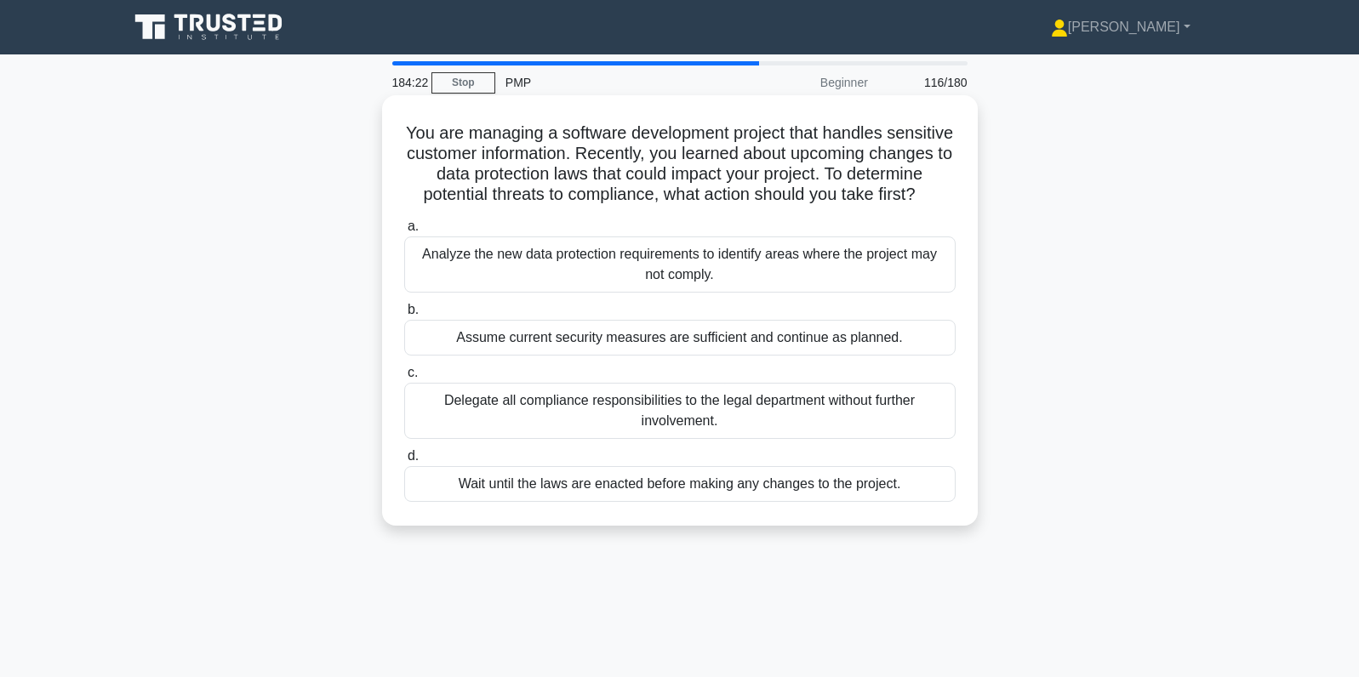
click at [946, 264] on div "Analyze the new data protection requirements to identify areas where the projec…" at bounding box center [679, 265] width 551 height 56
click at [404, 232] on input "a. Analyze the new data protection requirements to identify areas where the pro…" at bounding box center [404, 226] width 0 height 11
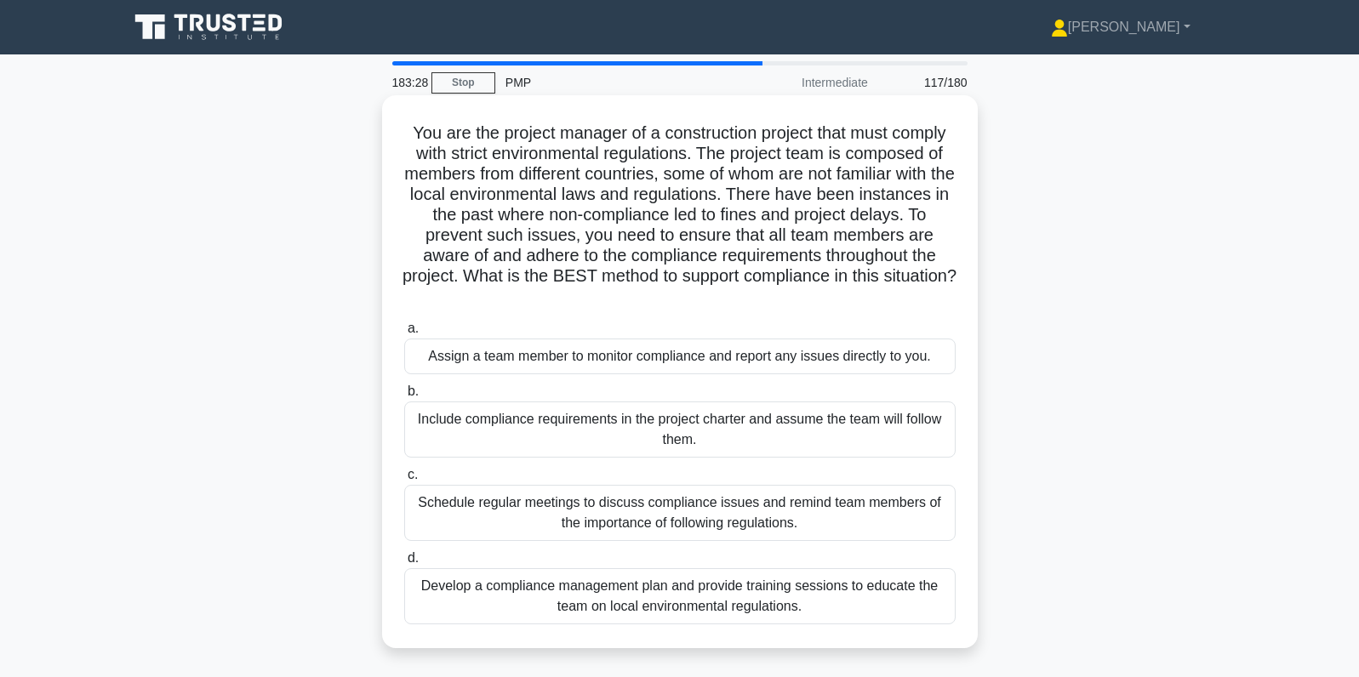
click at [861, 604] on div "Develop a compliance management plan and provide training sessions to educate t…" at bounding box center [679, 596] width 551 height 56
click at [404, 564] on input "d. Develop a compliance management plan and provide training sessions to educat…" at bounding box center [404, 558] width 0 height 11
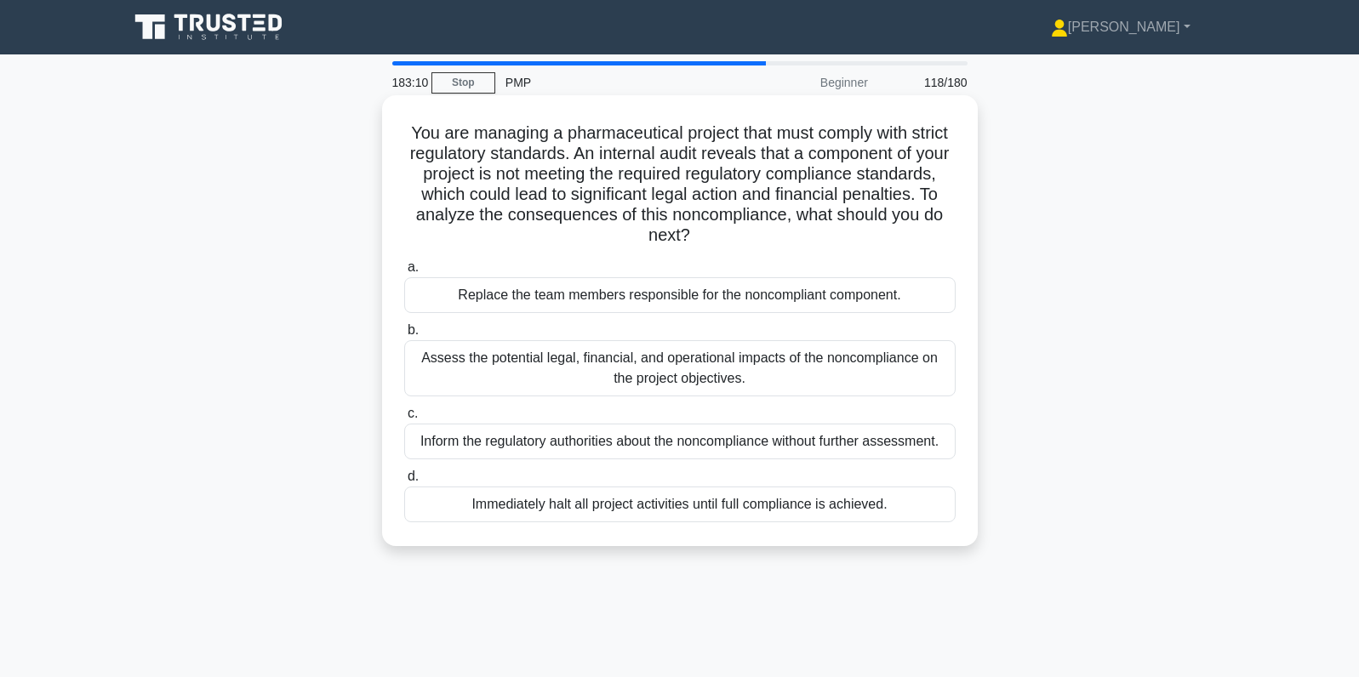
click at [893, 366] on div "Assess the potential legal, financial, and operational impacts of the noncompli…" at bounding box center [679, 368] width 551 height 56
click at [404, 336] on input "b. Assess the potential legal, financial, and operational impacts of the noncom…" at bounding box center [404, 330] width 0 height 11
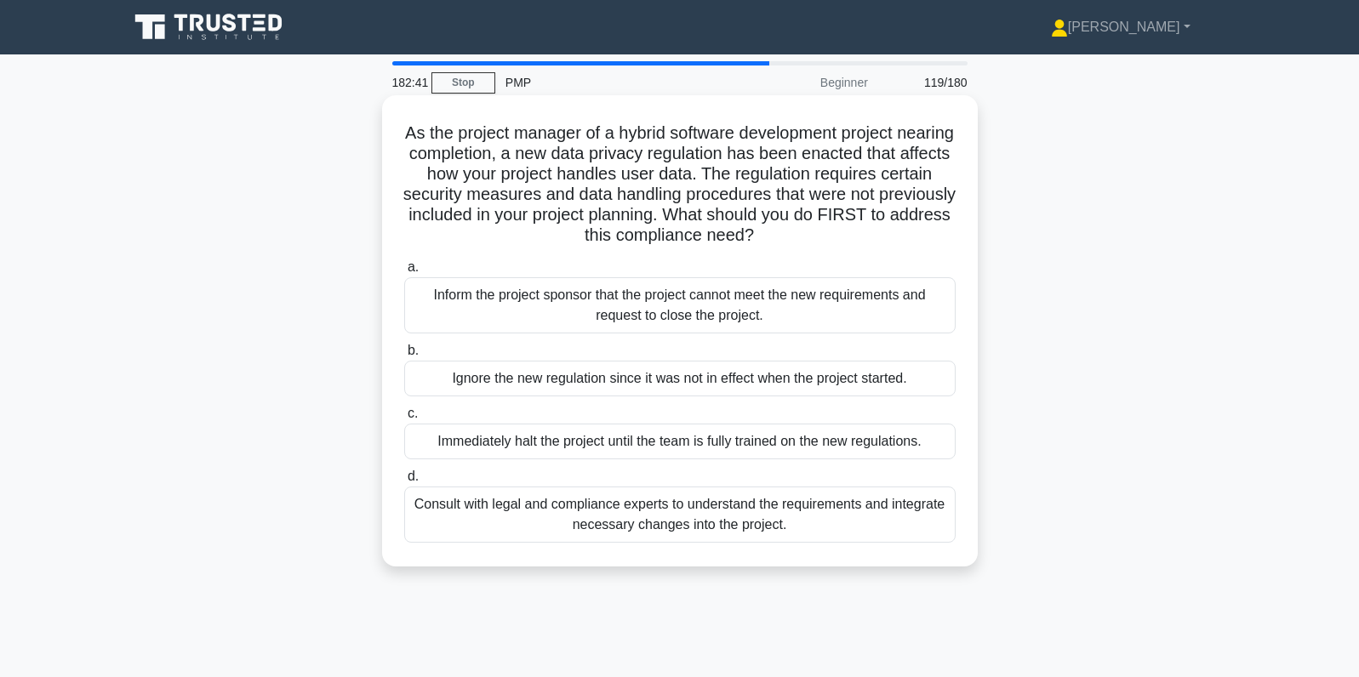
click at [885, 524] on div "Consult with legal and compliance experts to understand the requirements and in…" at bounding box center [679, 515] width 551 height 56
click at [404, 482] on input "d. Consult with legal and compliance experts to understand the requirements and…" at bounding box center [404, 476] width 0 height 11
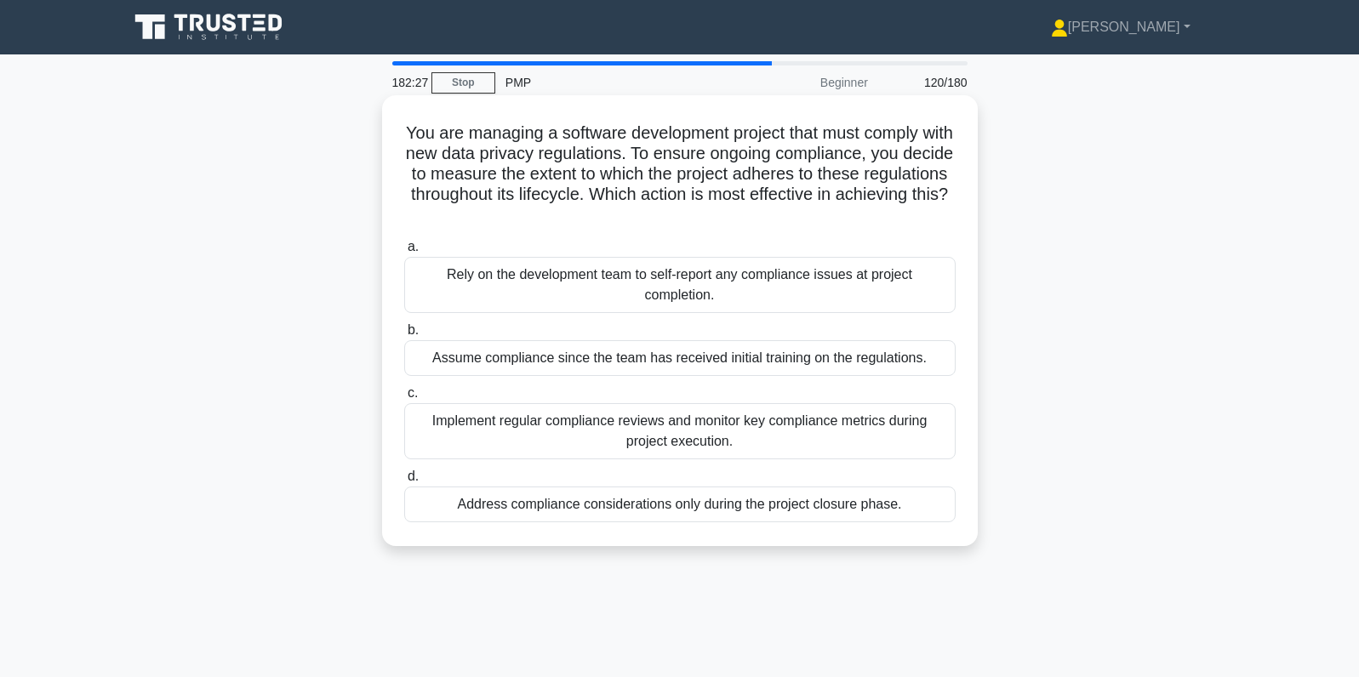
click at [876, 428] on div "Implement regular compliance reviews and monitor key compliance metrics during …" at bounding box center [679, 431] width 551 height 56
click at [404, 399] on input "c. Implement regular compliance reviews and monitor key compliance metrics duri…" at bounding box center [404, 393] width 0 height 11
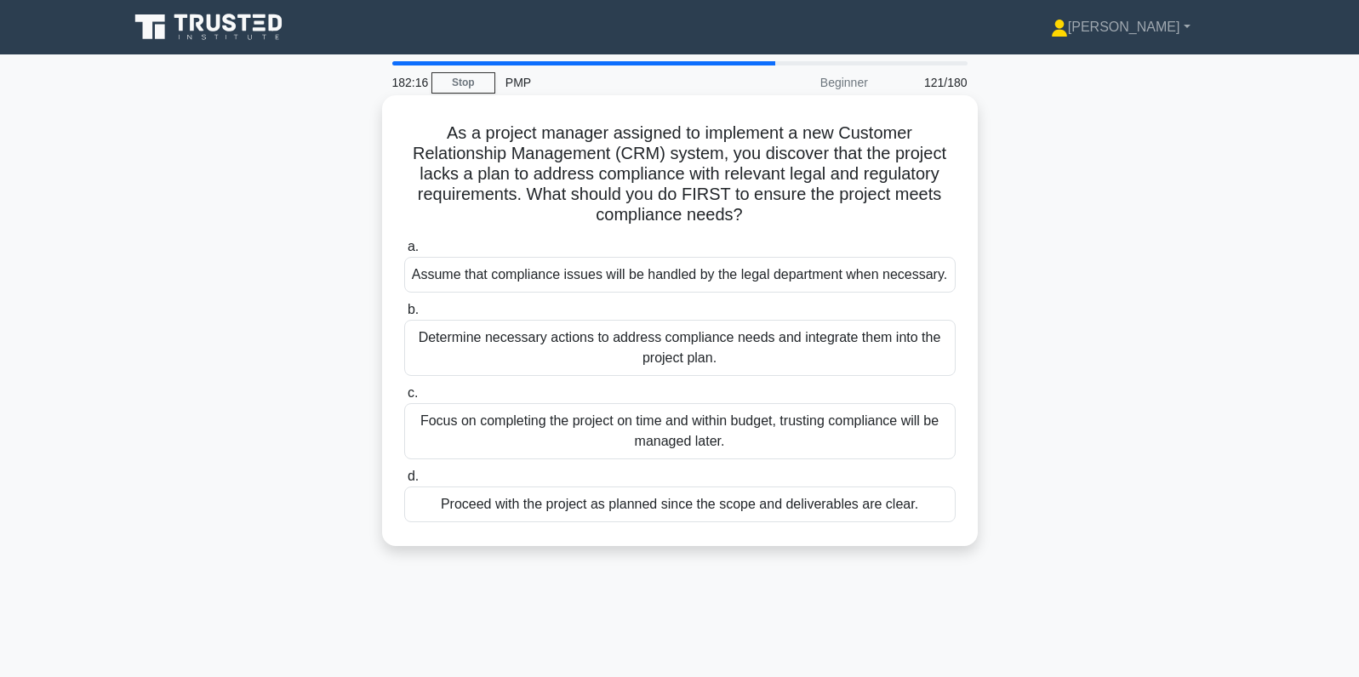
click at [925, 362] on div "Determine necessary actions to address compliance needs and integrate them into…" at bounding box center [679, 348] width 551 height 56
click at [404, 316] on input "b. Determine necessary actions to address compliance needs and integrate them i…" at bounding box center [404, 310] width 0 height 11
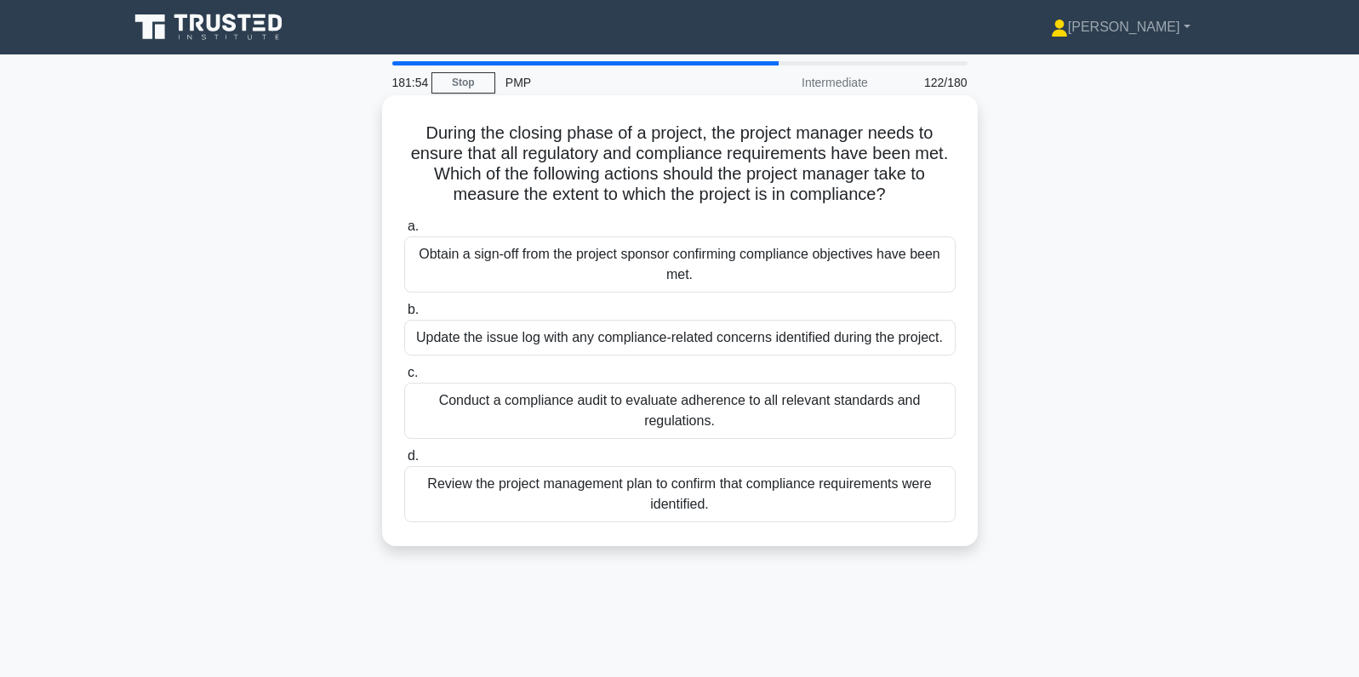
click at [924, 415] on div "Conduct a compliance audit to evaluate adherence to all relevant standards and …" at bounding box center [679, 411] width 551 height 56
click at [404, 379] on input "c. Conduct a compliance audit to evaluate adherence to all relevant standards a…" at bounding box center [404, 373] width 0 height 11
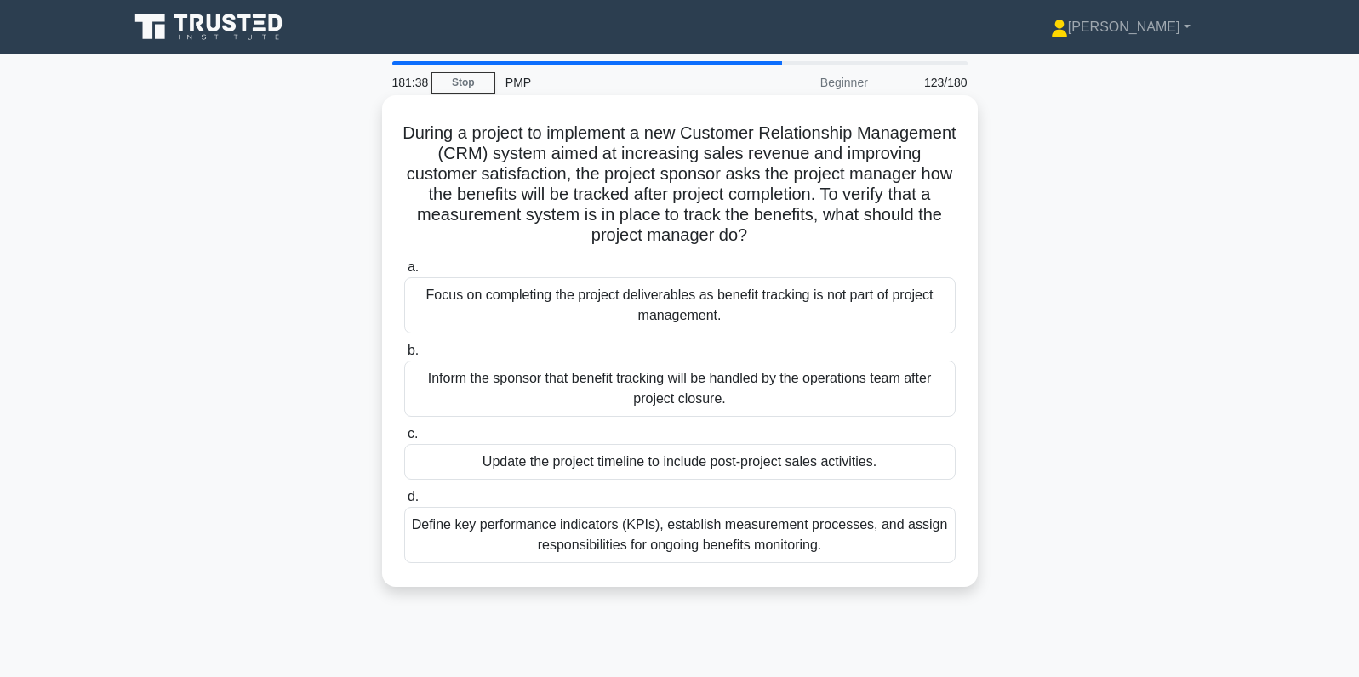
click at [934, 539] on div "Define key performance indicators (KPIs), establish measurement processes, and …" at bounding box center [679, 535] width 551 height 56
click at [404, 503] on input "d. Define key performance indicators (KPIs), establish measurement processes, a…" at bounding box center [404, 497] width 0 height 11
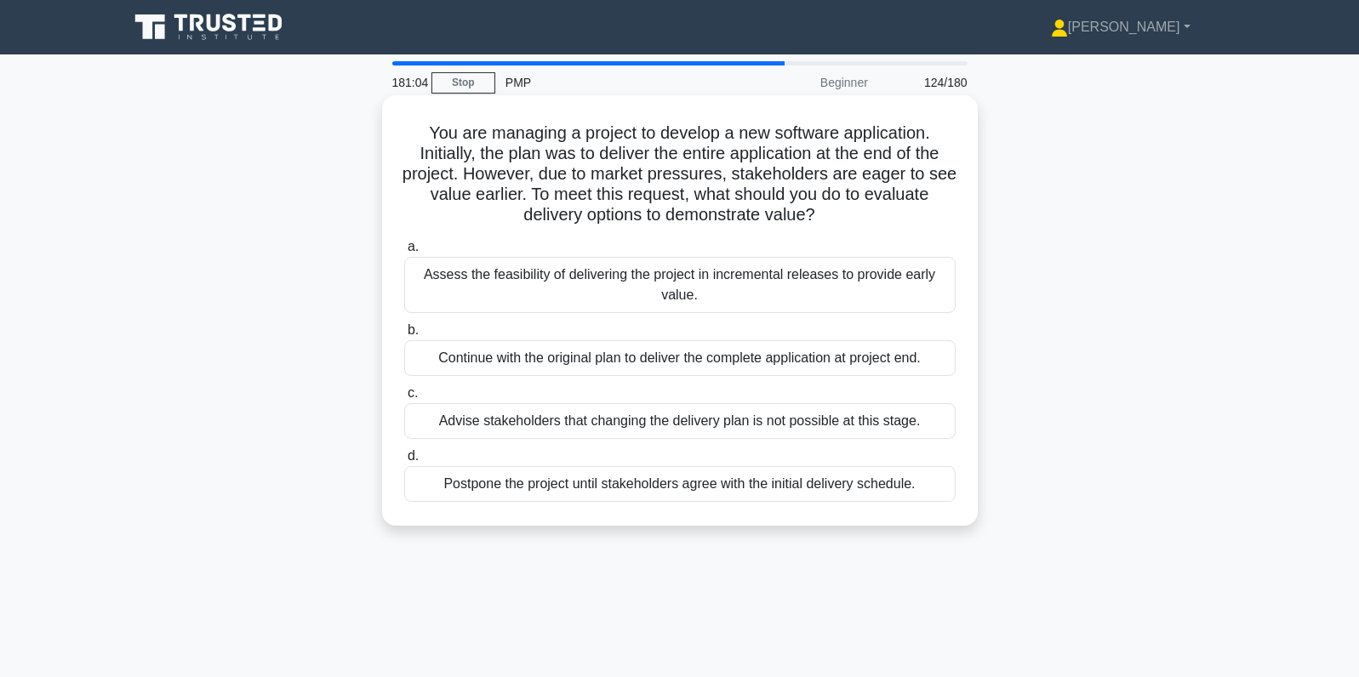
click at [912, 293] on div "Assess the feasibility of delivering the project in incremental releases to pro…" at bounding box center [679, 285] width 551 height 56
click at [404, 253] on input "a. Assess the feasibility of delivering the project in incremental releases to …" at bounding box center [404, 247] width 0 height 11
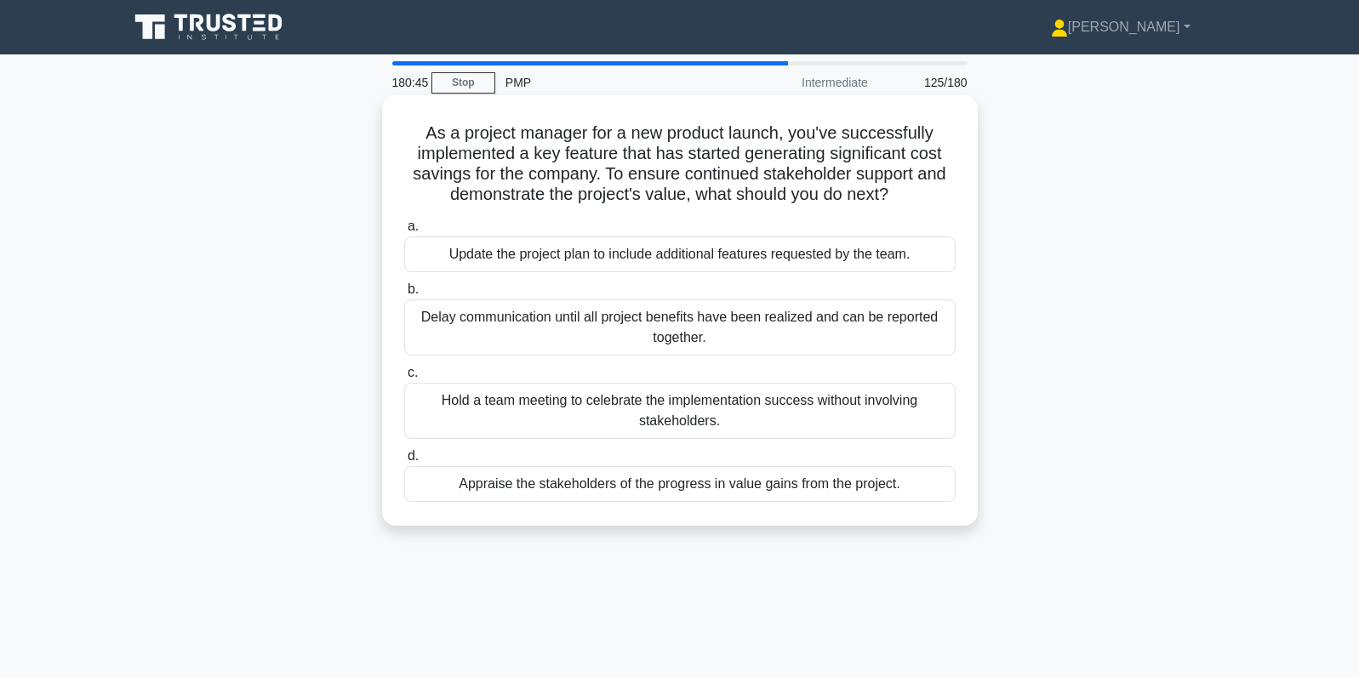
click at [942, 493] on div "Appraise the stakeholders of the progress in value gains from the project." at bounding box center [679, 484] width 551 height 36
click at [404, 462] on input "d. Appraise the stakeholders of the progress in value gains from the project." at bounding box center [404, 456] width 0 height 11
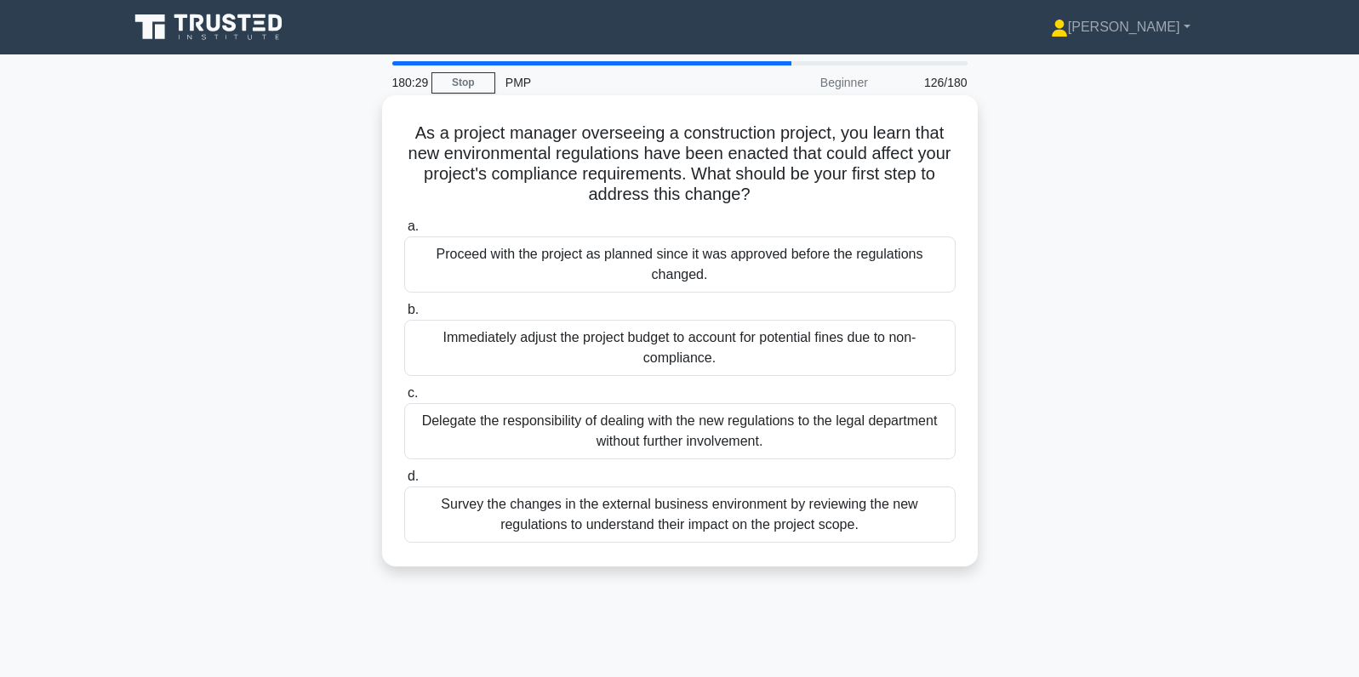
click at [871, 513] on div "Survey the changes in the external business environment by reviewing the new re…" at bounding box center [679, 515] width 551 height 56
click at [404, 482] on input "d. Survey the changes in the external business environment by reviewing the new…" at bounding box center [404, 476] width 0 height 11
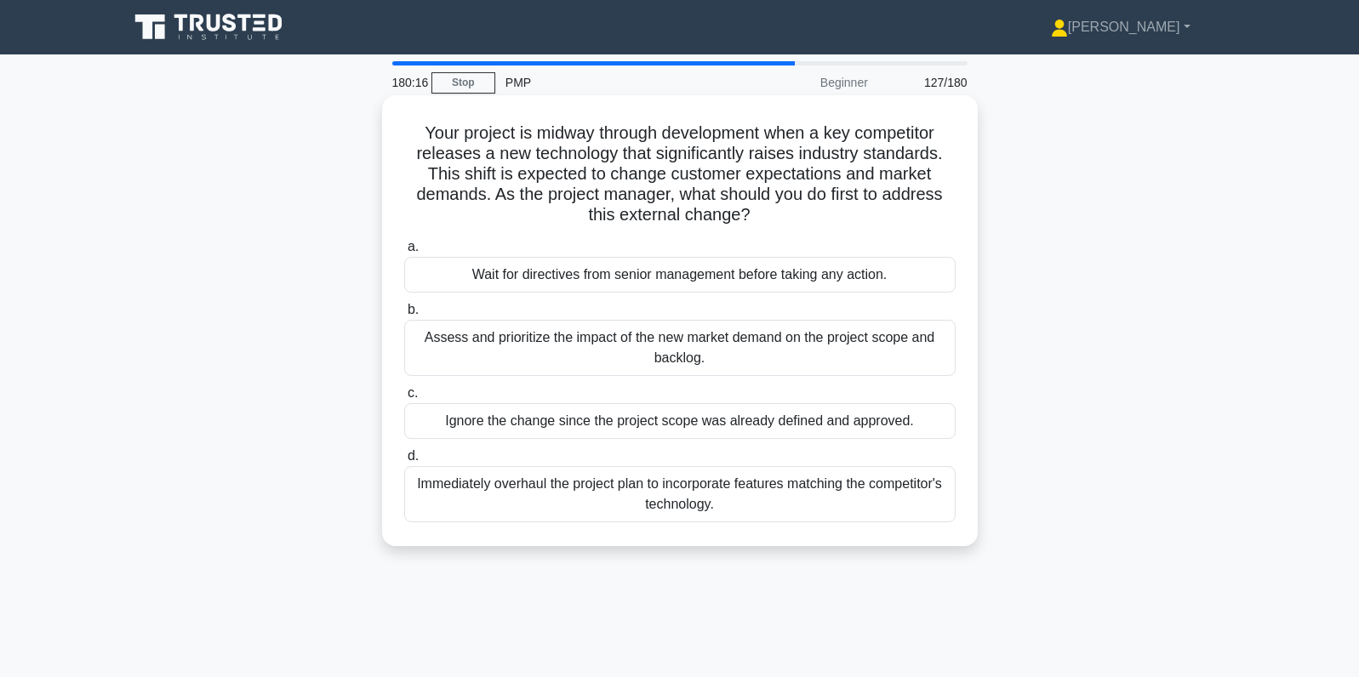
click at [895, 356] on div "Assess and prioritize the impact of the new market demand on the project scope …" at bounding box center [679, 348] width 551 height 56
click at [404, 316] on input "b. Assess and prioritize the impact of the new market demand on the project sco…" at bounding box center [404, 310] width 0 height 11
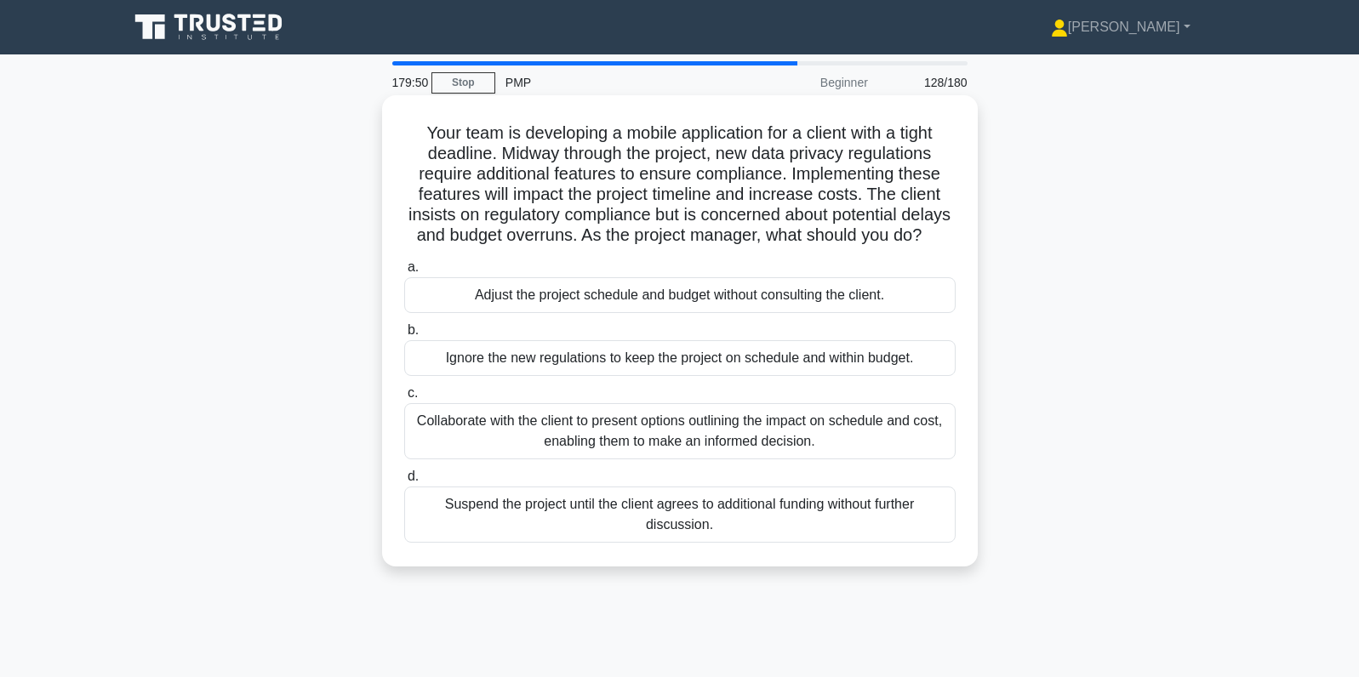
click at [921, 440] on div "Collaborate with the client to present options outlining the impact on schedule…" at bounding box center [679, 431] width 551 height 56
click at [404, 399] on input "c. Collaborate with the client to present options outlining the impact on sched…" at bounding box center [404, 393] width 0 height 11
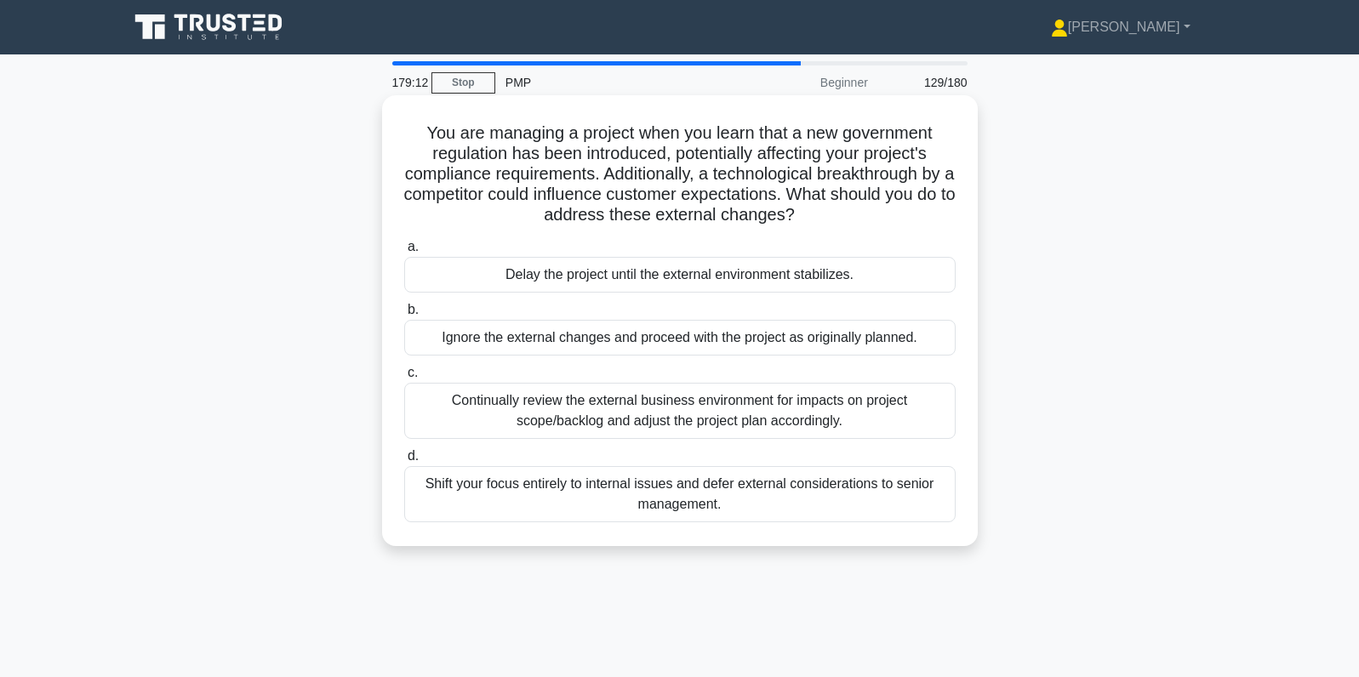
click at [882, 414] on div "Continually review the external business environment for impacts on project sco…" at bounding box center [679, 411] width 551 height 56
click at [404, 379] on input "c. Continually review the external business environment for impacts on project …" at bounding box center [404, 373] width 0 height 11
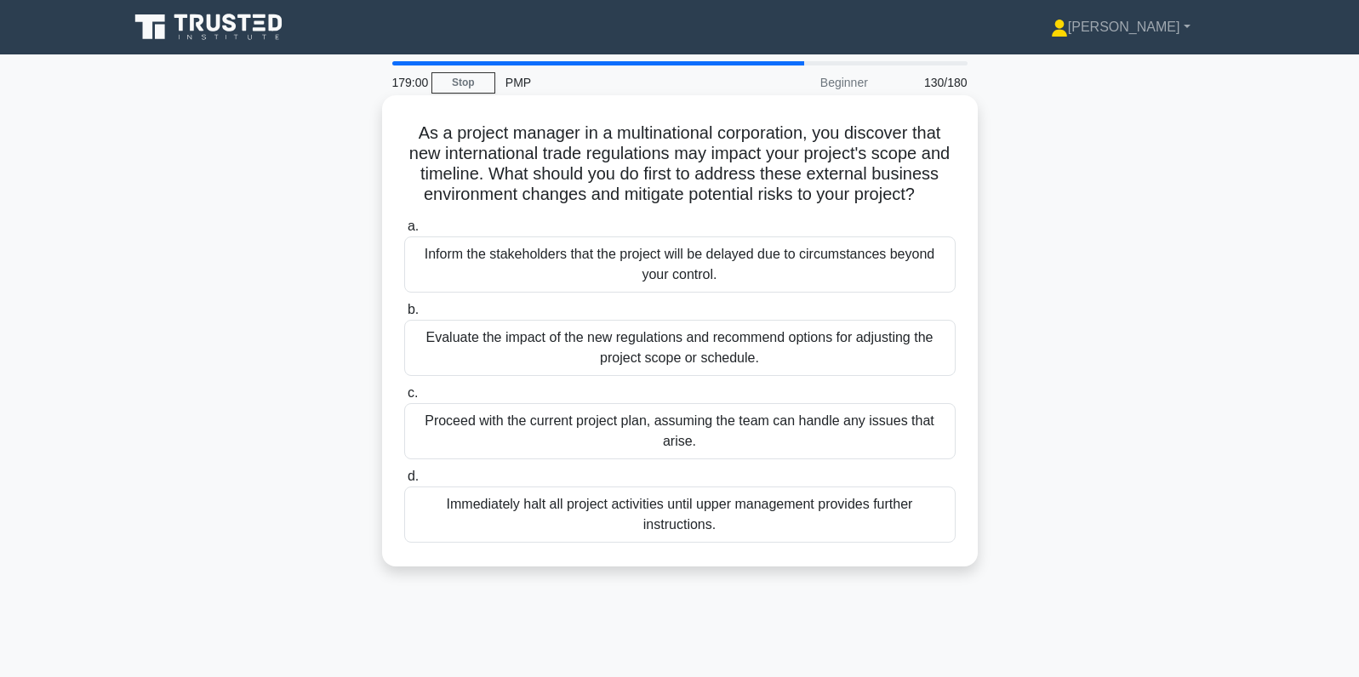
click at [921, 341] on div "Evaluate the impact of the new regulations and recommend options for adjusting …" at bounding box center [679, 348] width 551 height 56
click at [404, 316] on input "b. Evaluate the impact of the new regulations and recommend options for adjusti…" at bounding box center [404, 310] width 0 height 11
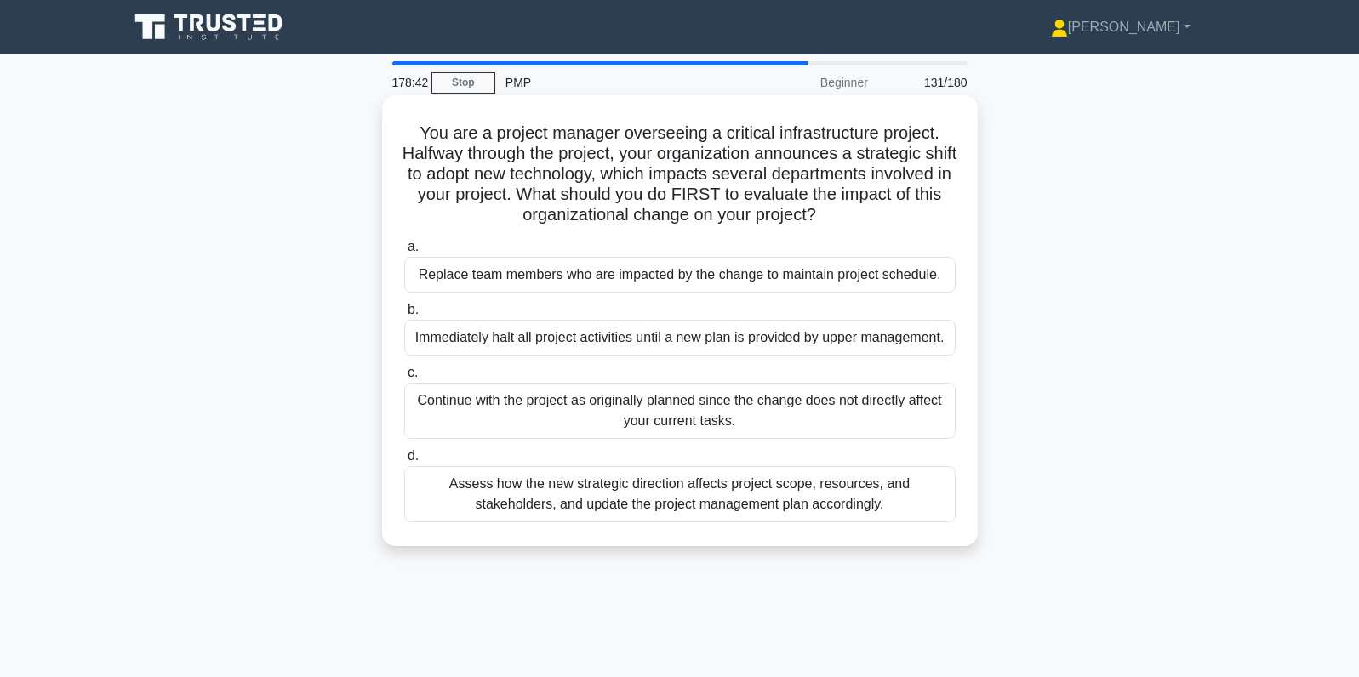
click at [941, 501] on div "Assess how the new strategic direction affects project scope, resources, and st…" at bounding box center [679, 494] width 551 height 56
click at [404, 462] on input "d. Assess how the new strategic direction affects project scope, resources, and…" at bounding box center [404, 456] width 0 height 11
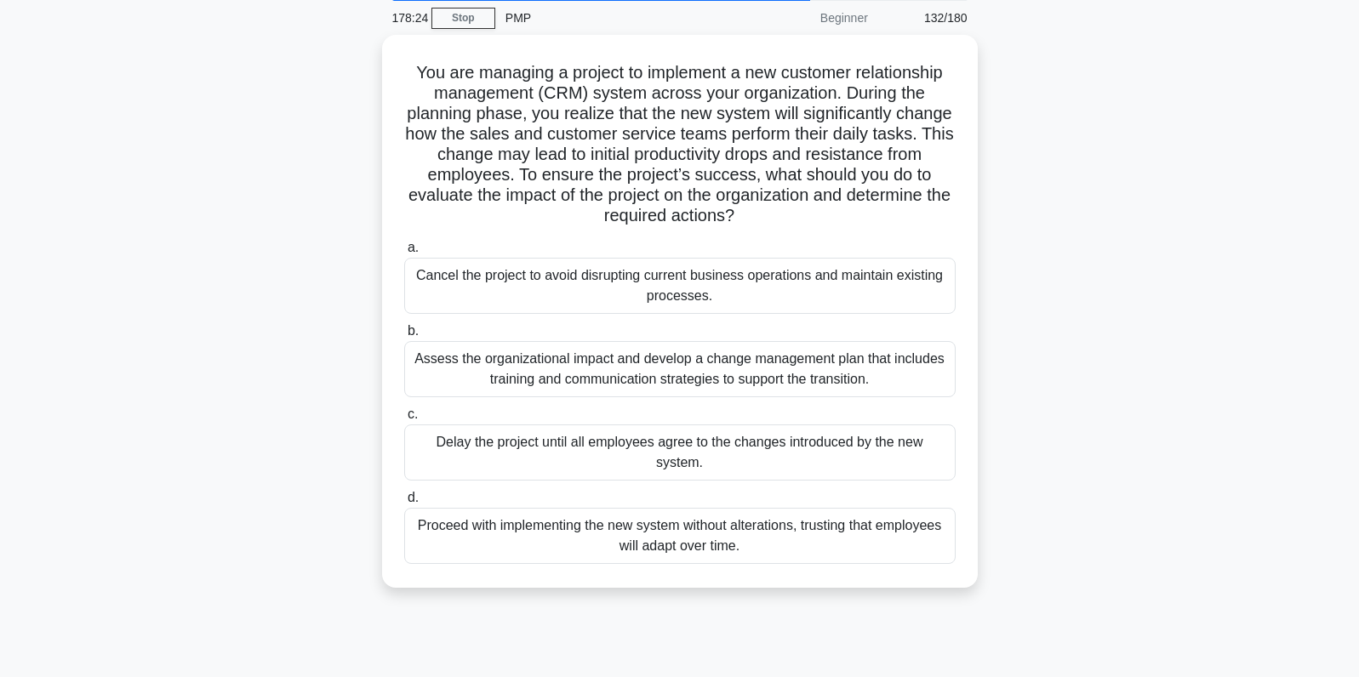
scroll to position [83, 0]
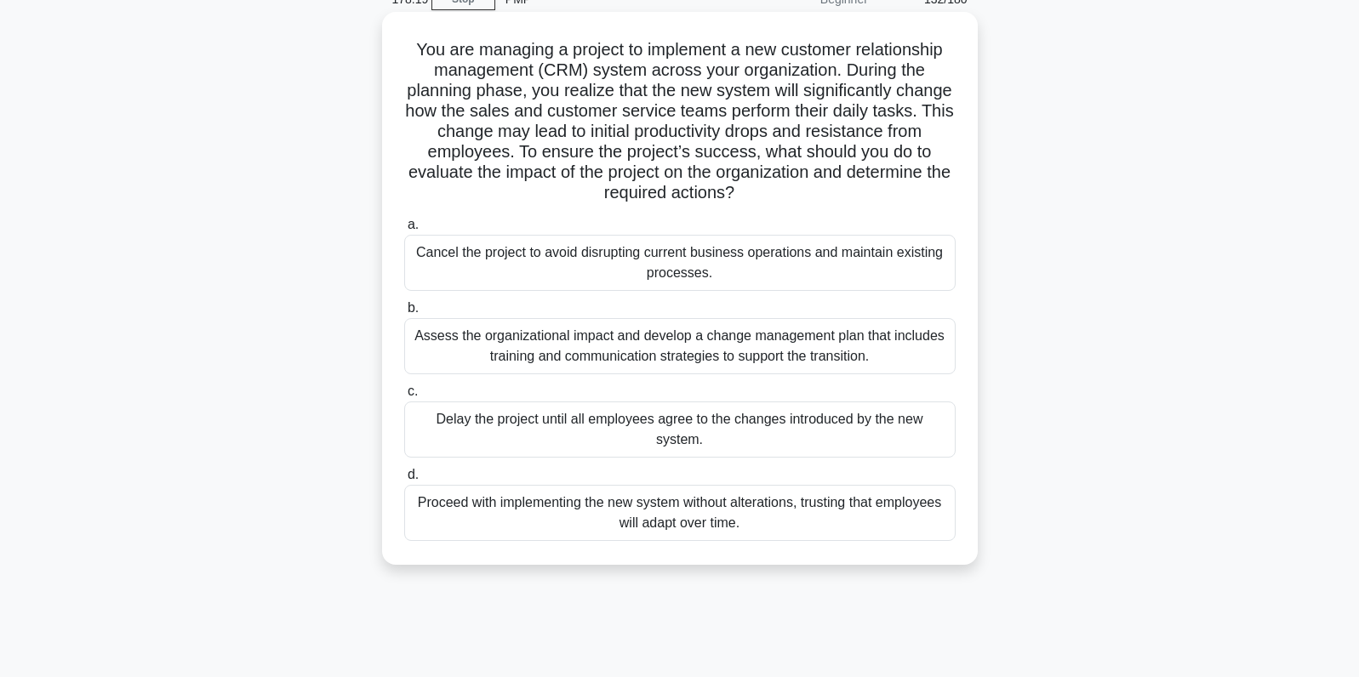
click at [941, 351] on div "Assess the organizational impact and develop a change management plan that incl…" at bounding box center [679, 346] width 551 height 56
click at [404, 314] on input "b. Assess the organizational impact and develop a change management plan that i…" at bounding box center [404, 308] width 0 height 11
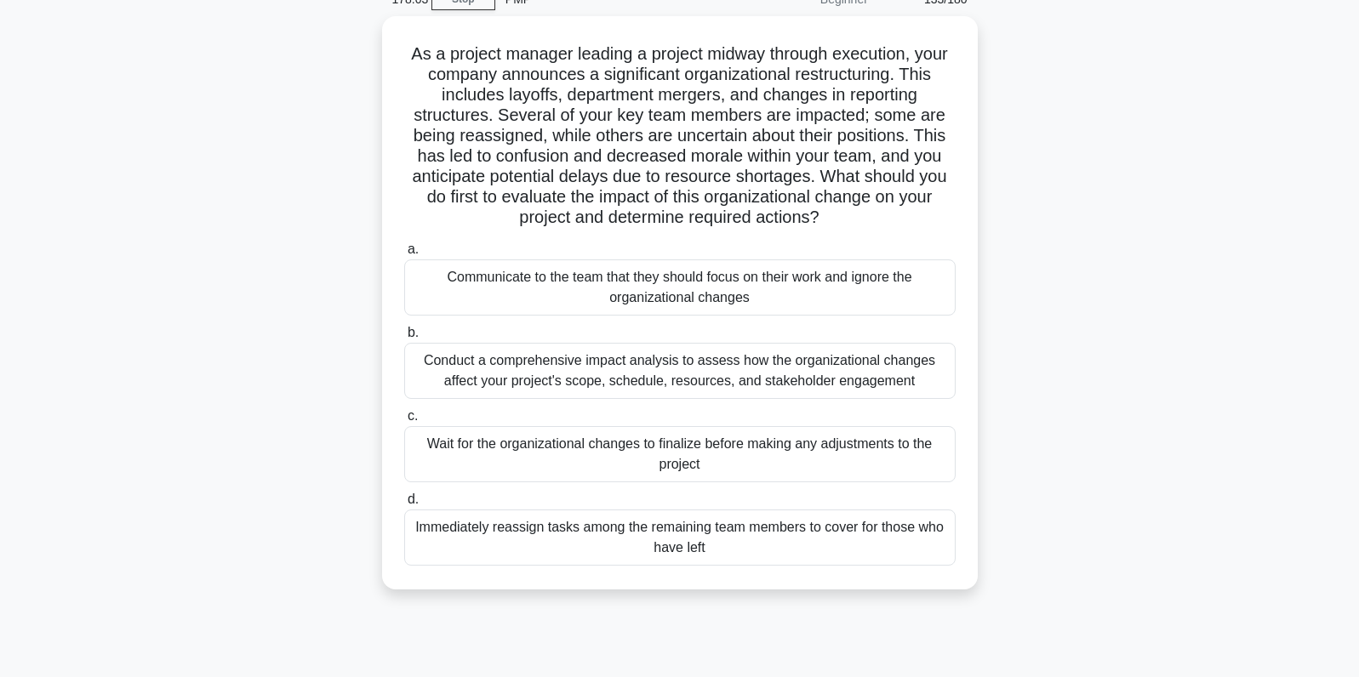
scroll to position [84, 0]
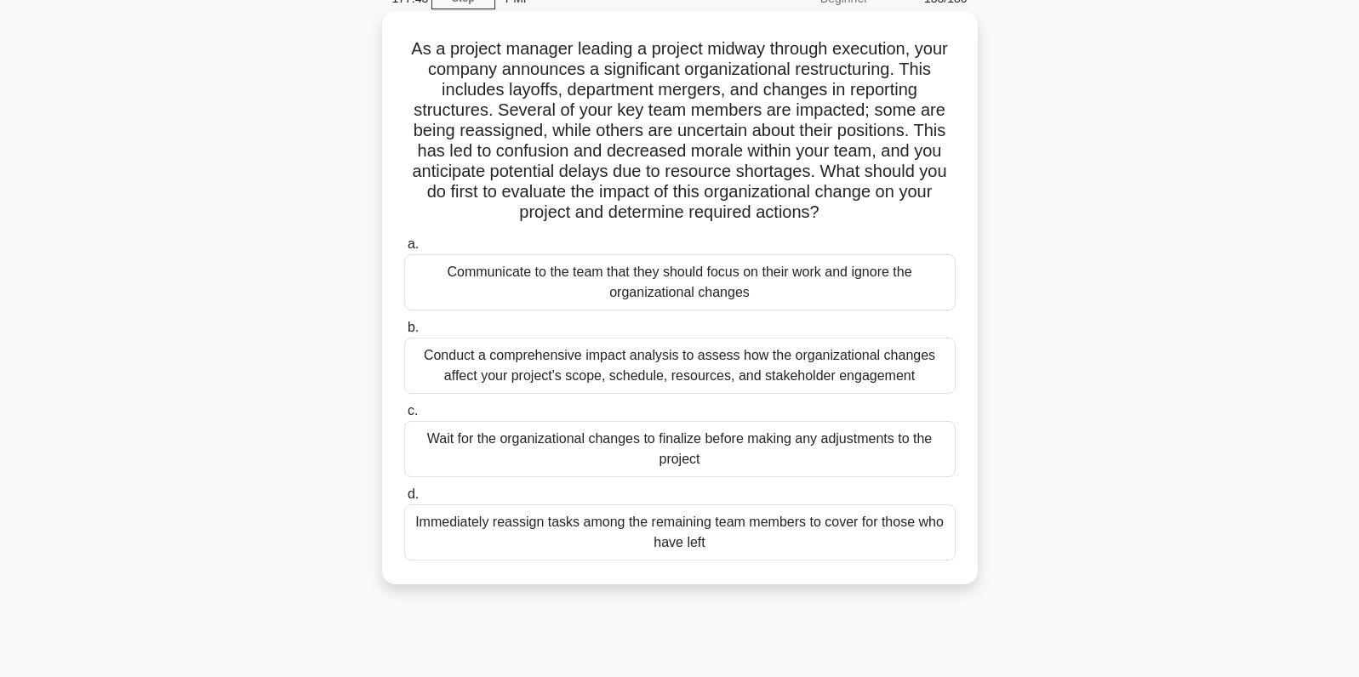
click at [927, 368] on div "Conduct a comprehensive impact analysis to assess how the organizational change…" at bounding box center [679, 366] width 551 height 56
click at [404, 334] on input "b. Conduct a comprehensive impact analysis to assess how the organizational cha…" at bounding box center [404, 327] width 0 height 11
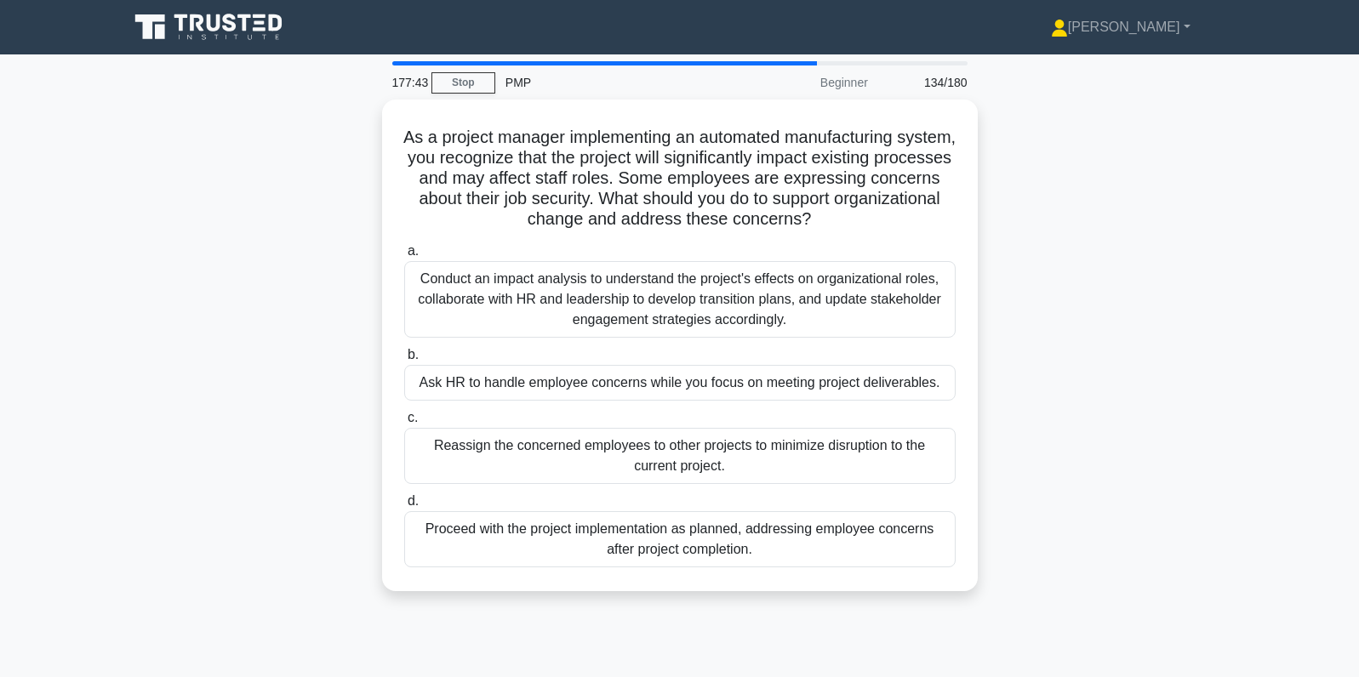
scroll to position [0, 0]
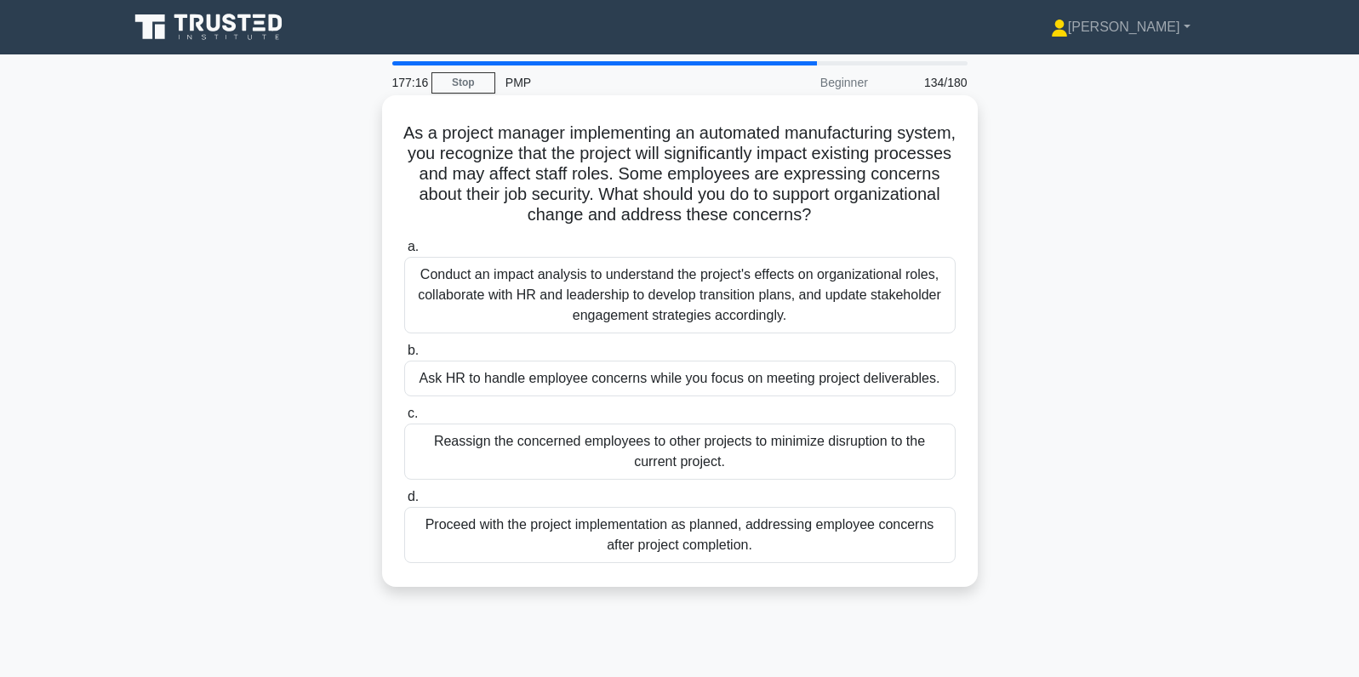
click at [874, 288] on div "Conduct an impact analysis to understand the project's effects on organizationa…" at bounding box center [679, 295] width 551 height 77
click at [404, 253] on input "a. Conduct an impact analysis to understand the project's effects on organizati…" at bounding box center [404, 247] width 0 height 11
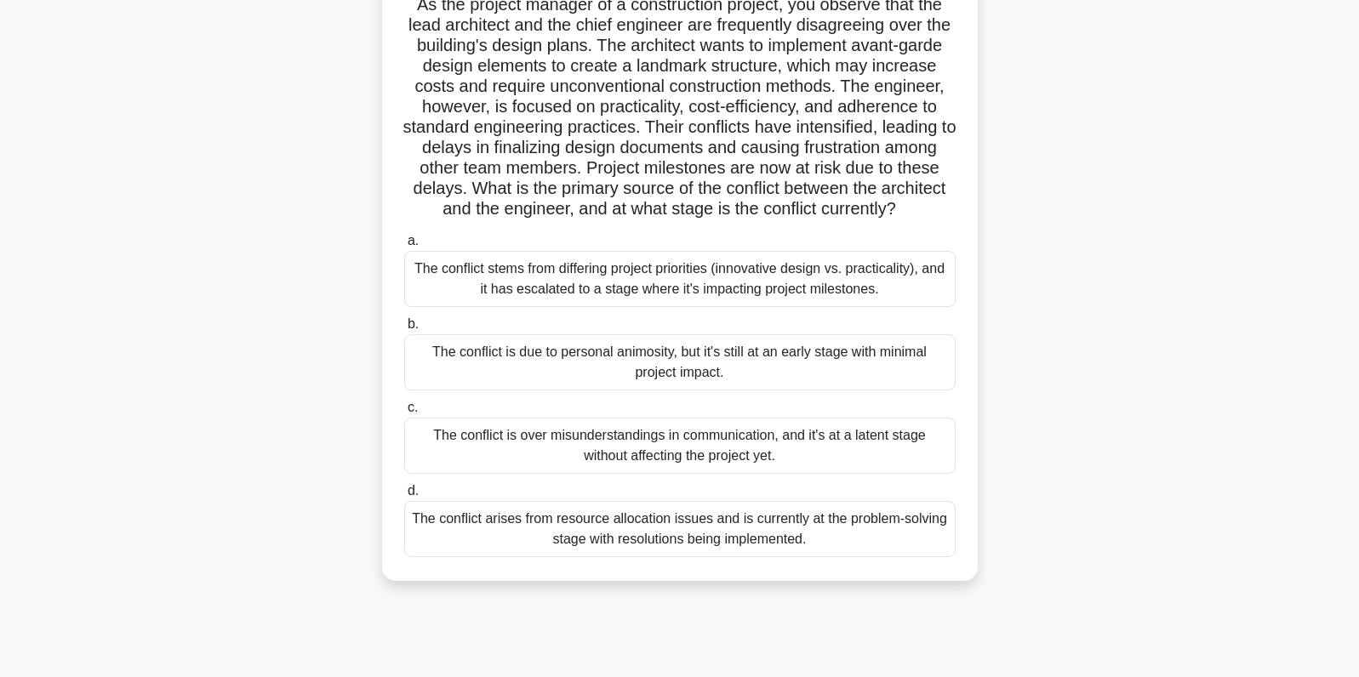
scroll to position [135, 0]
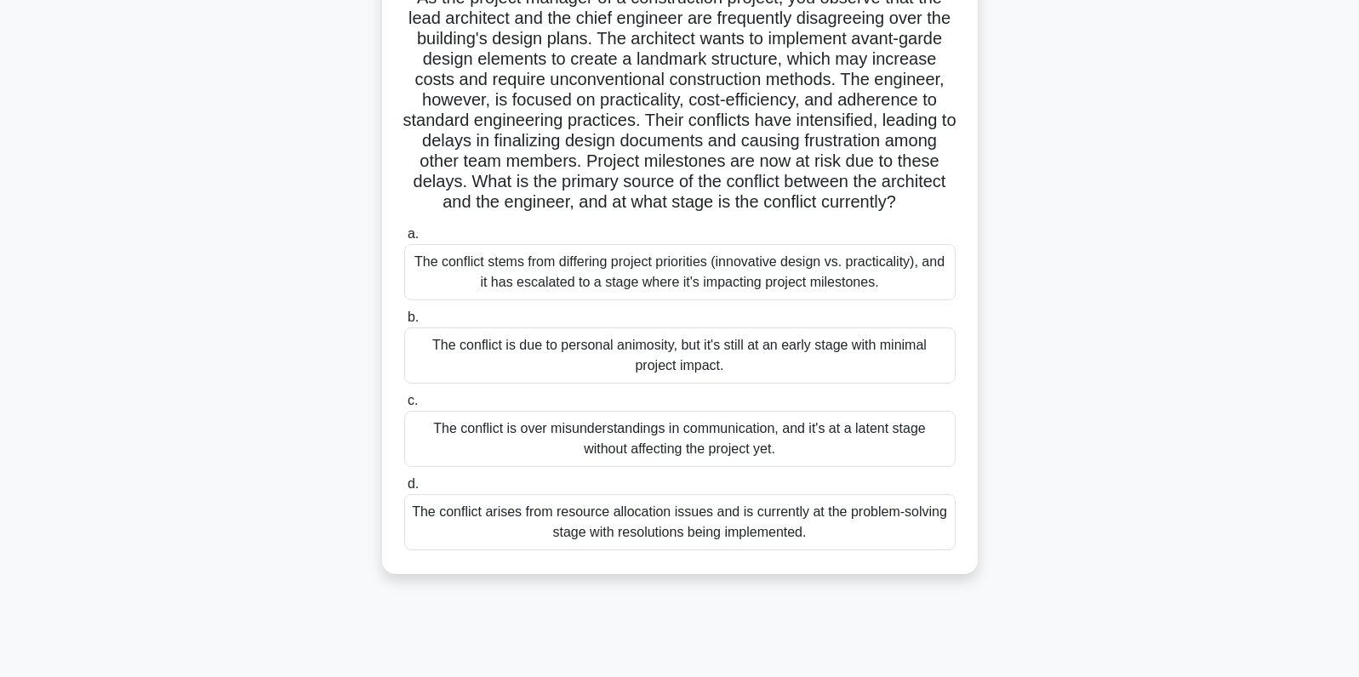
click at [508, 277] on div "The conflict stems from differing project priorities (innovative design vs. pra…" at bounding box center [679, 272] width 551 height 56
click at [404, 240] on input "a. The conflict stems from differing project priorities (innovative design vs. …" at bounding box center [404, 234] width 0 height 11
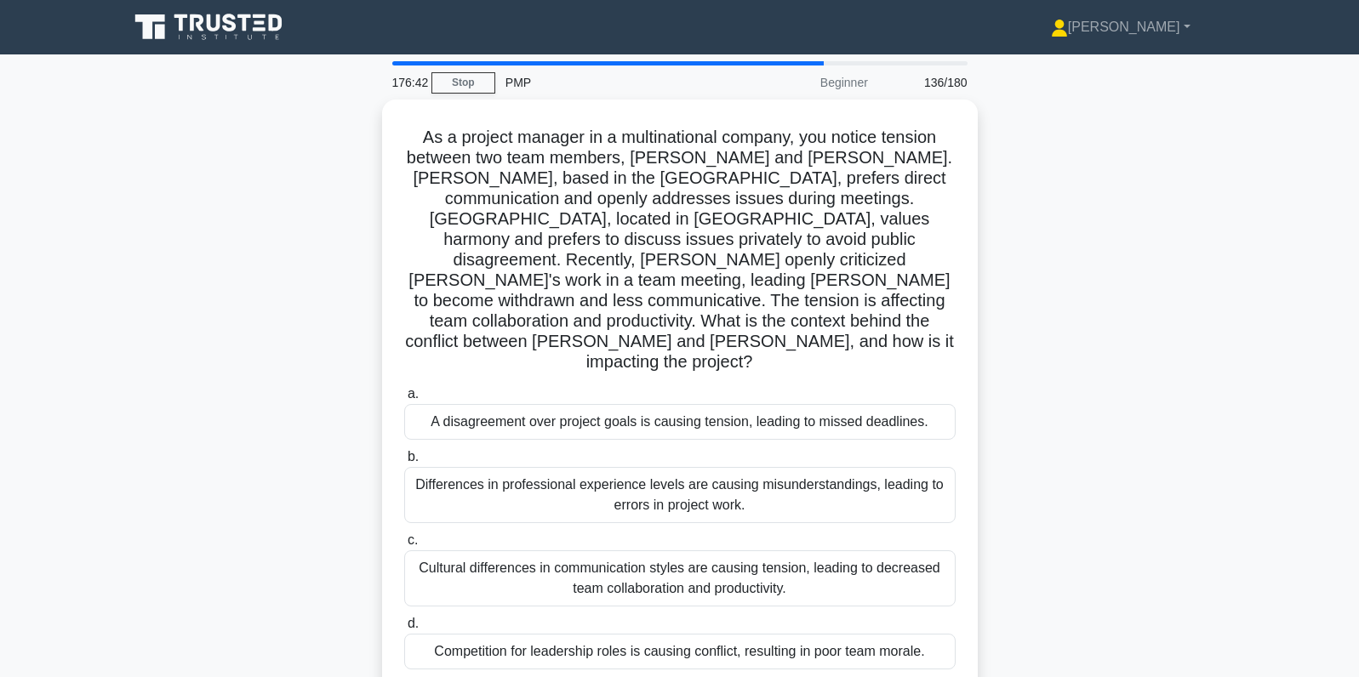
scroll to position [0, 0]
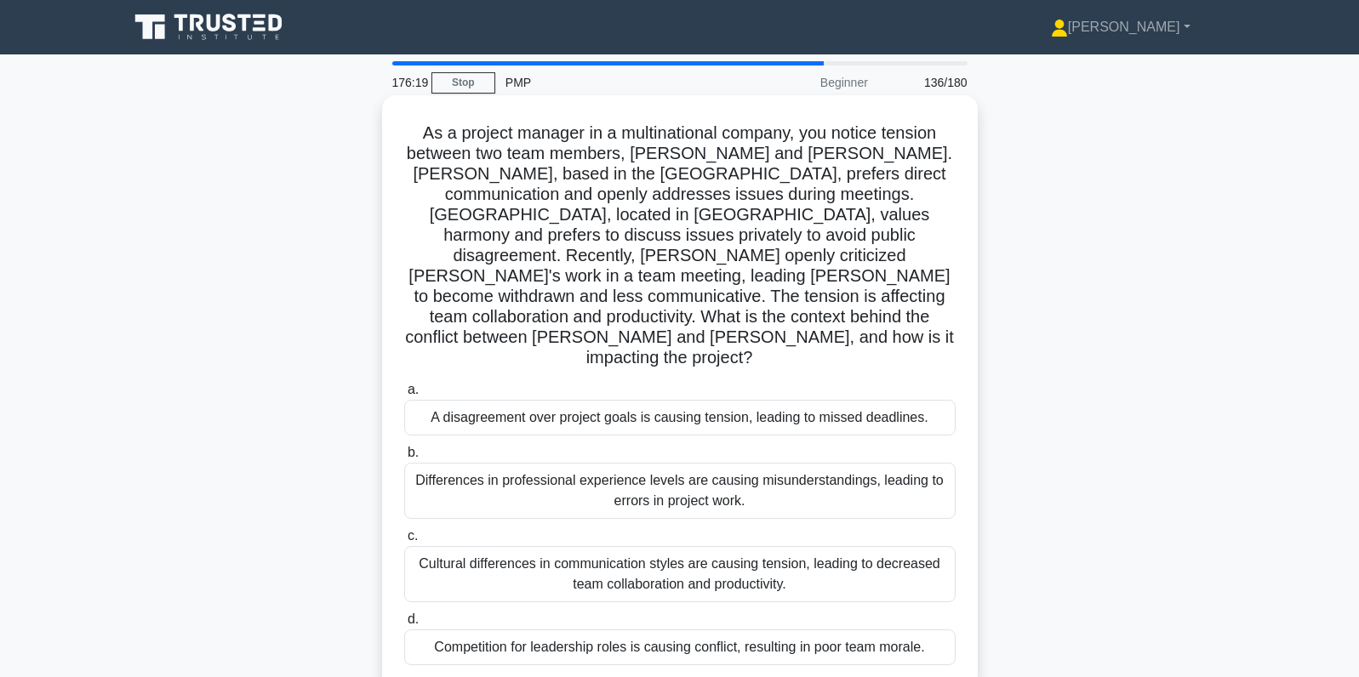
click at [463, 546] on div "Cultural differences in communication styles are causing tension, leading to de…" at bounding box center [679, 574] width 551 height 56
click at [404, 531] on input "c. Cultural differences in communication styles are causing tension, leading to…" at bounding box center [404, 536] width 0 height 11
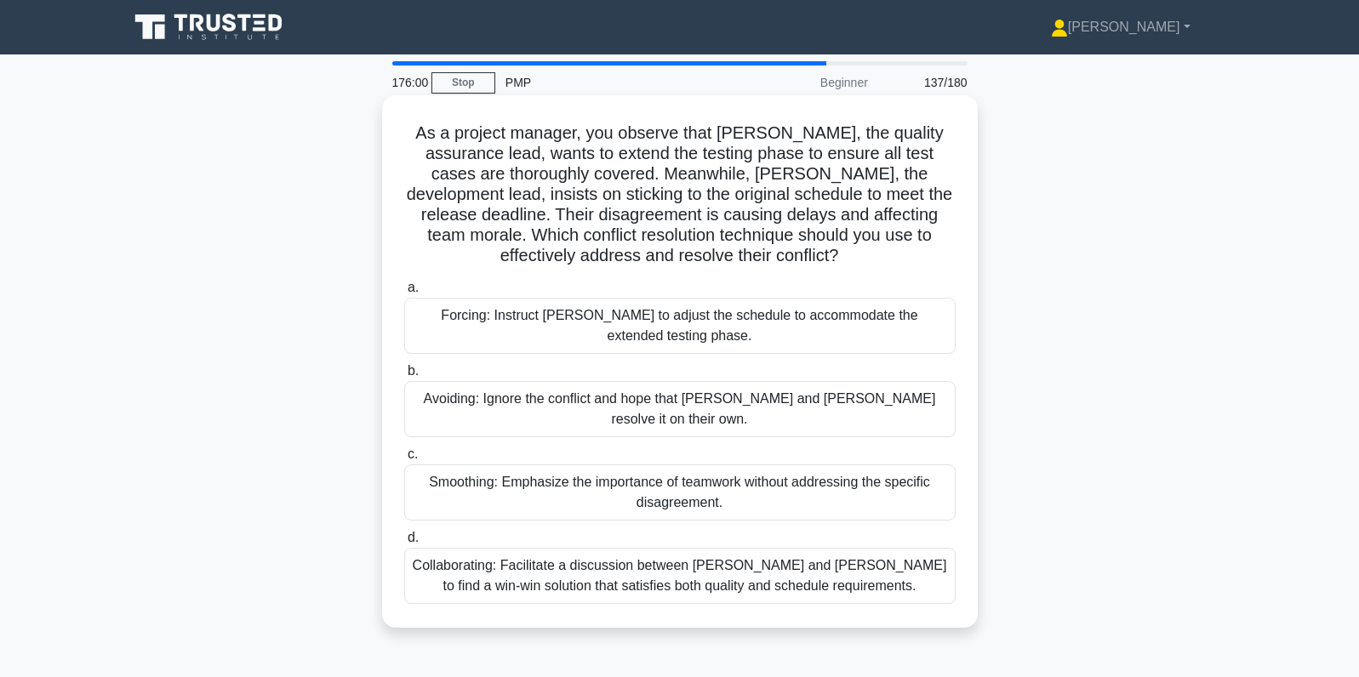
click at [533, 555] on div "Collaborating: Facilitate a discussion between Karen and Tom to find a win-win …" at bounding box center [679, 576] width 551 height 56
click at [404, 544] on input "d. Collaborating: Facilitate a discussion between Karen and Tom to find a win-w…" at bounding box center [404, 538] width 0 height 11
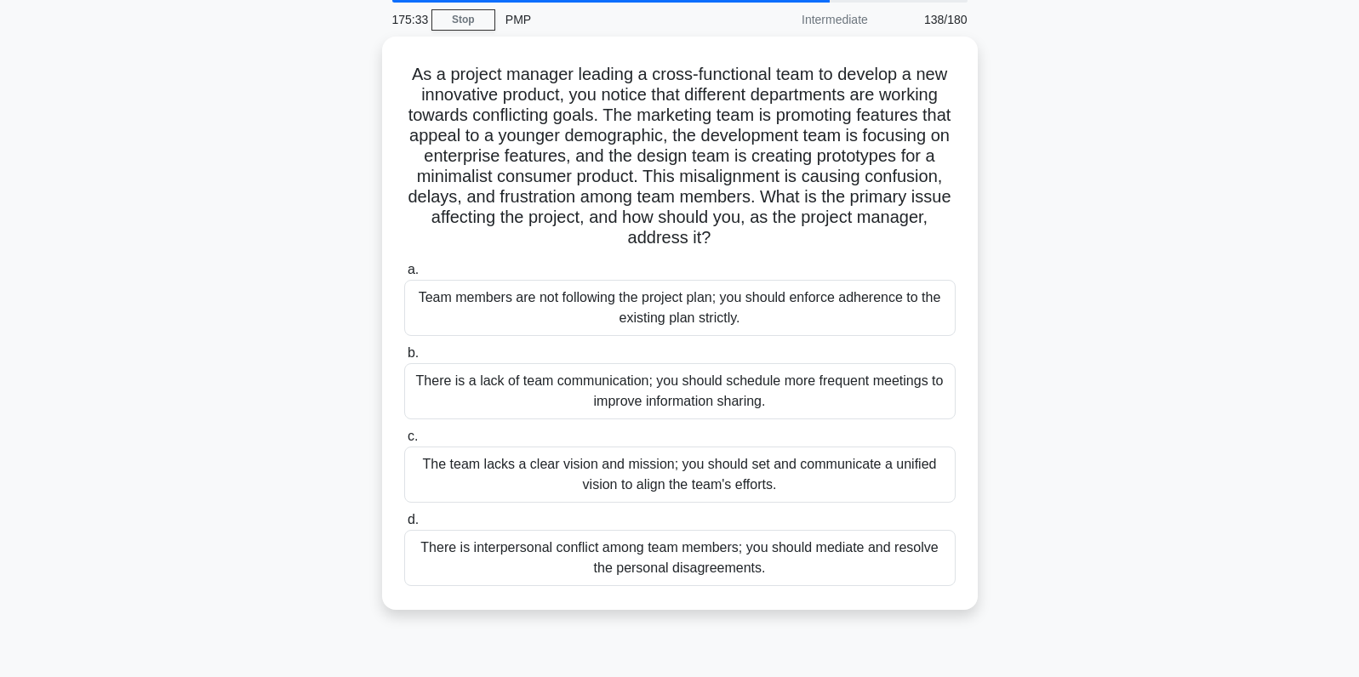
scroll to position [71, 0]
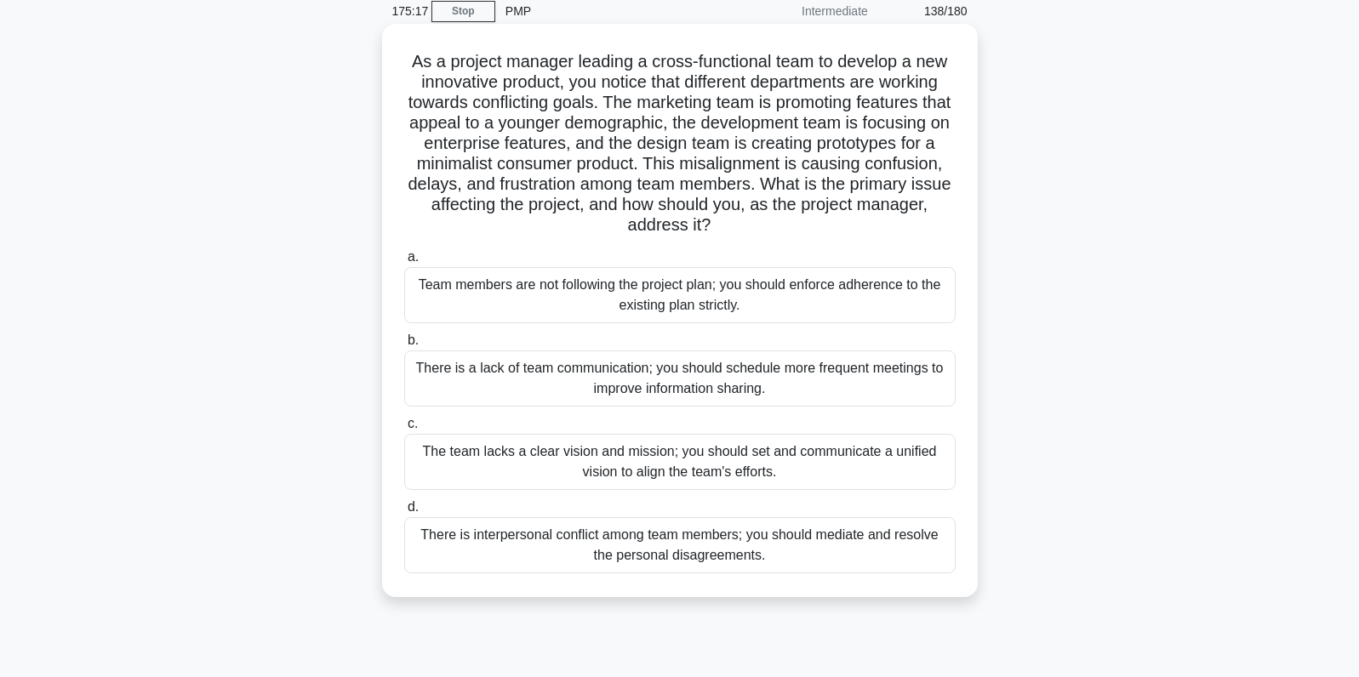
click at [862, 450] on div "The team lacks a clear vision and mission; you should set and communicate a uni…" at bounding box center [679, 462] width 551 height 56
click at [404, 430] on input "c. The team lacks a clear vision and mission; you should set and communicate a …" at bounding box center [404, 424] width 0 height 11
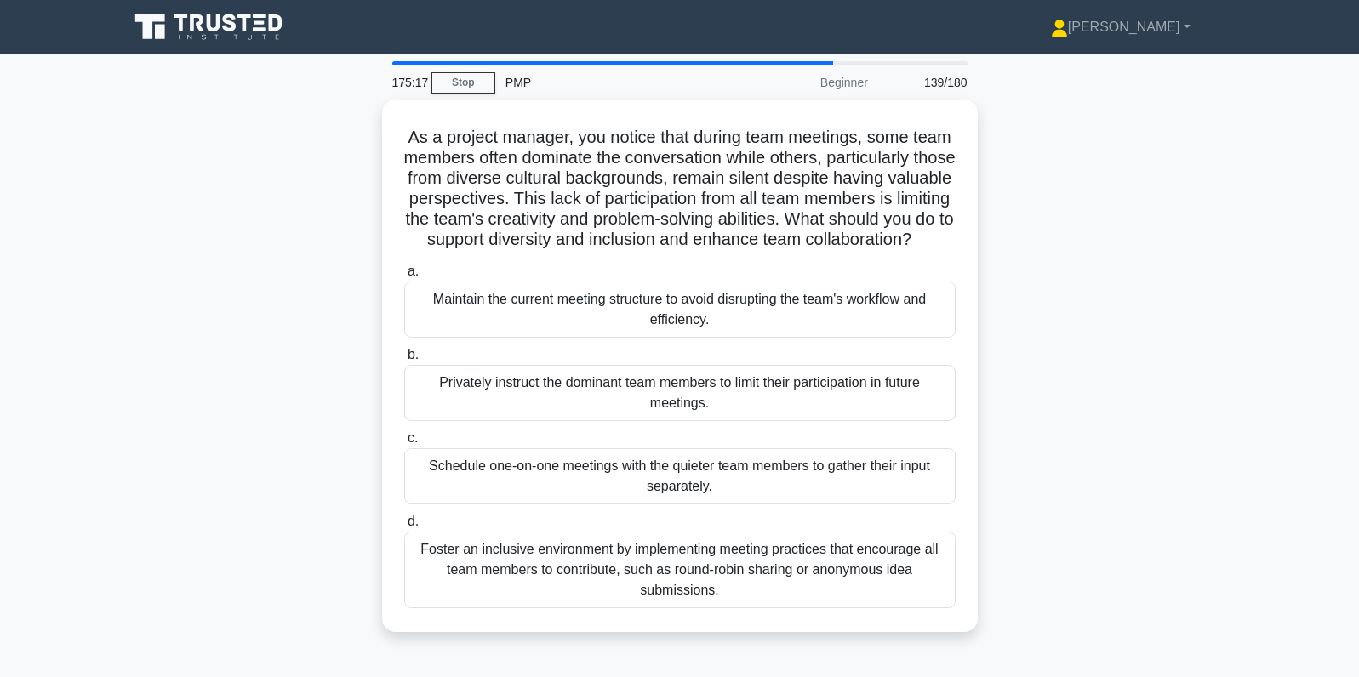
scroll to position [0, 0]
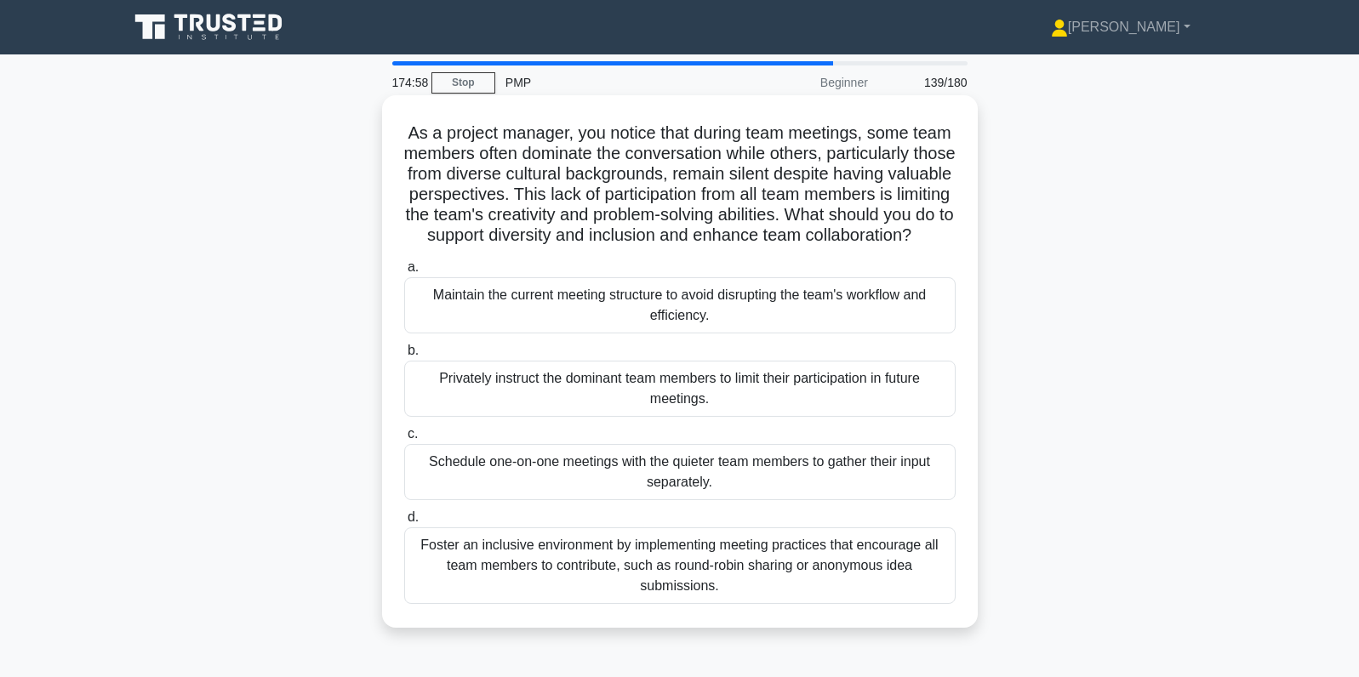
click at [889, 573] on div "Foster an inclusive environment by implementing meeting practices that encourag…" at bounding box center [679, 566] width 551 height 77
click at [404, 523] on input "d. Foster an inclusive environment by implementing meeting practices that encou…" at bounding box center [404, 517] width 0 height 11
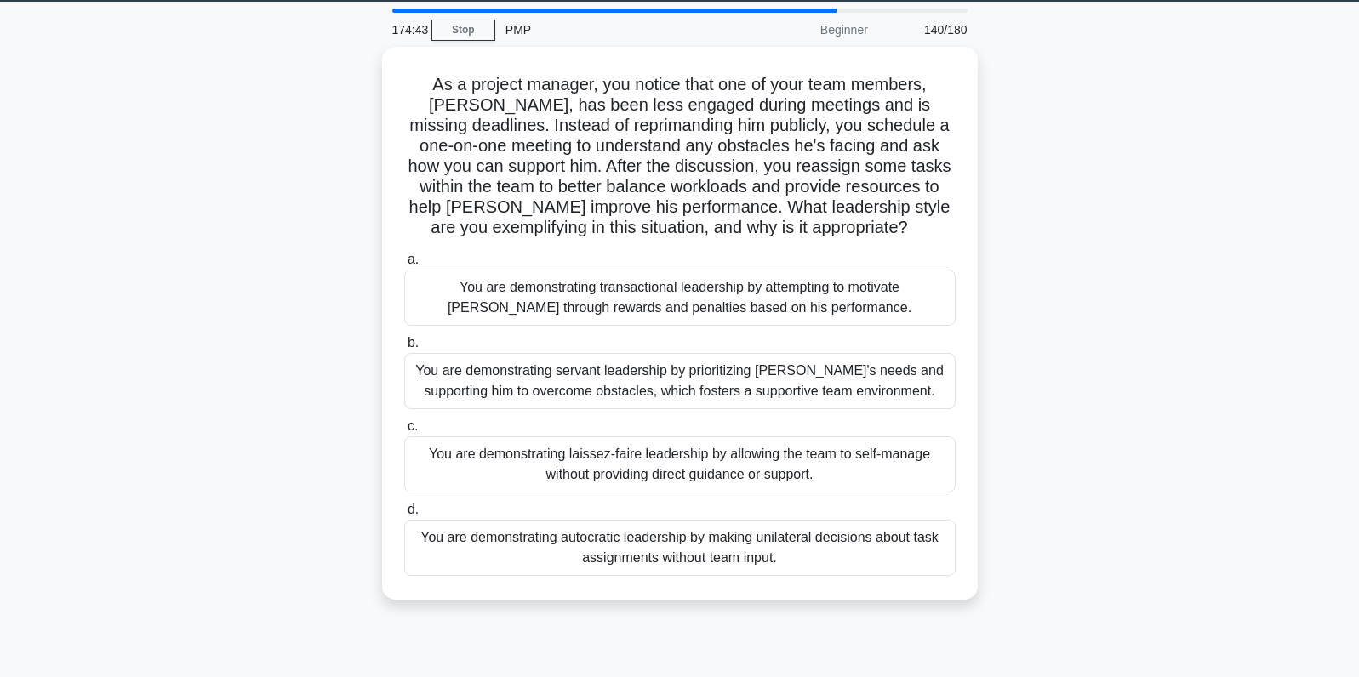
scroll to position [54, 0]
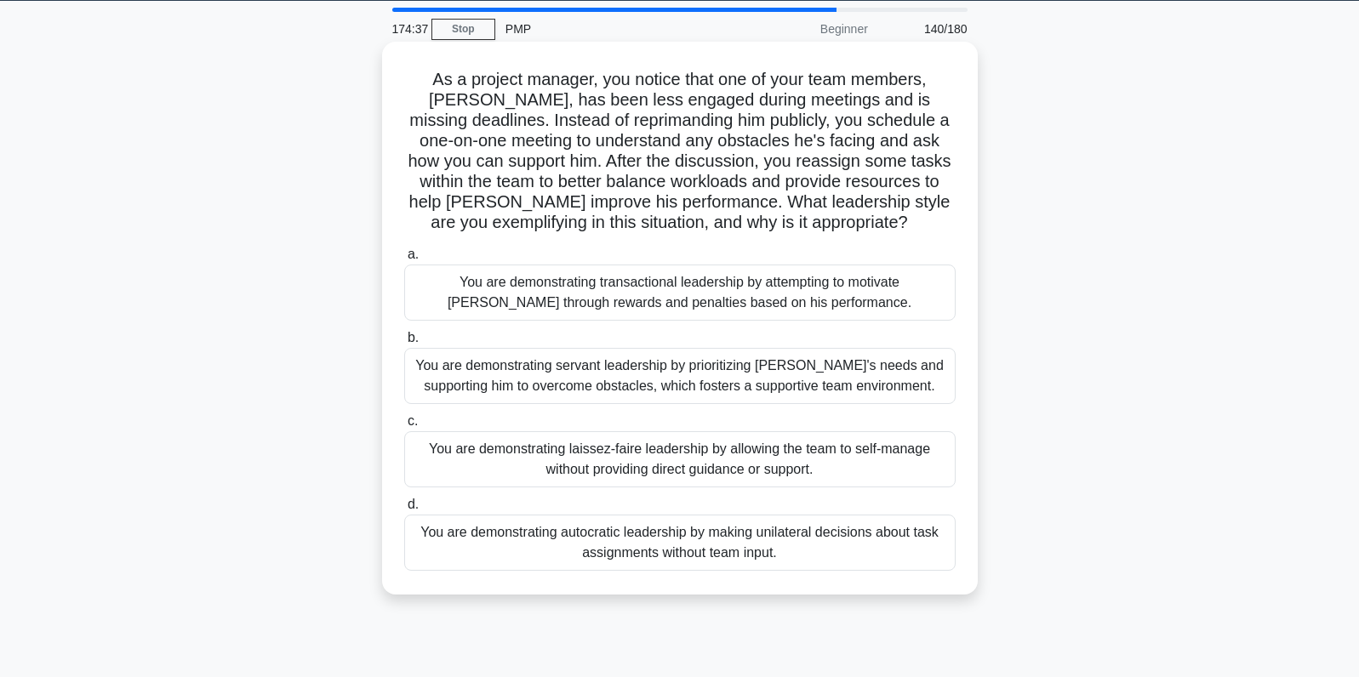
click at [759, 369] on div "You are demonstrating servant leadership by prioritizing James's needs and supp…" at bounding box center [679, 376] width 551 height 56
click at [404, 344] on input "b. You are demonstrating servant leadership by prioritizing James's needs and s…" at bounding box center [404, 338] width 0 height 11
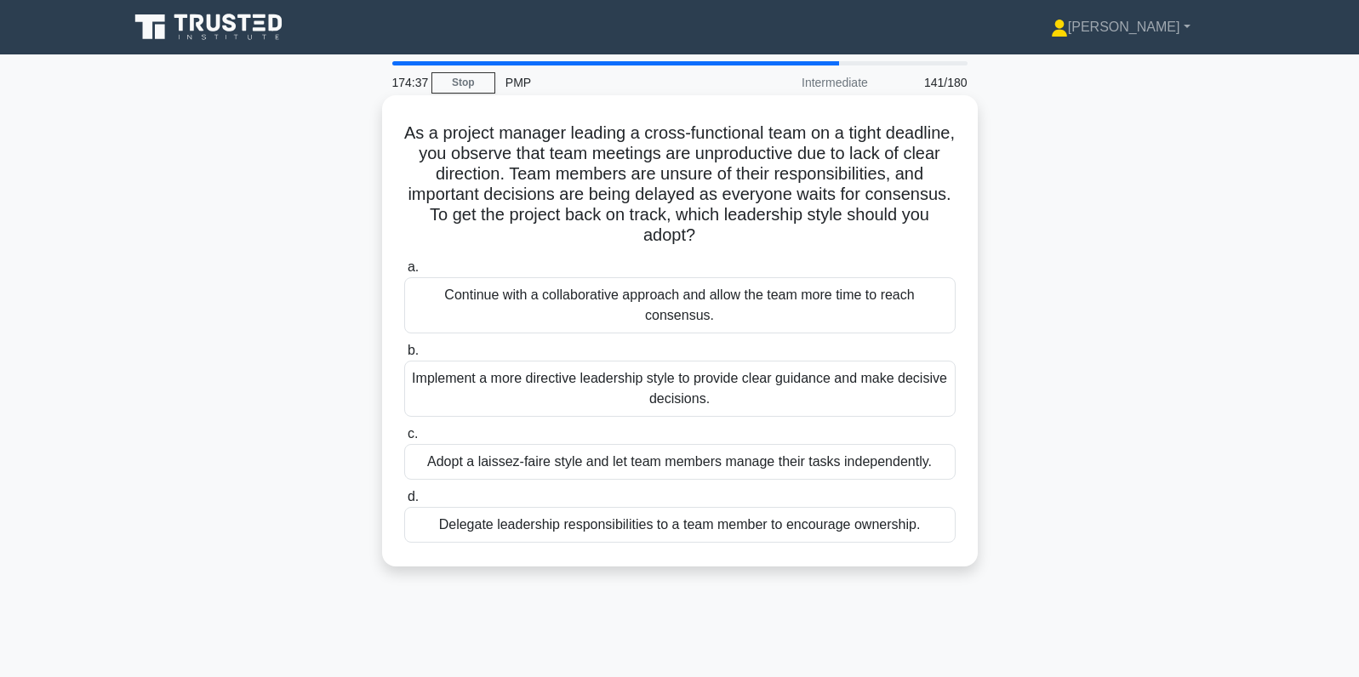
scroll to position [0, 0]
click at [881, 388] on div "Implement a more directive leadership style to provide clear guidance and make …" at bounding box center [679, 389] width 551 height 56
click at [404, 356] on input "b. Implement a more directive leadership style to provide clear guidance and ma…" at bounding box center [404, 350] width 0 height 11
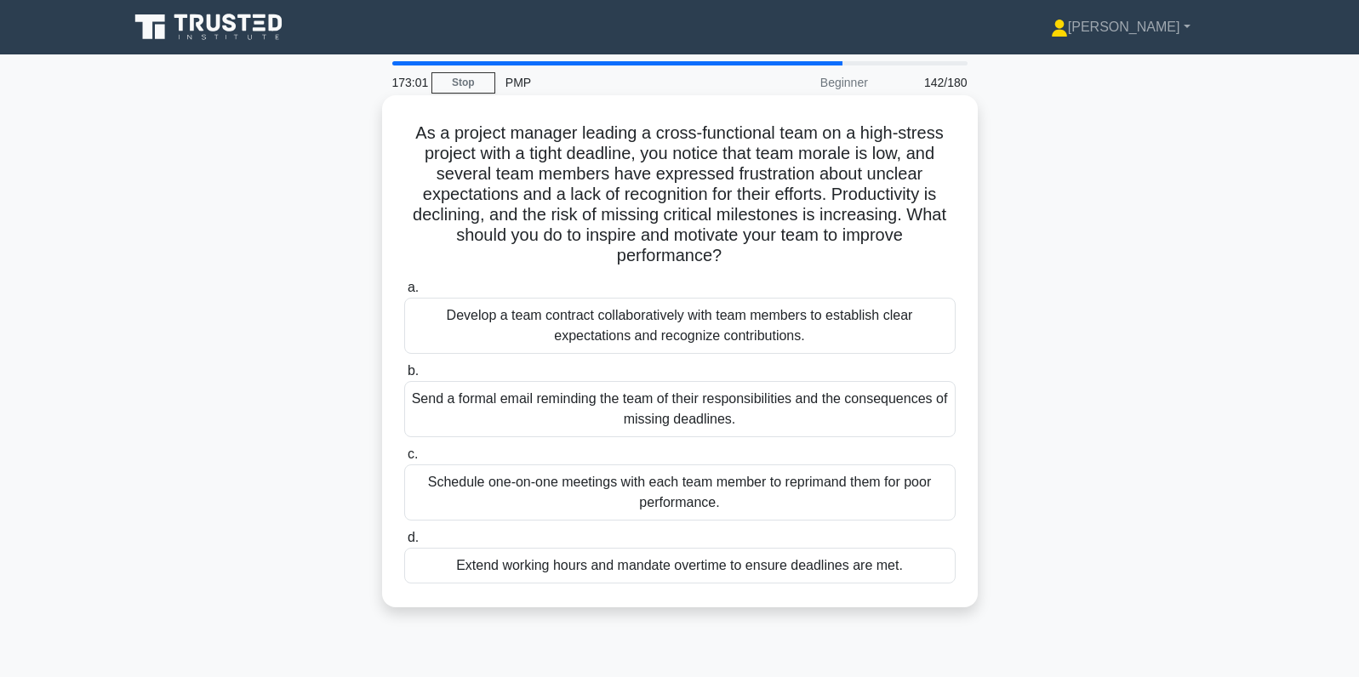
click at [846, 317] on div "Develop a team contract collaboratively with team members to establish clear ex…" at bounding box center [679, 326] width 551 height 56
click at [404, 294] on input "a. Develop a team contract collaboratively with team members to establish clear…" at bounding box center [404, 287] width 0 height 11
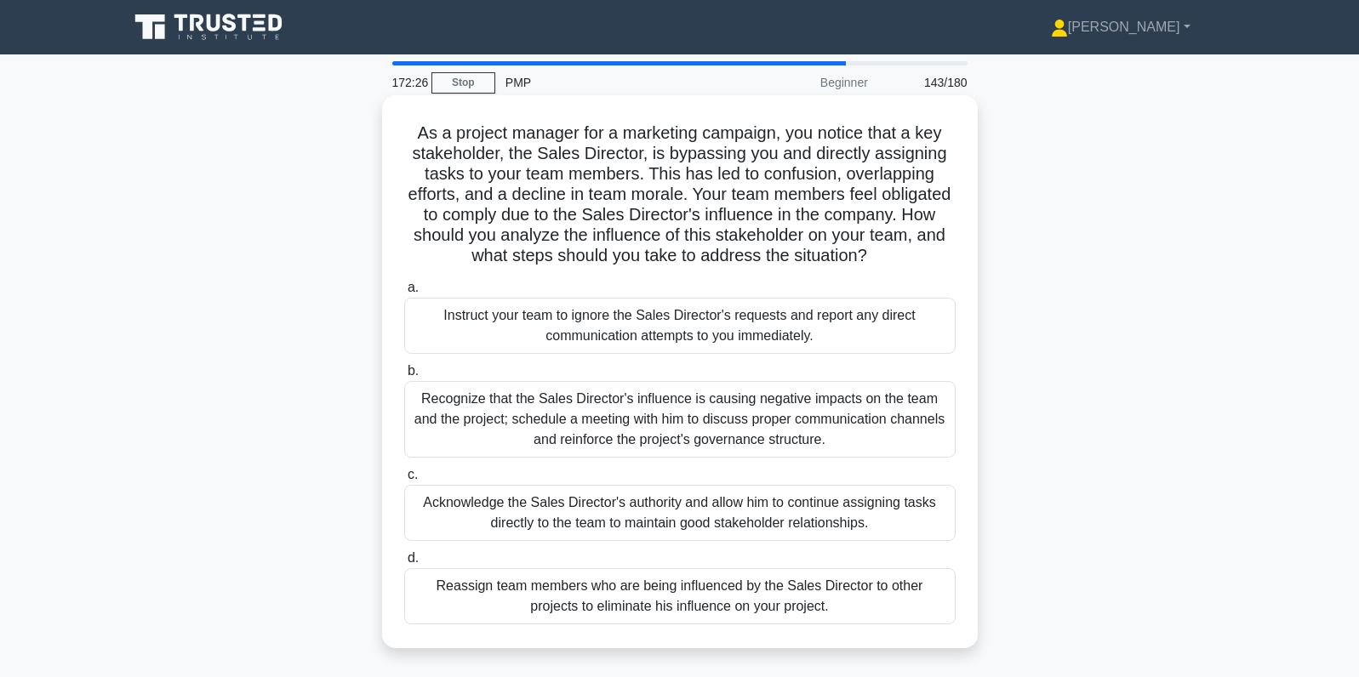
click at [821, 412] on div "Recognize that the Sales Director's influence is causing negative impacts on th…" at bounding box center [679, 419] width 551 height 77
click at [404, 377] on input "b. Recognize that the Sales Director's influence is causing negative impacts on…" at bounding box center [404, 371] width 0 height 11
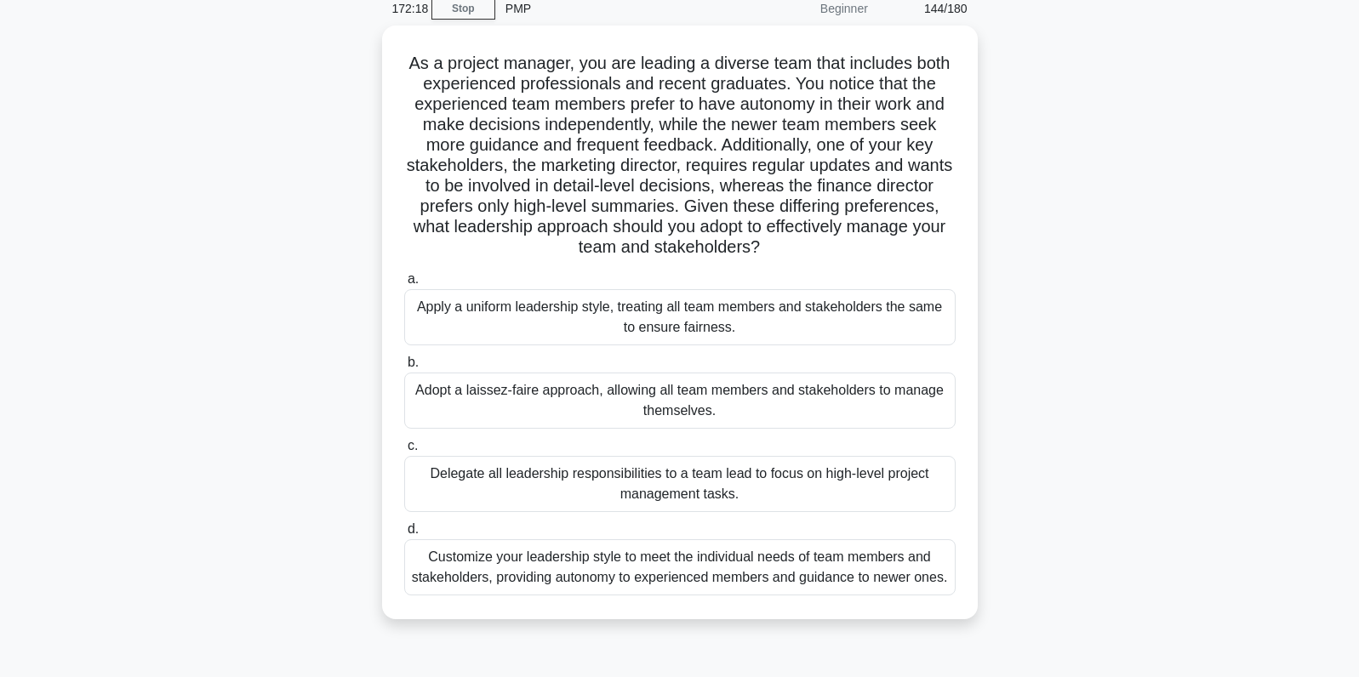
scroll to position [78, 0]
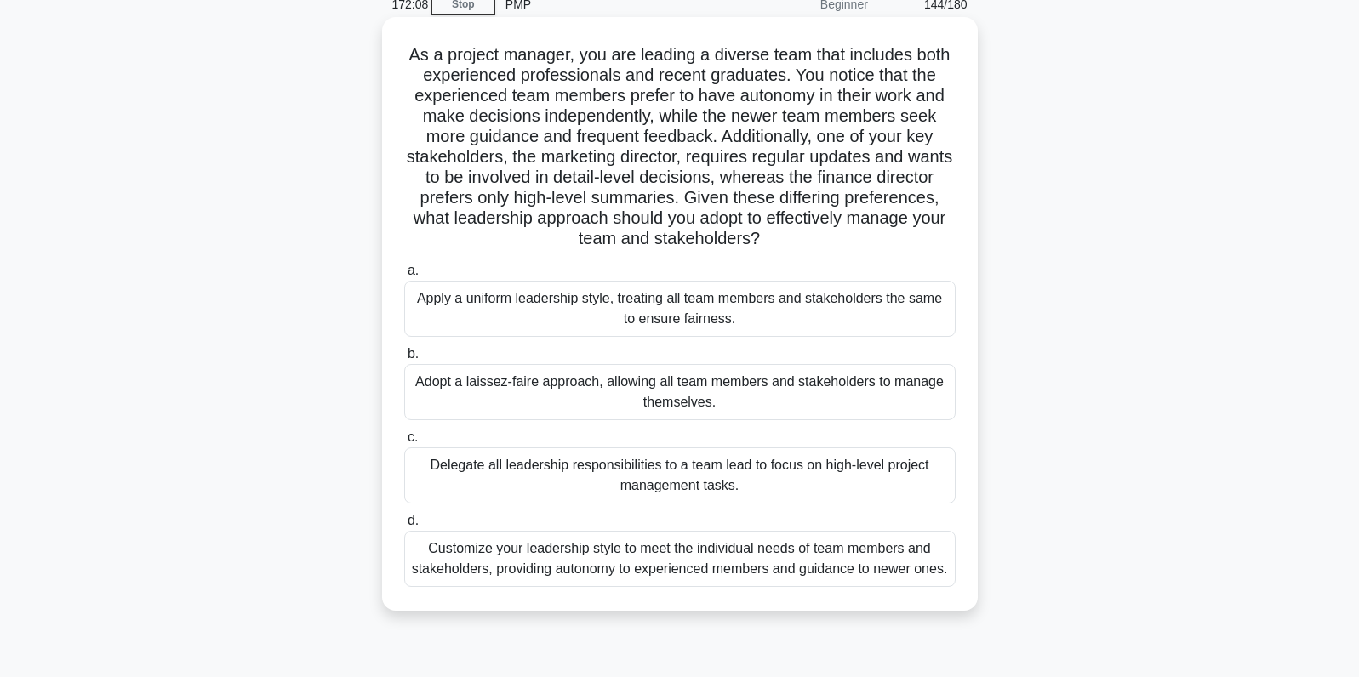
click at [896, 567] on div "Customize your leadership style to meet the individual needs of team members an…" at bounding box center [679, 559] width 551 height 56
click at [404, 527] on input "d. Customize your leadership style to meet the individual needs of team members…" at bounding box center [404, 521] width 0 height 11
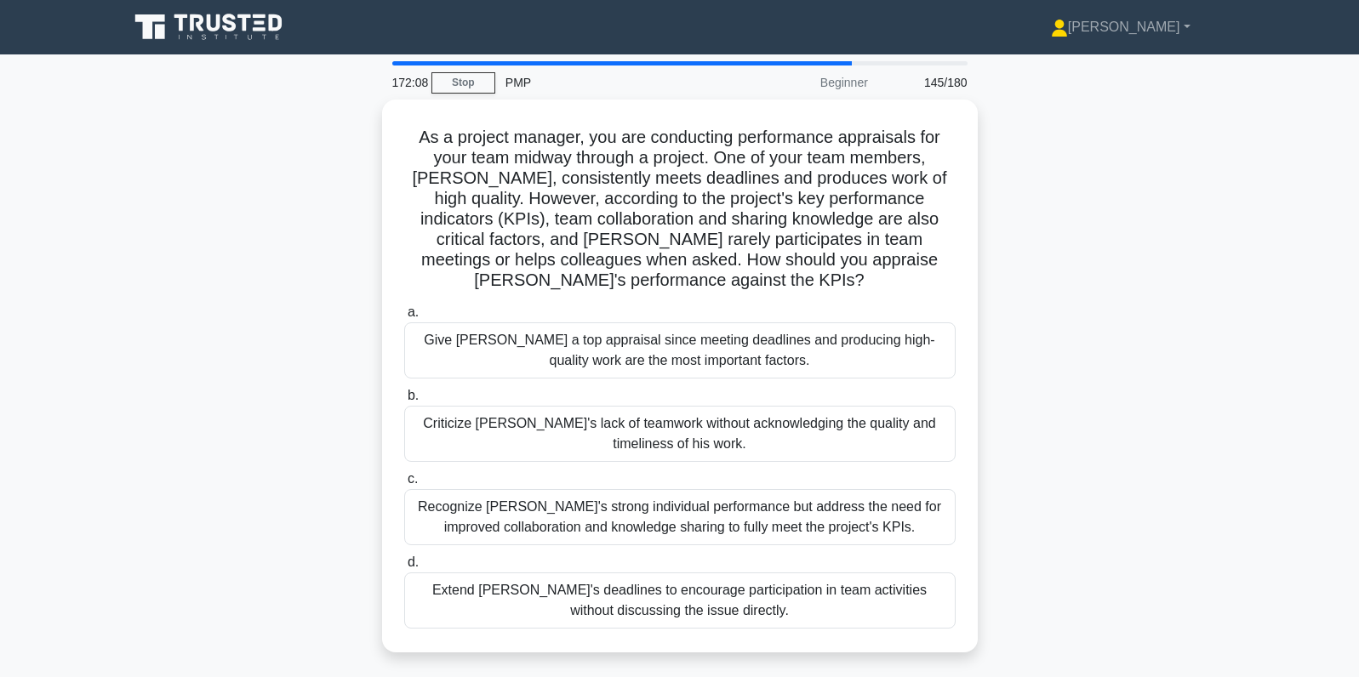
scroll to position [0, 0]
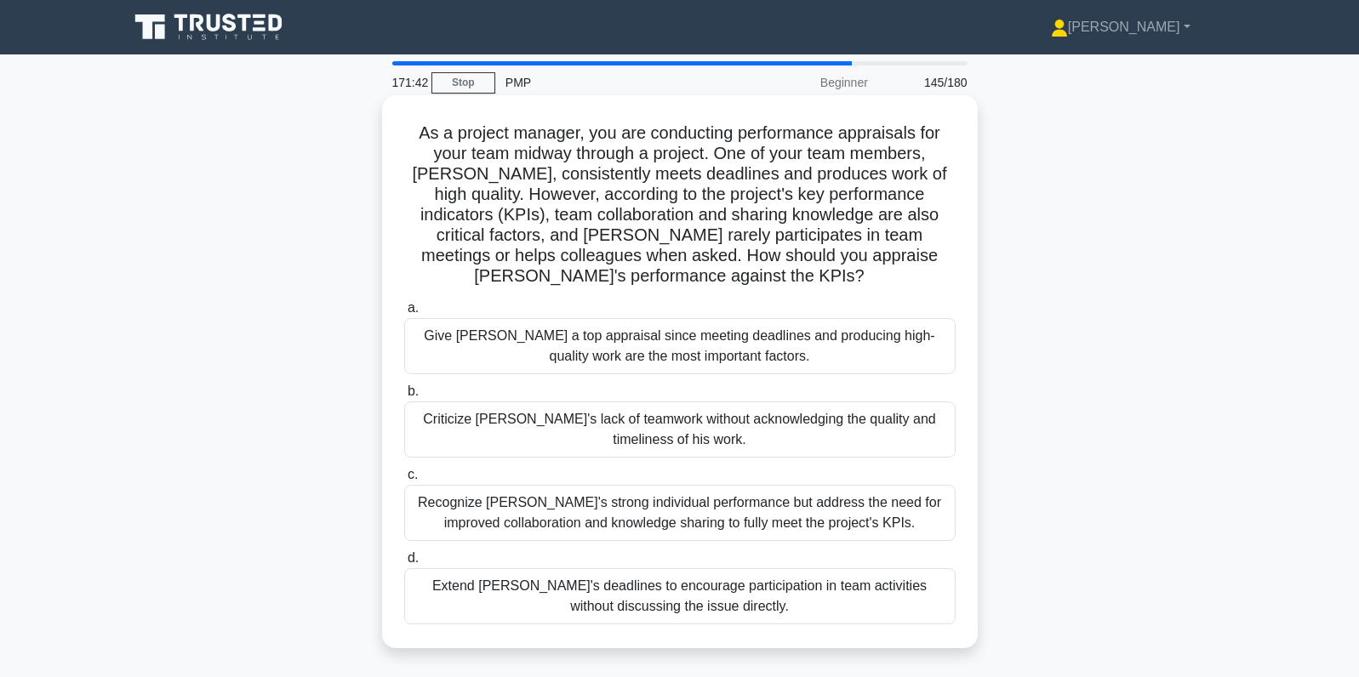
click at [950, 495] on div "Recognize Alex's strong individual performance but address the need for improve…" at bounding box center [679, 513] width 551 height 56
click at [404, 481] on input "c. Recognize Alex's strong individual performance but address the need for impr…" at bounding box center [404, 475] width 0 height 11
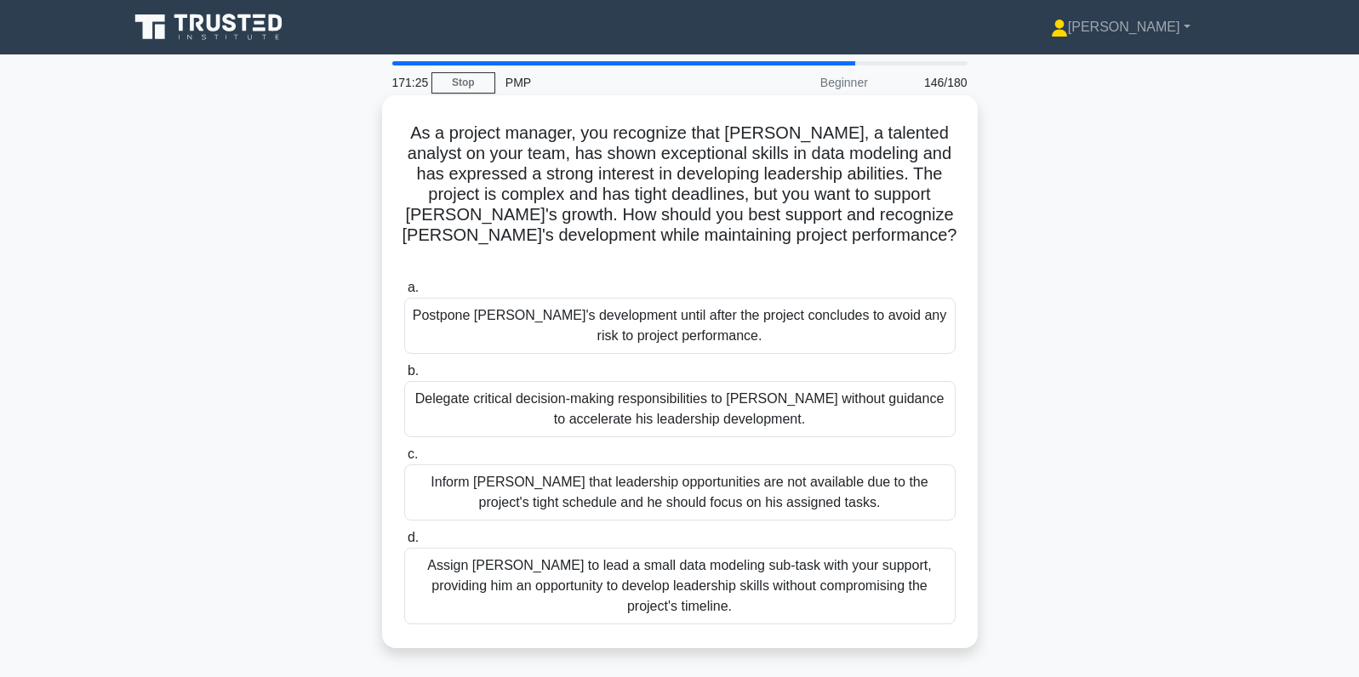
click at [944, 556] on div "Assign Daniel to lead a small data modeling sub-task with your support, providi…" at bounding box center [679, 586] width 551 height 77
click at [404, 544] on input "d. Assign Daniel to lead a small data modeling sub-task with your support, prov…" at bounding box center [404, 538] width 0 height 11
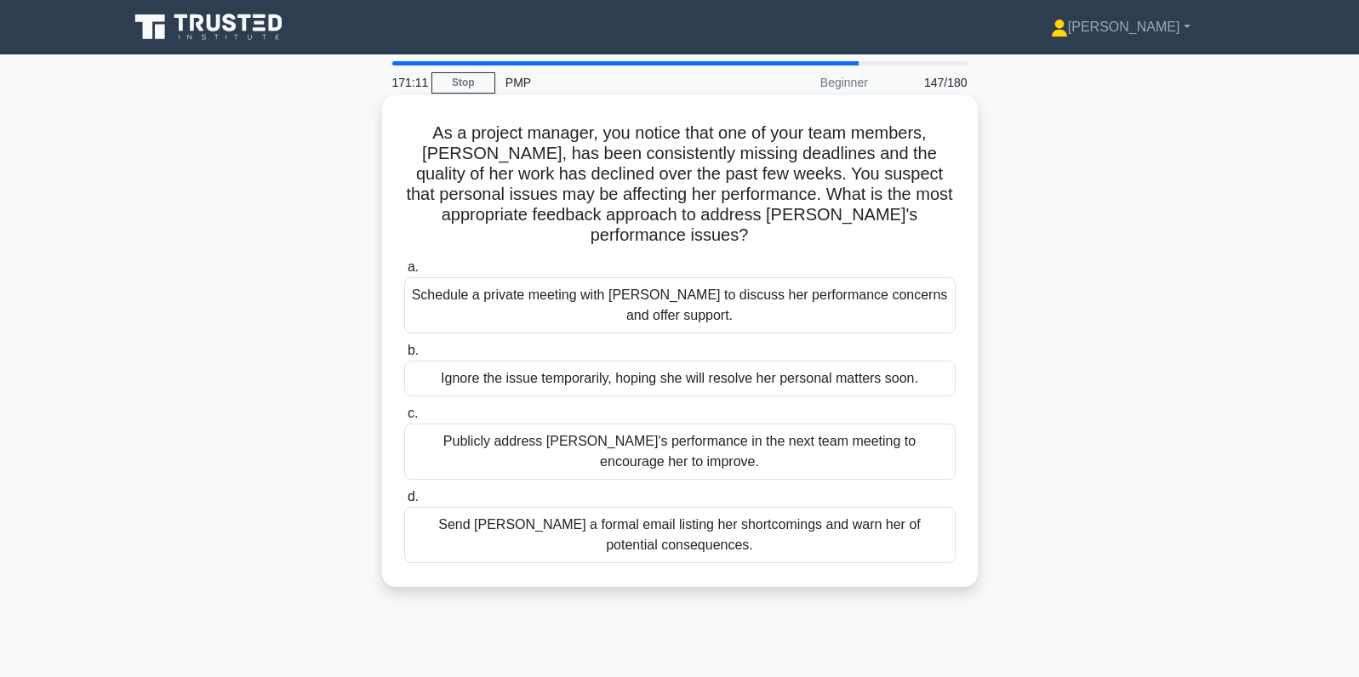
click at [887, 280] on div "Schedule a private meeting with Emily to discuss her performance concerns and o…" at bounding box center [679, 305] width 551 height 56
click at [404, 273] on input "a. Schedule a private meeting with Emily to discuss her performance concerns an…" at bounding box center [404, 267] width 0 height 11
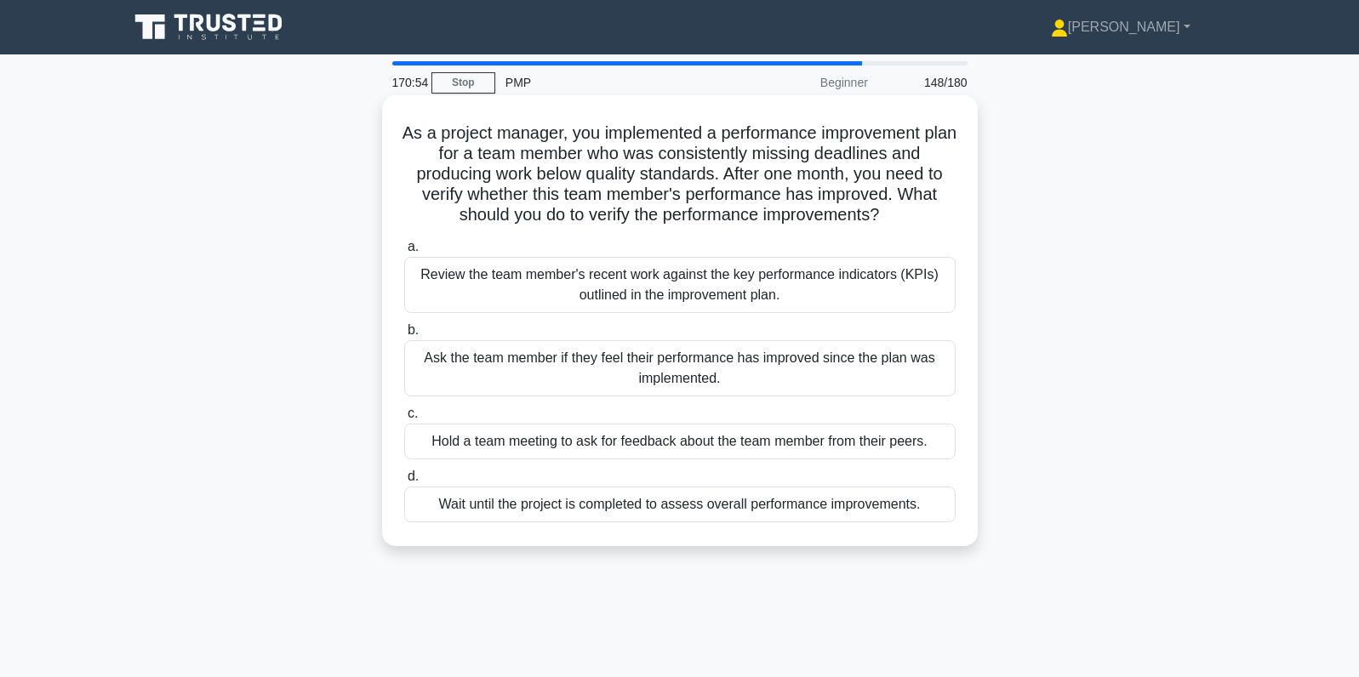
click at [825, 283] on div "Review the team member's recent work against the key performance indicators (KP…" at bounding box center [679, 285] width 551 height 56
click at [404, 253] on input "a. Review the team member's recent work against the key performance indicators …" at bounding box center [404, 247] width 0 height 11
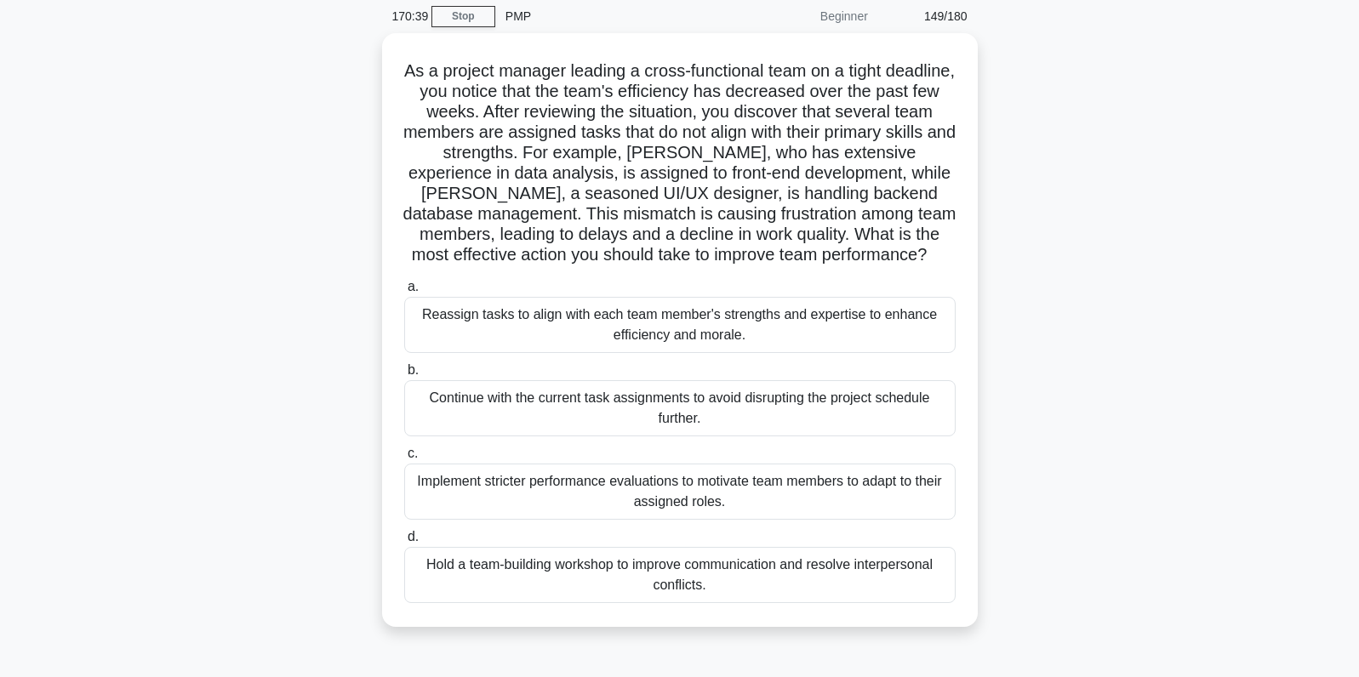
scroll to position [87, 0]
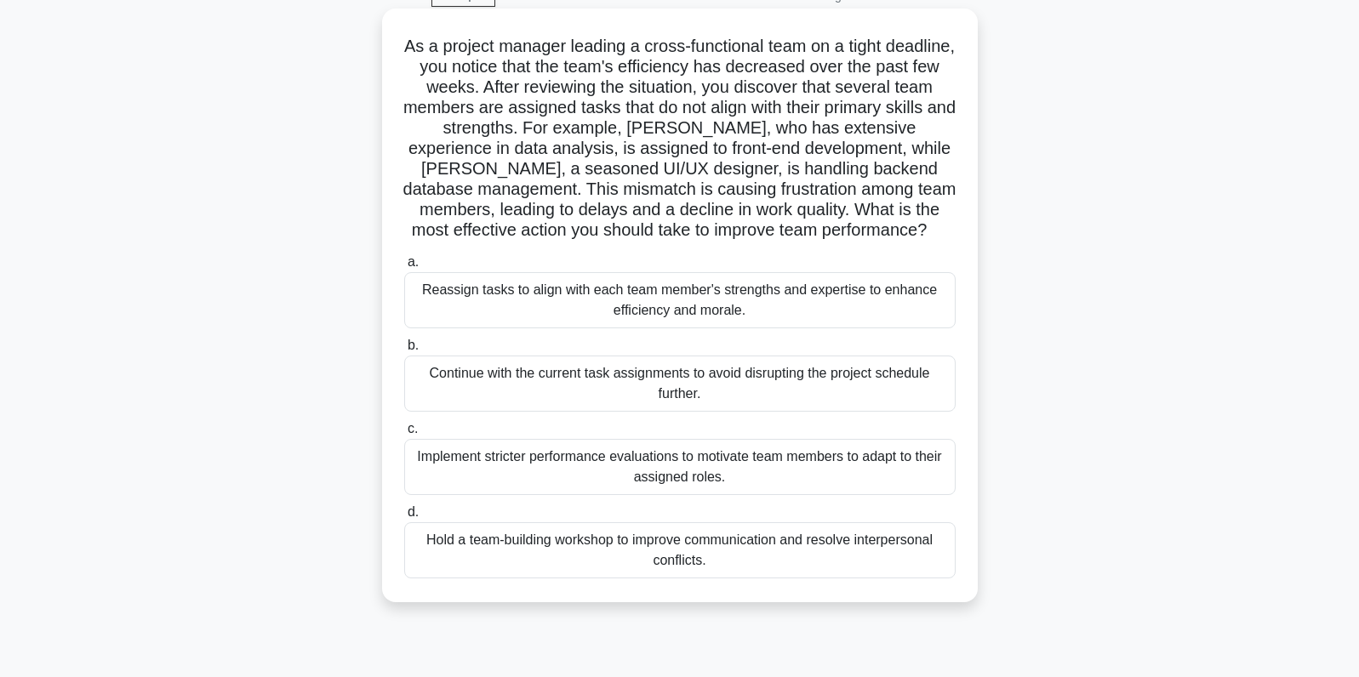
click at [824, 286] on div "Reassign tasks to align with each team member's strengths and expertise to enha…" at bounding box center [679, 300] width 551 height 56
click at [404, 268] on input "a. Reassign tasks to align with each team member's strengths and expertise to e…" at bounding box center [404, 262] width 0 height 11
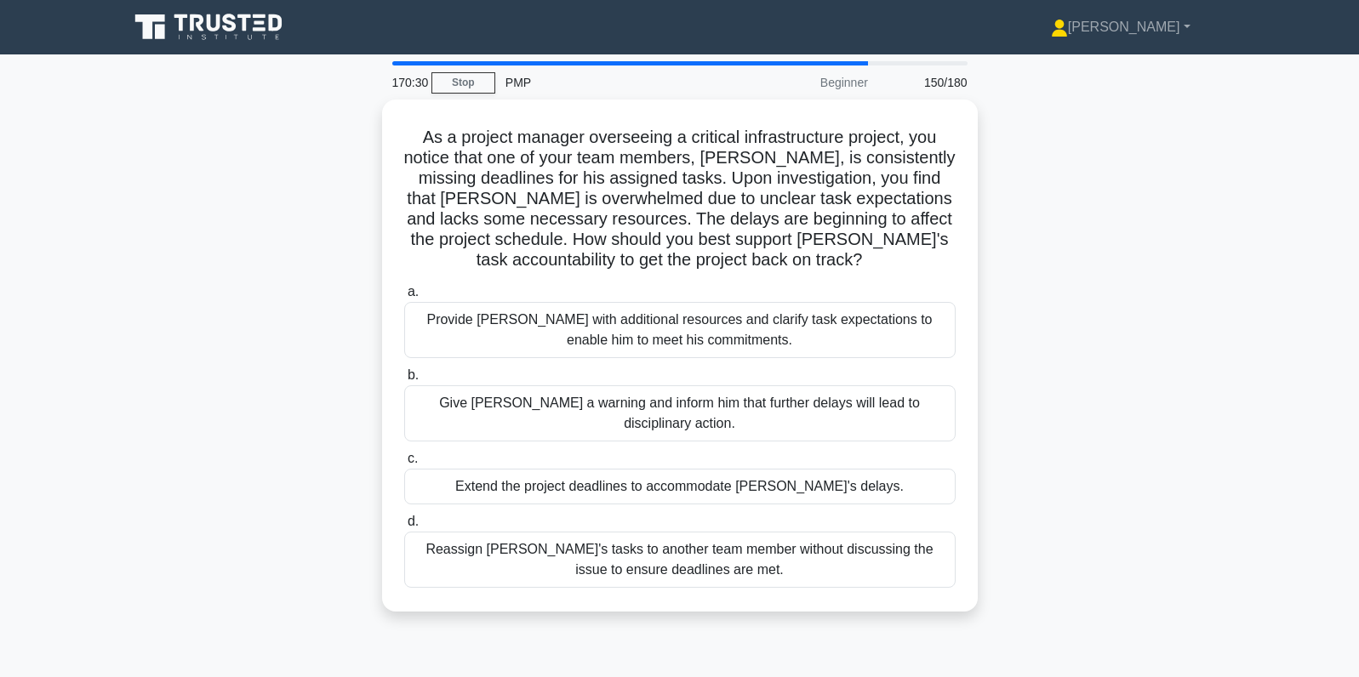
scroll to position [0, 0]
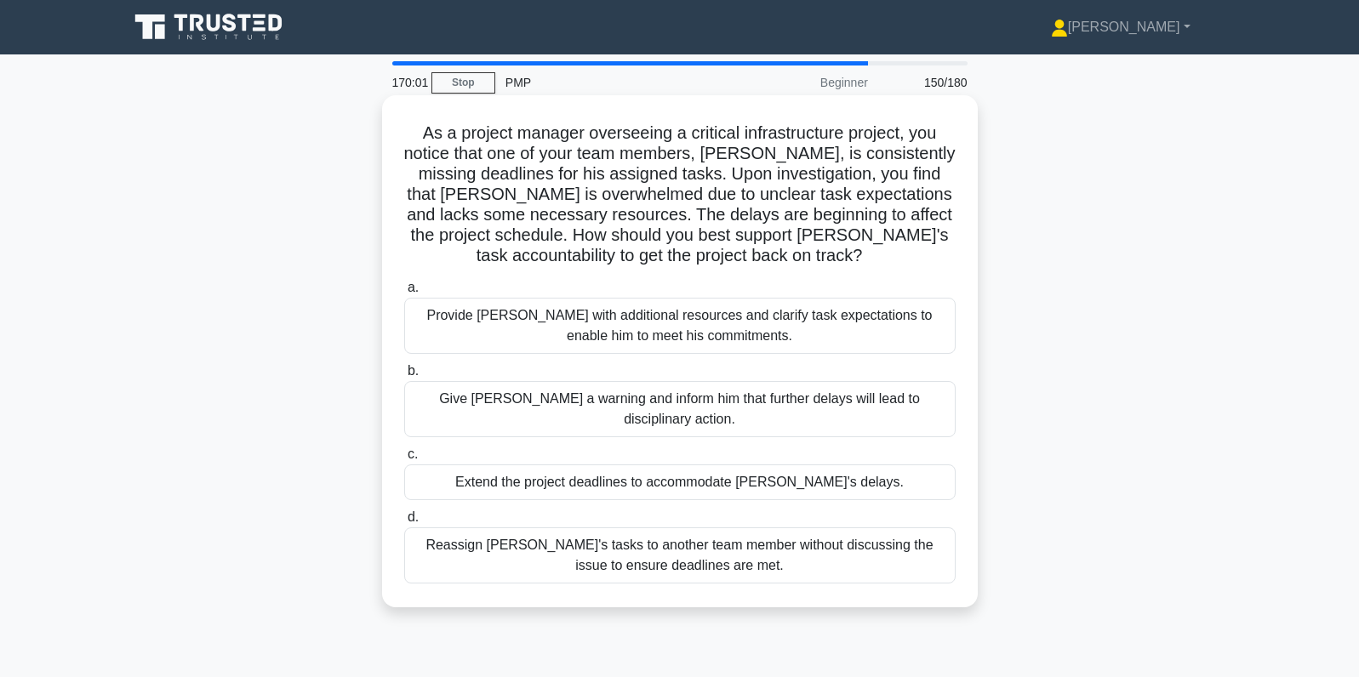
click at [916, 334] on div "Provide David with additional resources and clarify task expectations to enable…" at bounding box center [679, 326] width 551 height 56
click at [404, 294] on input "a. Provide David with additional resources and clarify task expectations to ena…" at bounding box center [404, 287] width 0 height 11
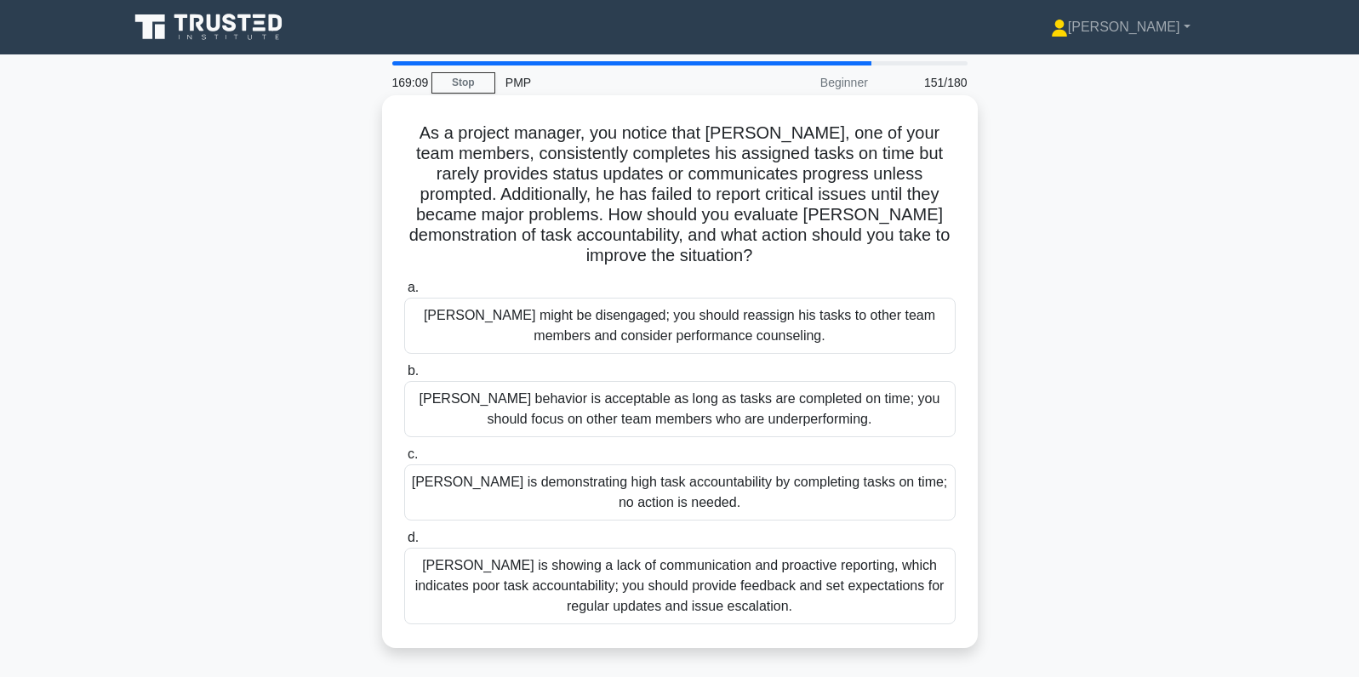
click at [844, 591] on div "Thomas is showing a lack of communication and proactive reporting, which indica…" at bounding box center [679, 586] width 551 height 77
click at [404, 544] on input "d. Thomas is showing a lack of communication and proactive reporting, which ind…" at bounding box center [404, 538] width 0 height 11
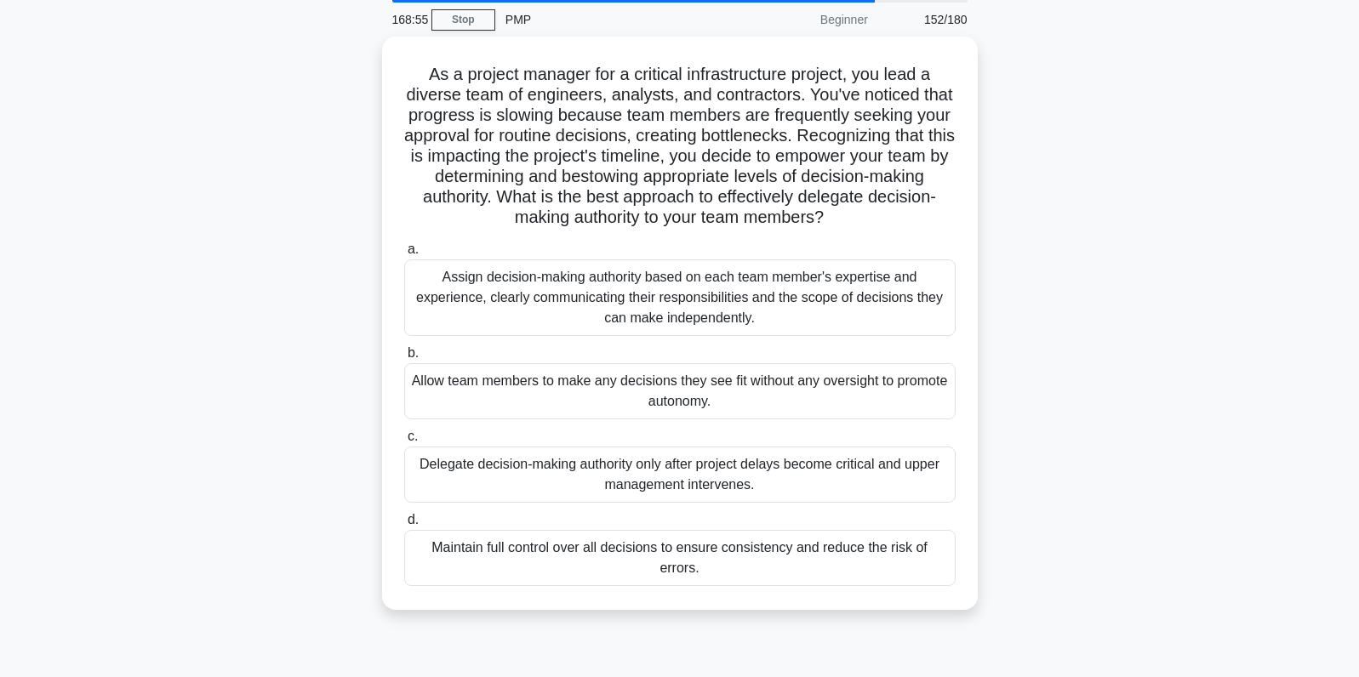
scroll to position [67, 0]
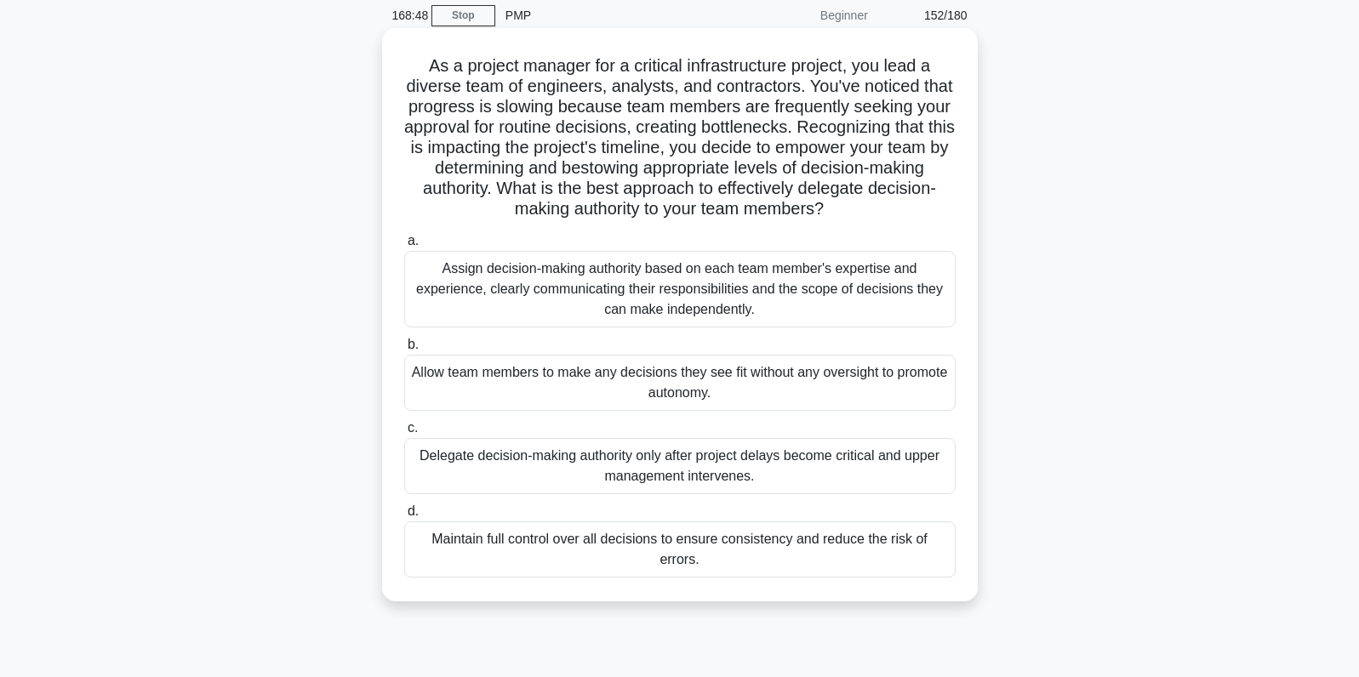
click at [879, 281] on div "Assign decision-making authority based on each team member's expertise and expe…" at bounding box center [679, 289] width 551 height 77
click at [404, 247] on input "a. Assign decision-making authority based on each team member's expertise and e…" at bounding box center [404, 241] width 0 height 11
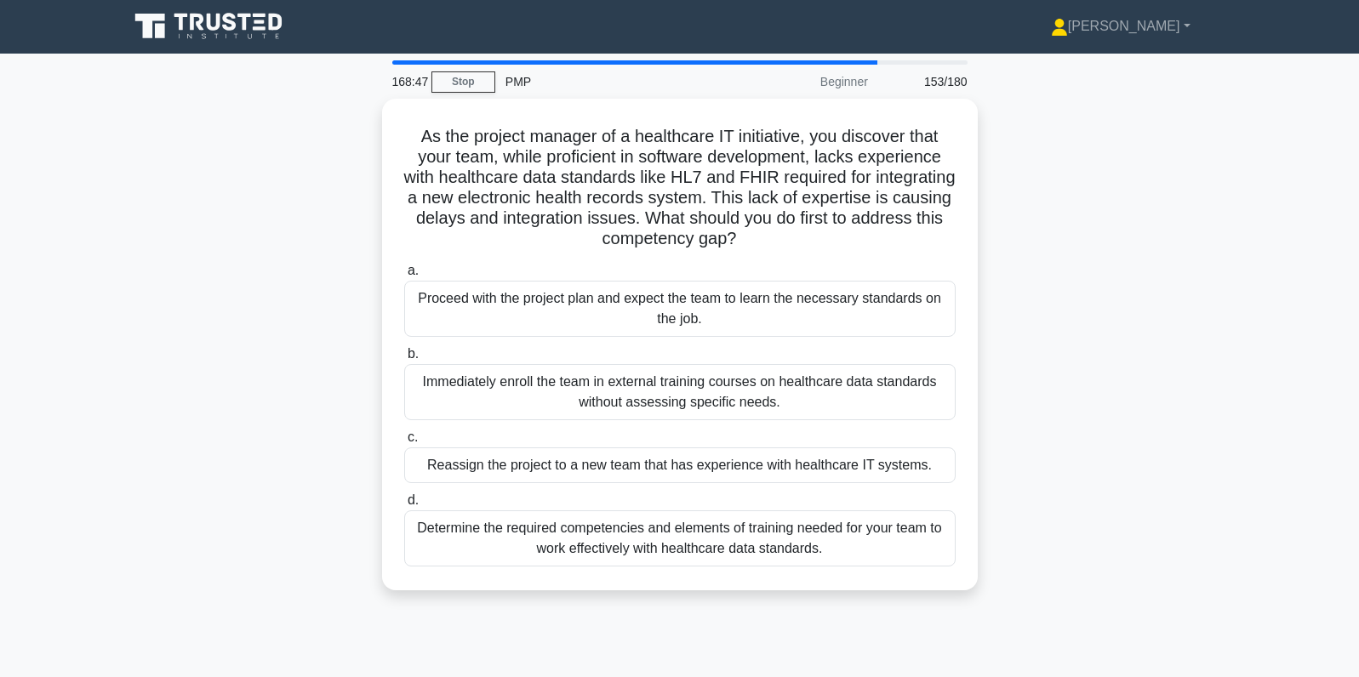
scroll to position [0, 0]
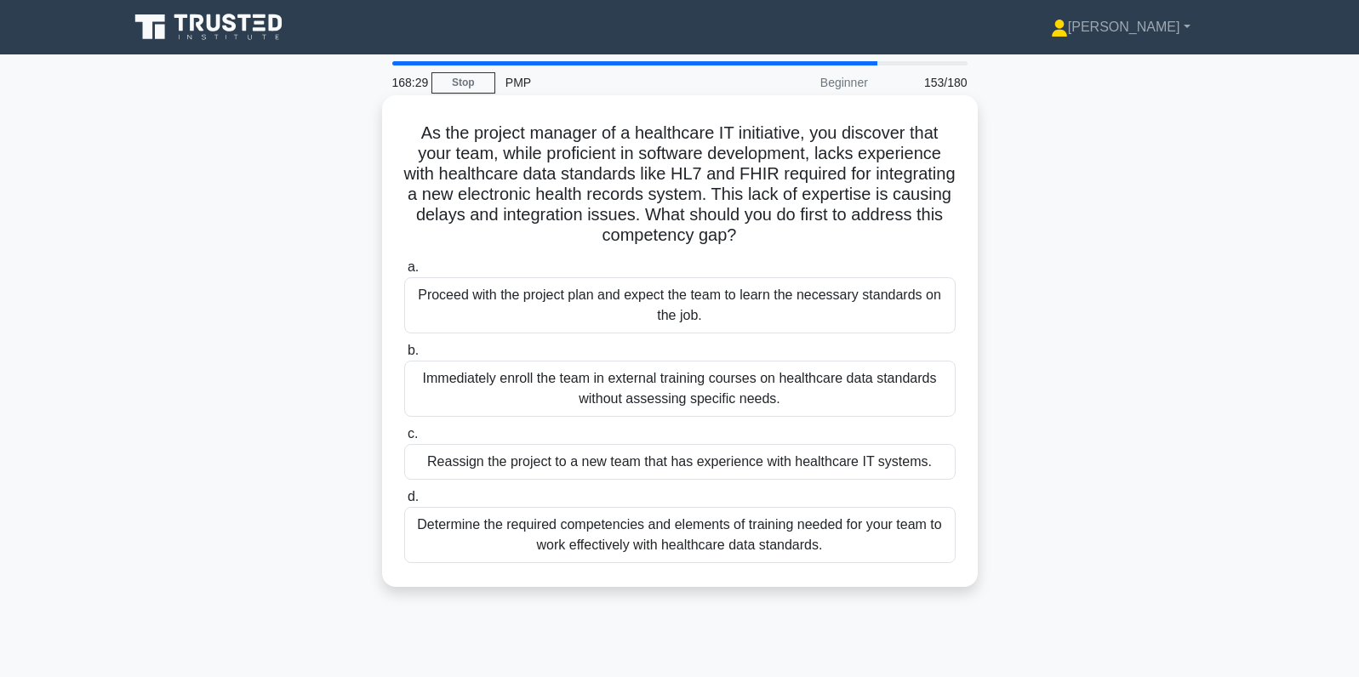
click at [921, 538] on div "Determine the required competencies and elements of training needed for your te…" at bounding box center [679, 535] width 551 height 56
click at [404, 503] on input "d. Determine the required competencies and elements of training needed for your…" at bounding box center [404, 497] width 0 height 11
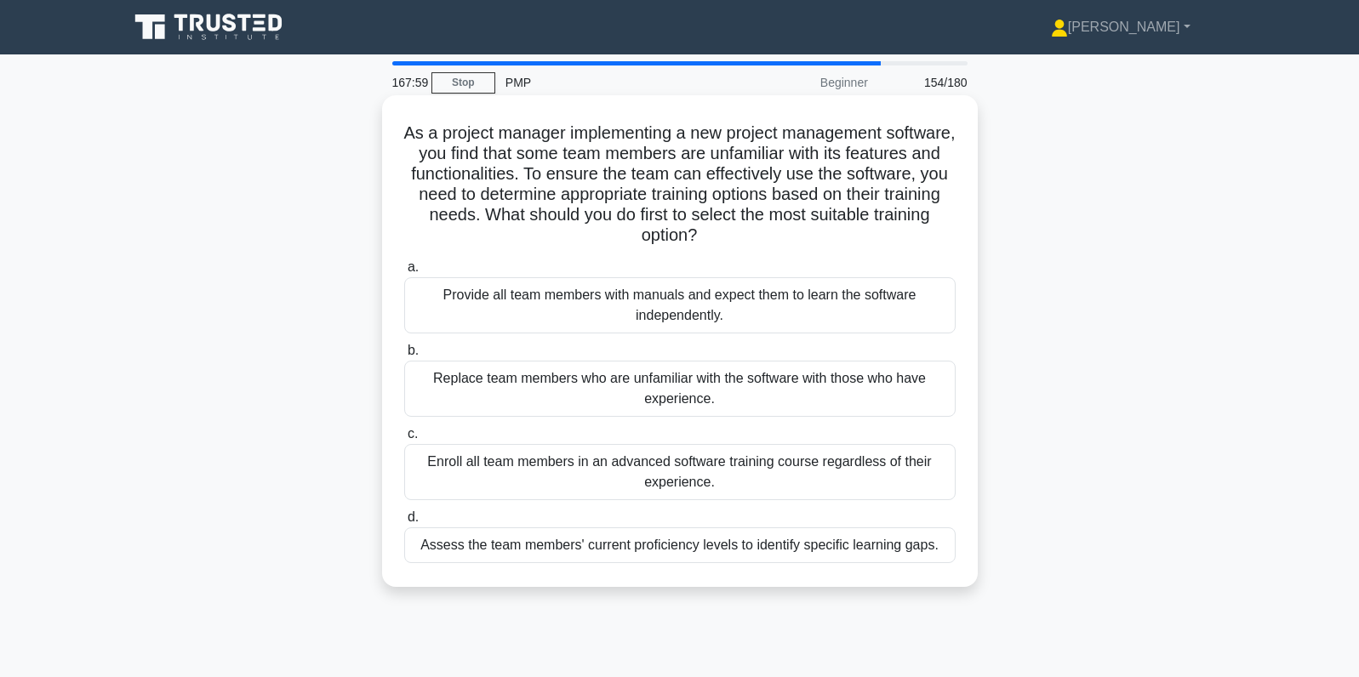
click at [787, 552] on div "Assess the team members' current proficiency levels to identify specific learni…" at bounding box center [679, 546] width 551 height 36
click at [404, 523] on input "d. Assess the team members' current proficiency levels to identify specific lea…" at bounding box center [404, 517] width 0 height 11
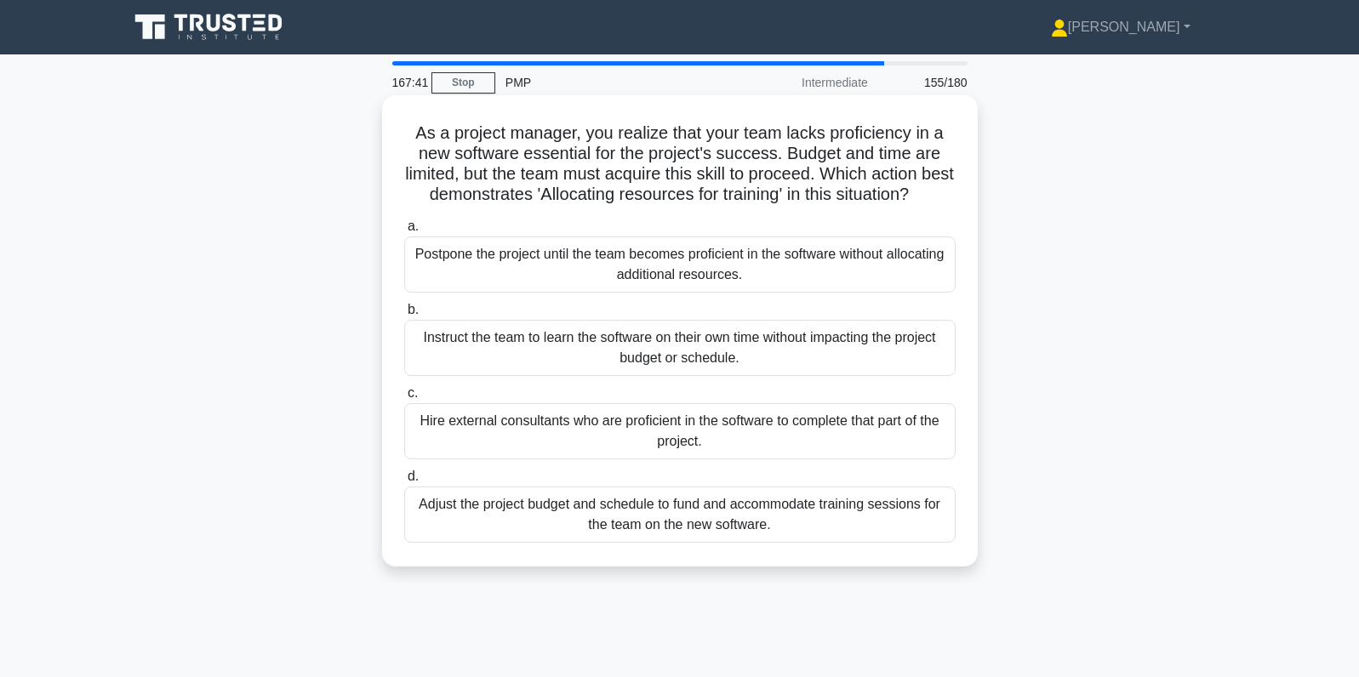
click at [805, 522] on div "Adjust the project budget and schedule to fund and accommodate training session…" at bounding box center [679, 515] width 551 height 56
click at [404, 482] on input "d. Adjust the project budget and schedule to fund and accommodate training sess…" at bounding box center [404, 476] width 0 height 11
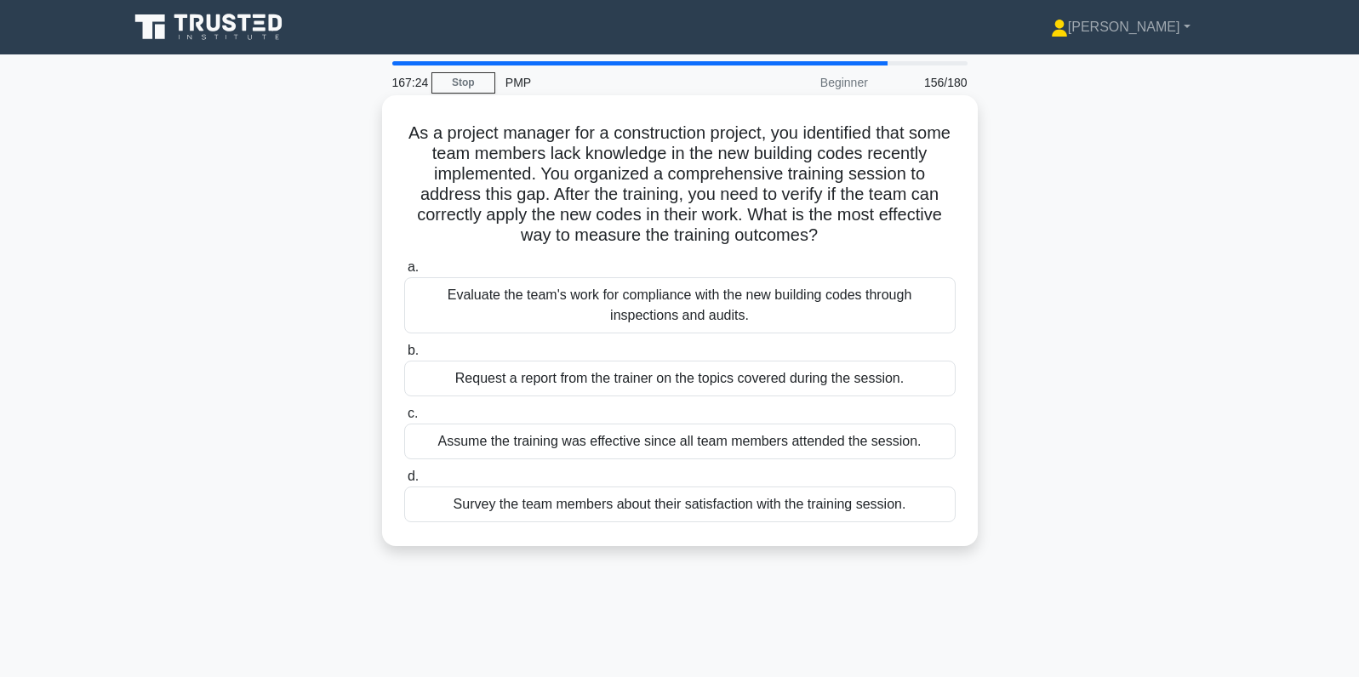
click at [886, 301] on div "Evaluate the team's work for compliance with the new building codes through ins…" at bounding box center [679, 305] width 551 height 56
click at [404, 273] on input "a. Evaluate the team's work for compliance with the new building codes through …" at bounding box center [404, 267] width 0 height 11
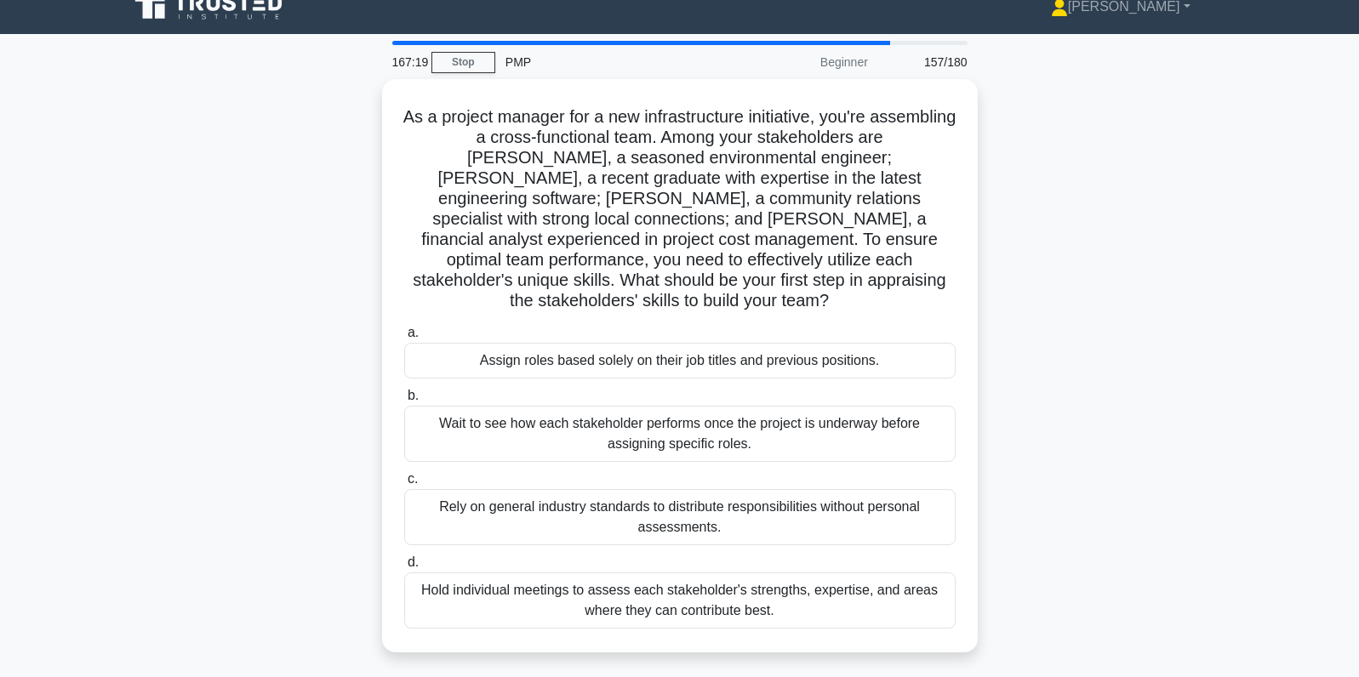
scroll to position [27, 0]
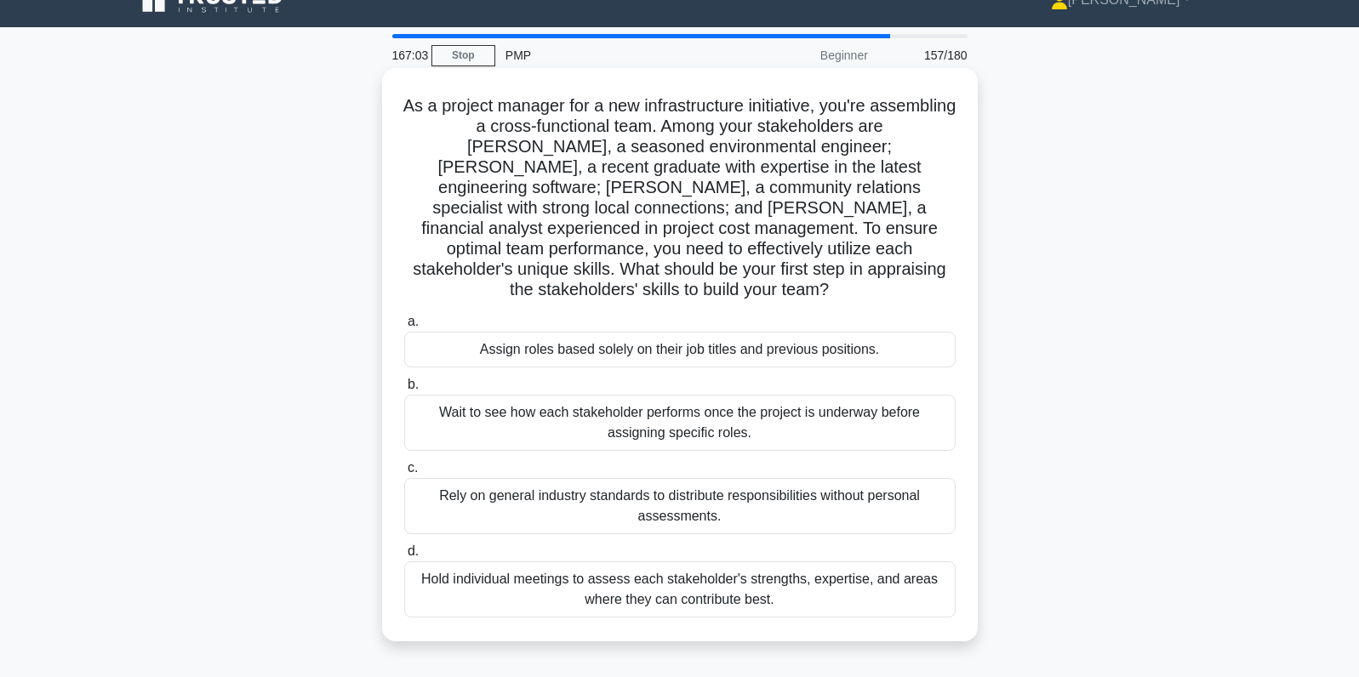
click at [866, 564] on div "Hold individual meetings to assess each stakeholder's strengths, expertise, and…" at bounding box center [679, 590] width 551 height 56
click at [404, 557] on input "d. Hold individual meetings to assess each stakeholder's strengths, expertise, …" at bounding box center [404, 551] width 0 height 11
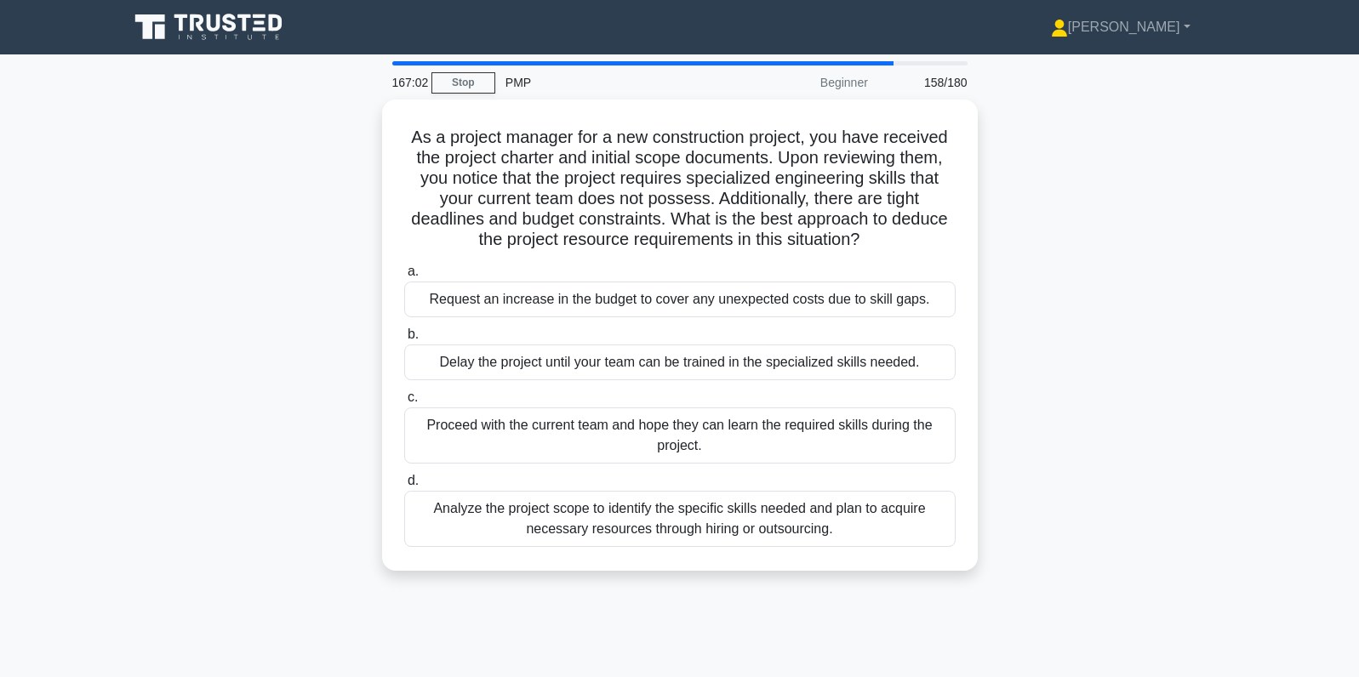
scroll to position [0, 0]
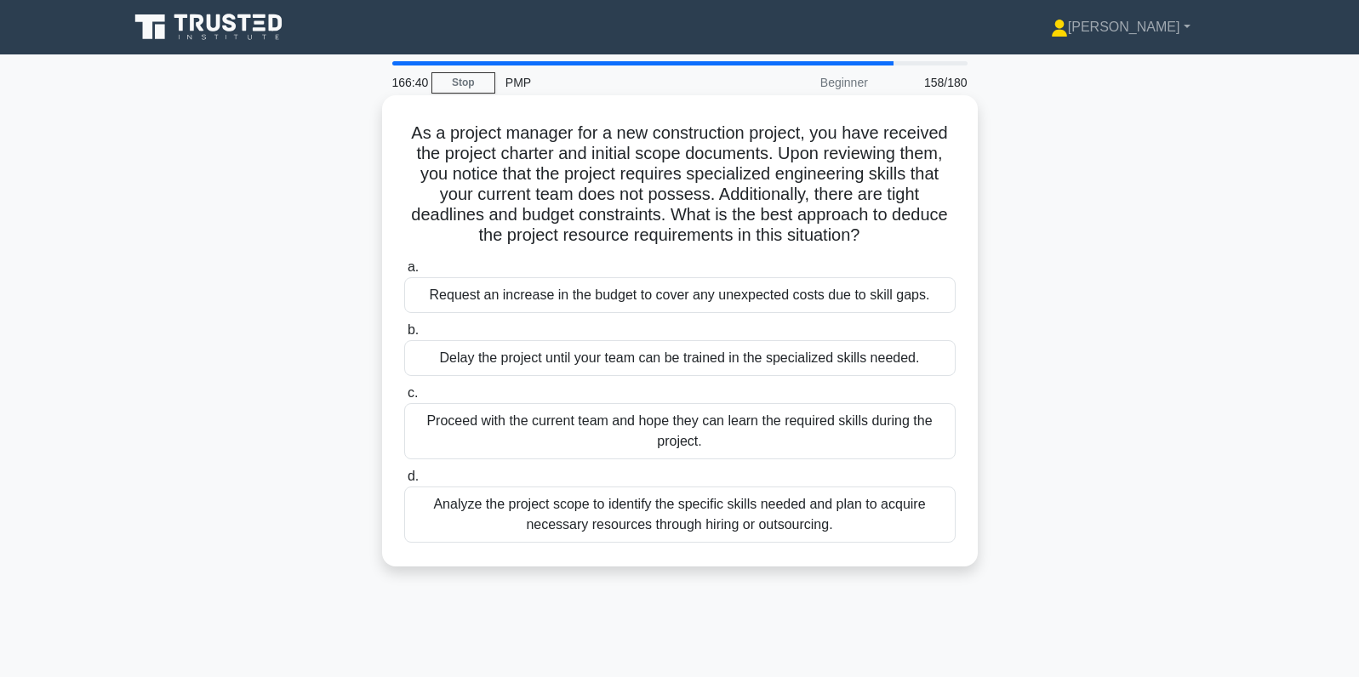
click at [882, 514] on div "Analyze the project scope to identify the specific skills needed and plan to ac…" at bounding box center [679, 515] width 551 height 56
click at [404, 482] on input "d. Analyze the project scope to identify the specific skills needed and plan to…" at bounding box center [404, 476] width 0 height 11
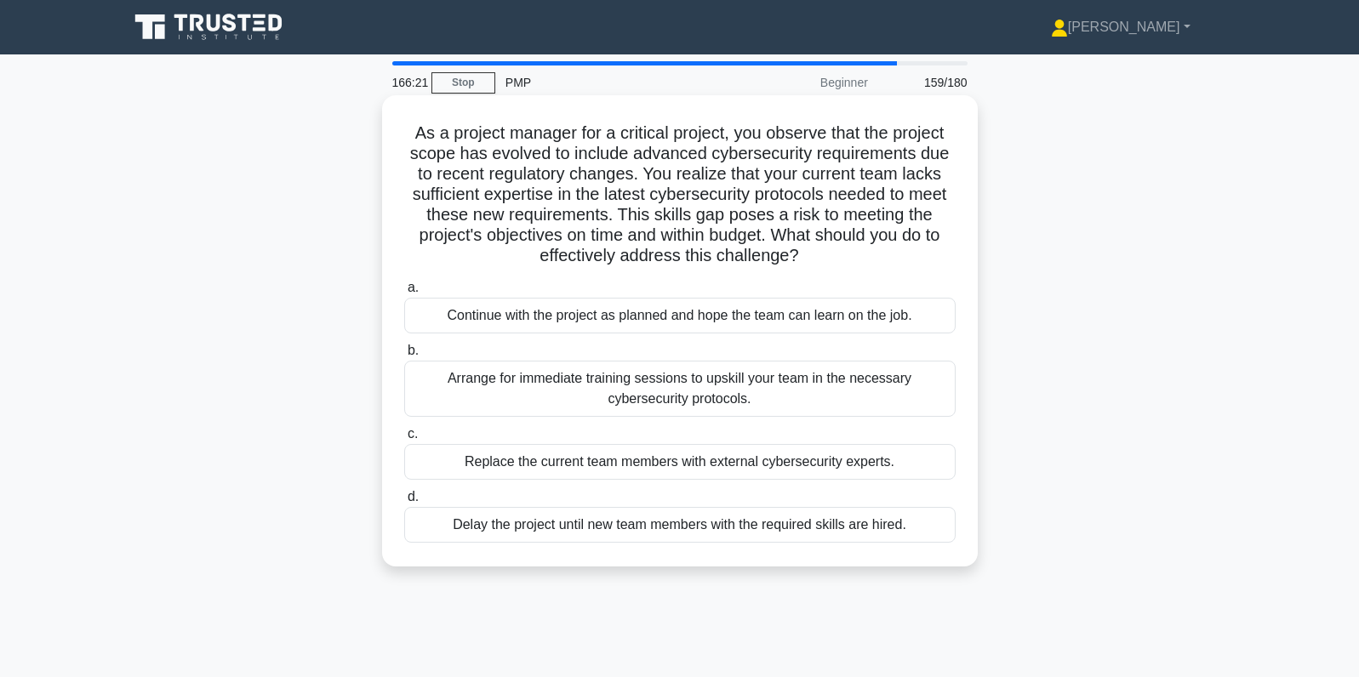
click at [914, 399] on div "Arrange for immediate training sessions to upskill your team in the necessary c…" at bounding box center [679, 389] width 551 height 56
click at [404, 356] on input "b. Arrange for immediate training sessions to upskill your team in the necessar…" at bounding box center [404, 350] width 0 height 11
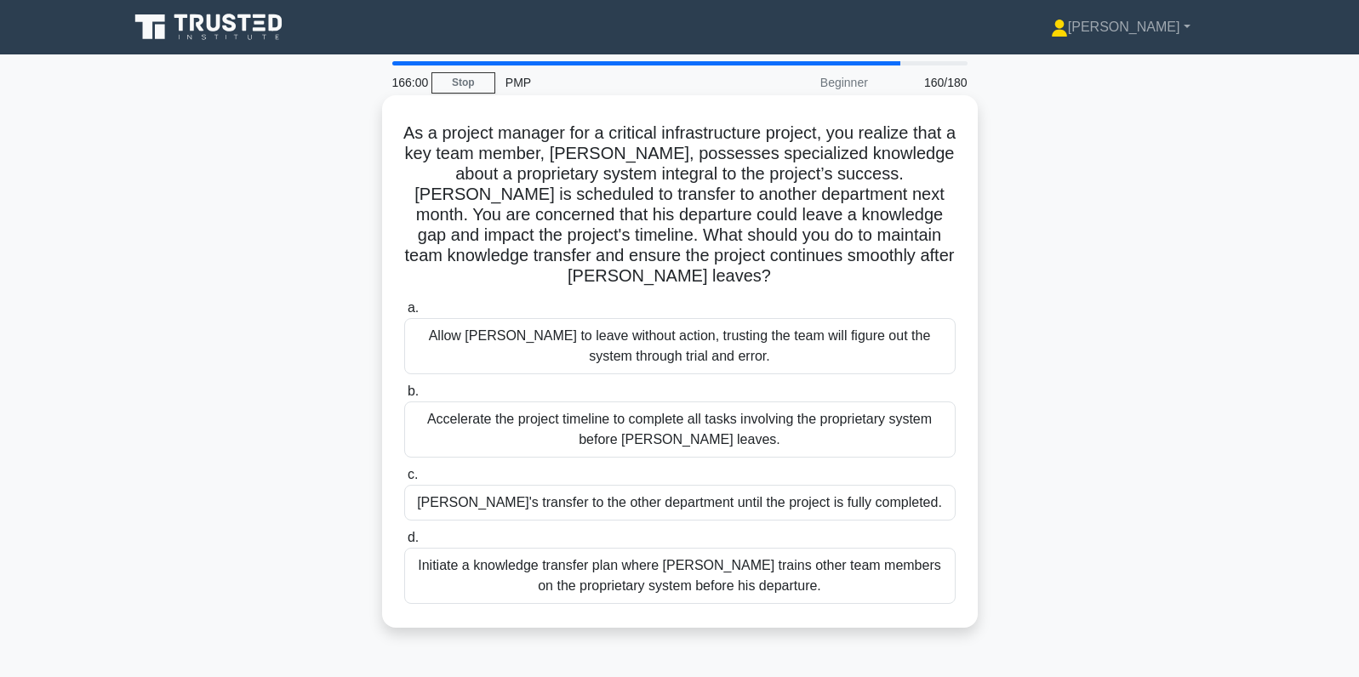
click at [856, 555] on div "Initiate a knowledge transfer plan where Carlos trains other team members on th…" at bounding box center [679, 576] width 551 height 56
click at [404, 544] on input "d. Initiate a knowledge transfer plan where Carlos trains other team members on…" at bounding box center [404, 538] width 0 height 11
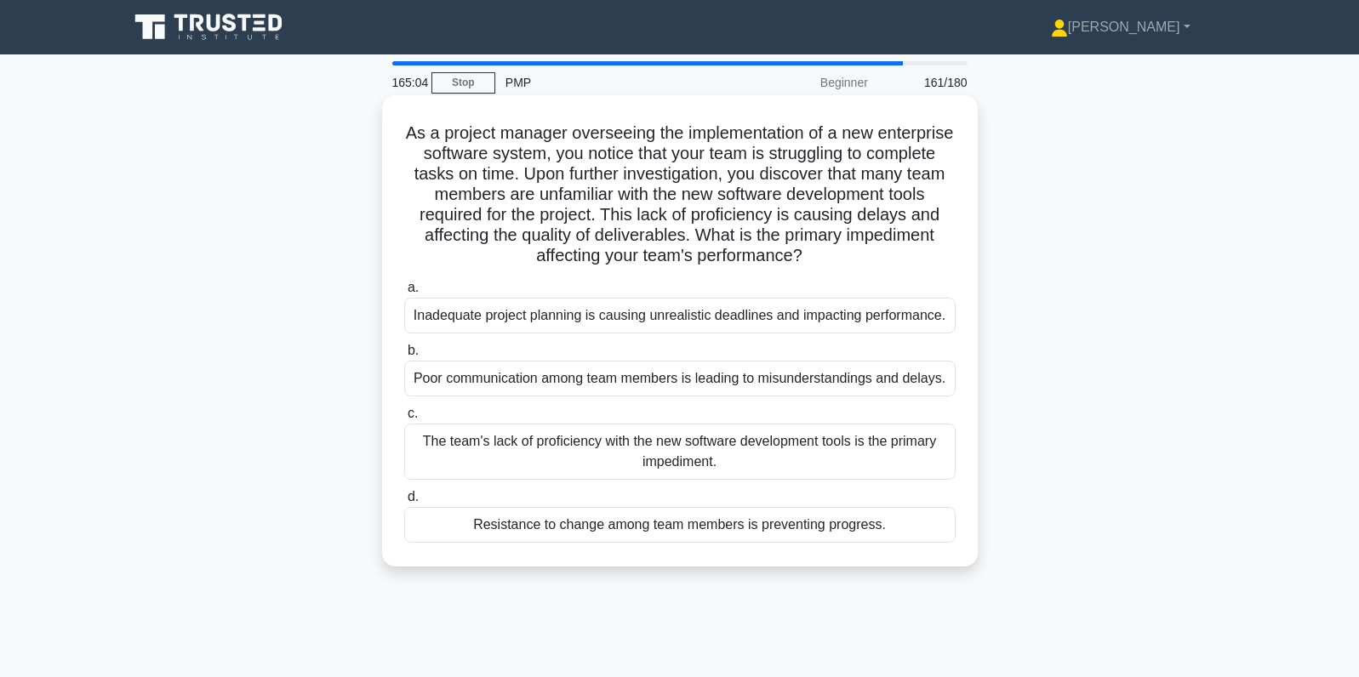
click at [459, 465] on div "The team's lack of proficiency with the new software development tools is the p…" at bounding box center [679, 452] width 551 height 56
click at [404, 419] on input "c. The team's lack of proficiency with the new software development tools is th…" at bounding box center [404, 413] width 0 height 11
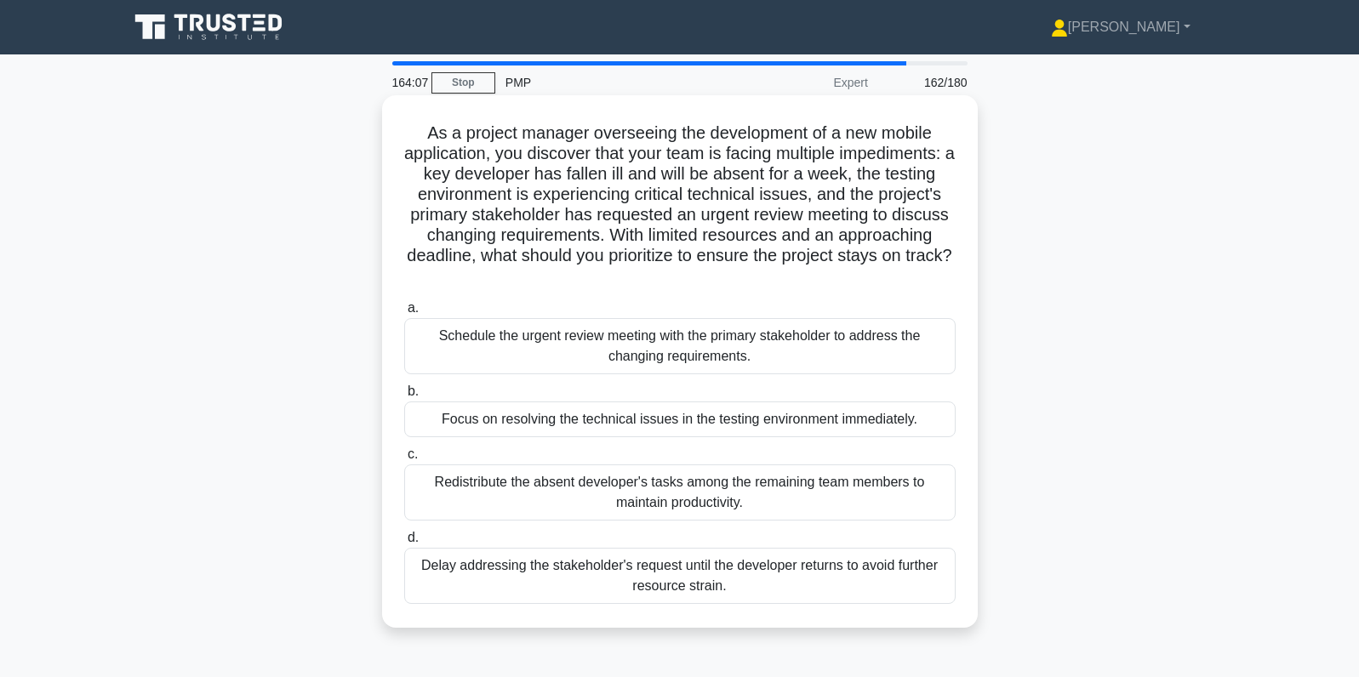
click at [769, 361] on div "Schedule the urgent review meeting with the primary stakeholder to address the …" at bounding box center [679, 346] width 551 height 56
click at [404, 314] on input "a. Schedule the urgent review meeting with the primary stakeholder to address t…" at bounding box center [404, 308] width 0 height 11
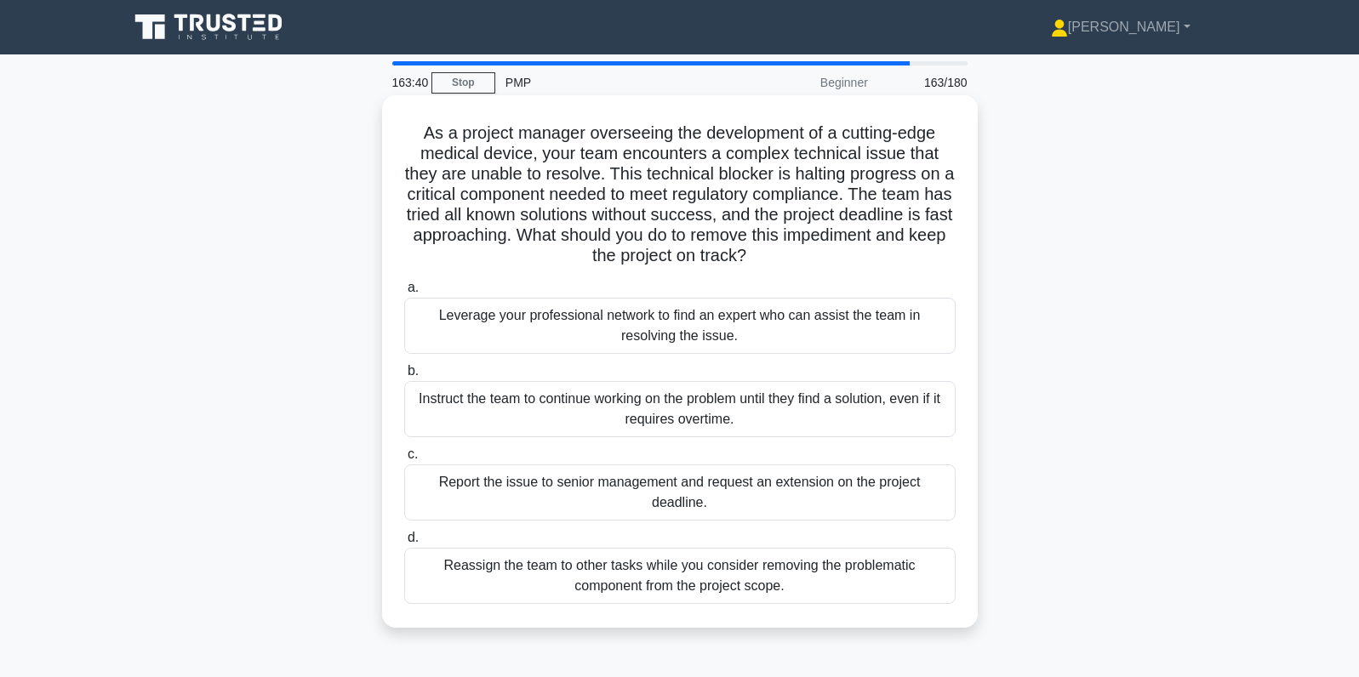
click at [465, 311] on div "Leverage your professional network to find an expert who can assist the team in…" at bounding box center [679, 326] width 551 height 56
click at [404, 294] on input "a. Leverage your professional network to find an expert who can assist the team…" at bounding box center [404, 287] width 0 height 11
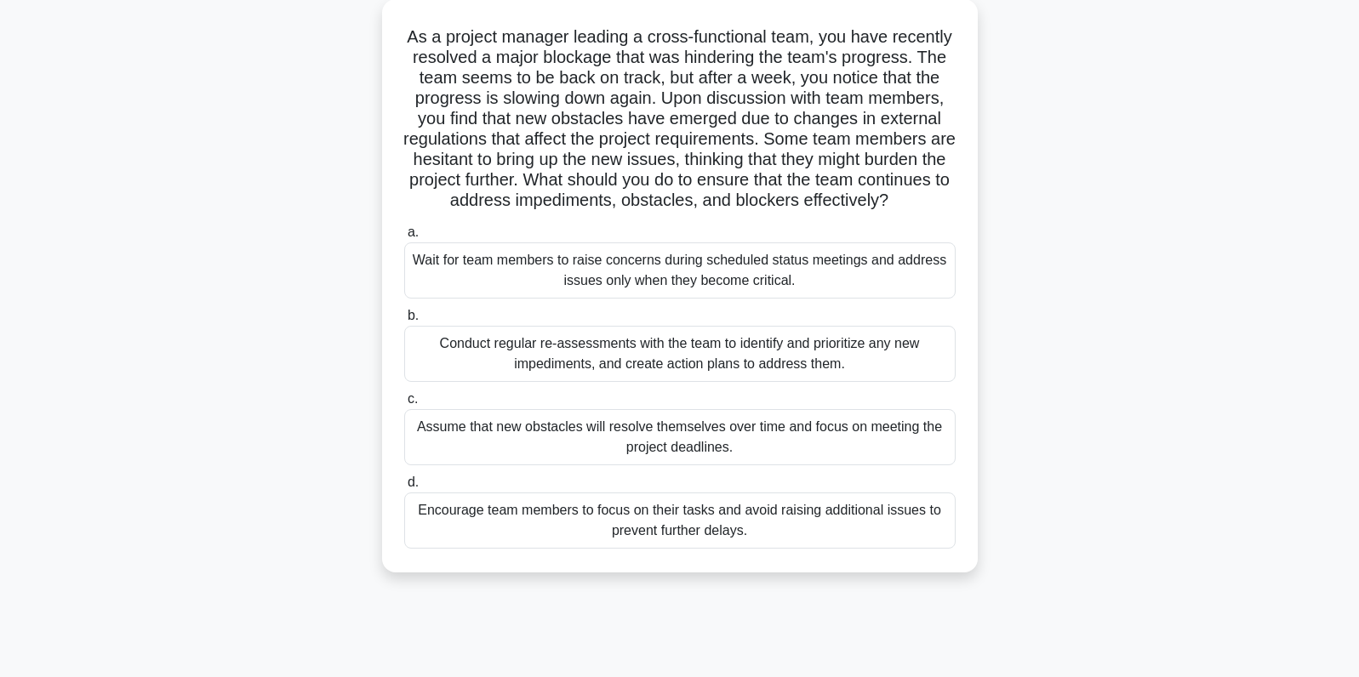
scroll to position [105, 0]
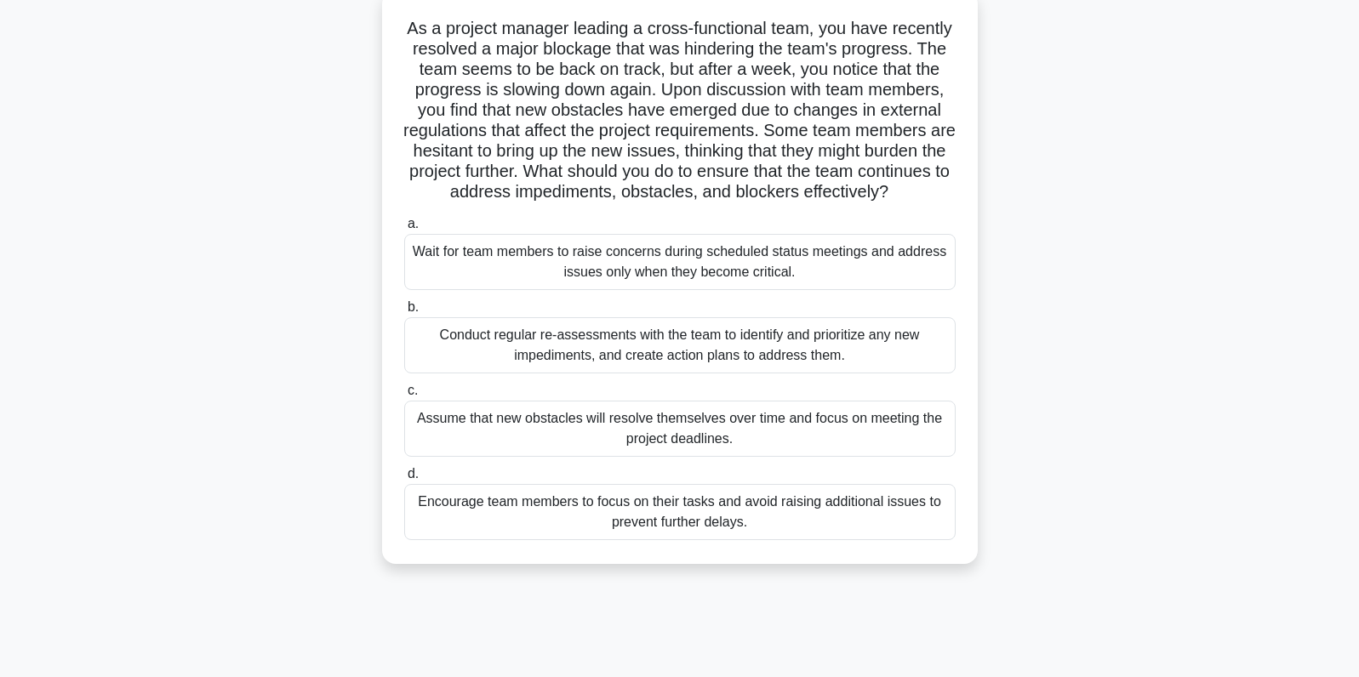
click at [466, 374] on div "Conduct regular re-assessments with the team to identify and prioritize any new…" at bounding box center [679, 345] width 551 height 56
click at [404, 313] on input "b. Conduct regular re-assessments with the team to identify and prioritize any …" at bounding box center [404, 307] width 0 height 11
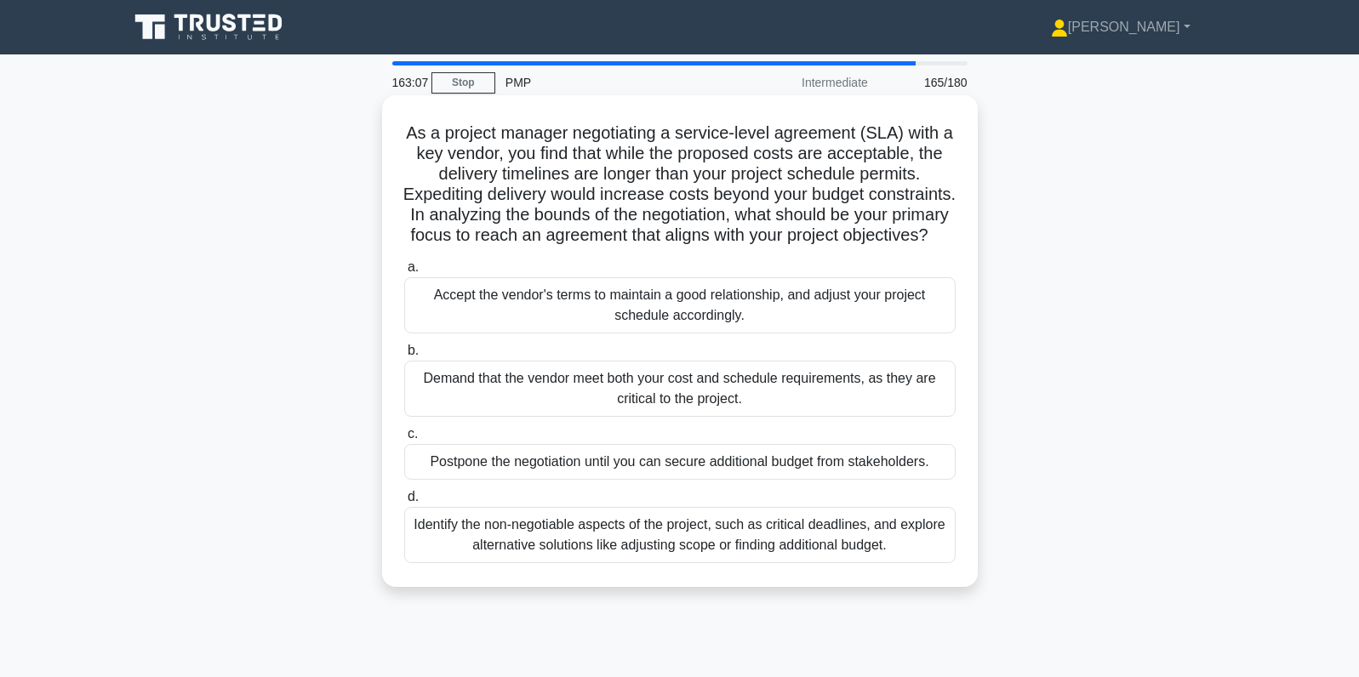
scroll to position [0, 0]
click at [723, 547] on div "Identify the non-negotiable aspects of the project, such as critical deadlines,…" at bounding box center [679, 535] width 551 height 56
click at [404, 503] on input "d. Identify the non-negotiable aspects of the project, such as critical deadlin…" at bounding box center [404, 497] width 0 height 11
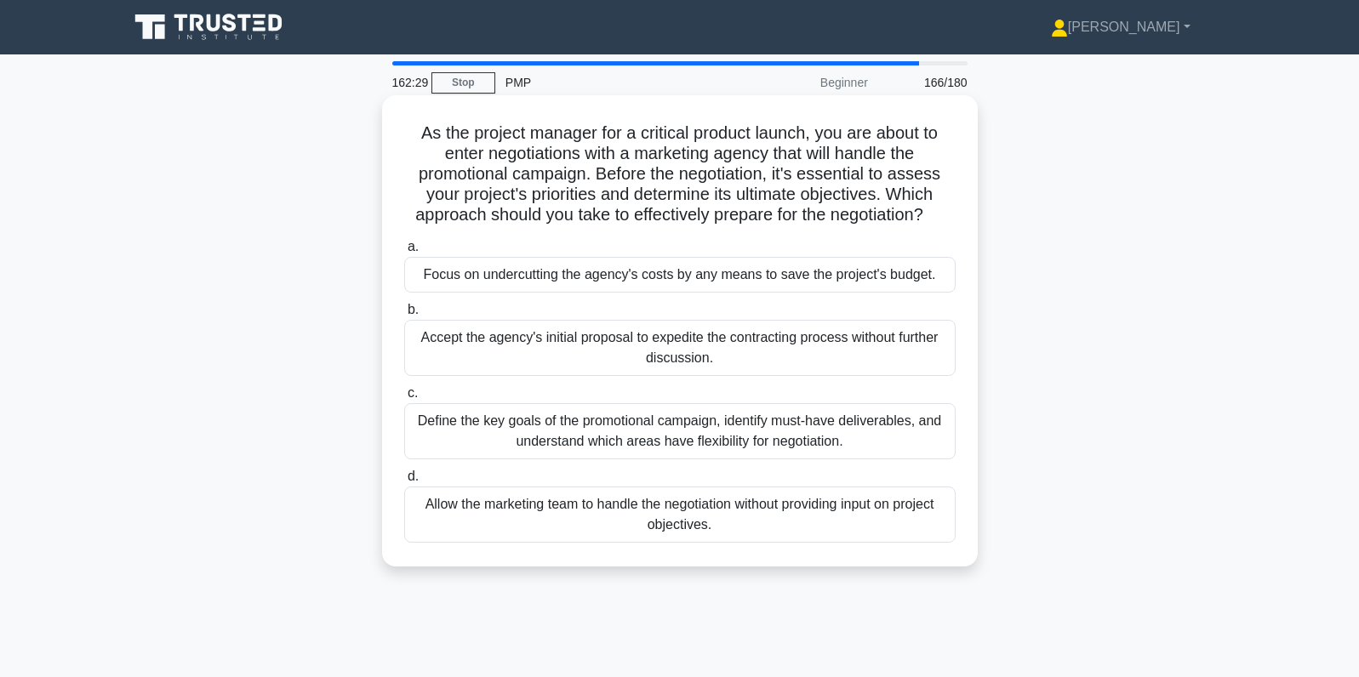
click at [848, 431] on div "Define the key goals of the promotional campaign, identify must-have deliverabl…" at bounding box center [679, 431] width 551 height 56
click at [404, 399] on input "c. Define the key goals of the promotional campaign, identify must-have deliver…" at bounding box center [404, 393] width 0 height 11
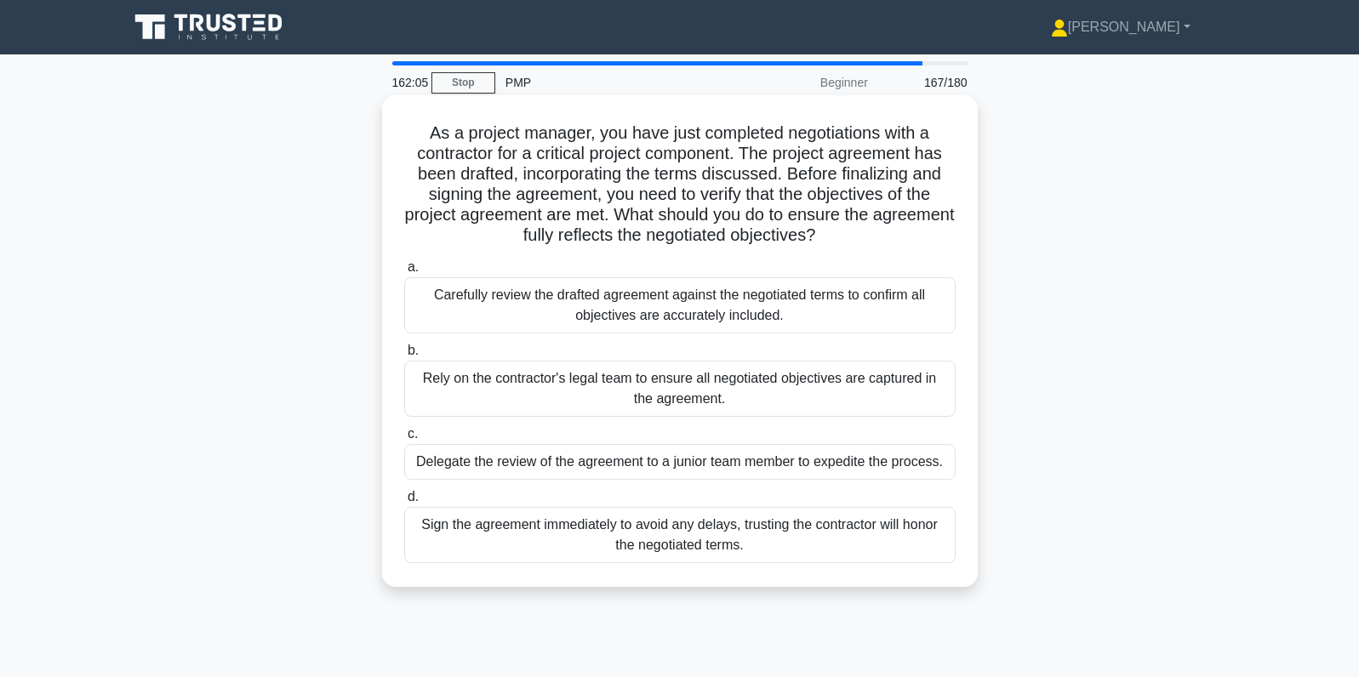
click at [766, 315] on div "Carefully review the drafted agreement against the negotiated terms to confirm …" at bounding box center [679, 305] width 551 height 56
click at [404, 273] on input "a. Carefully review the drafted agreement against the negotiated terms to confi…" at bounding box center [404, 267] width 0 height 11
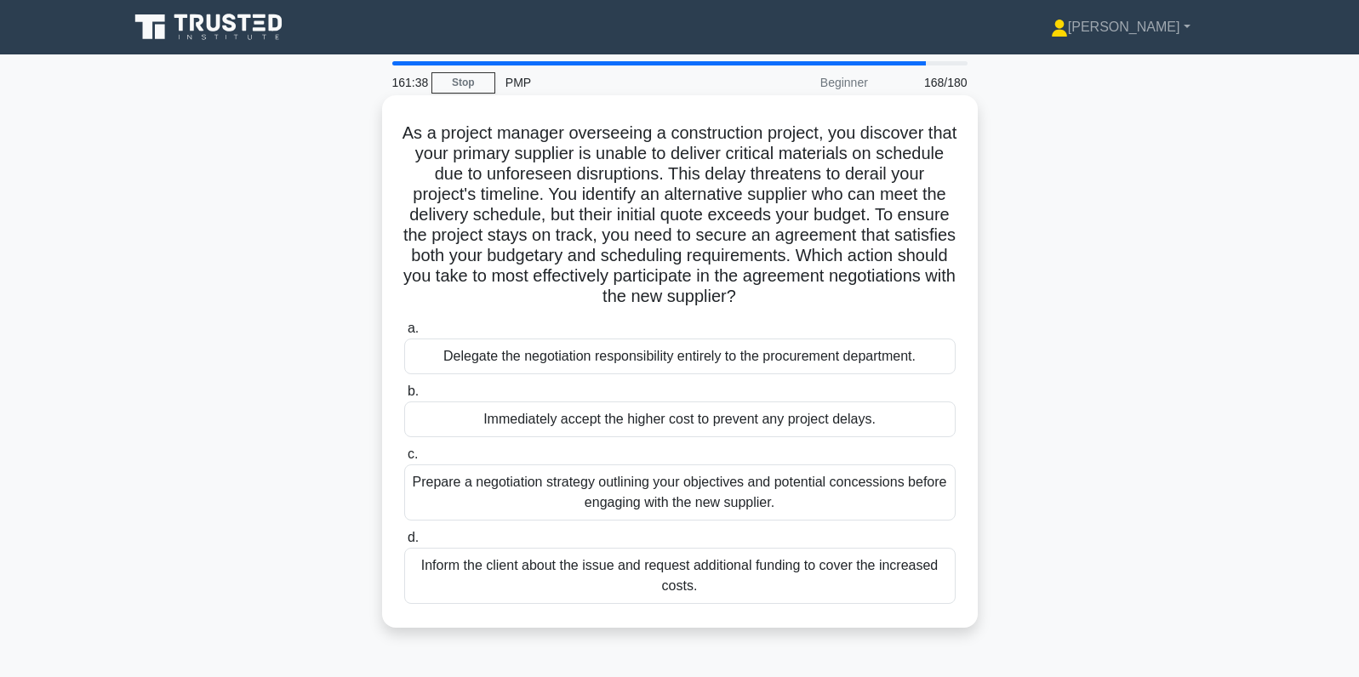
click at [816, 493] on div "Prepare a negotiation strategy outlining your objectives and potential concessi…" at bounding box center [679, 493] width 551 height 56
click at [404, 460] on input "c. Prepare a negotiation strategy outlining your objectives and potential conce…" at bounding box center [404, 454] width 0 height 11
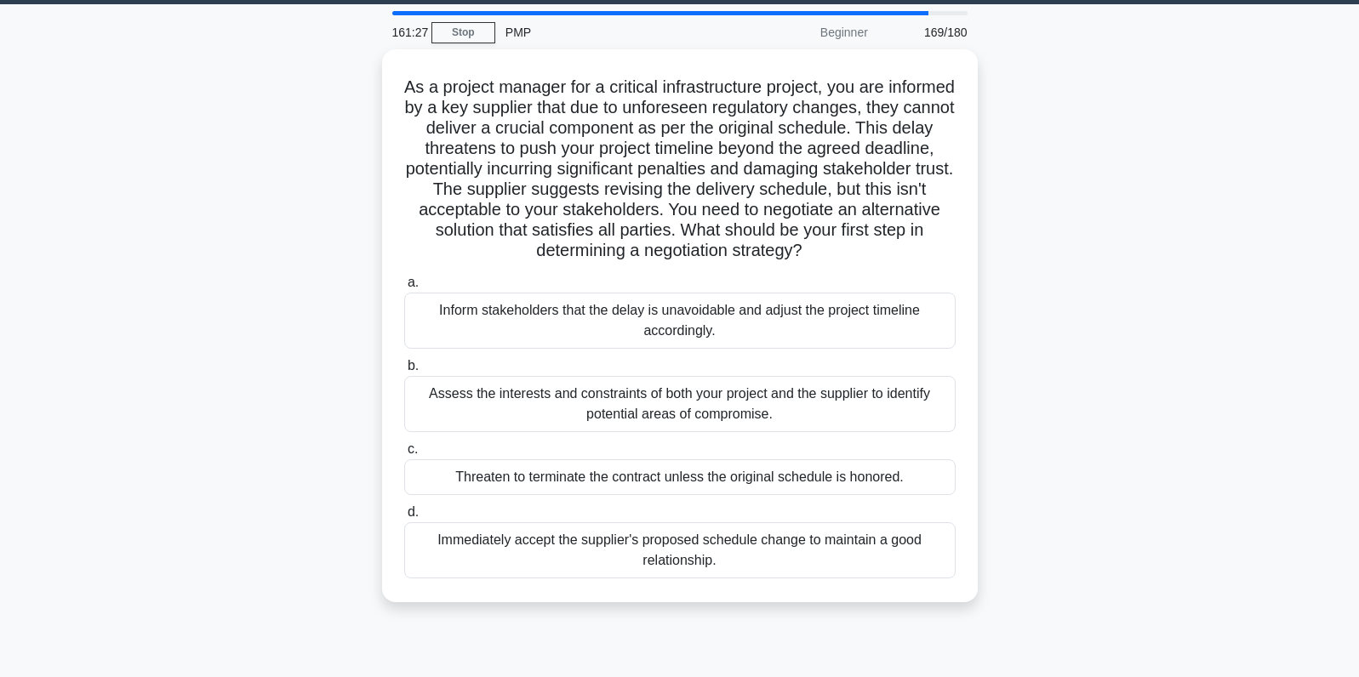
scroll to position [54, 0]
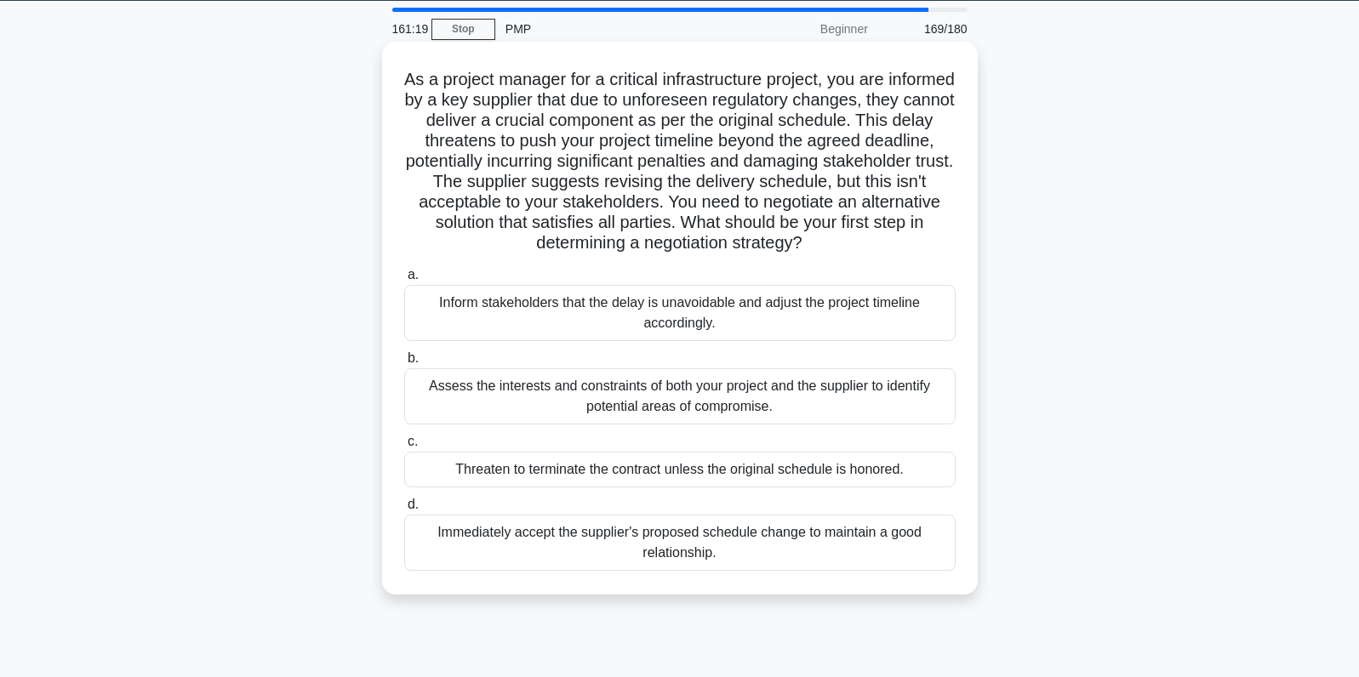
click at [745, 394] on div "Assess the interests and constraints of both your project and the supplier to i…" at bounding box center [679, 396] width 551 height 56
click at [404, 364] on input "b. Assess the interests and constraints of both your project and the supplier t…" at bounding box center [404, 358] width 0 height 11
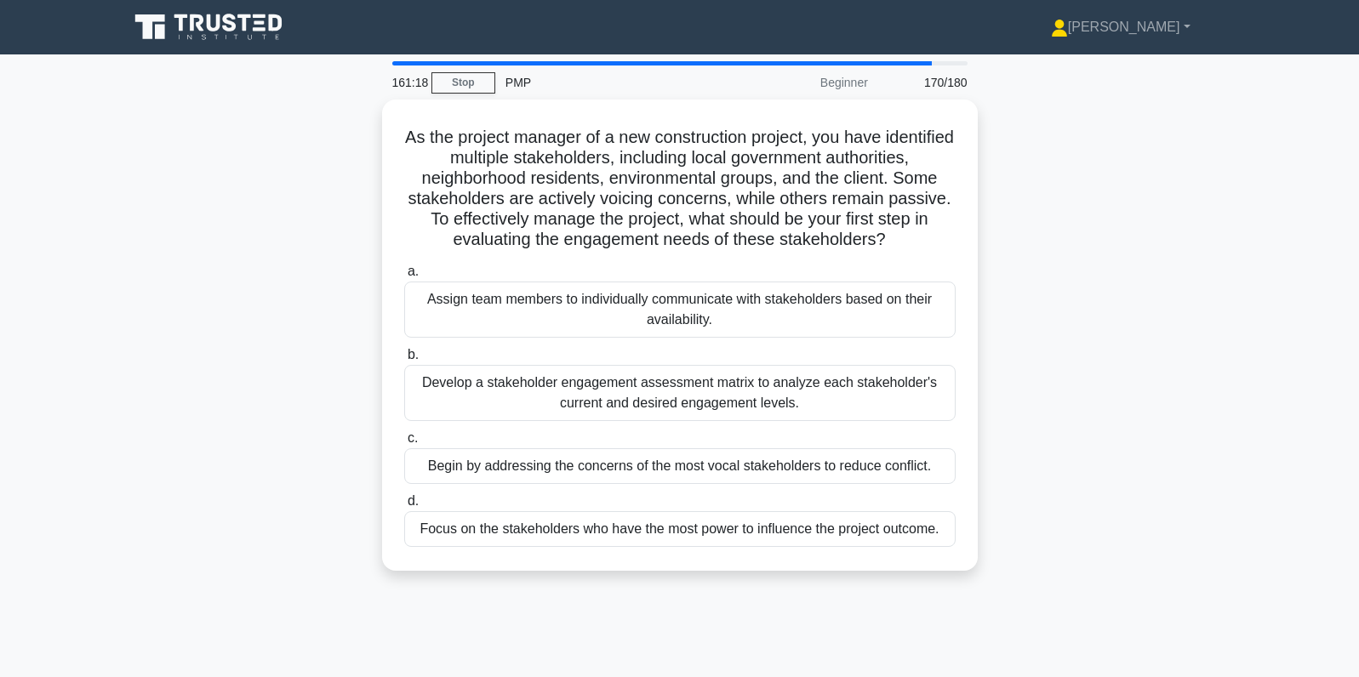
scroll to position [0, 0]
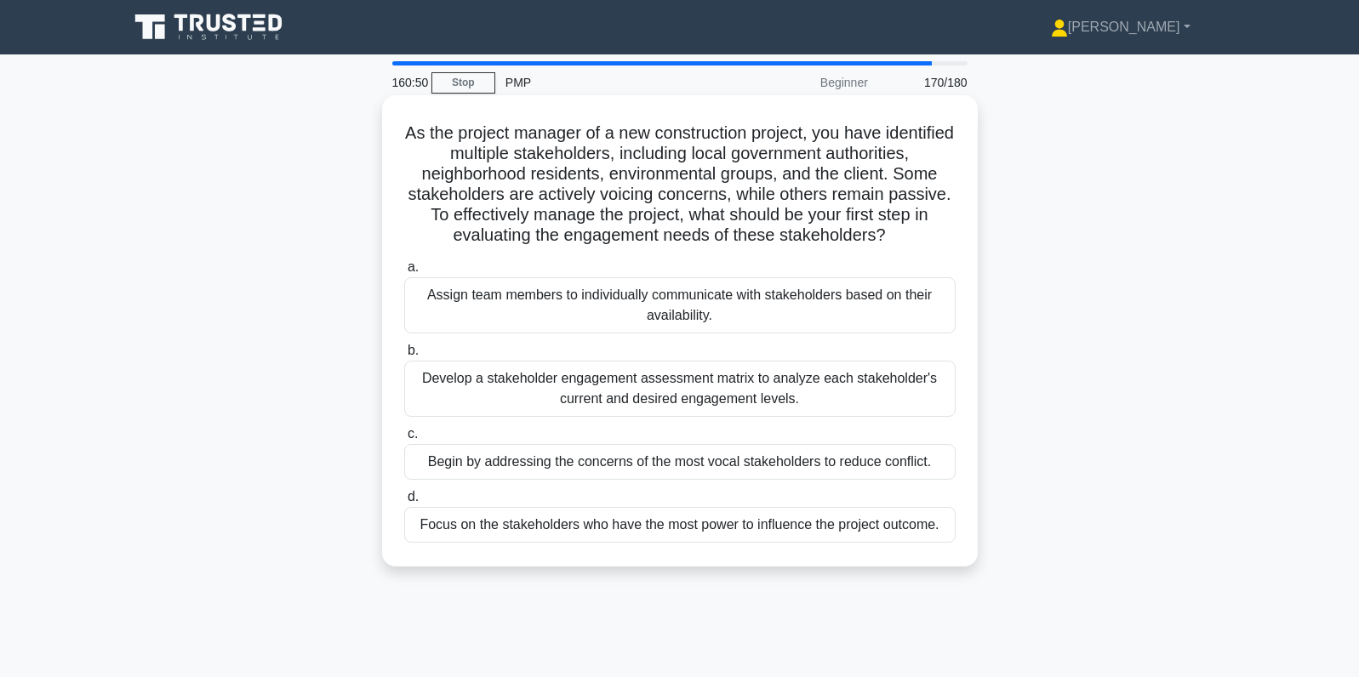
click at [472, 395] on div "Develop a stakeholder engagement assessment matrix to analyze each stakeholder'…" at bounding box center [679, 389] width 551 height 56
click at [404, 356] on input "b. Develop a stakeholder engagement assessment matrix to analyze each stakehold…" at bounding box center [404, 350] width 0 height 11
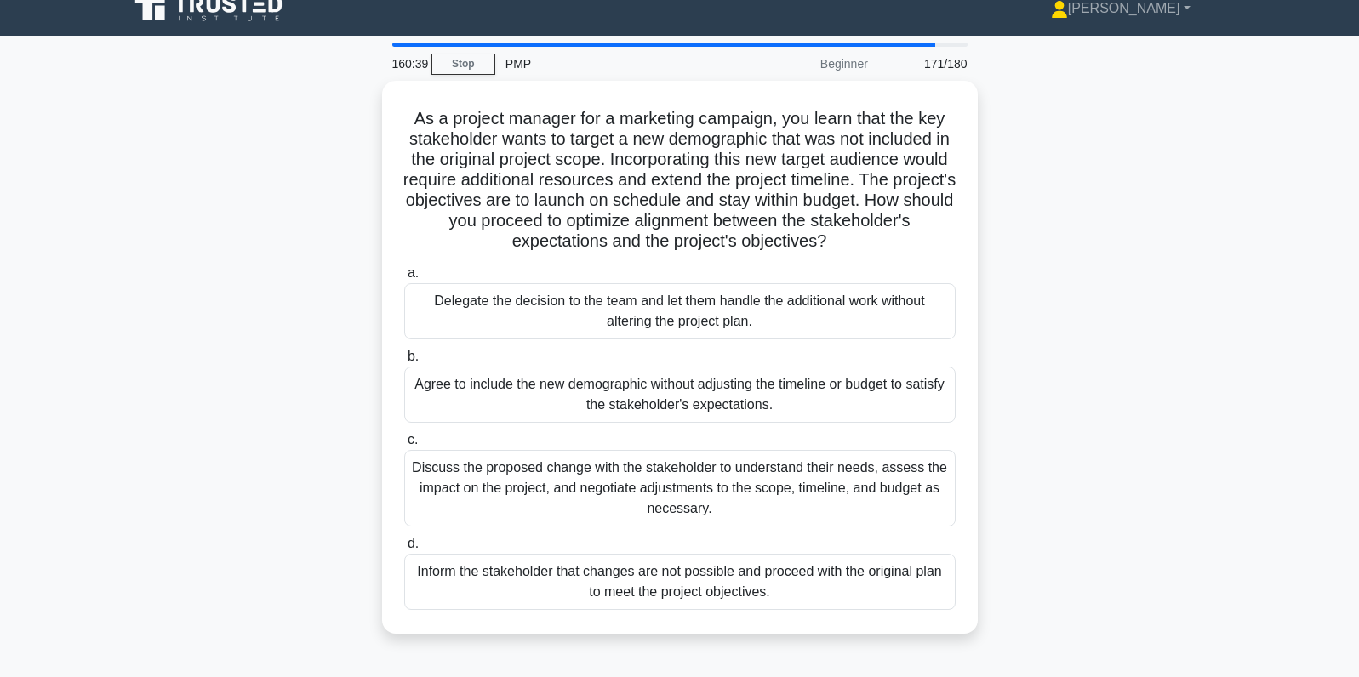
scroll to position [20, 0]
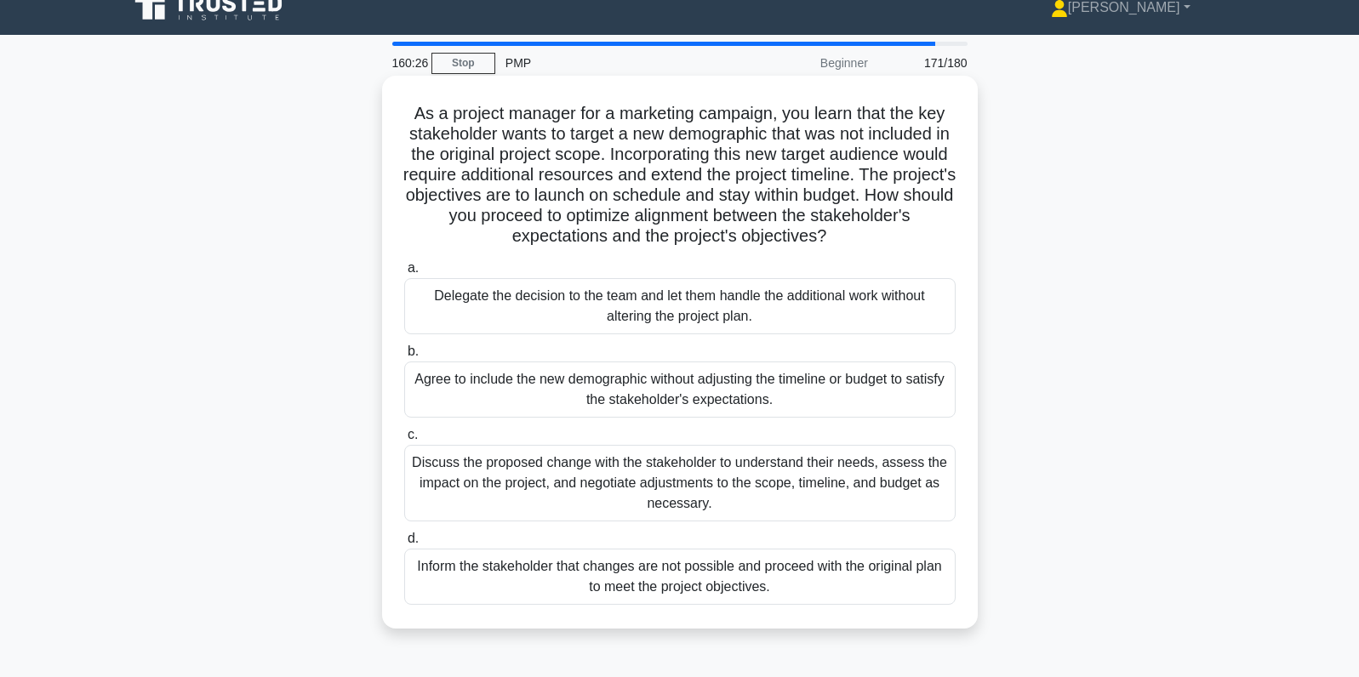
click at [422, 501] on div "Discuss the proposed change with the stakeholder to understand their needs, ass…" at bounding box center [679, 483] width 551 height 77
click at [404, 441] on input "c. Discuss the proposed change with the stakeholder to understand their needs, …" at bounding box center [404, 435] width 0 height 11
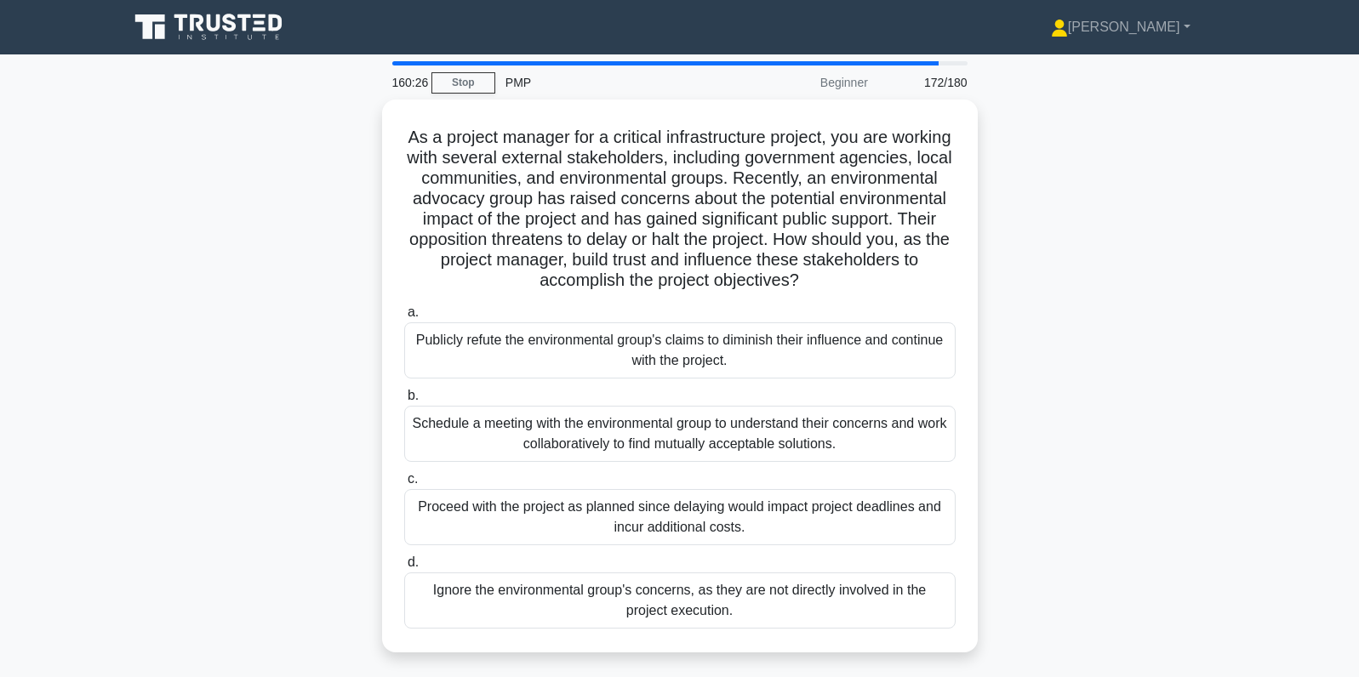
scroll to position [0, 0]
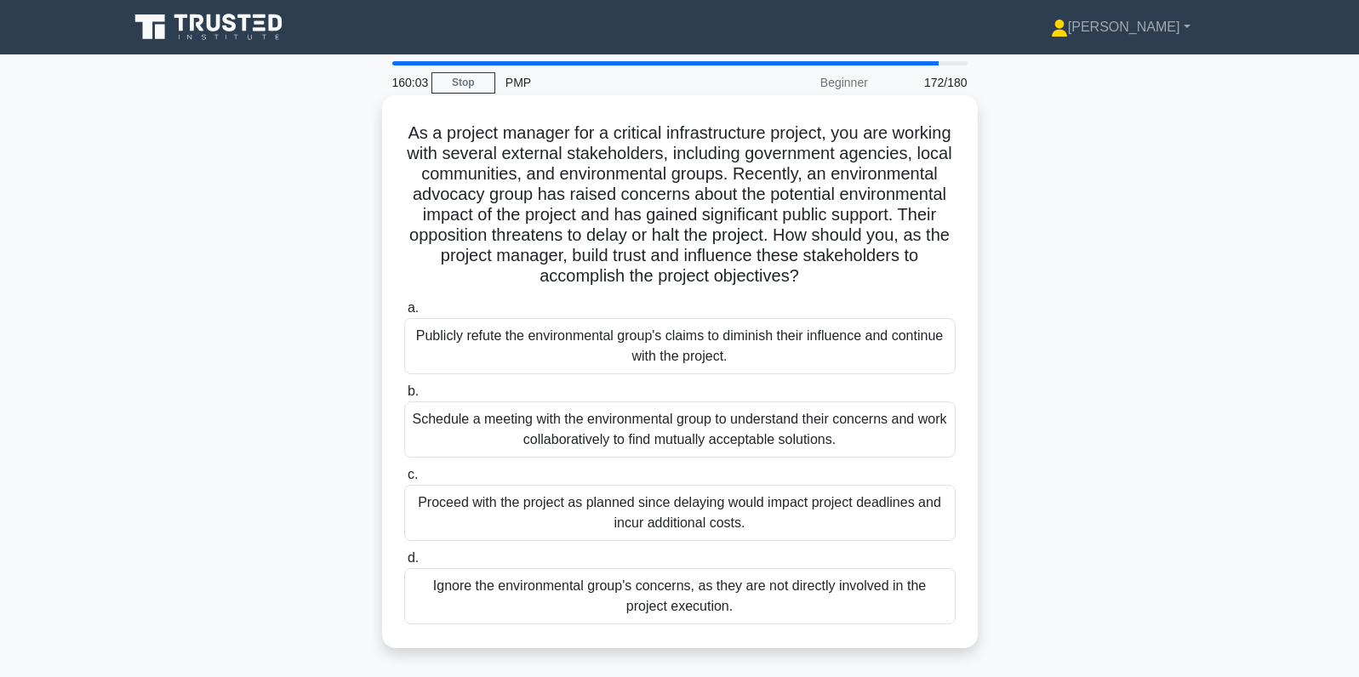
click at [460, 430] on div "Schedule a meeting with the environmental group to understand their concerns an…" at bounding box center [679, 430] width 551 height 56
click at [404, 397] on input "b. Schedule a meeting with the environmental group to understand their concerns…" at bounding box center [404, 391] width 0 height 11
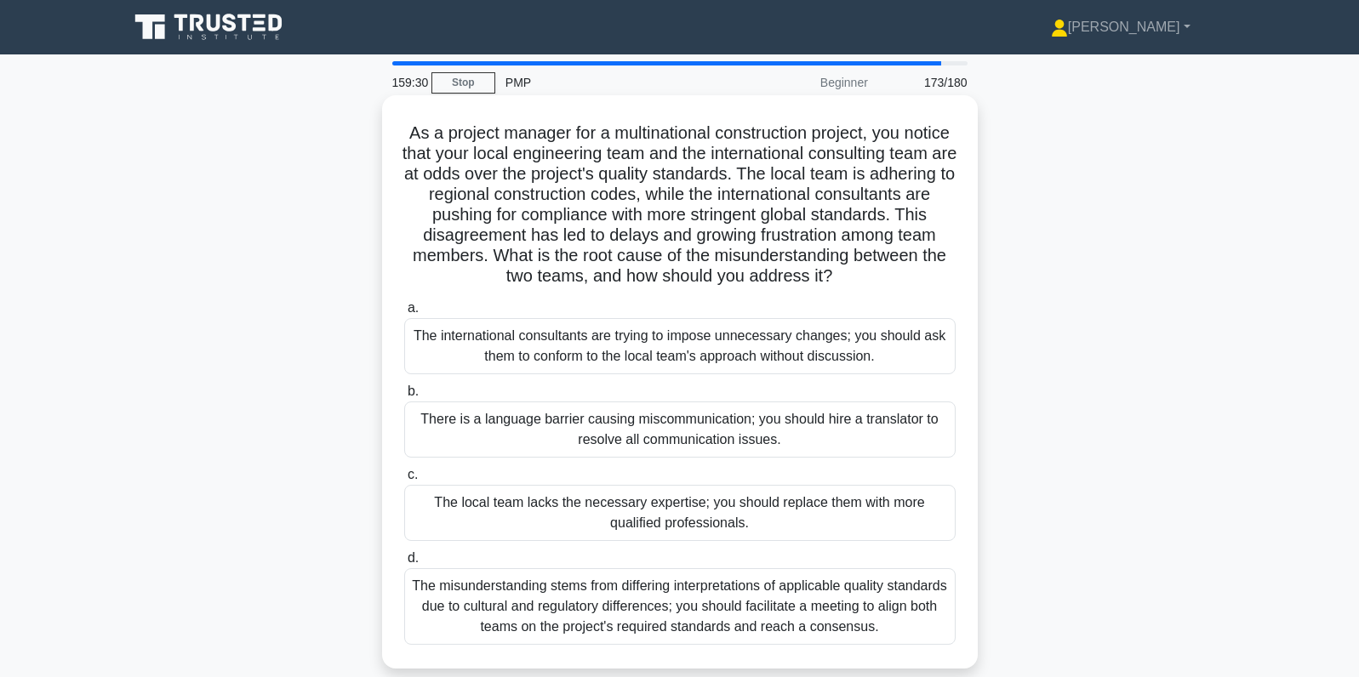
click at [444, 616] on div "The misunderstanding stems from differing interpretations of applicable quality…" at bounding box center [679, 606] width 551 height 77
click at [404, 564] on input "d. The misunderstanding stems from differing interpretations of applicable qual…" at bounding box center [404, 558] width 0 height 11
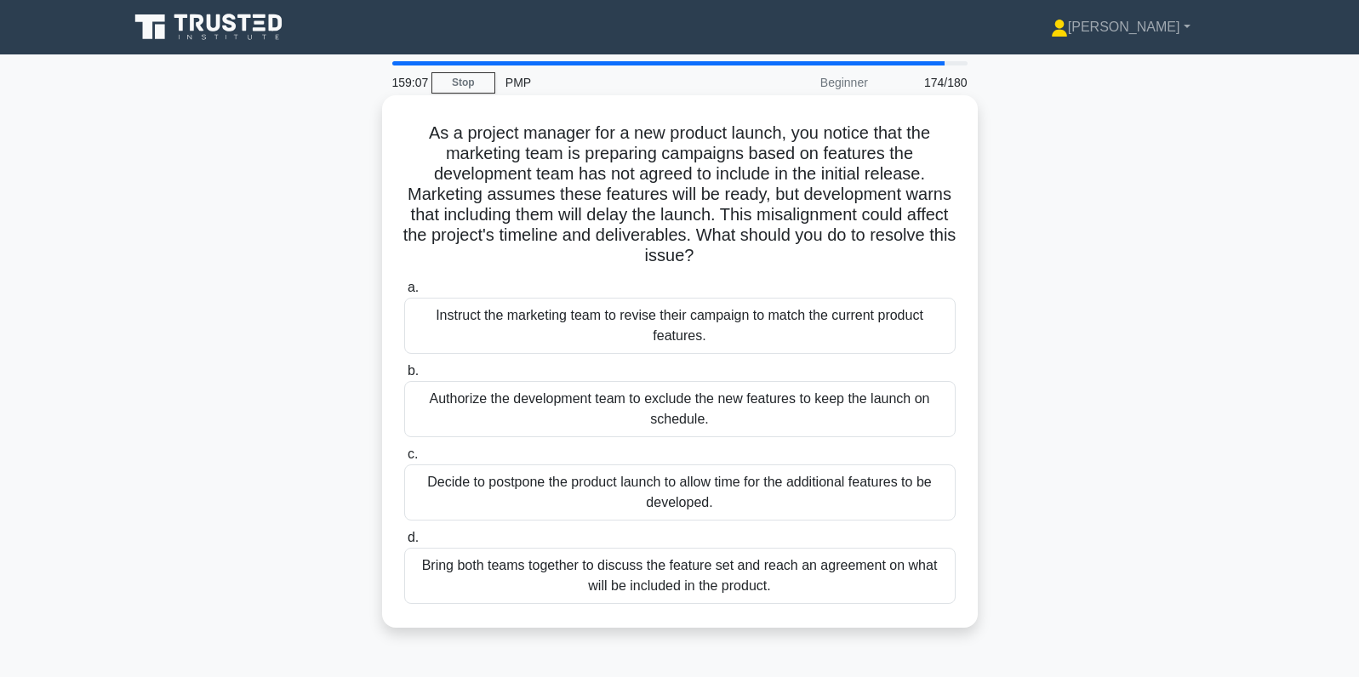
click at [473, 591] on div "Bring both teams together to discuss the feature set and reach an agreement on …" at bounding box center [679, 576] width 551 height 56
click at [404, 544] on input "d. Bring both teams together to discuss the feature set and reach an agreement …" at bounding box center [404, 538] width 0 height 11
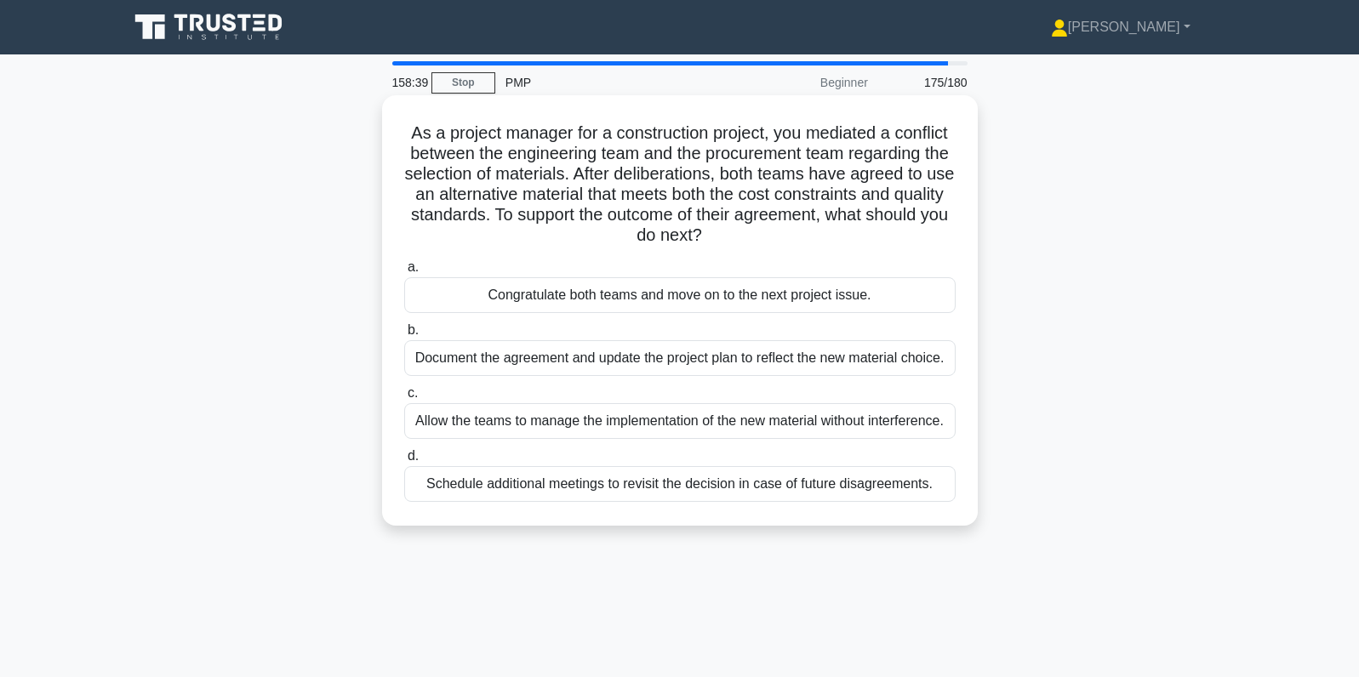
click at [505, 364] on div "Document the agreement and update the project plan to reflect the new material …" at bounding box center [679, 358] width 551 height 36
click at [404, 336] on input "b. Document the agreement and update the project plan to reflect the new materi…" at bounding box center [404, 330] width 0 height 11
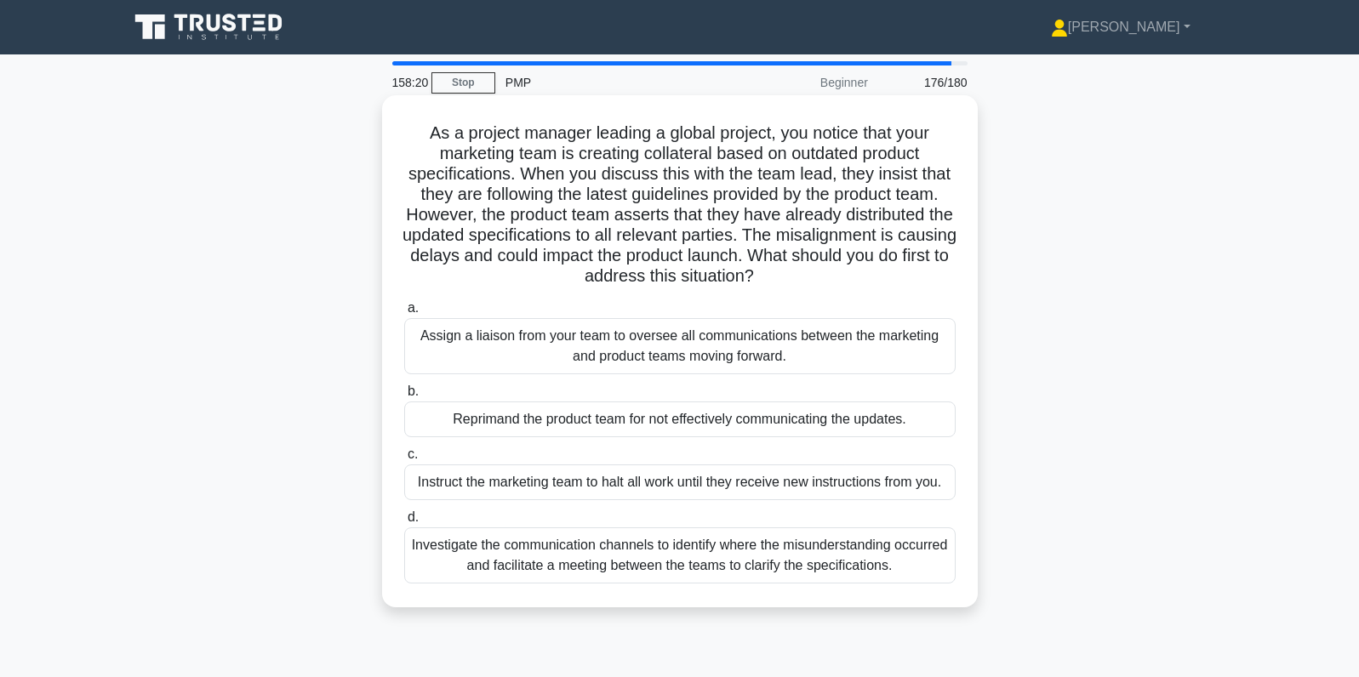
click at [493, 568] on div "Investigate the communication channels to identify where the misunderstanding o…" at bounding box center [679, 556] width 551 height 56
click at [404, 523] on input "d. Investigate the communication channels to identify where the misunderstandin…" at bounding box center [404, 517] width 0 height 11
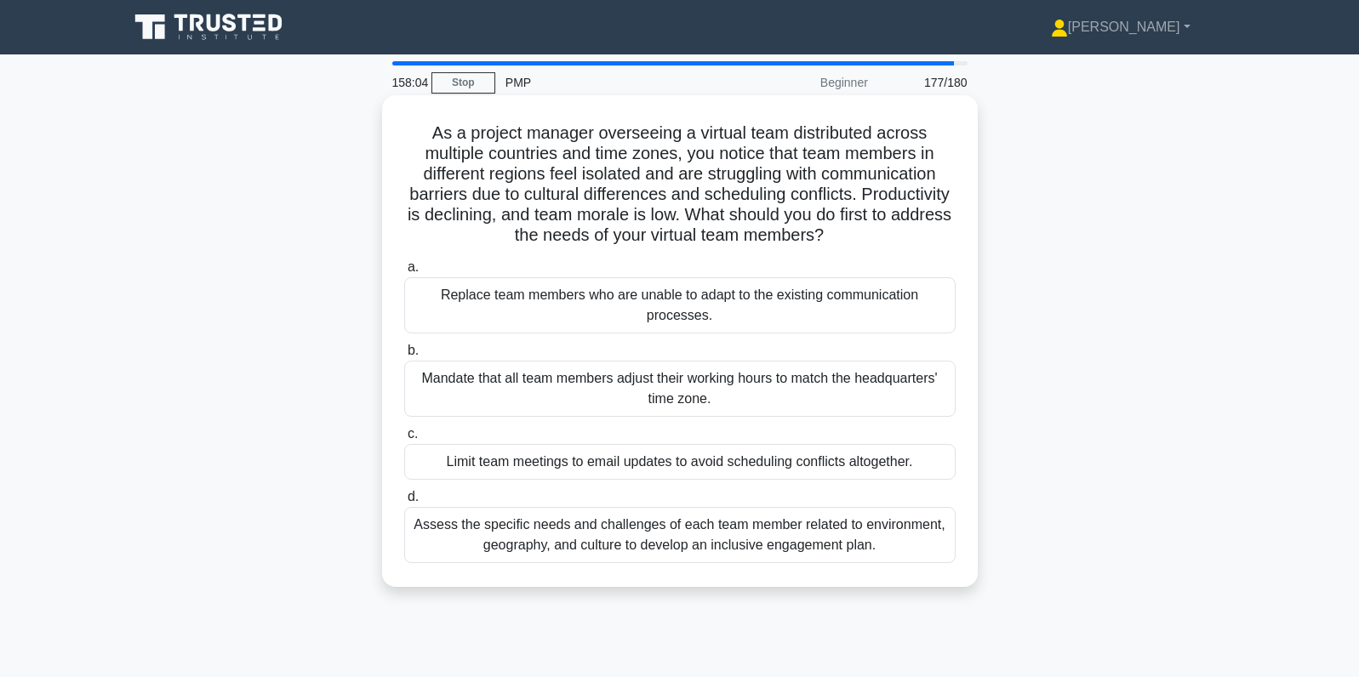
click at [476, 535] on div "Assess the specific needs and challenges of each team member related to environ…" at bounding box center [679, 535] width 551 height 56
click at [404, 503] on input "d. Assess the specific needs and challenges of each team member related to envi…" at bounding box center [404, 497] width 0 height 11
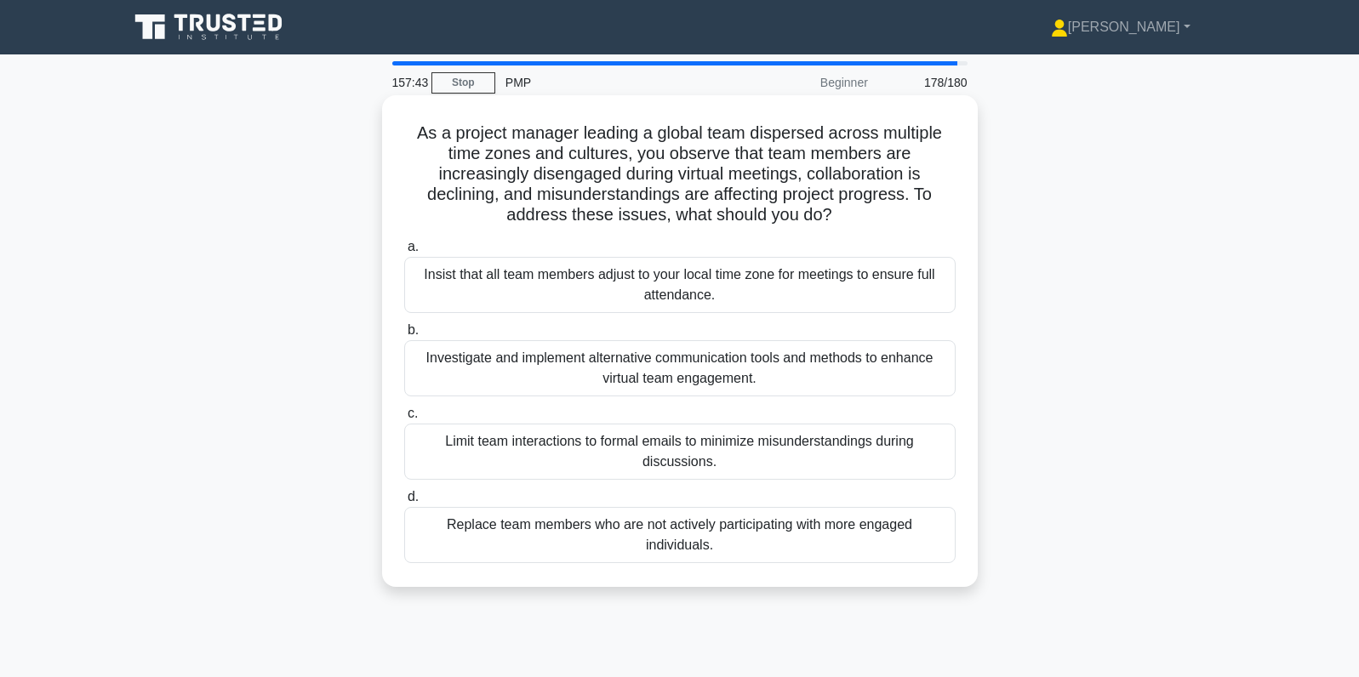
click at [457, 379] on div "Investigate and implement alternative communication tools and methods to enhanc…" at bounding box center [679, 368] width 551 height 56
click at [404, 336] on input "b. Investigate and implement alternative communication tools and methods to enh…" at bounding box center [404, 330] width 0 height 11
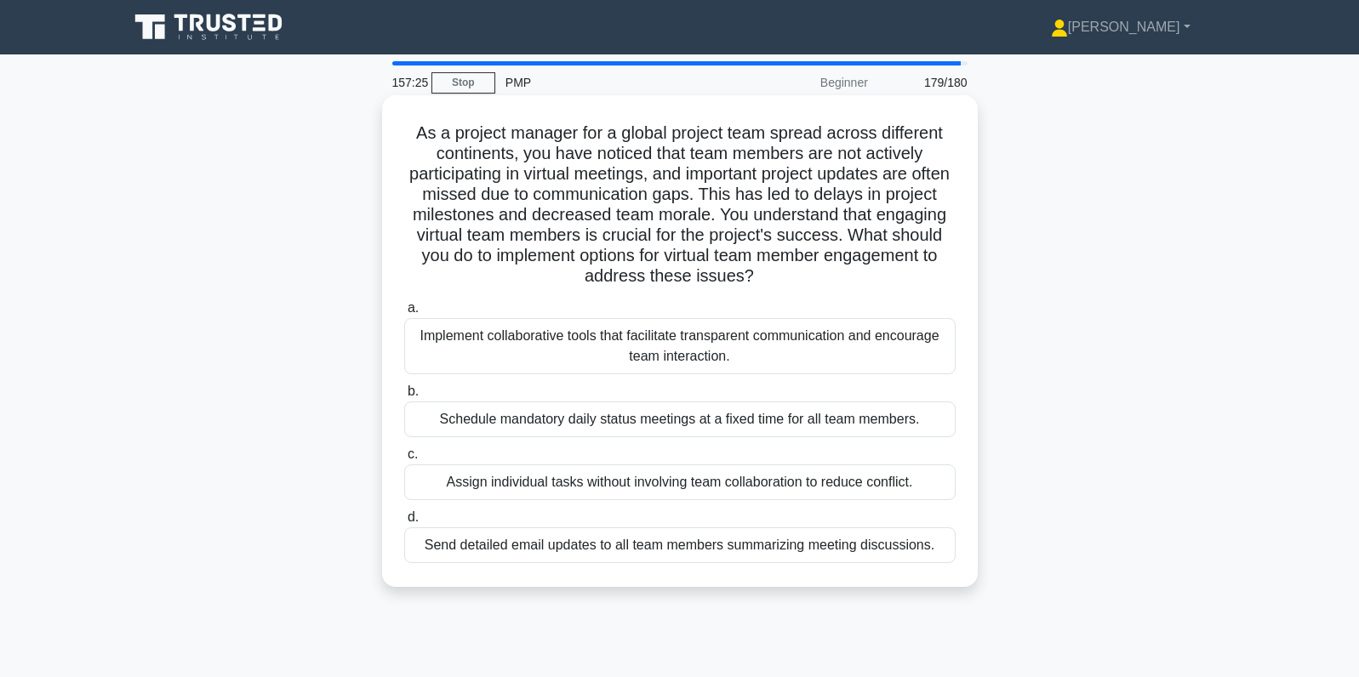
click at [444, 359] on div "Implement collaborative tools that facilitate transparent communication and enc…" at bounding box center [679, 346] width 551 height 56
click at [404, 314] on input "a. Implement collaborative tools that facilitate transparent communication and …" at bounding box center [404, 308] width 0 height 11
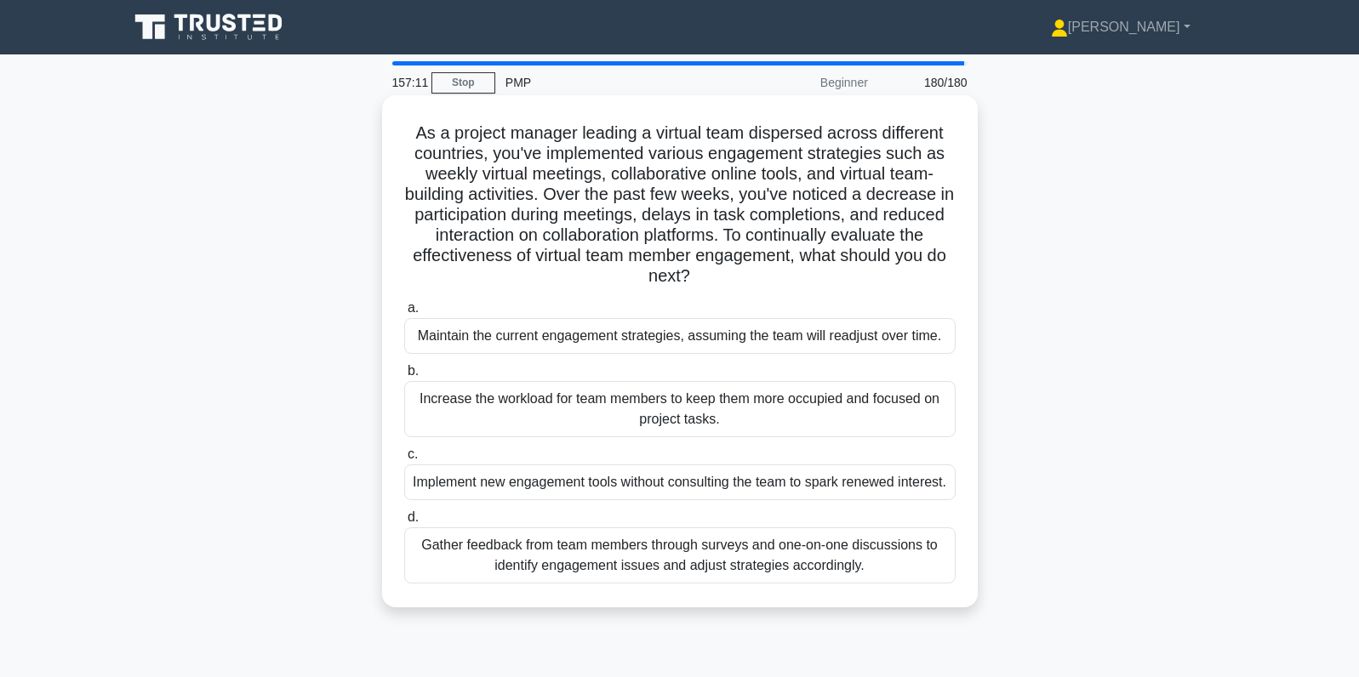
click at [539, 584] on div "Gather feedback from team members through surveys and one-on-one discussions to…" at bounding box center [679, 556] width 551 height 56
click at [404, 523] on input "d. Gather feedback from team members through surveys and one-on-one discussions…" at bounding box center [404, 517] width 0 height 11
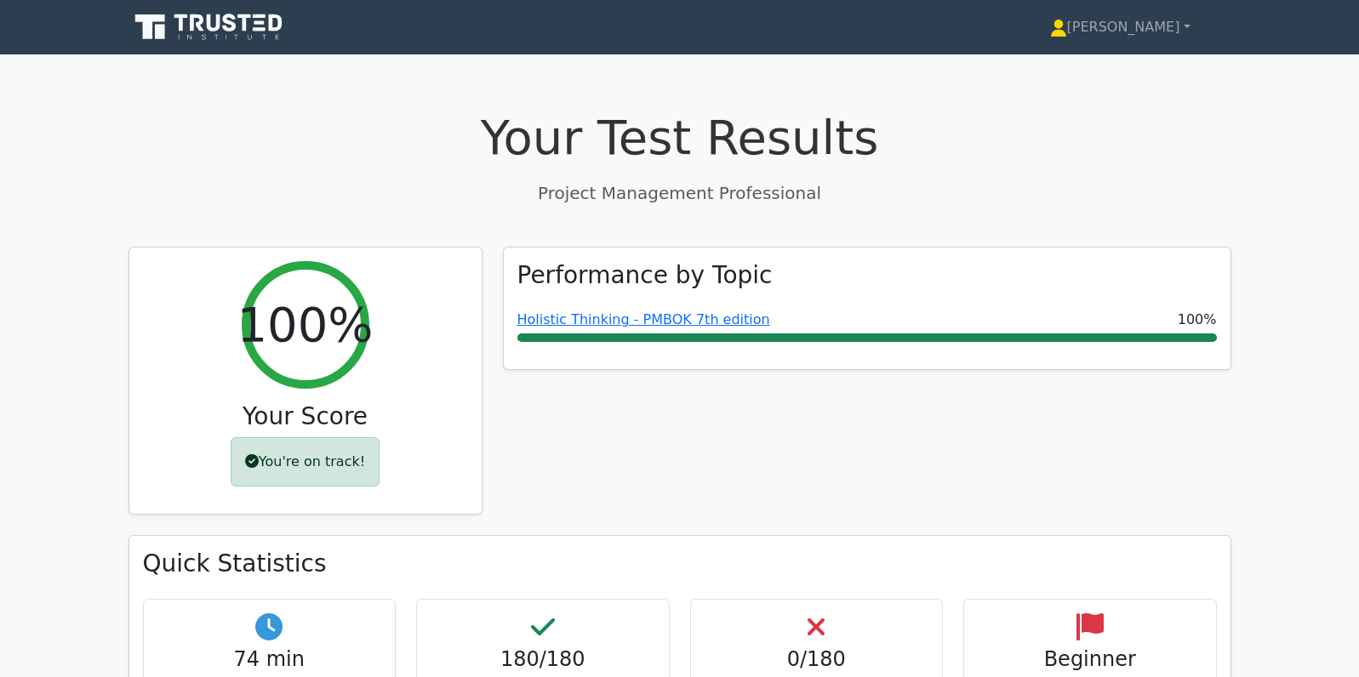
click at [736, 502] on div "Performance by Topic Holistic Thinking - PMBOK 7th edition 100%" at bounding box center [867, 391] width 749 height 289
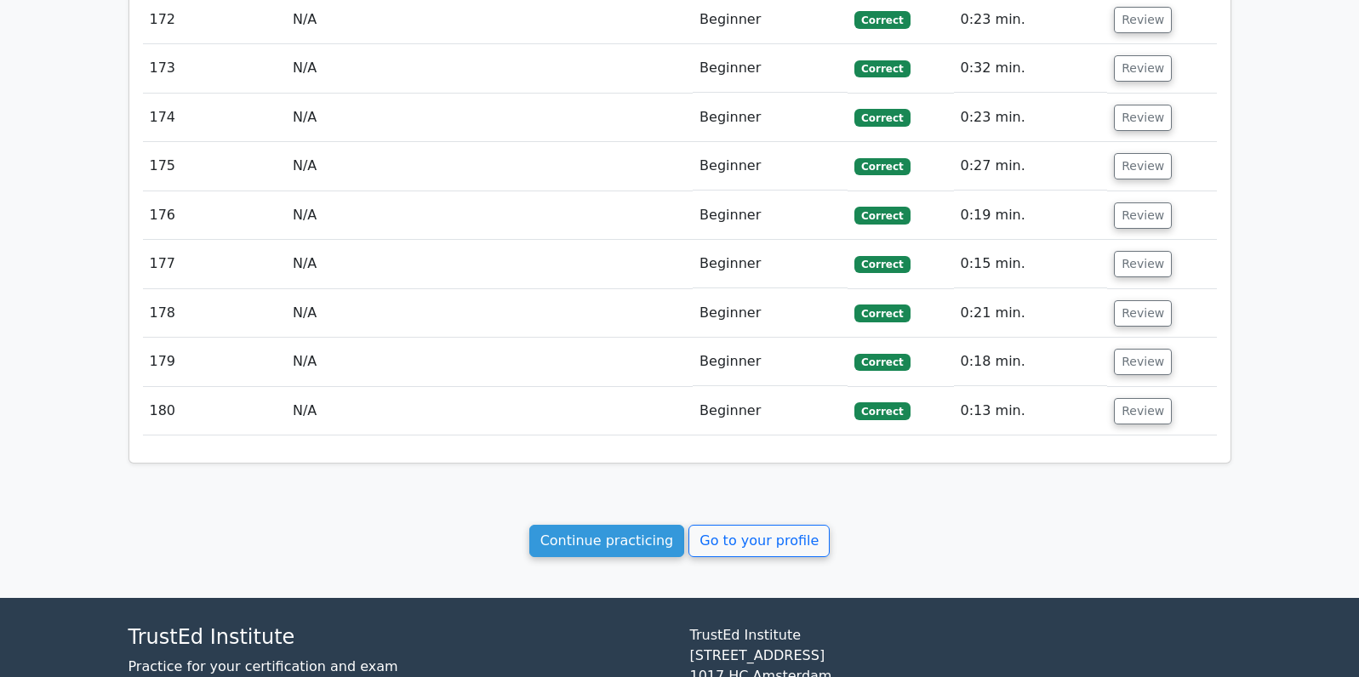
scroll to position [10003, 0]
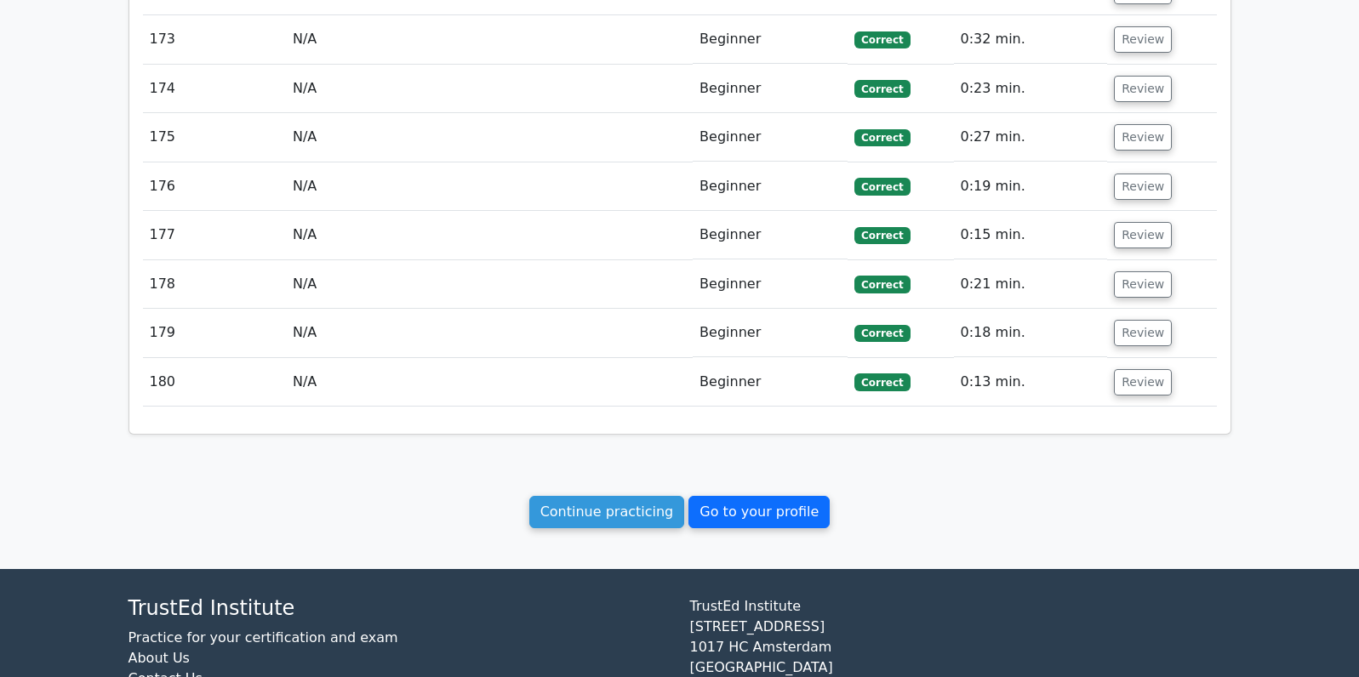
click at [717, 496] on link "Go to your profile" at bounding box center [758, 512] width 141 height 32
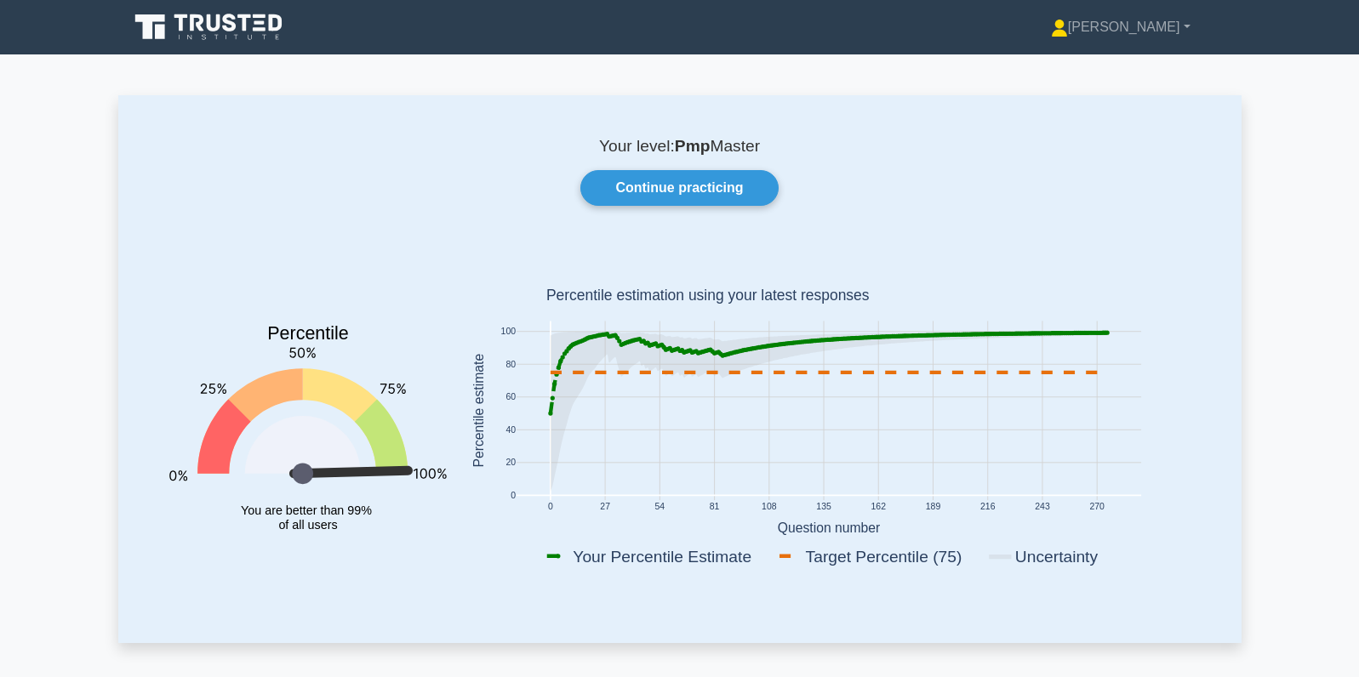
click at [231, 38] on icon at bounding box center [209, 27] width 163 height 32
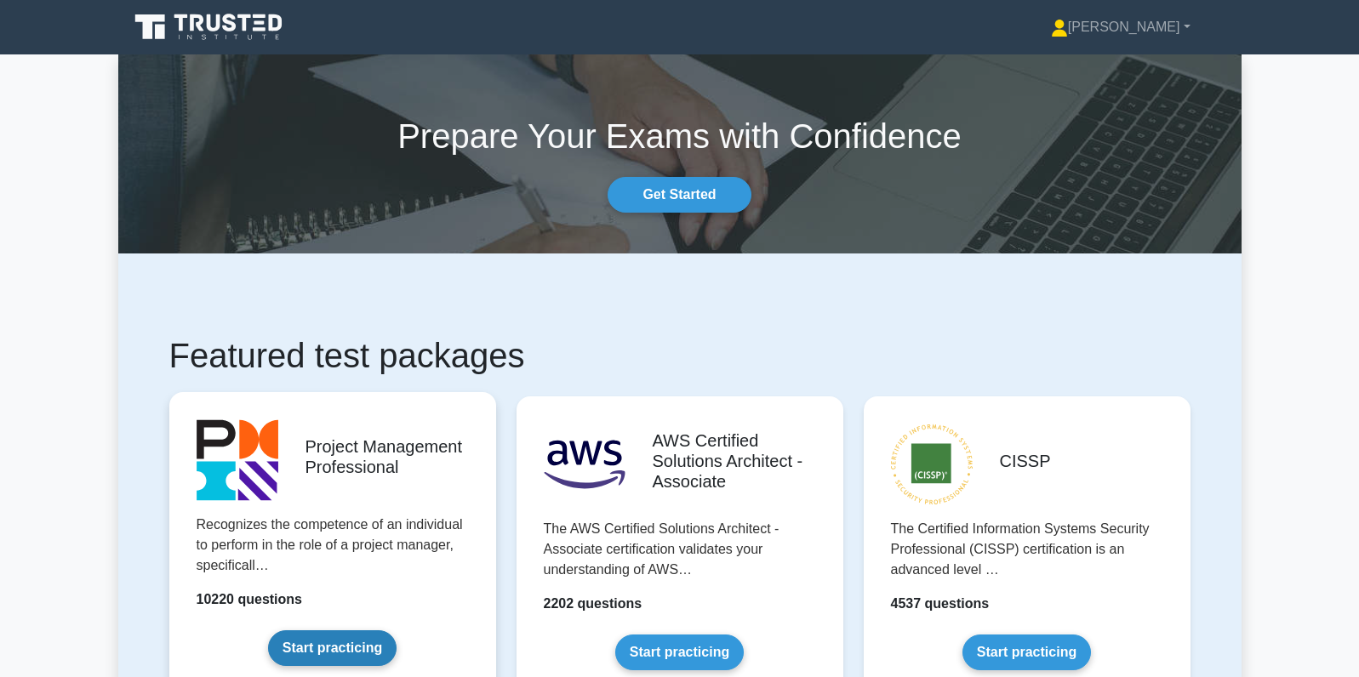
click at [363, 651] on link "Start practicing" at bounding box center [332, 648] width 128 height 36
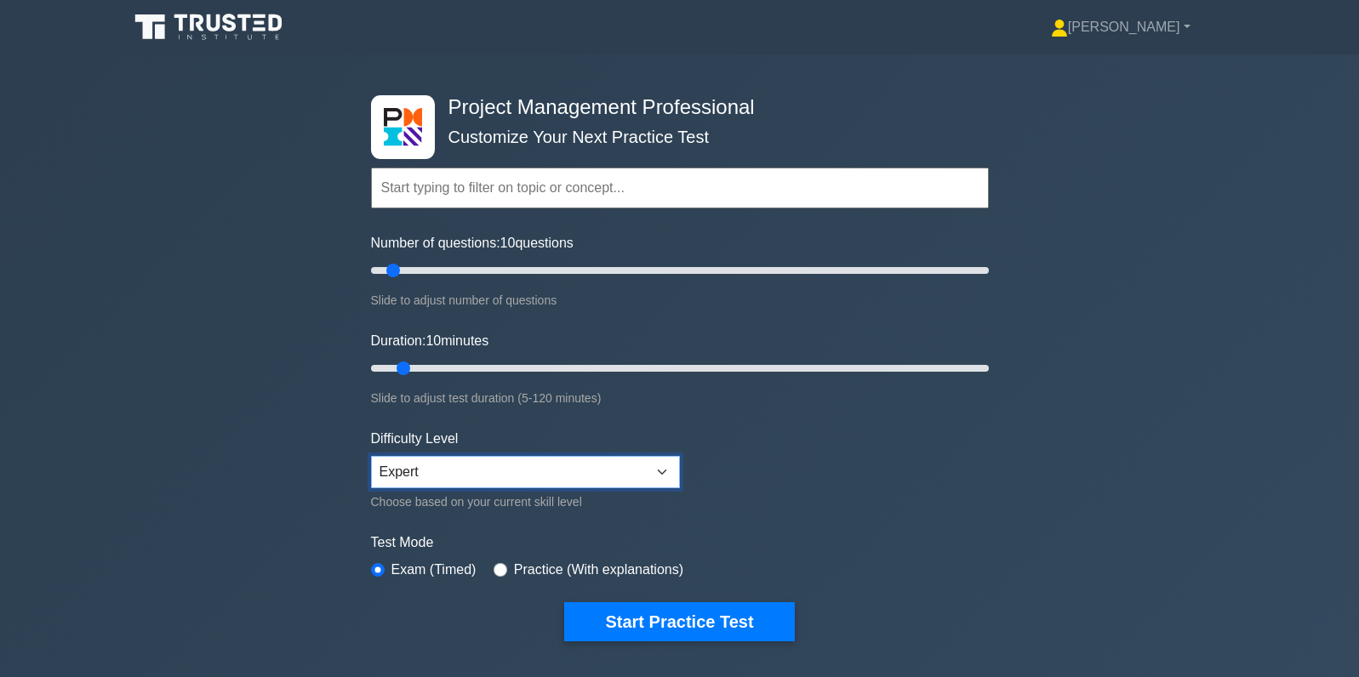
click option "Expert" at bounding box center [0, 0] width 0 height 0
